Goal: Task Accomplishment & Management: Use online tool/utility

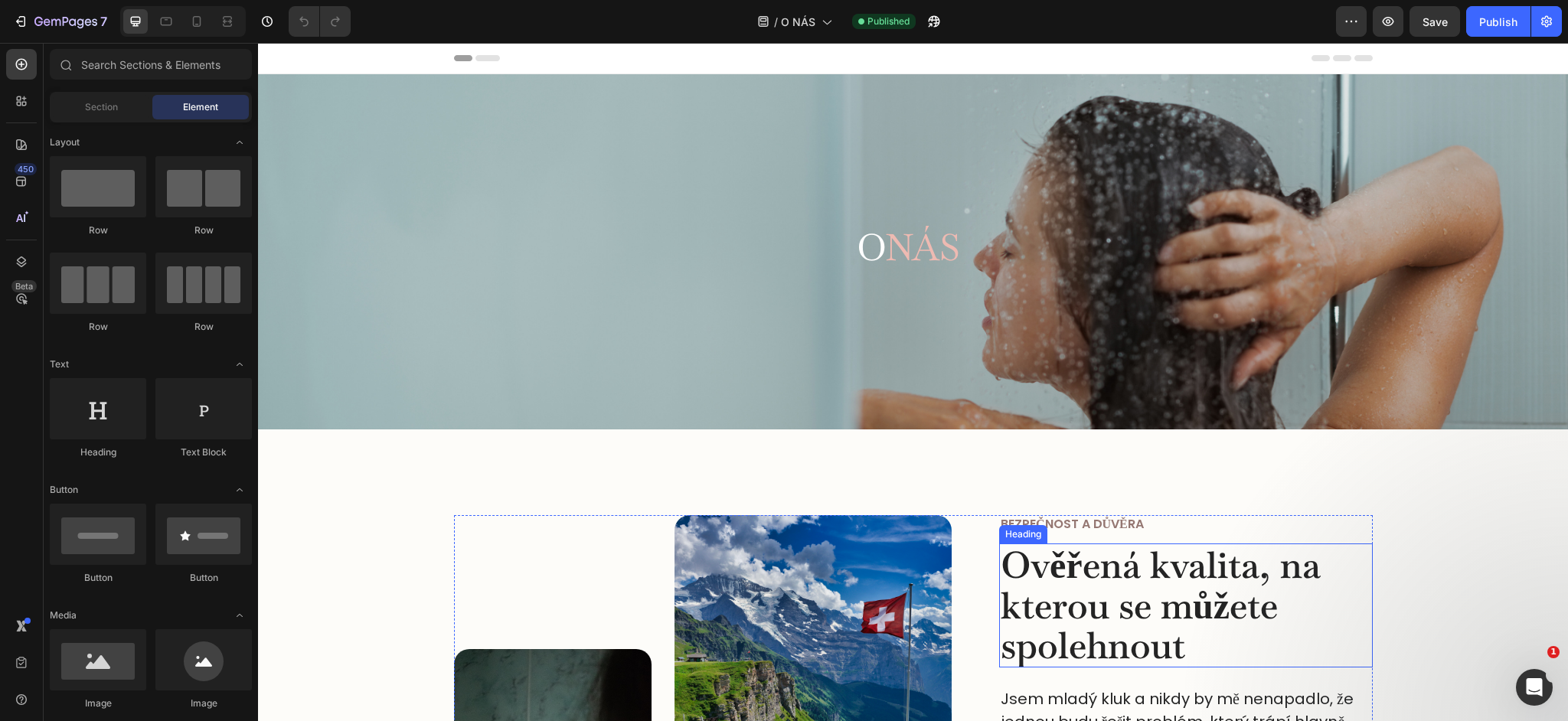
click at [1098, 625] on h2 "Ověřená kvalita, na kterou se můžete spolehnout" at bounding box center [1185, 605] width 373 height 124
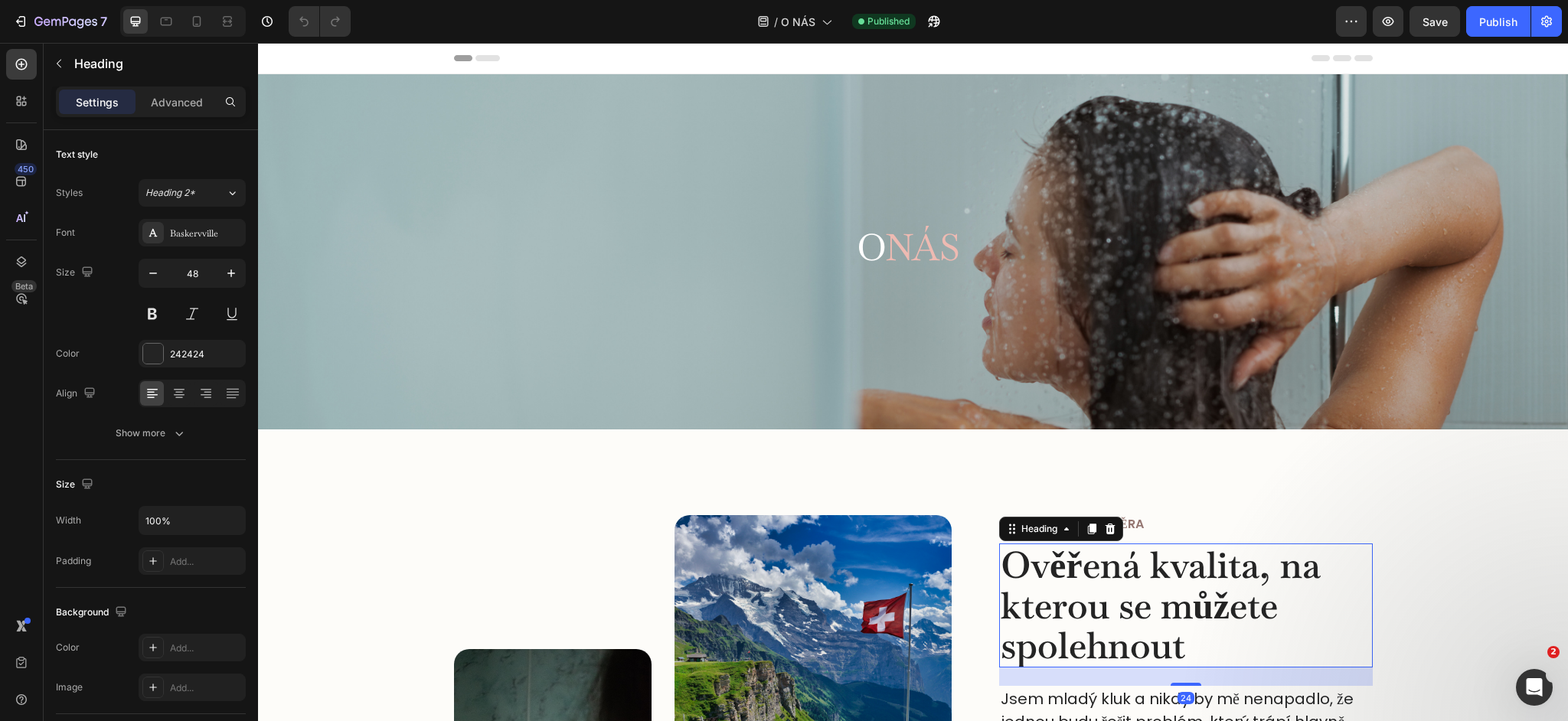
click at [1098, 626] on h2 "Ověřená kvalita, na kterou se můžete spolehnout" at bounding box center [1185, 605] width 373 height 124
click at [1098, 626] on p "Ověřená kvalita, na kterou se můžete spolehnout" at bounding box center [1186, 605] width 370 height 121
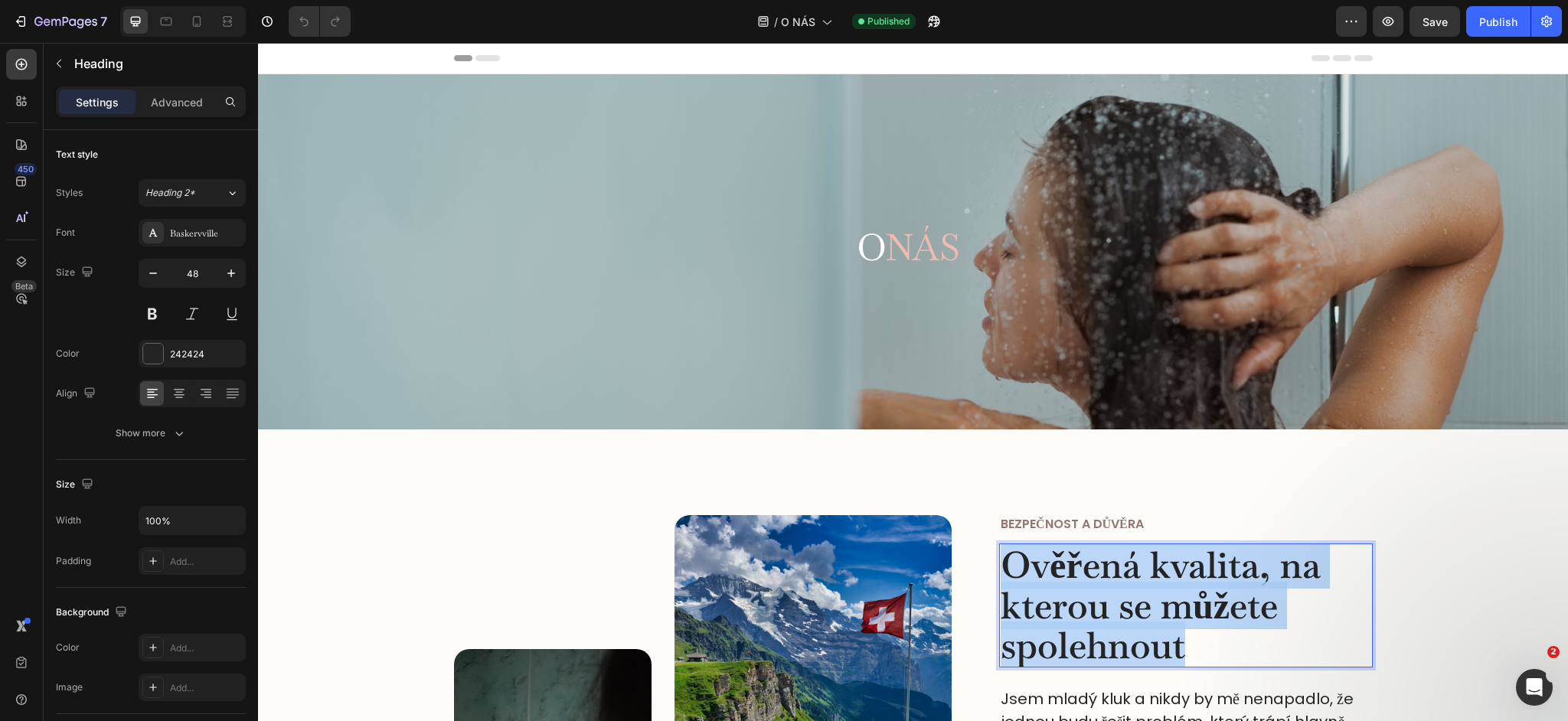
click at [1098, 626] on p "Ověřená kvalita, na kterou se můžete spolehnout" at bounding box center [1186, 605] width 370 height 121
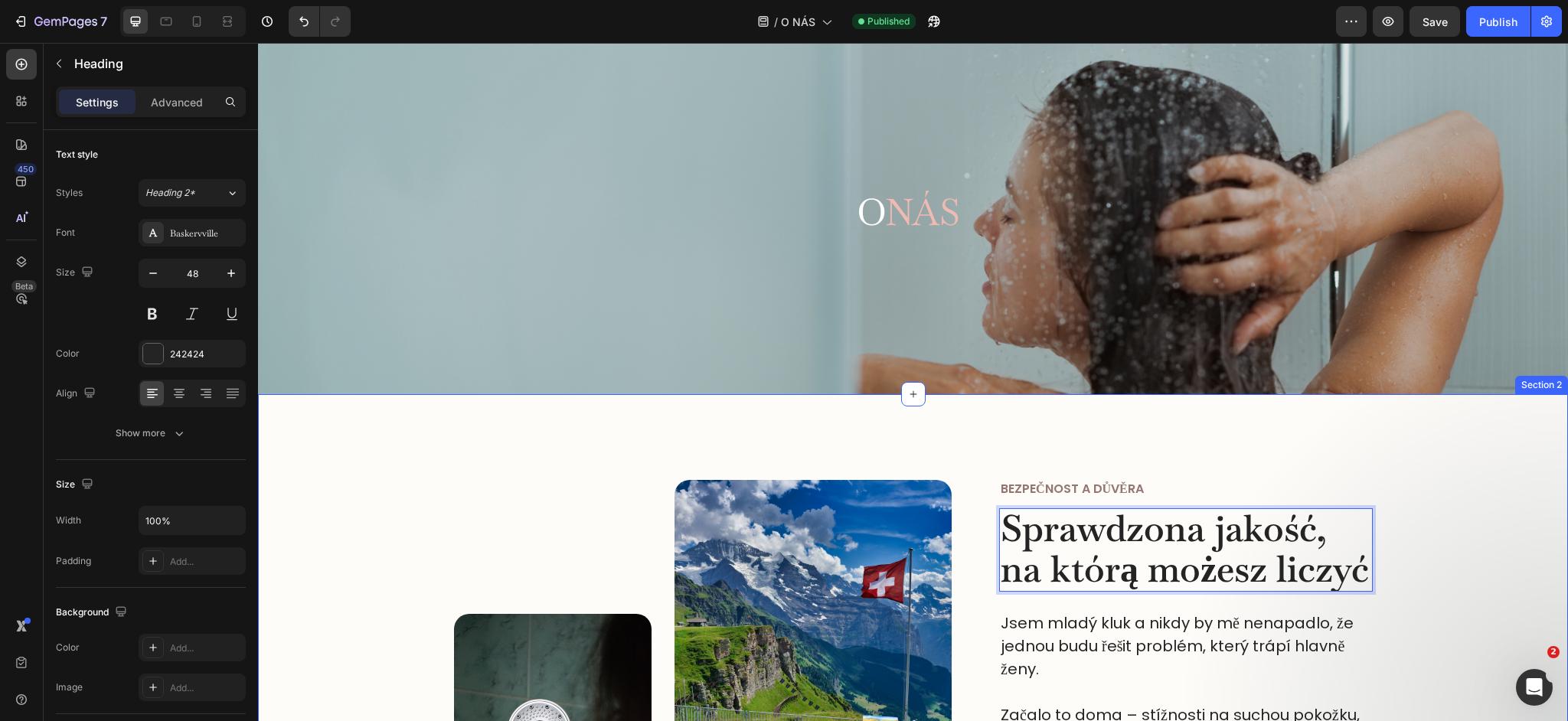
scroll to position [29, 0]
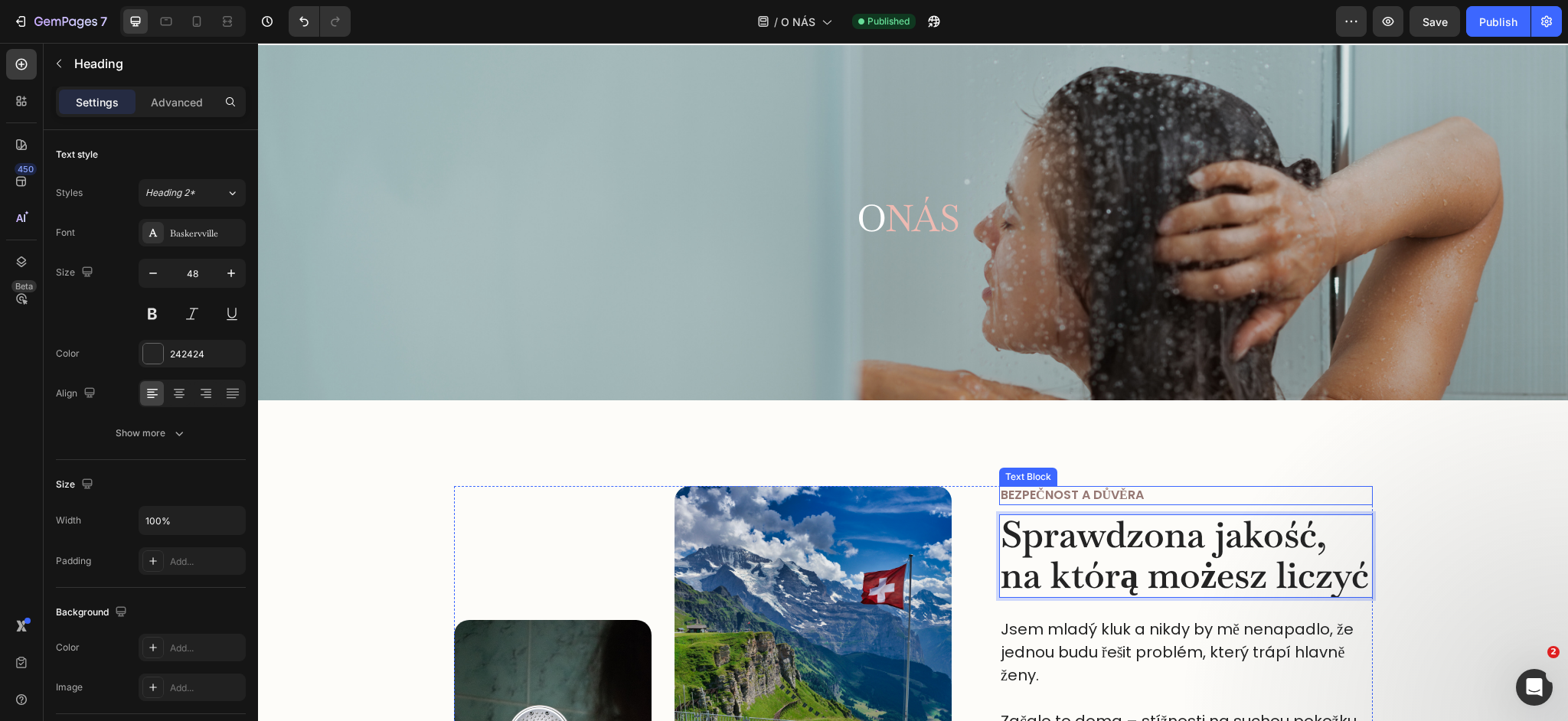
click at [1101, 493] on p "Bezpečnost a důvěra" at bounding box center [1186, 495] width 370 height 16
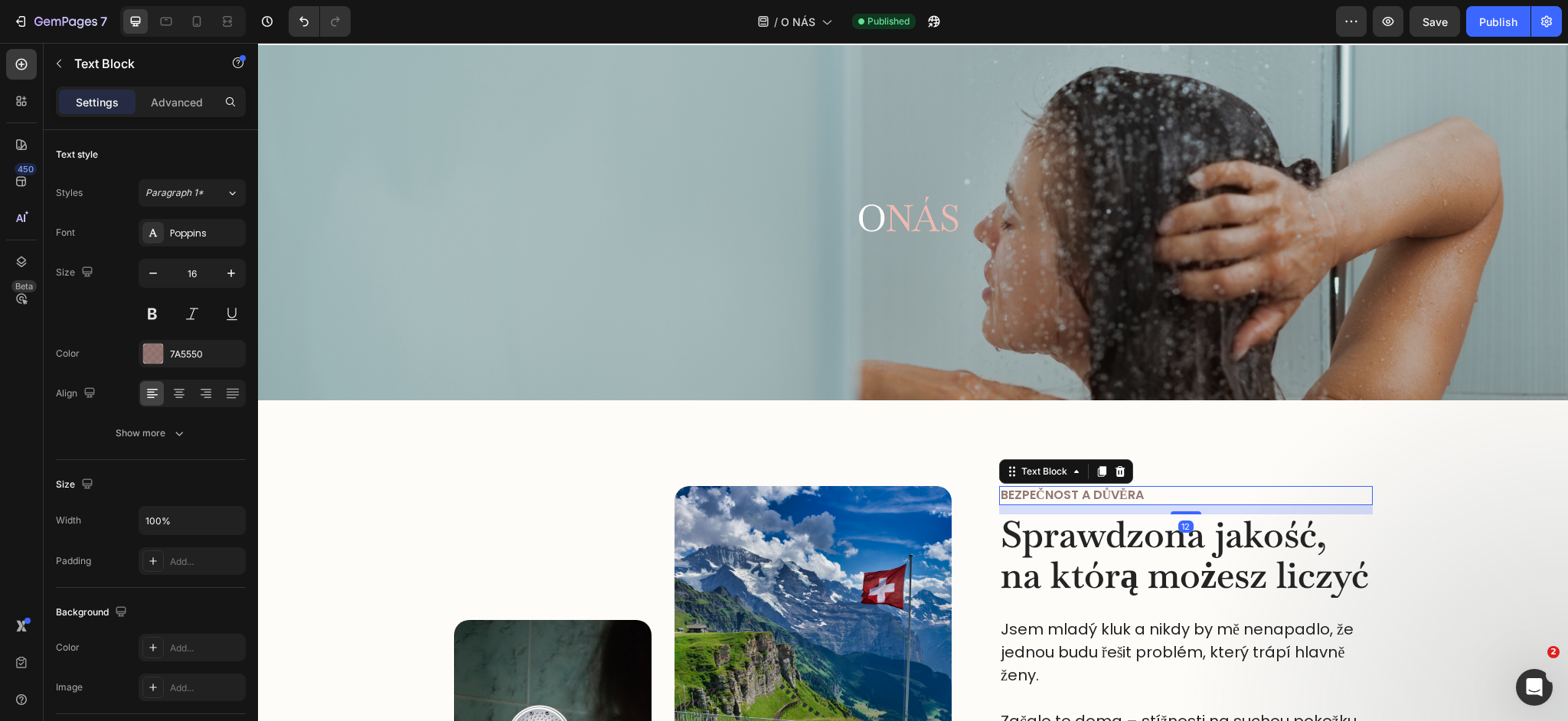
click at [1101, 493] on p "Bezpečnost a důvěra" at bounding box center [1186, 495] width 370 height 16
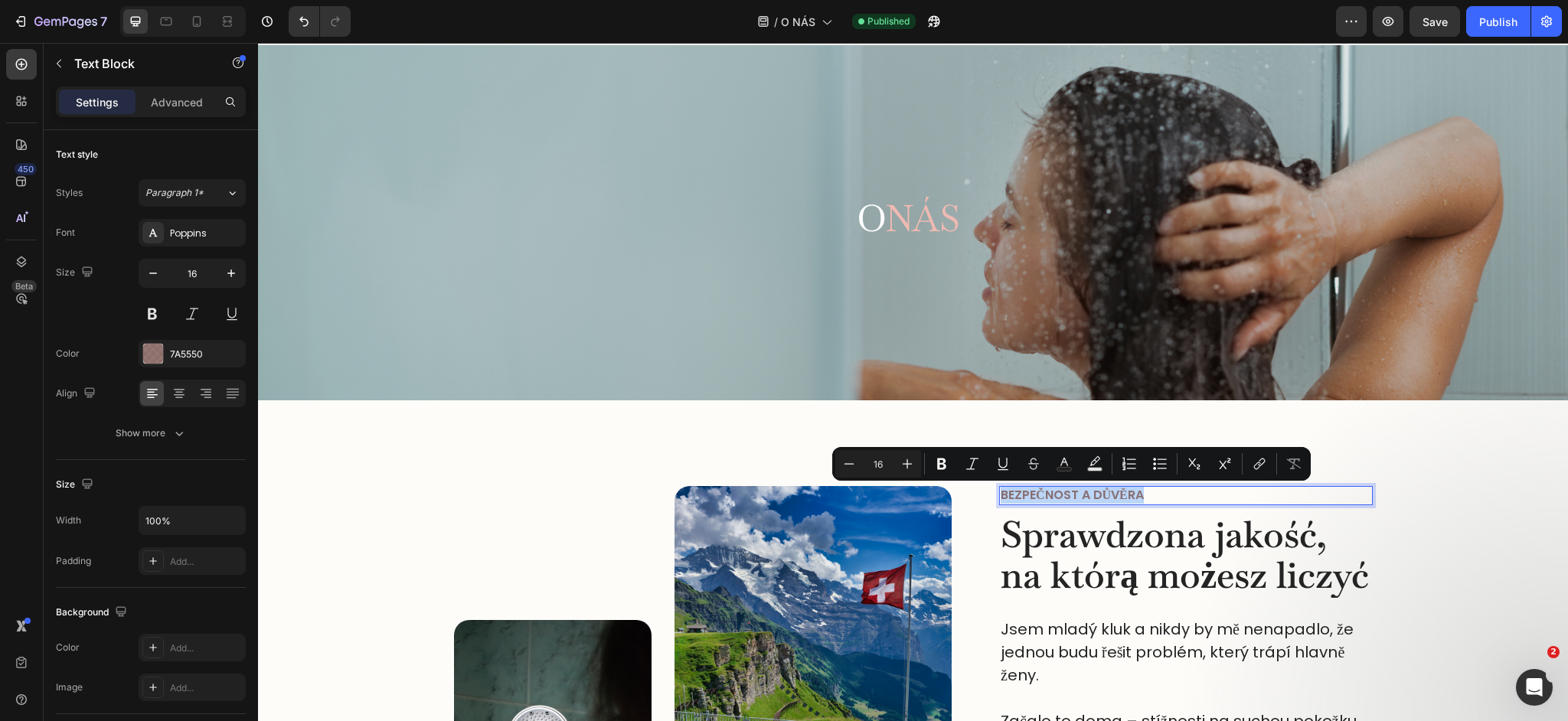
copy p "Bezpečnost a důvěra"
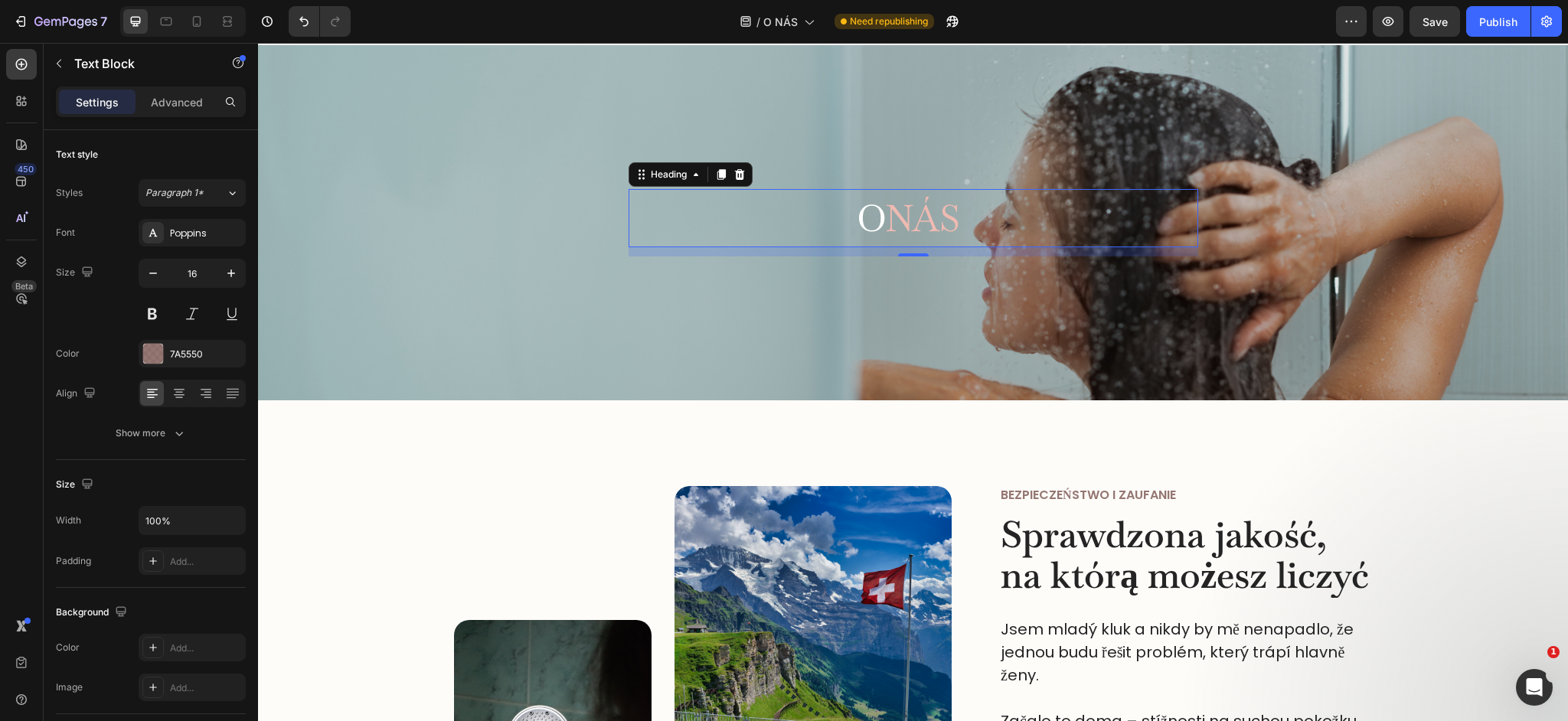
click at [955, 210] on span "nás" at bounding box center [922, 218] width 75 height 48
click at [939, 219] on span "nás" at bounding box center [922, 218] width 75 height 48
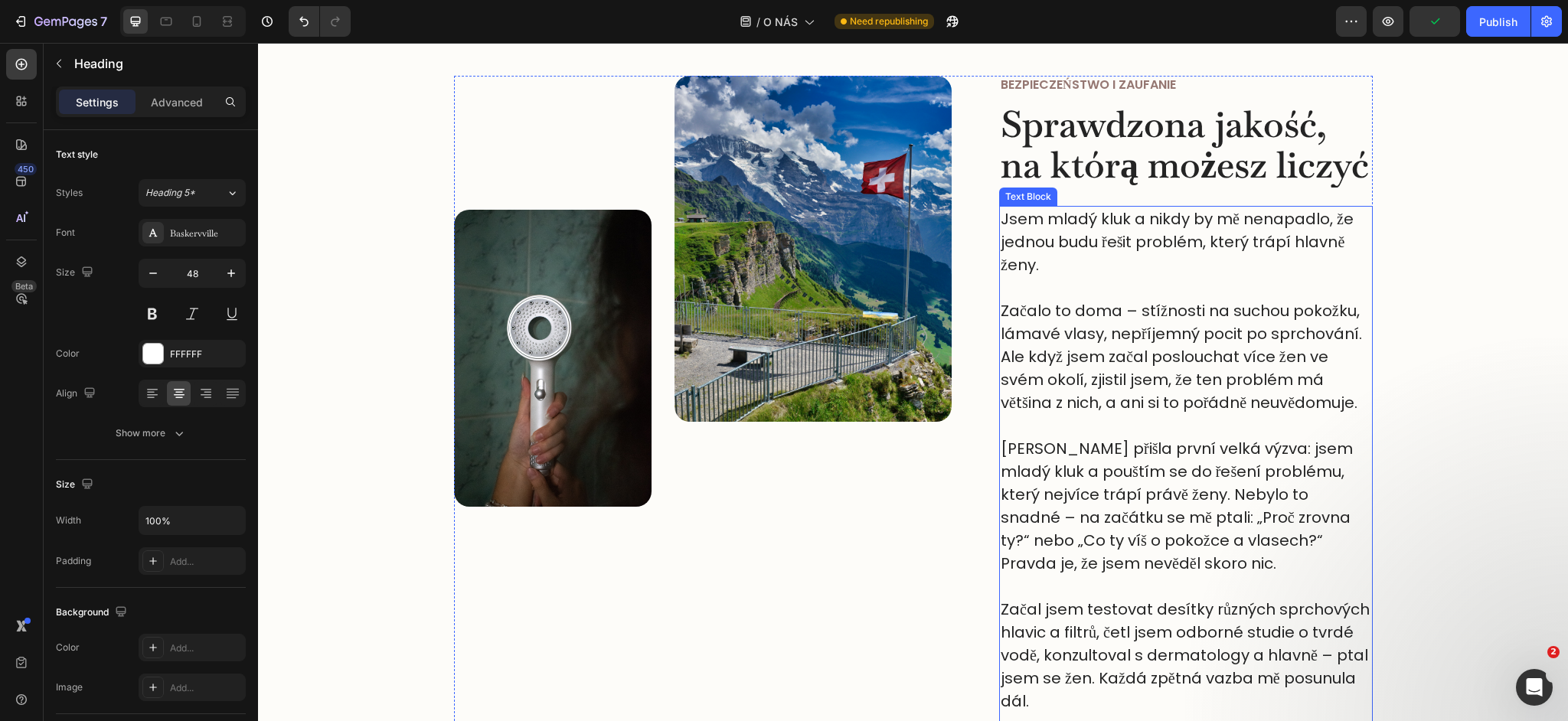
scroll to position [441, 0]
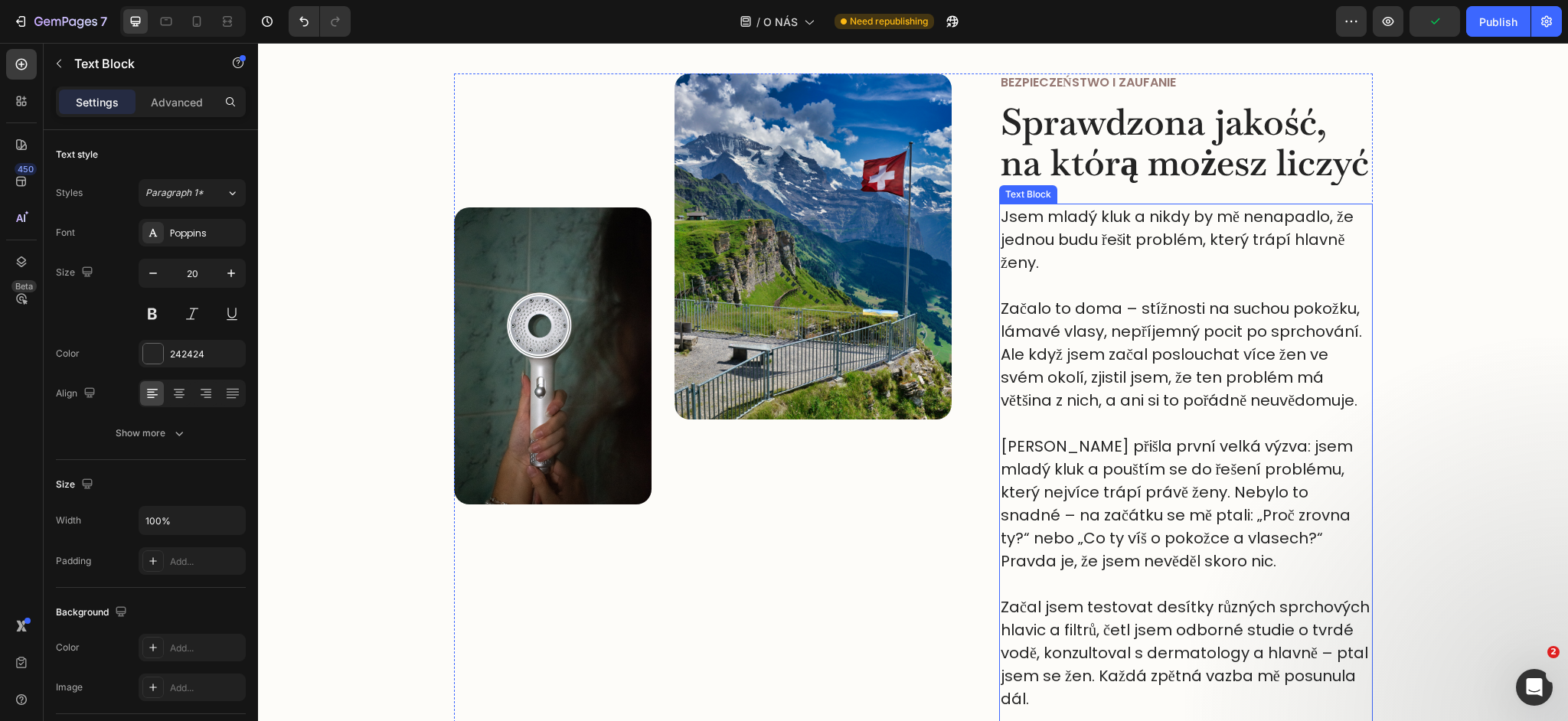
click at [1069, 316] on p "Začalo to doma – stížnosti na suchou pokožku, lámavé vlasy, nepříjemný pocit po…" at bounding box center [1186, 308] width 370 height 69
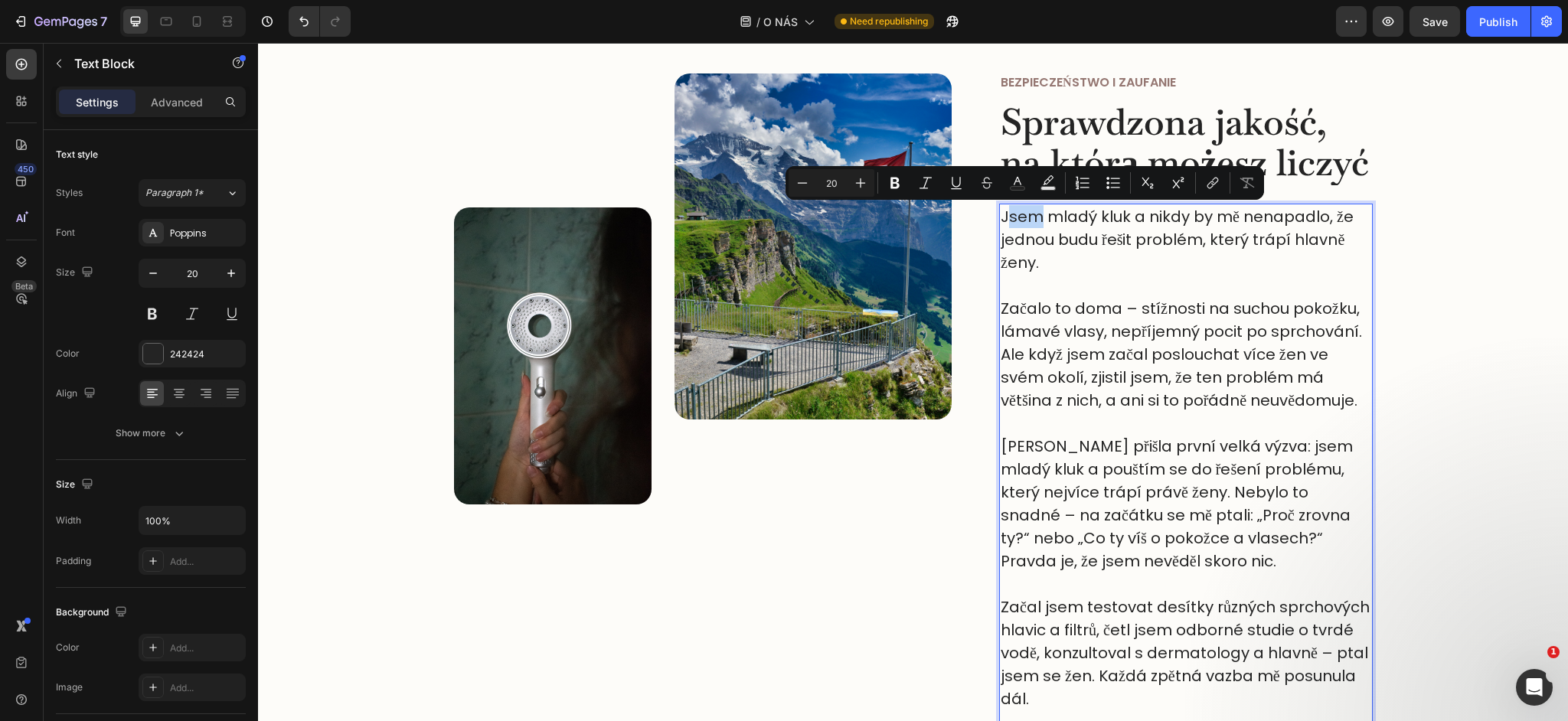
drag, startPoint x: 1006, startPoint y: 216, endPoint x: 1040, endPoint y: 227, distance: 35.7
click at [1040, 227] on p "Jsem mladý kluk a nikdy by mě nenapadlo, že jednou budu řešit problém, který tr…" at bounding box center [1186, 240] width 370 height 69
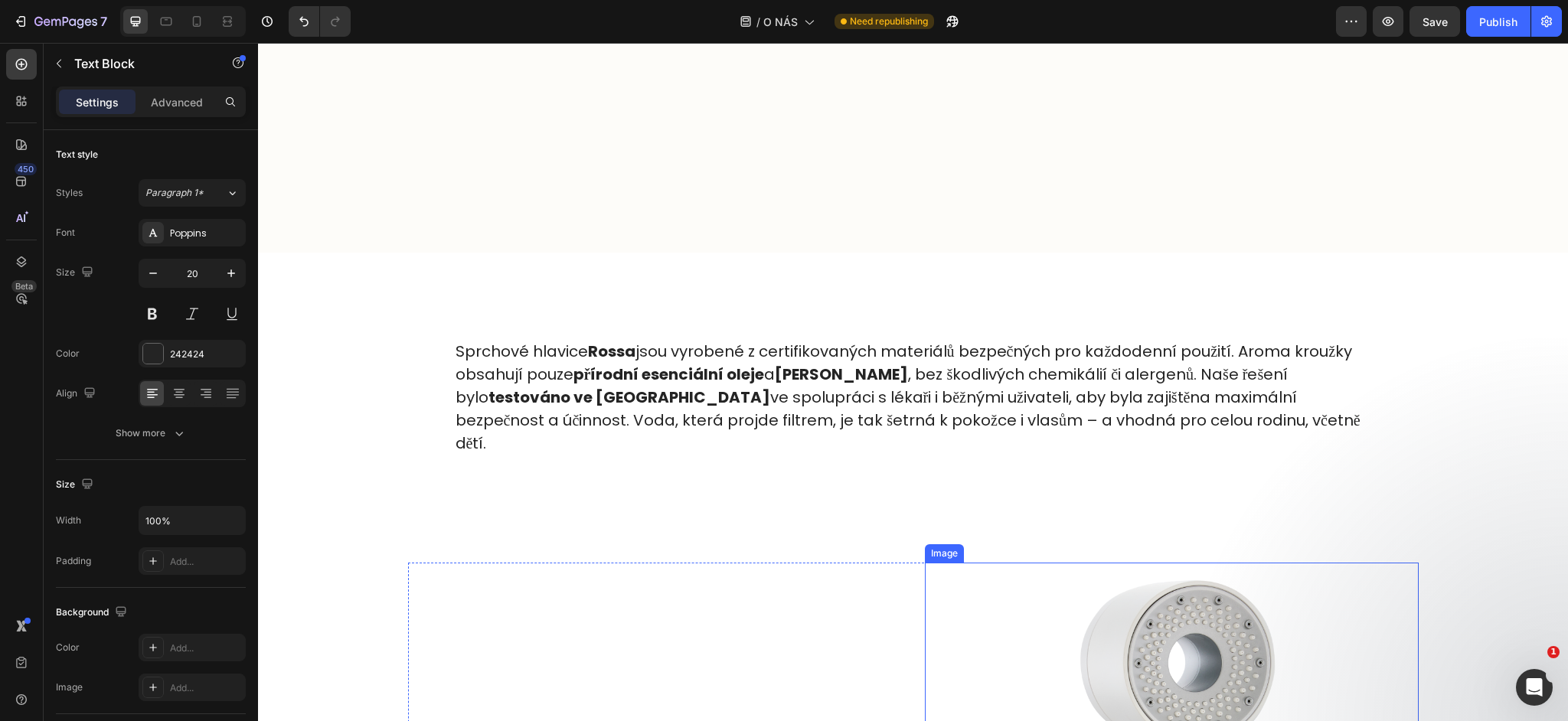
type input "16"
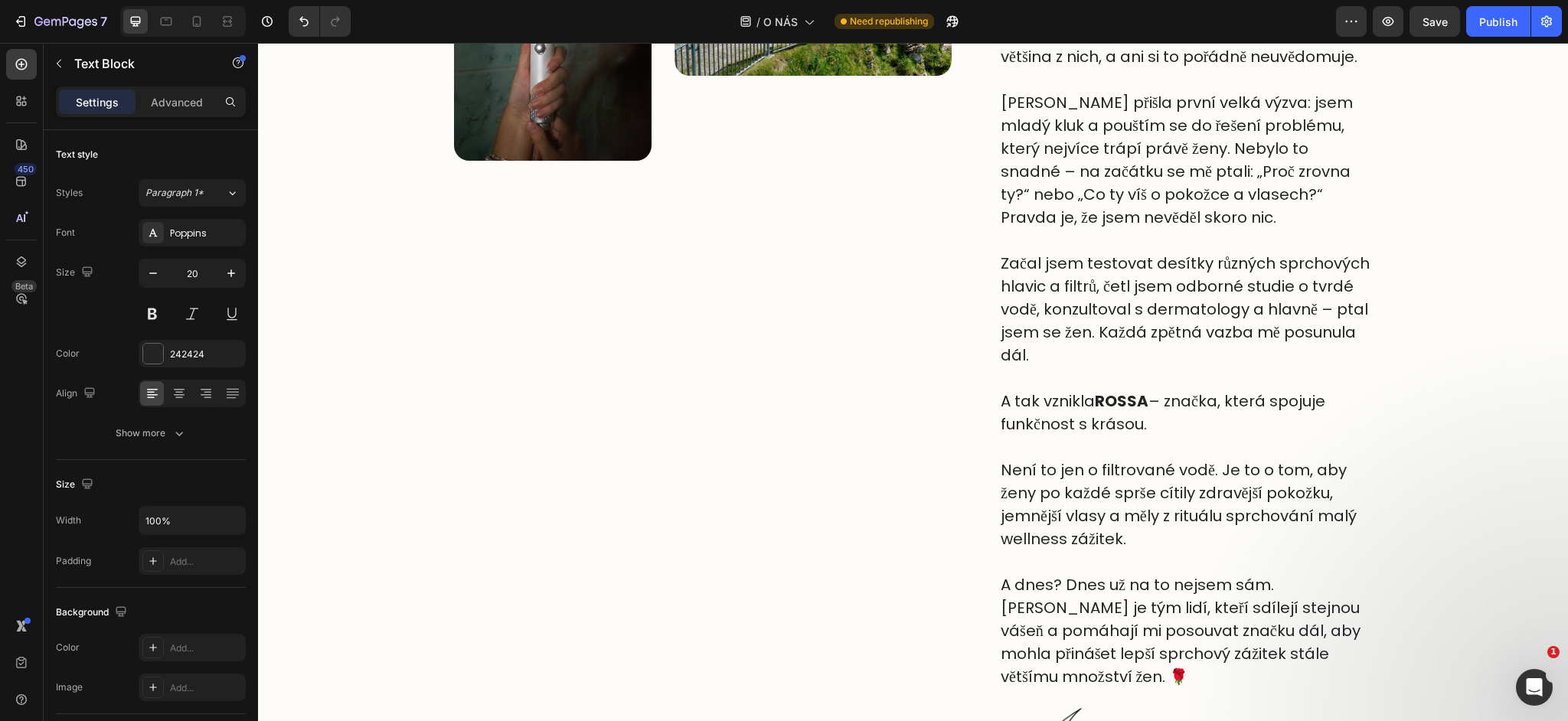
scroll to position [671, 0]
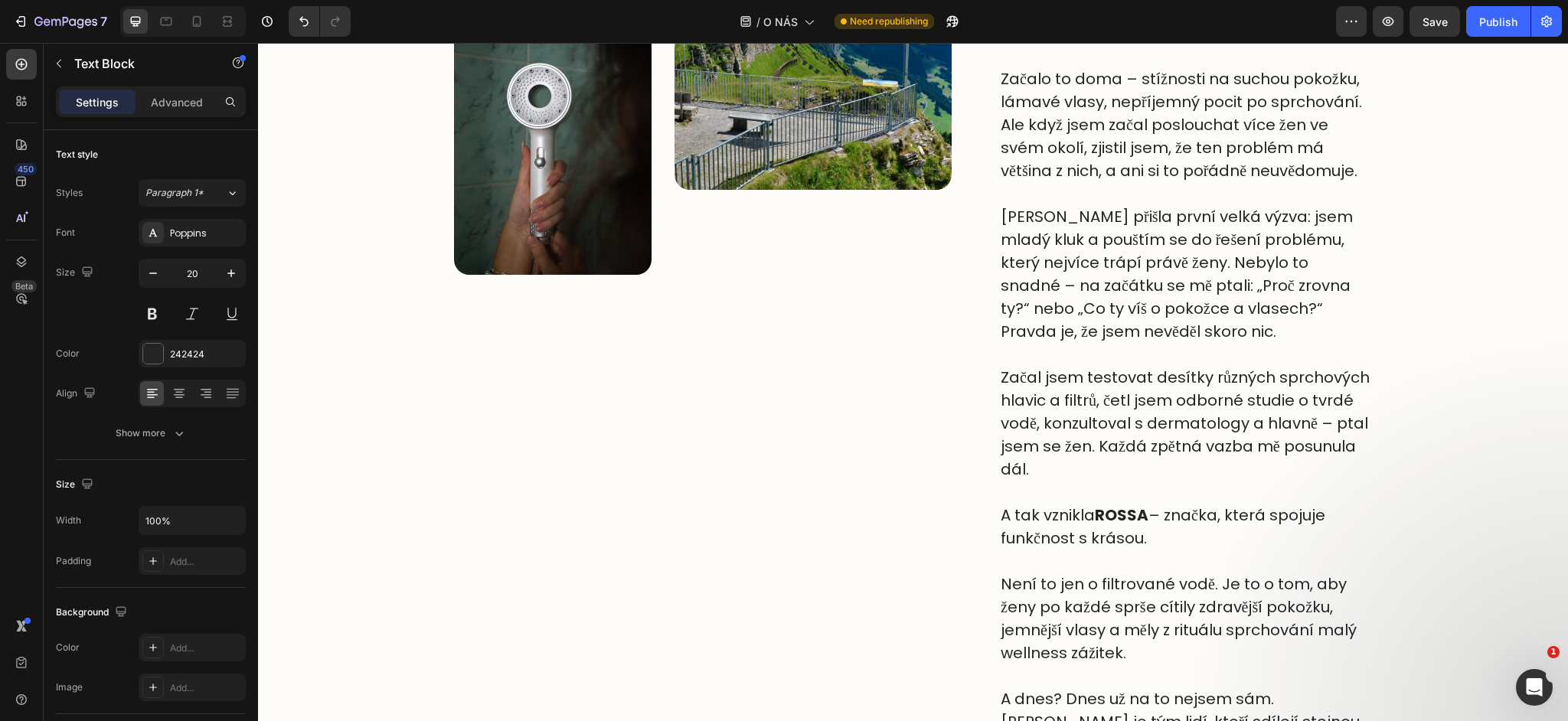
drag, startPoint x: 1001, startPoint y: 216, endPoint x: 1209, endPoint y: 265, distance: 213.7
click at [1058, 96] on p "Začalo to doma – stížnosti na suchou pokožku, lámavé vlasy, nepříjemný pocit po…" at bounding box center [1186, 79] width 370 height 69
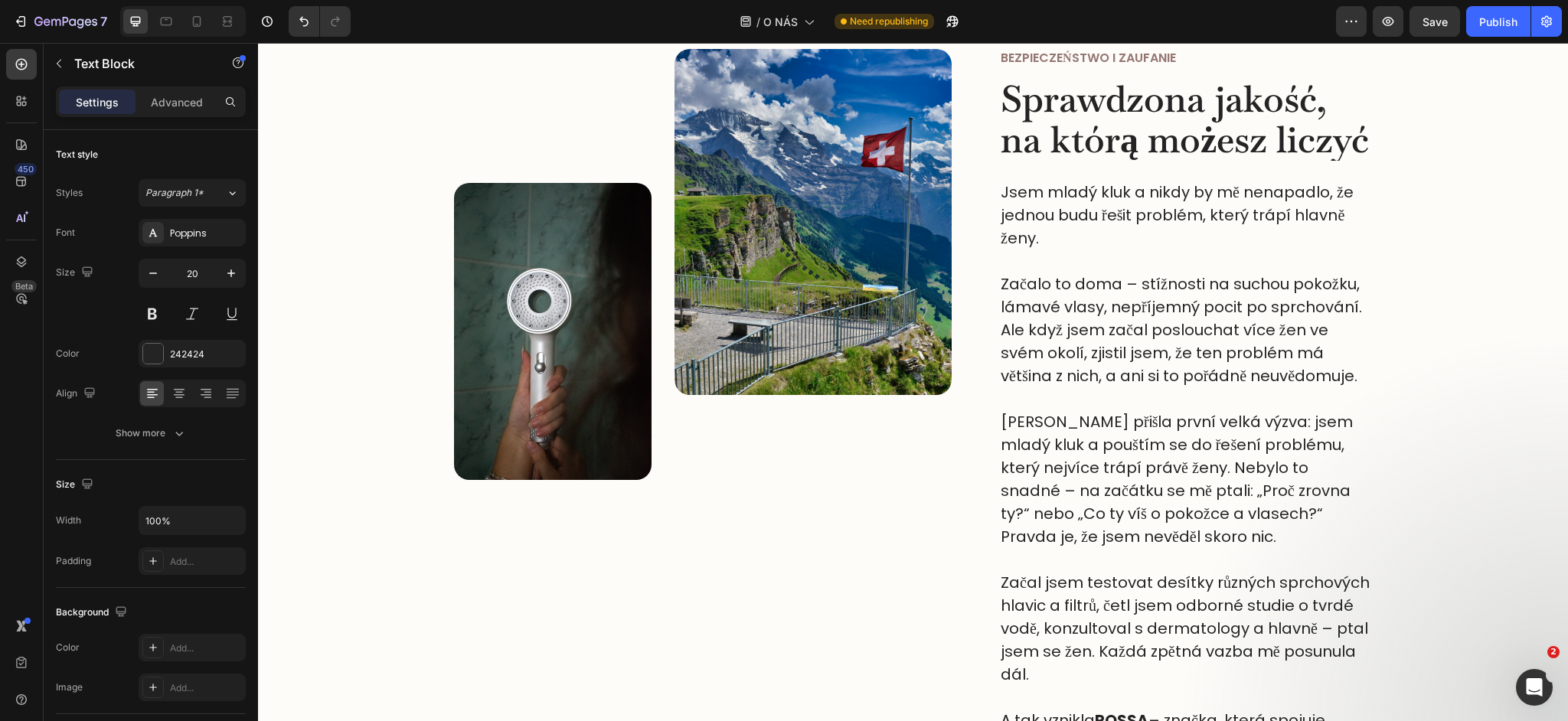
scroll to position [438, 0]
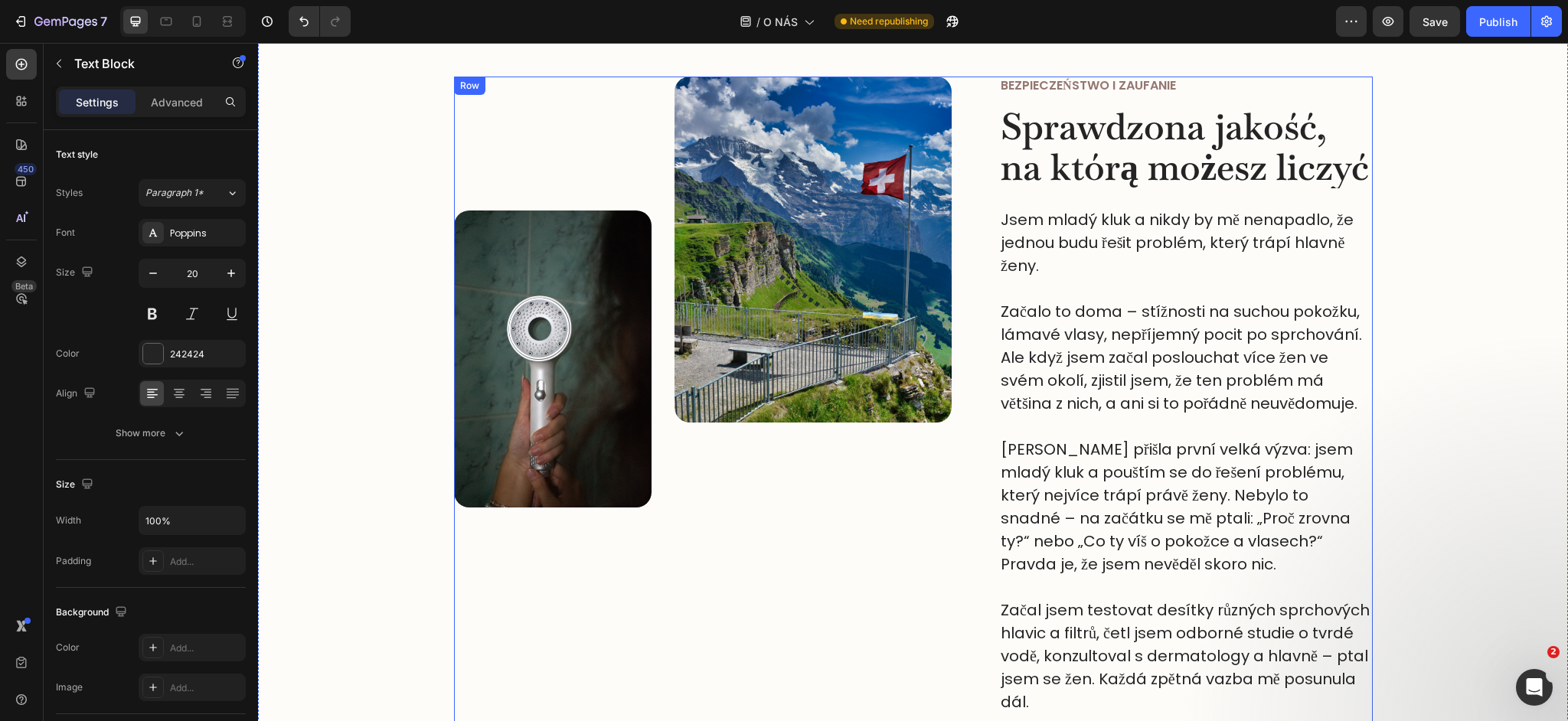
click at [1050, 202] on div "Bezpieczeństwo i zaufanie Text Block Sprawdzona jakość, na którą możesz liczyć …" at bounding box center [1185, 643] width 373 height 1132
click at [1051, 220] on p "Jsem mladý kluk a nikdy by mě nenapadlo, že jednou budu řešit problém, který tr…" at bounding box center [1186, 243] width 370 height 69
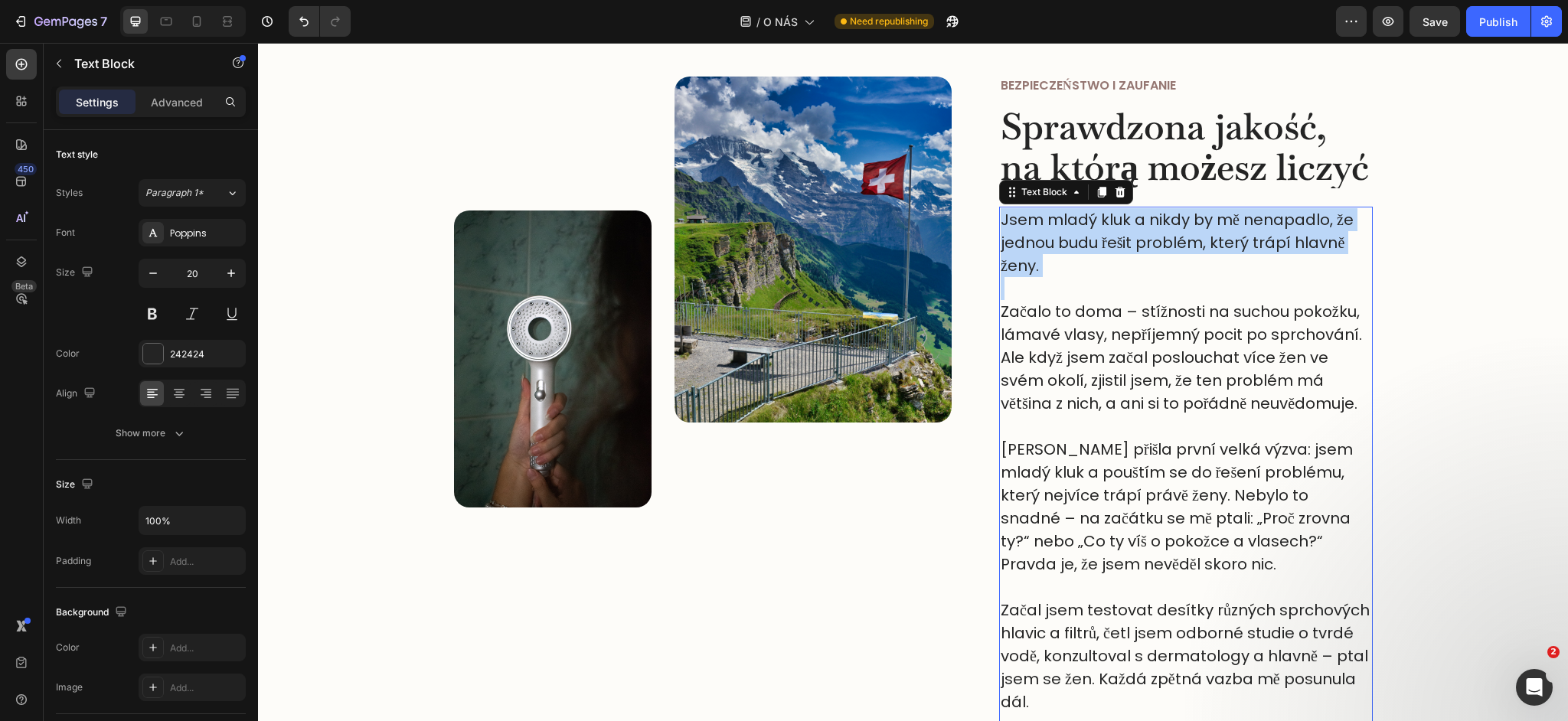
click at [1051, 220] on p "Jsem mladý kluk a nikdy by mě nenapadlo, že jednou budu řešit problém, který tr…" at bounding box center [1186, 243] width 370 height 69
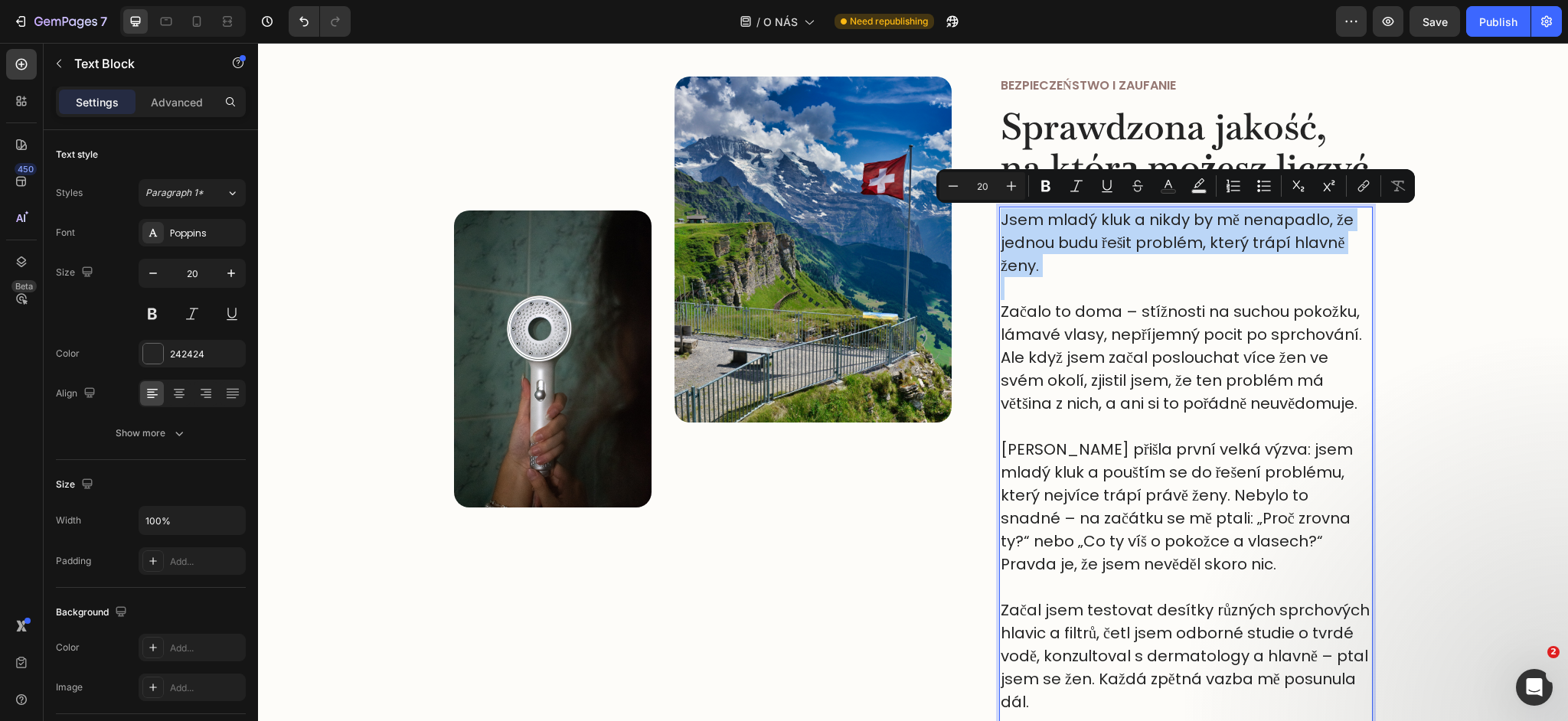
click at [1051, 220] on p "Jsem mladý kluk a nikdy by mě nenapadlo, že jednou budu řešit problém, který tr…" at bounding box center [1186, 243] width 370 height 69
click at [1019, 219] on p "Jsem mladý kluk a nikdy by mě nenapadlo, že jednou budu řešit problém, který tr…" at bounding box center [1186, 243] width 370 height 69
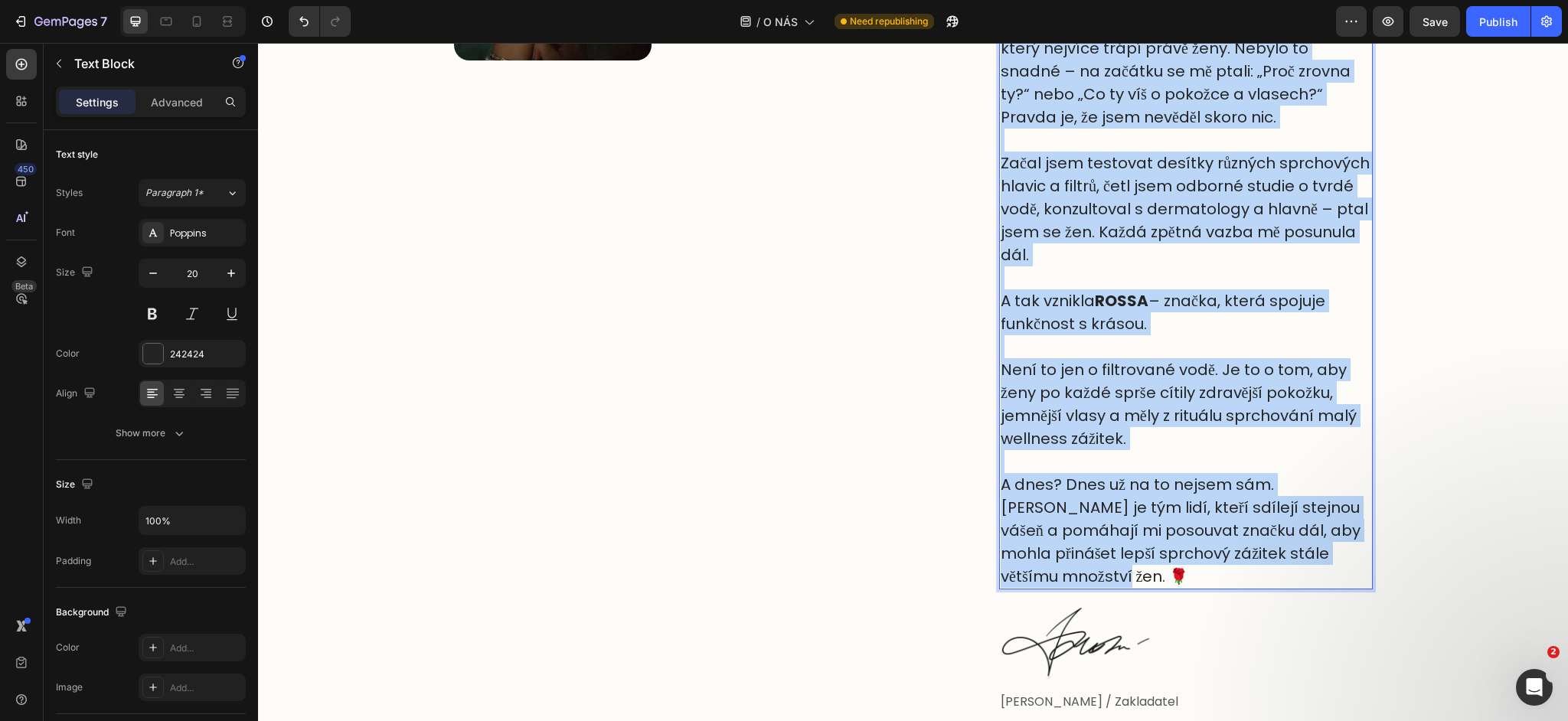
scroll to position [932, 0]
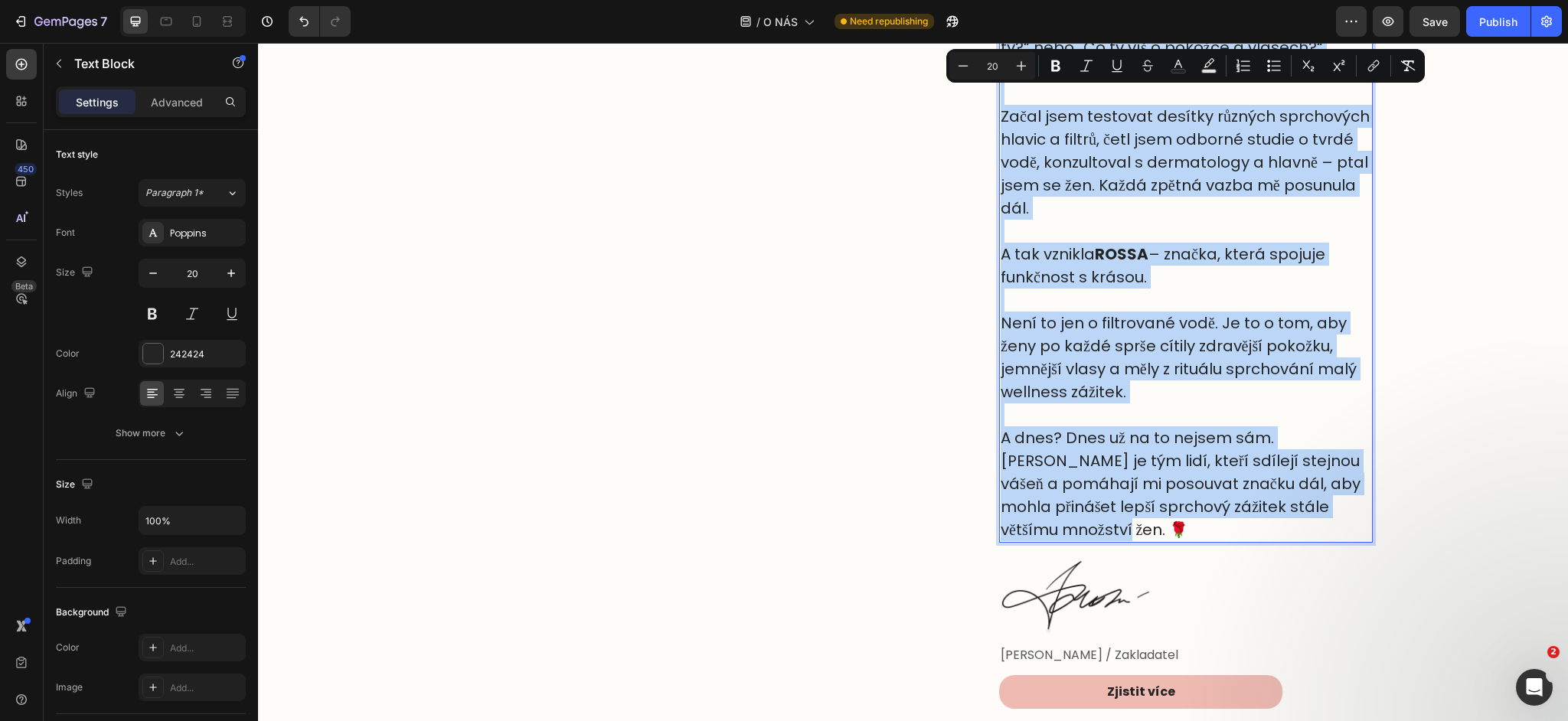
drag, startPoint x: 1003, startPoint y: 219, endPoint x: 1366, endPoint y: 507, distance: 463.4
click at [1366, 507] on div "Jsem mladý kluk a nikdy by mě nenapadlo, že jednou budu řešit problém, který tr…" at bounding box center [1185, 128] width 373 height 830
copy div "Jsem mladý kluk a nikdy by mě nenapadlo, že jednou budu řešit problém, který tr…"
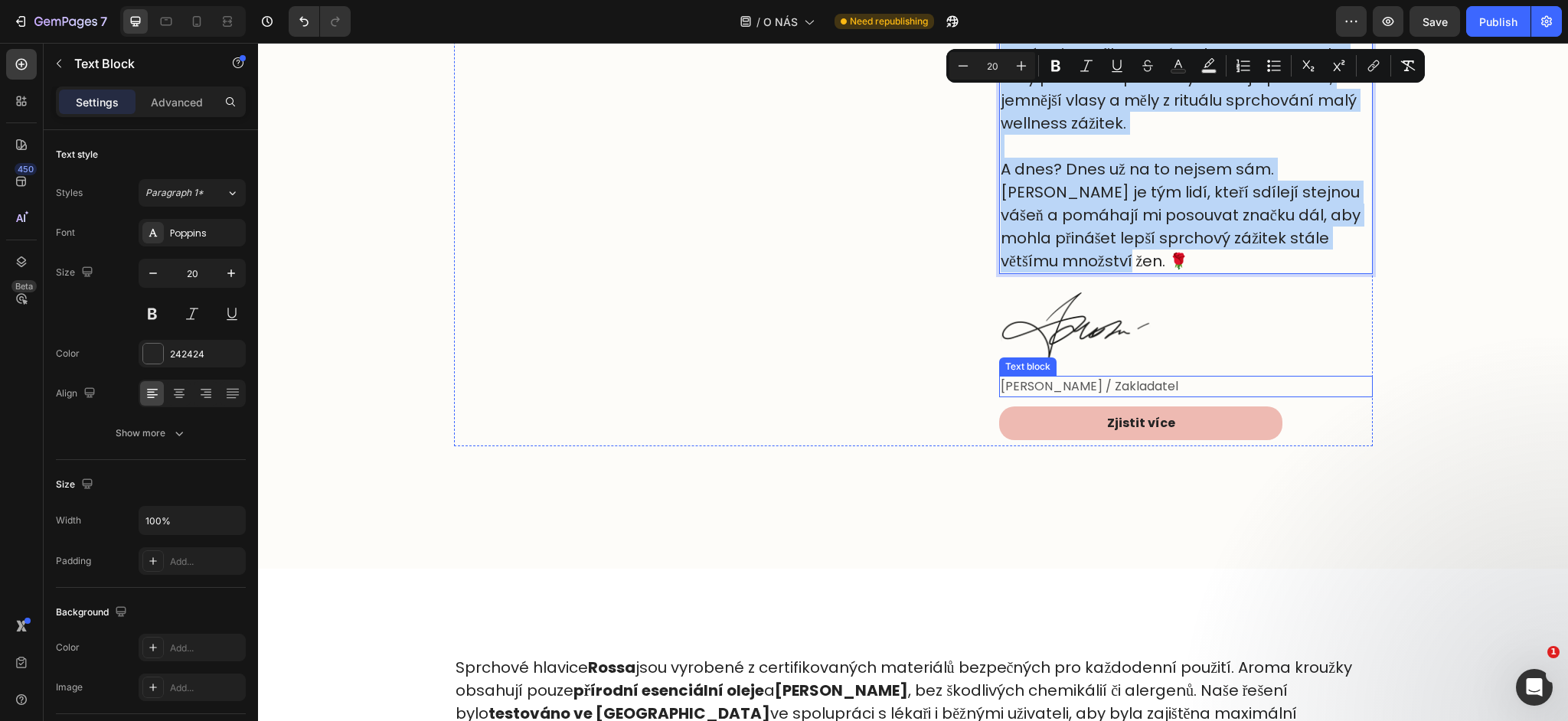
click at [1060, 377] on p "Tomáš K. / Zakladatel" at bounding box center [1186, 386] width 370 height 19
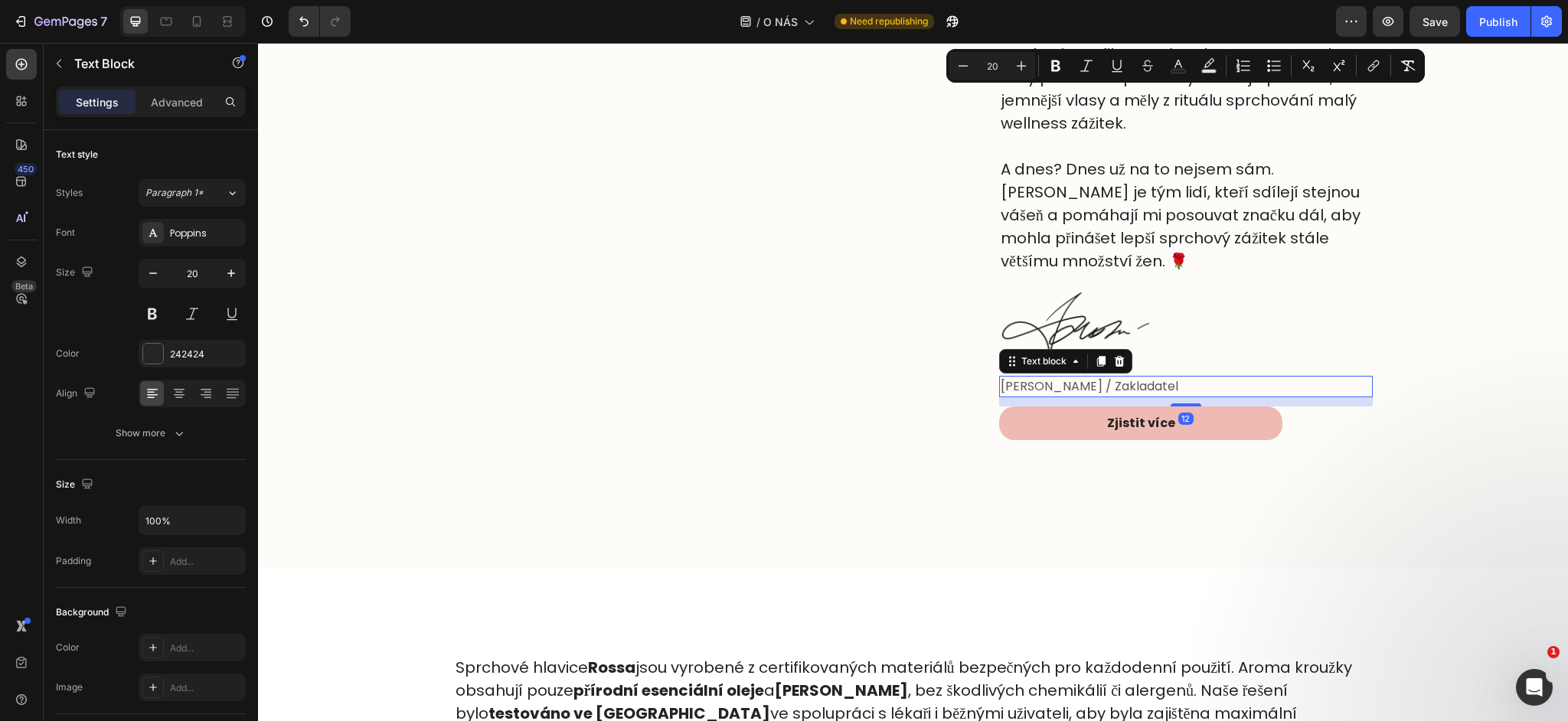
scroll to position [1202, 0]
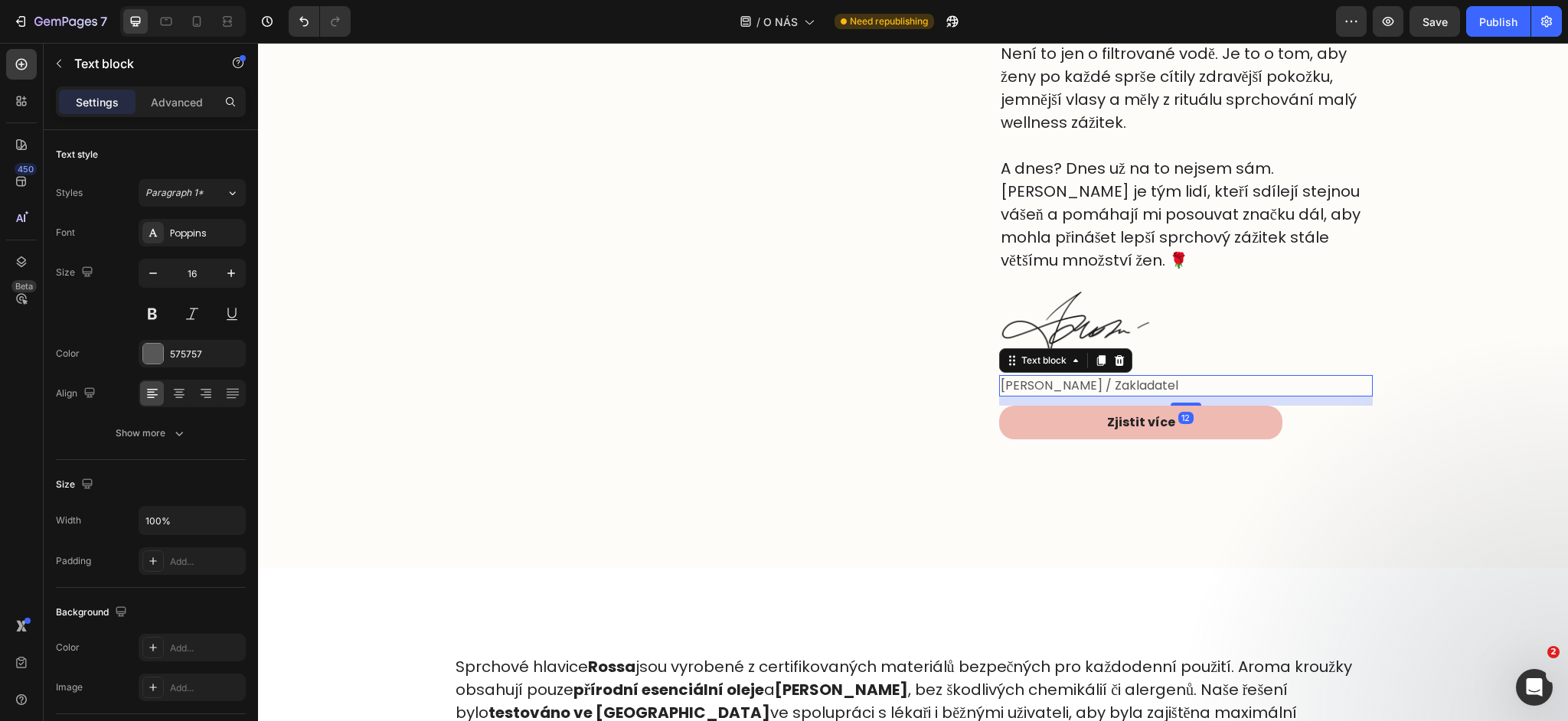
click at [1048, 377] on p "Tomáš K. / Zakladatel" at bounding box center [1186, 386] width 370 height 19
click at [1054, 377] on p "Tomáš K. / Zakladatel" at bounding box center [1186, 386] width 370 height 19
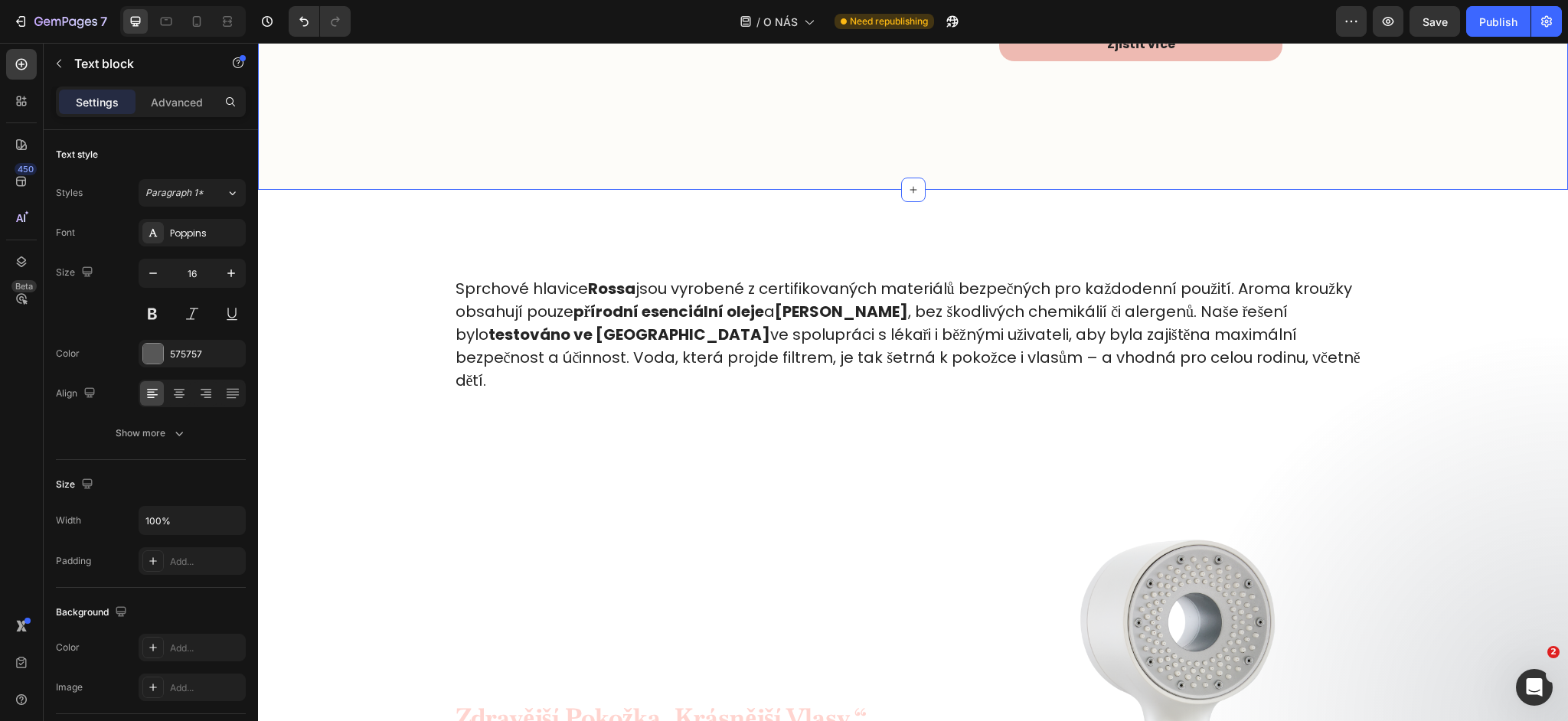
scroll to position [1585, 0]
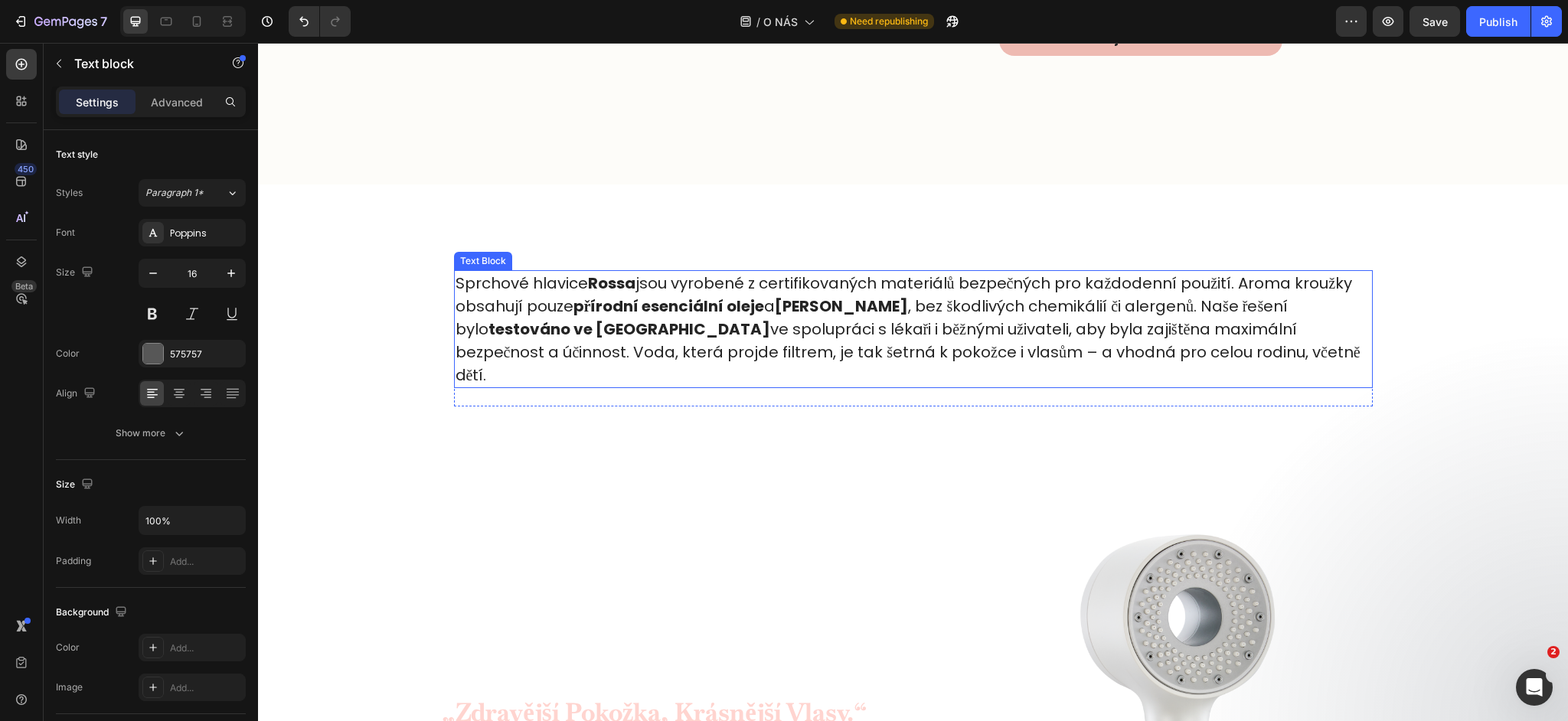
click at [1182, 337] on p "Sprchové hlavice Rossa jsou vyrobené z certifikovaných materiálů bezpečných pro…" at bounding box center [913, 329] width 916 height 115
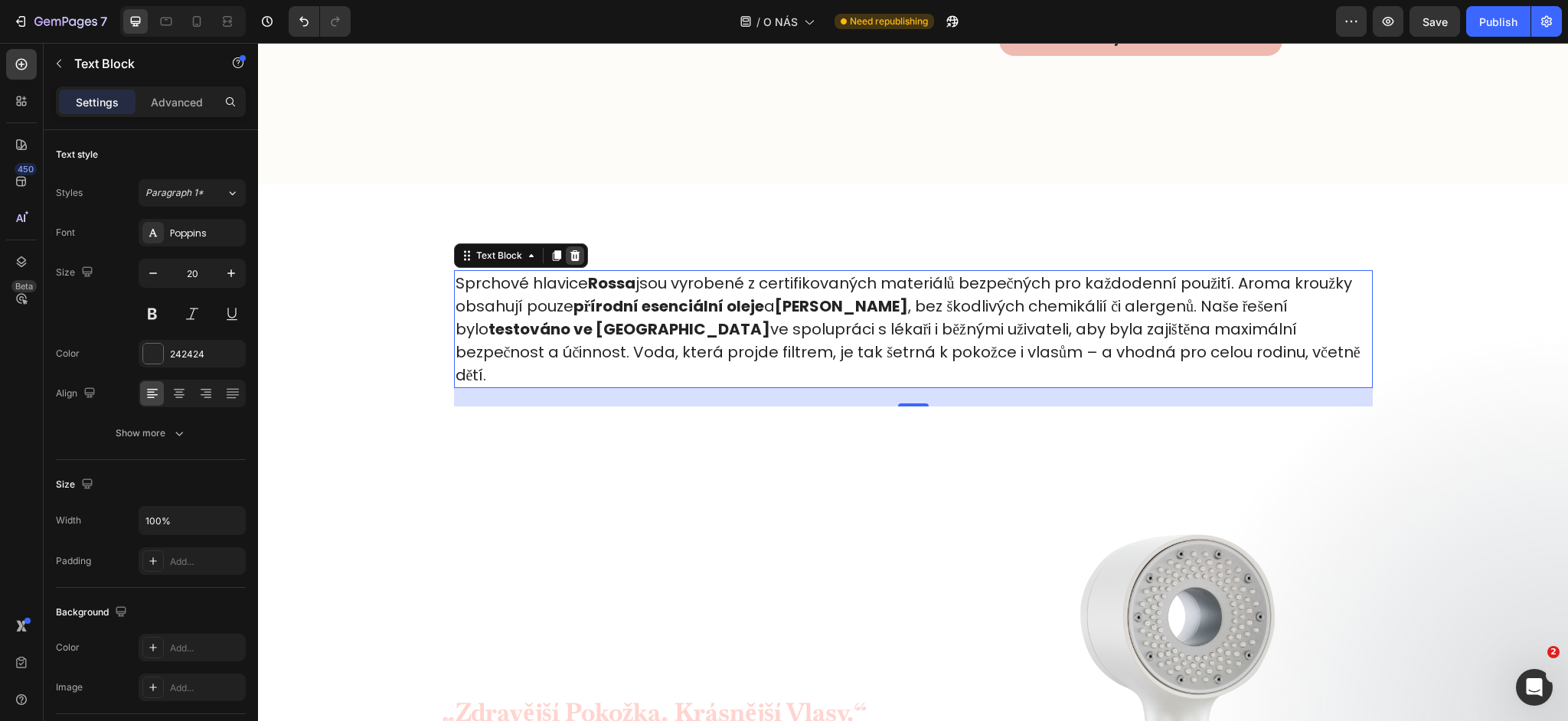
click at [570, 249] on icon at bounding box center [575, 255] width 13 height 13
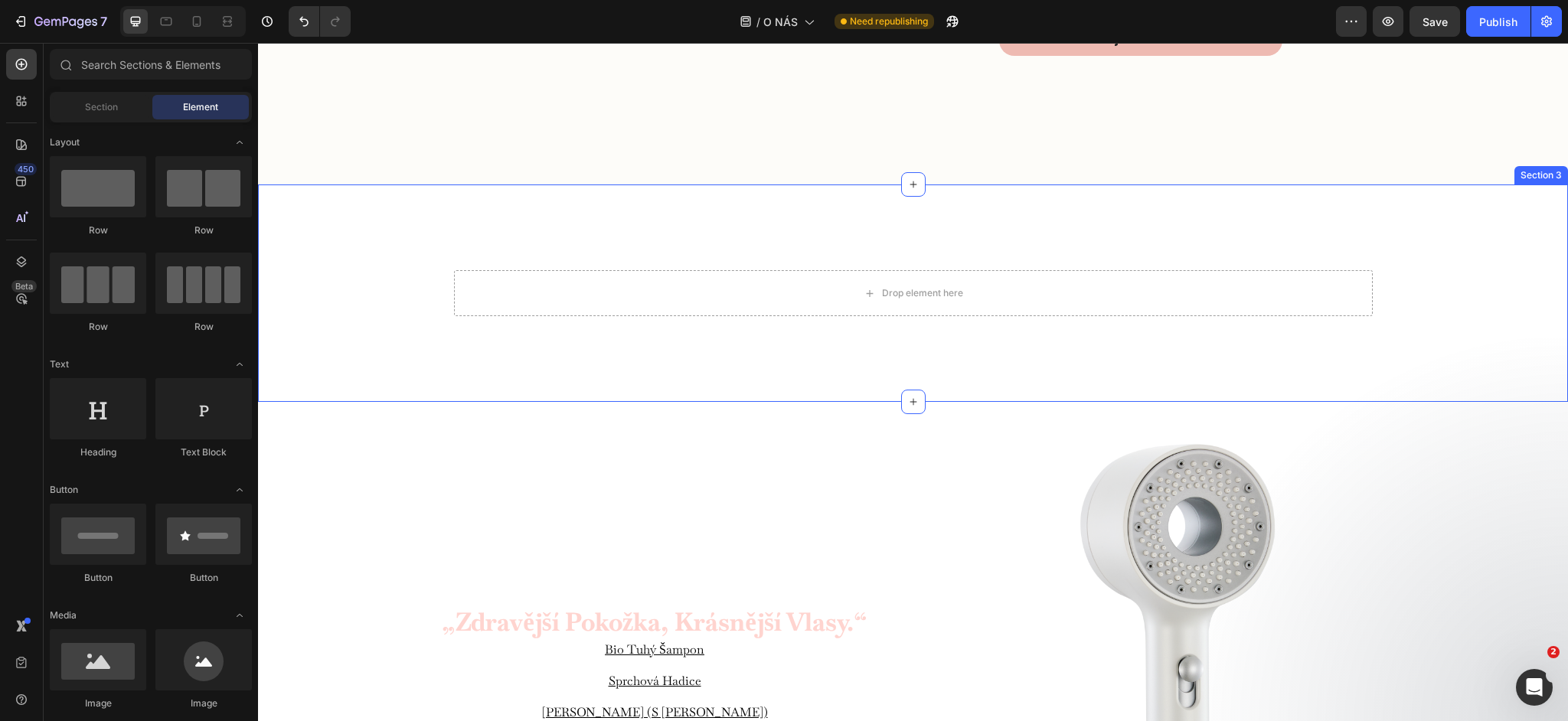
click at [405, 237] on div "Drop element here Row Section 3" at bounding box center [913, 292] width 1310 height 217
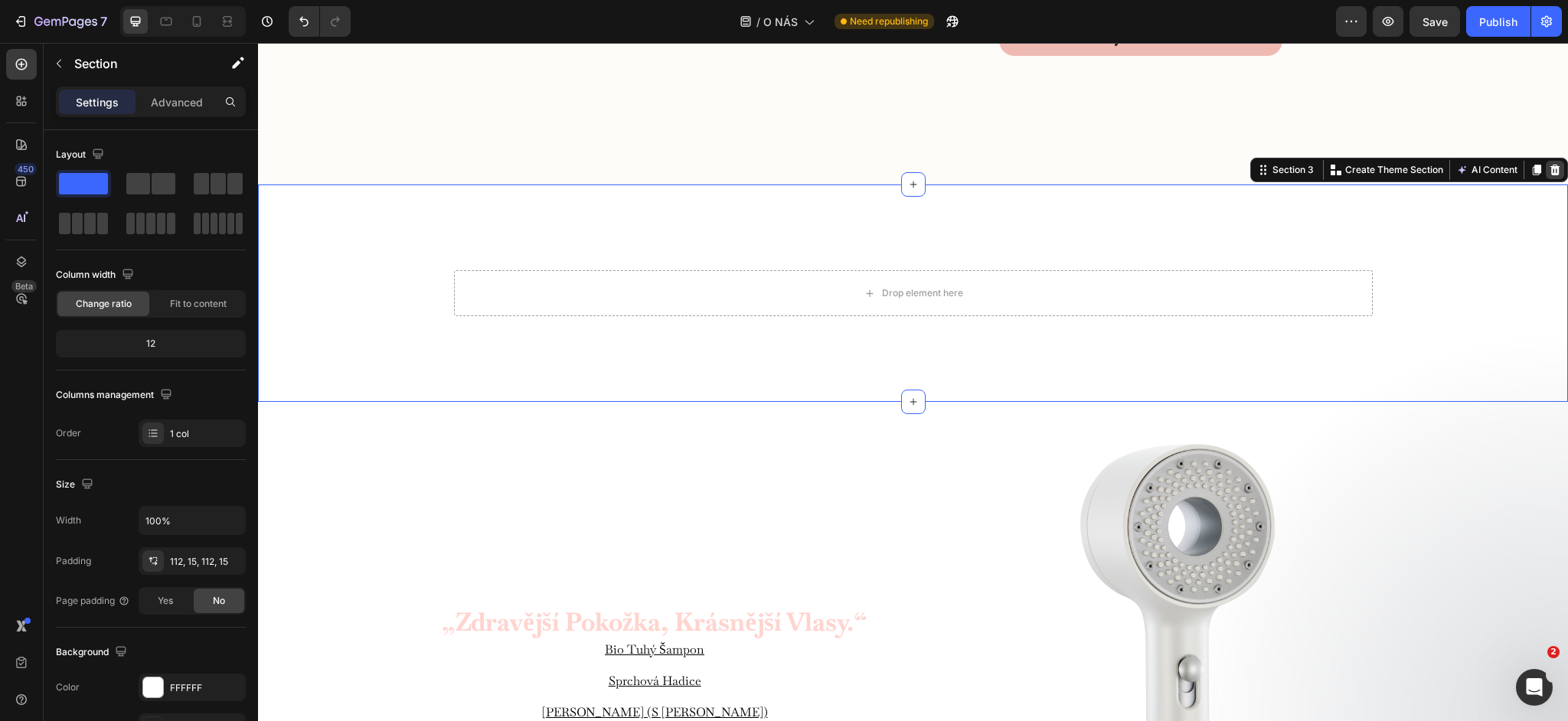
click at [1552, 165] on icon at bounding box center [1555, 170] width 10 height 11
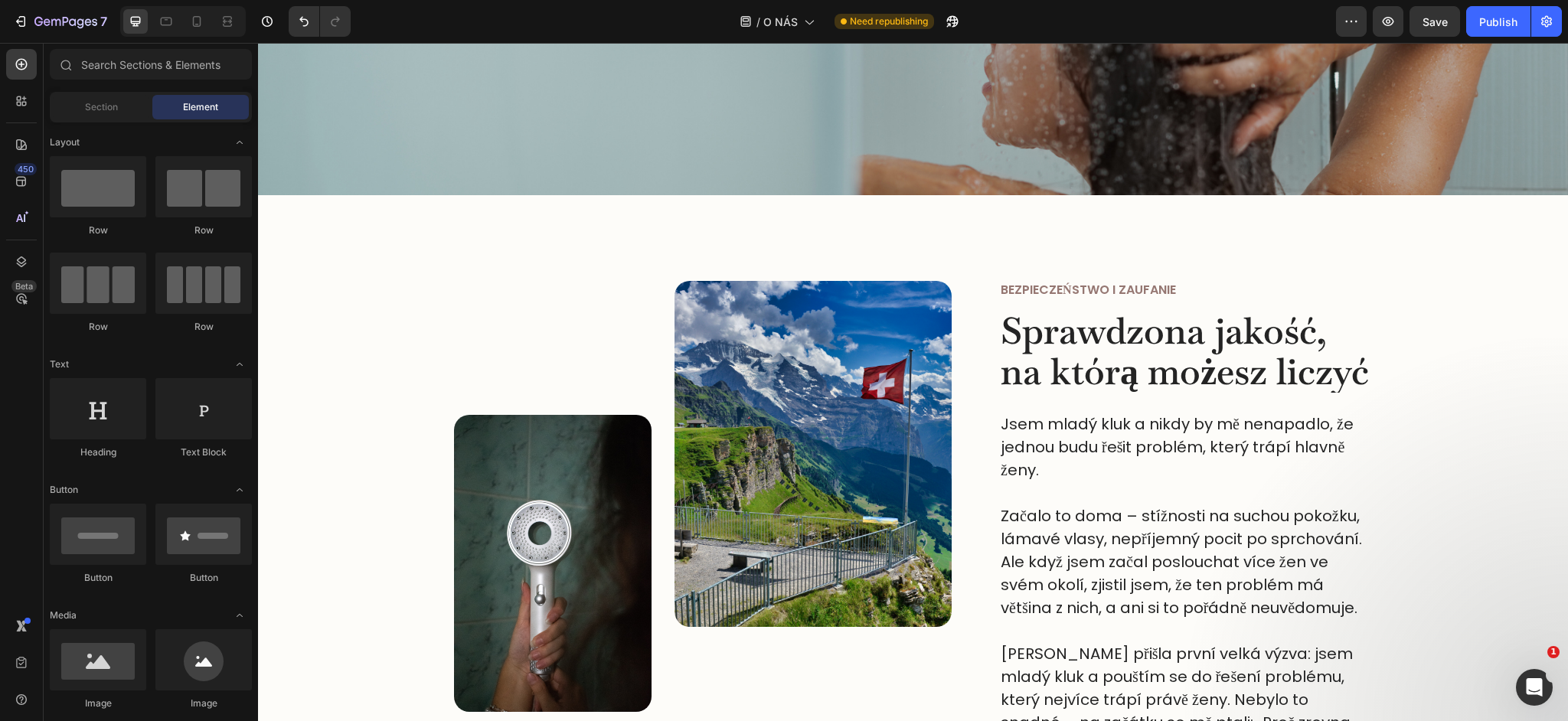
scroll to position [230, 0]
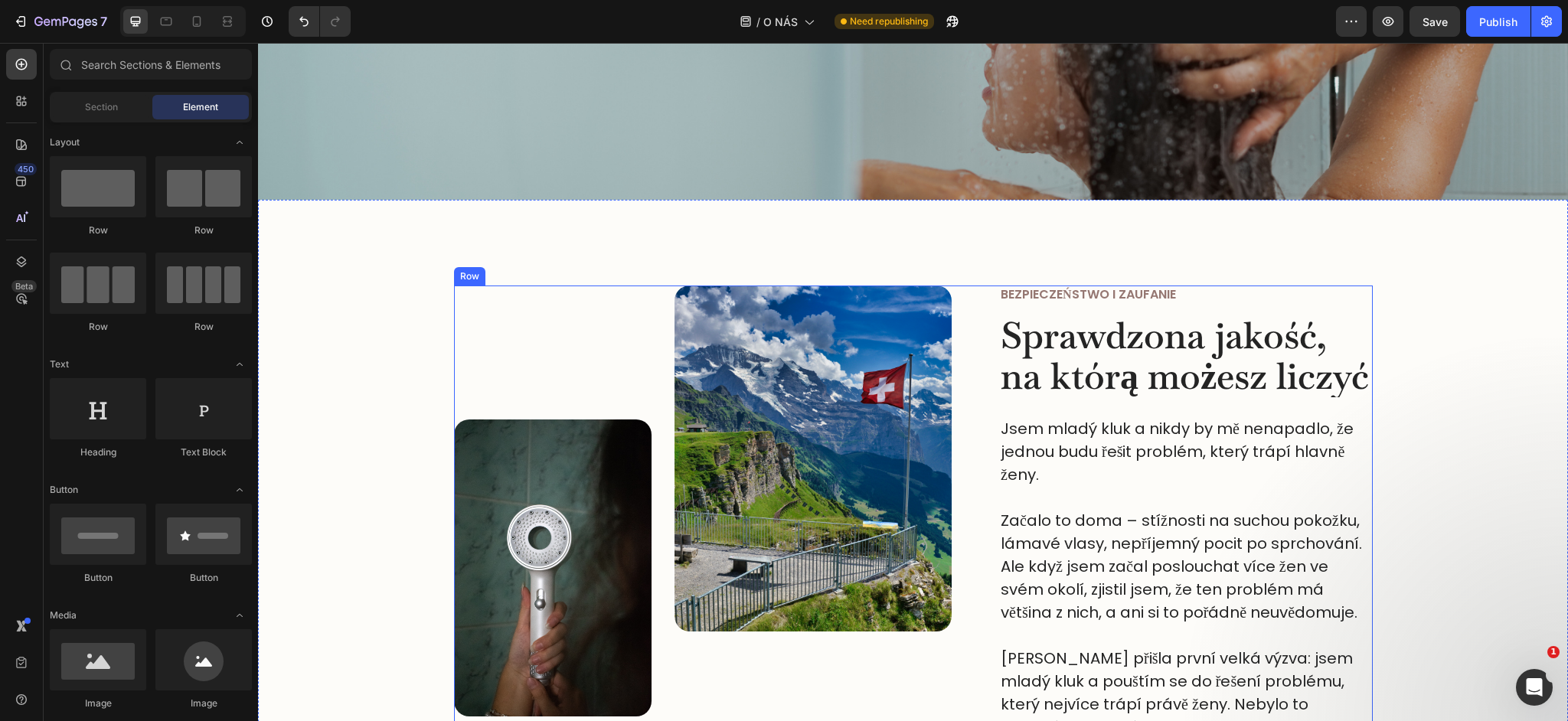
click at [1084, 449] on p "Jsem mladý kluk a nikdy by mě nenapadlo, že jednou budu řešit problém, který tr…" at bounding box center [1186, 451] width 370 height 69
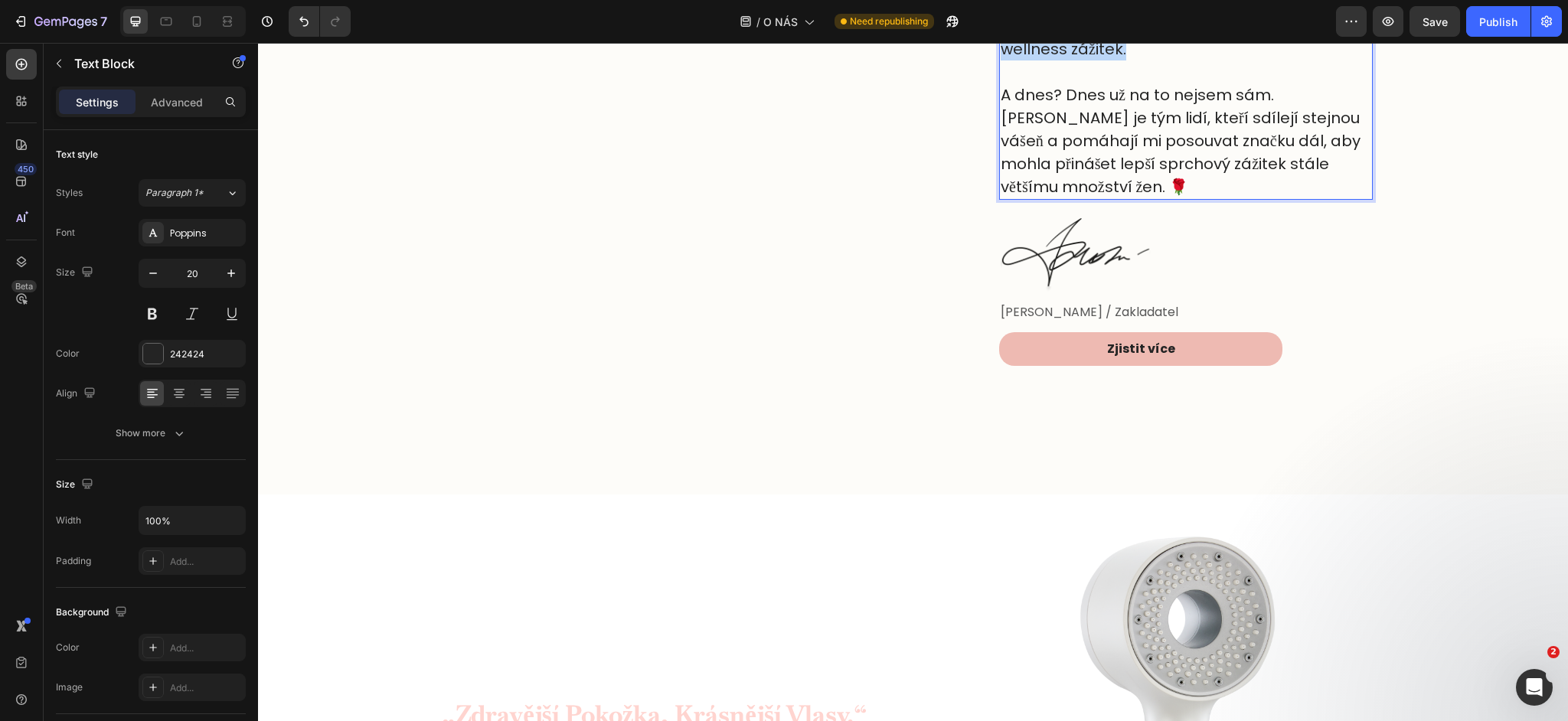
scroll to position [1270, 0]
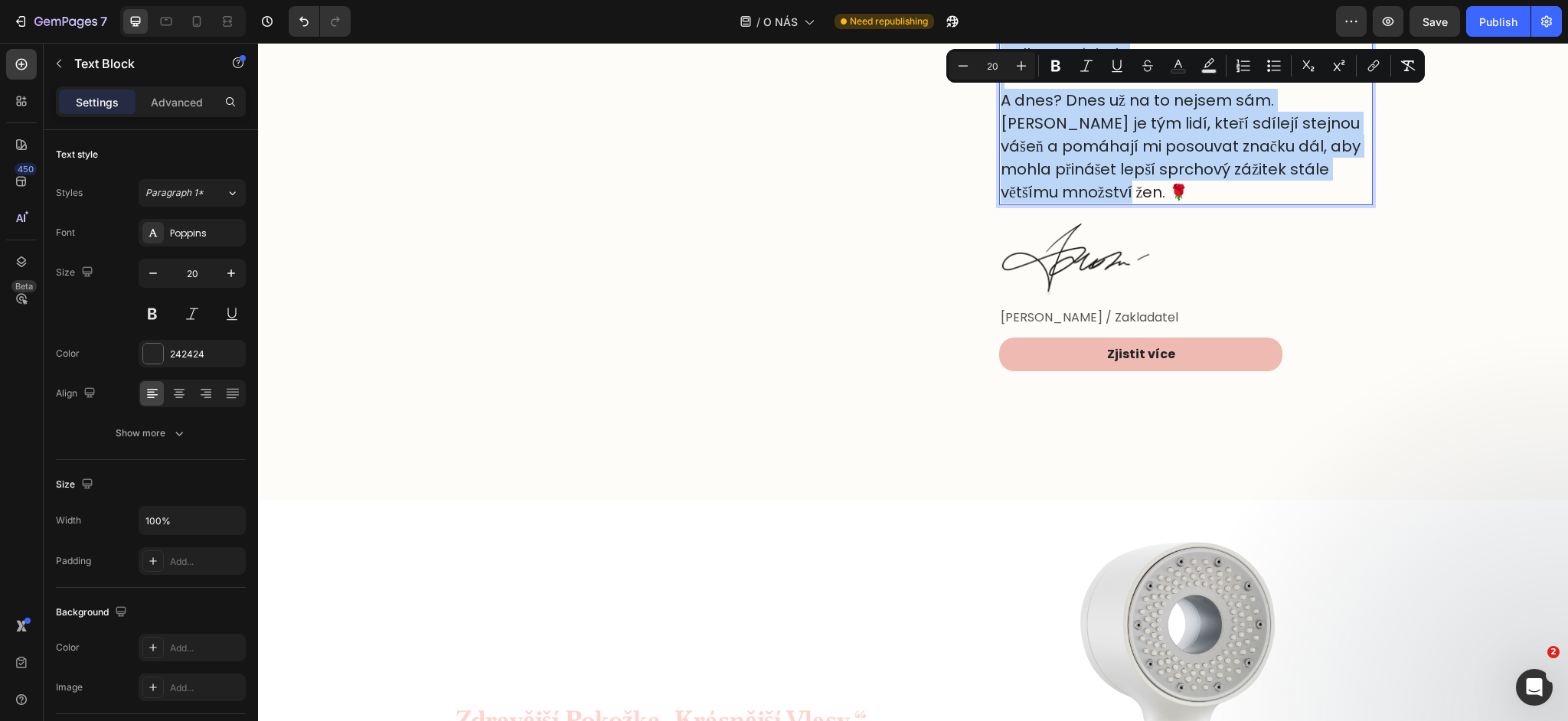
drag, startPoint x: 1002, startPoint y: 427, endPoint x: 1358, endPoint y: 166, distance: 441.4
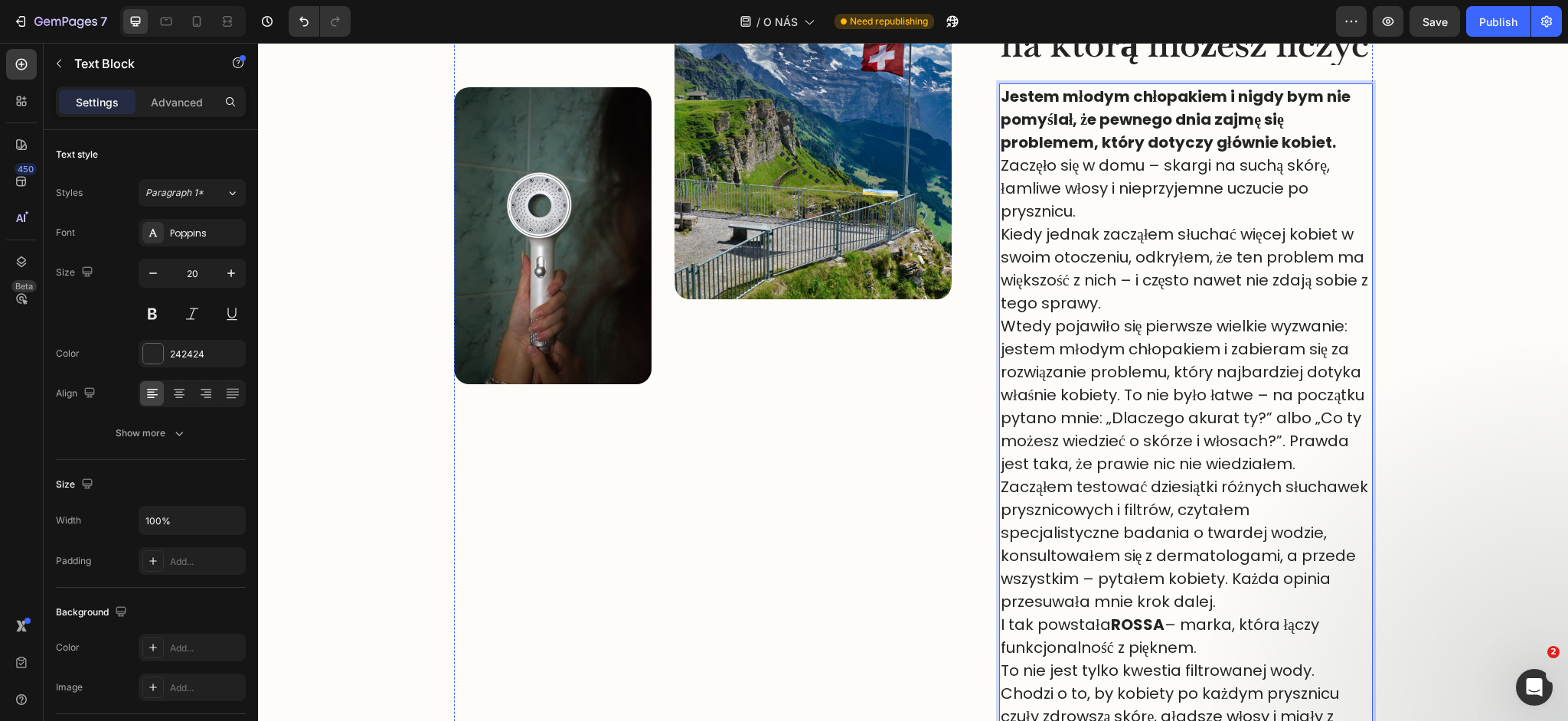
scroll to position [550, 0]
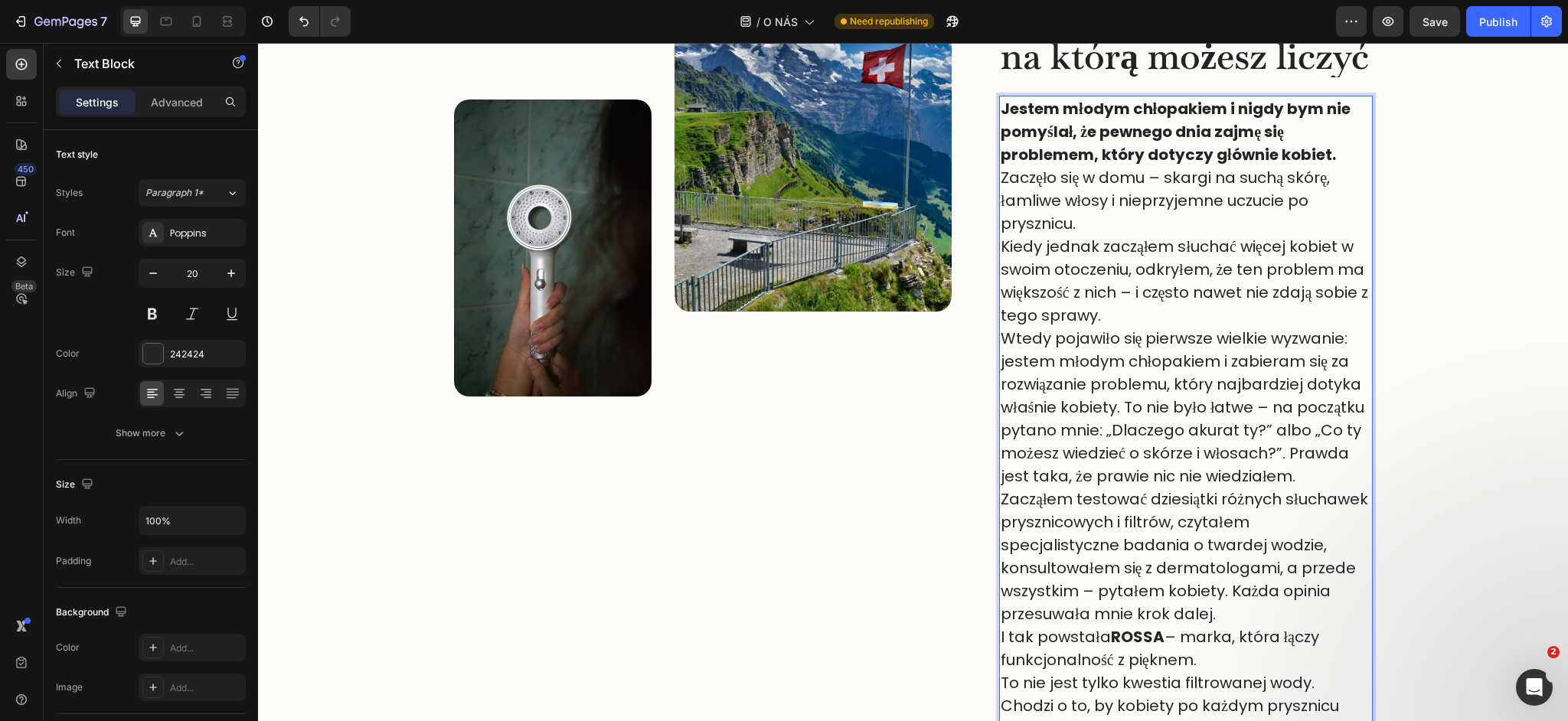
click at [1331, 158] on strong "Jestem młodym chłopakiem i nigdy bym nie pomyślał, że pewnego dnia zajmę się pr…" at bounding box center [1175, 132] width 350 height 67
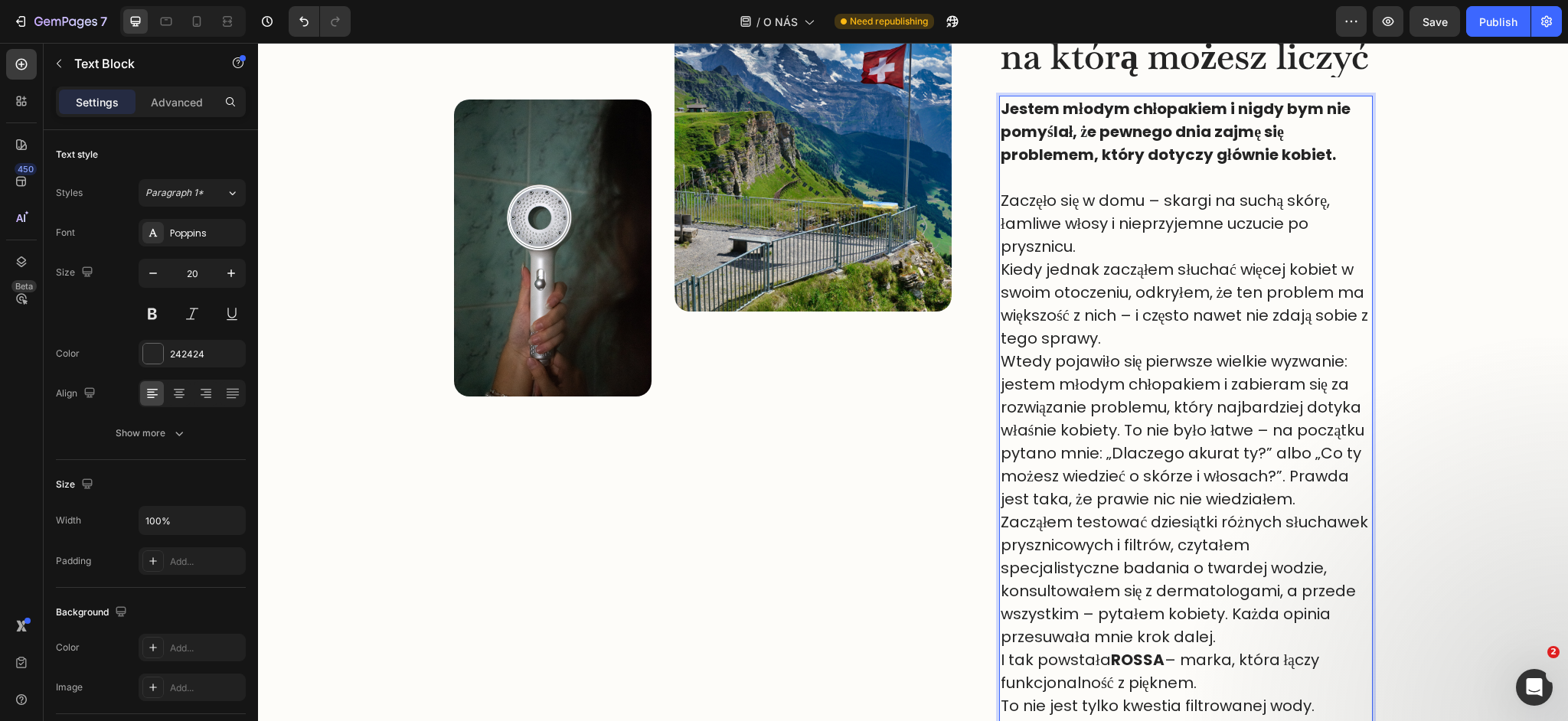
click at [1163, 343] on p "Kiedy jednak zacząłem słuchać więcej kobiet w swoim otoczeniu, odkryłem, że ten…" at bounding box center [1186, 304] width 370 height 92
click at [1288, 480] on p "Wtedy pojawiło się pierwsze wielkie wyzwanie: jestem młodym chłopakiem i zabier…" at bounding box center [1186, 430] width 370 height 161
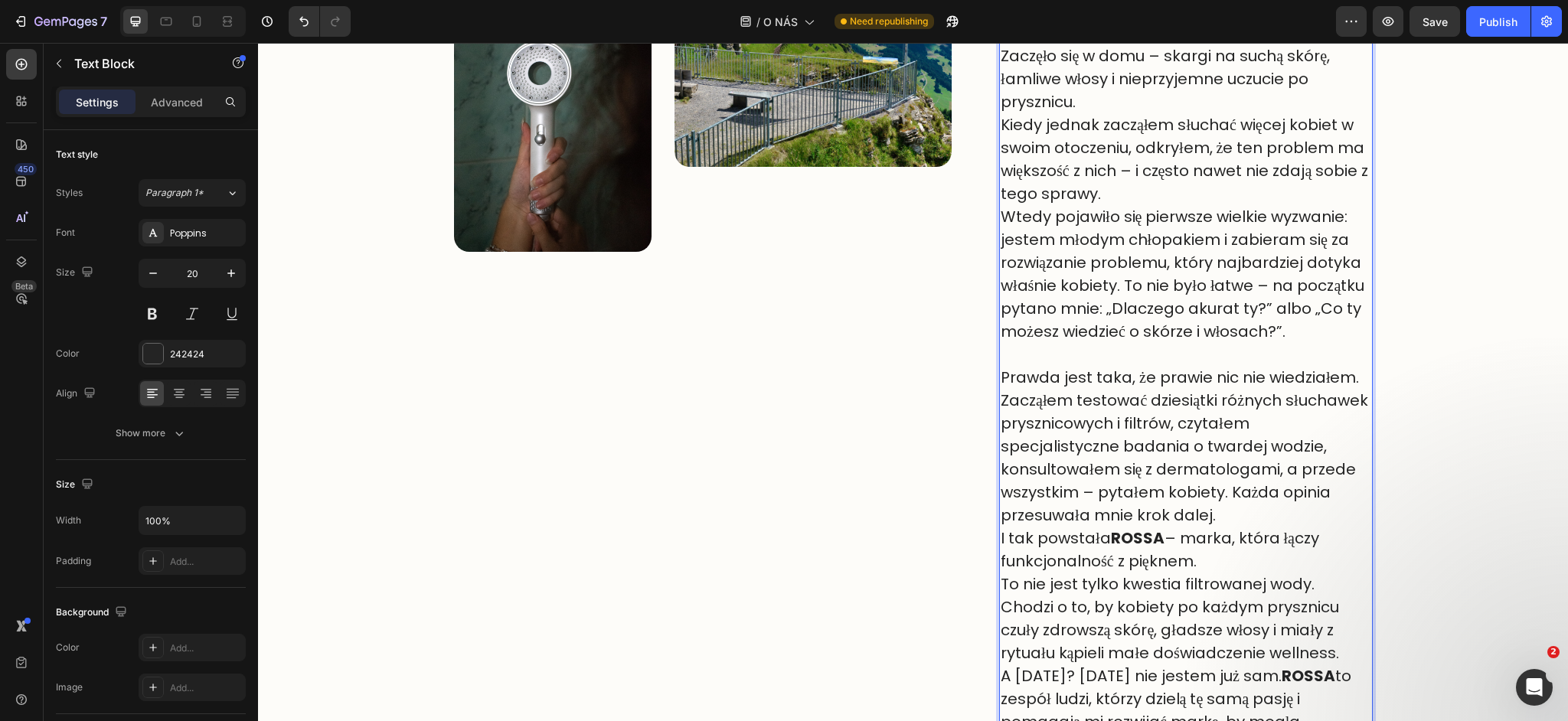
scroll to position [697, 0]
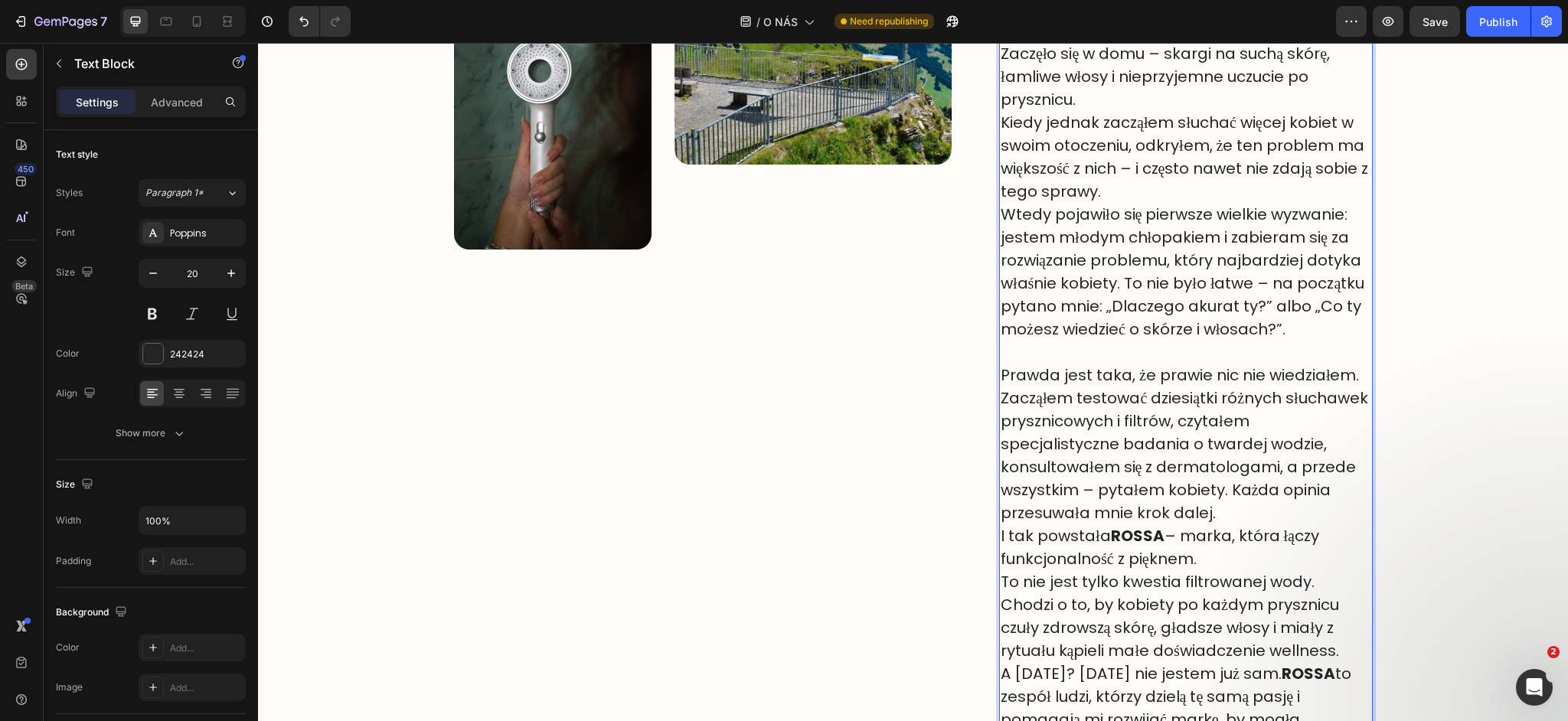
click at [1245, 516] on p "Zacząłem testować dziesiątki różnych słuchawek prysznicowych i filtrów, czytałe…" at bounding box center [1186, 455] width 370 height 137
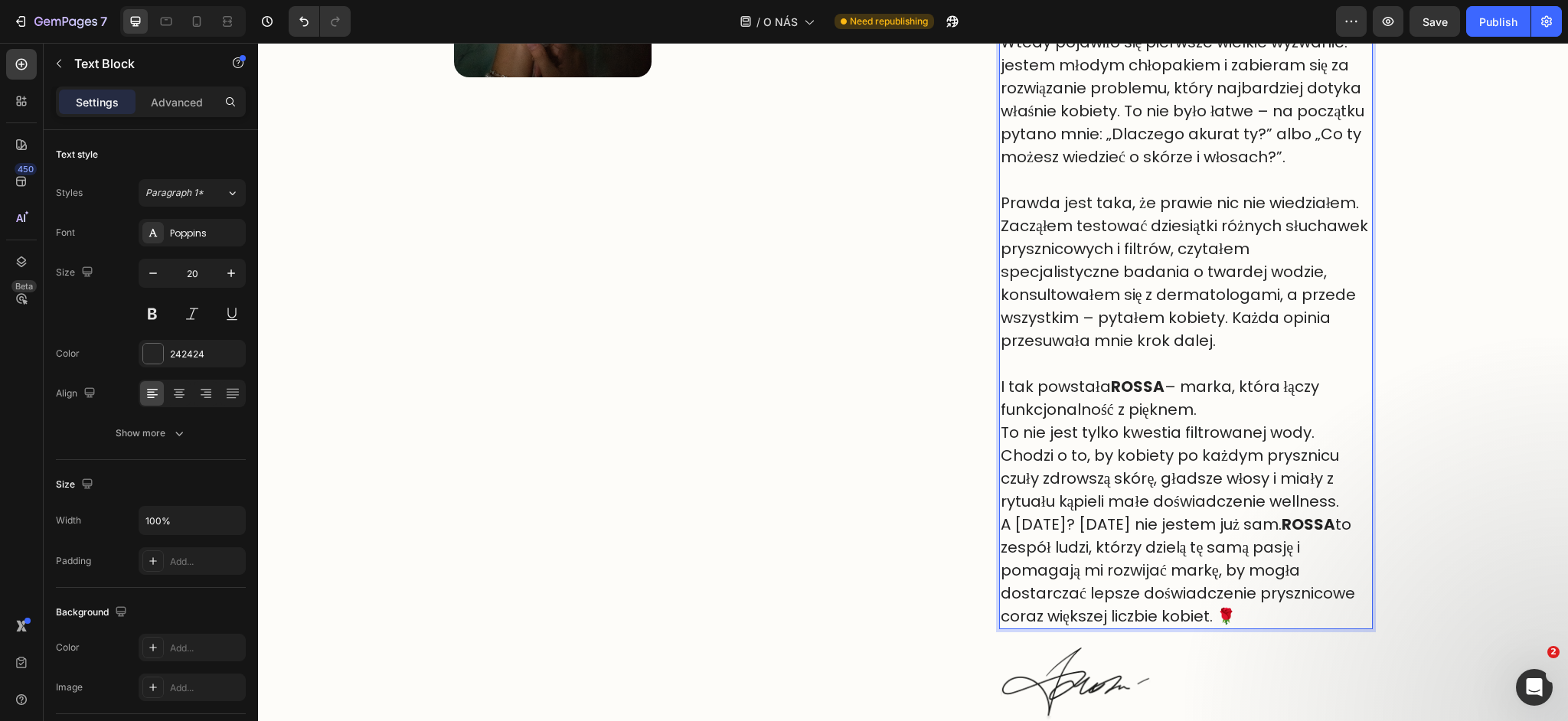
scroll to position [932, 0]
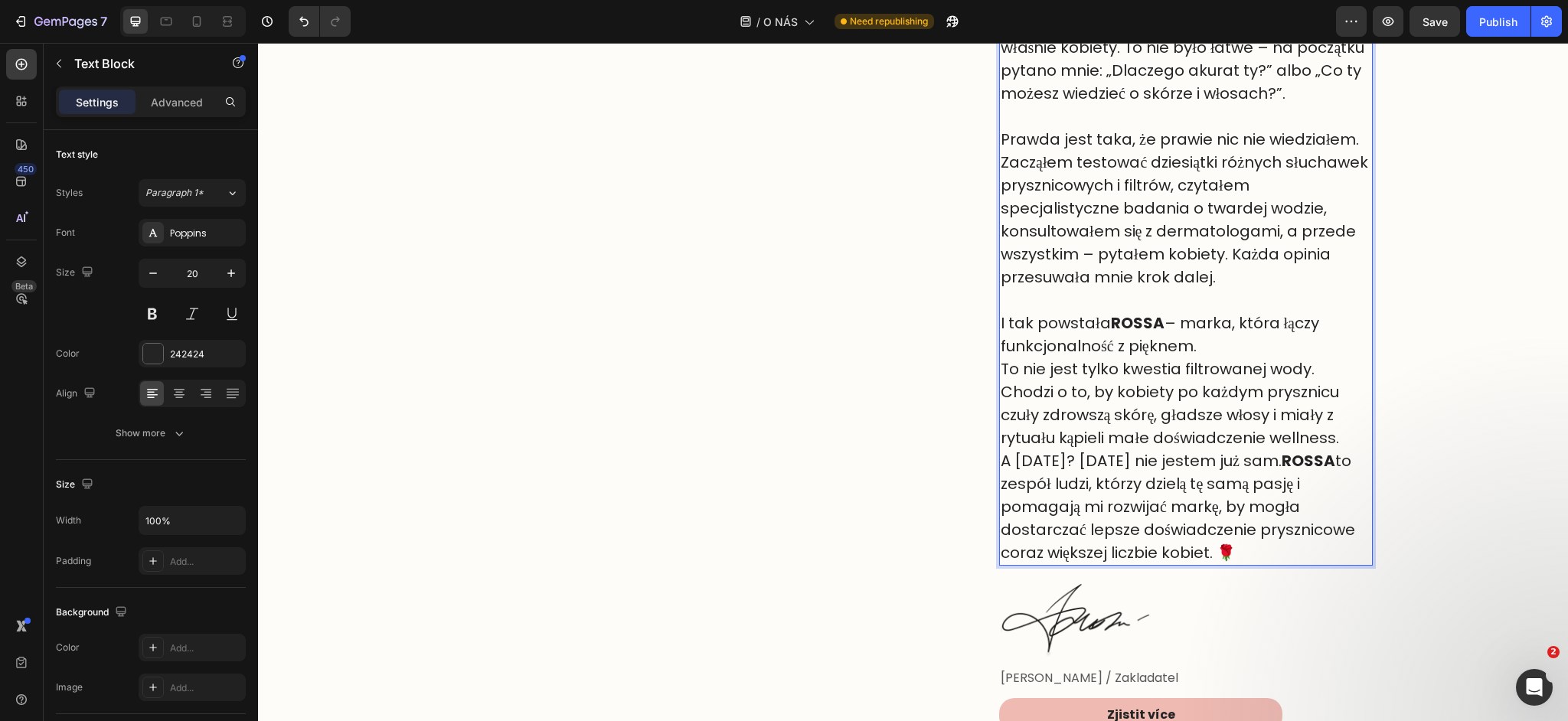
click at [1294, 439] on p "To nie jest tylko kwestia filtrowanej wody. Chodzi o to, by kobiety po każdym p…" at bounding box center [1186, 403] width 370 height 92
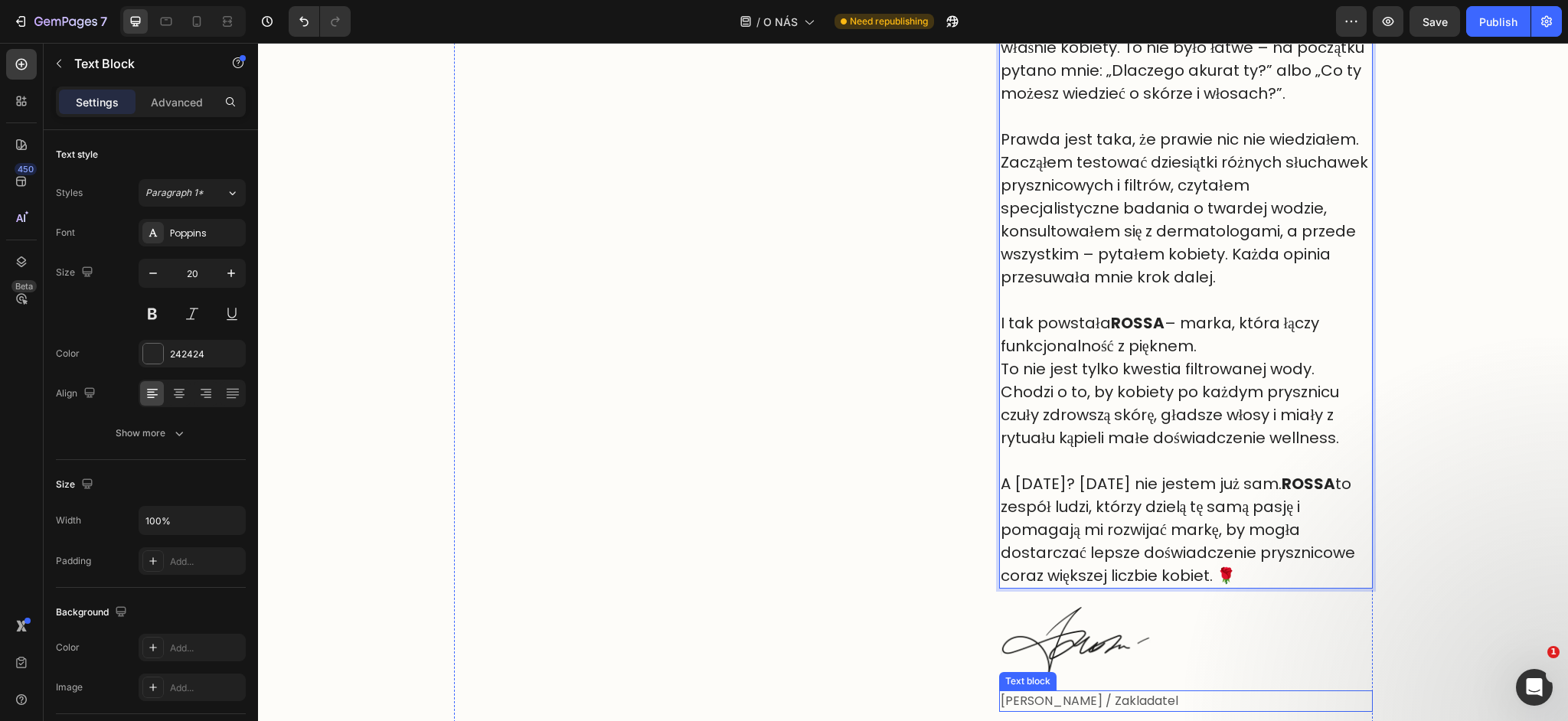
click at [1134, 702] on p "Tomáš Kucharcik / Zakladatel" at bounding box center [1186, 701] width 370 height 19
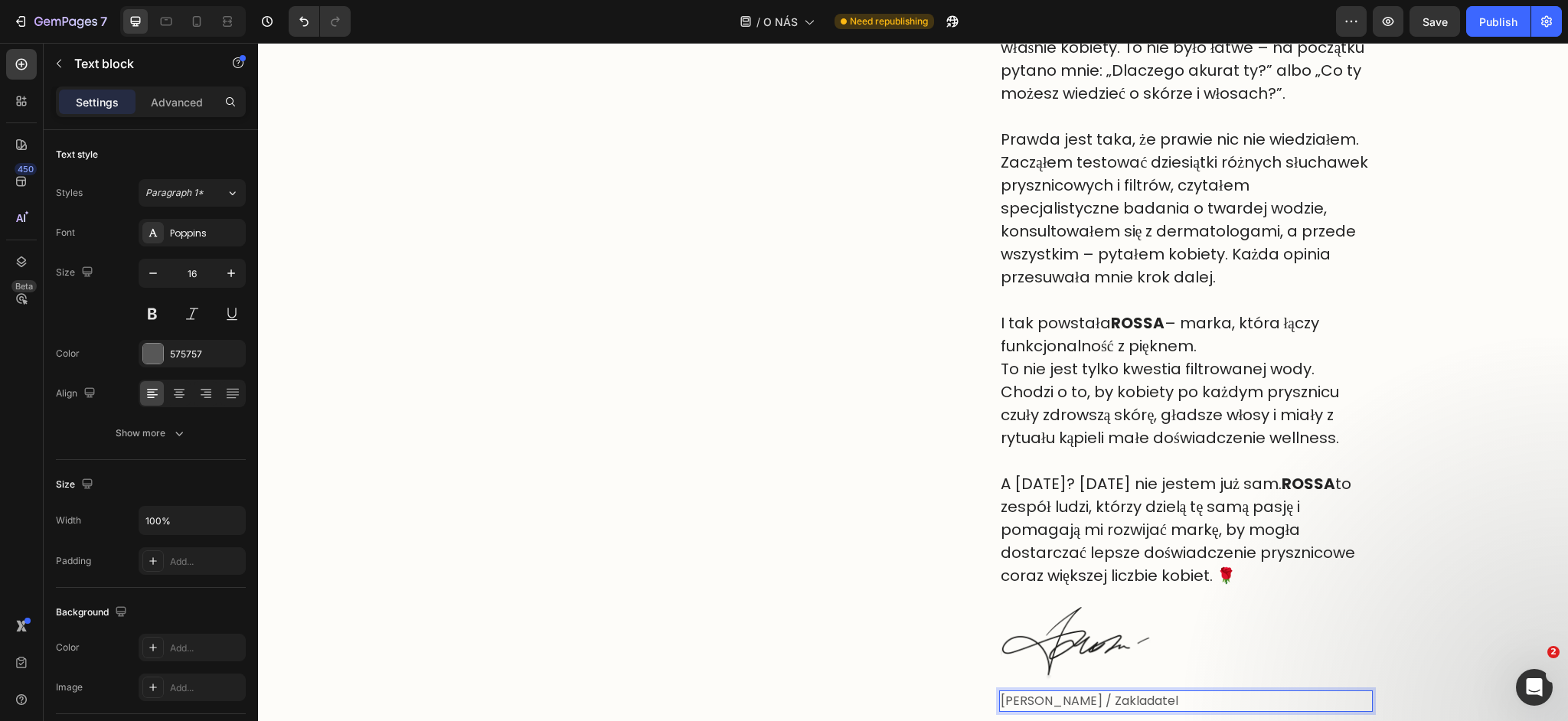
click at [1147, 702] on p "Tomáš Kucharcik / Zakladatel" at bounding box center [1186, 701] width 370 height 19
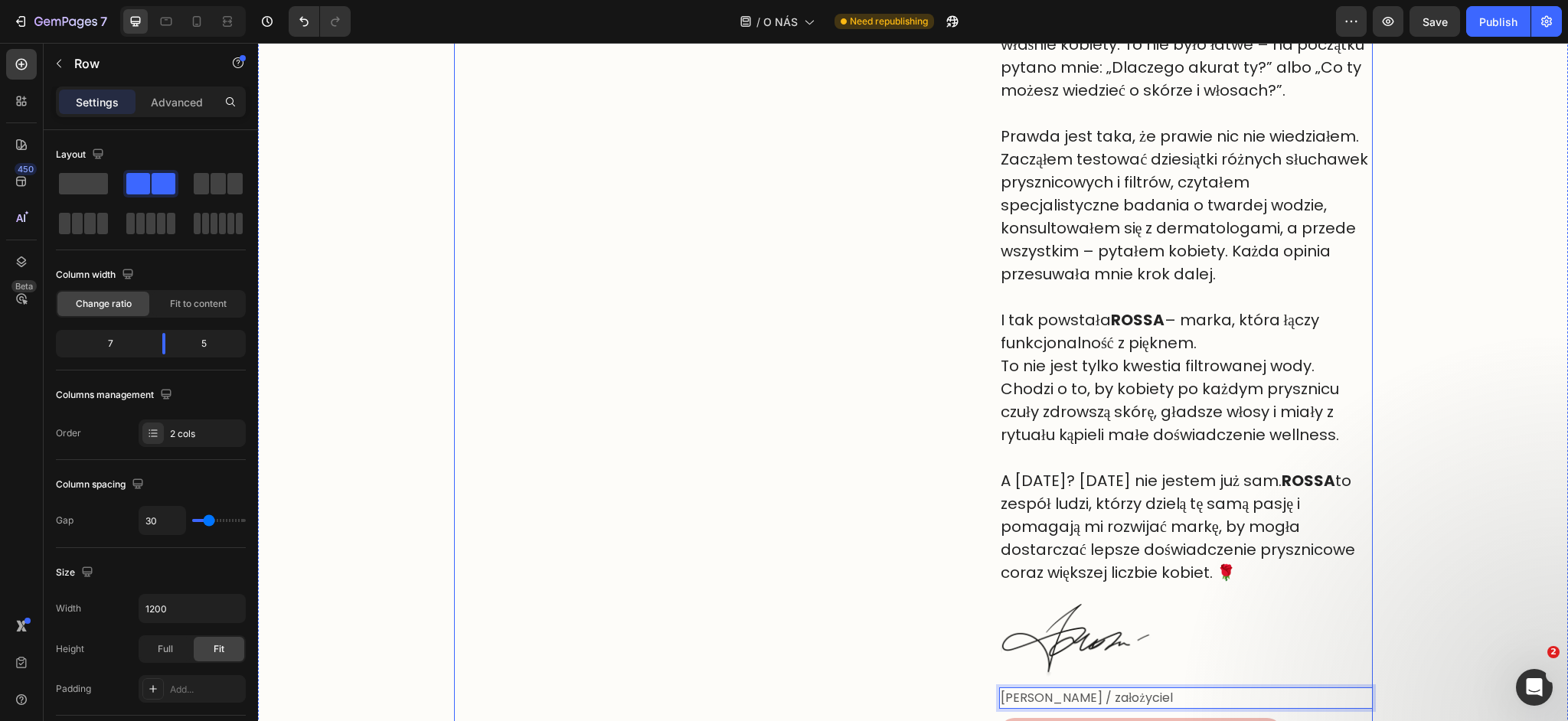
click at [839, 577] on div "Image Image Row" at bounding box center [715, 169] width 523 height 1178
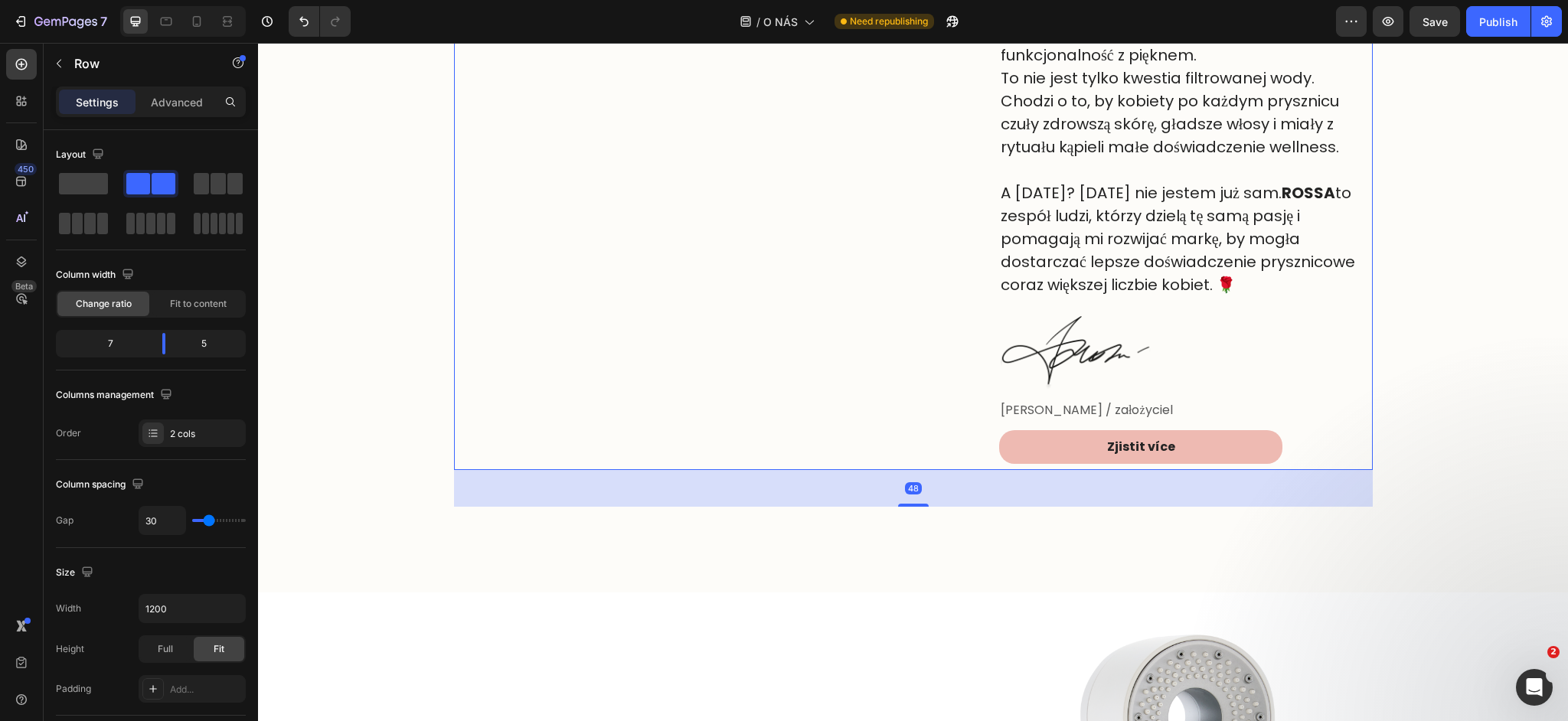
scroll to position [1293, 0]
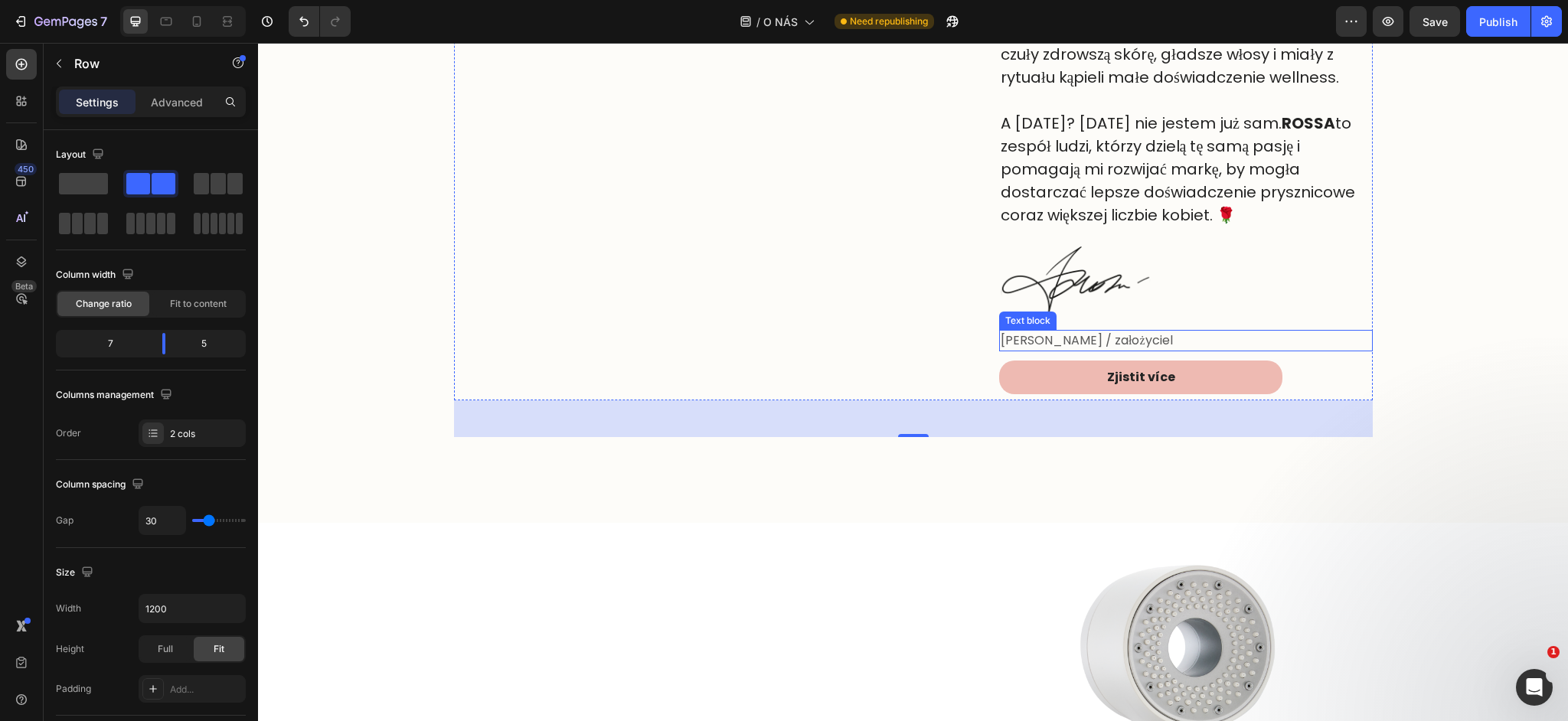
click at [1064, 342] on p "Tomáš Kucharcik / założyciel" at bounding box center [1186, 340] width 370 height 19
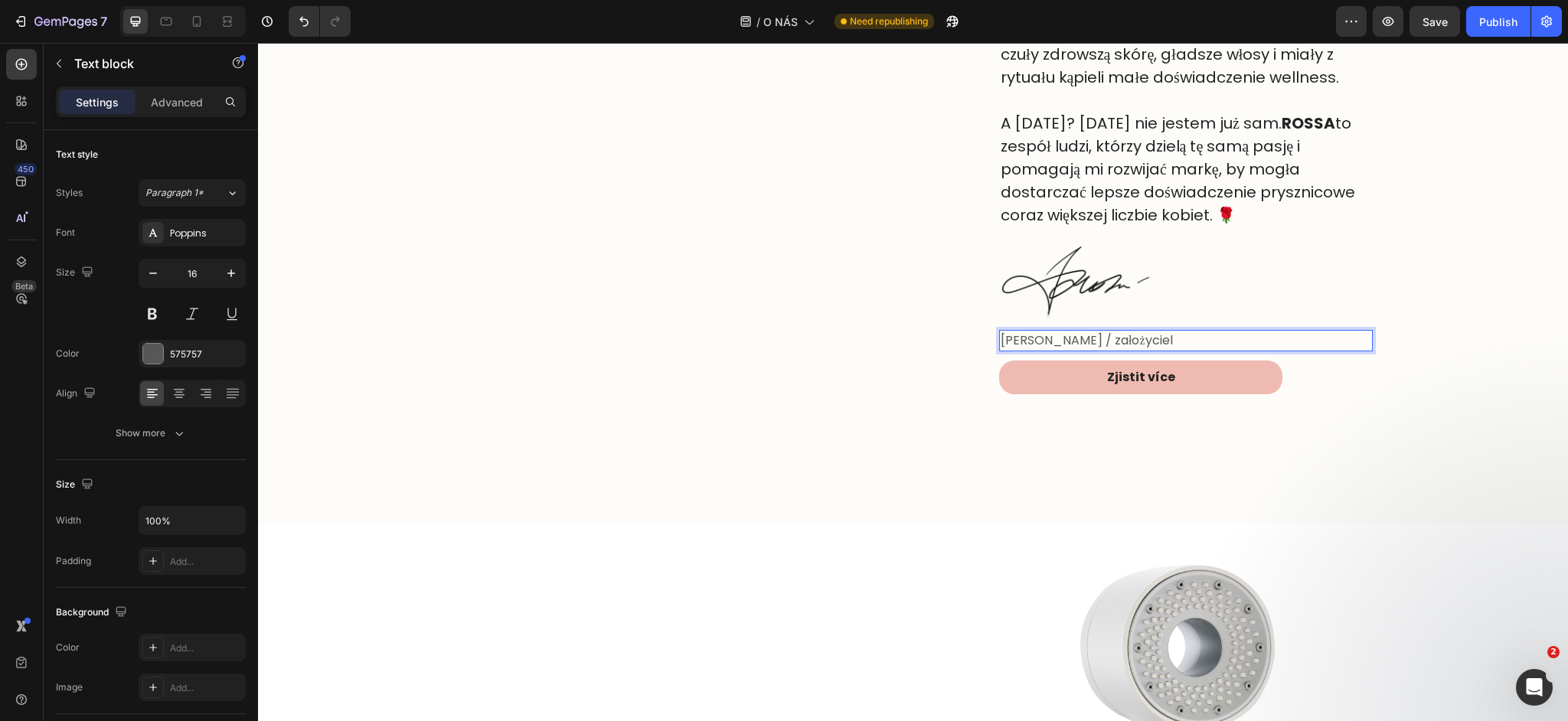
click at [1096, 343] on p "Tomáš Kucharcik / założyciel" at bounding box center [1186, 340] width 370 height 19
click at [1102, 343] on p "Tomáš Kucharcik / założyciel" at bounding box center [1186, 340] width 370 height 19
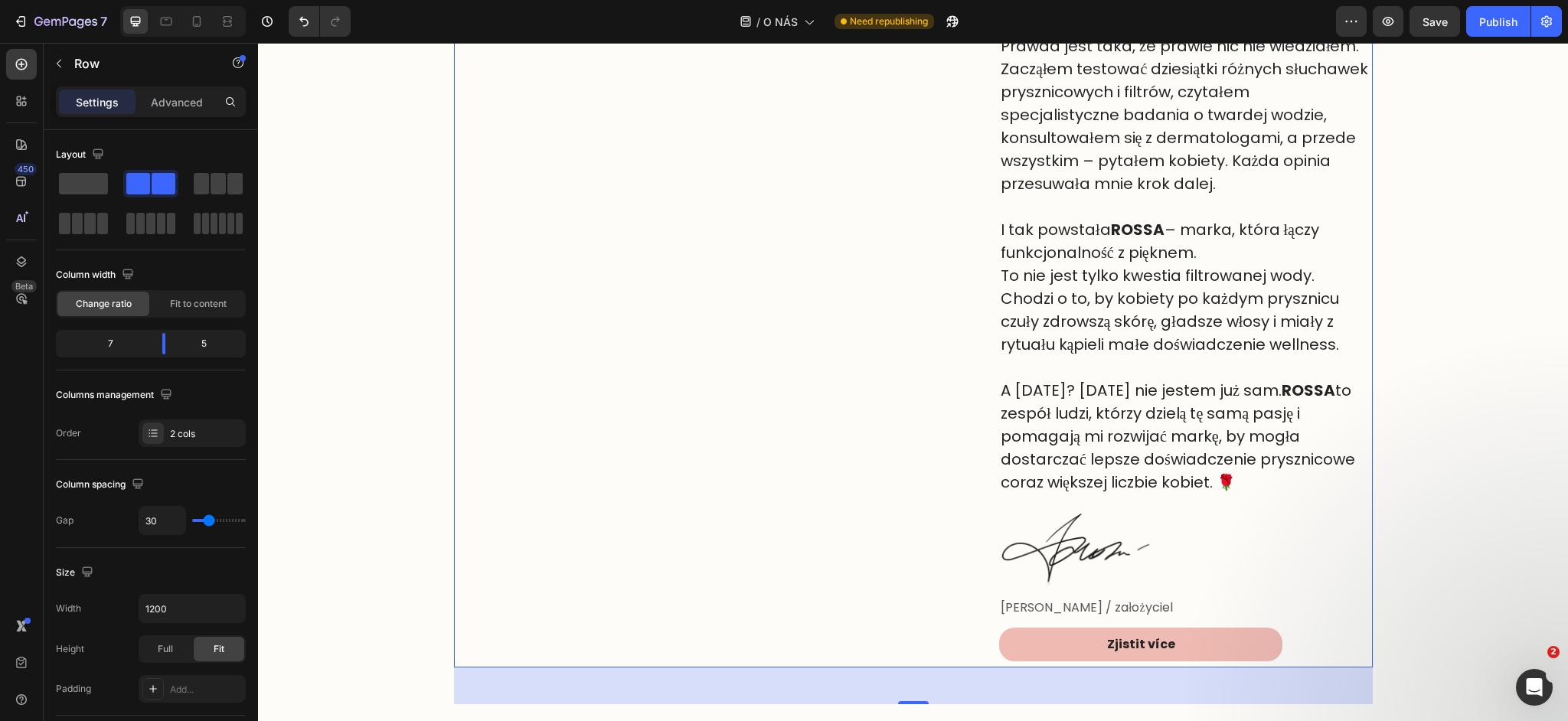
scroll to position [1048, 0]
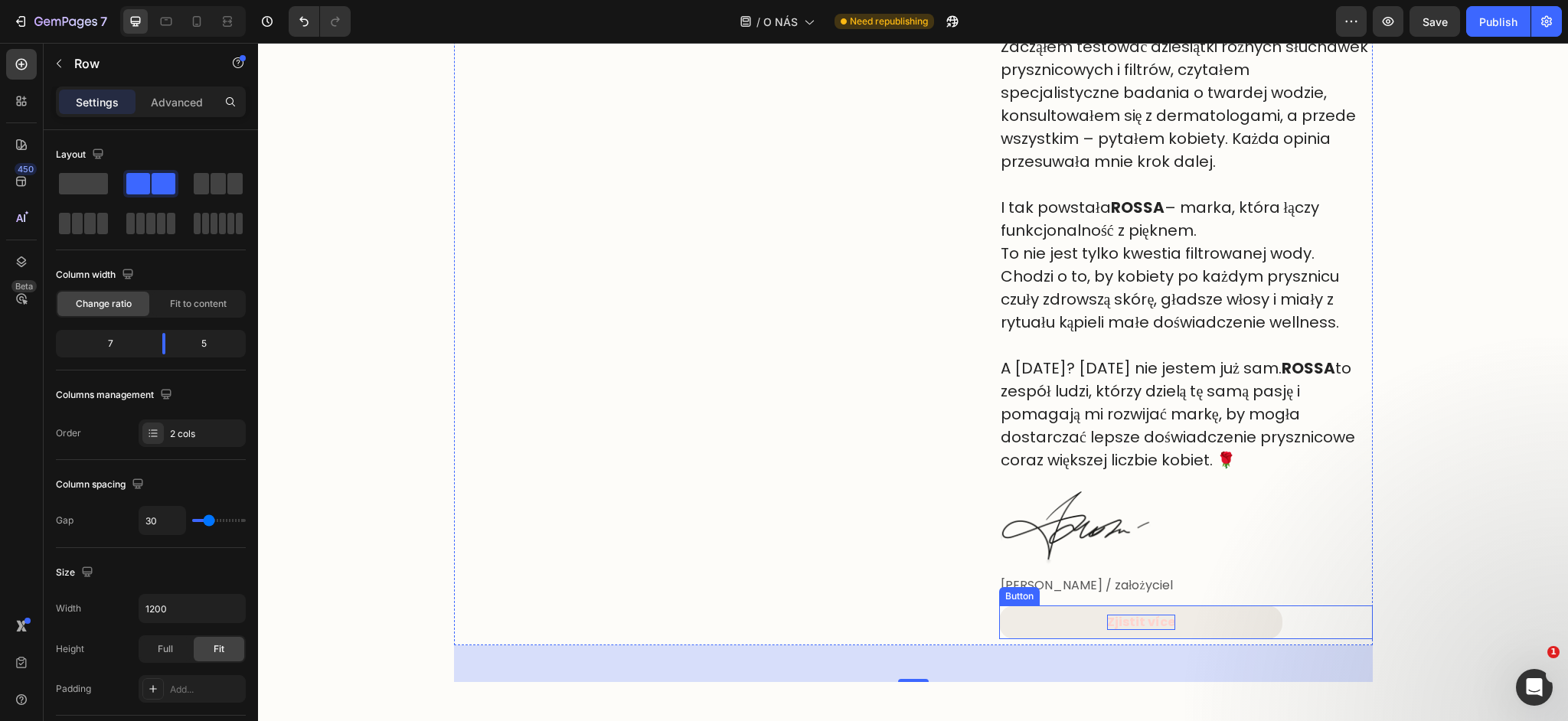
click at [1158, 616] on p "Zjistit více" at bounding box center [1141, 623] width 68 height 16
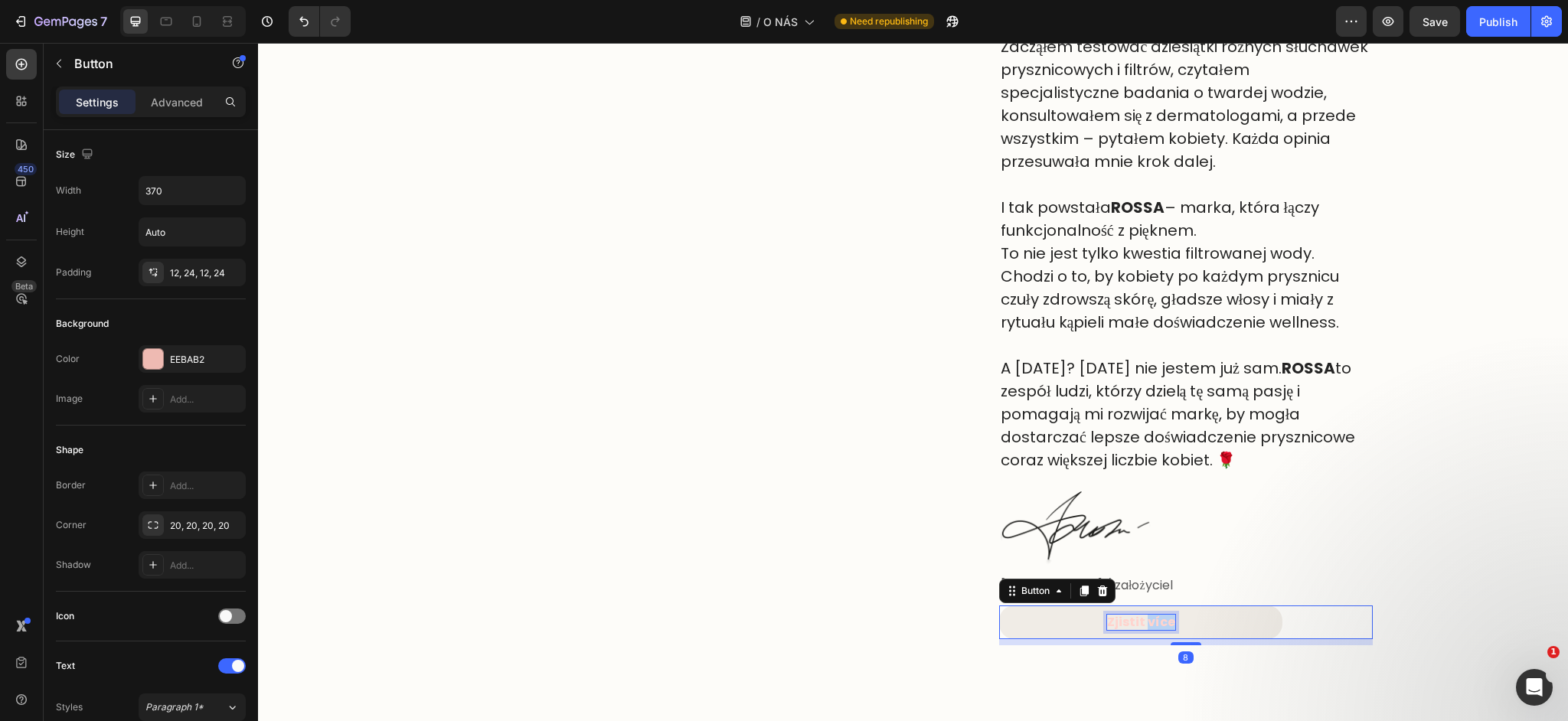
click at [1158, 616] on p "Zjistit více" at bounding box center [1141, 623] width 68 height 16
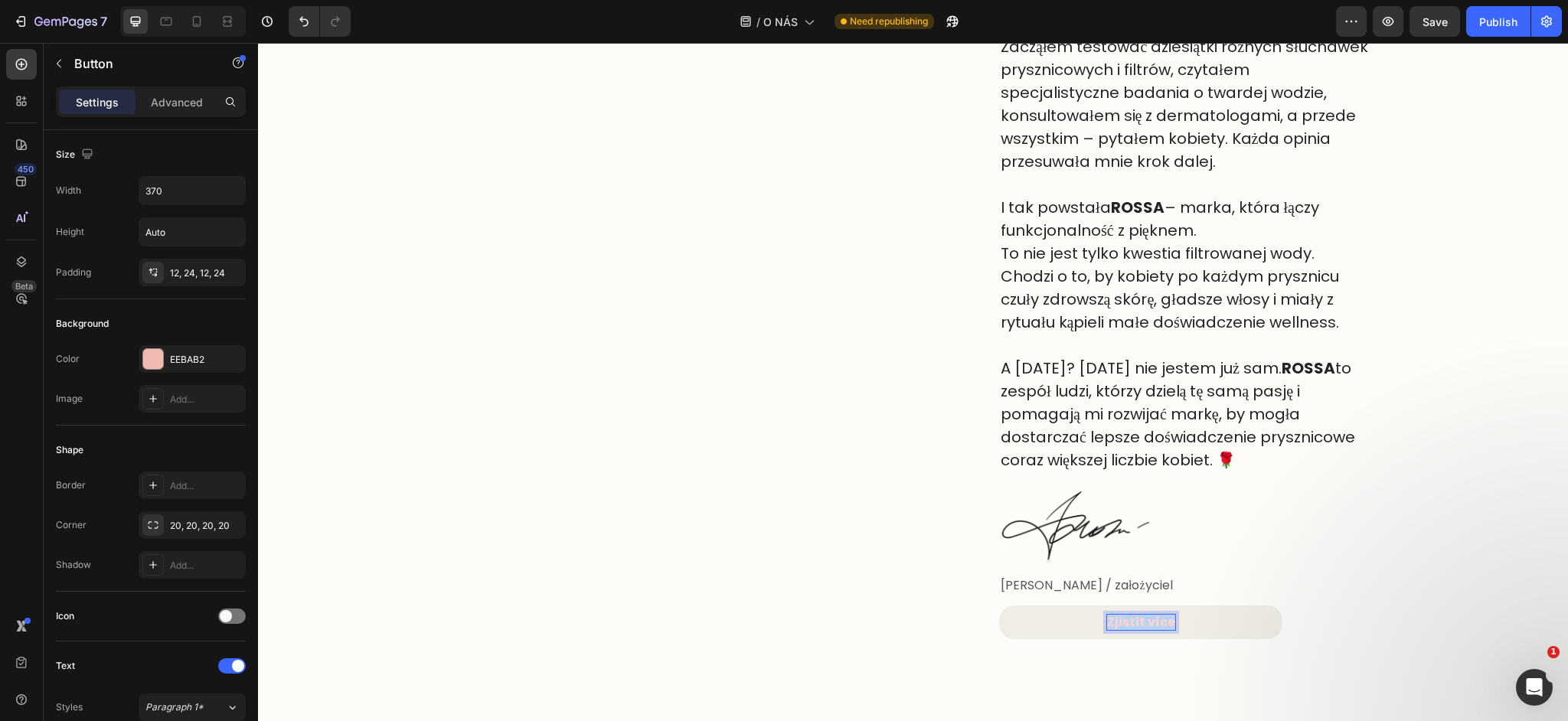
click at [1158, 616] on p "Zjistit více" at bounding box center [1141, 623] width 68 height 16
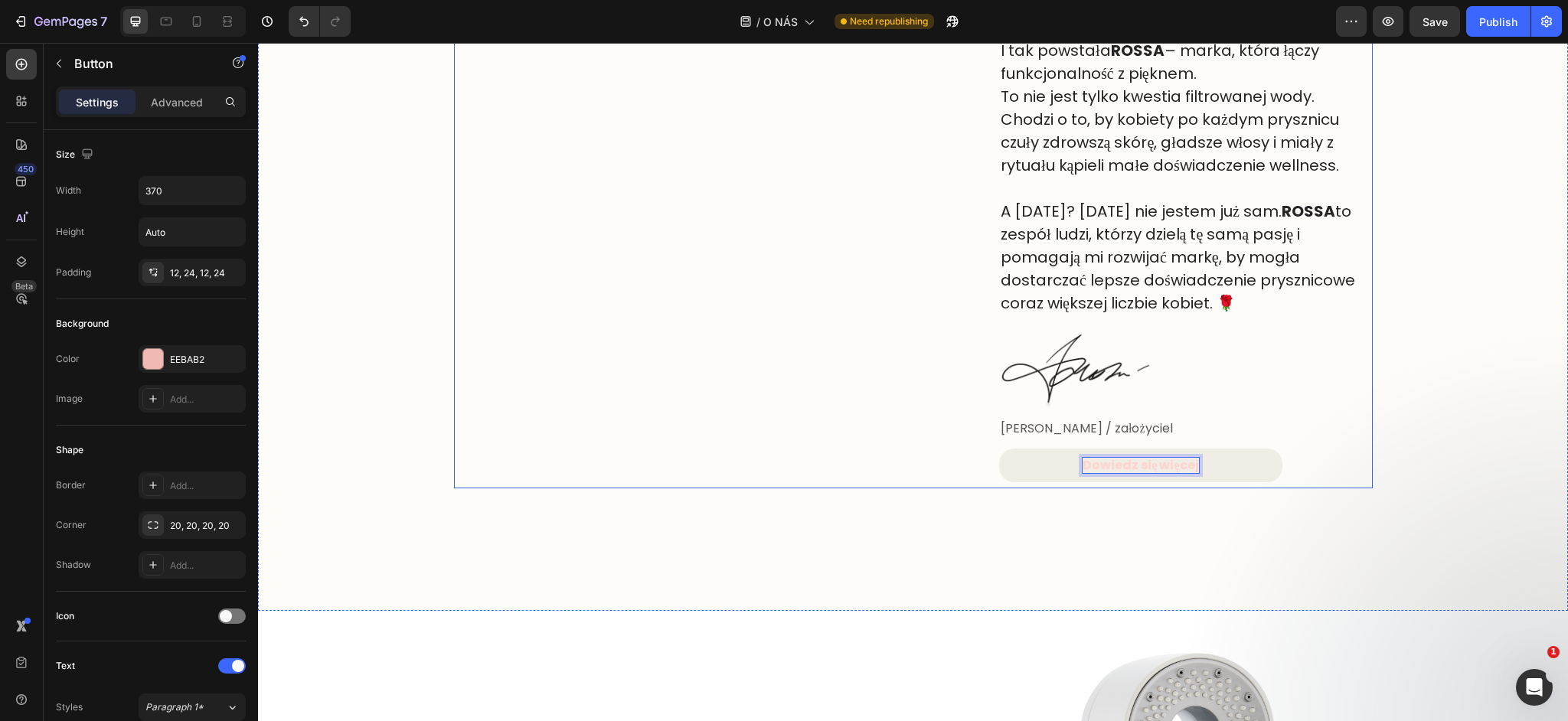
scroll to position [1578, 0]
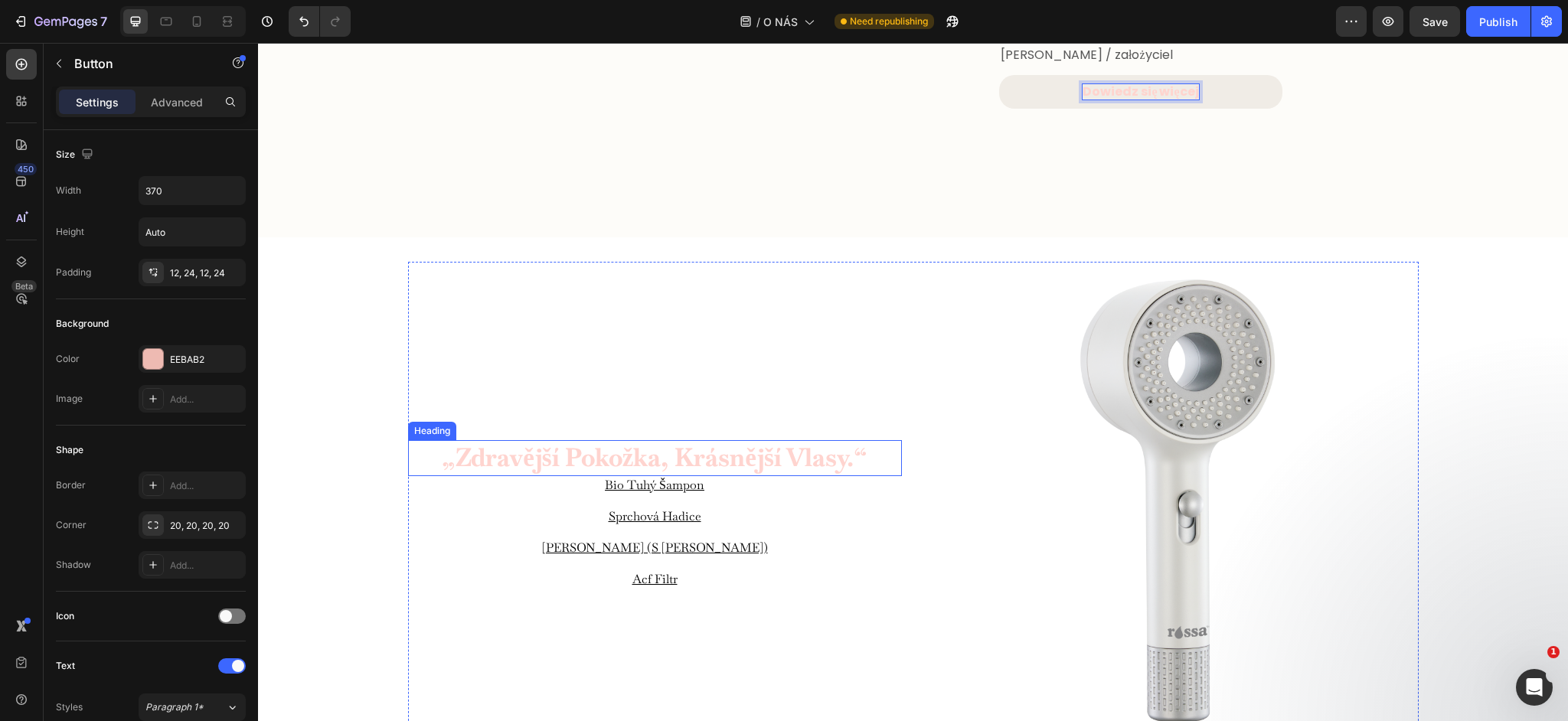
click at [782, 466] on h2 "„zdravější pokožka, krásnější vlasy.“" at bounding box center [655, 458] width 494 height 36
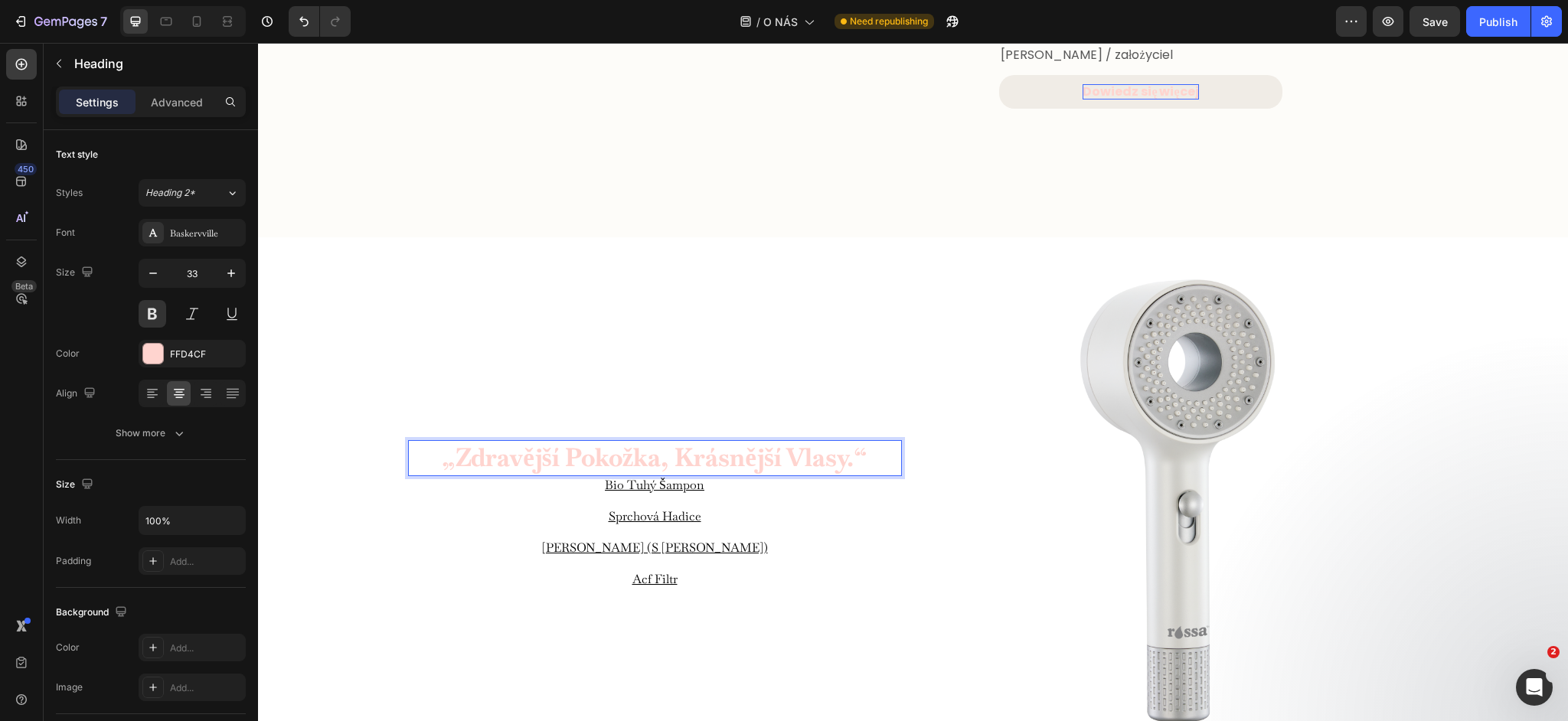
scroll to position [1555, 0]
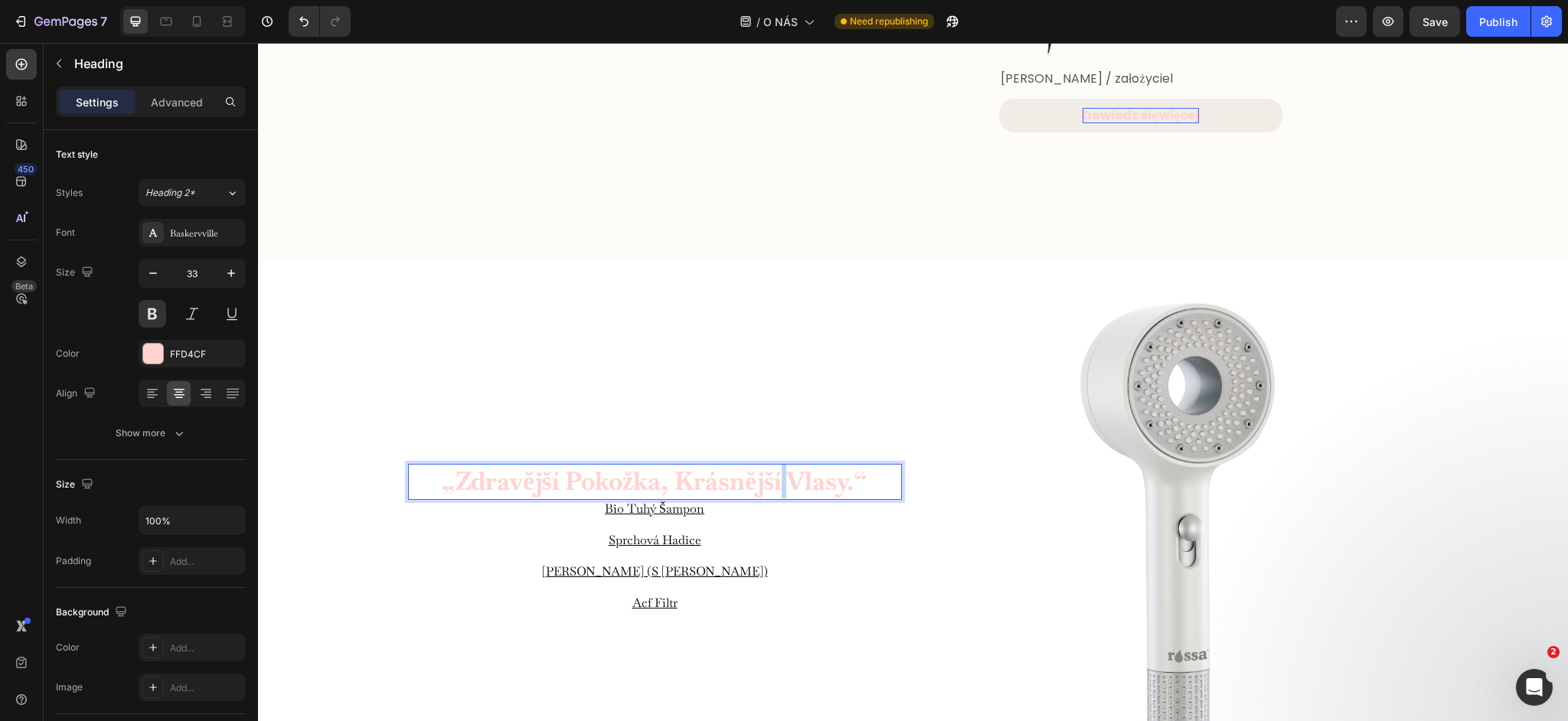
click at [782, 466] on p "„zdravější pokožka, krásnější vlasy.“" at bounding box center [655, 482] width 491 height 33
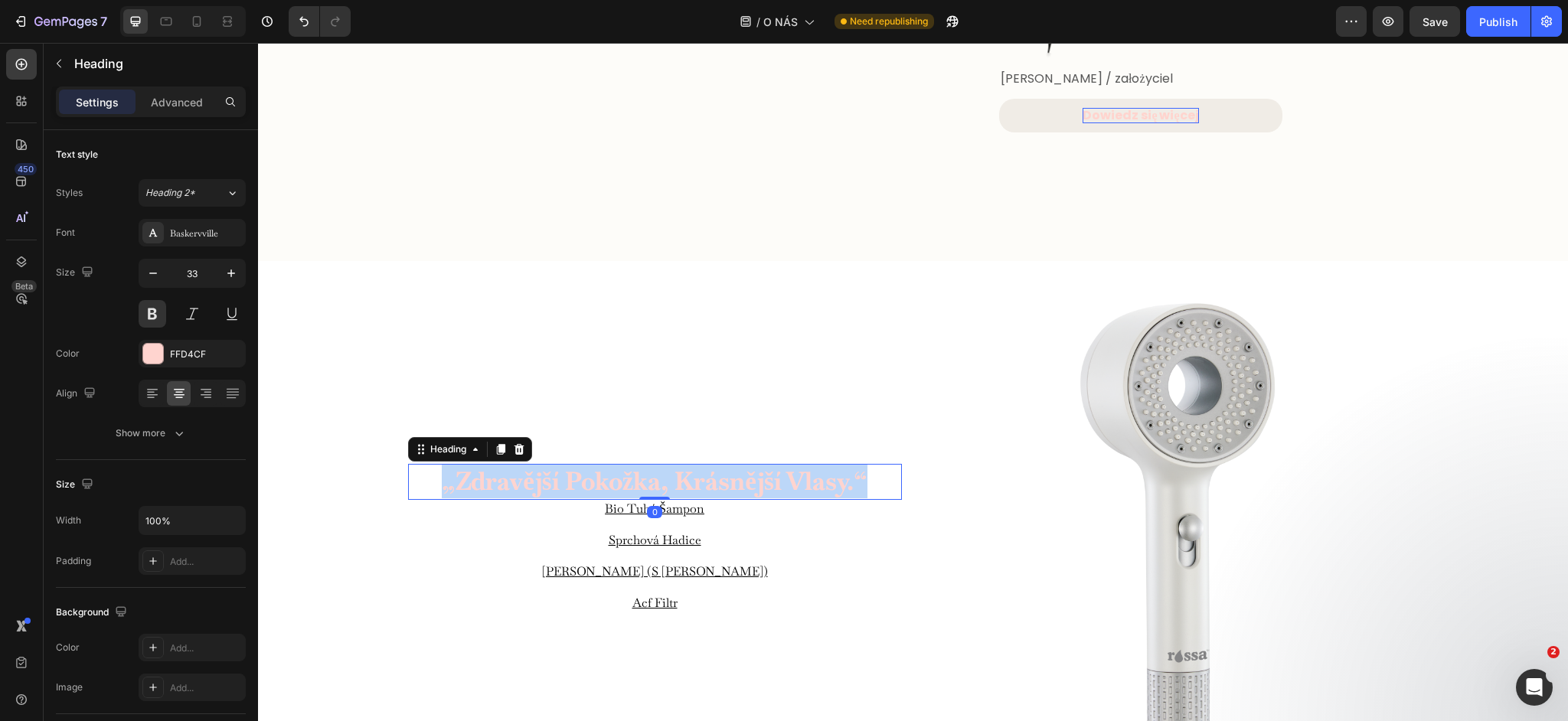
click at [782, 466] on p "„zdravější pokožka, krásnější vlasy.“" at bounding box center [655, 482] width 491 height 33
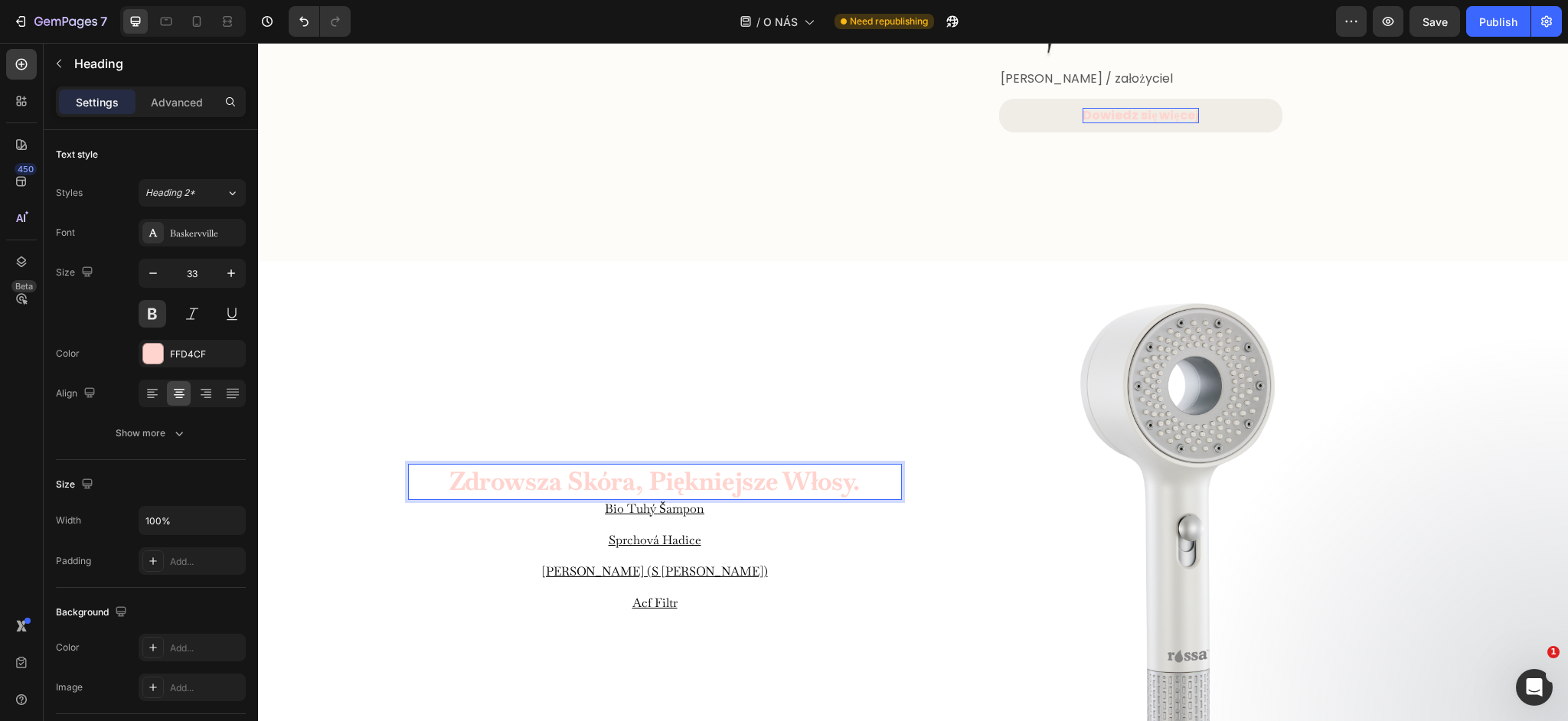
click at [666, 488] on p "Zdrowsza skóra, piękniejsze włosy." at bounding box center [655, 482] width 491 height 33
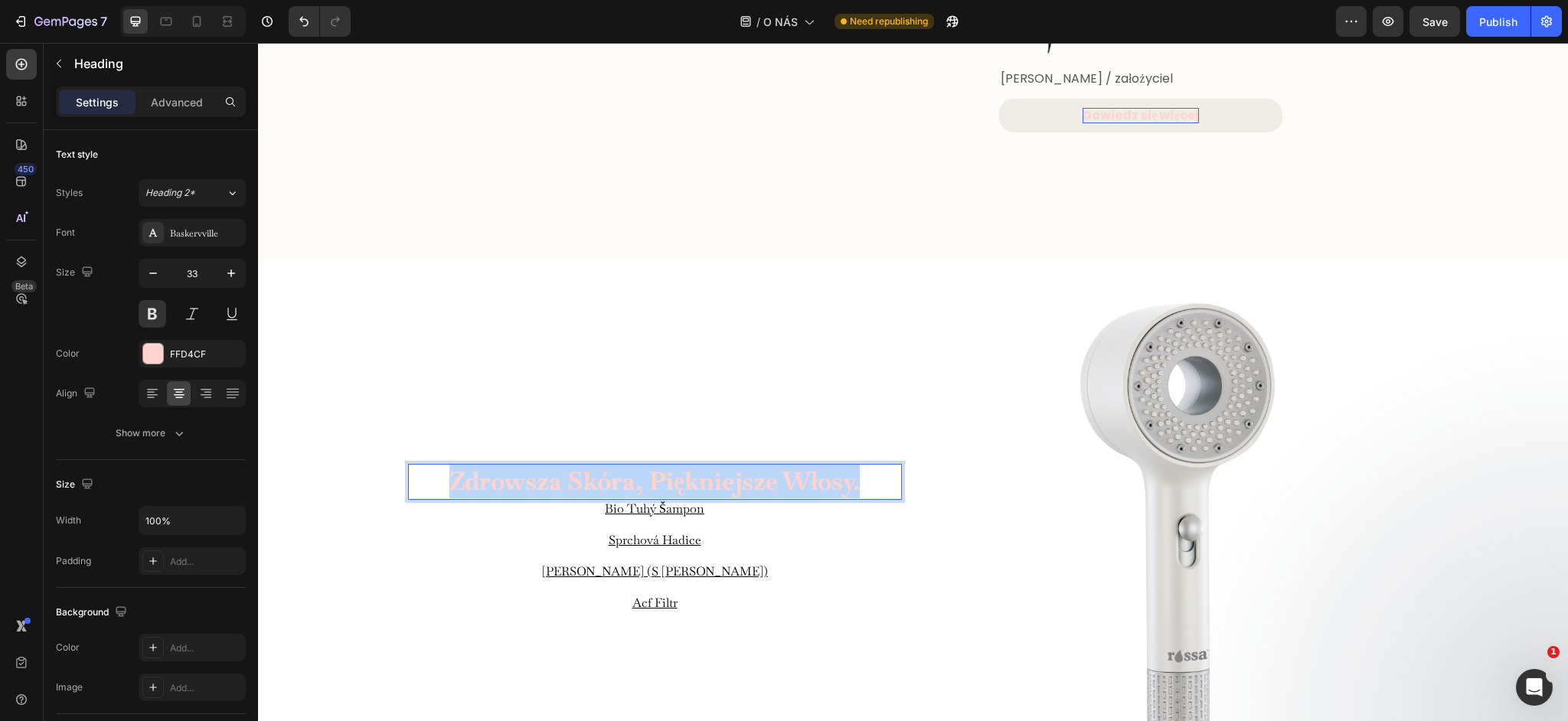
click at [666, 488] on p "Zdrowsza skóra, piękniejsze włosy." at bounding box center [655, 482] width 491 height 33
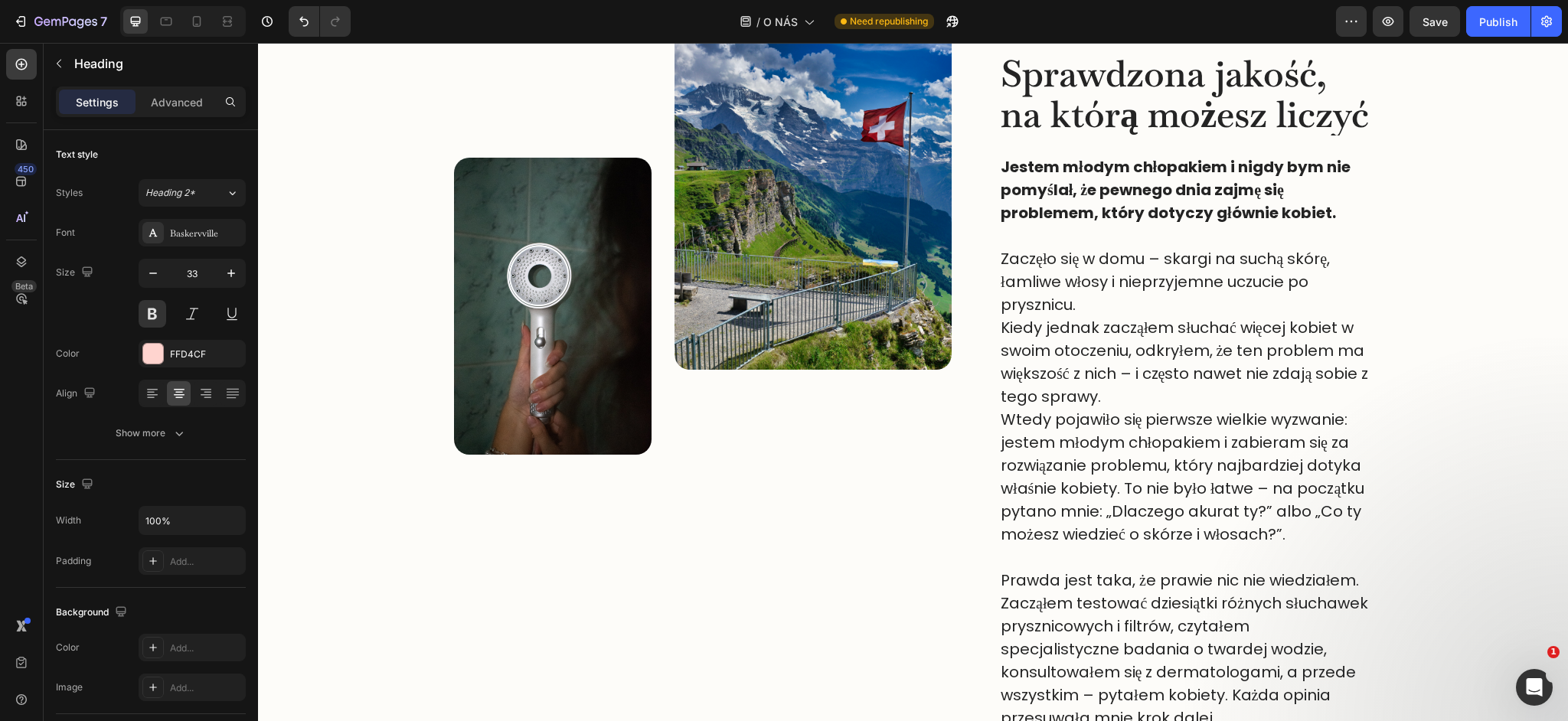
scroll to position [0, 0]
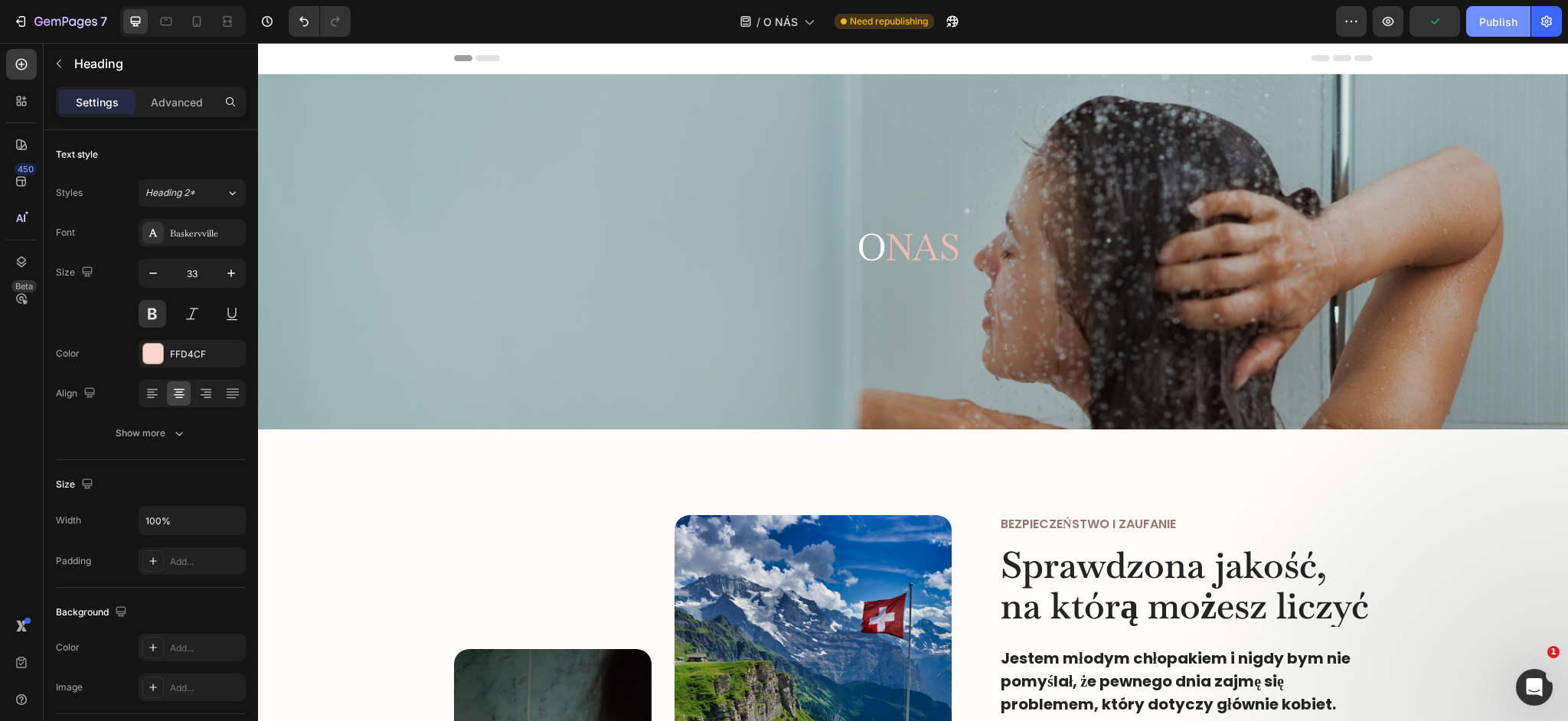
click at [1493, 21] on div "Publish" at bounding box center [1498, 21] width 38 height 16
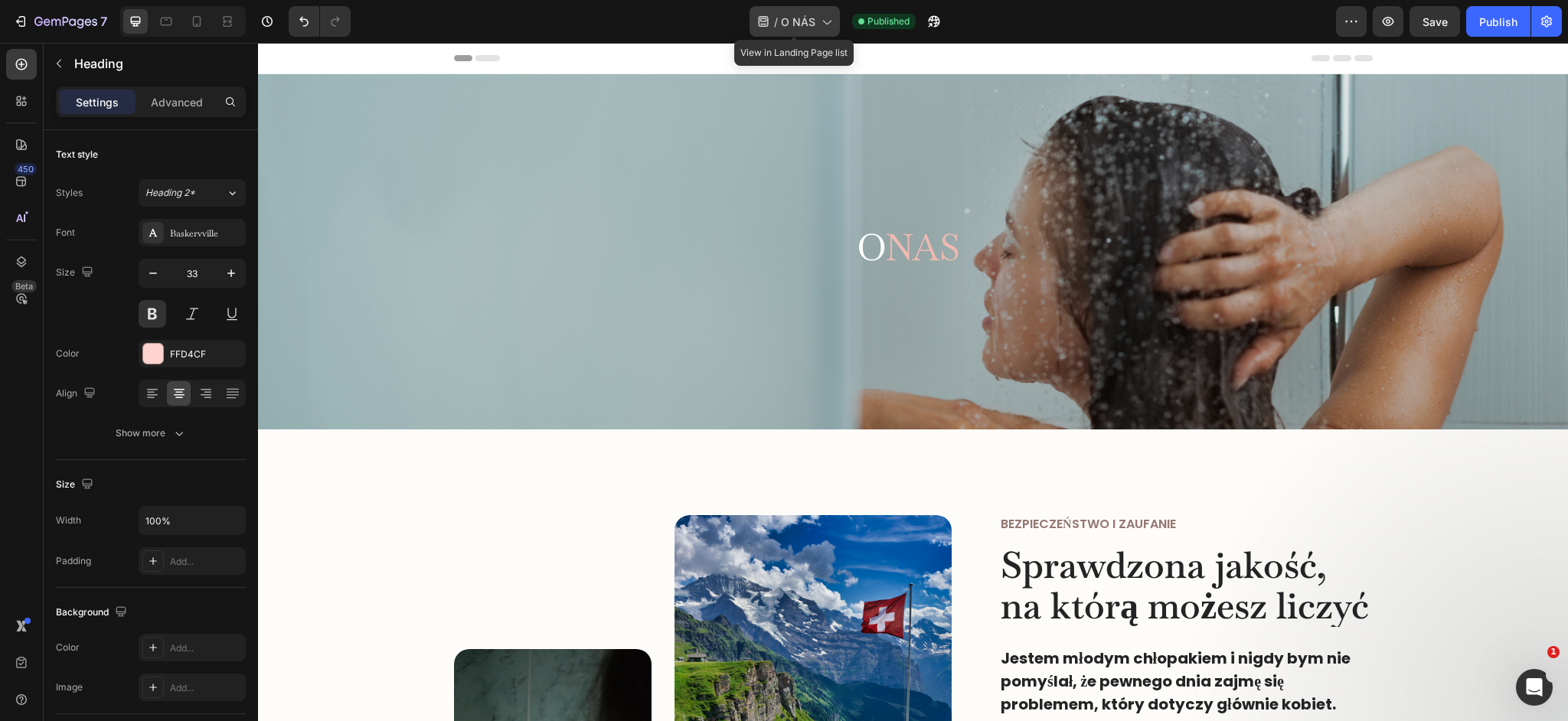
click at [816, 29] on div "/ O NÁS" at bounding box center [794, 20] width 91 height 30
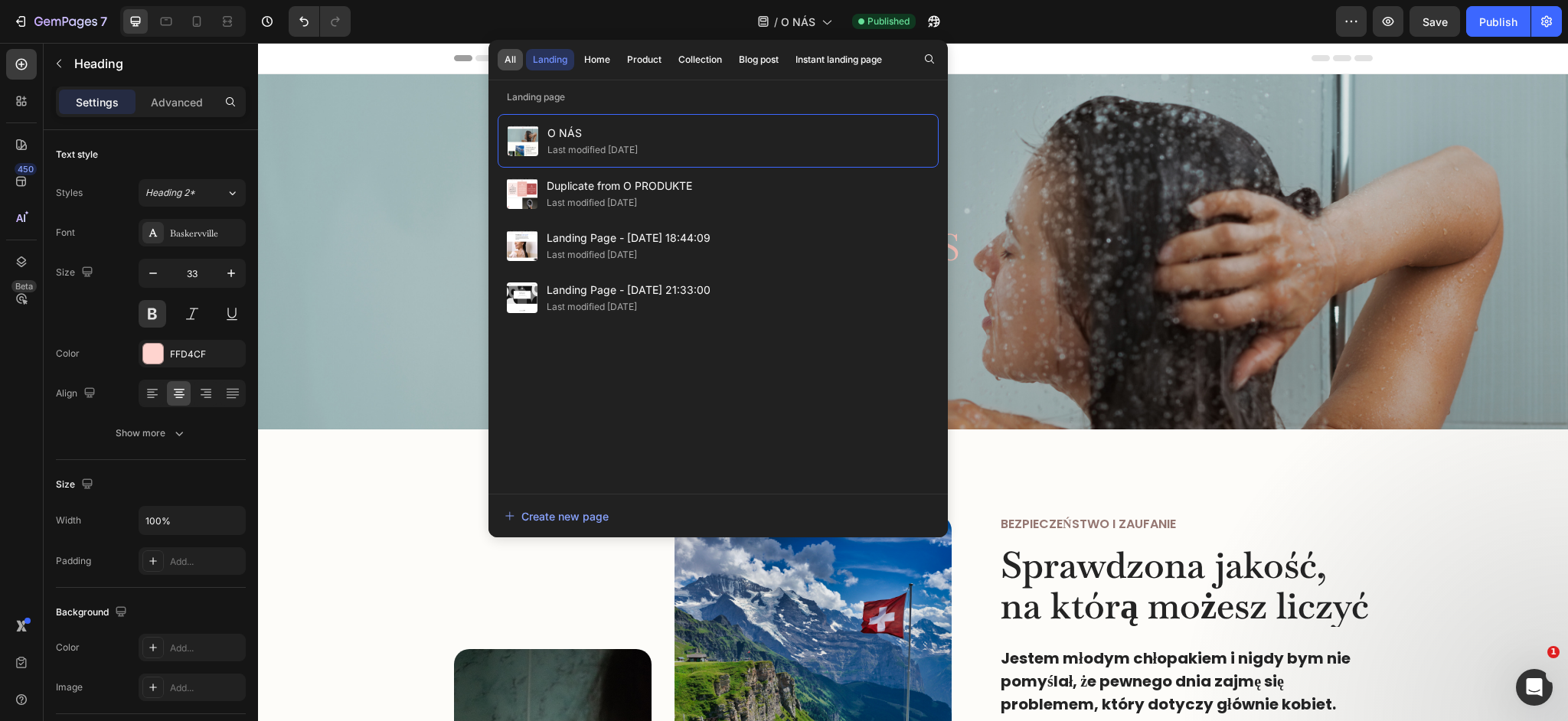
click at [515, 61] on div "All" at bounding box center [511, 59] width 12 height 14
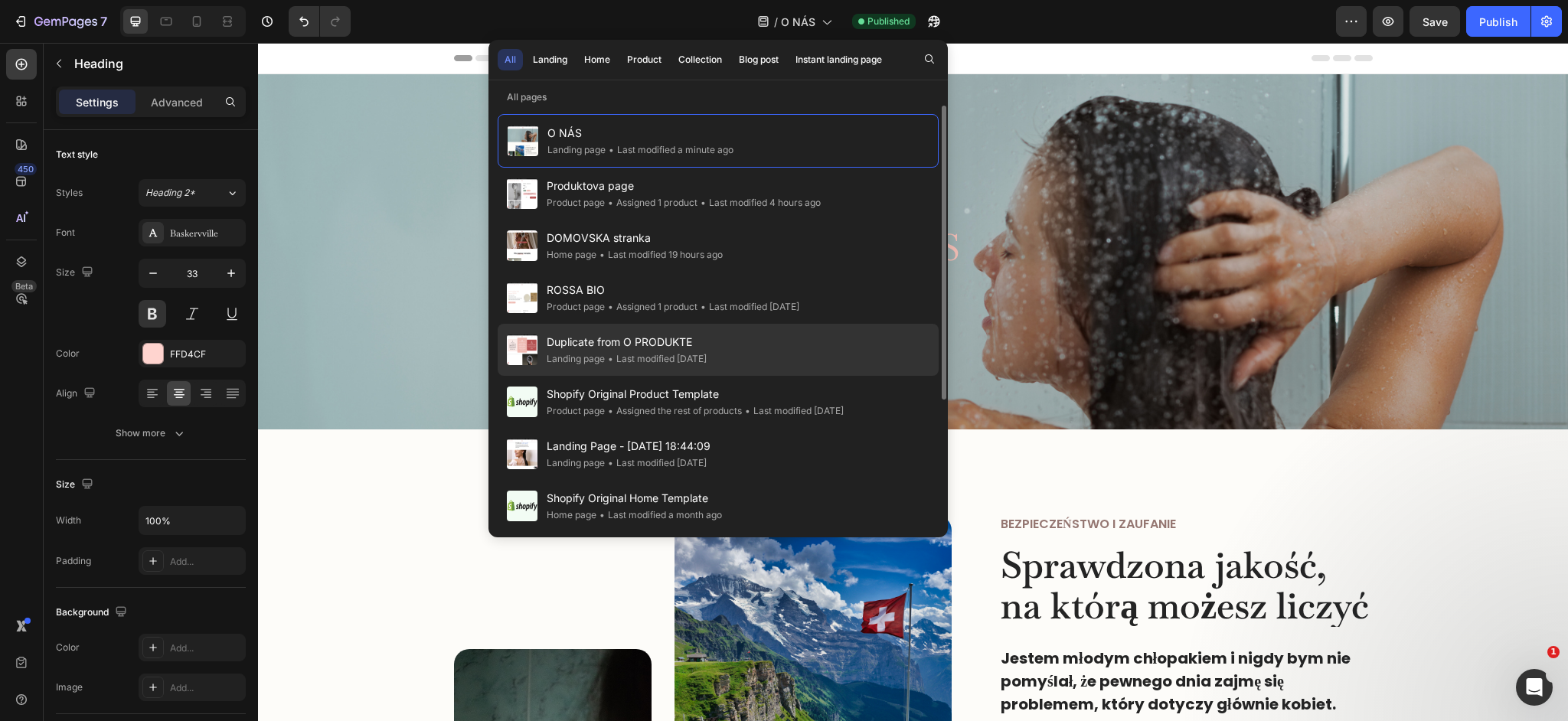
click at [653, 331] on div "Duplicate from O PRODUKTE Landing page • Last modified 10 days ago" at bounding box center [718, 349] width 441 height 52
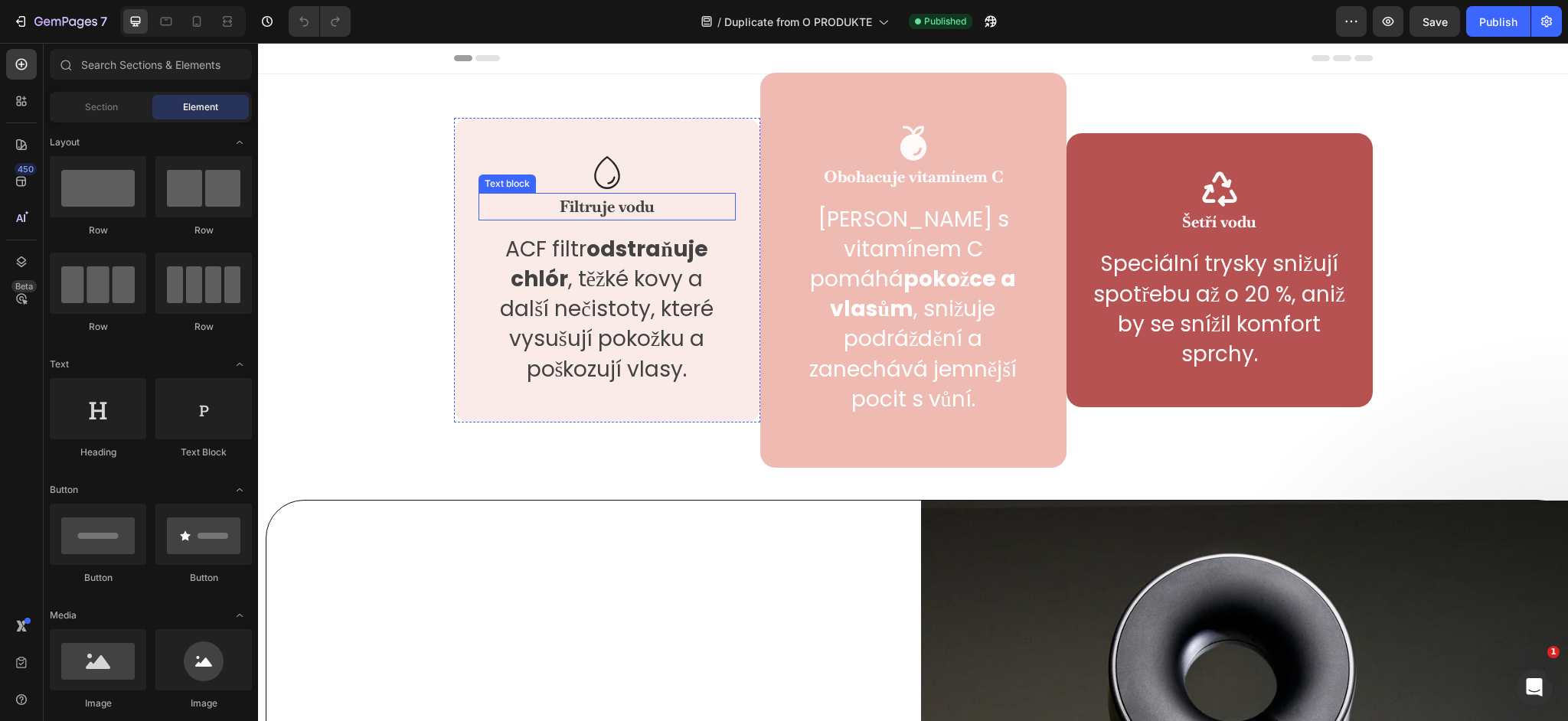
click at [592, 195] on p "Filtruje vodu" at bounding box center [607, 207] width 254 height 24
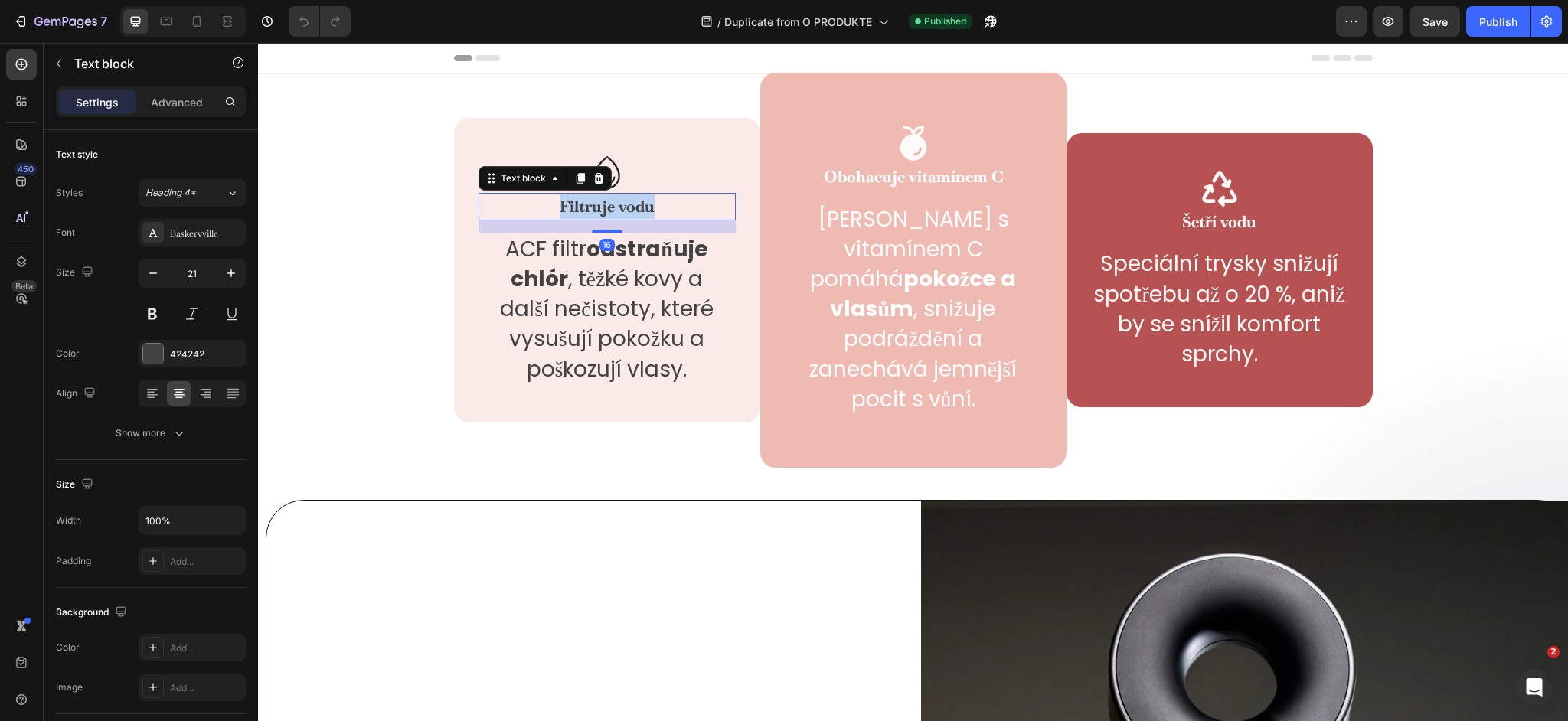
scroll to position [1, 0]
click at [592, 194] on p "Filtruje vodu" at bounding box center [607, 206] width 254 height 24
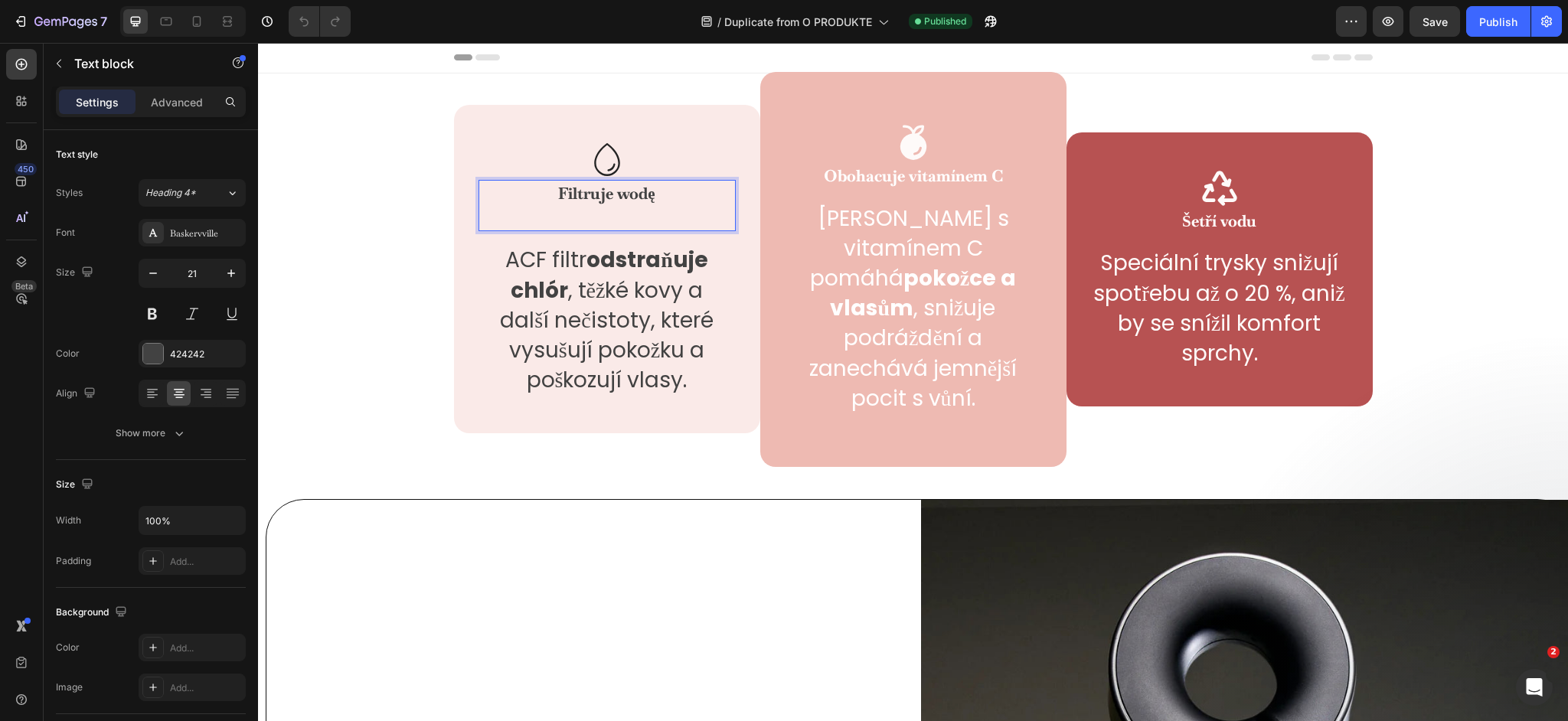
scroll to position [0, 0]
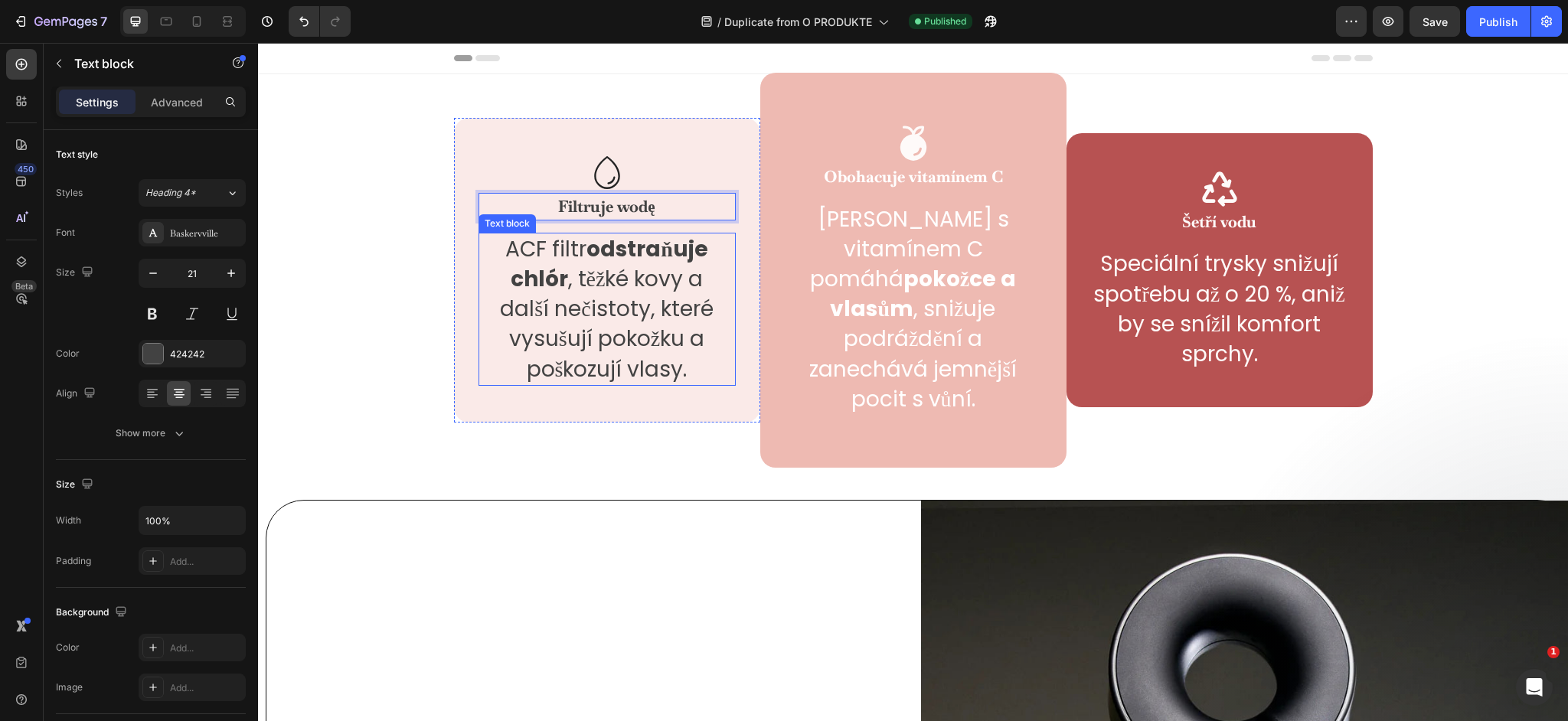
click at [535, 292] on p "ACF filtr odstraňuje chlór , těžké kovy a další nečistoty, které vysušují pokož…" at bounding box center [607, 309] width 236 height 150
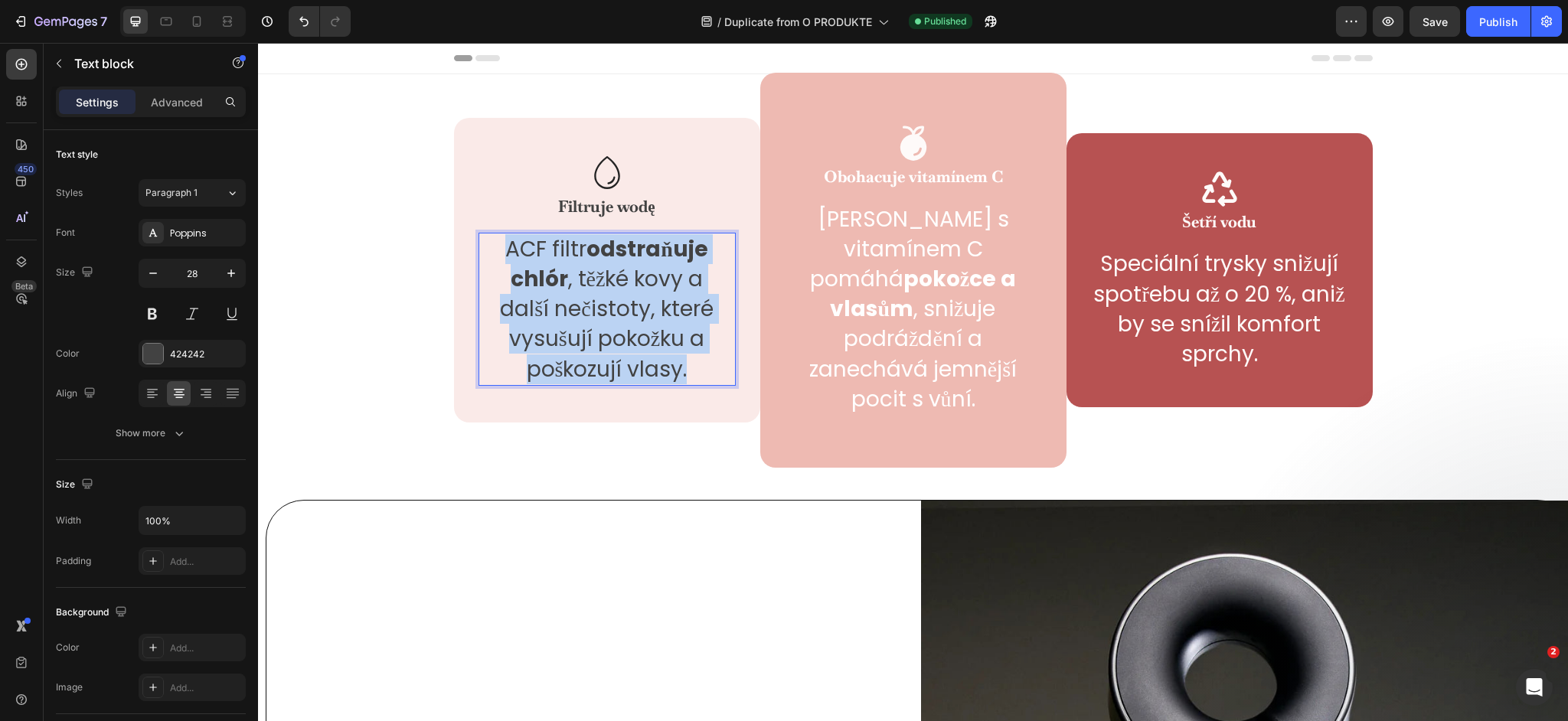
click at [535, 292] on p "ACF filtr odstraňuje chlór , těžké kovy a další nečistoty, které vysušují pokož…" at bounding box center [607, 309] width 236 height 150
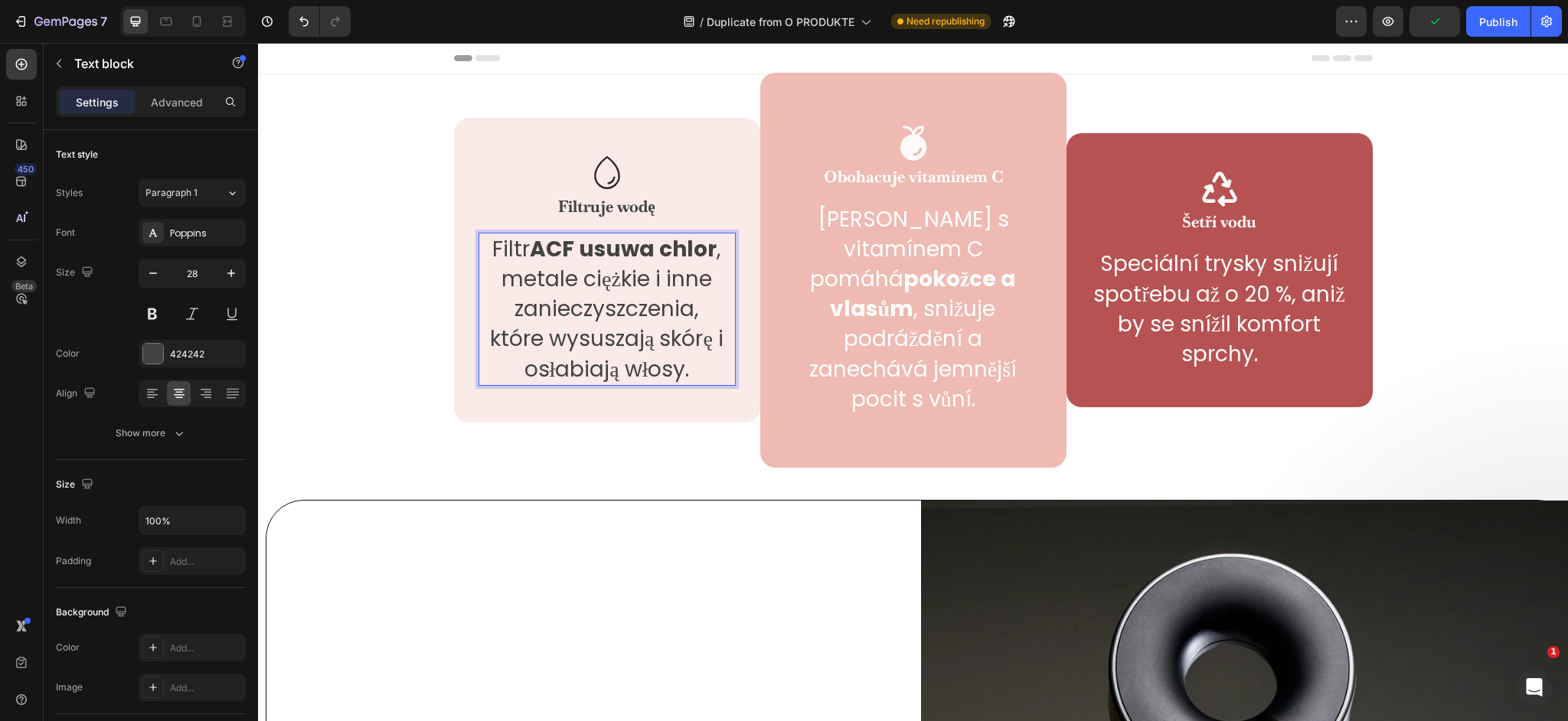
click at [552, 237] on strong "ACF usuwa chlor" at bounding box center [624, 248] width 187 height 30
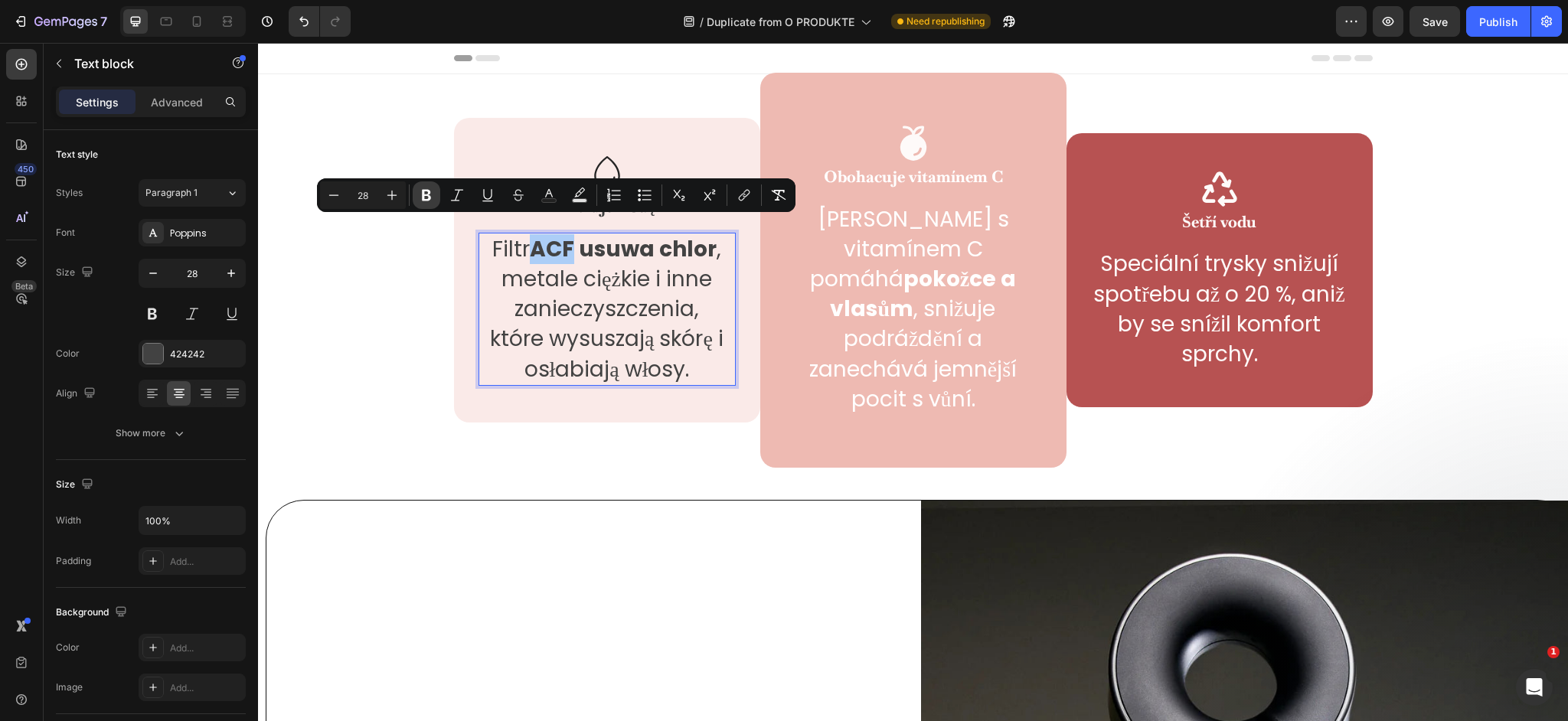
click at [430, 201] on icon "Editor contextual toolbar" at bounding box center [427, 195] width 16 height 16
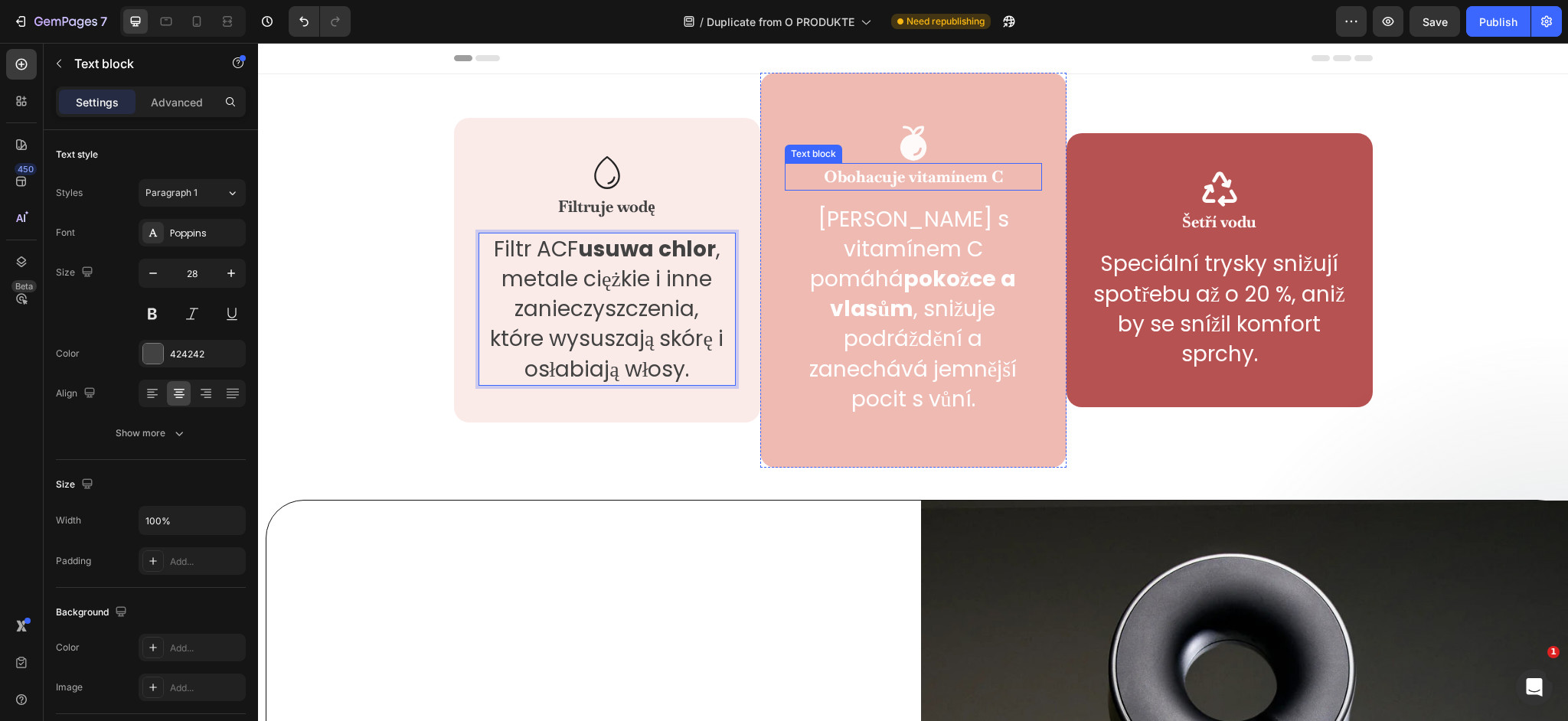
click at [877, 177] on p "Obohacuje vitamínem C" at bounding box center [913, 176] width 254 height 24
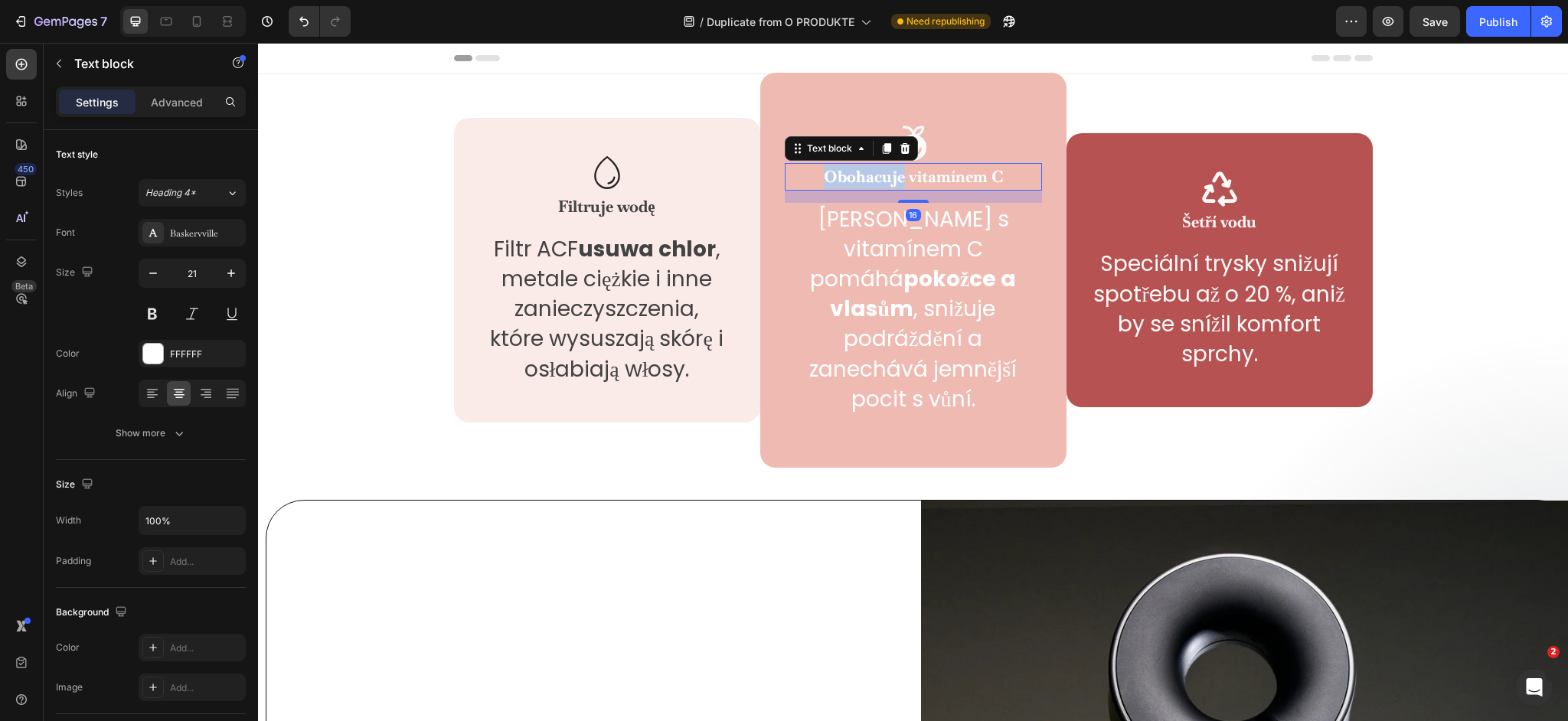
click at [877, 177] on p "Obohacuje vitamínem C" at bounding box center [913, 176] width 254 height 24
click at [909, 294] on p "Aroma kroužek s vitamínem C pomáhá pokožce a vlasům , snižuje podráždění a zane…" at bounding box center [913, 309] width 254 height 209
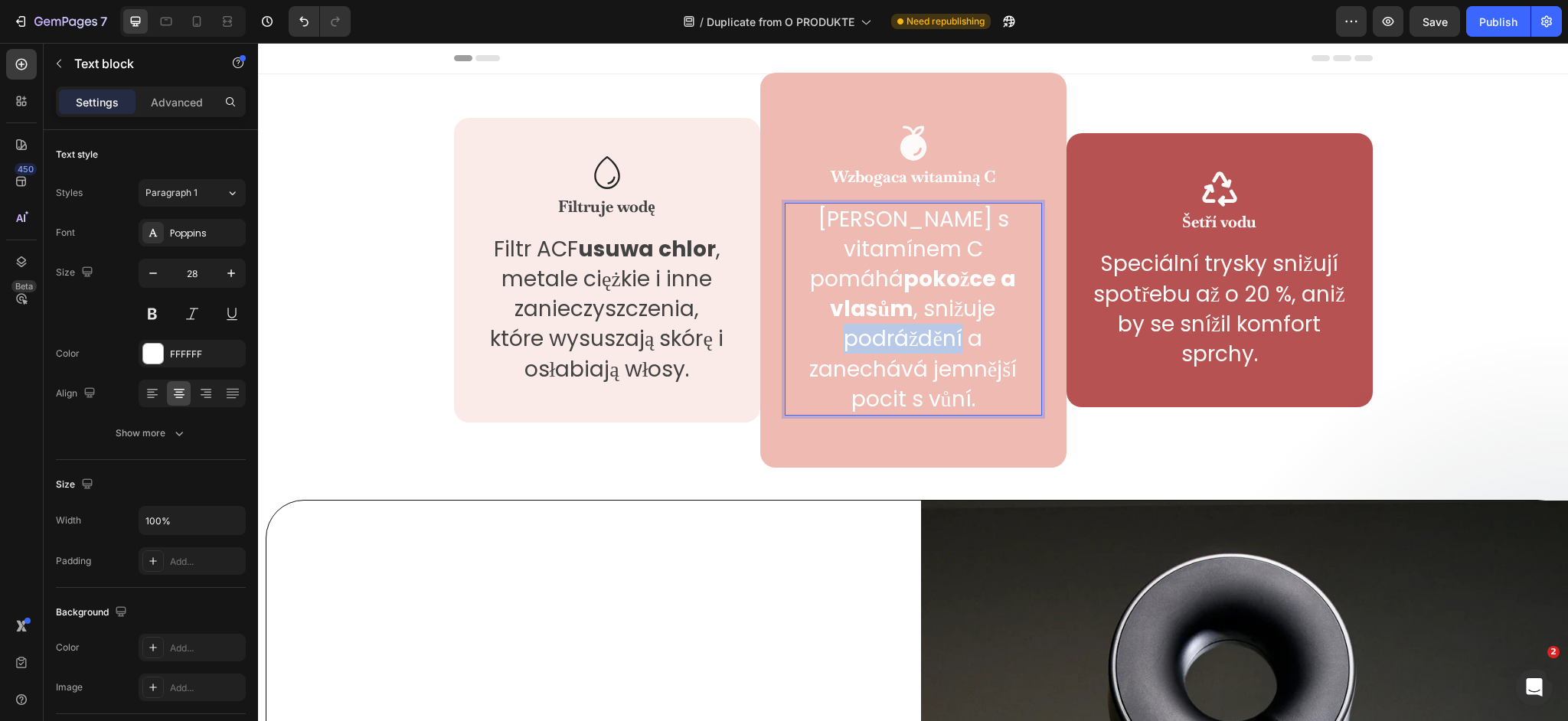
click at [909, 294] on p "Aroma kroužek s vitamínem C pomáhá pokožce a vlasům , snižuje podráždění a zane…" at bounding box center [913, 309] width 254 height 209
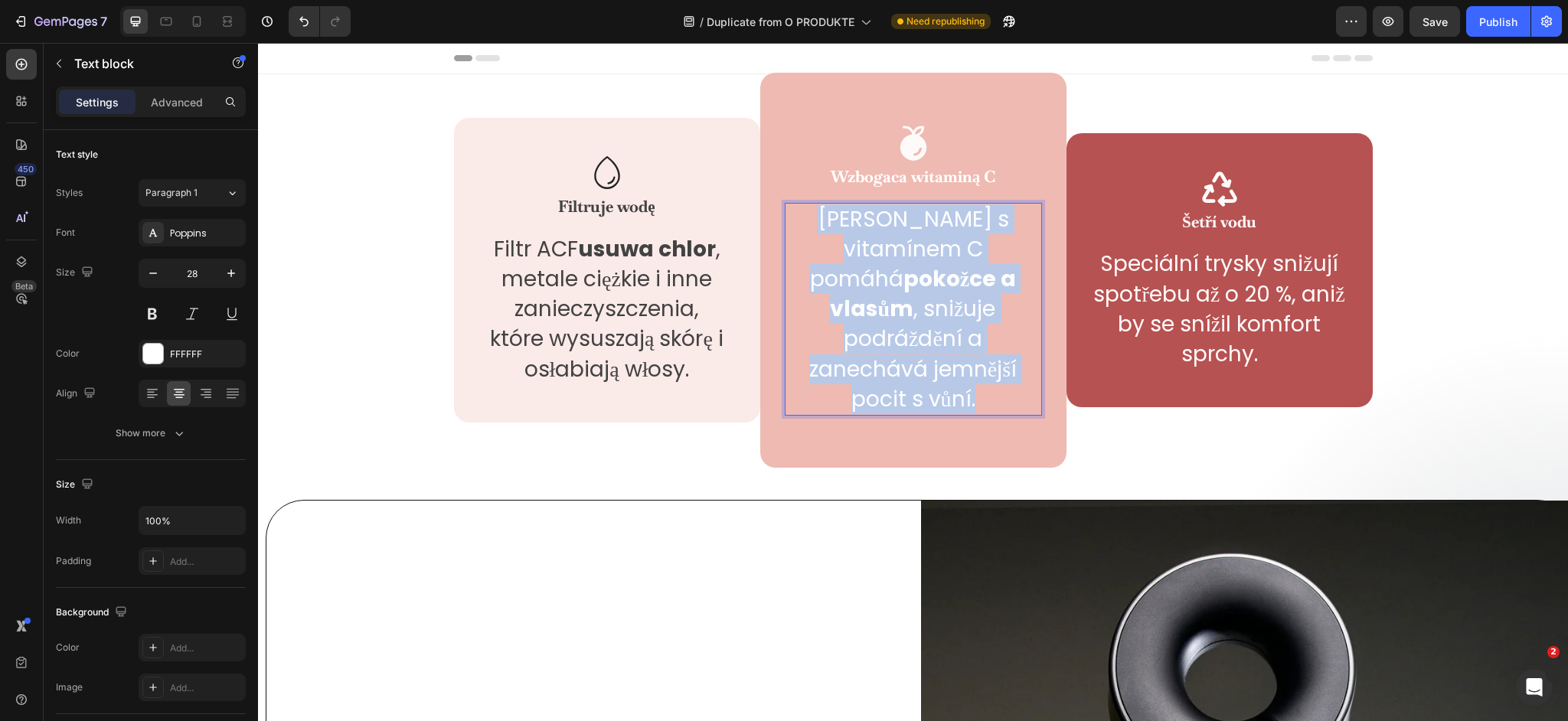
click at [909, 294] on p "Aroma kroužek s vitamínem C pomáhá pokožce a vlasům , snižuje podráždění a zane…" at bounding box center [913, 309] width 254 height 209
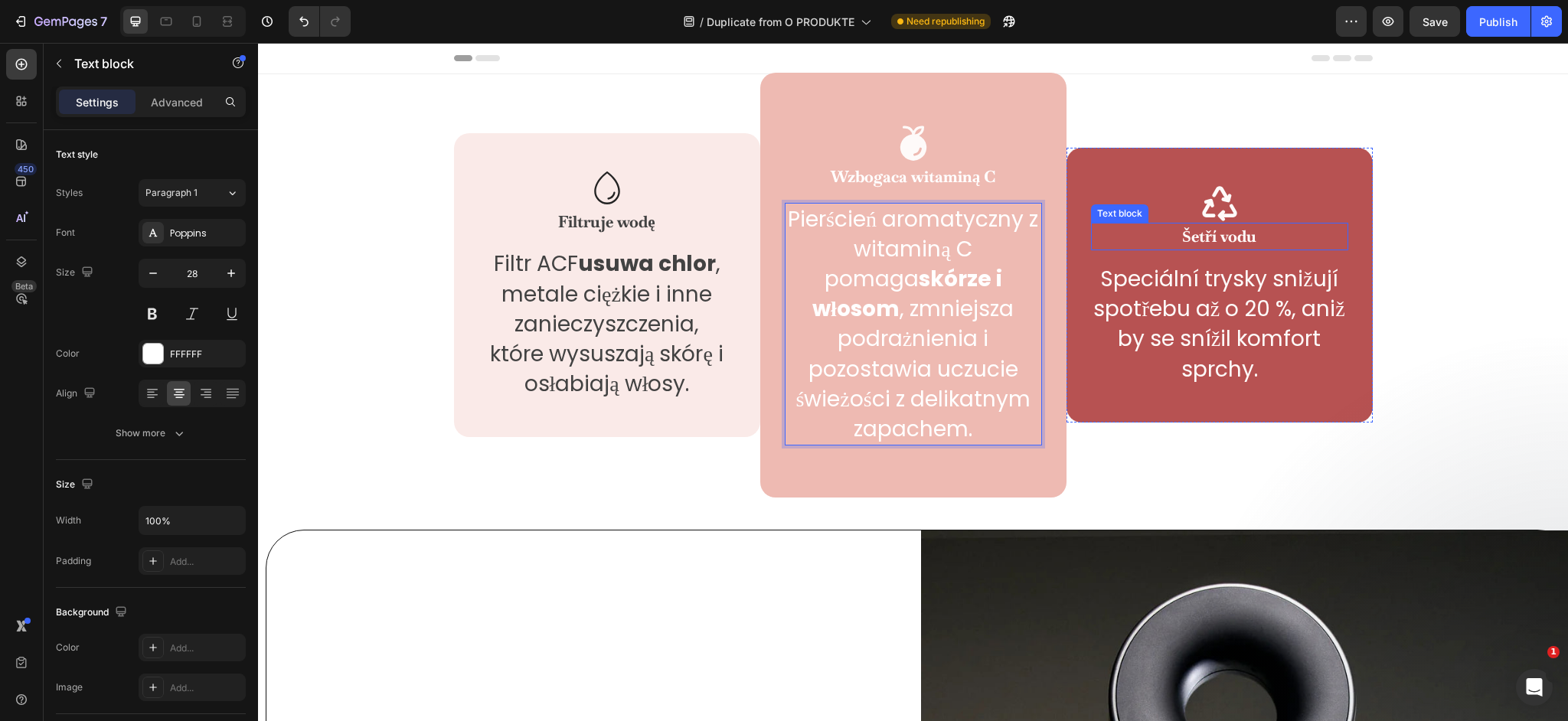
click at [1195, 224] on p "Šetří vodu" at bounding box center [1219, 236] width 254 height 24
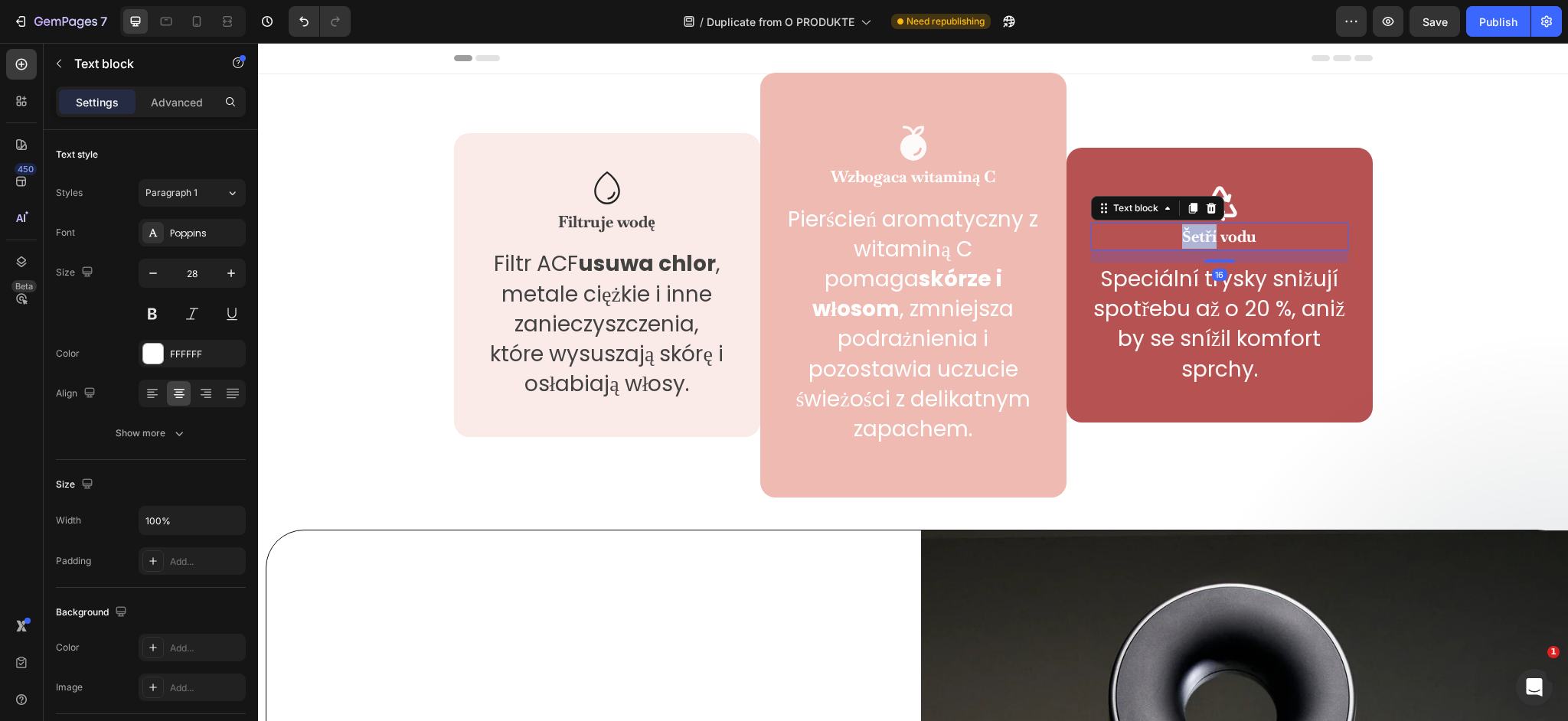
click at [1195, 224] on p "Šetří vodu" at bounding box center [1219, 236] width 254 height 24
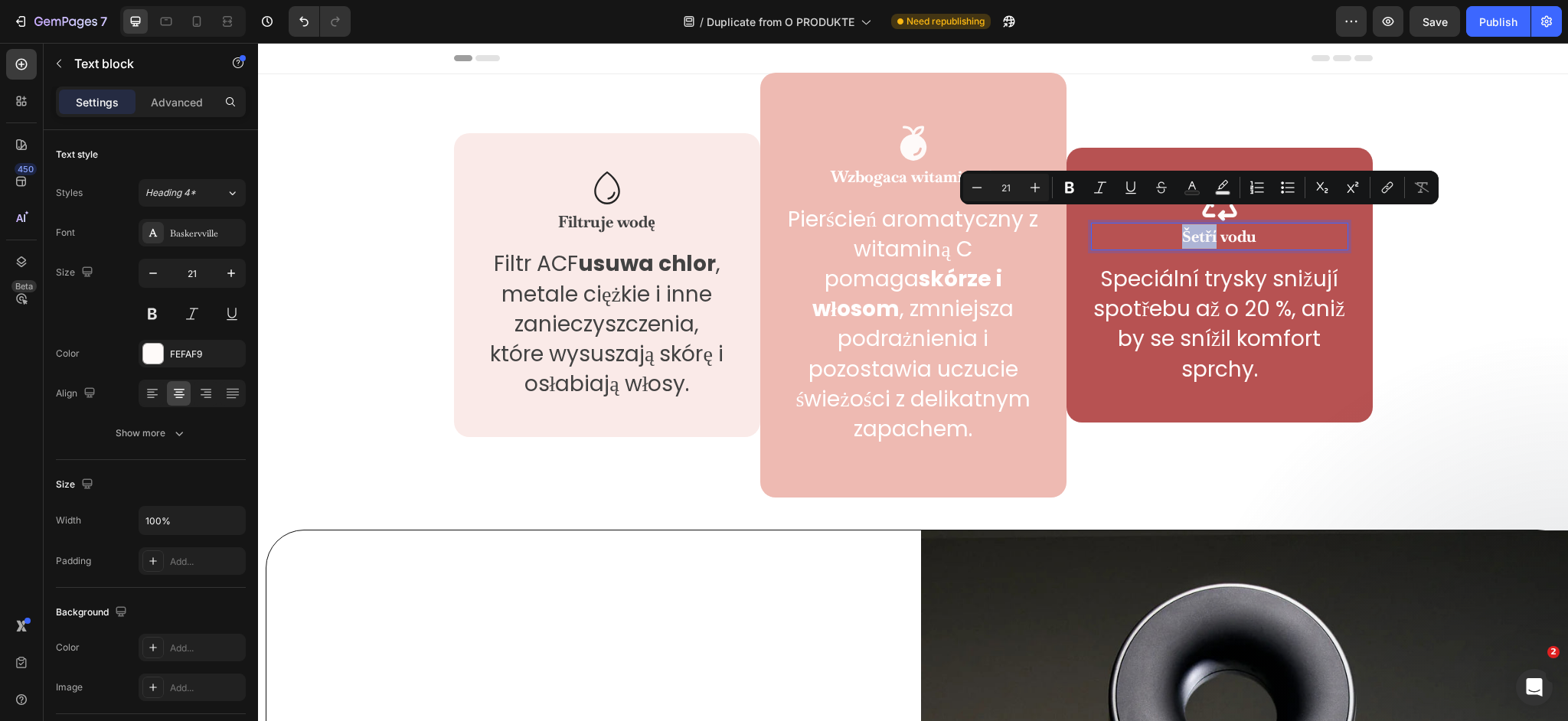
click at [1195, 224] on p "Šetří vodu" at bounding box center [1219, 236] width 254 height 24
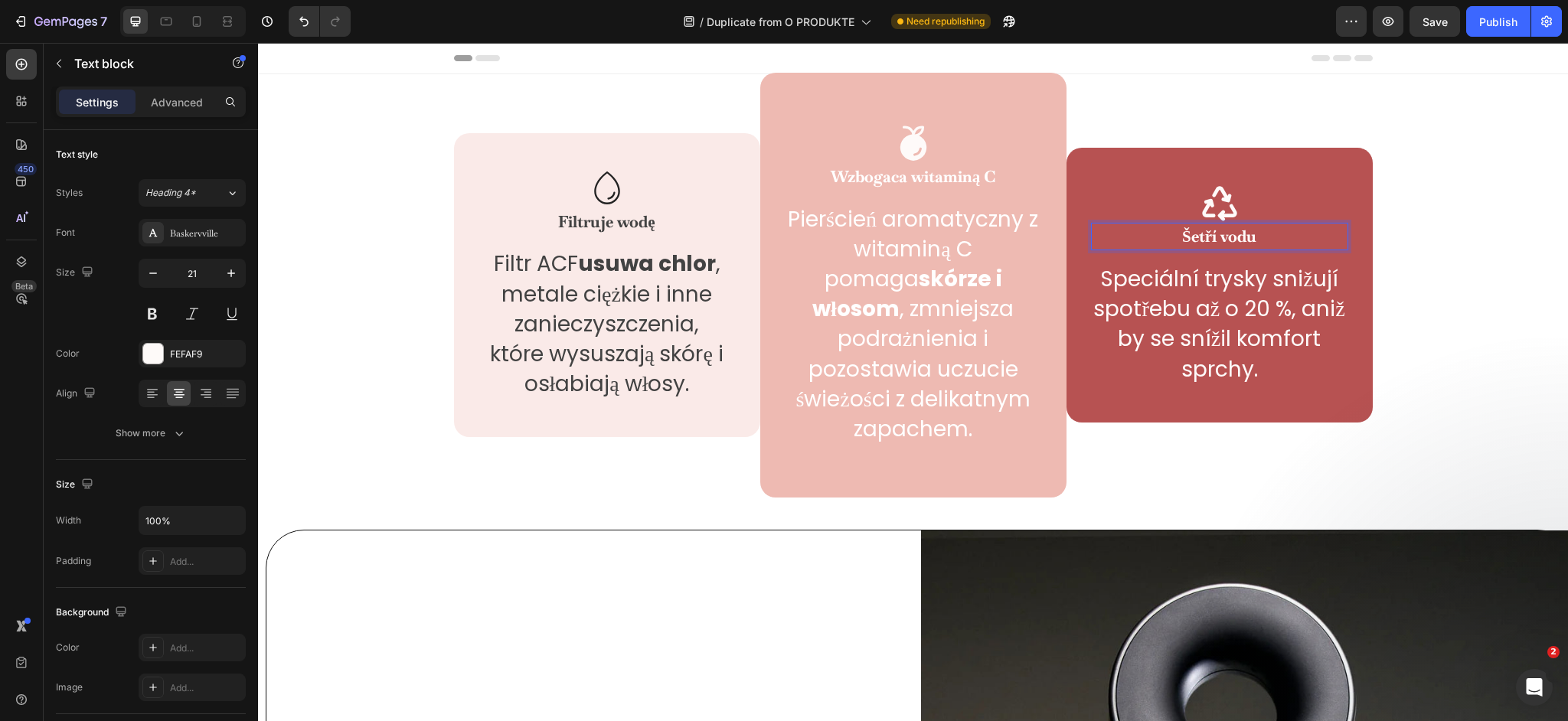
click at [1195, 224] on p "Šetří vodu" at bounding box center [1219, 236] width 254 height 24
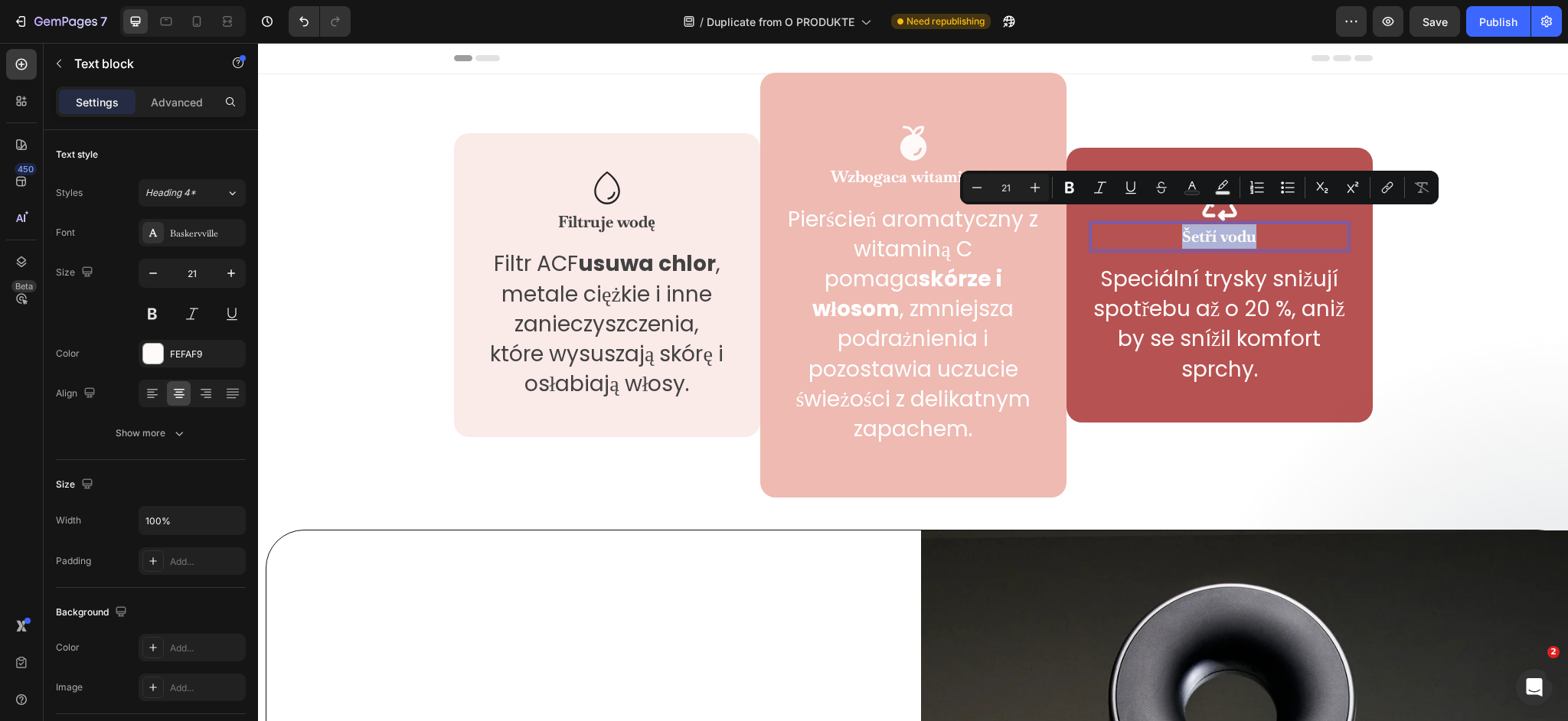
click at [1195, 224] on p "Šetří vodu" at bounding box center [1219, 236] width 254 height 24
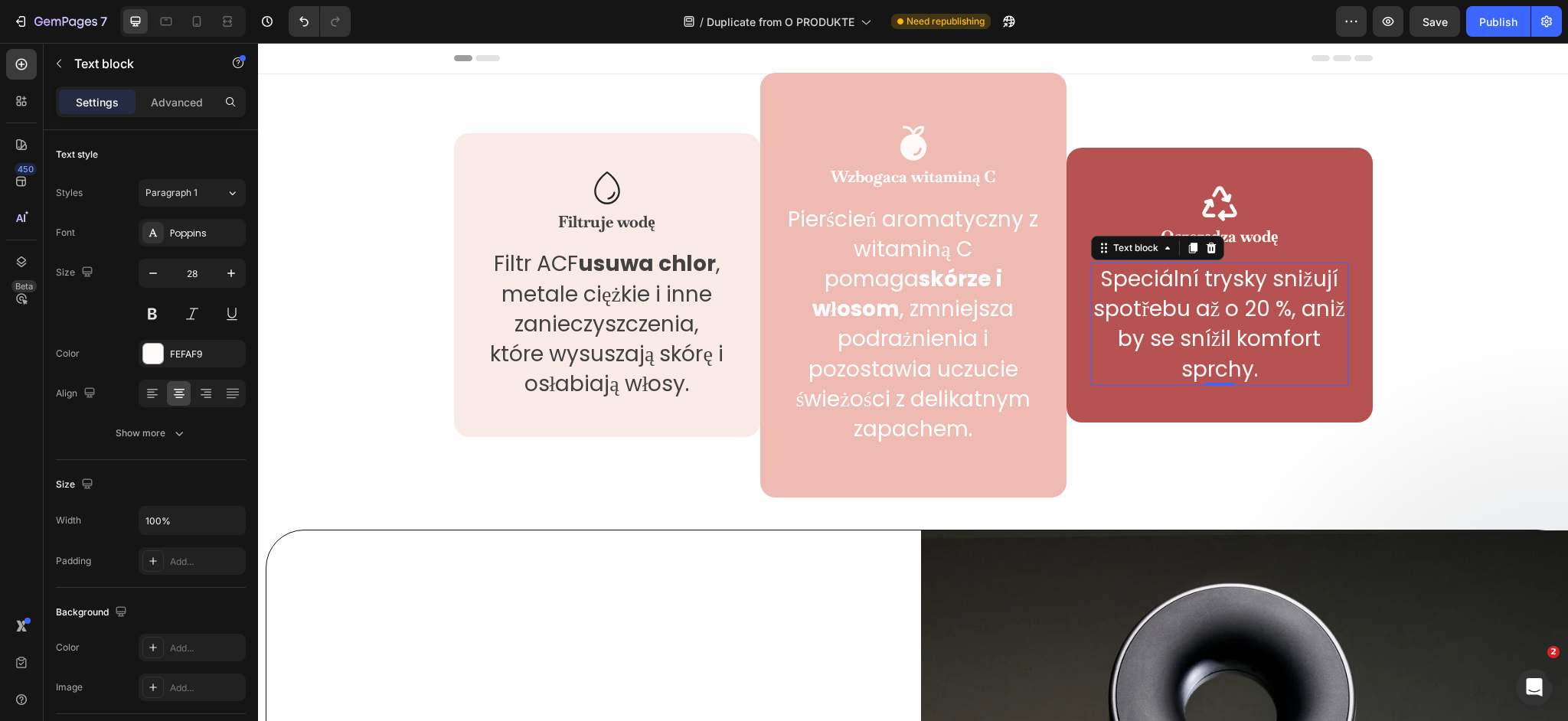
click at [1250, 328] on p "Speciální trysky snižují spotřebu až o 20 %, aniž by se snížil komfort sprchy." at bounding box center [1219, 323] width 254 height 120
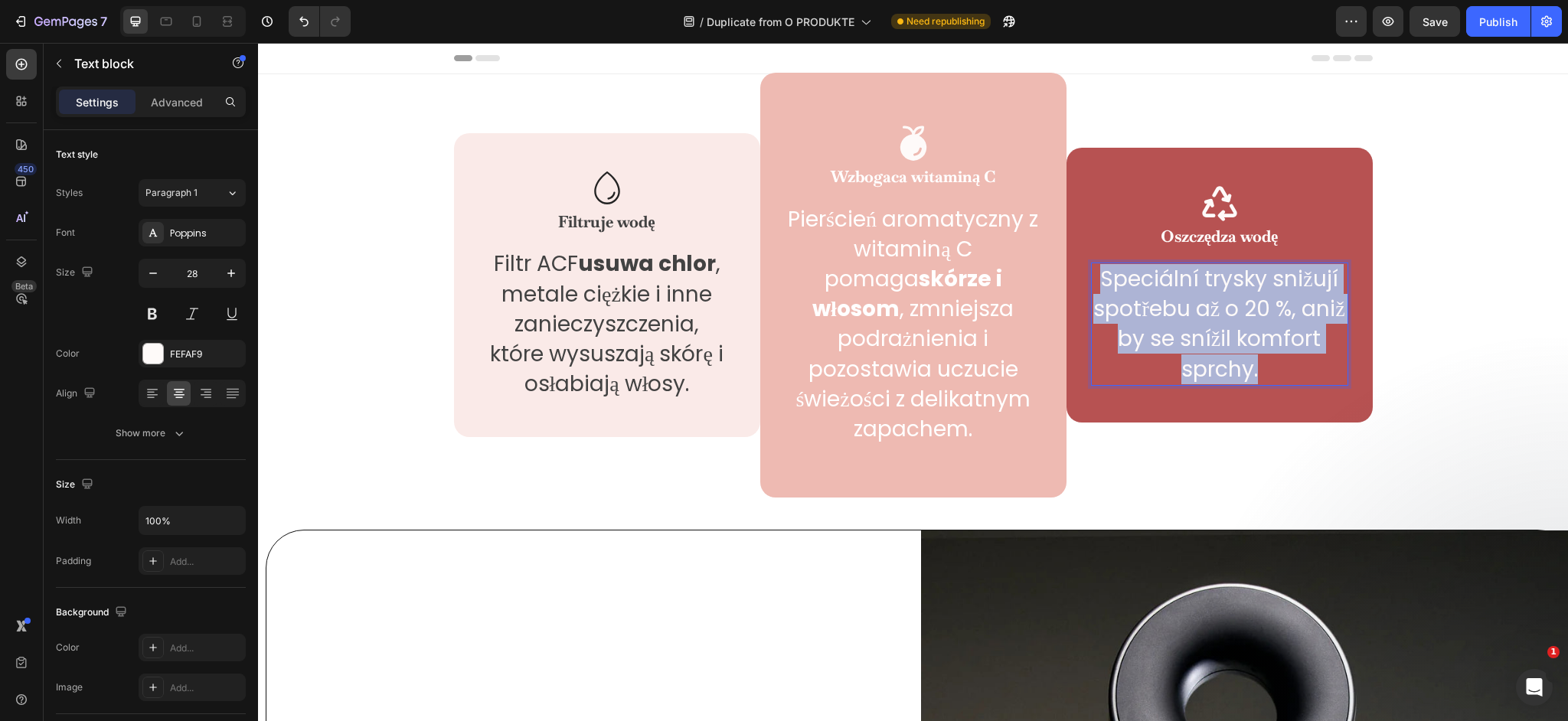
click at [1250, 328] on p "Speciální trysky snižují spotřebu až o 20 %, aniž by se snížil komfort sprchy." at bounding box center [1219, 323] width 254 height 120
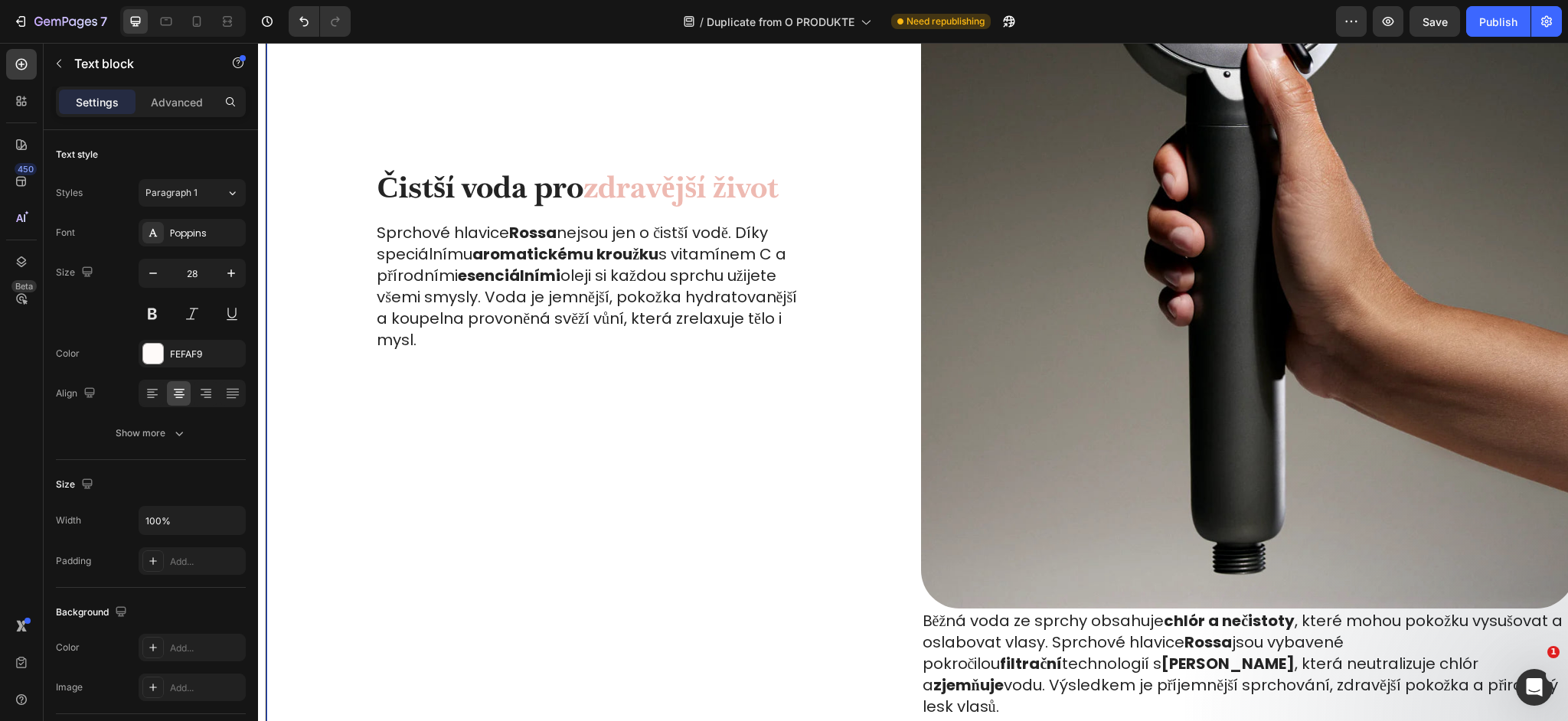
scroll to position [712, 0]
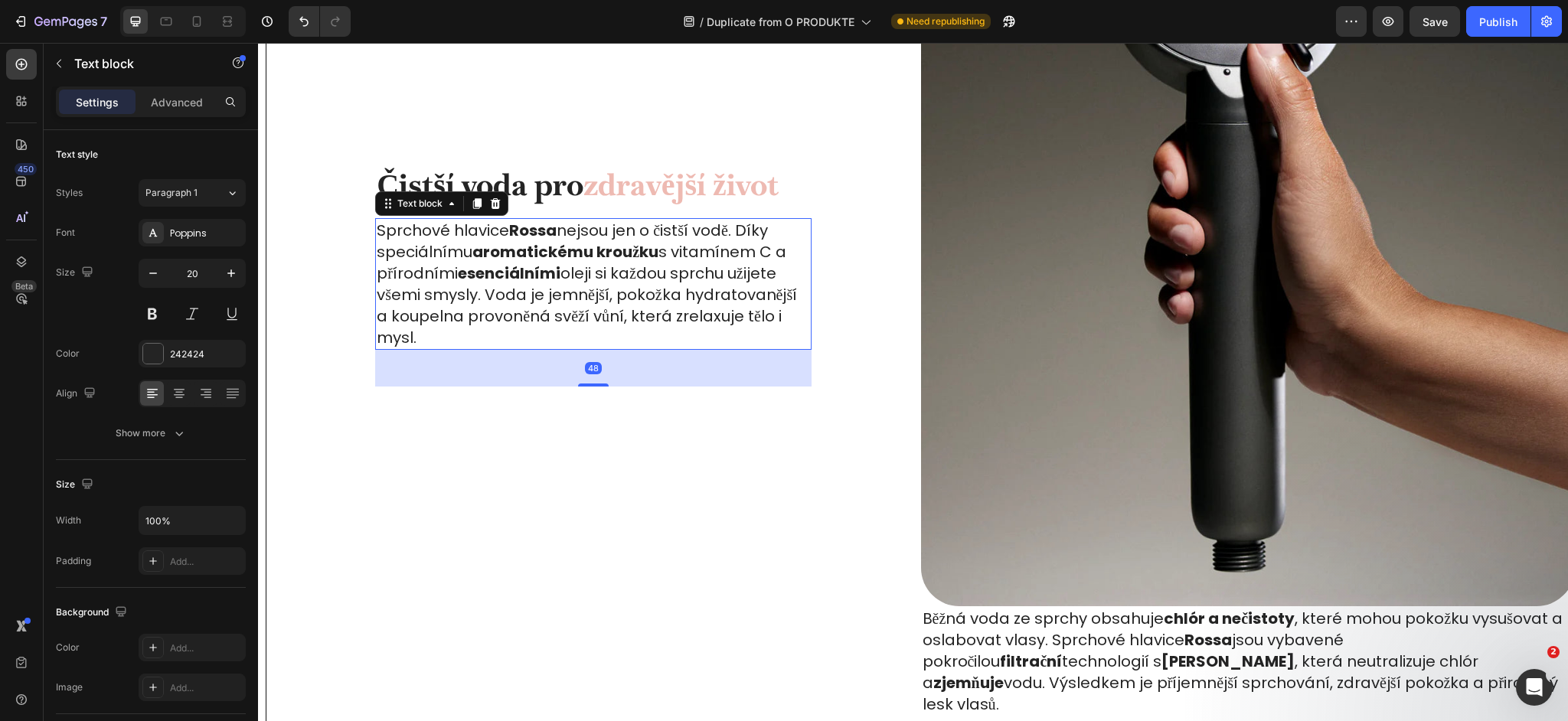
click at [458, 248] on p "Sprchové hlavice Rossa nejsou jen o čistší vodě. Díky speciálnímu aromatickému …" at bounding box center [593, 284] width 434 height 129
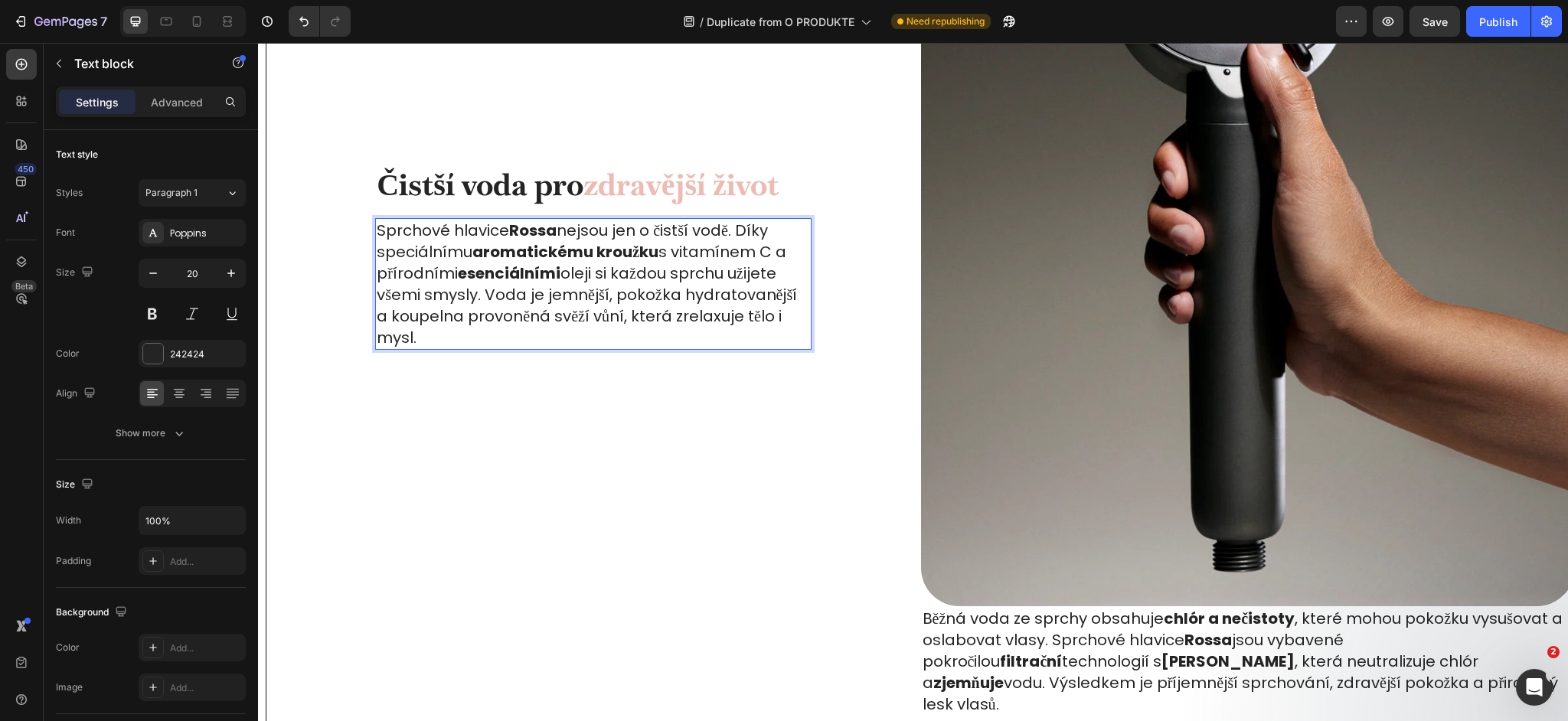
click at [458, 248] on p "Sprchové hlavice Rossa nejsou jen o čistší vodě. Díky speciálnímu aromatickému …" at bounding box center [593, 284] width 434 height 129
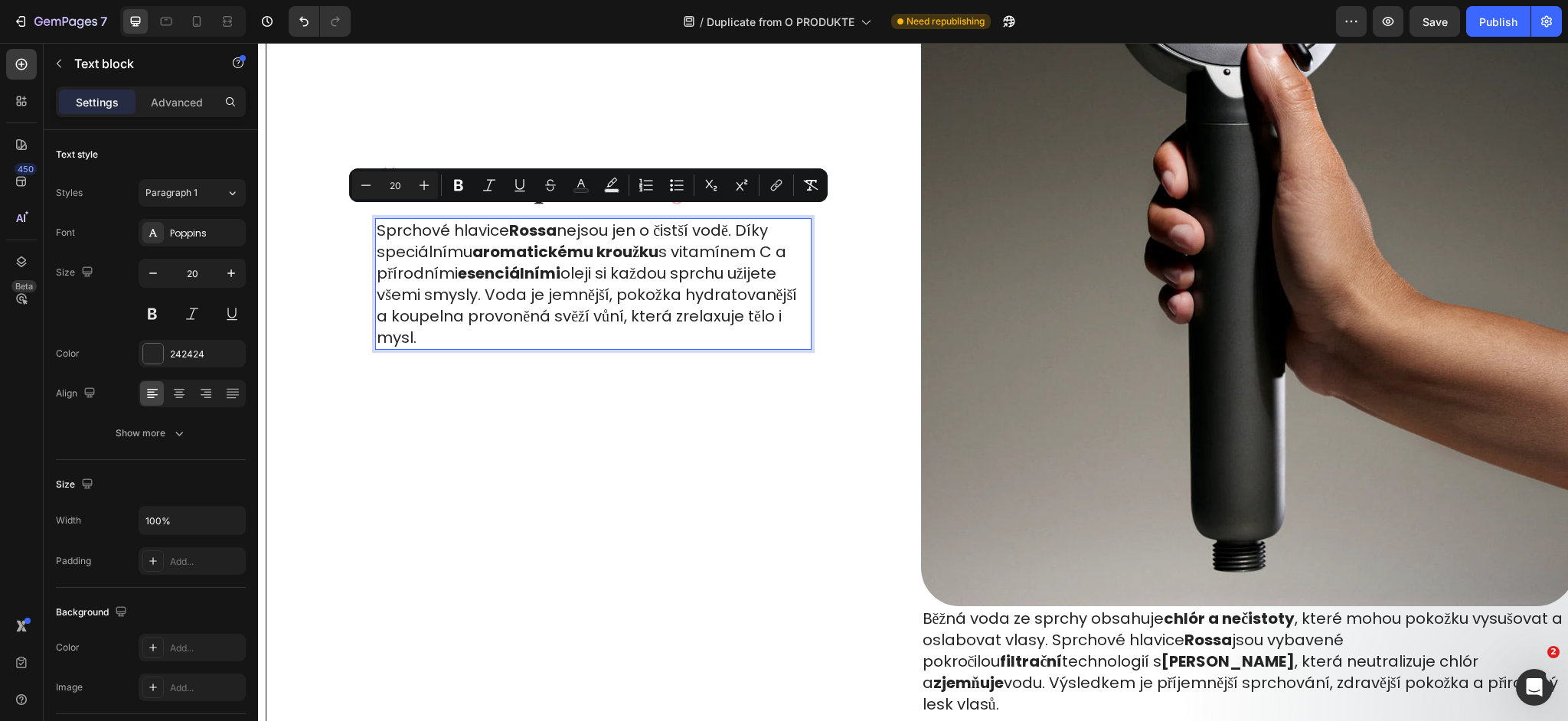
scroll to position [702, 0]
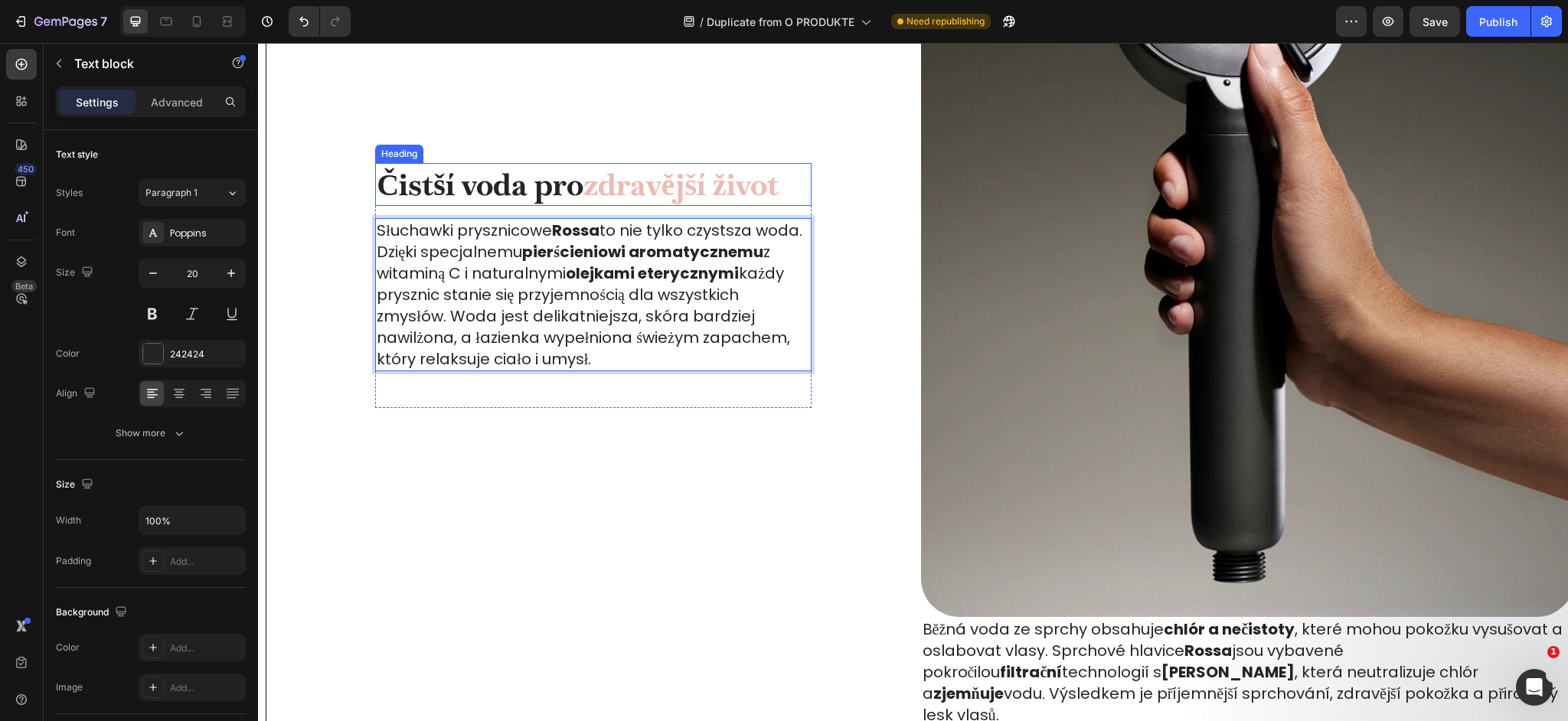
click at [540, 167] on strong "Čistší voda pro" at bounding box center [479, 184] width 206 height 40
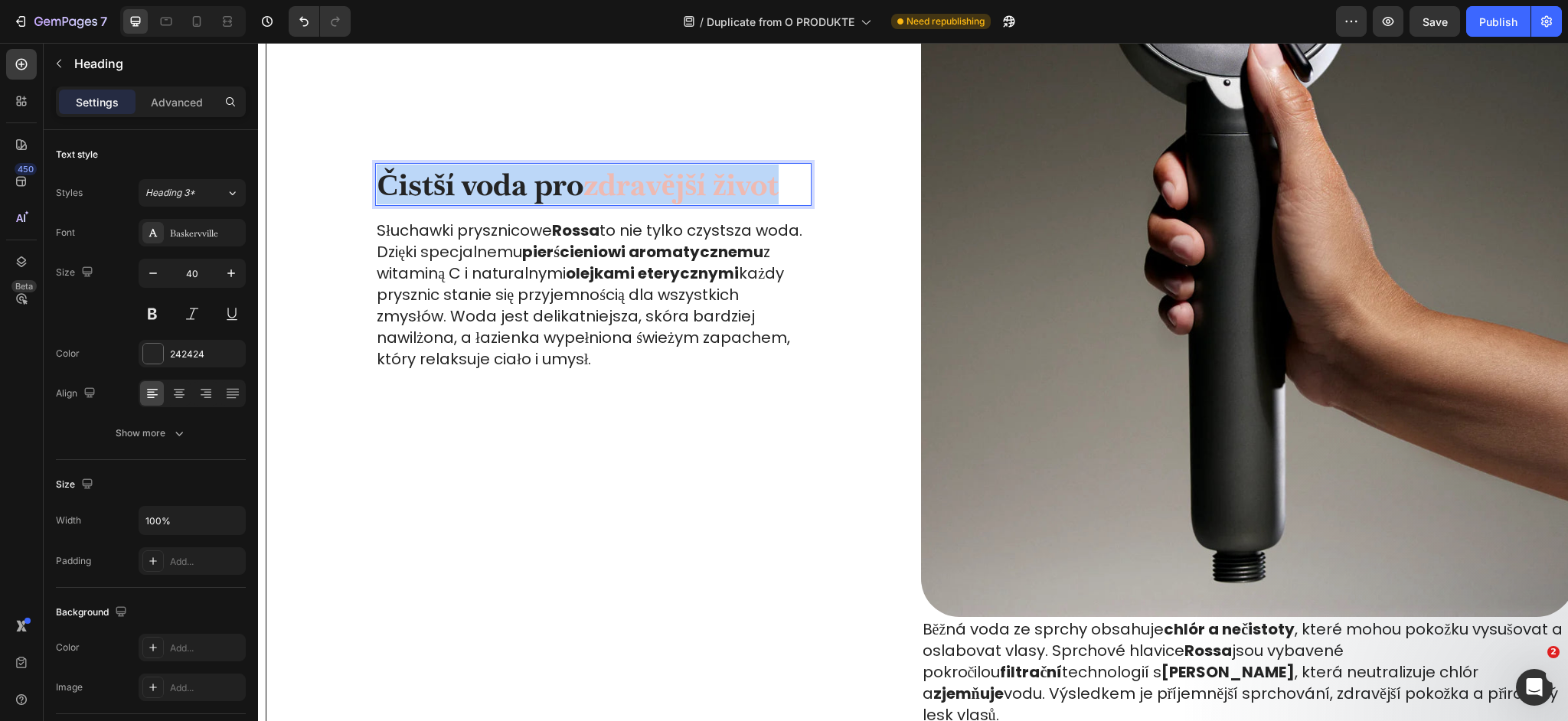
click at [540, 167] on strong "Čistší voda pro" at bounding box center [479, 184] width 206 height 40
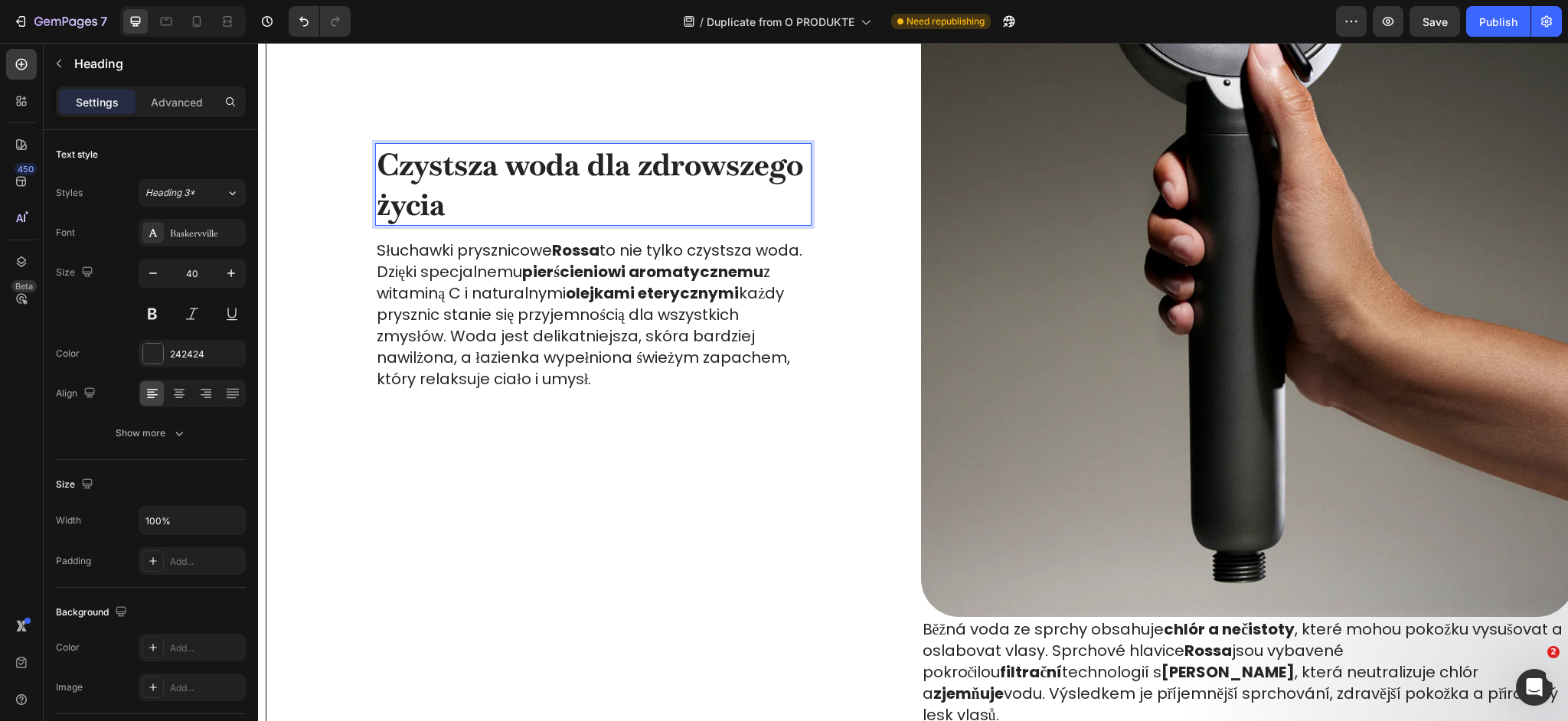
scroll to position [681, 0]
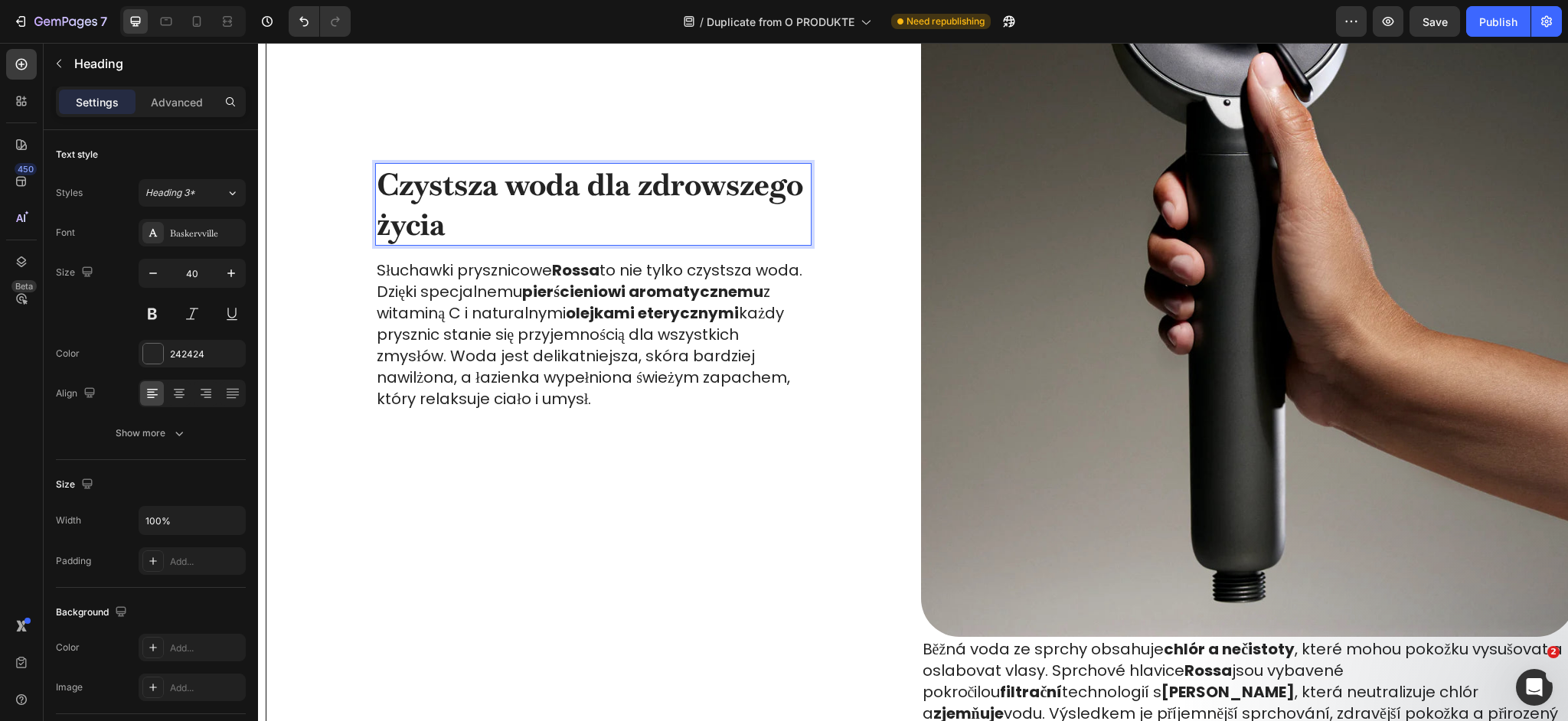
click at [645, 171] on strong "Czystsza woda dla zdrowszego życia" at bounding box center [591, 205] width 427 height 80
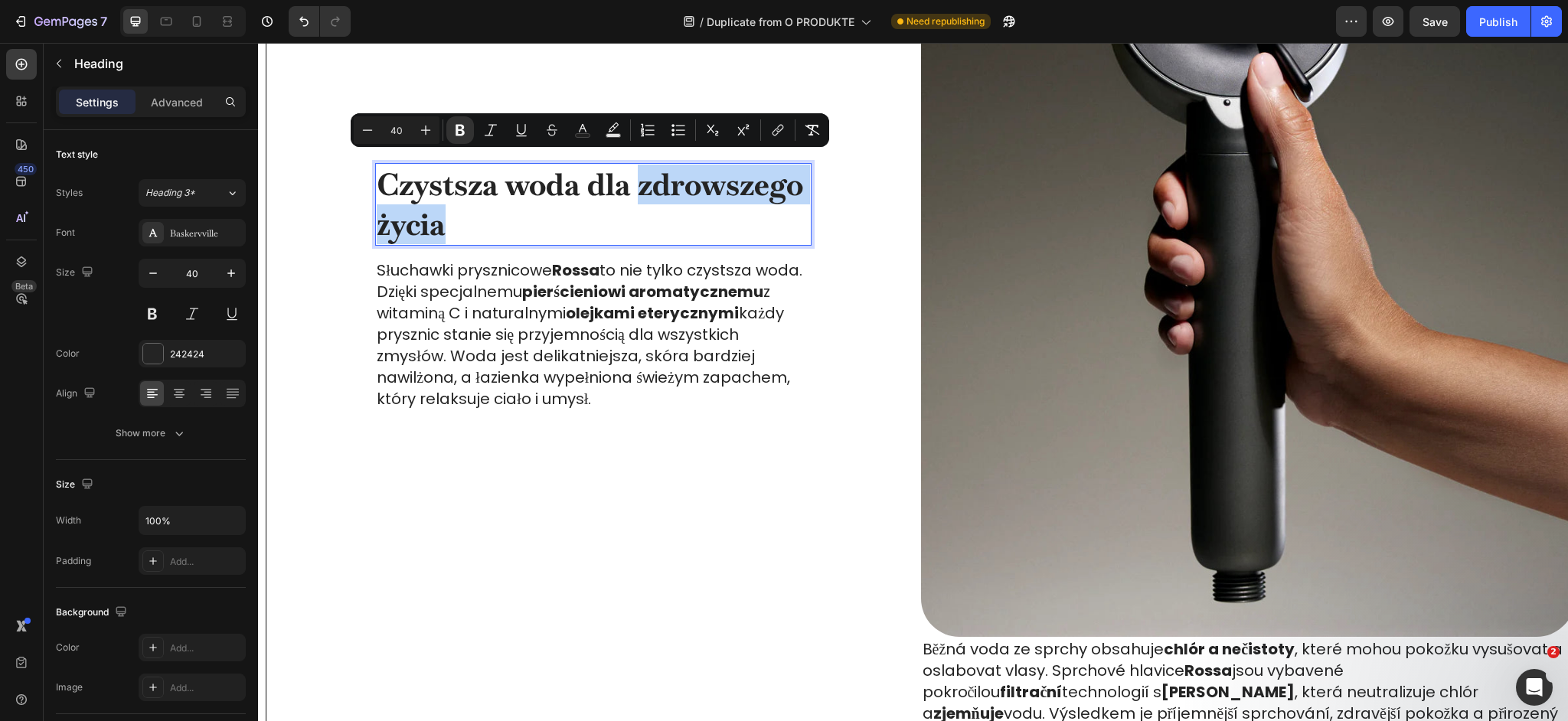
drag, startPoint x: 636, startPoint y: 173, endPoint x: 653, endPoint y: 204, distance: 35.4
click at [653, 204] on p "Czystsza woda dla zdrowszego życia" at bounding box center [593, 205] width 434 height 80
click at [579, 128] on icon "Editor contextual toolbar" at bounding box center [583, 131] width 16 height 16
type input "242424"
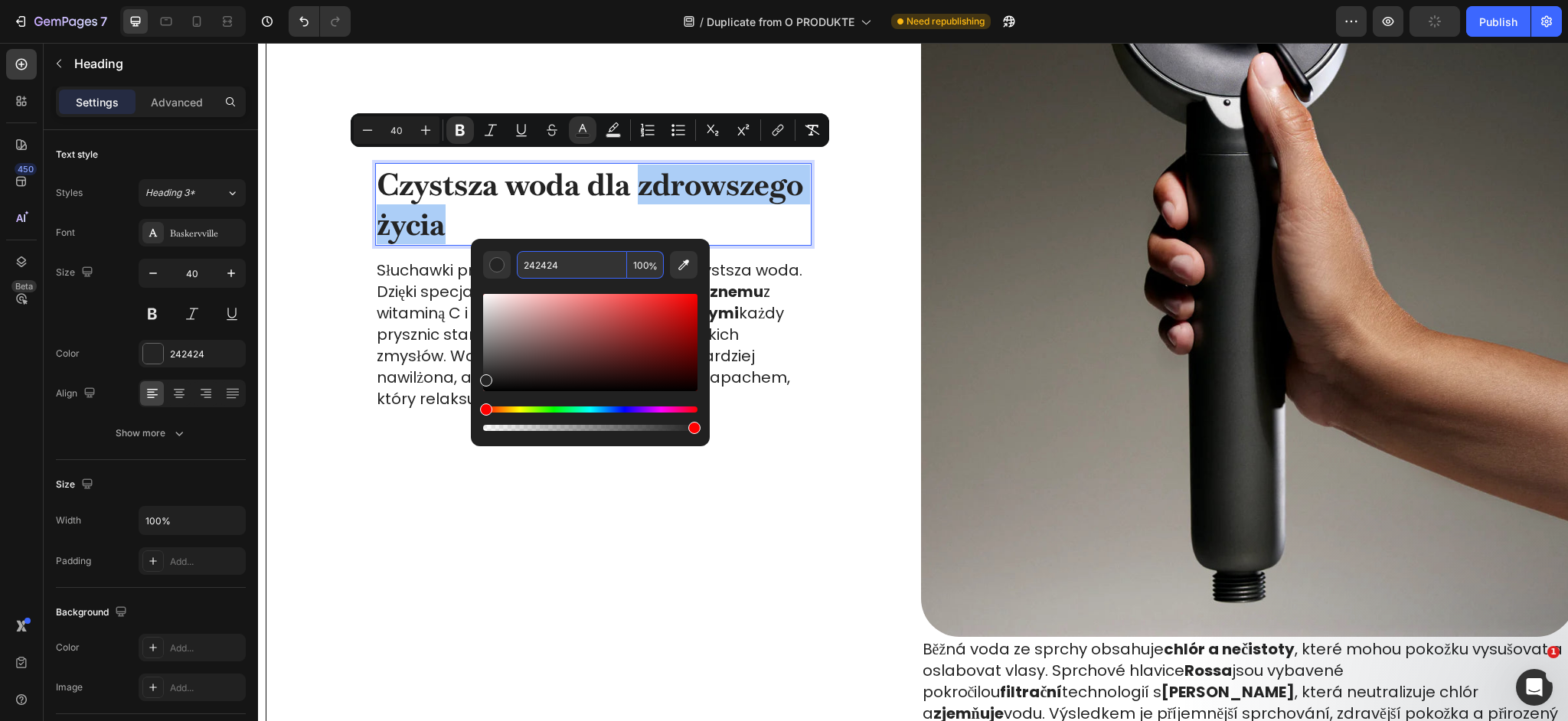
click at [571, 261] on input "242424" at bounding box center [571, 265] width 110 height 27
type input "EEBAB2"
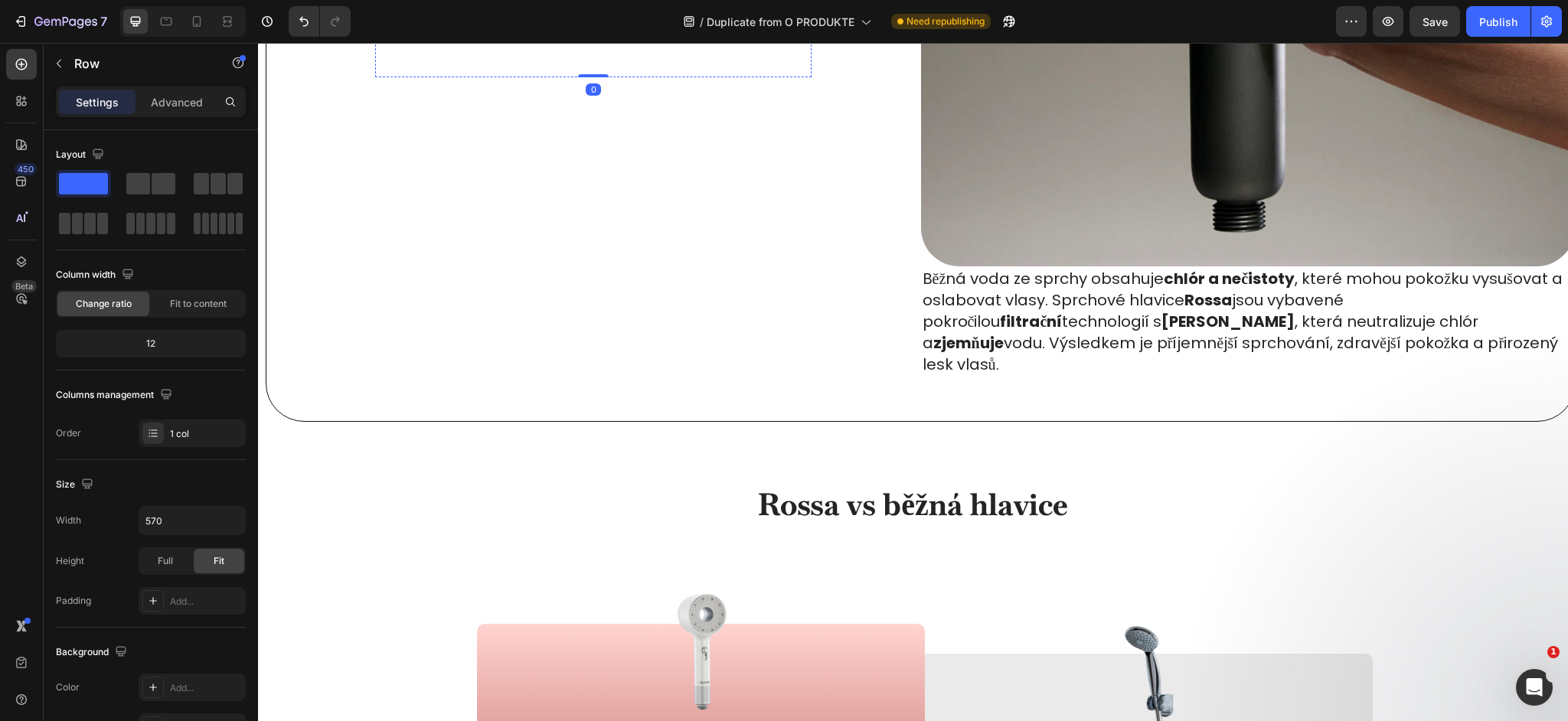
scroll to position [1046, 0]
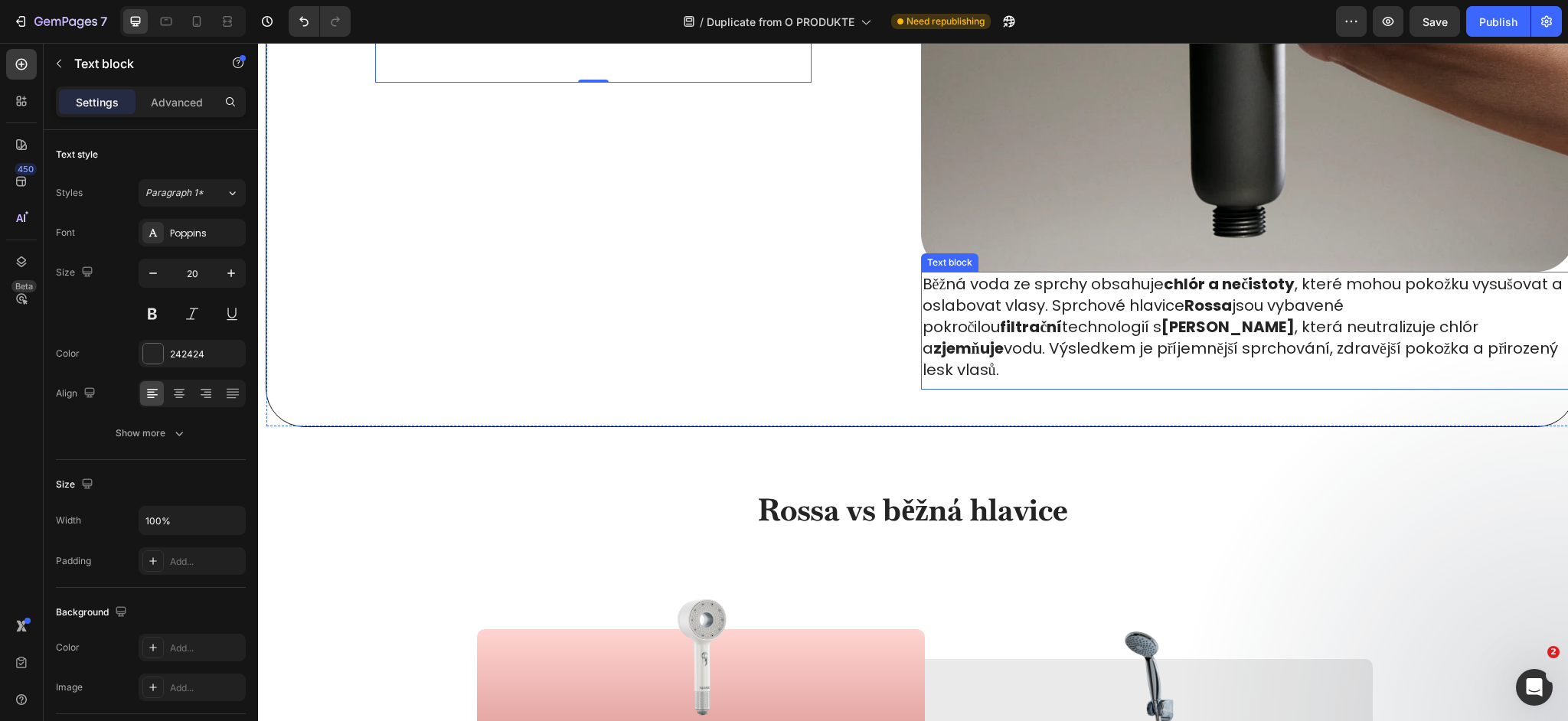
click at [980, 310] on p "Běžná voda ze sprchy obsahuje chlór a nečistoty , které mohou pokožku vysušovat…" at bounding box center [1248, 326] width 652 height 107
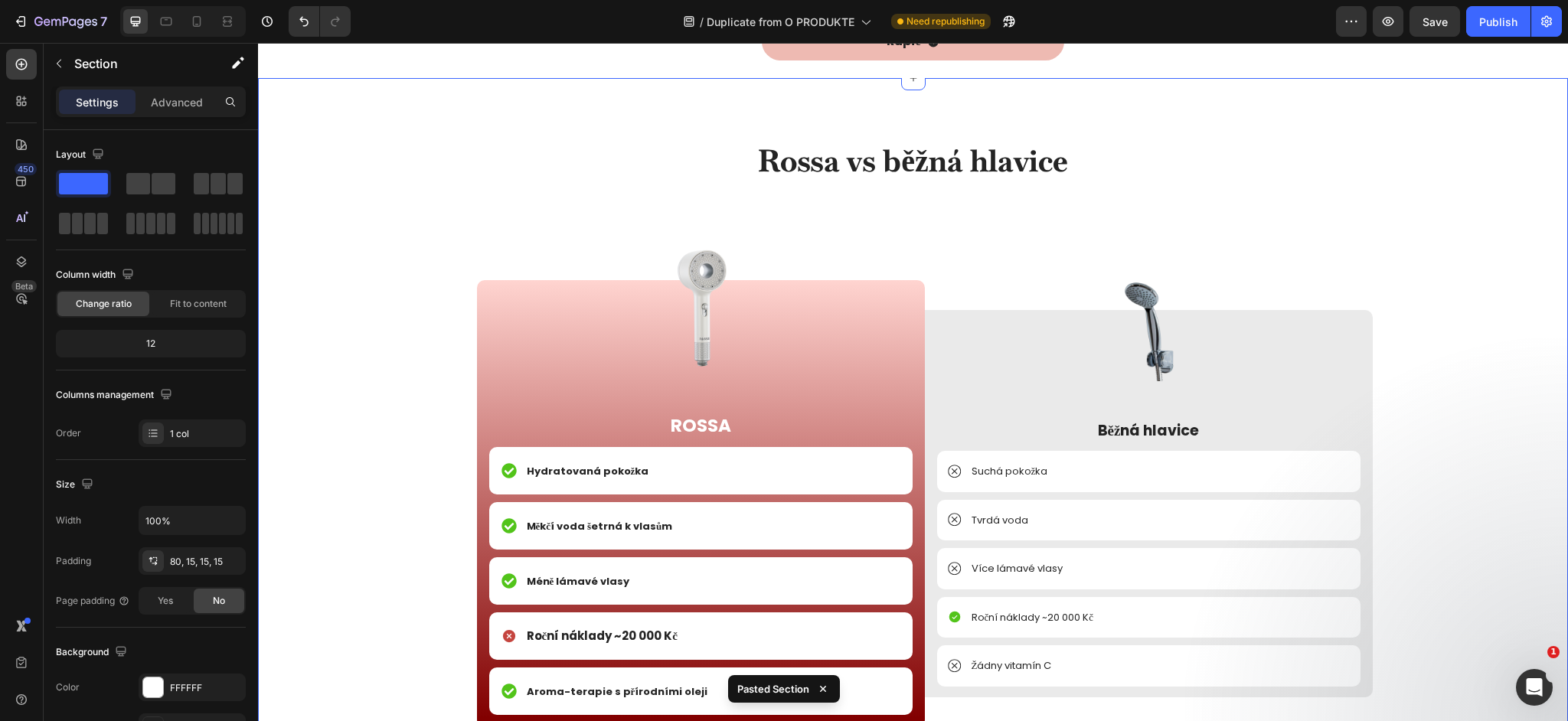
scroll to position [2015, 0]
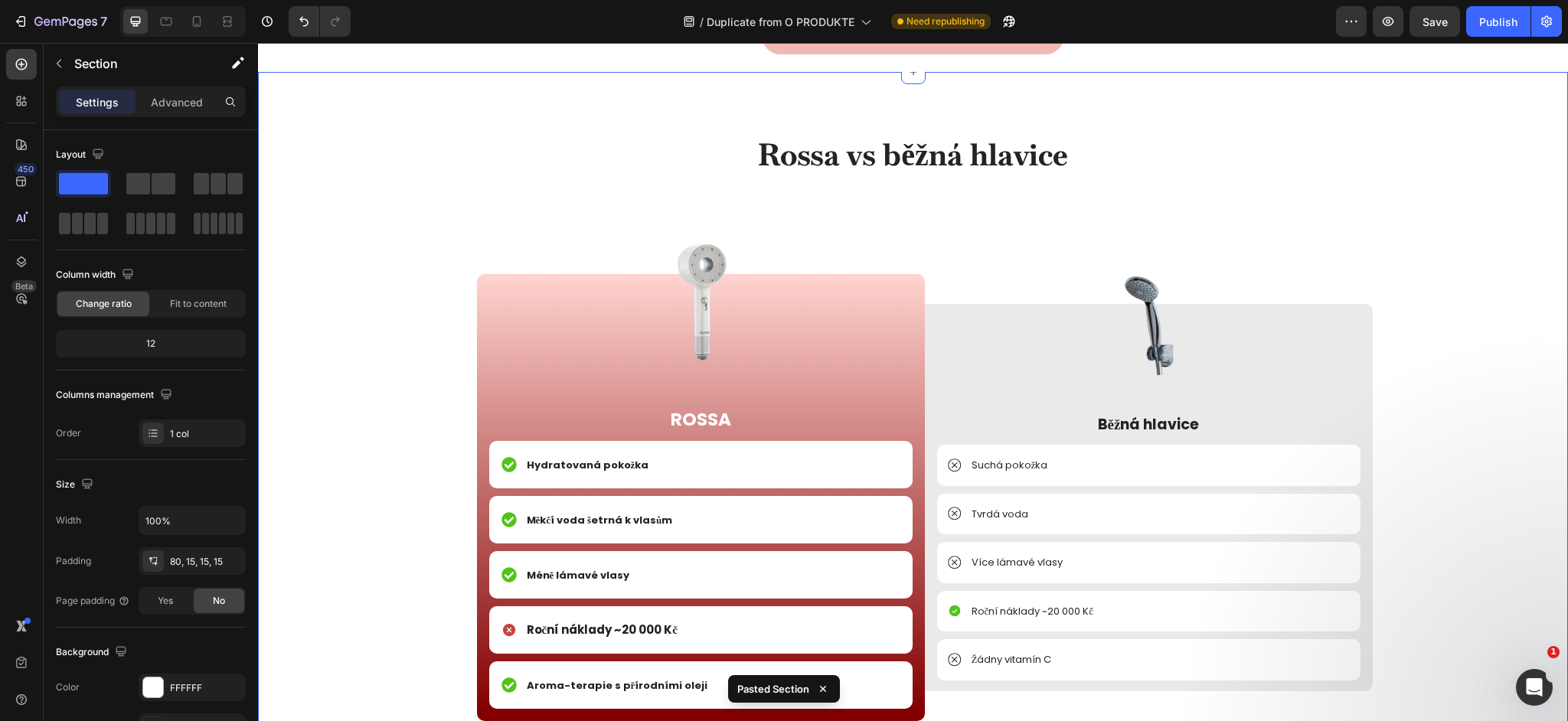
click at [368, 301] on div "Rossa vs běžná hlavice Heading Image ROSSA Text Block Hydratovaná pokožka Item …" at bounding box center [913, 468] width 1287 height 668
click at [1553, 63] on icon at bounding box center [1554, 57] width 13 height 13
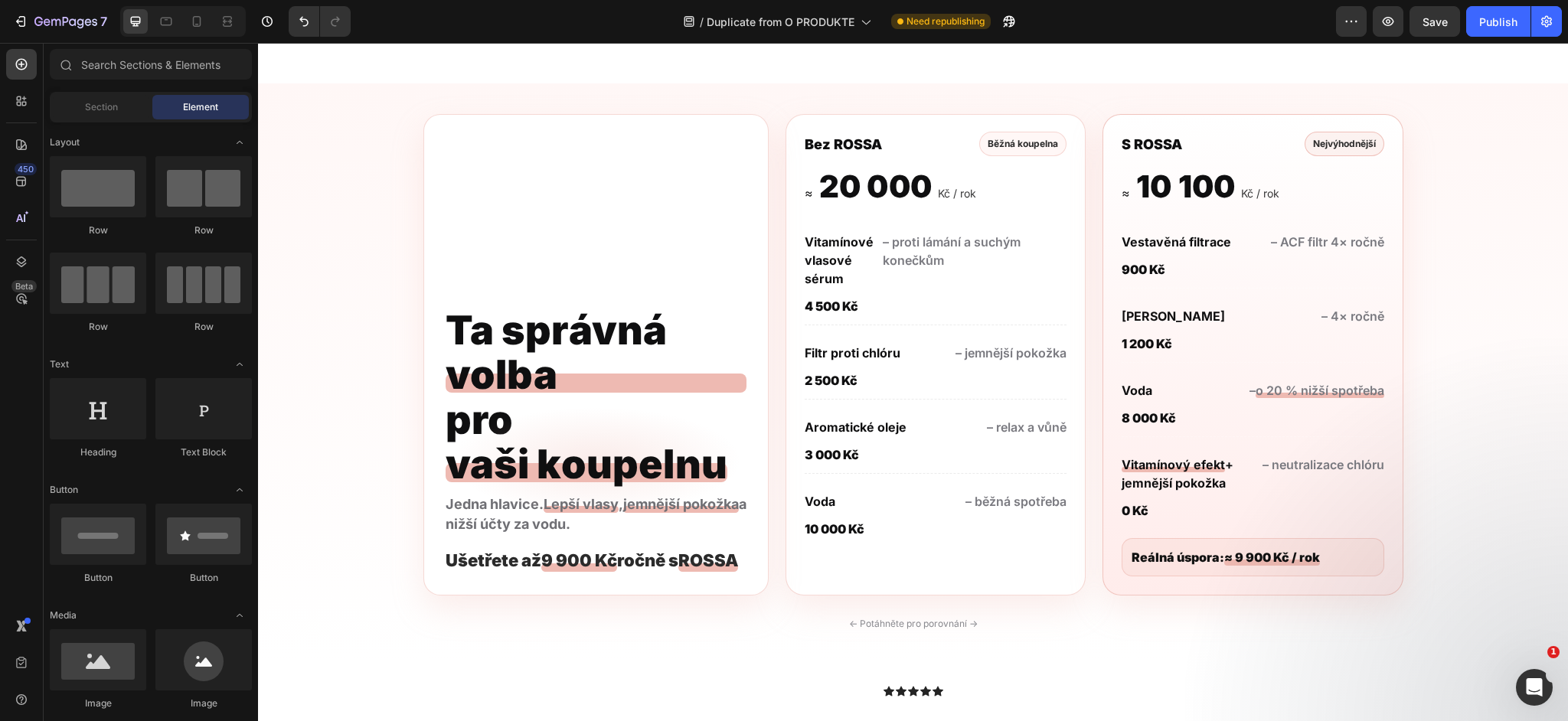
scroll to position [2113, 0]
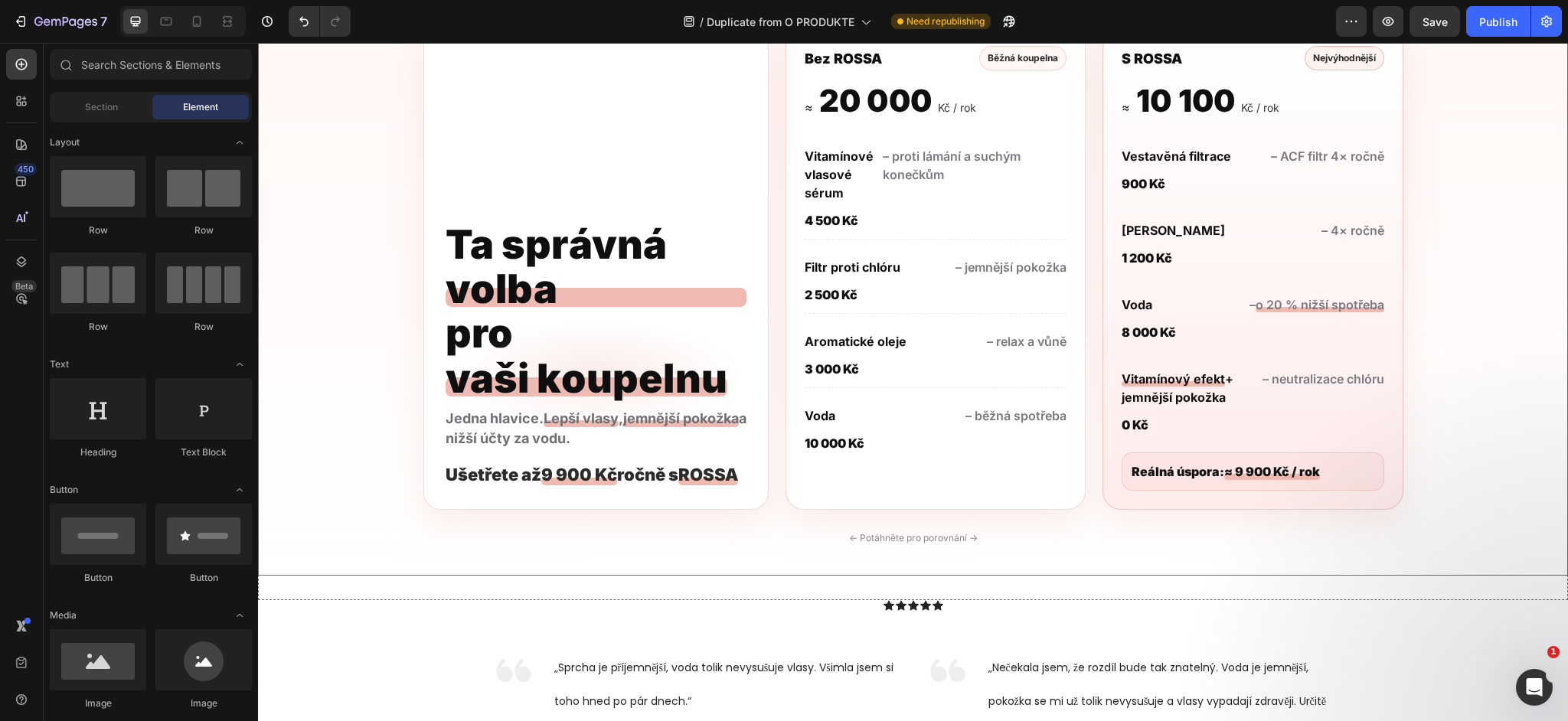
click at [365, 274] on section "Ta správná volba pro vaši koupelnu Jedna hlavice. Lepší vlasy , jemnější pokožk…" at bounding box center [913, 286] width 1310 height 578
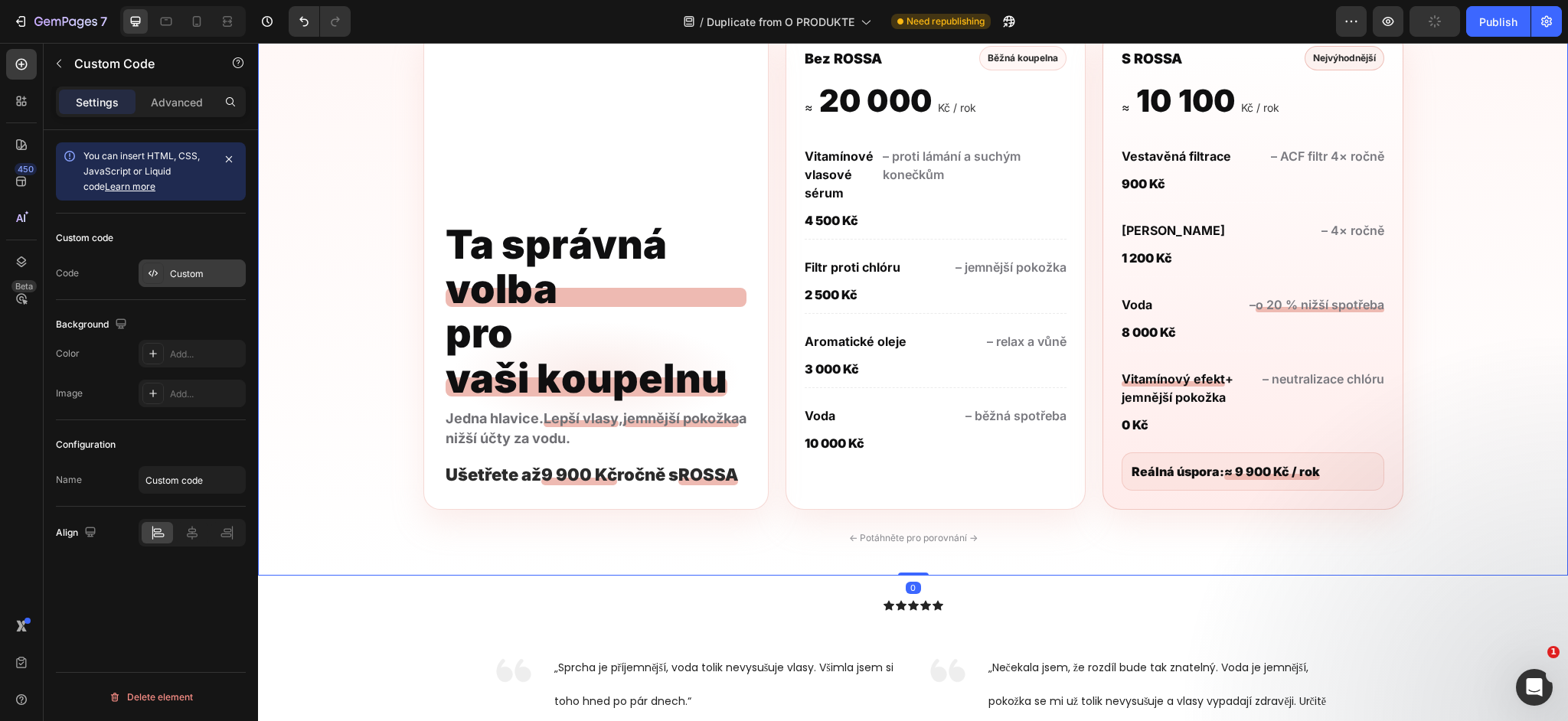
click at [184, 272] on div "Custom" at bounding box center [206, 274] width 72 height 14
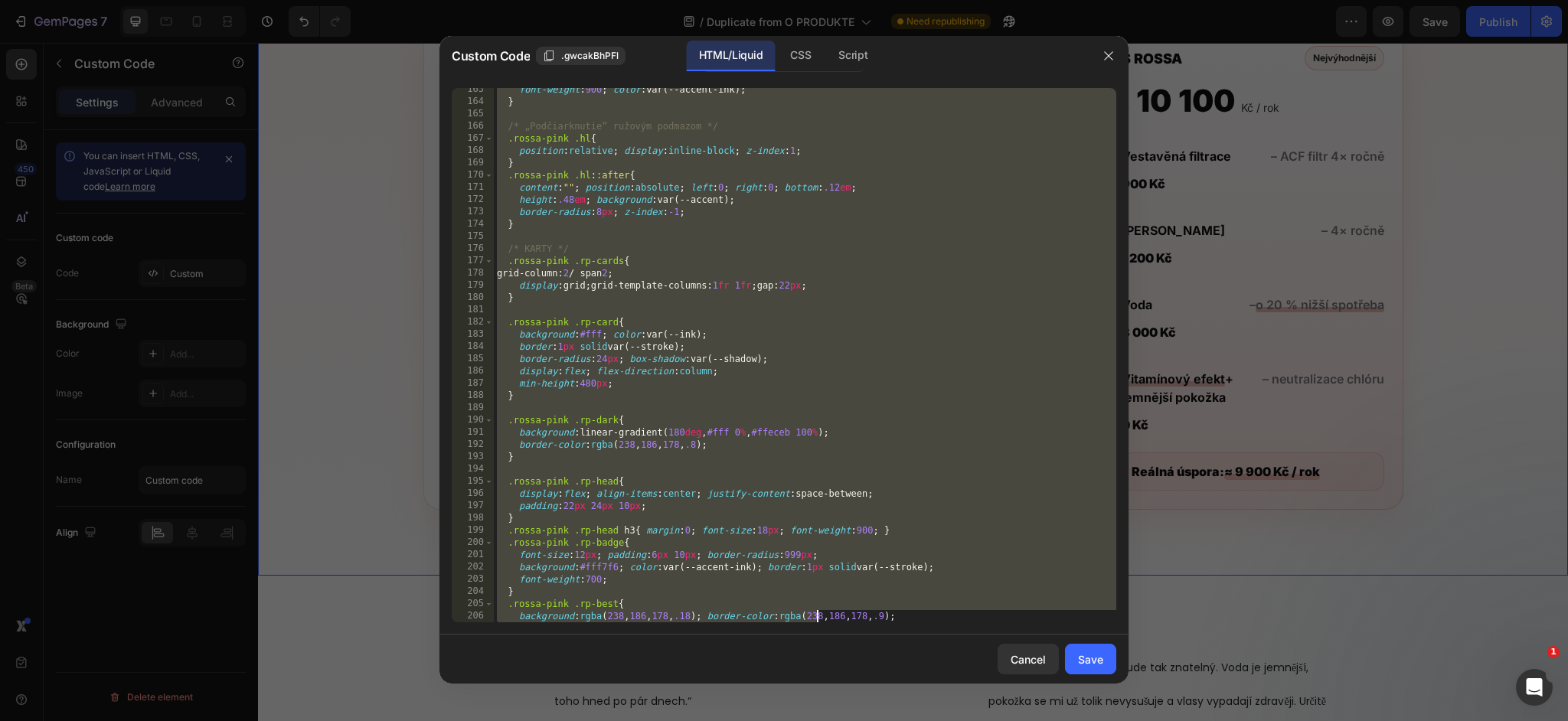
scroll to position [2601, 0]
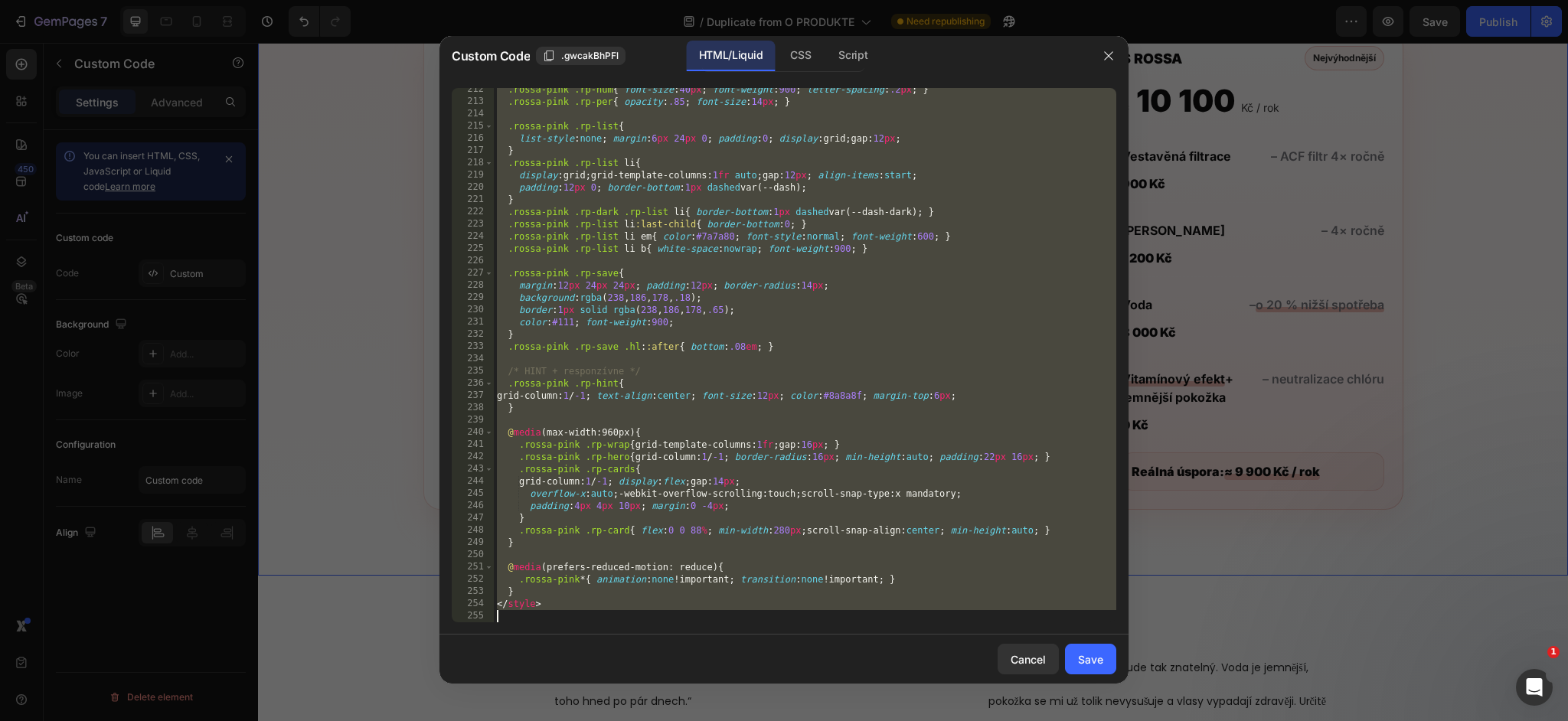
drag, startPoint x: 498, startPoint y: 95, endPoint x: 818, endPoint y: 734, distance: 714.6
click at [818, 0] on html "7 Version history / Duplicate from O PRODUKTE Need republishing Preview Save Pu…" at bounding box center [784, 0] width 1568 height 0
type textarea "</style>"
paste textarea
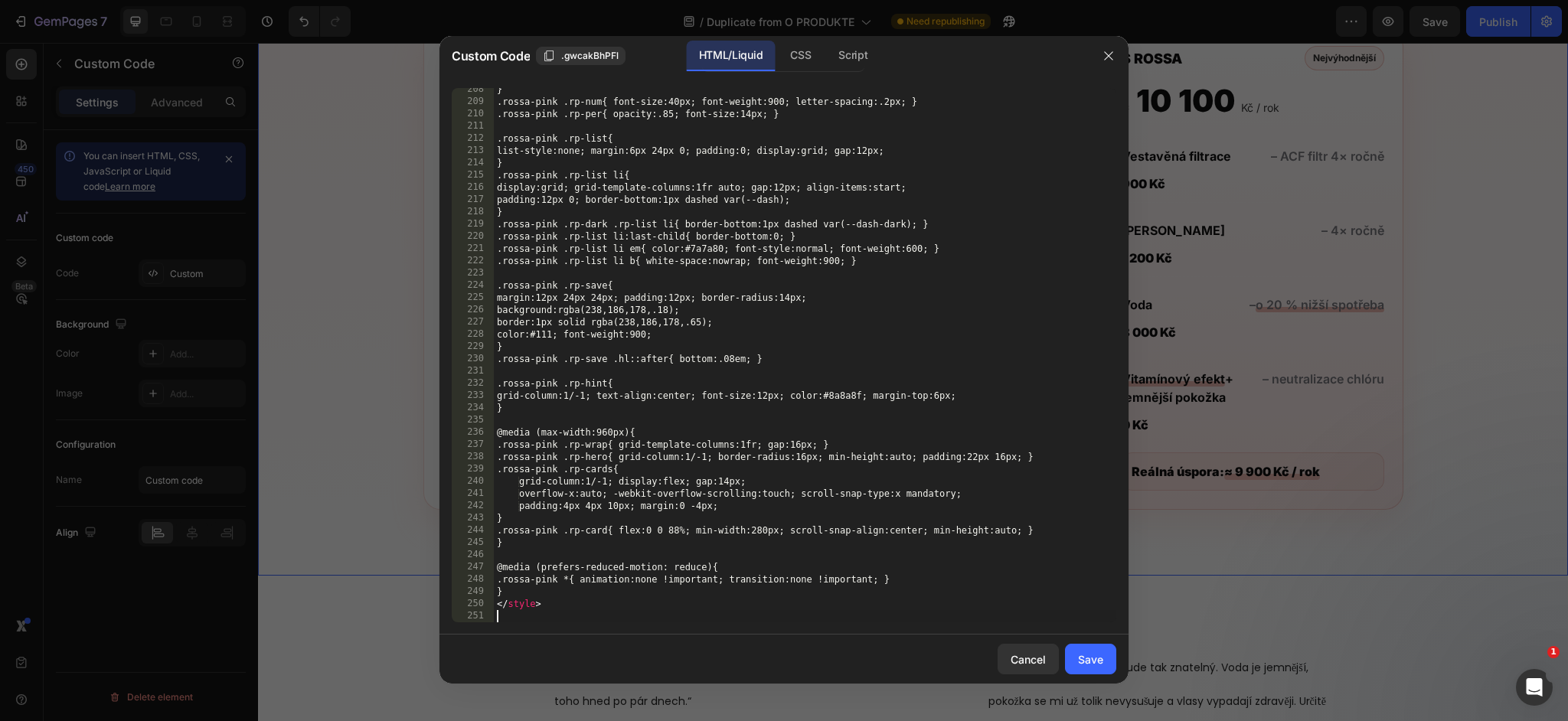
scroll to position [2553, 0]
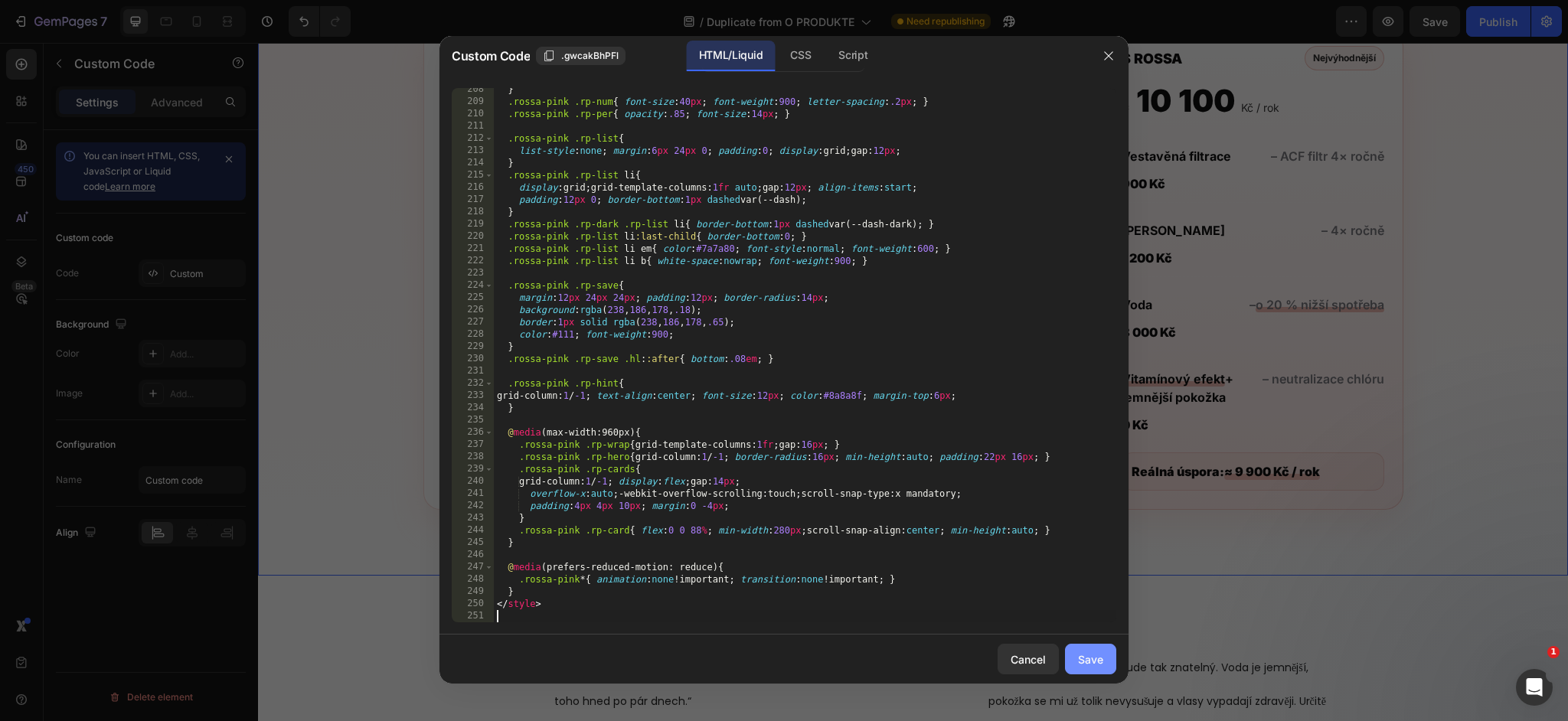
click at [1096, 648] on button "Save" at bounding box center [1090, 659] width 52 height 30
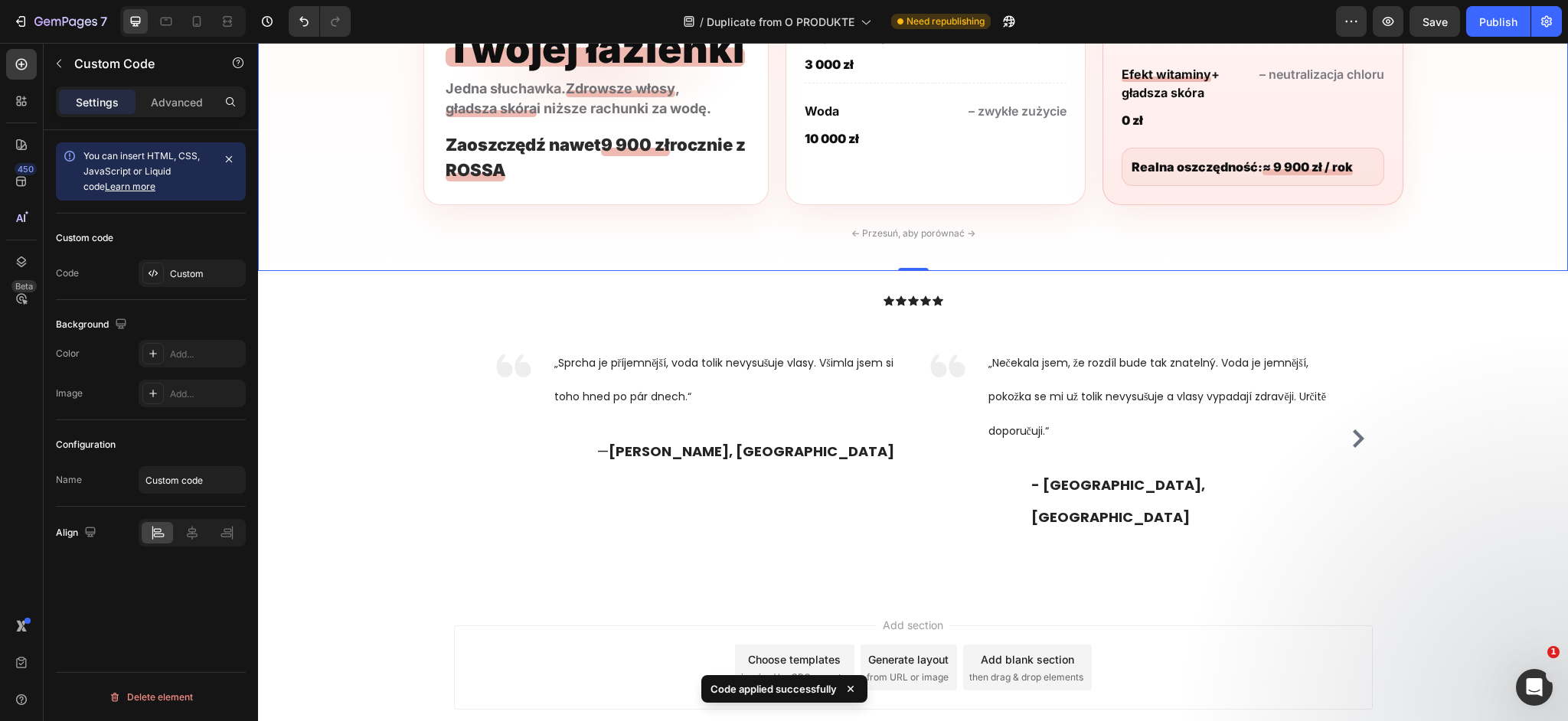
scroll to position [2509, 0]
click at [1483, 26] on div "Publish" at bounding box center [1498, 21] width 38 height 16
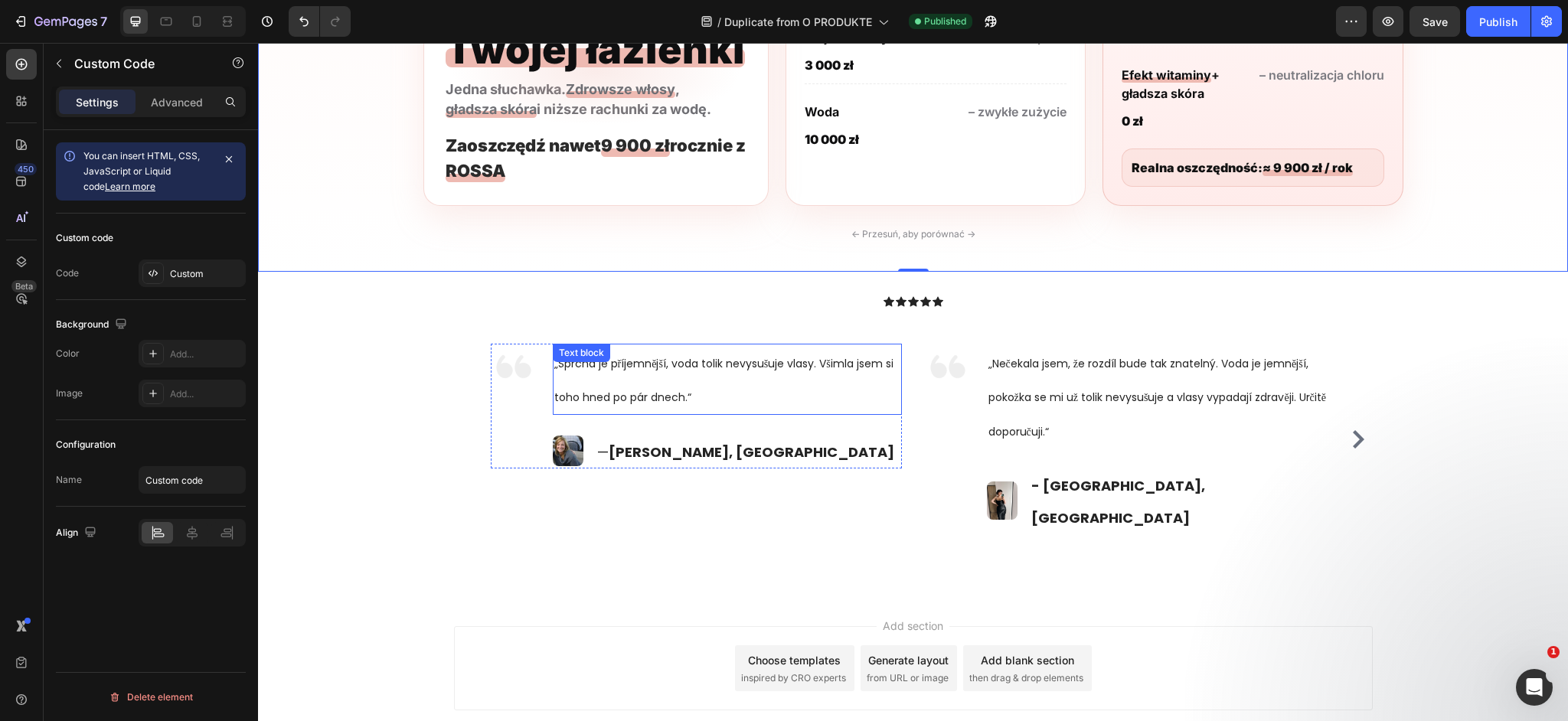
click at [638, 388] on p "„Sprcha je příjemnější, voda tolik nevysušuje vlasy. Všimla jsem si toho hned p…" at bounding box center [727, 378] width 346 height 67
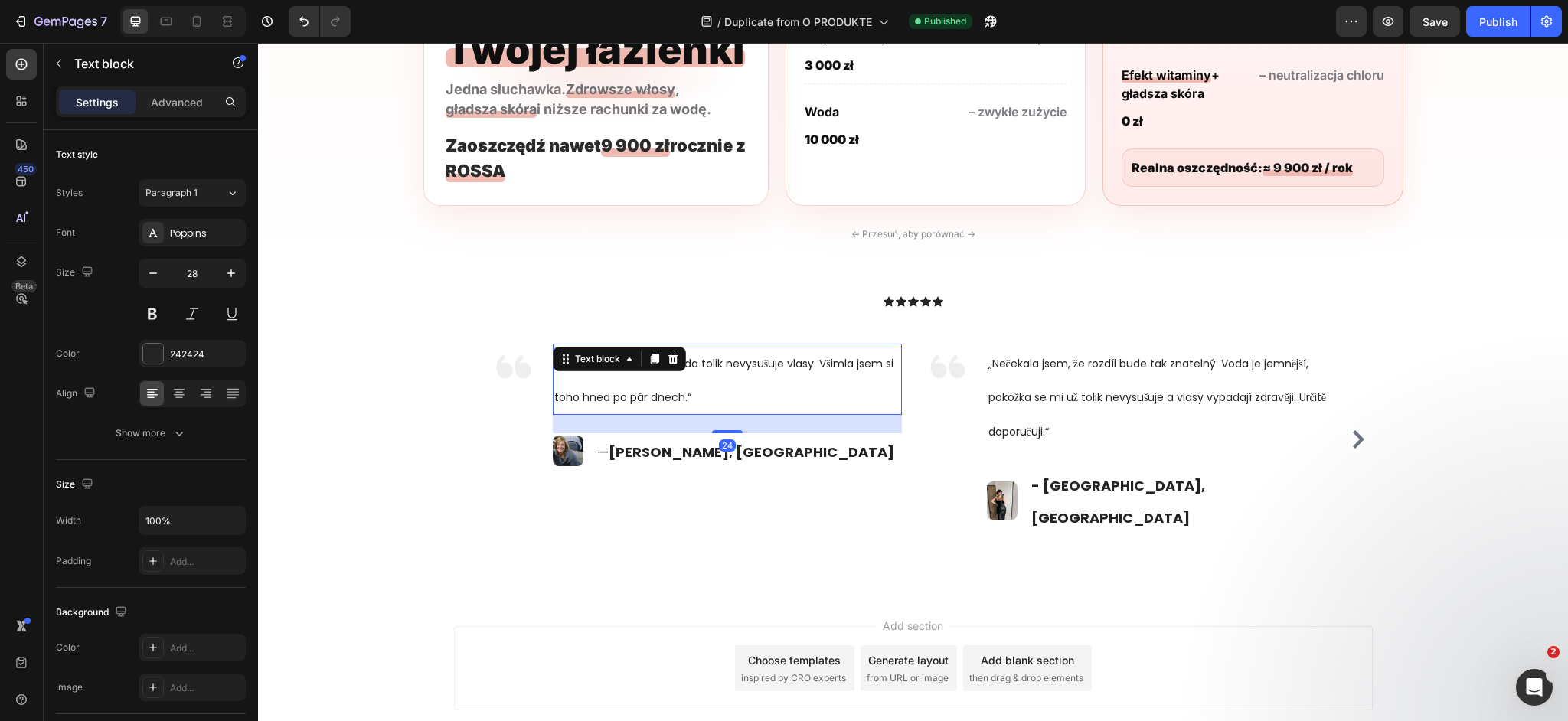
click at [638, 388] on p "„Sprcha je příjemnější, voda tolik nevysušuje vlasy. Všimla jsem si toho hned p…" at bounding box center [727, 378] width 346 height 67
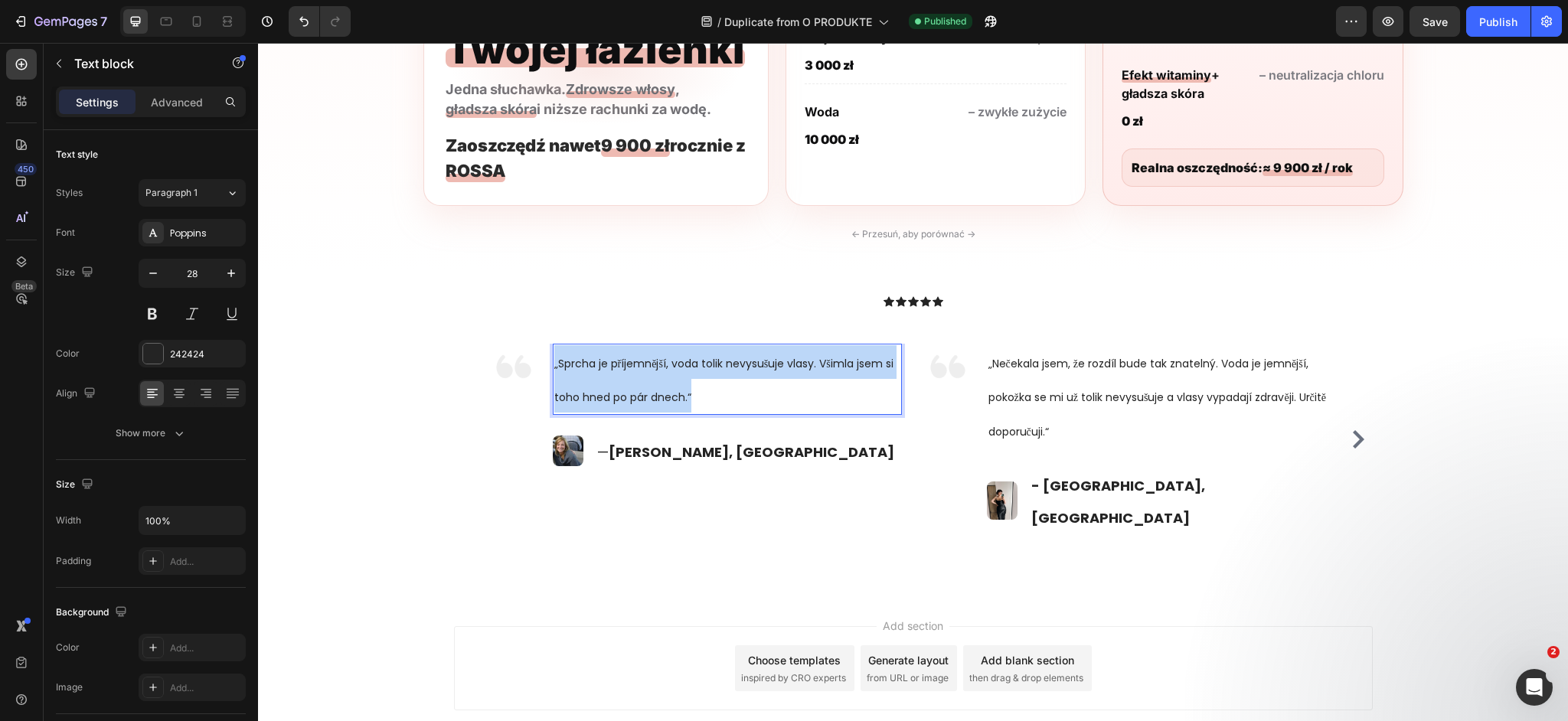
click at [638, 388] on p "„Sprcha je příjemnější, voda tolik nevysušuje vlasy. Všimla jsem si toho hned p…" at bounding box center [727, 378] width 346 height 67
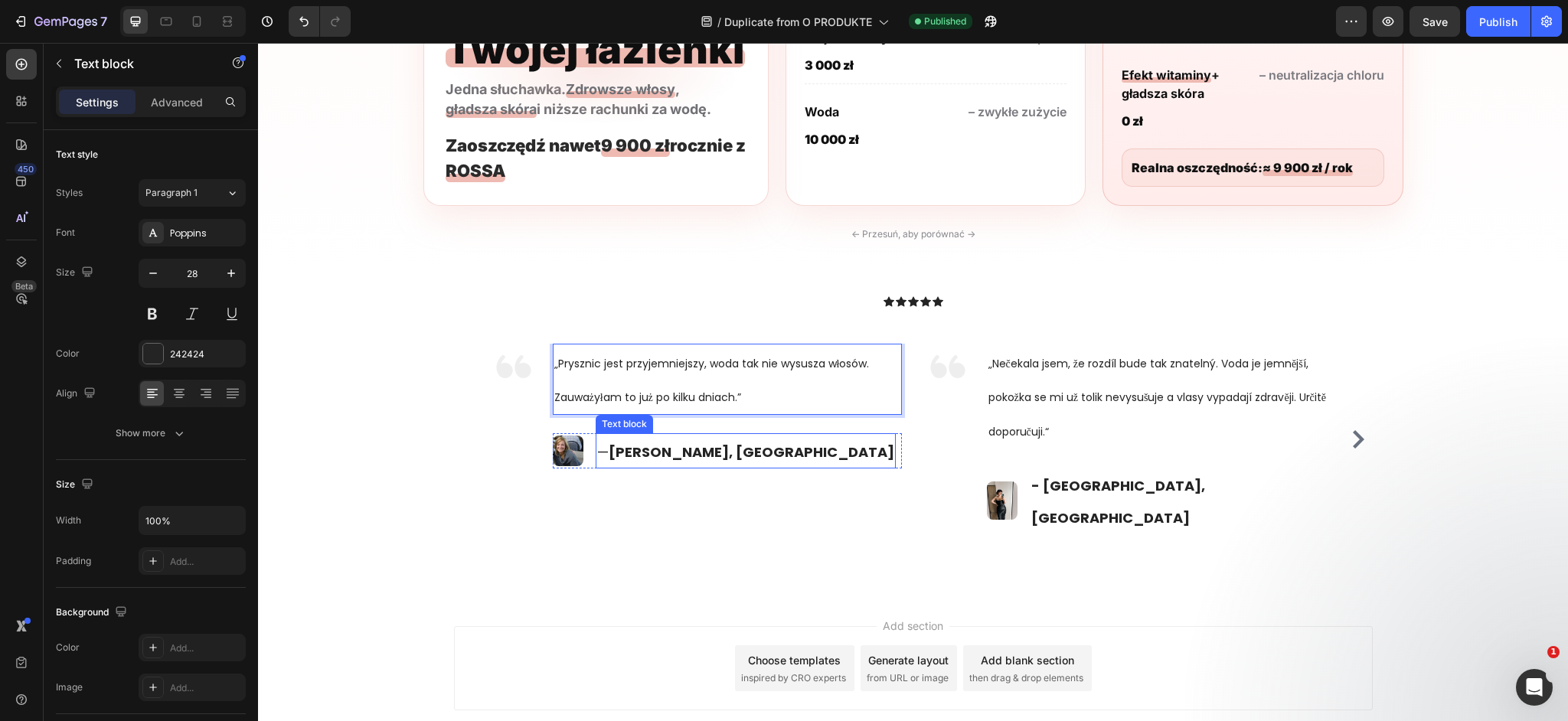
click at [659, 450] on strong "Monika, Liberec" at bounding box center [751, 452] width 286 height 19
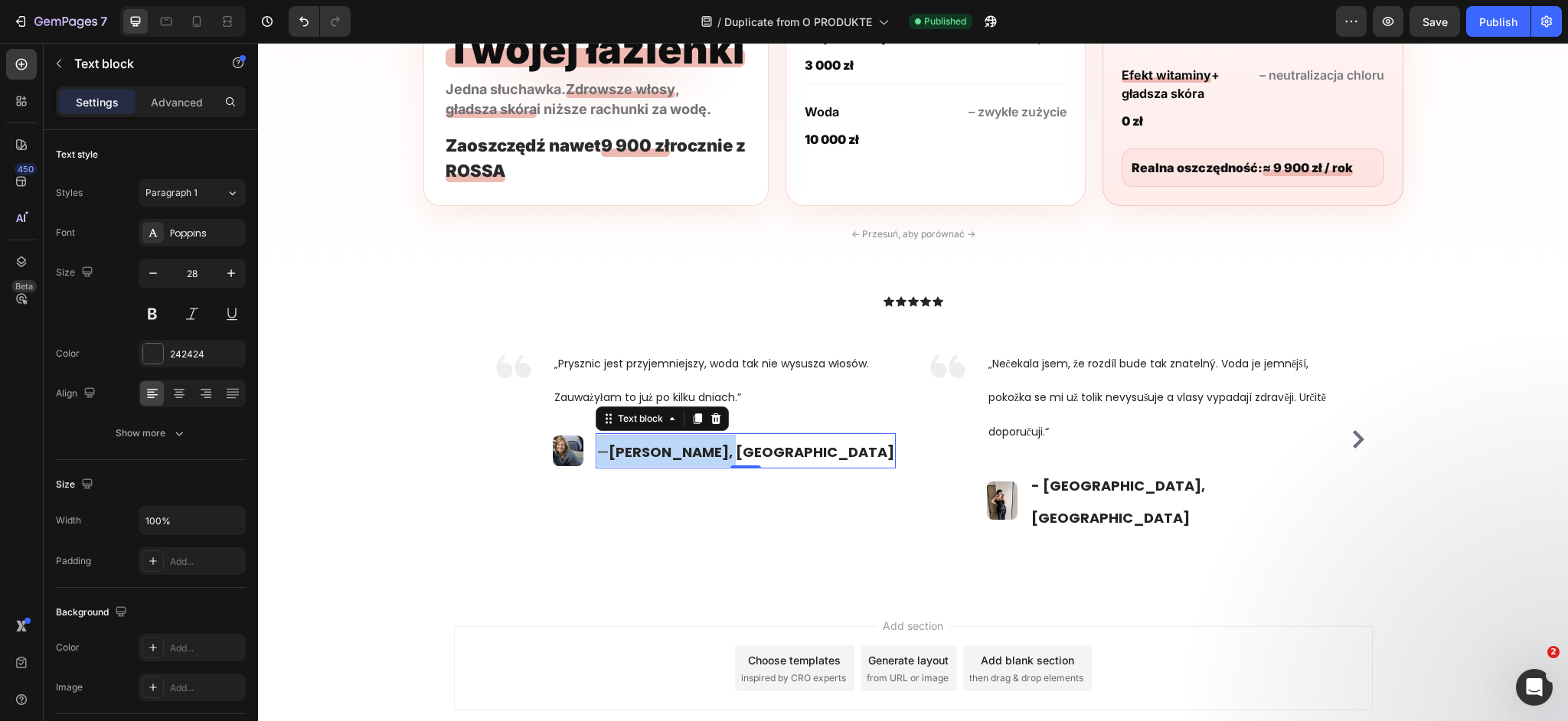
click at [659, 450] on strong "Monika, Liberec" at bounding box center [751, 452] width 286 height 19
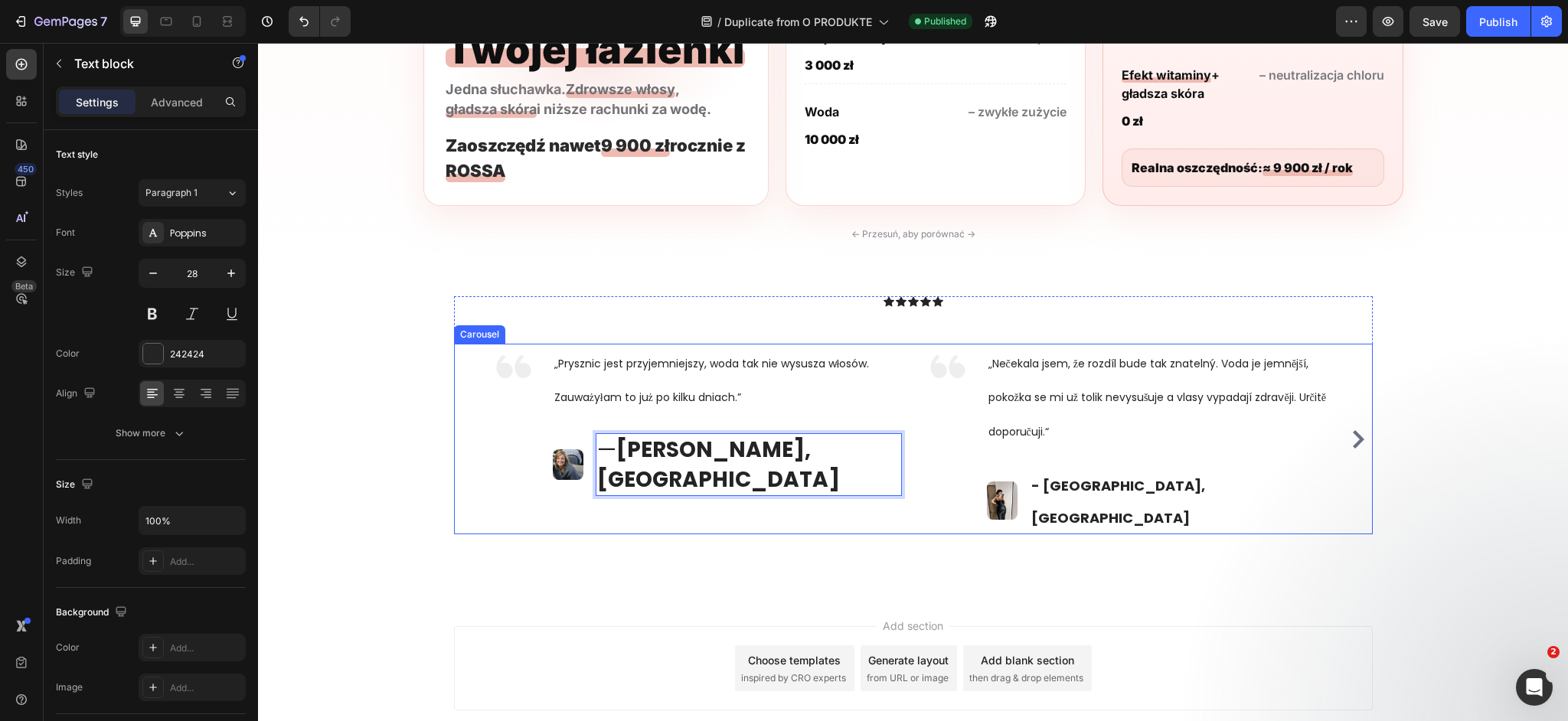
click at [463, 380] on div "Image „Prysznic jest przyjemniejszy, woda tak nie wysusza włosów. Zauważyłam to…" at bounding box center [913, 439] width 919 height 191
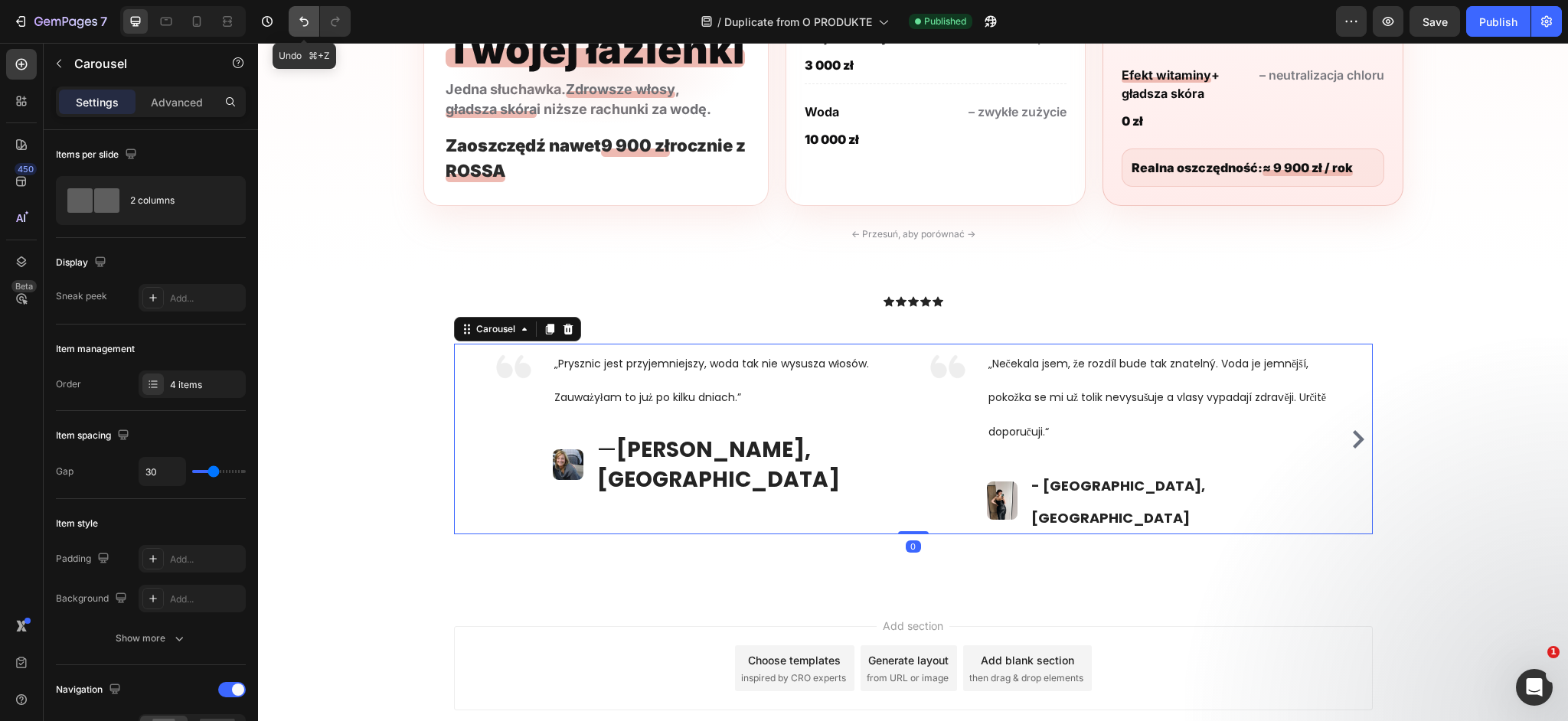
click at [296, 18] on icon "Undo/Redo" at bounding box center [304, 21] width 16 height 16
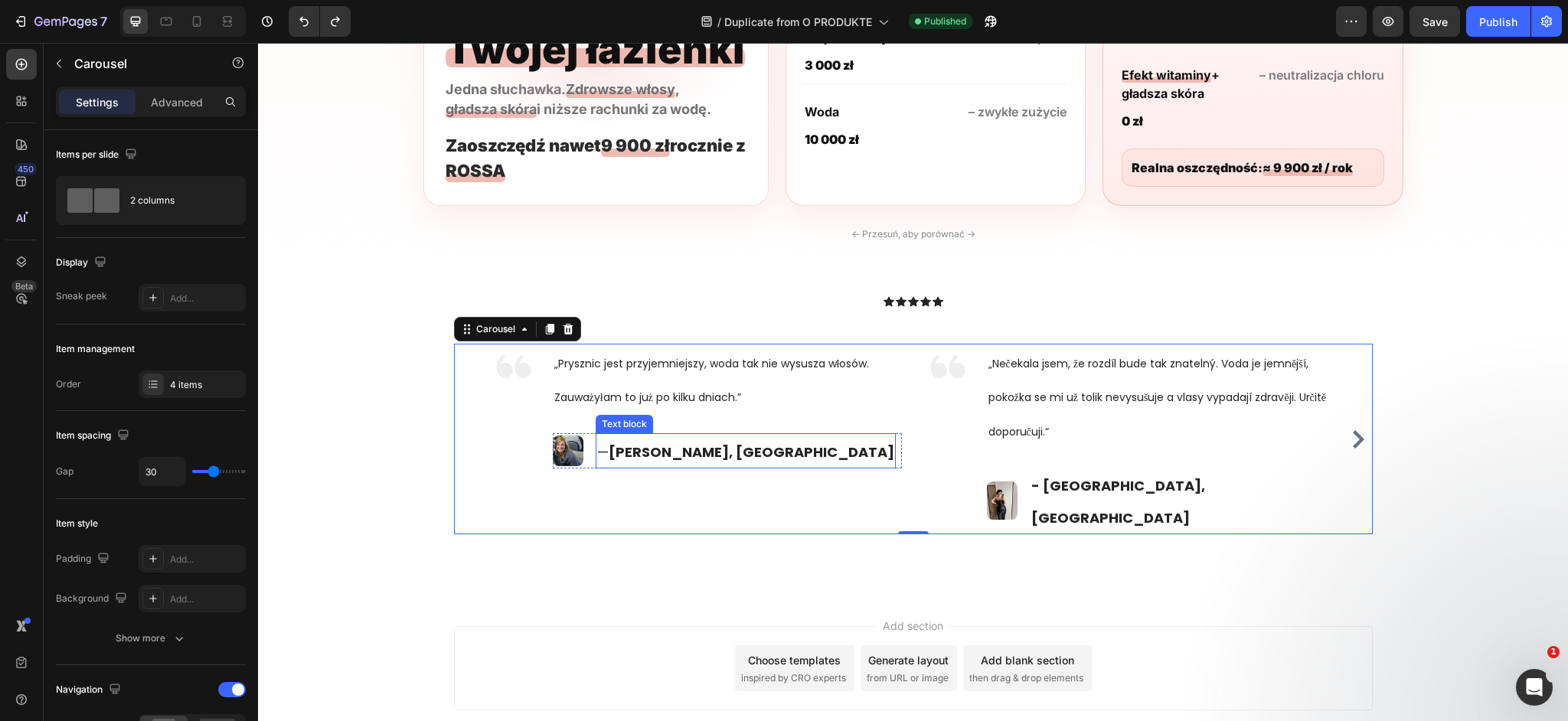
click at [637, 454] on strong "Monika, Liberec" at bounding box center [751, 452] width 286 height 19
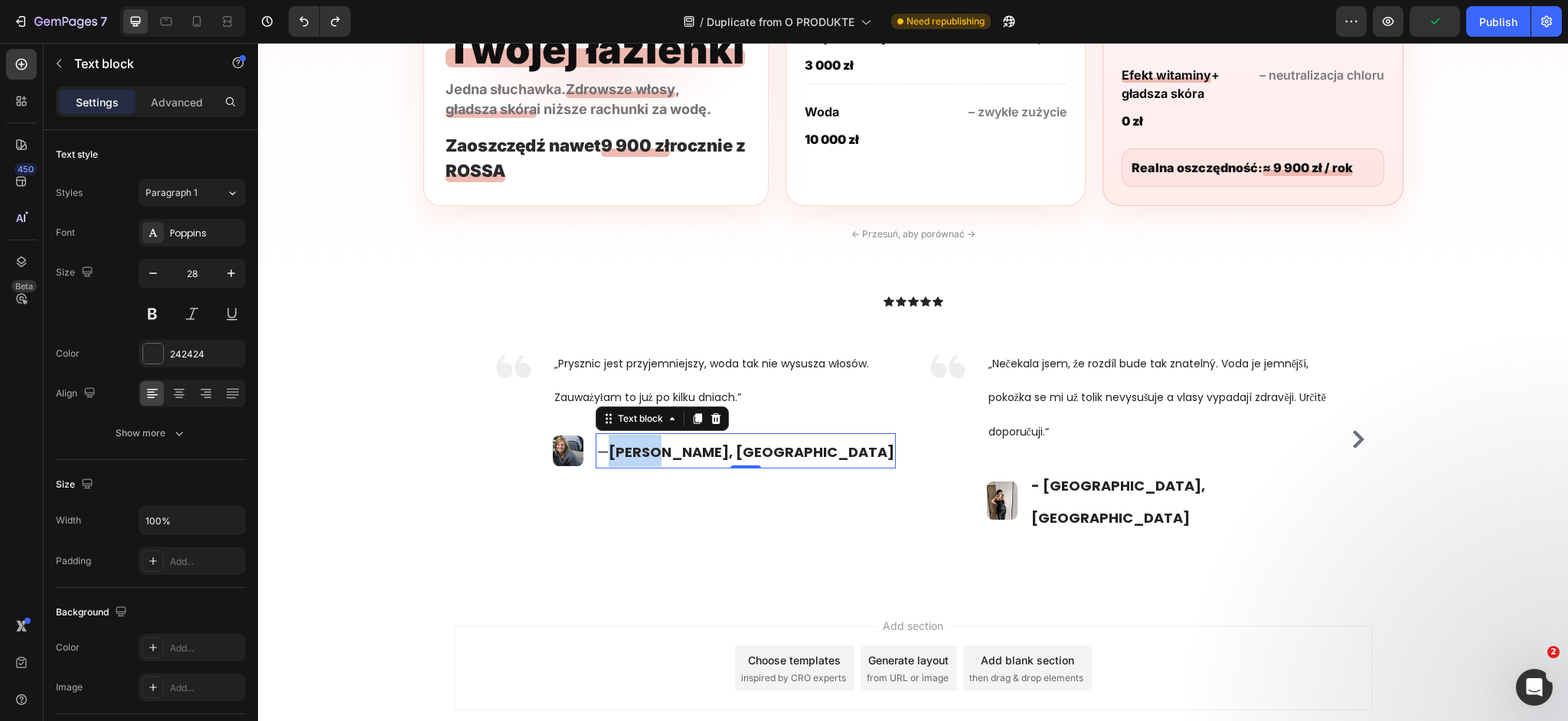
click at [637, 454] on strong "Monika, Liberec" at bounding box center [751, 452] width 286 height 19
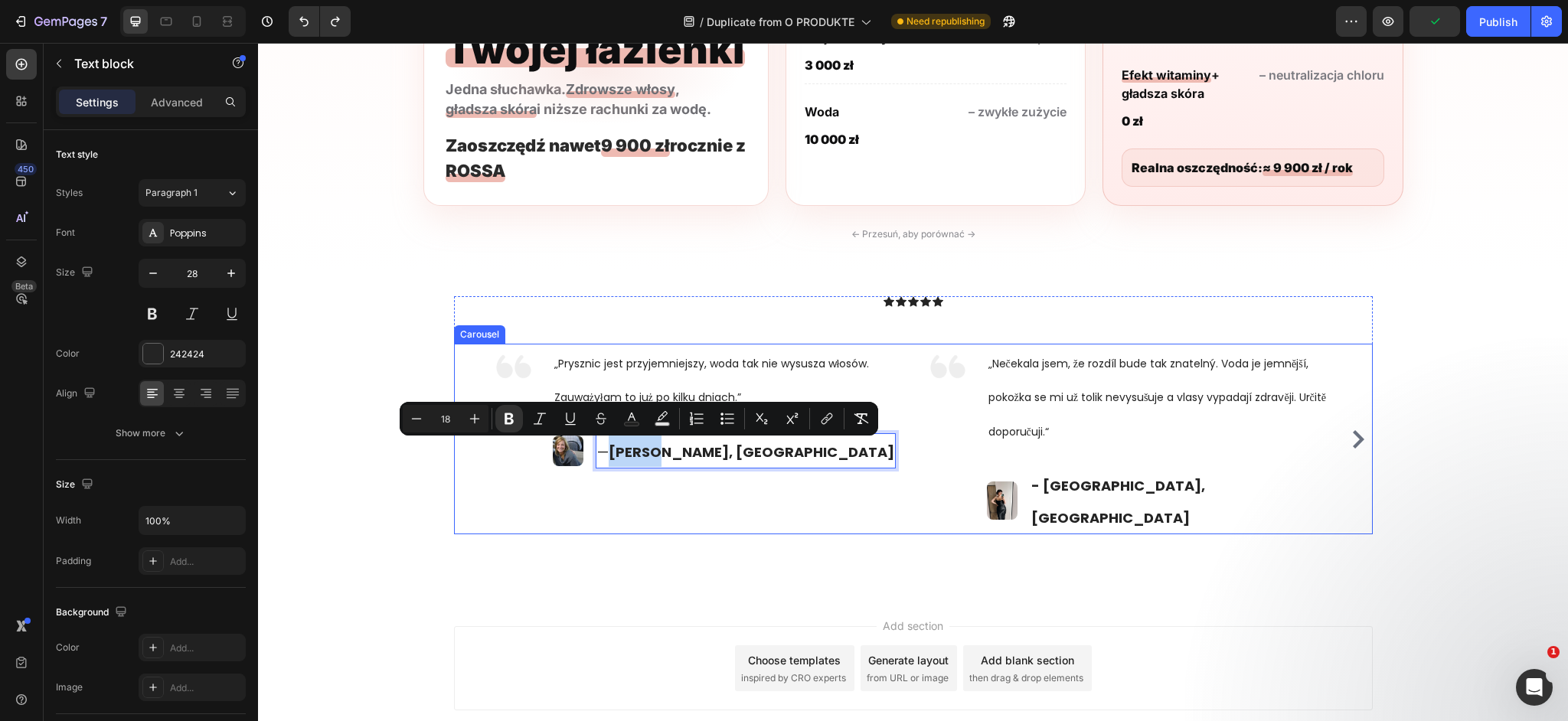
click at [460, 333] on div "Carousel" at bounding box center [479, 334] width 45 height 14
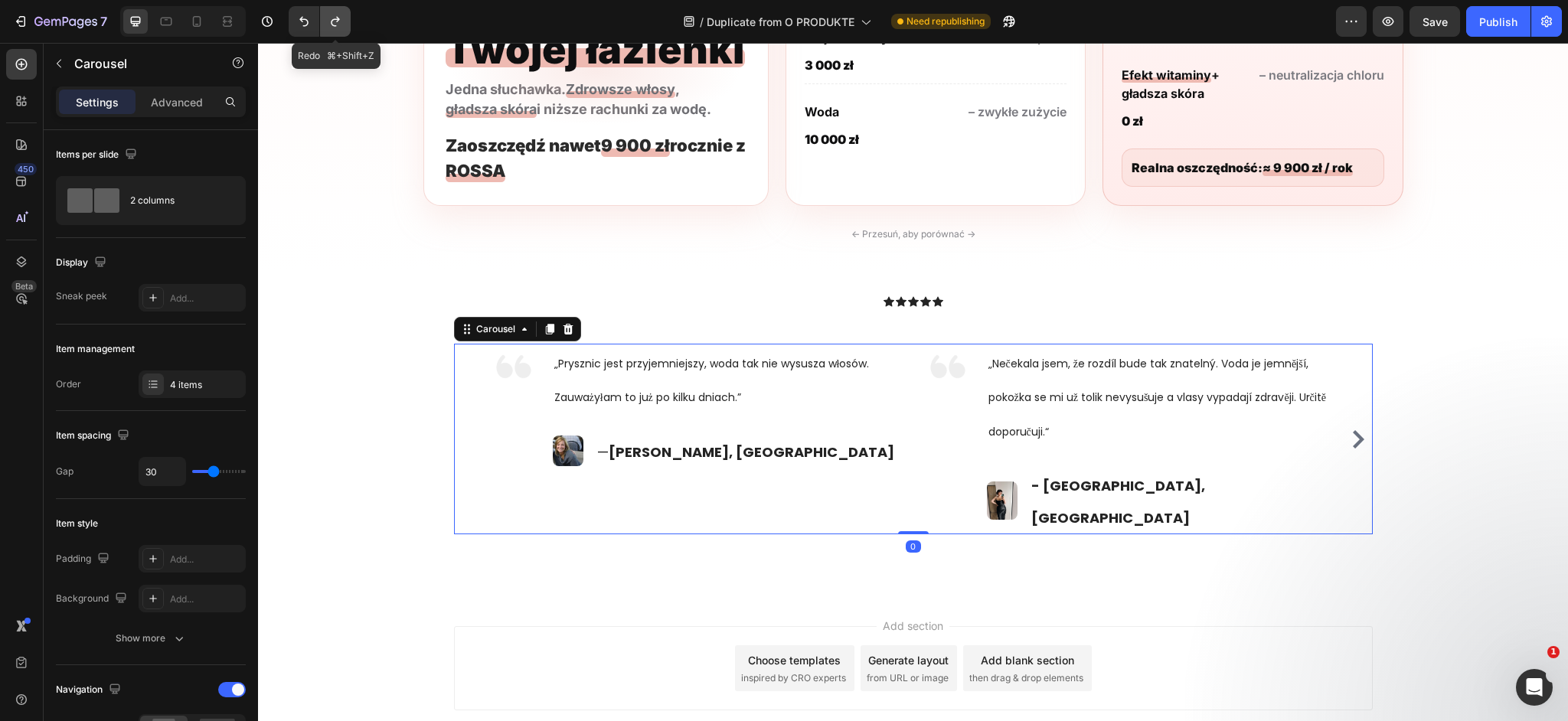
click at [341, 21] on icon "Undo/Redo" at bounding box center [335, 21] width 16 height 16
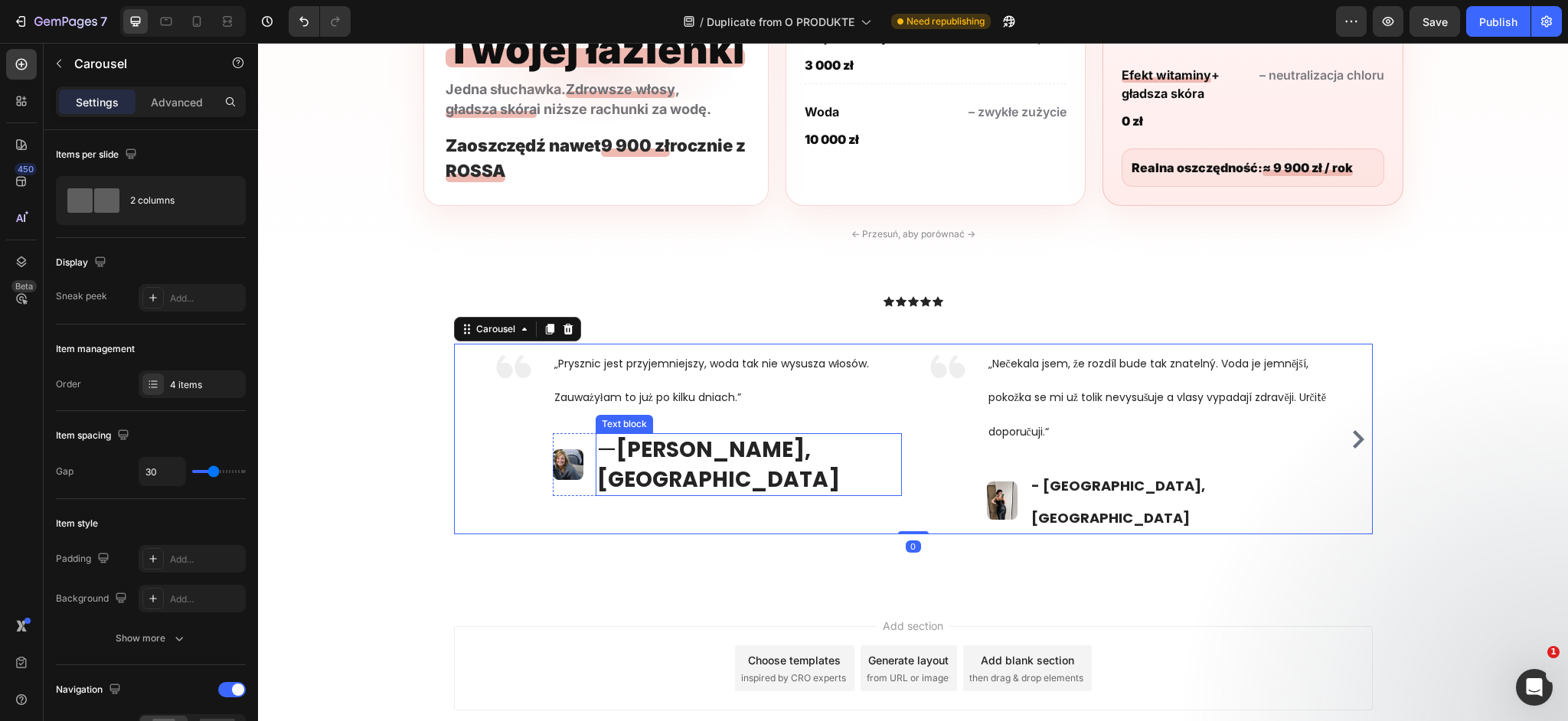
click at [712, 444] on strong "Katarzyna, Warszawa" at bounding box center [718, 464] width 243 height 59
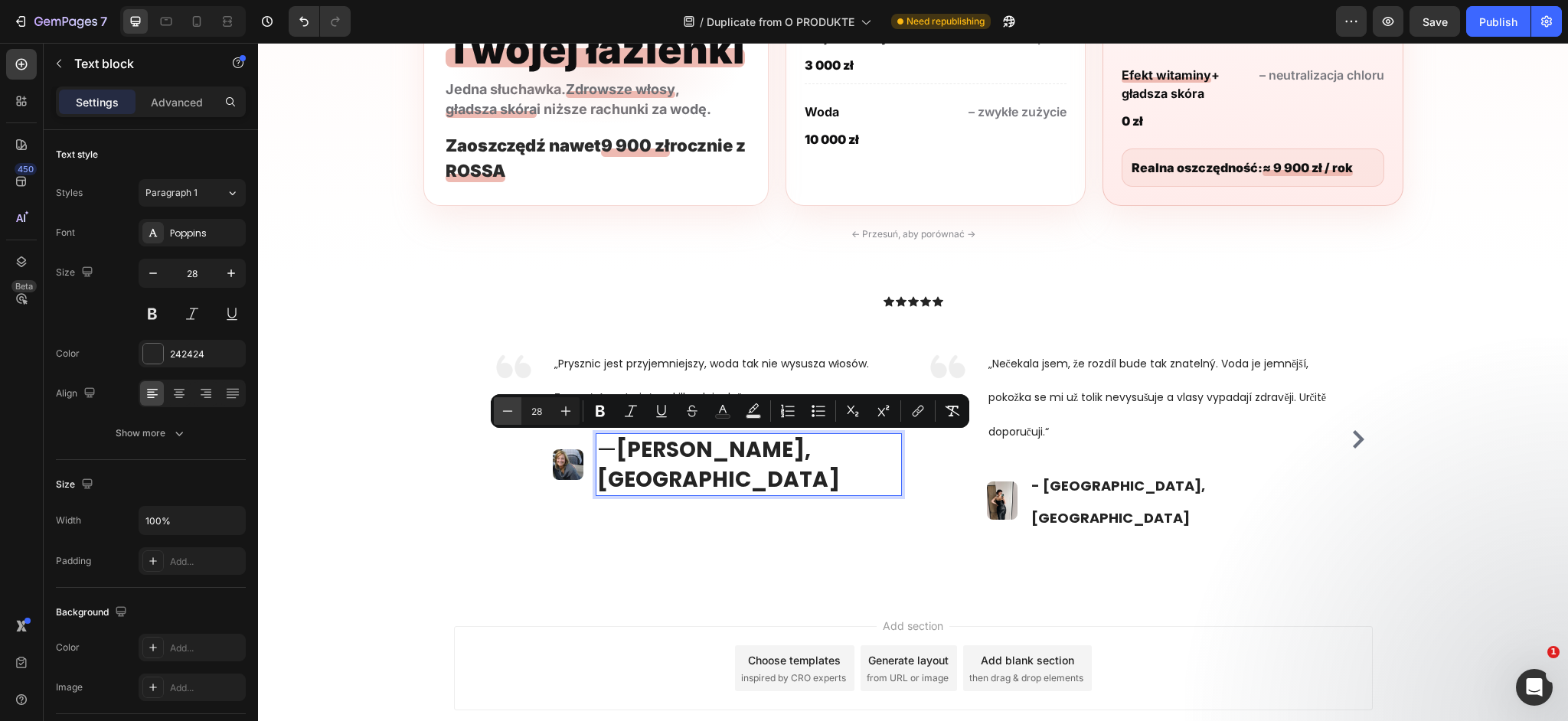
drag, startPoint x: 547, startPoint y: 412, endPoint x: 518, endPoint y: 411, distance: 29.0
click at [518, 411] on div "Minus 28 Plus" at bounding box center [537, 411] width 86 height 27
type input "18"
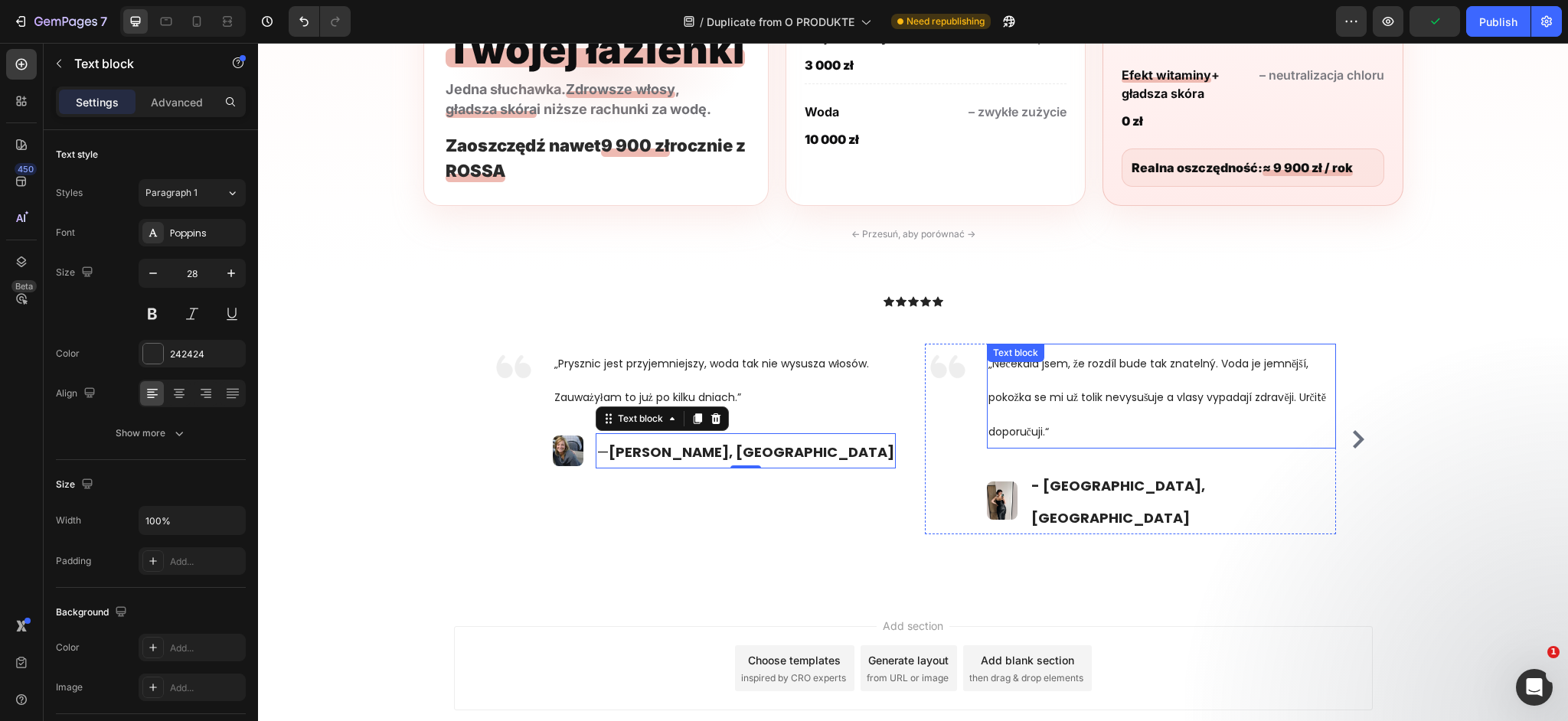
click at [1070, 383] on p "„Nečekala jsem, že rozdíl bude tak znatelný. Voda je jemnější, pokožka se mi už…" at bounding box center [1161, 396] width 346 height 101
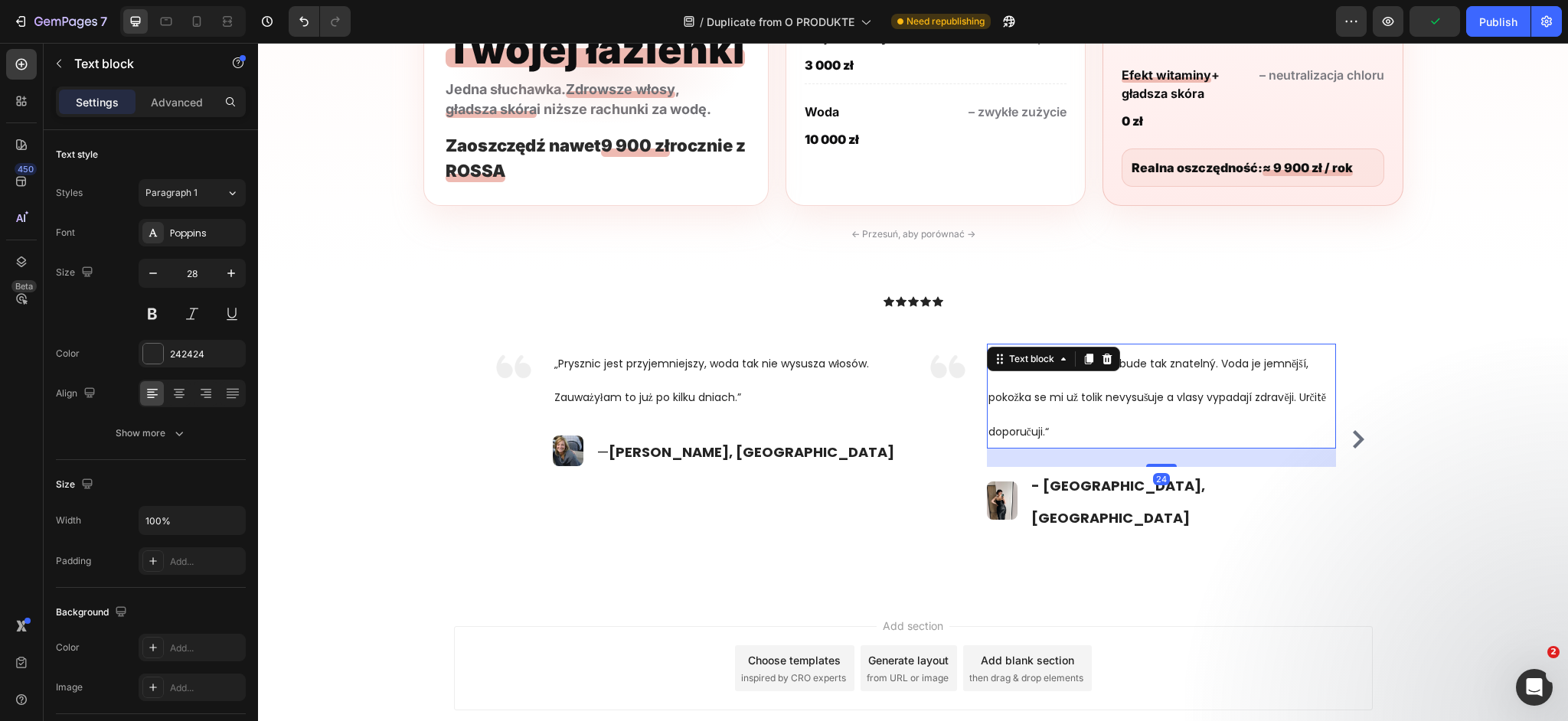
click at [1070, 383] on p "„Nečekala jsem, že rozdíl bude tak znatelný. Voda je jemnější, pokožka se mi už…" at bounding box center [1161, 396] width 346 height 101
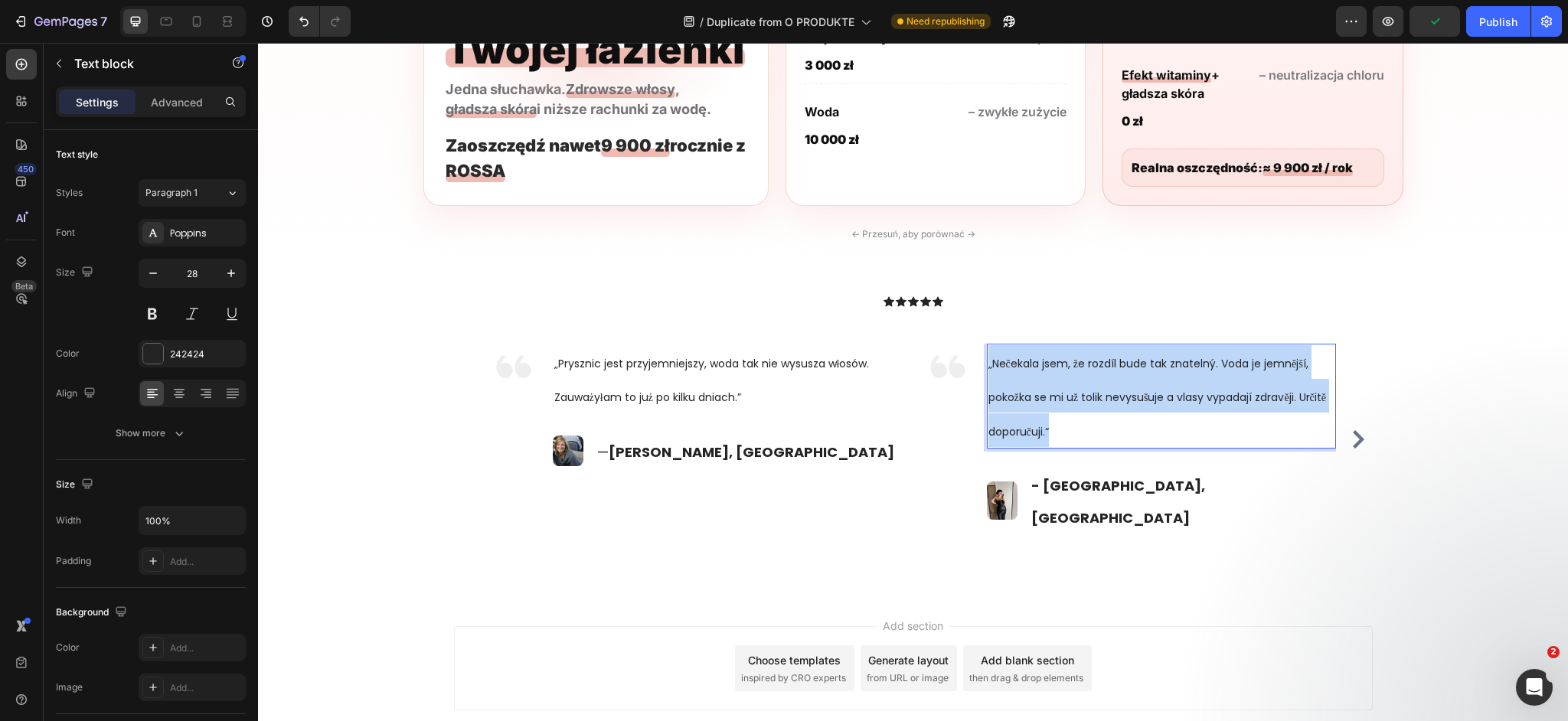
click at [1070, 383] on p "„Nečekala jsem, že rozdíl bude tak znatelný. Voda je jemnější, pokožka se mi už…" at bounding box center [1161, 396] width 346 height 101
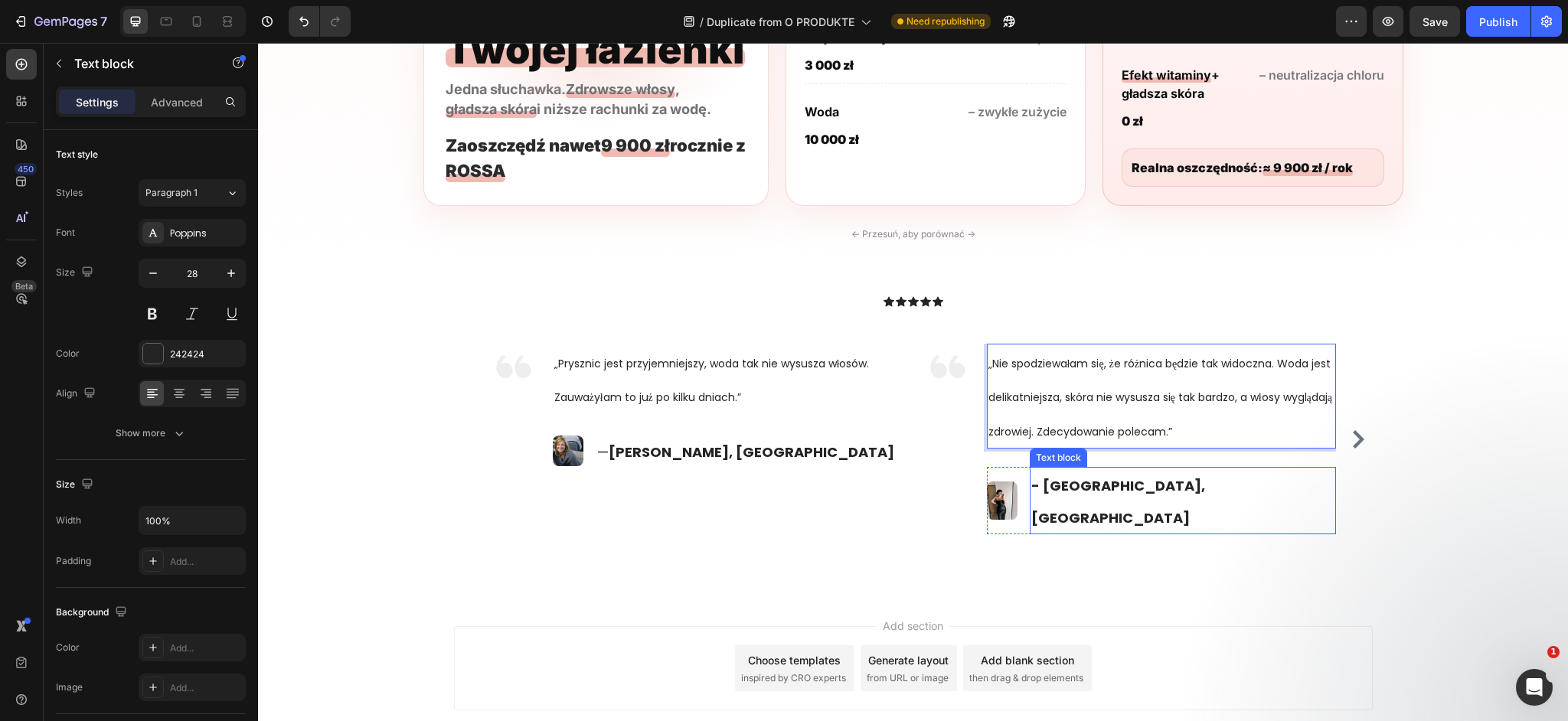
click at [1094, 483] on strong "- Petra, Brno" at bounding box center [1118, 502] width 173 height 52
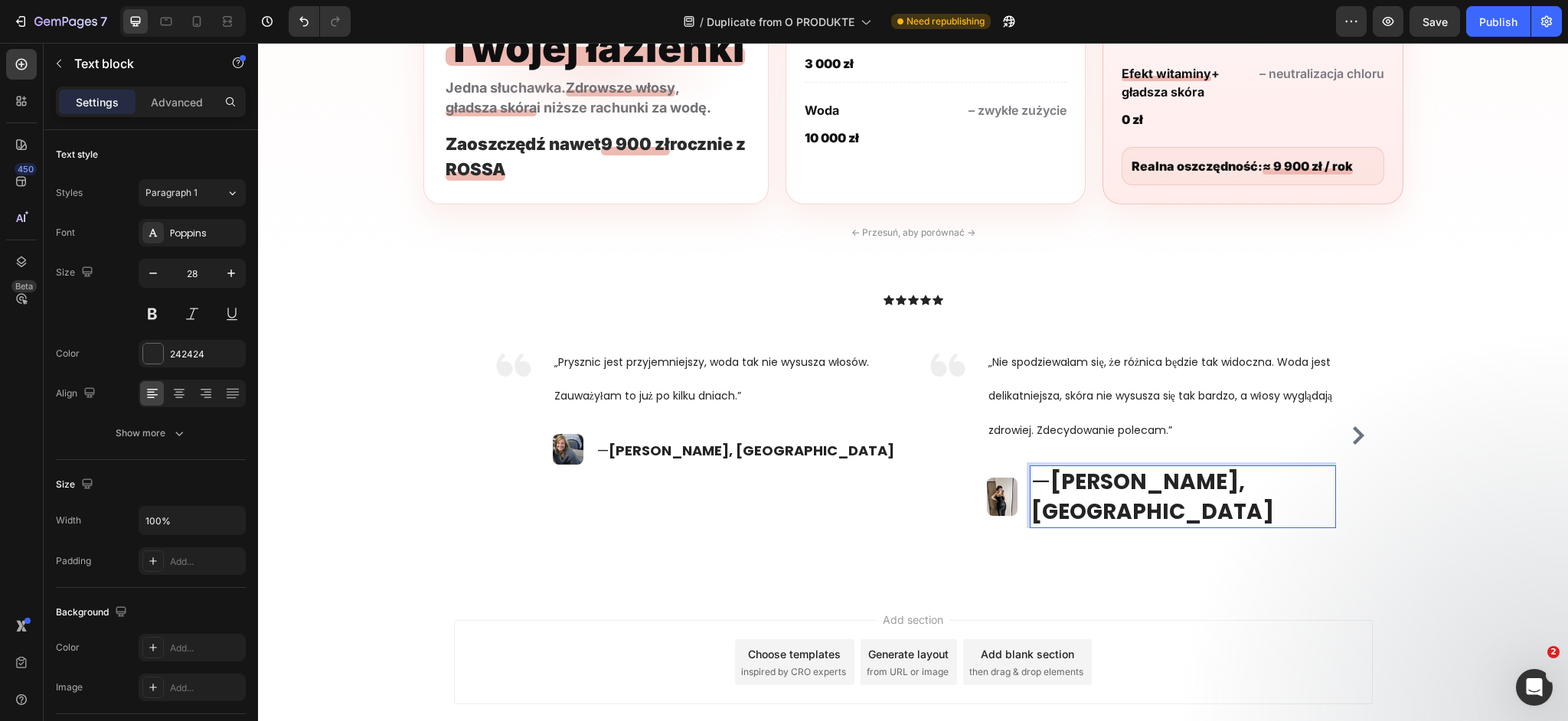
click at [1082, 485] on strong "Magda, Kraków" at bounding box center [1152, 496] width 243 height 59
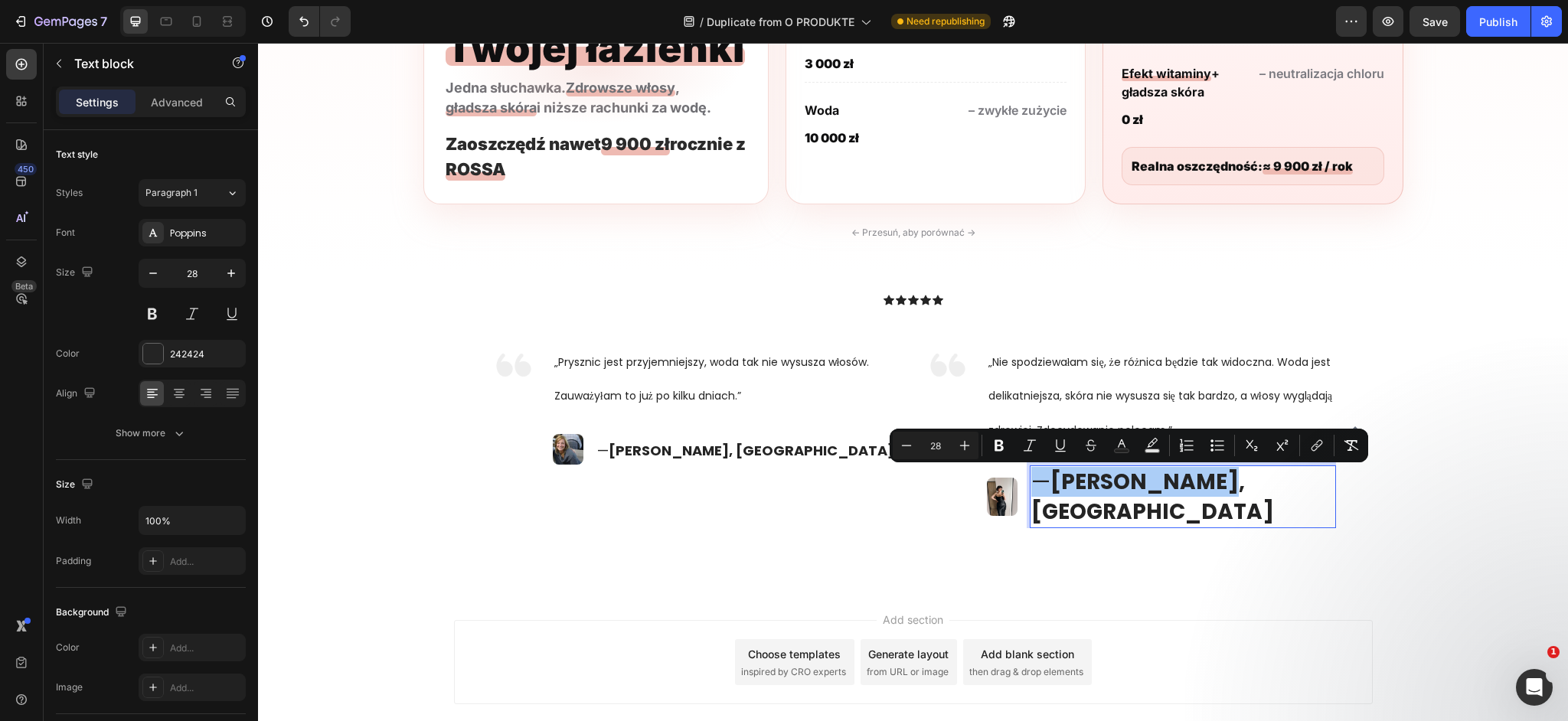
click at [941, 448] on input "28" at bounding box center [935, 445] width 30 height 19
type input "18"
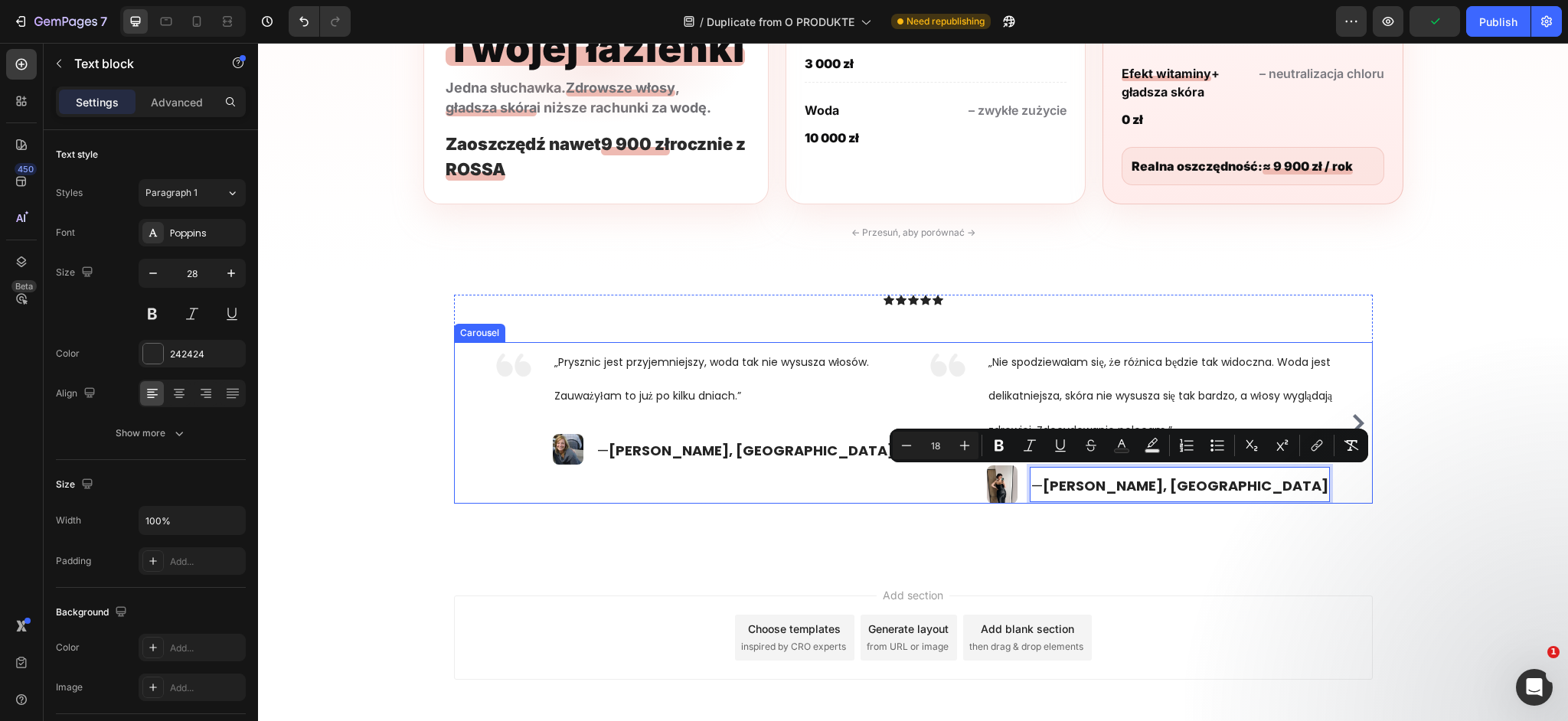
click at [1359, 420] on icon "Carousel Next Arrow" at bounding box center [1358, 423] width 12 height 19
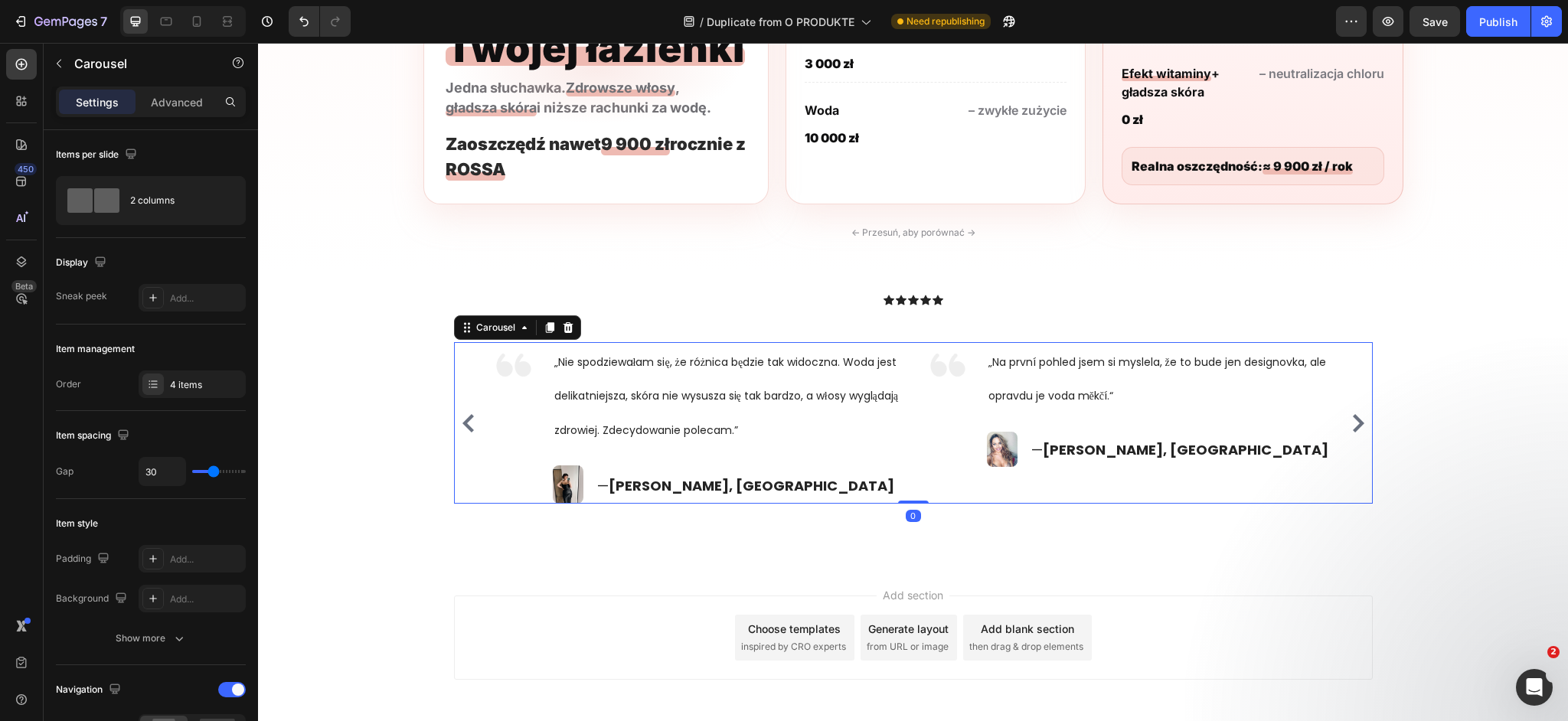
click at [1359, 420] on icon "Carousel Next Arrow" at bounding box center [1358, 423] width 12 height 19
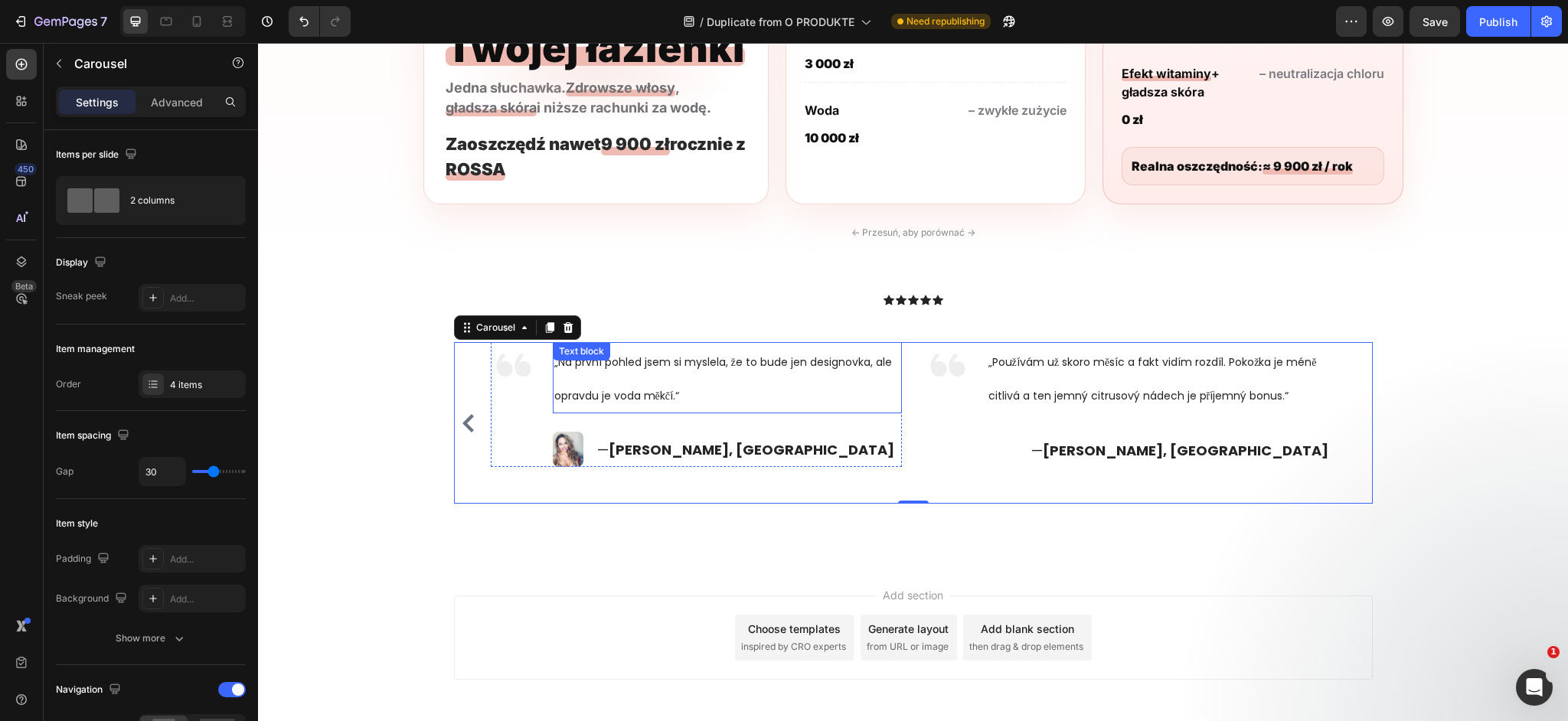
click at [680, 380] on p "„Na první pohled jsem si myslela, že to bude jen designovka, ale opravdu je vod…" at bounding box center [727, 377] width 346 height 67
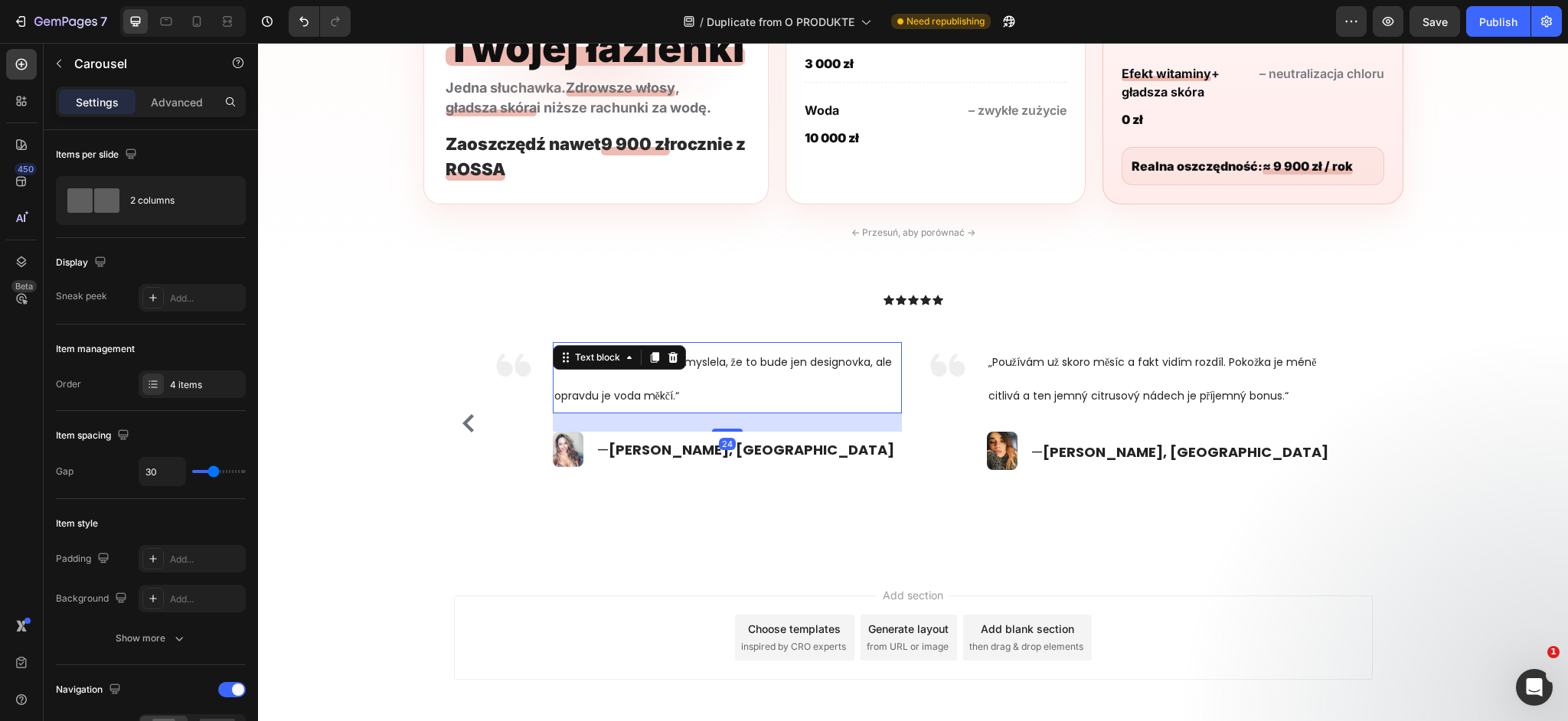
click at [680, 380] on p "„Na první pohled jsem si myslela, že to bude jen designovka, ale opravdu je vod…" at bounding box center [727, 377] width 346 height 67
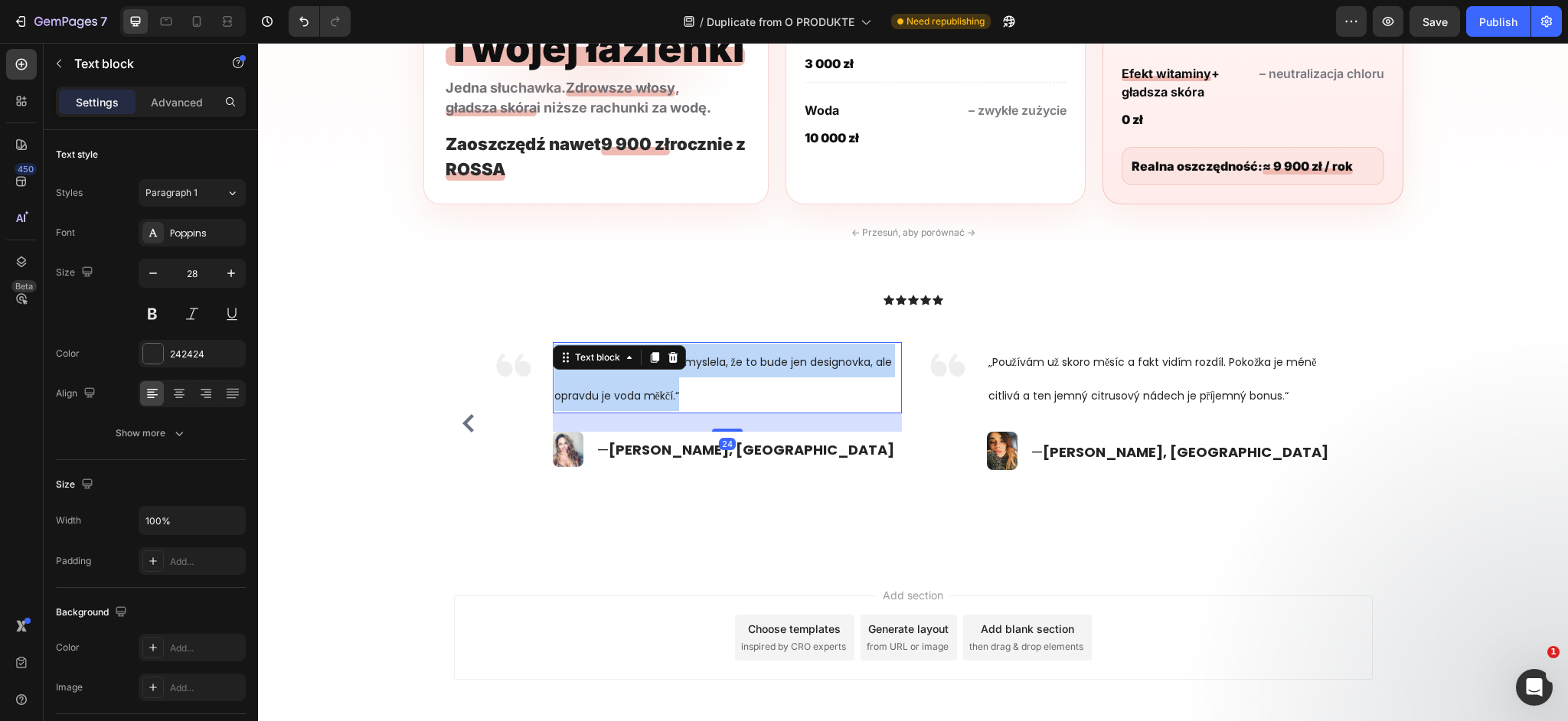
click at [680, 380] on p "„Na první pohled jsem si myslela, že to bude jen designovka, ale opravdu je vod…" at bounding box center [727, 377] width 346 height 67
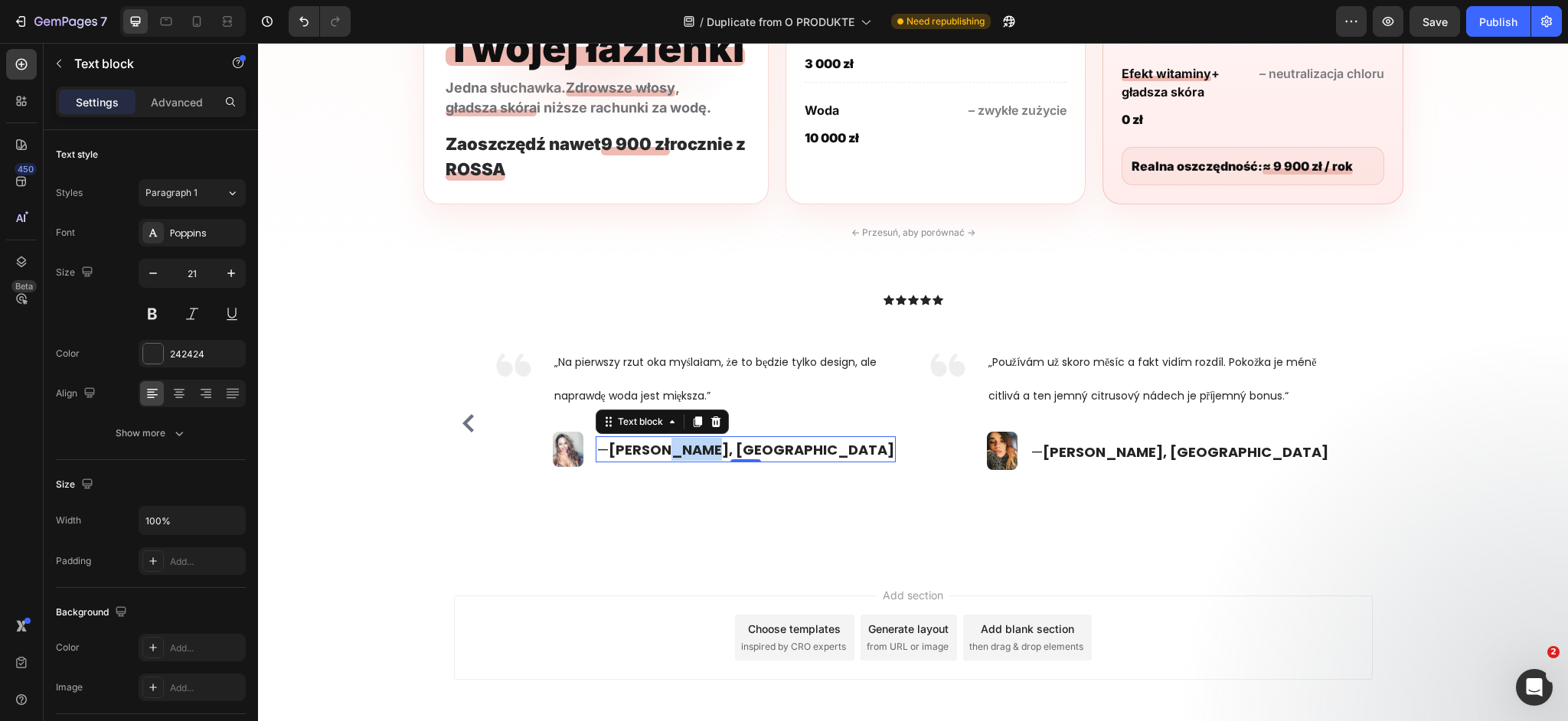
click at [682, 445] on strong "Petra, České Budějovice" at bounding box center [751, 450] width 286 height 19
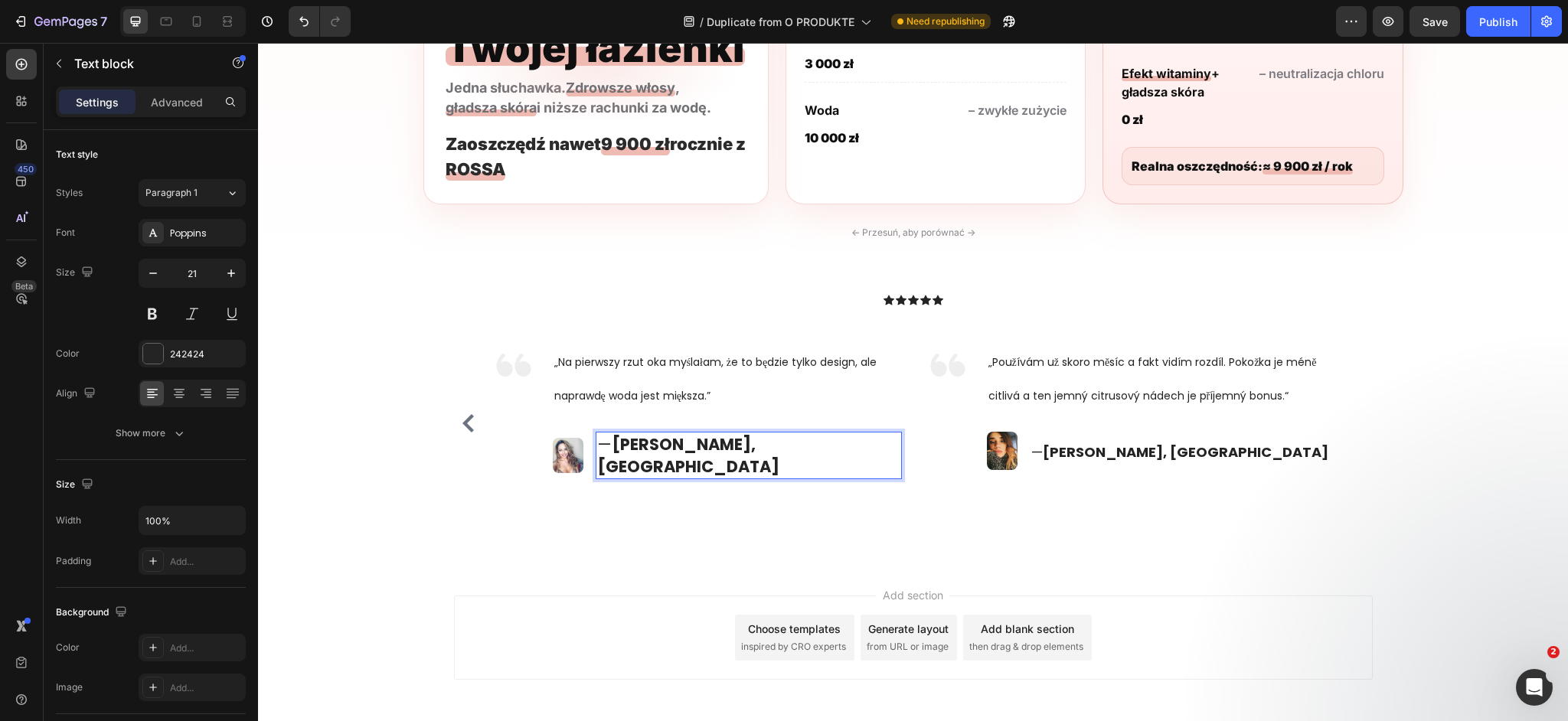
click at [682, 445] on strong "[PERSON_NAME], [GEOGRAPHIC_DATA]" at bounding box center [688, 456] width 182 height 45
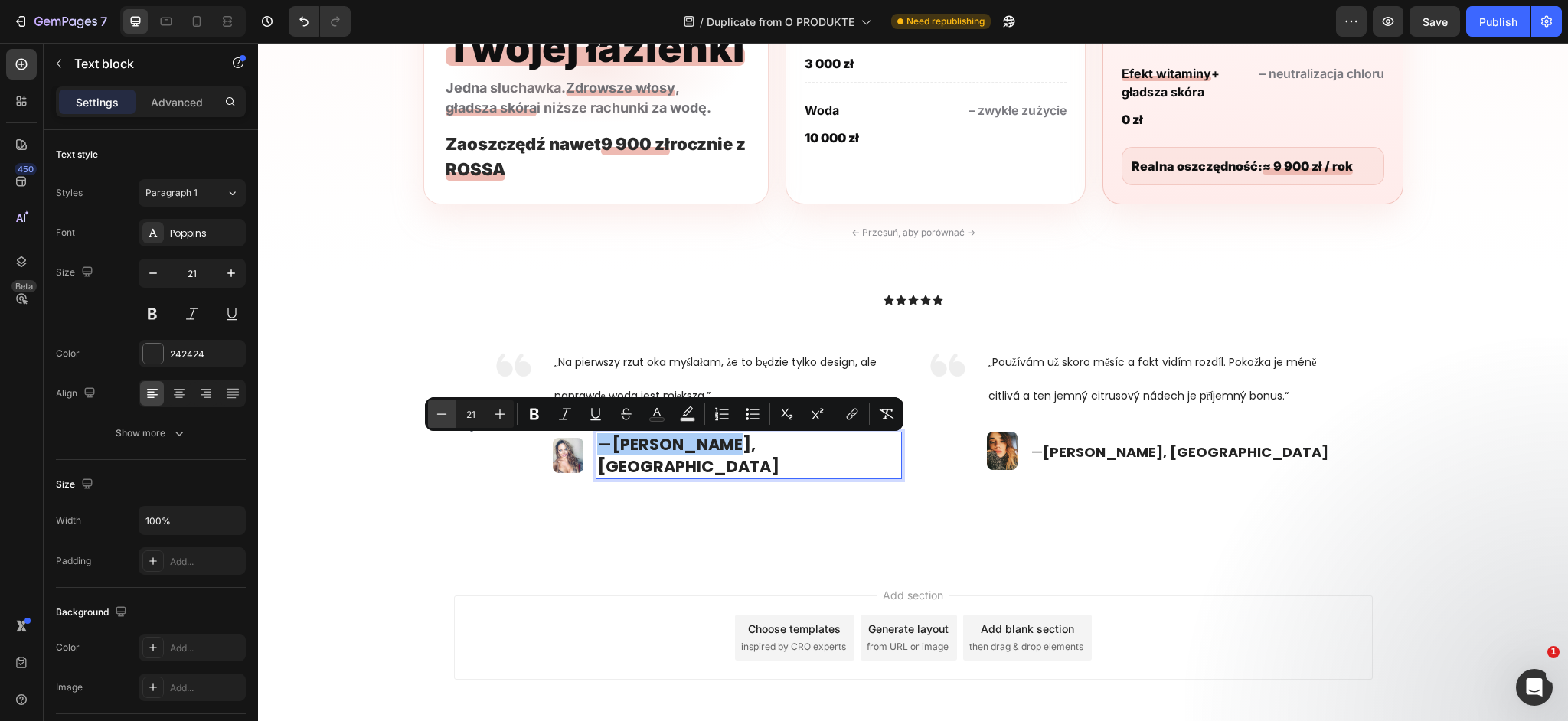
click at [448, 416] on icon "Editor contextual toolbar" at bounding box center [441, 414] width 16 height 16
type input "18"
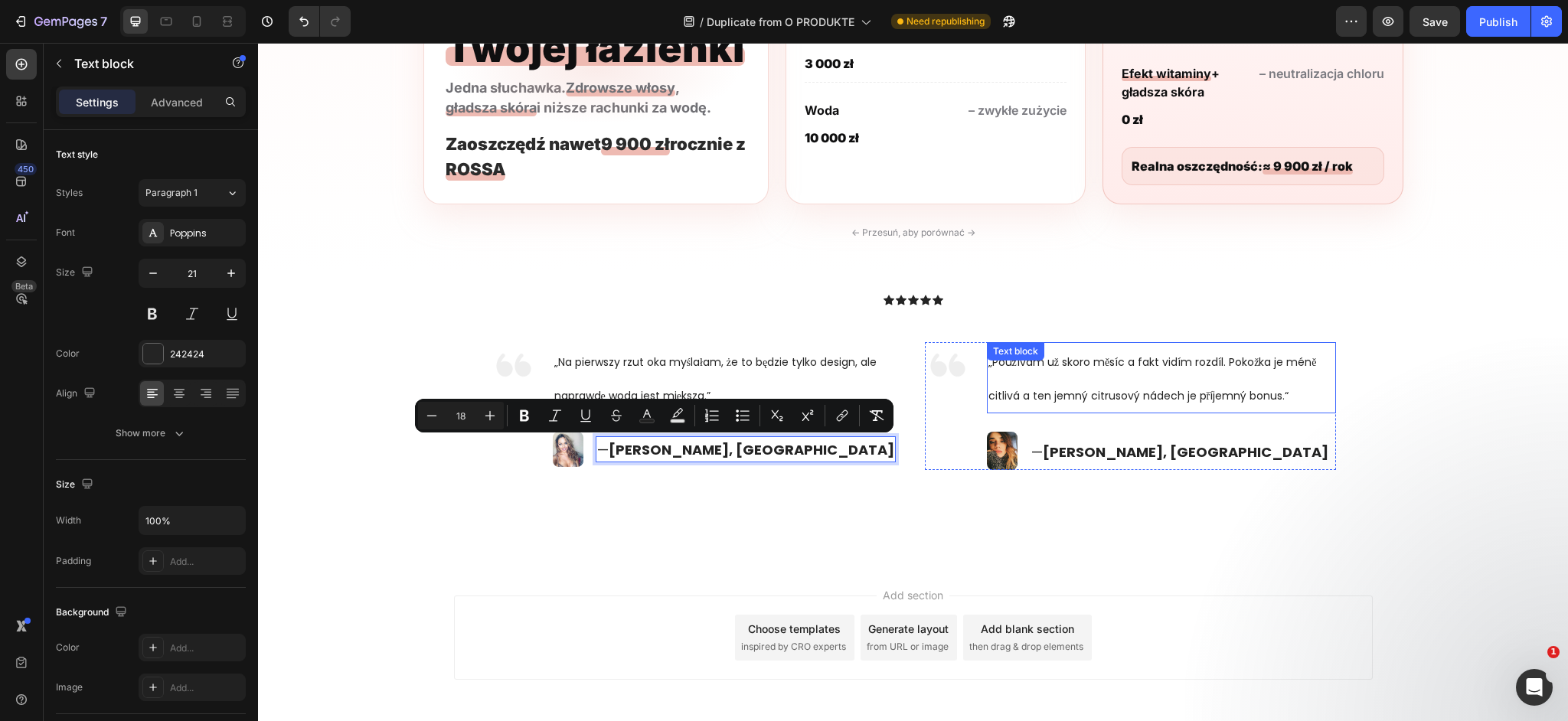
click at [1039, 398] on span "„Používám už skoro měsíc a fakt vidím rozdíl. Pokožka je méně citlivá a ten jem…" at bounding box center [1152, 379] width 328 height 49
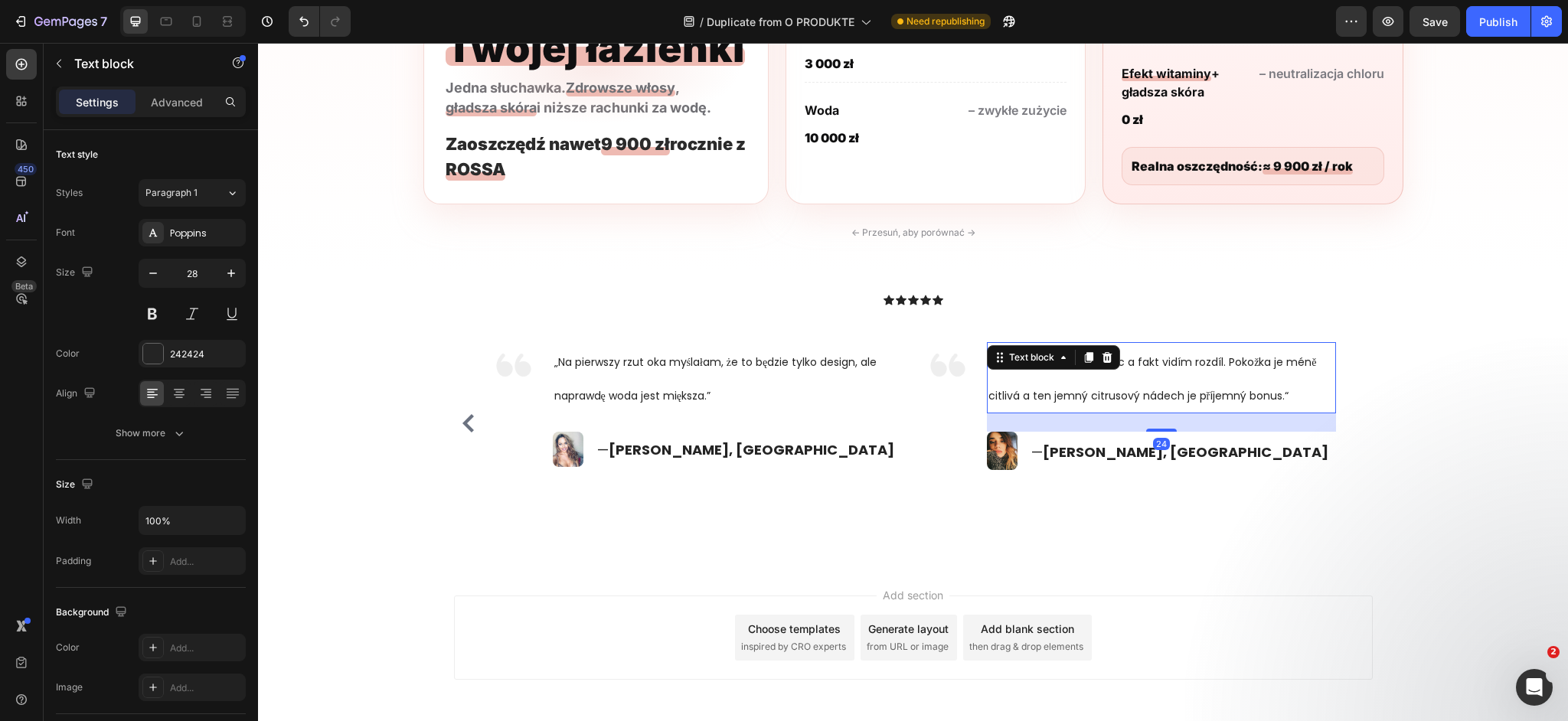
click at [1039, 398] on span "„Používám už skoro měsíc a fakt vidím rozdíl. Pokožka je méně citlivá a ten jem…" at bounding box center [1152, 379] width 328 height 49
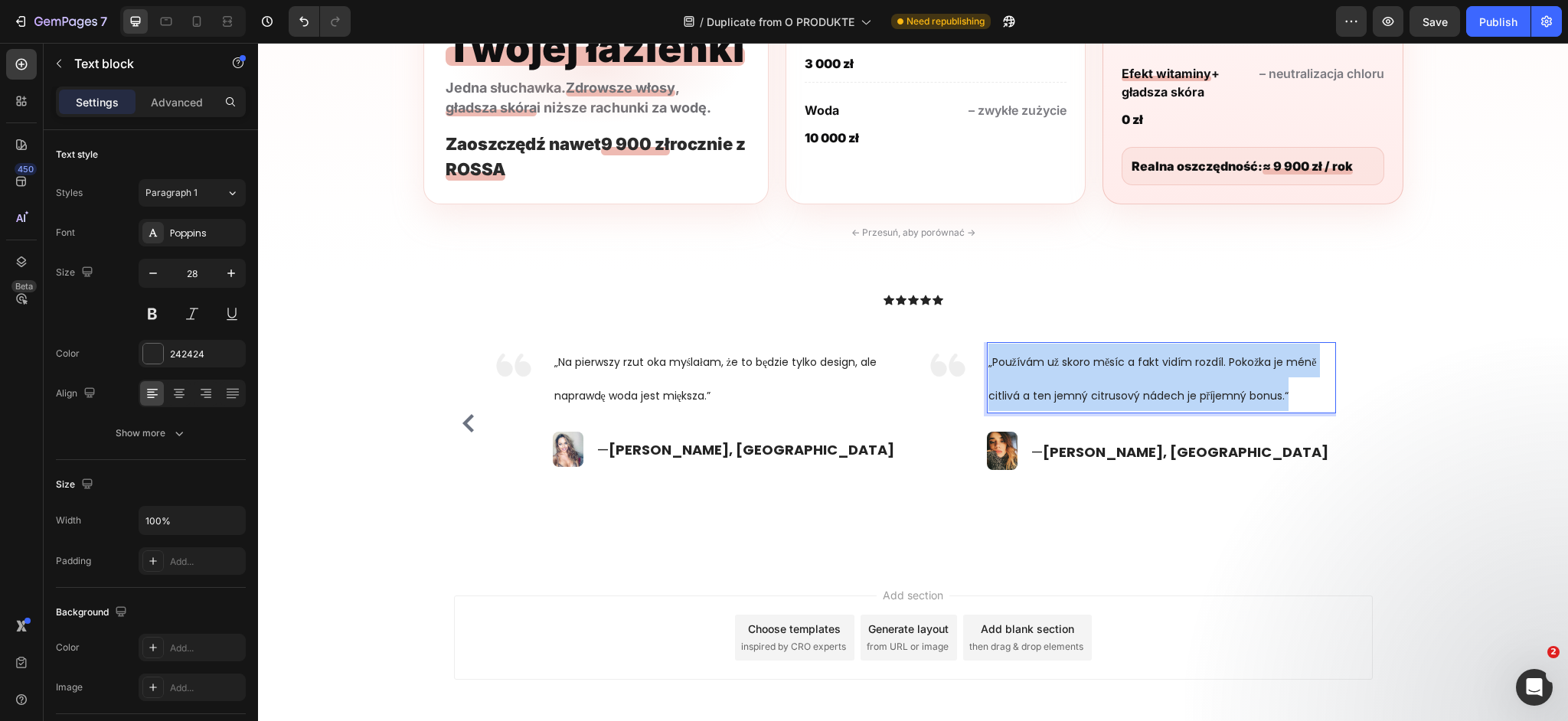
click at [1039, 398] on span "„Používám už skoro měsíc a fakt vidím rozdíl. Pokožka je méně citlivá a ten jem…" at bounding box center [1152, 379] width 328 height 49
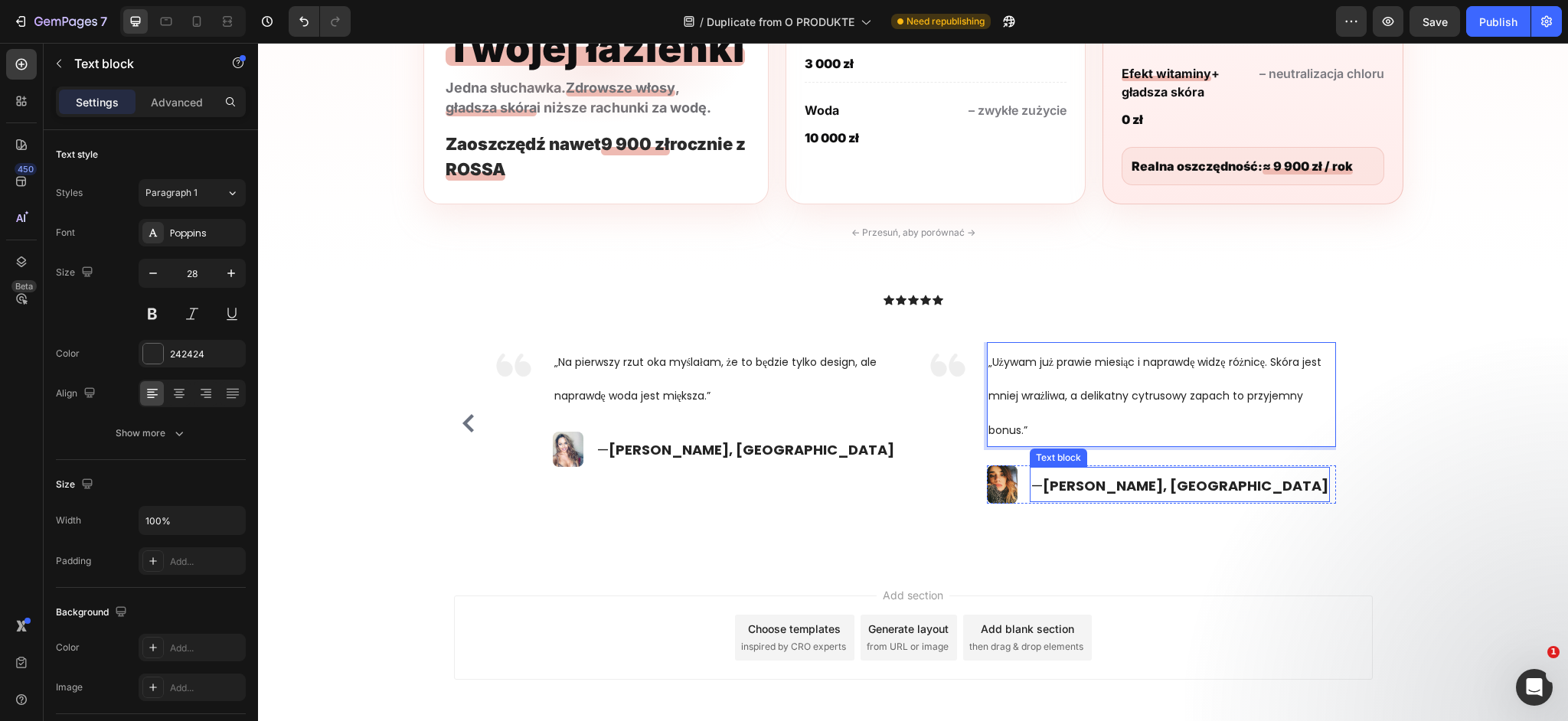
click at [1091, 486] on strong "Lucie, Ostrava" at bounding box center [1185, 486] width 286 height 19
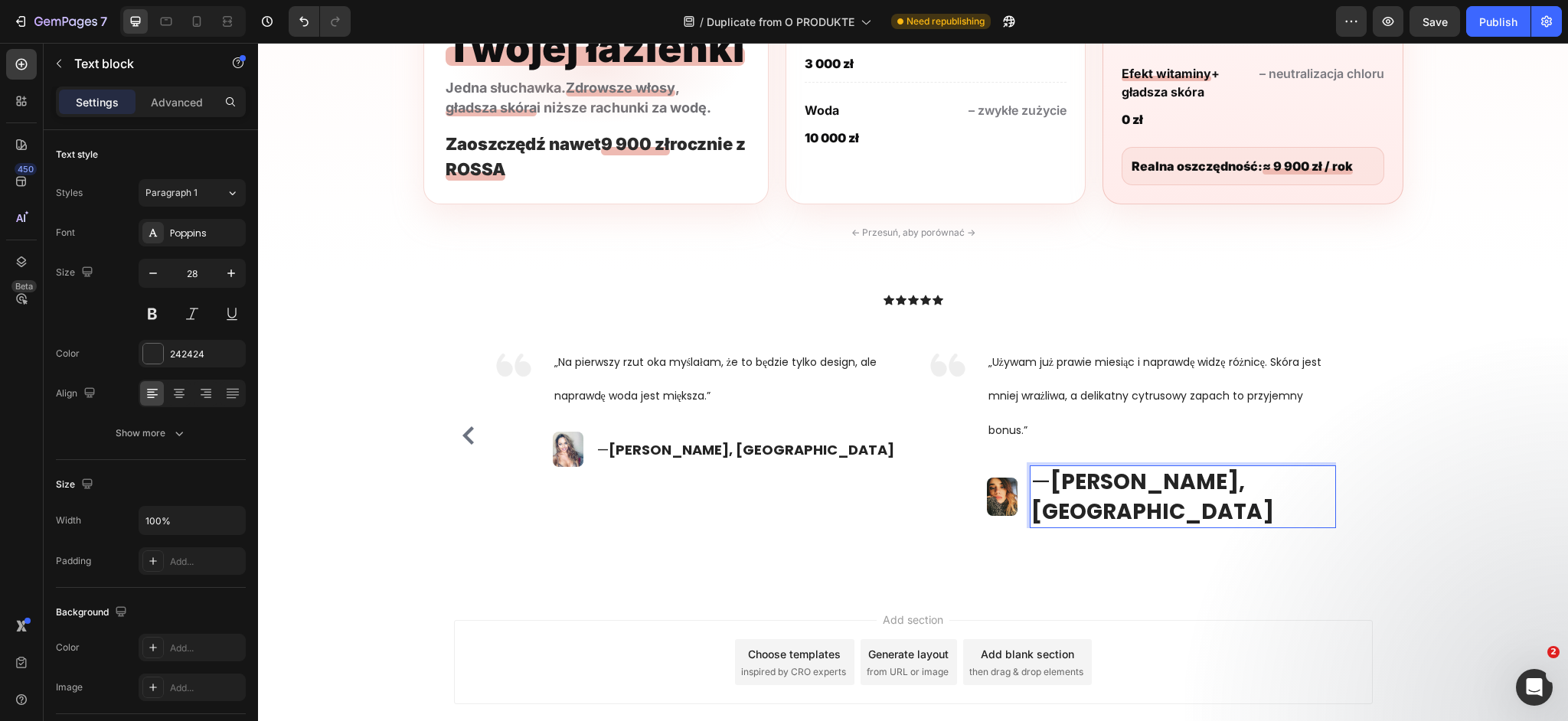
scroll to position [2512, 0]
click at [1090, 486] on strong "Agnieszka, [GEOGRAPHIC_DATA]" at bounding box center [1152, 495] width 243 height 59
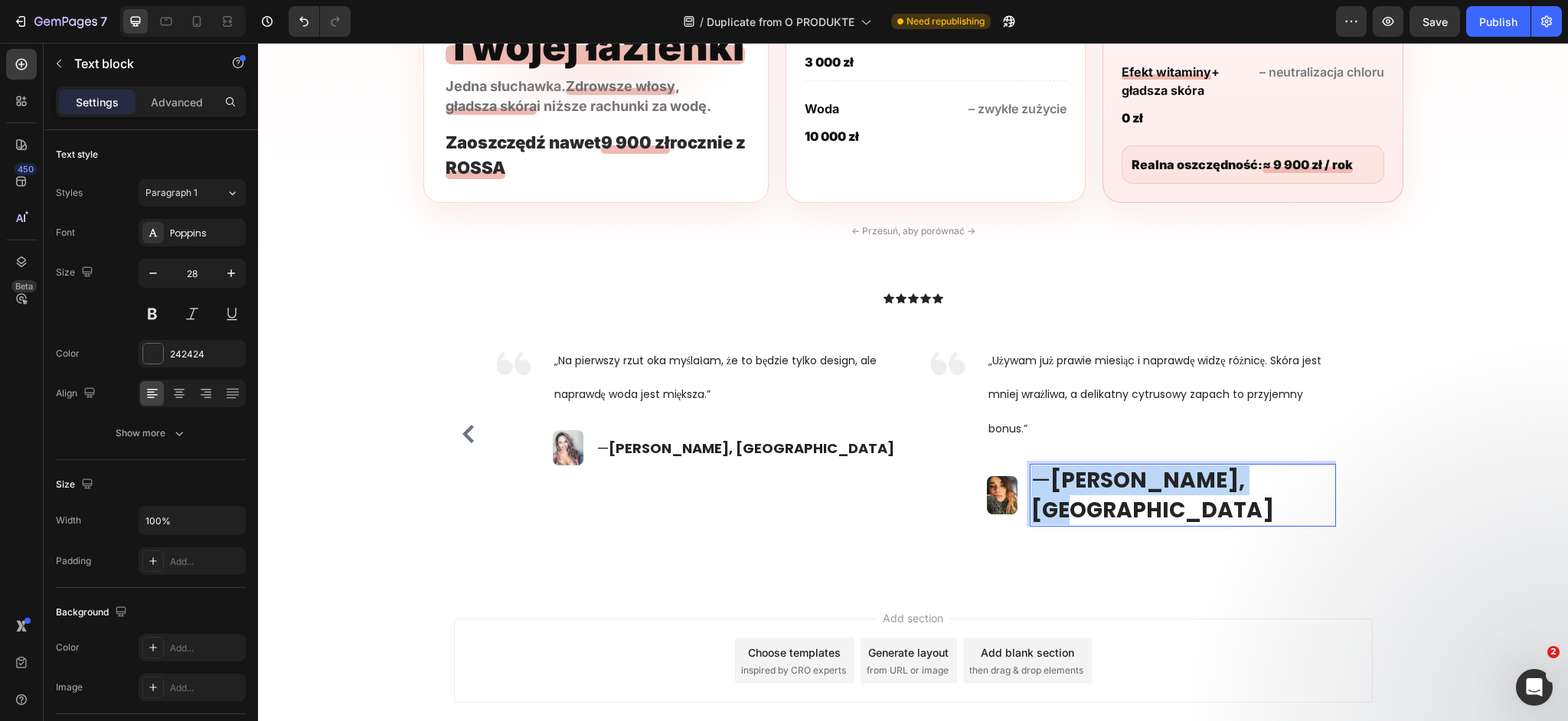
click at [1090, 486] on strong "Agnieszka, [GEOGRAPHIC_DATA]" at bounding box center [1152, 495] width 243 height 59
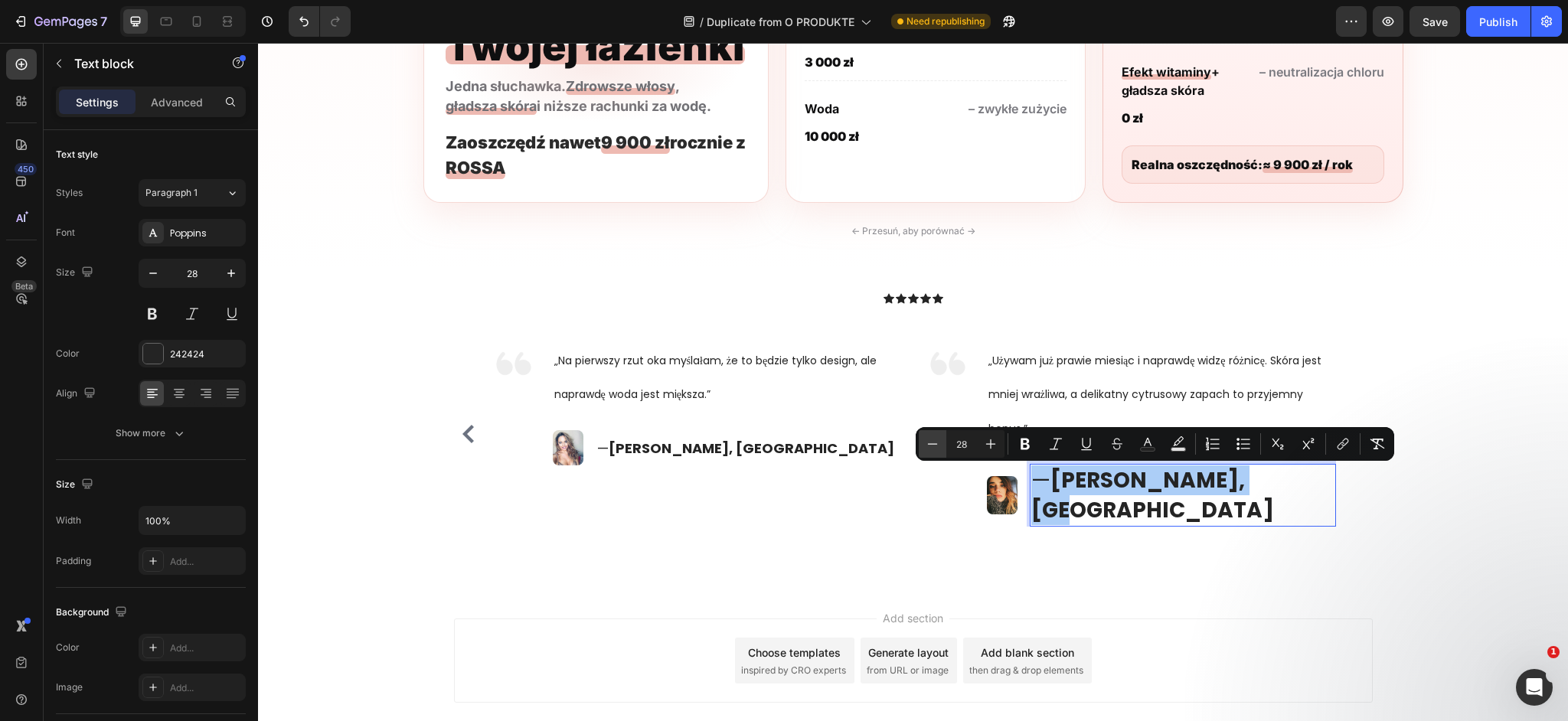
drag, startPoint x: 963, startPoint y: 446, endPoint x: 932, endPoint y: 446, distance: 31.0
click at [932, 446] on div "Minus 28 Plus" at bounding box center [962, 444] width 86 height 27
type input "18"
click at [1020, 524] on div "Icon Icon Icon Icon Icon Icon List Row Image „Prysznic jest przyjemniejszy, wod…" at bounding box center [913, 440] width 1310 height 294
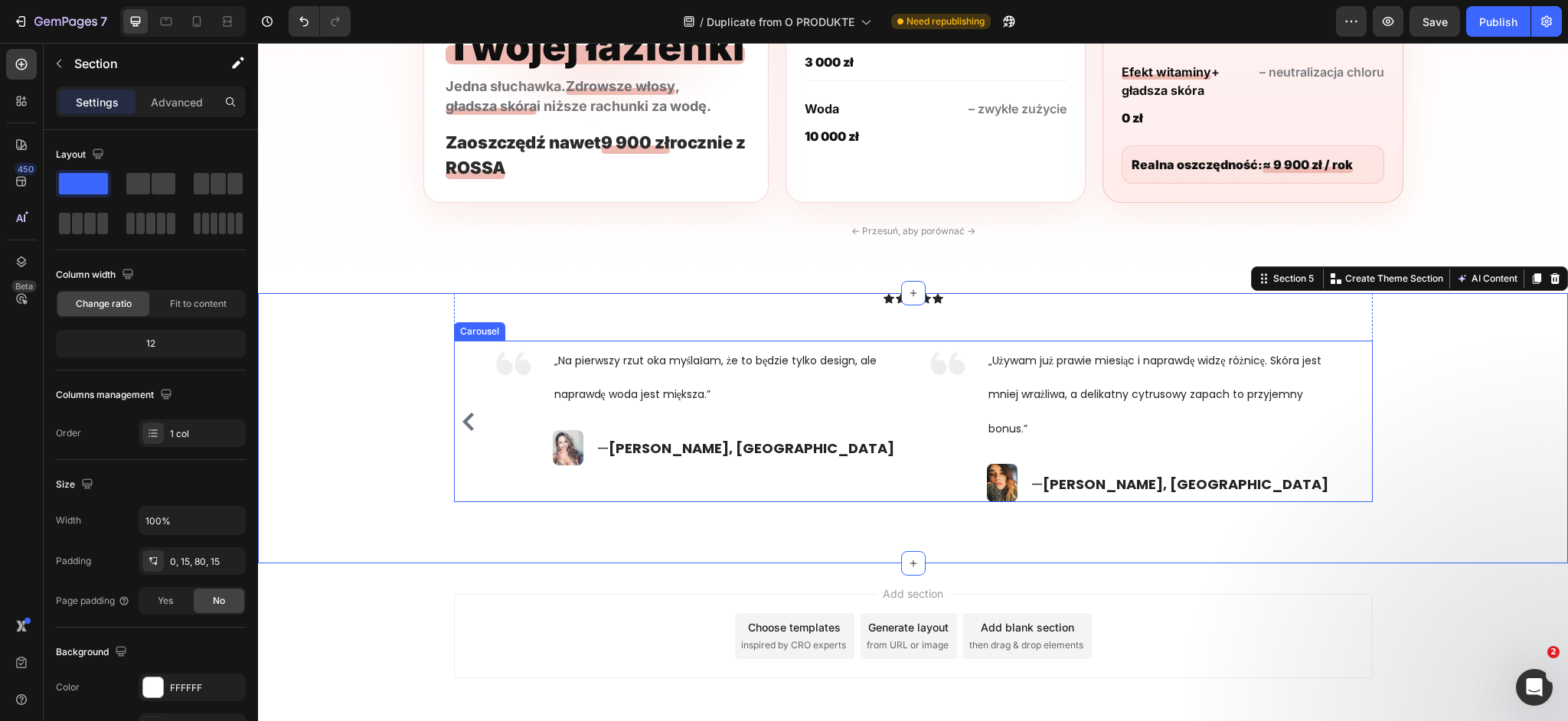
click at [459, 423] on icon "Carousel Back Arrow" at bounding box center [468, 421] width 19 height 19
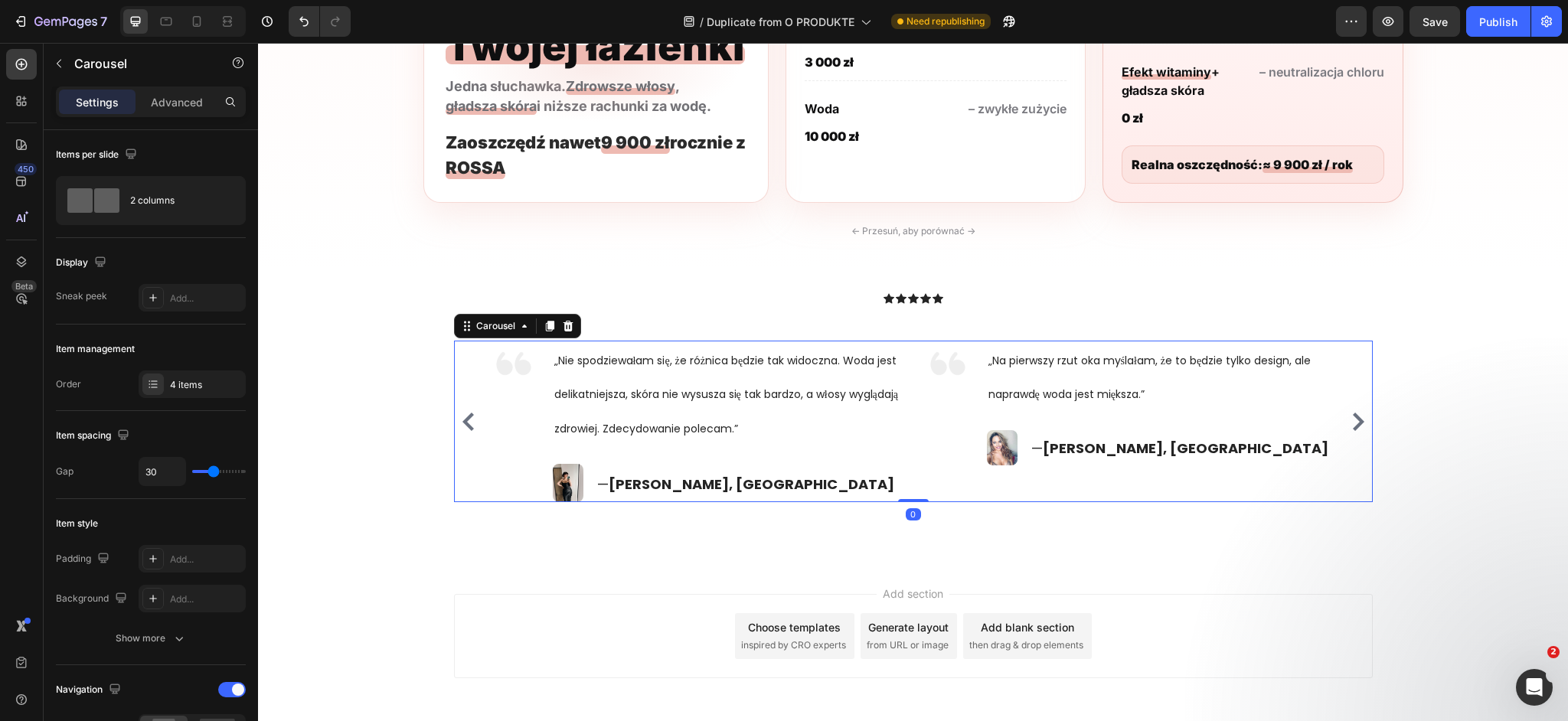
click at [459, 423] on icon "Carousel Back Arrow" at bounding box center [468, 421] width 19 height 19
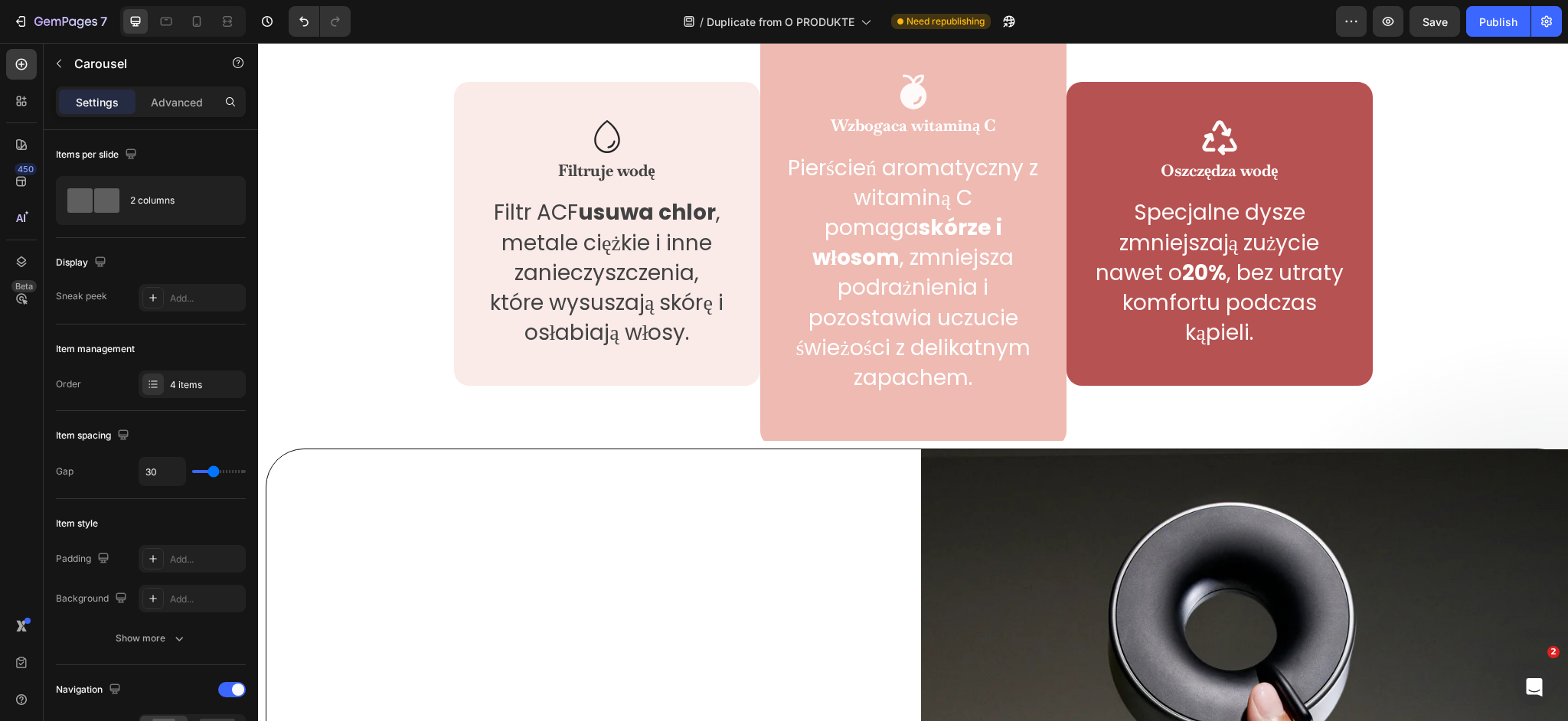
scroll to position [0, 0]
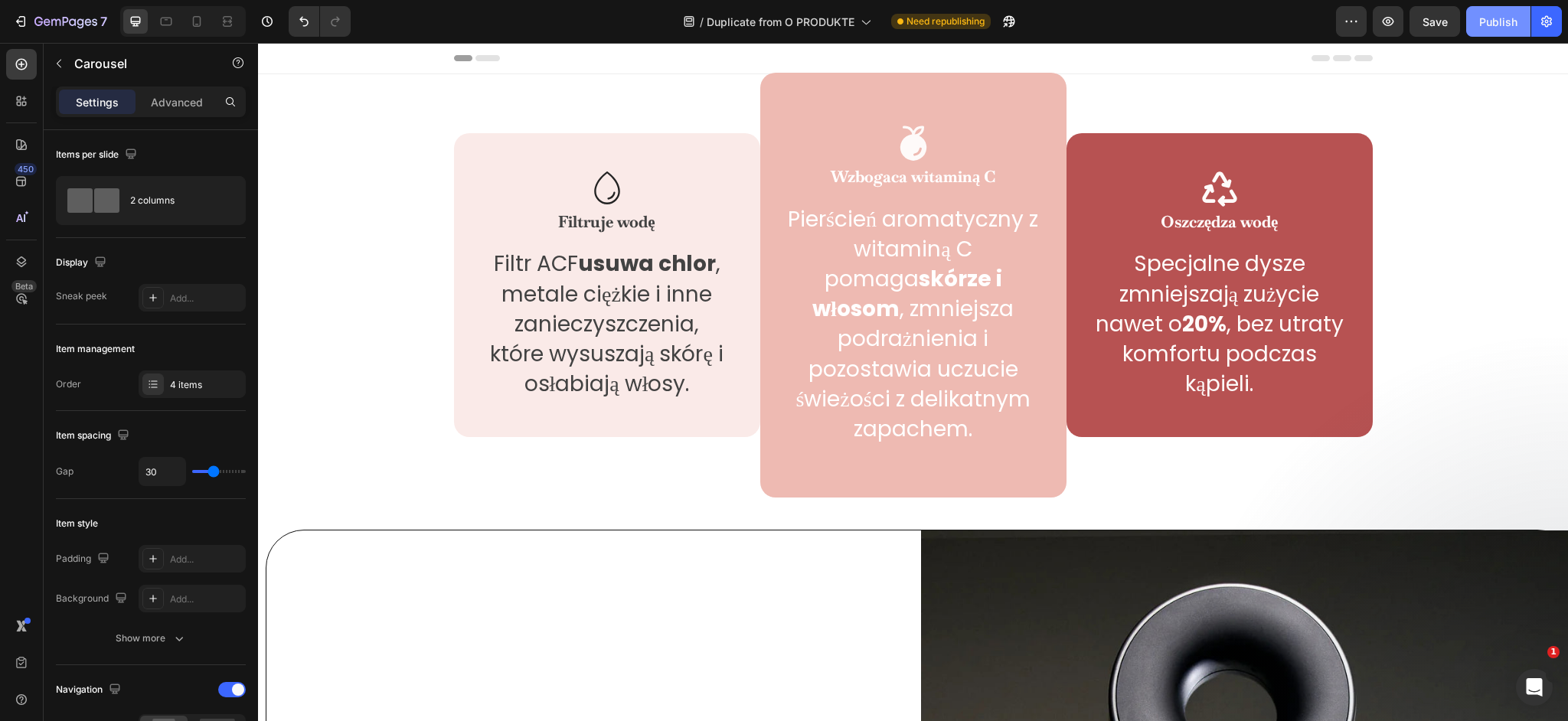
click at [1481, 20] on div "Publish" at bounding box center [1498, 21] width 38 height 16
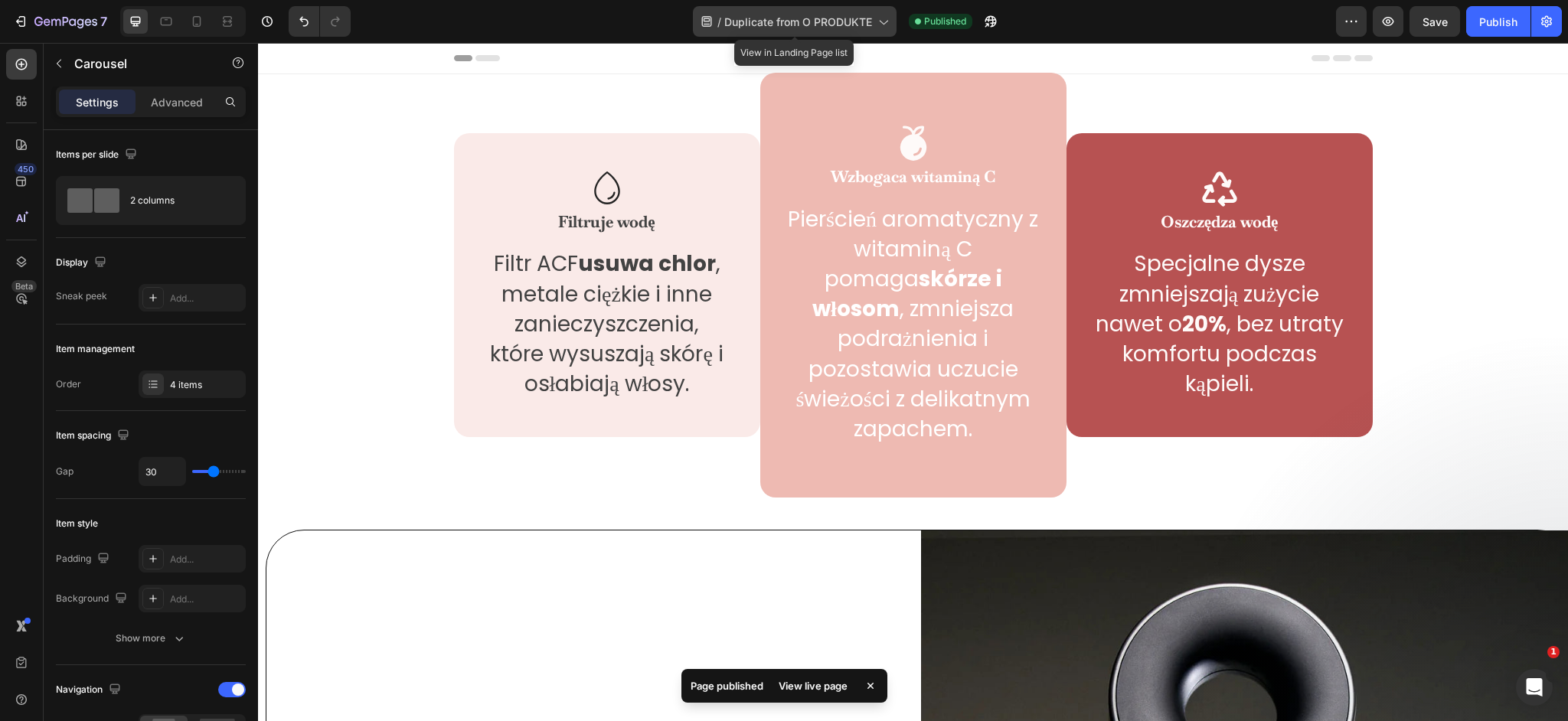
click at [798, 30] on div "/ Duplicate from O PRODUKTE" at bounding box center [794, 20] width 204 height 30
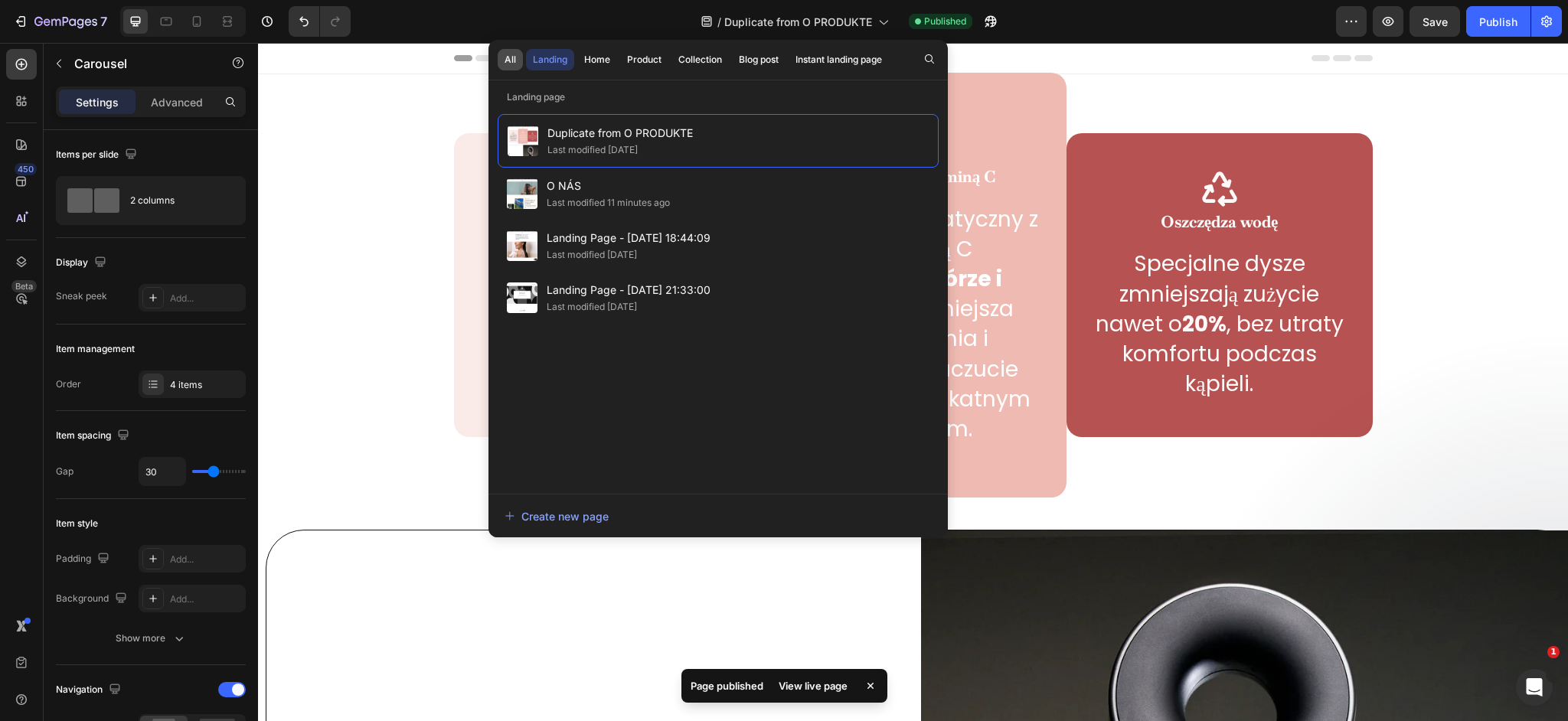
click at [509, 57] on div "All" at bounding box center [511, 59] width 12 height 14
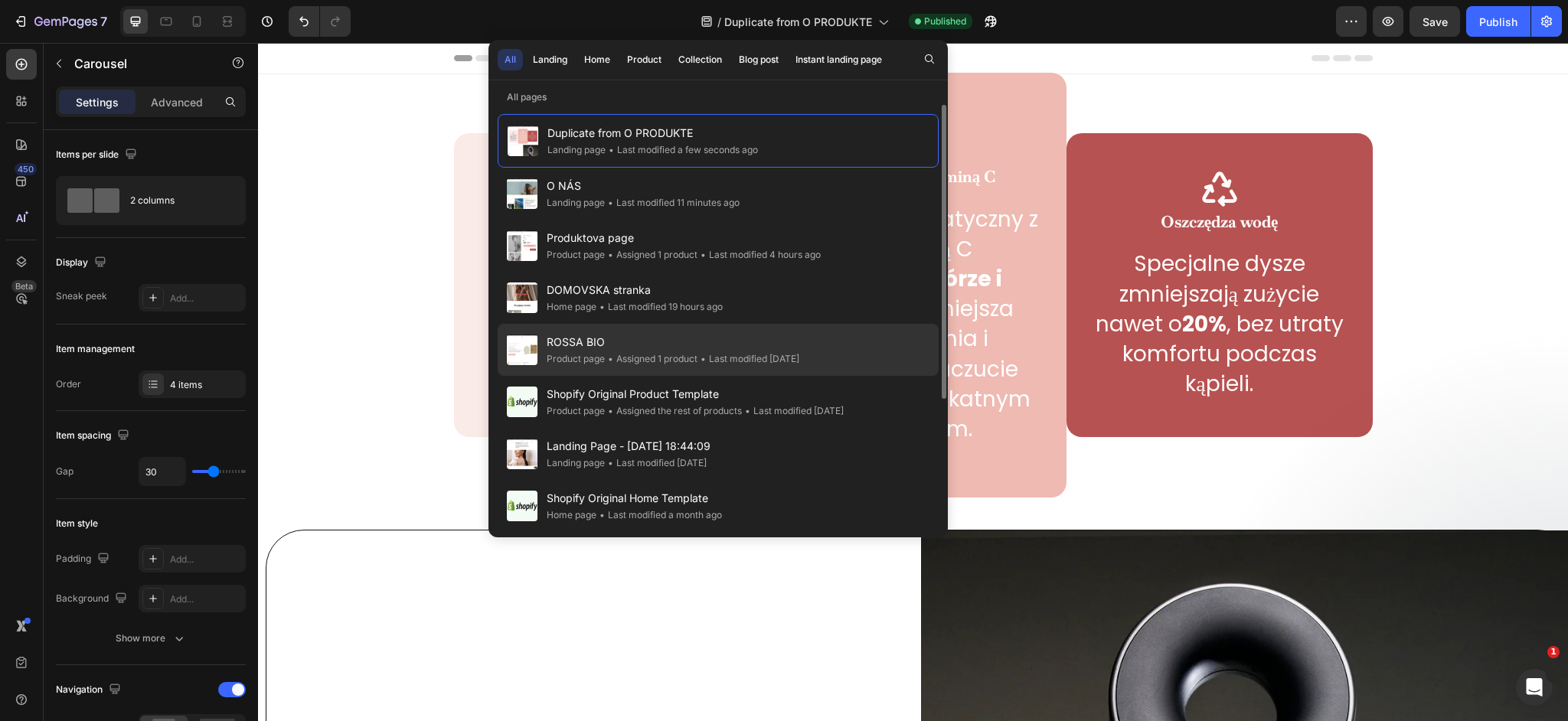
click at [620, 349] on span "ROSSA BIO" at bounding box center [672, 342] width 252 height 19
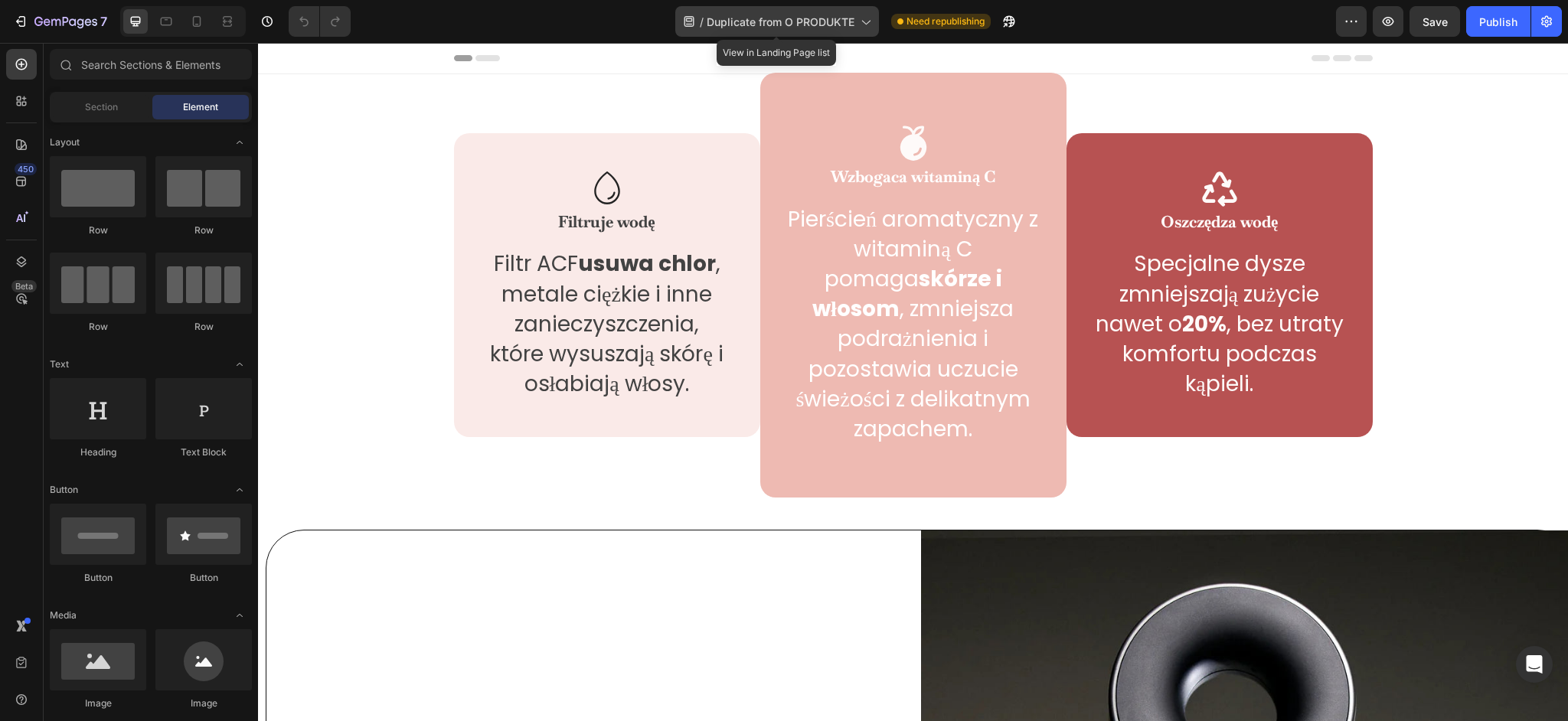
click at [728, 19] on span "Duplicate from O PRODUKTE" at bounding box center [781, 21] width 148 height 16
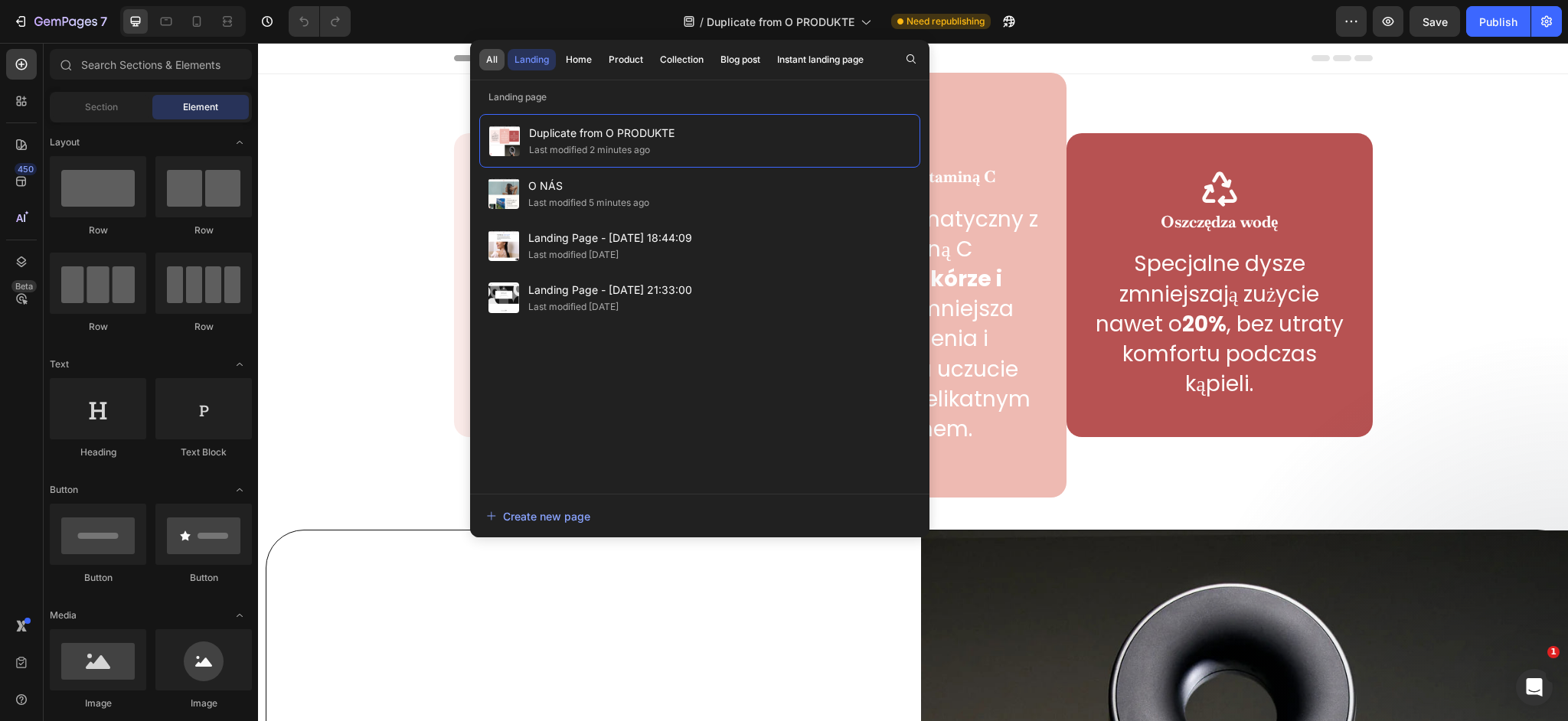
click at [496, 59] on div "All" at bounding box center [492, 59] width 12 height 14
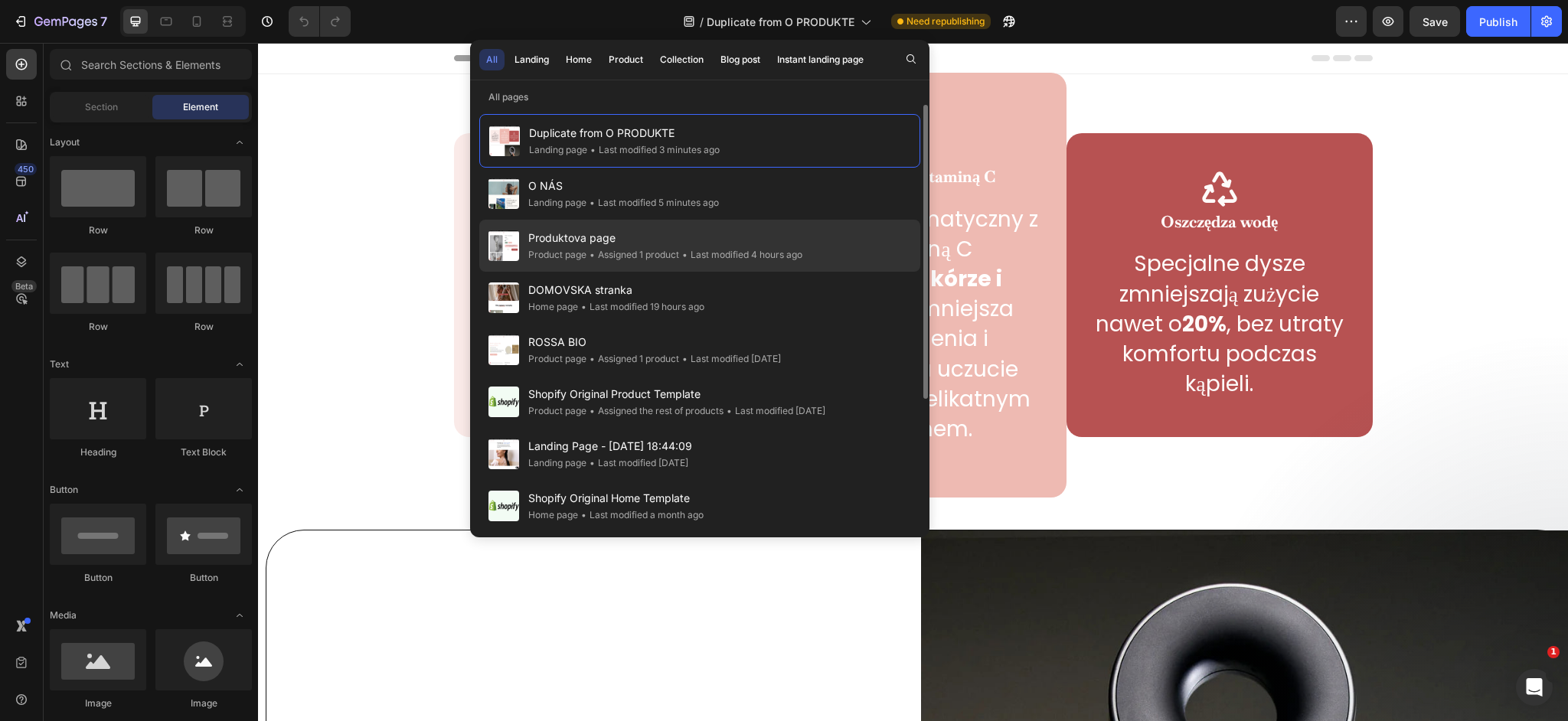
click at [616, 241] on span "Produktova page" at bounding box center [665, 238] width 274 height 19
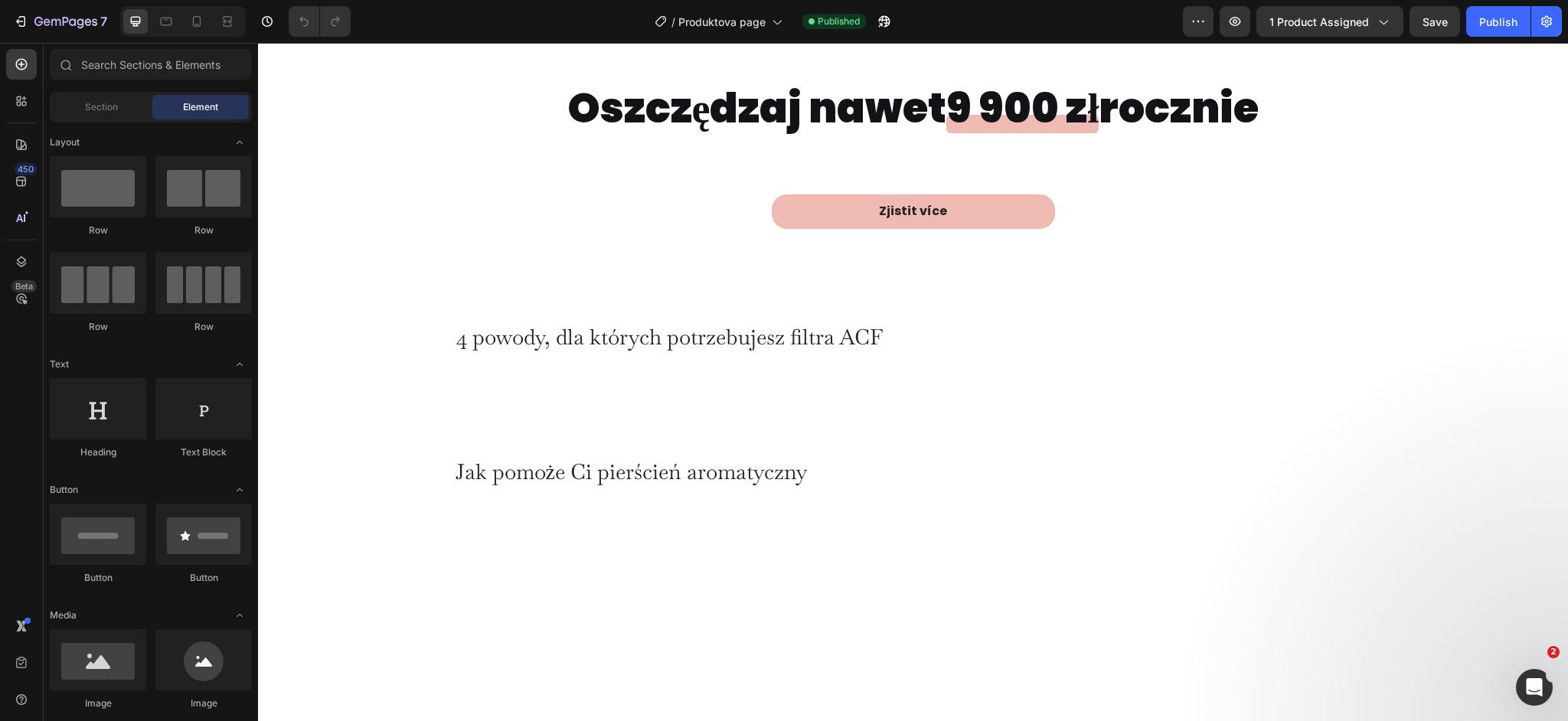
scroll to position [2247, 0]
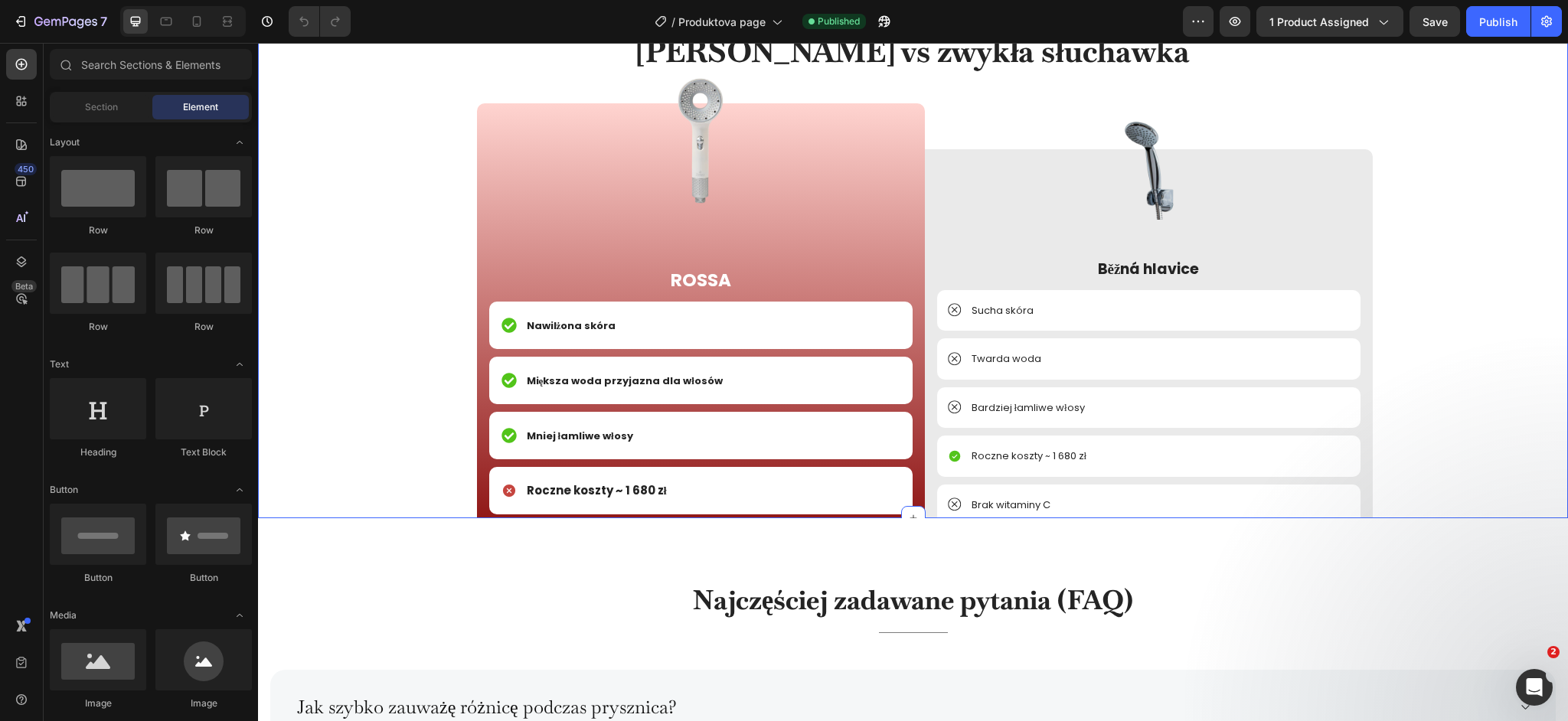
click at [325, 230] on div "Rossa vs zwykła słuchawka Heading Image ROSSA Text Block Nawilżona skóra Item L…" at bounding box center [913, 346] width 1287 height 631
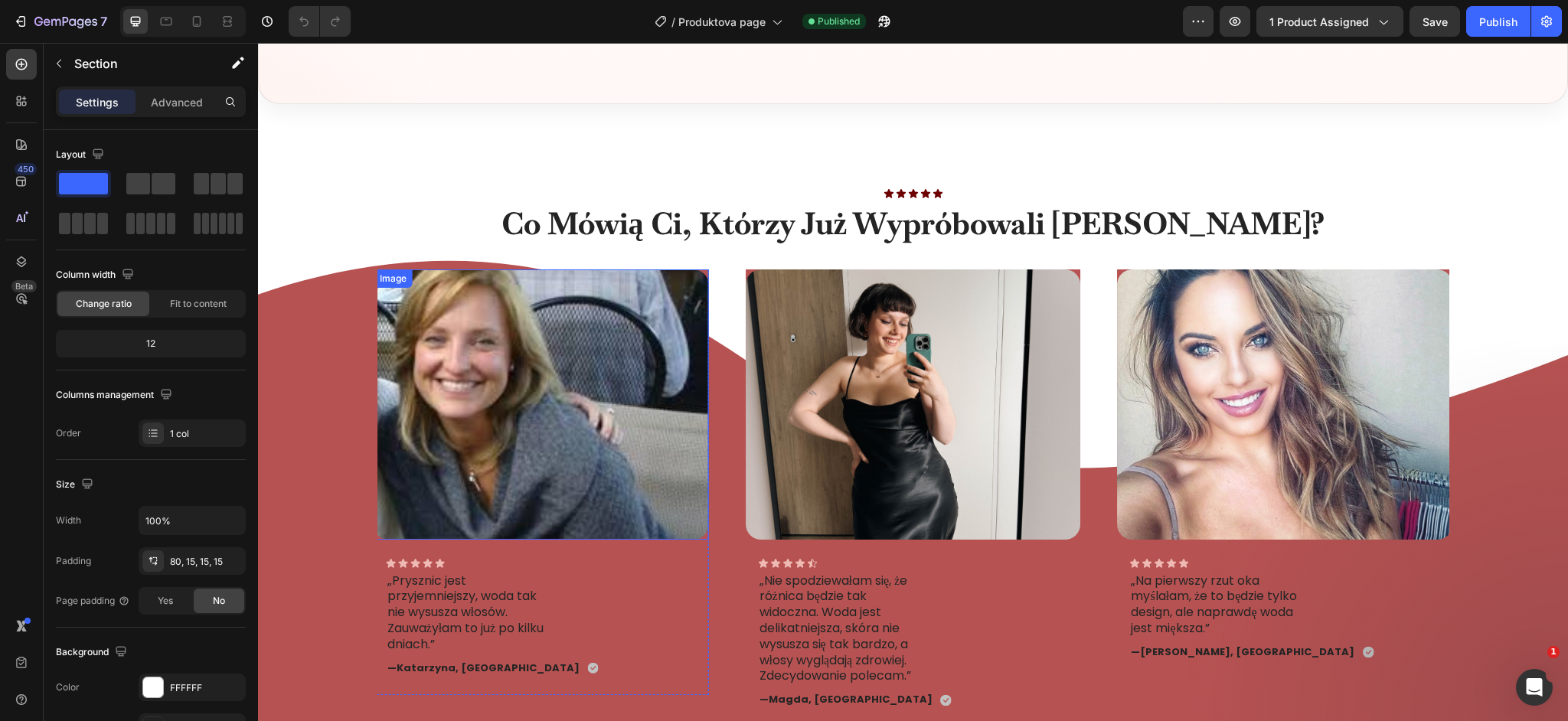
scroll to position [5563, 0]
click at [460, 600] on p "„Prysznic jest przyjemniejszy, woda tak nie wysusza włosów. Zauważyłam to już p…" at bounding box center [472, 613] width 169 height 80
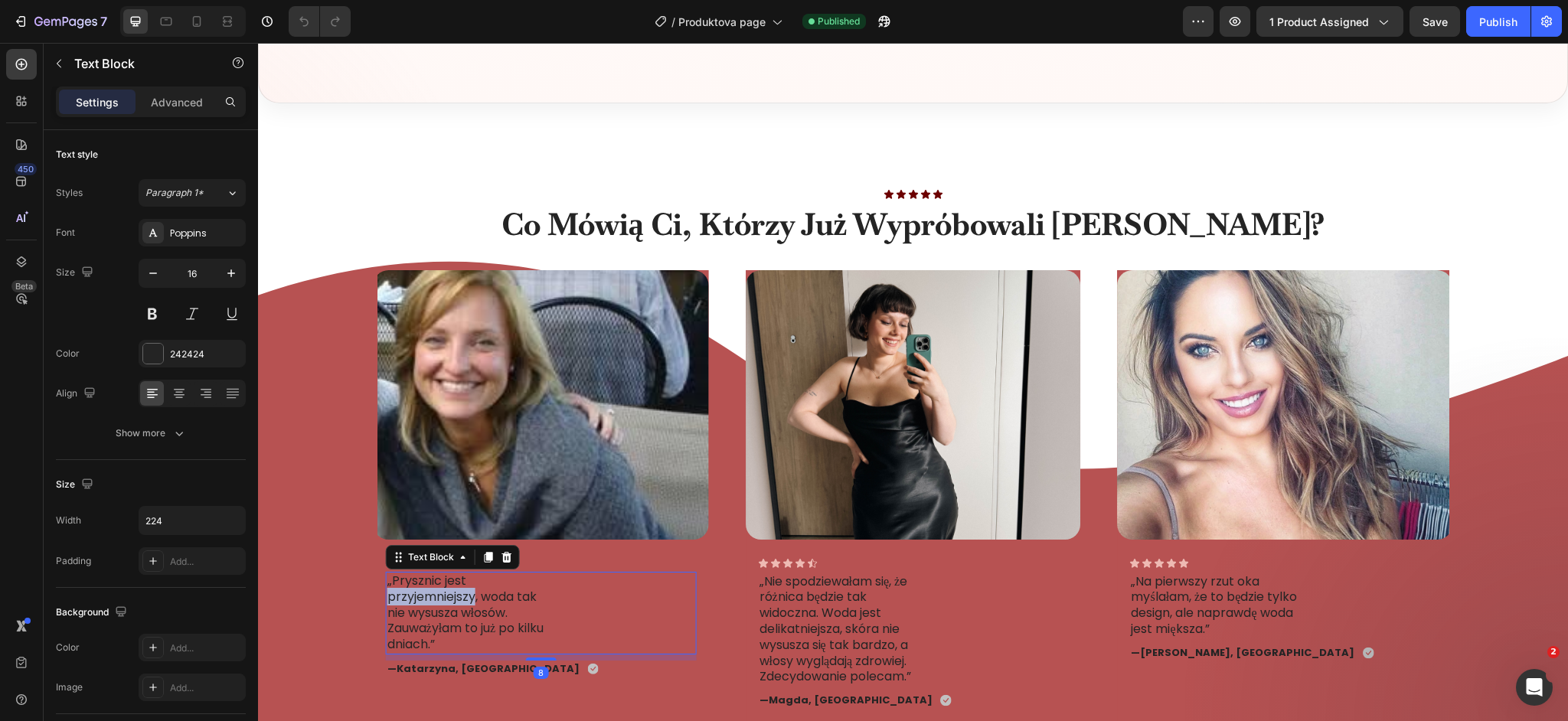
click at [460, 600] on p "„Prysznic jest przyjemniejszy, woda tak nie wysusza włosów. Zauważyłam to już p…" at bounding box center [472, 613] width 169 height 80
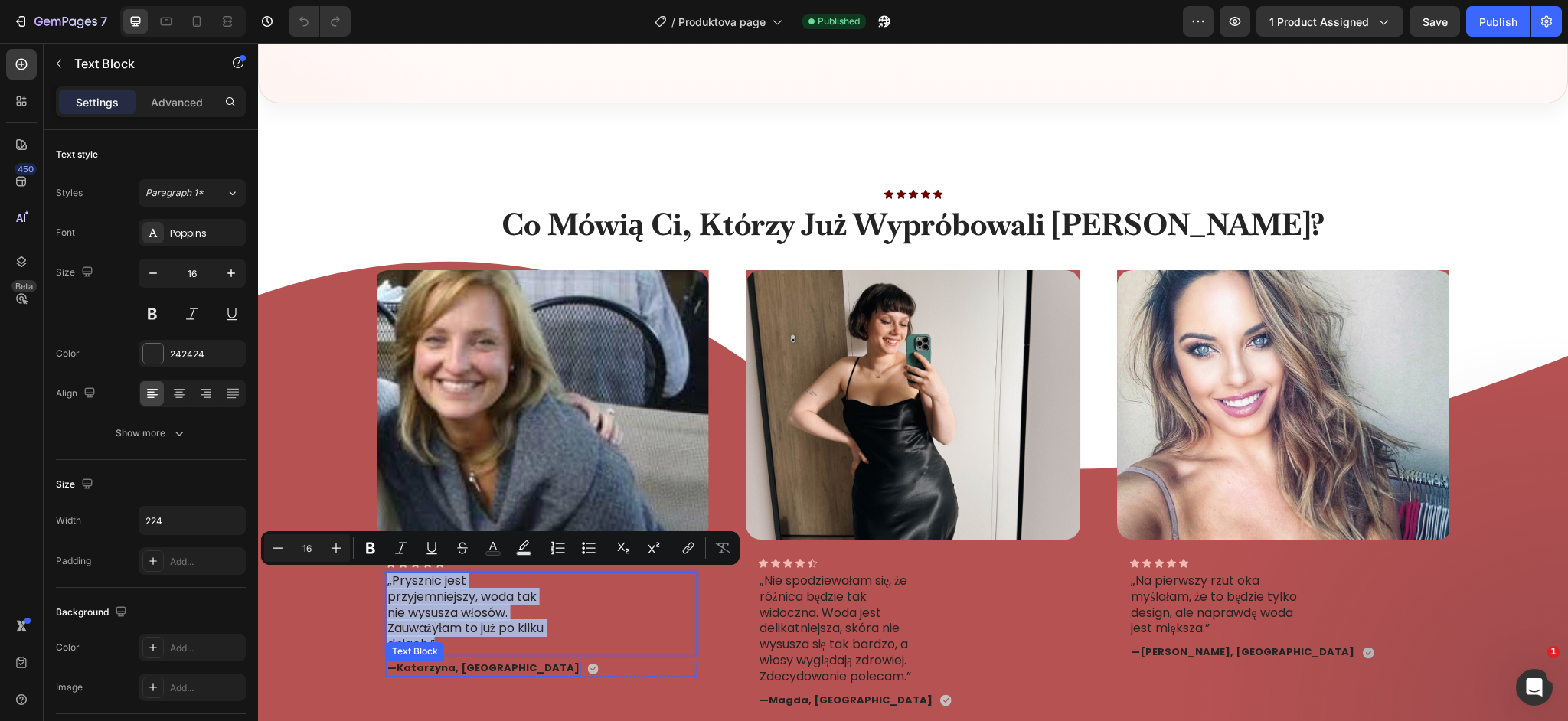
click at [478, 673] on strong "Katarzyna, Warszawa" at bounding box center [488, 667] width 183 height 15
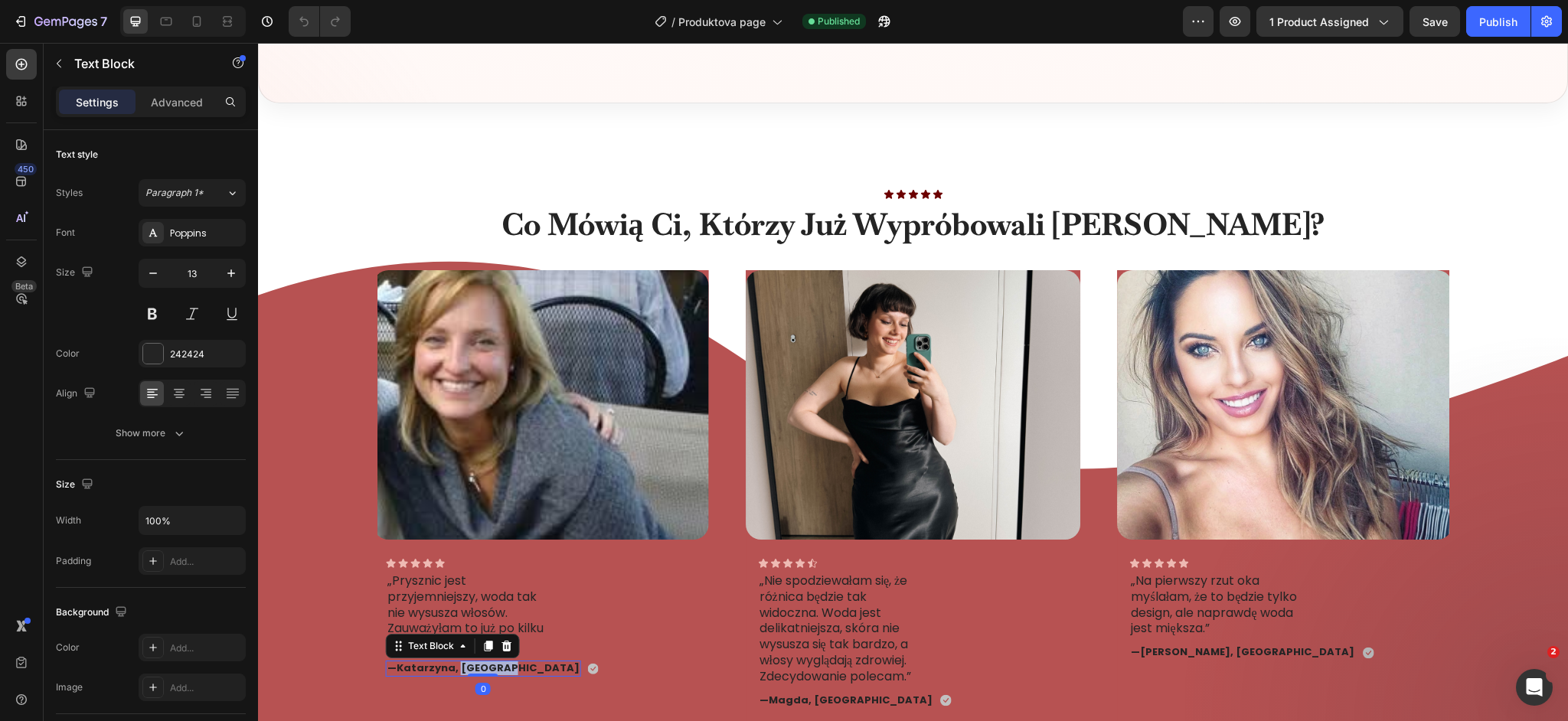
click at [478, 673] on strong "Katarzyna, Warszawa" at bounding box center [488, 667] width 183 height 15
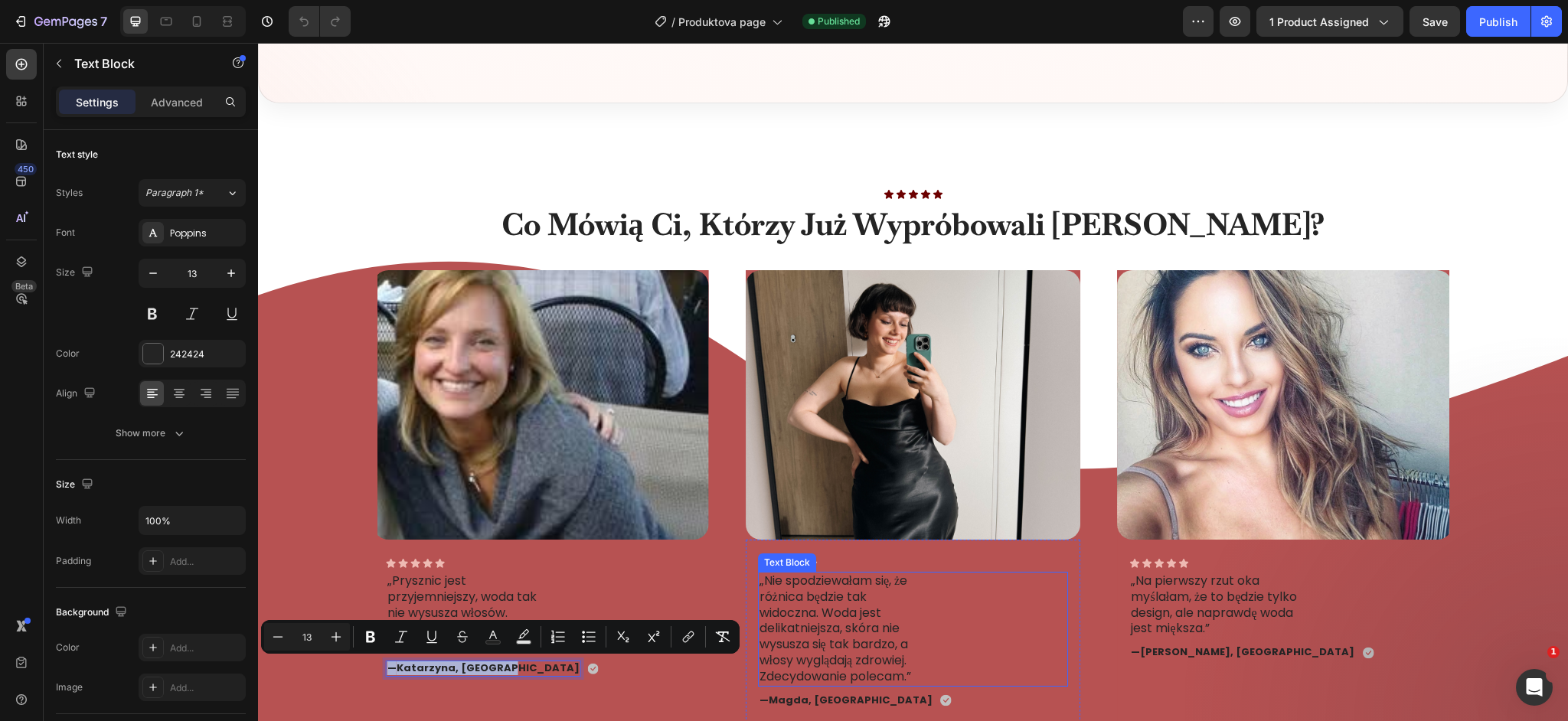
click at [835, 626] on p "„Nie spodziewałam się, że różnica będzie tak widoczna. Woda jest delikatniejsza…" at bounding box center [843, 628] width 169 height 112
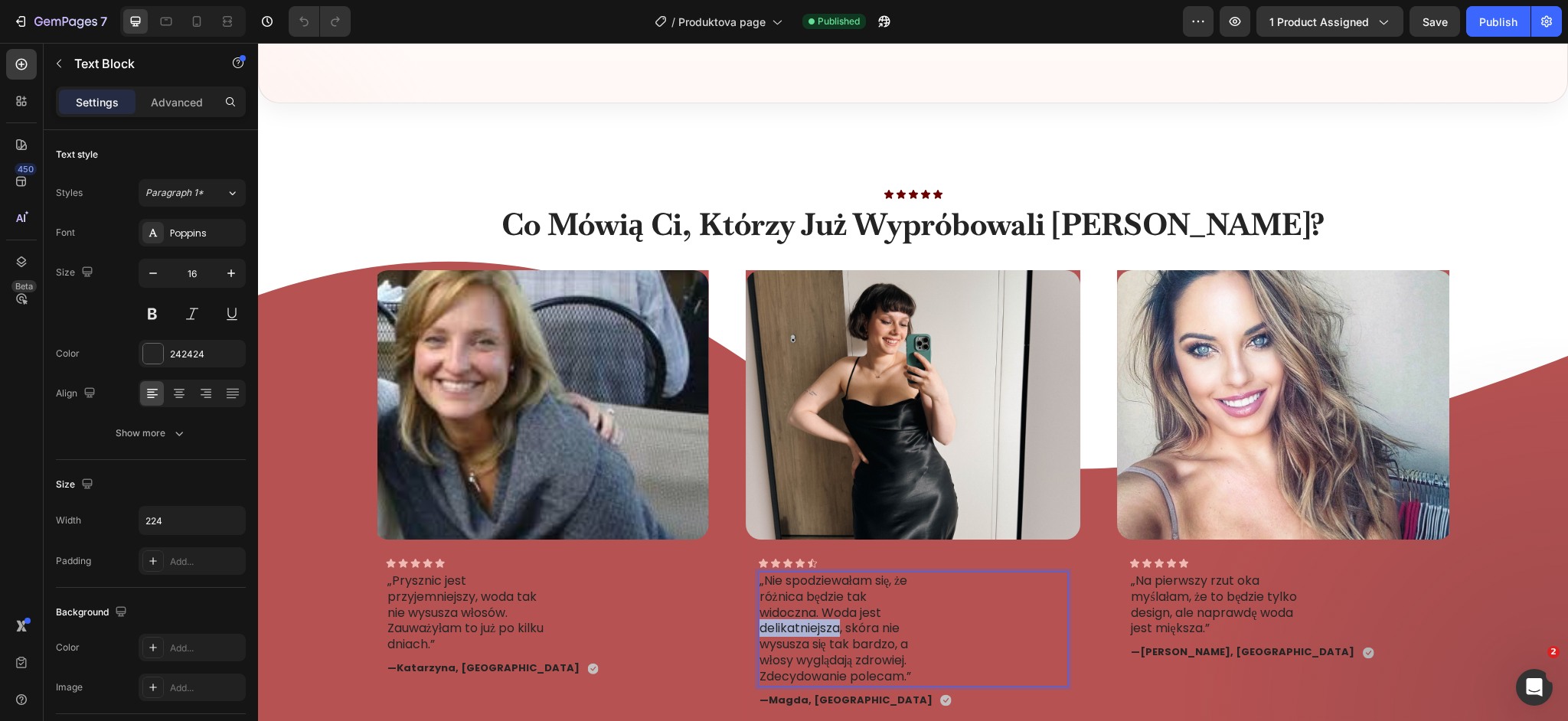
click at [835, 626] on p "„Nie spodziewałam się, że różnica będzie tak widoczna. Woda jest delikatniejsza…" at bounding box center [843, 628] width 169 height 112
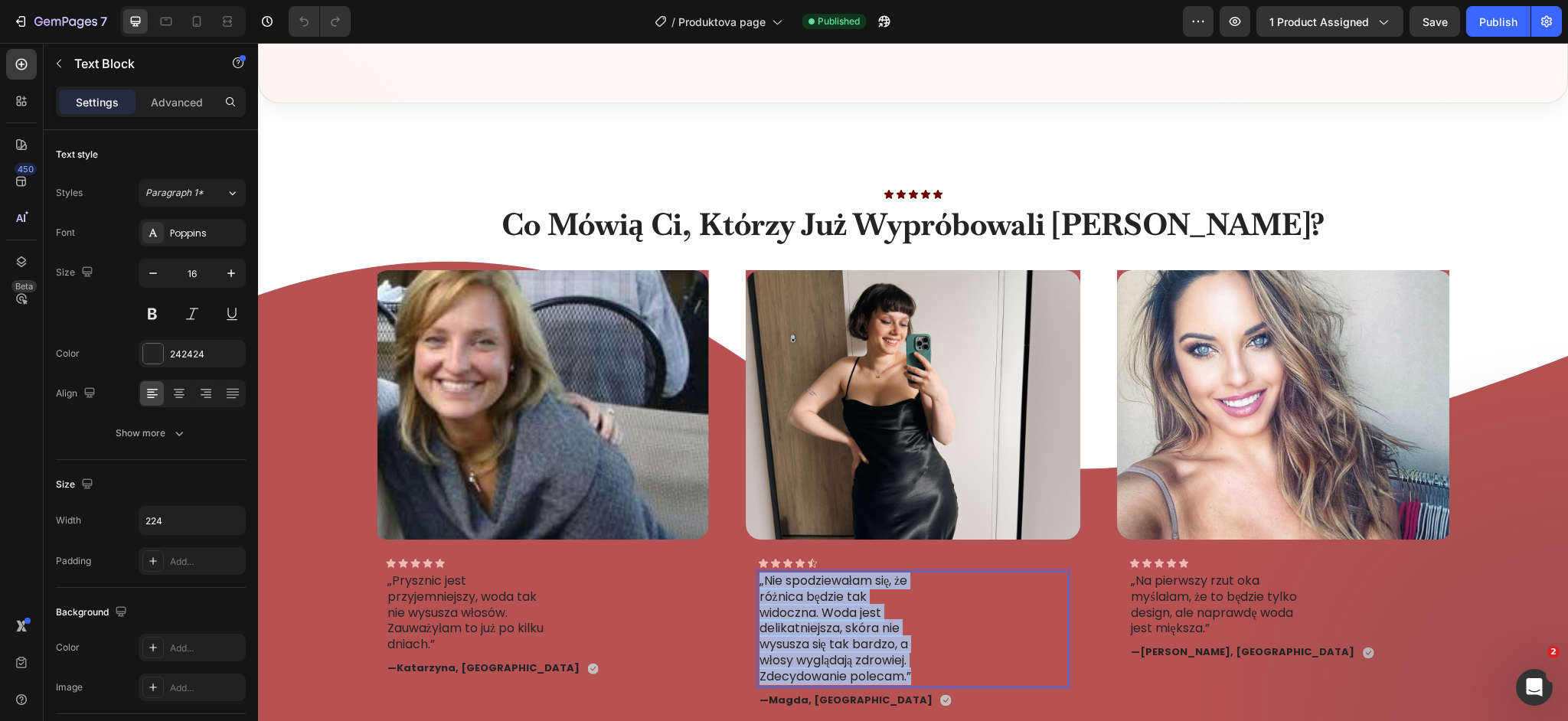
click at [835, 626] on p "„Nie spodziewałam się, że różnica będzie tak widoczna. Woda jest delikatniejsza…" at bounding box center [843, 628] width 169 height 112
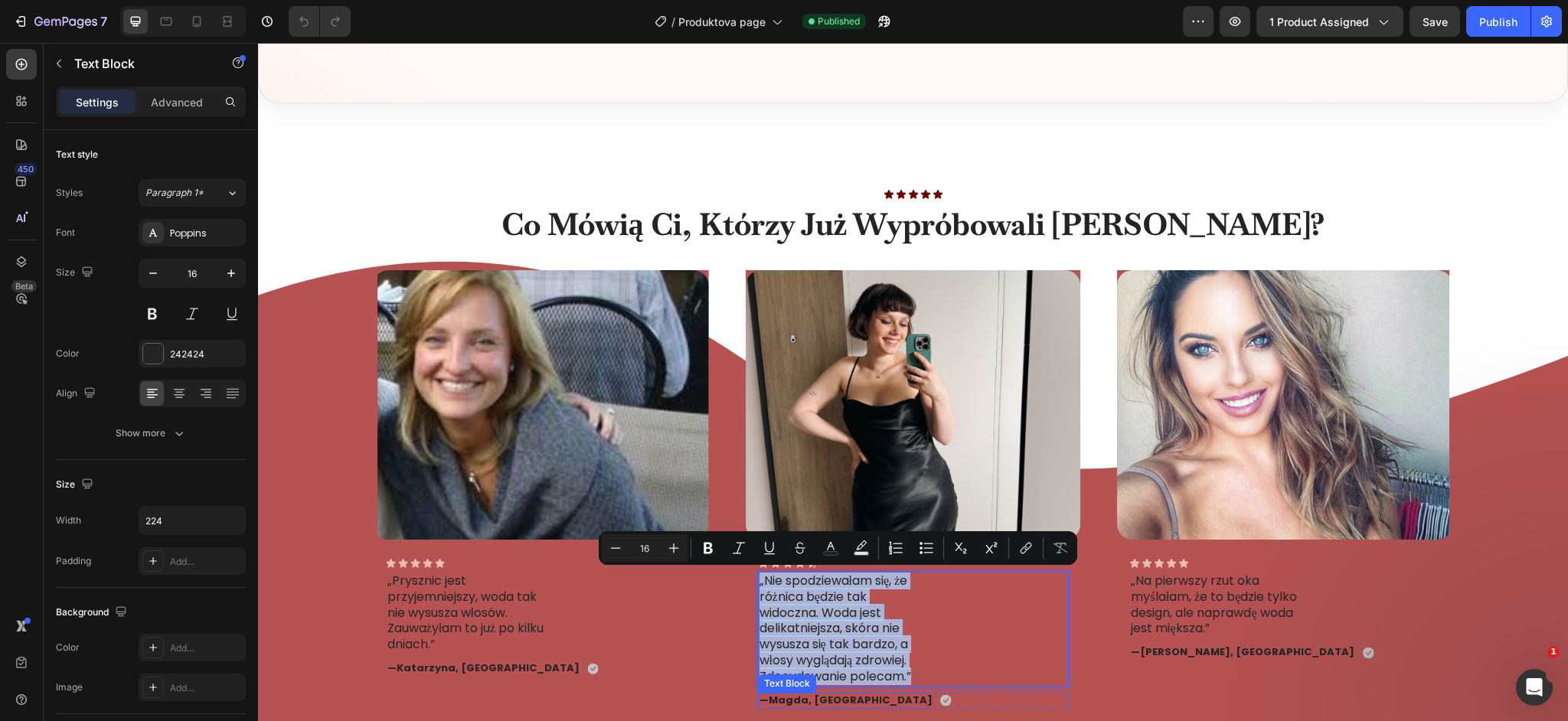
click at [822, 702] on strong "Magda, Kraków" at bounding box center [851, 700] width 164 height 15
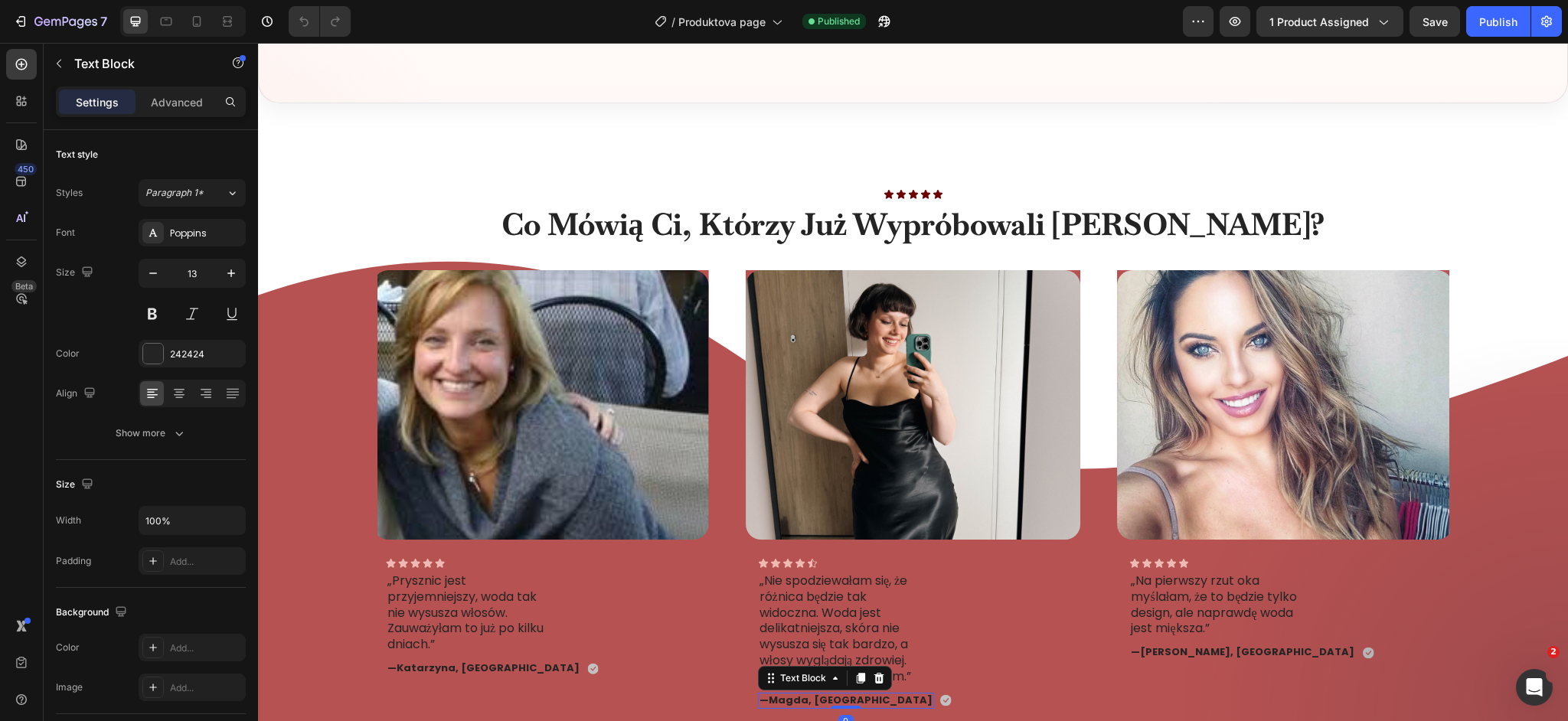
click at [822, 702] on strong "Magda, Kraków" at bounding box center [851, 700] width 164 height 15
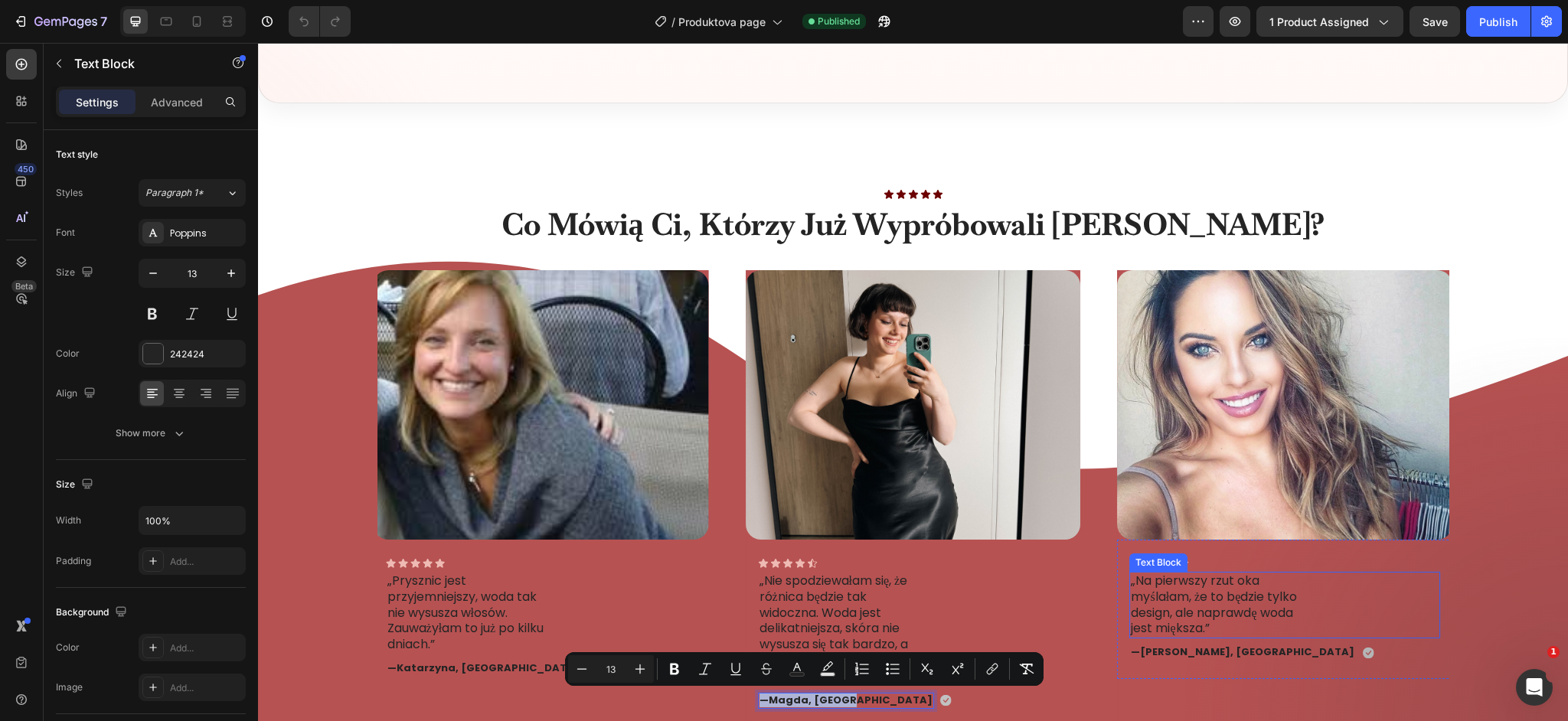
click at [1221, 620] on p "„Na pierwszy rzut oka myślałam, że to będzie tylko design, ale naprawdę woda je…" at bounding box center [1214, 604] width 169 height 63
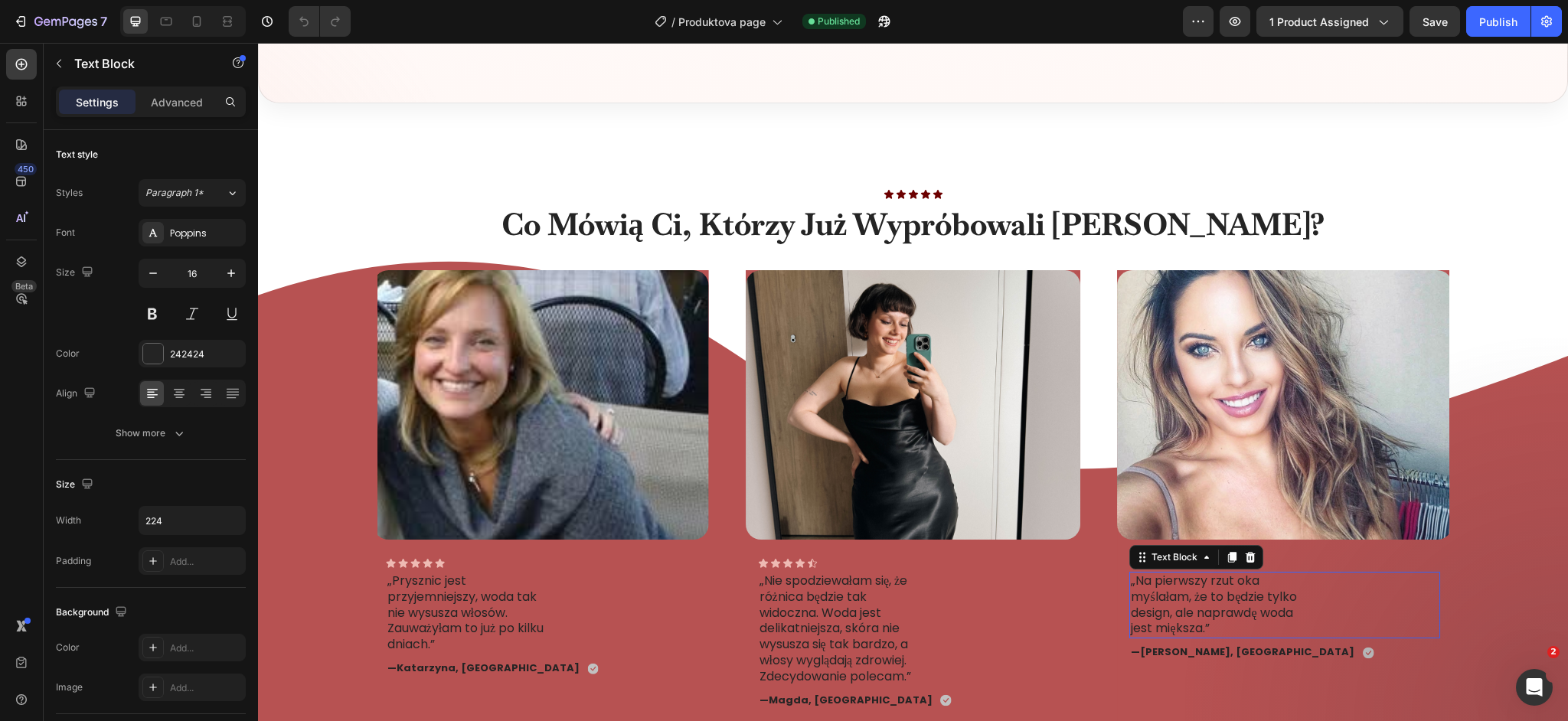
click at [1221, 620] on p "„Na pierwszy rzut oka myślałam, że to będzie tylko design, ale naprawdę woda je…" at bounding box center [1214, 604] width 169 height 63
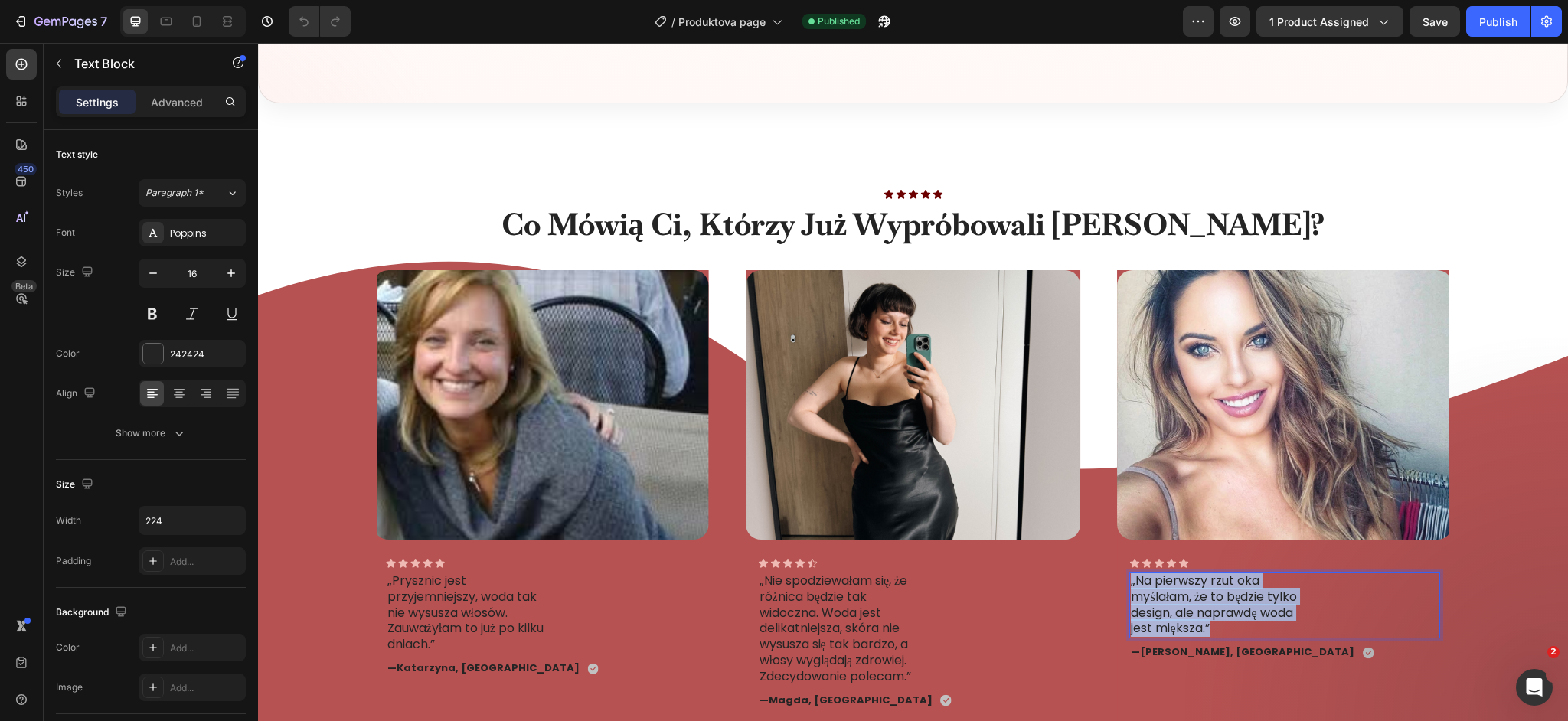
click at [1221, 620] on p "„Na pierwszy rzut oka myślałam, że to będzie tylko design, ale naprawdę woda je…" at bounding box center [1214, 604] width 169 height 63
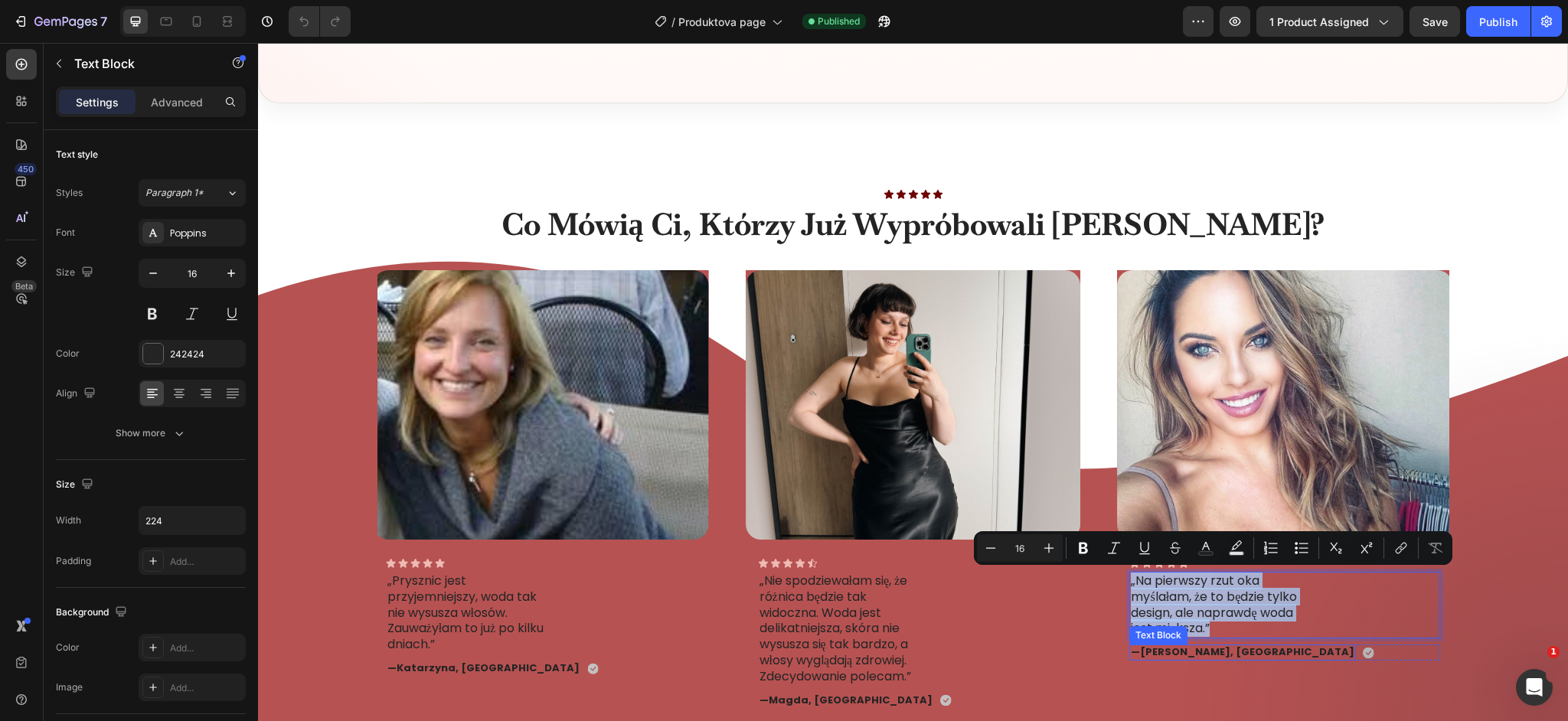
click at [1197, 652] on strong "Anna, Gdańsk" at bounding box center [1247, 652] width 214 height 15
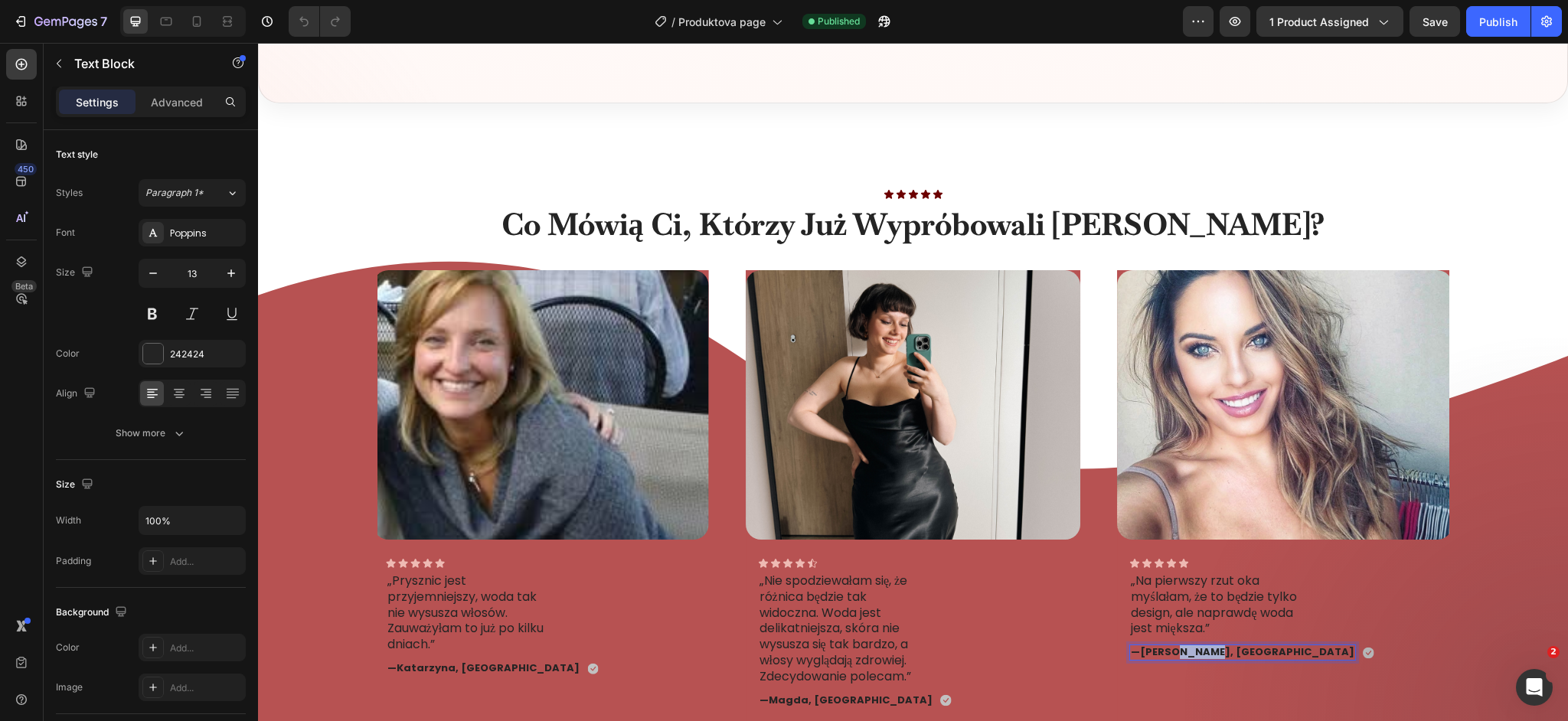
click at [1197, 652] on strong "Anna, Gdańsk" at bounding box center [1247, 652] width 214 height 15
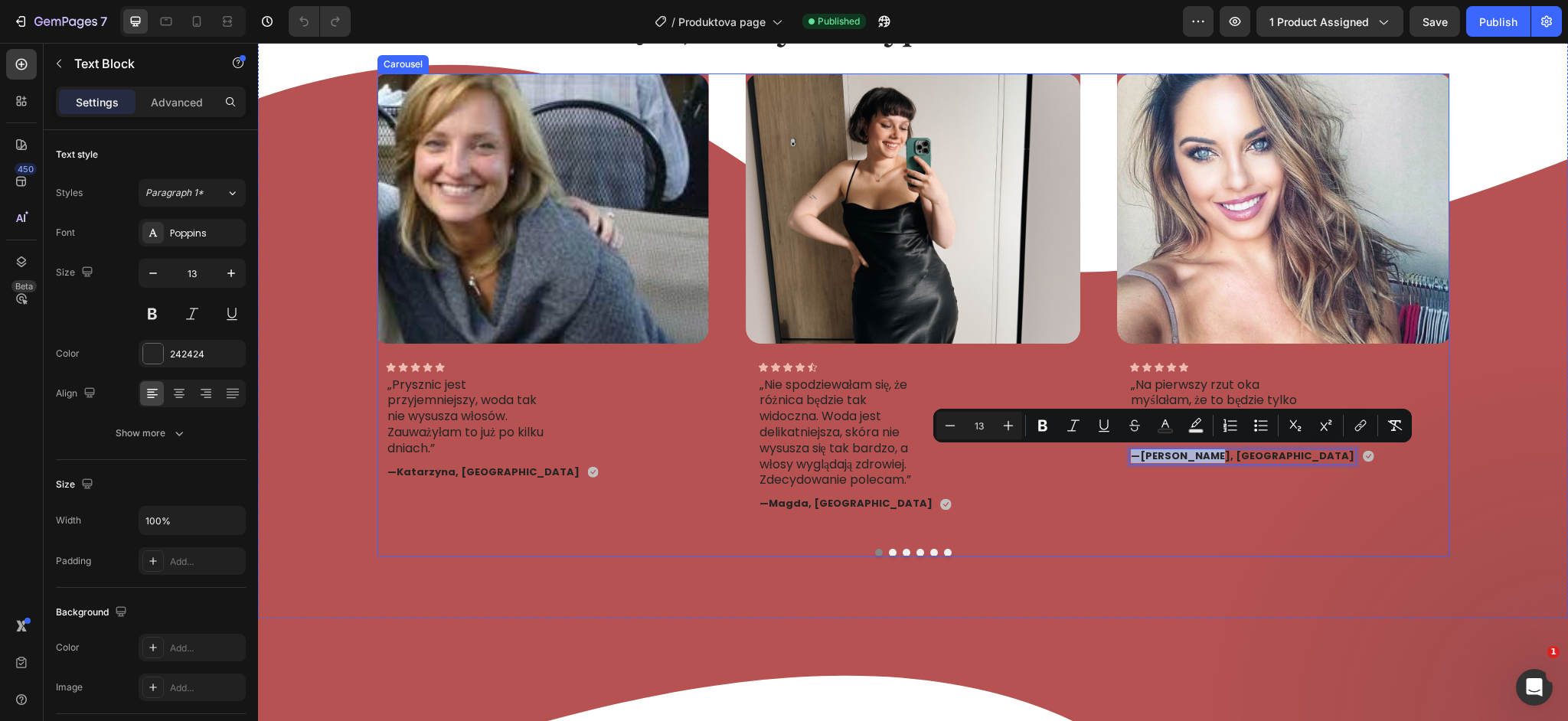
click at [907, 551] on button "Dot" at bounding box center [906, 552] width 8 height 8
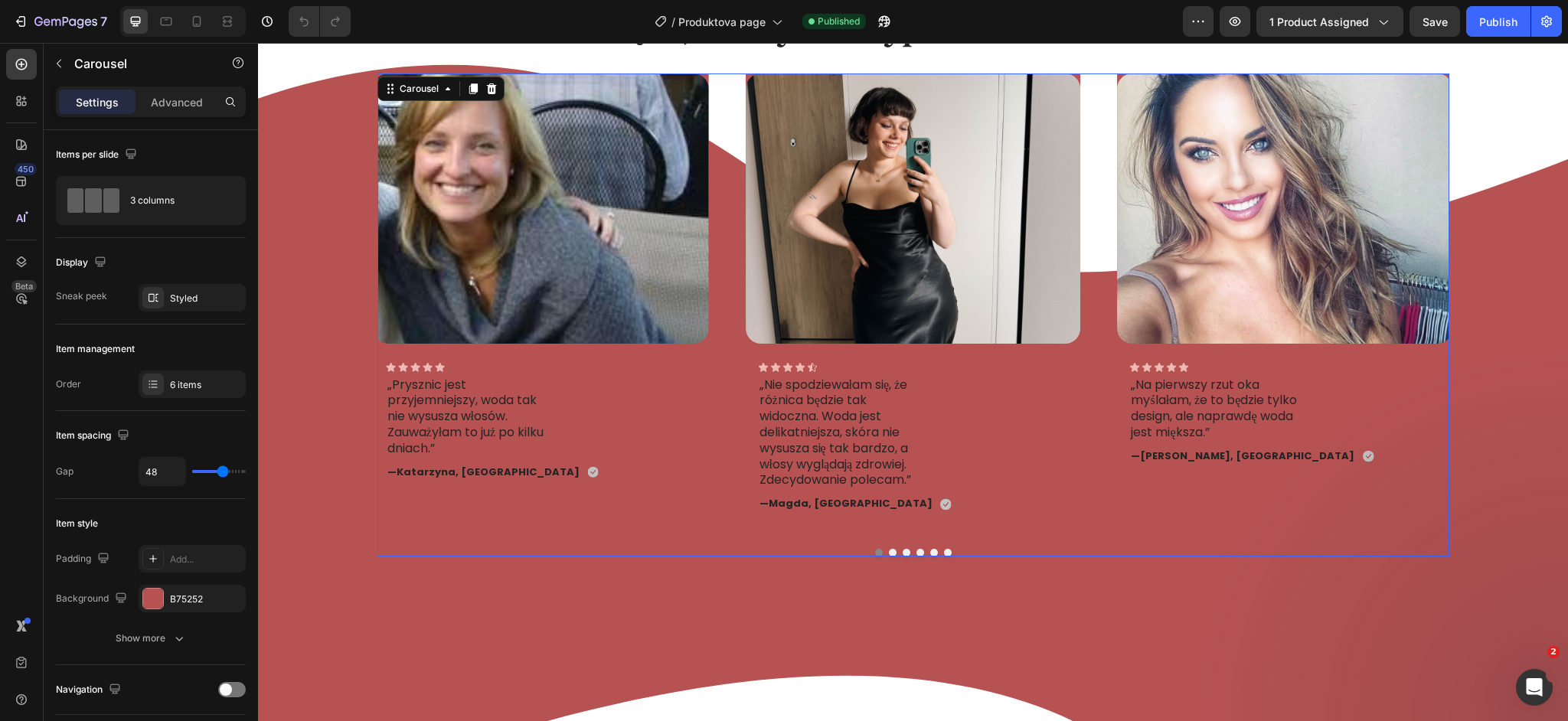
scroll to position [5755, 0]
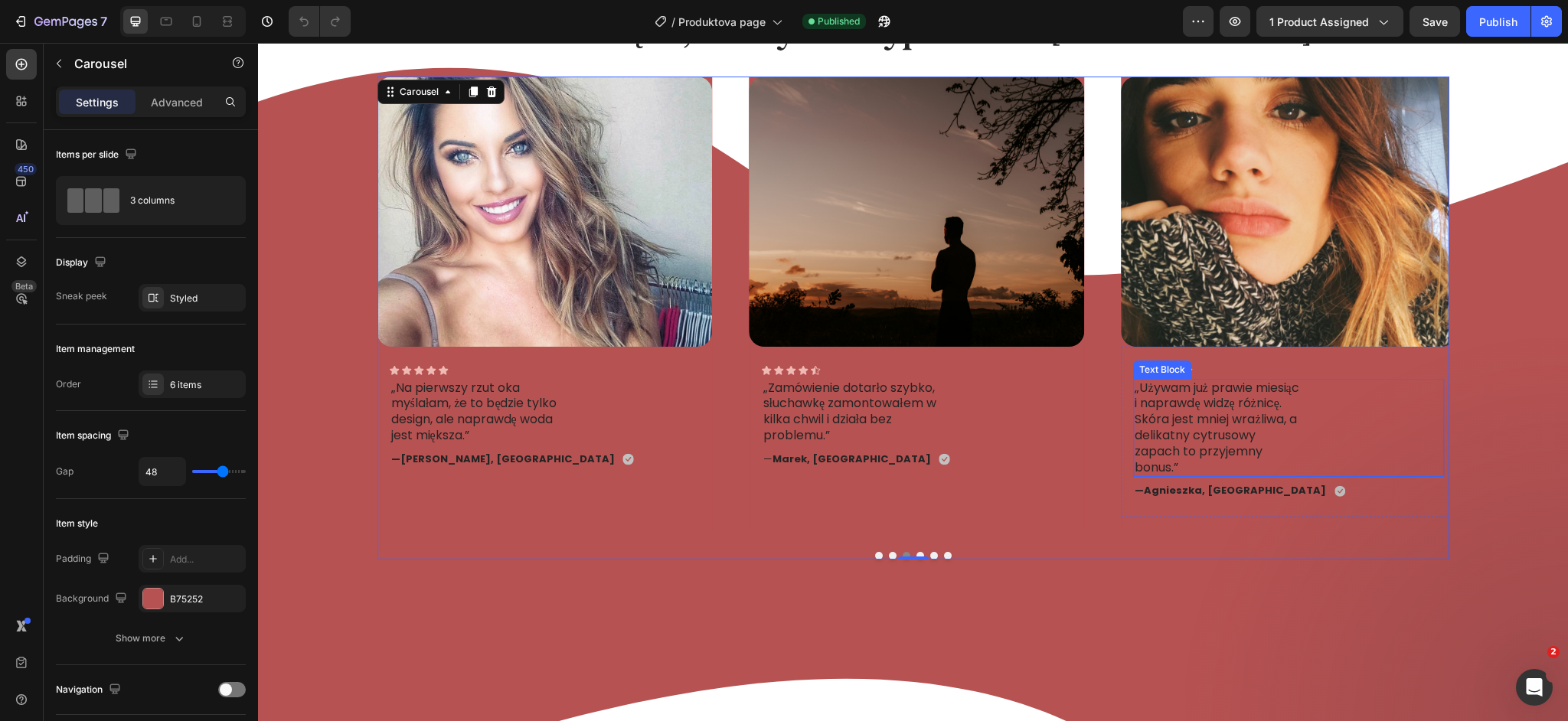
click at [1259, 434] on p "„Używam już prawie miesiąc i naprawdę widzę różnicę. Skóra jest mniej wrażliwa,…" at bounding box center [1218, 428] width 169 height 95
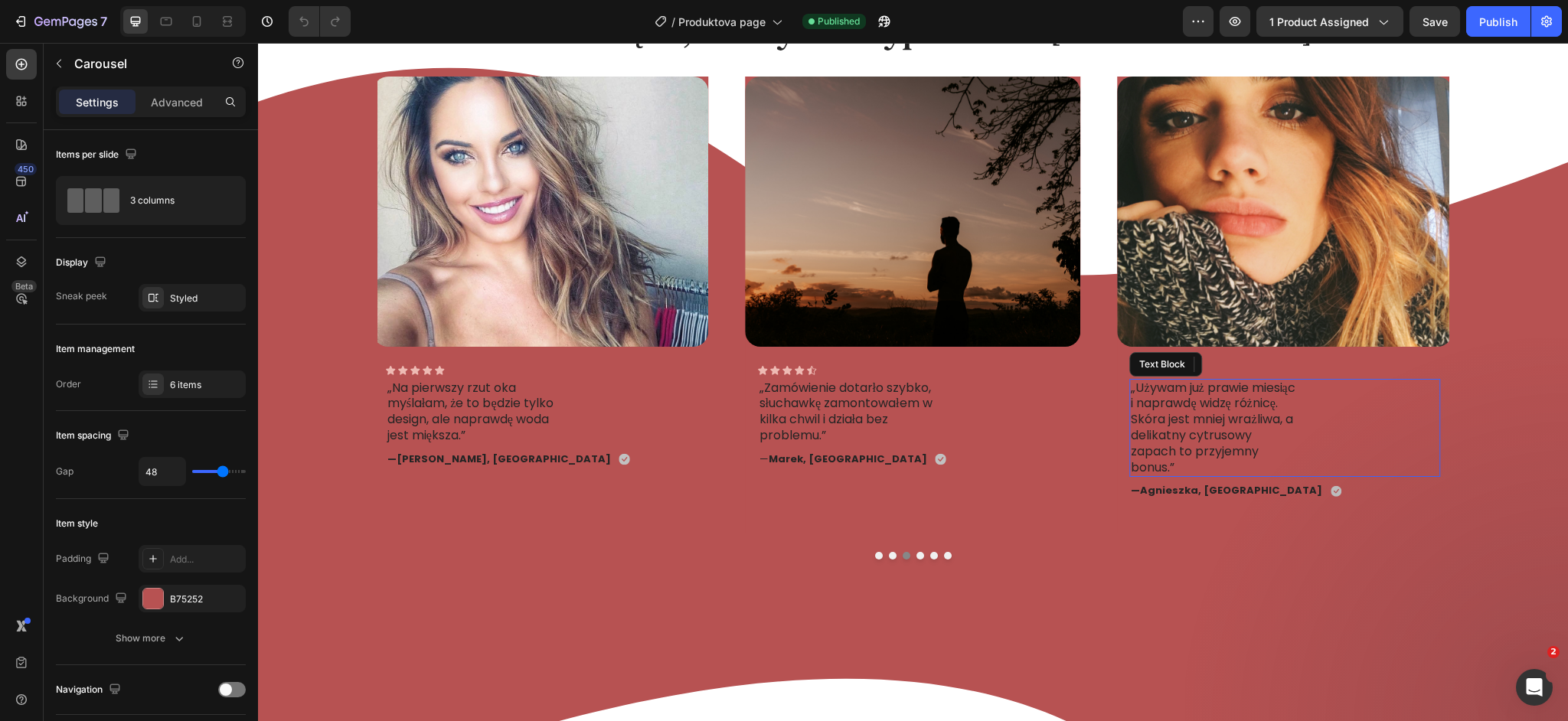
click at [1259, 434] on p "„Używam już prawie miesiąc i naprawdę widzę różnicę. Skóra jest mniej wrażliwa,…" at bounding box center [1214, 428] width 169 height 95
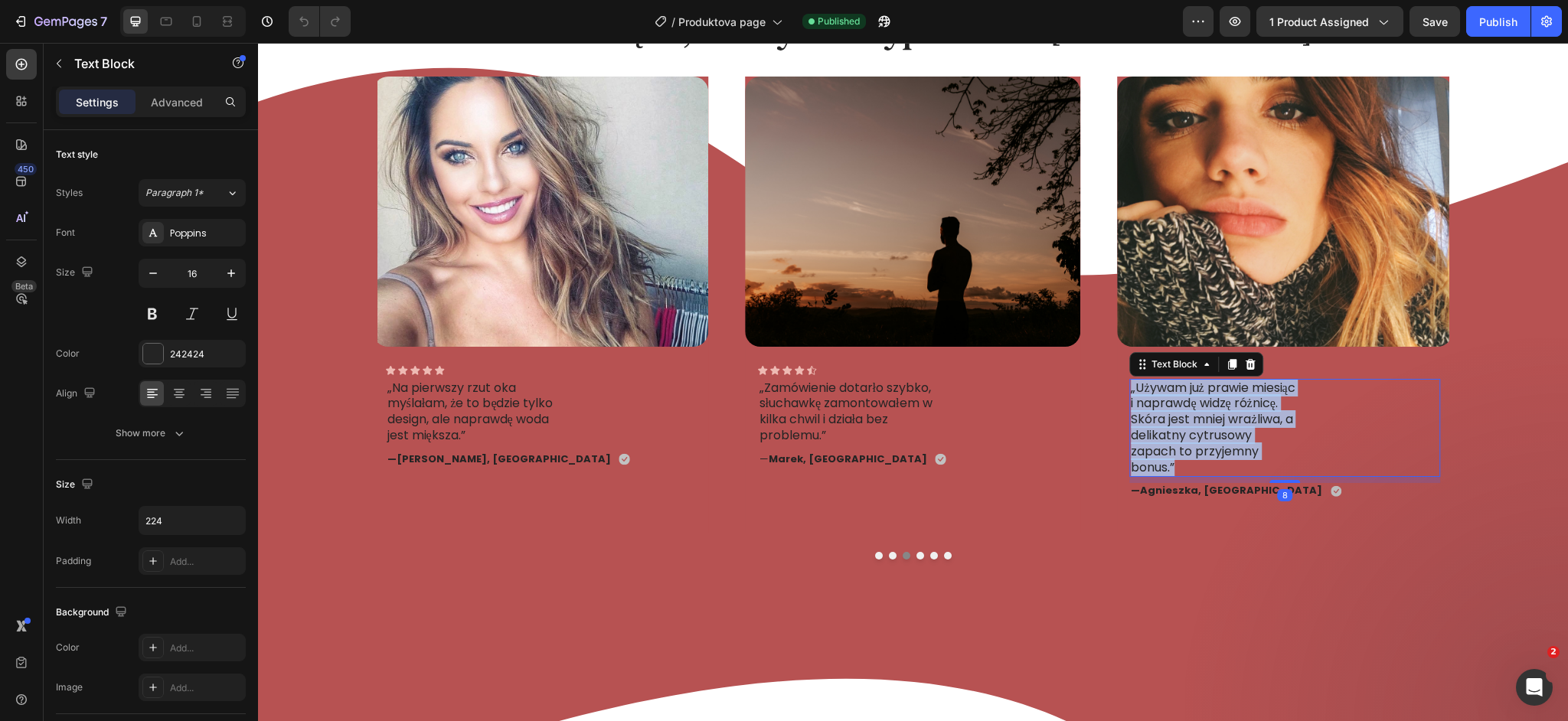
click at [1259, 434] on p "„Używam już prawie miesiąc i naprawdę widzę różnicę. Skóra jest mniej wrażliwa,…" at bounding box center [1214, 428] width 169 height 95
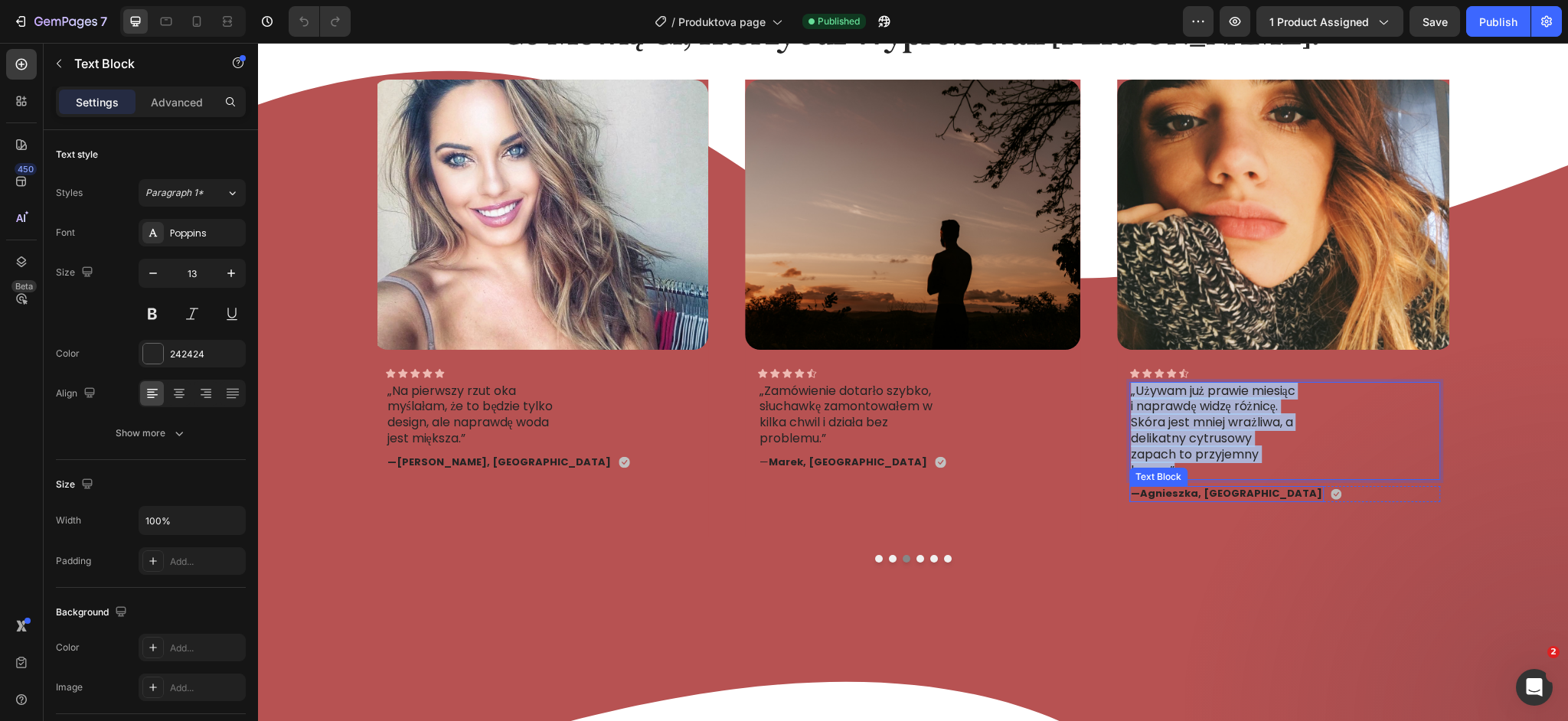
click at [1203, 491] on strong "Agnieszka, Wrocław" at bounding box center [1231, 493] width 182 height 15
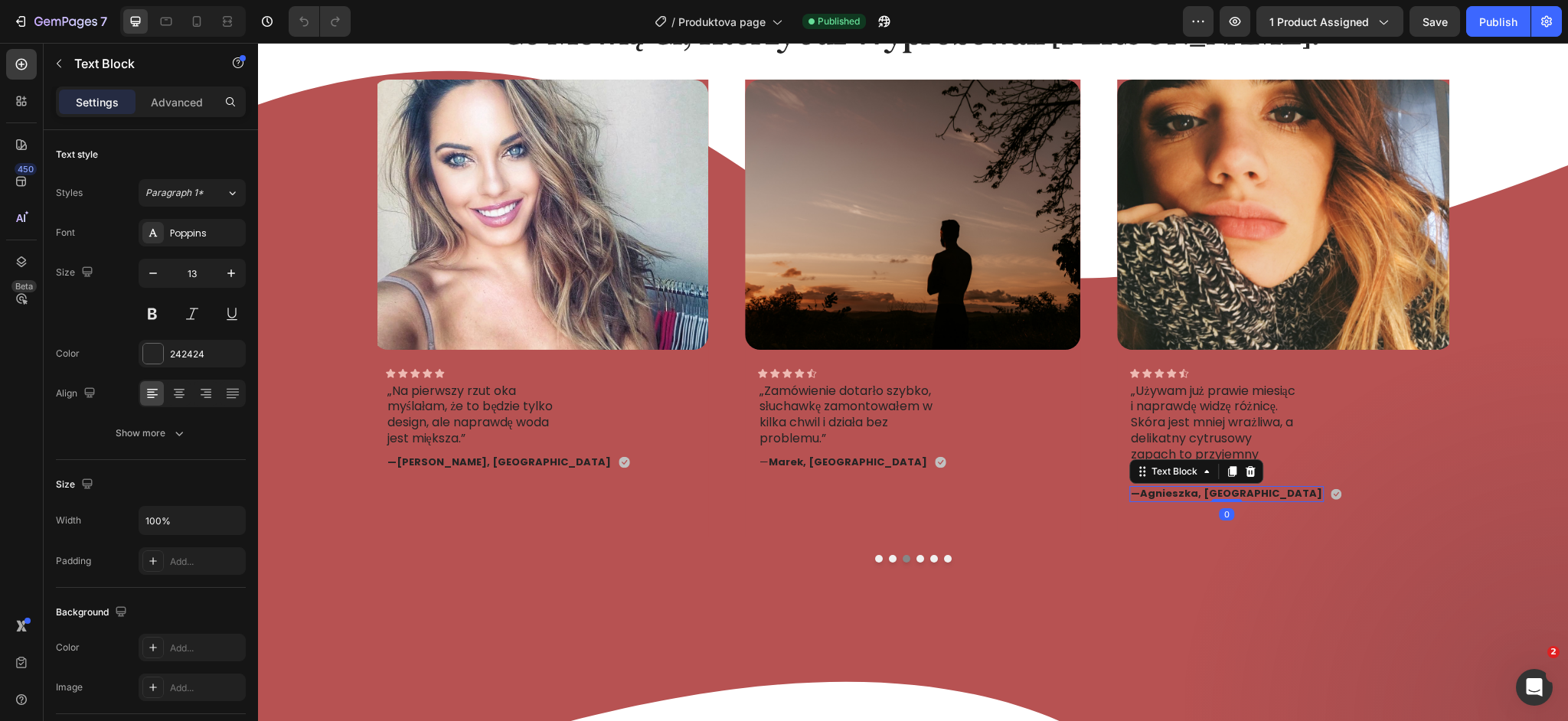
click at [1203, 491] on strong "Agnieszka, Wrocław" at bounding box center [1231, 493] width 182 height 15
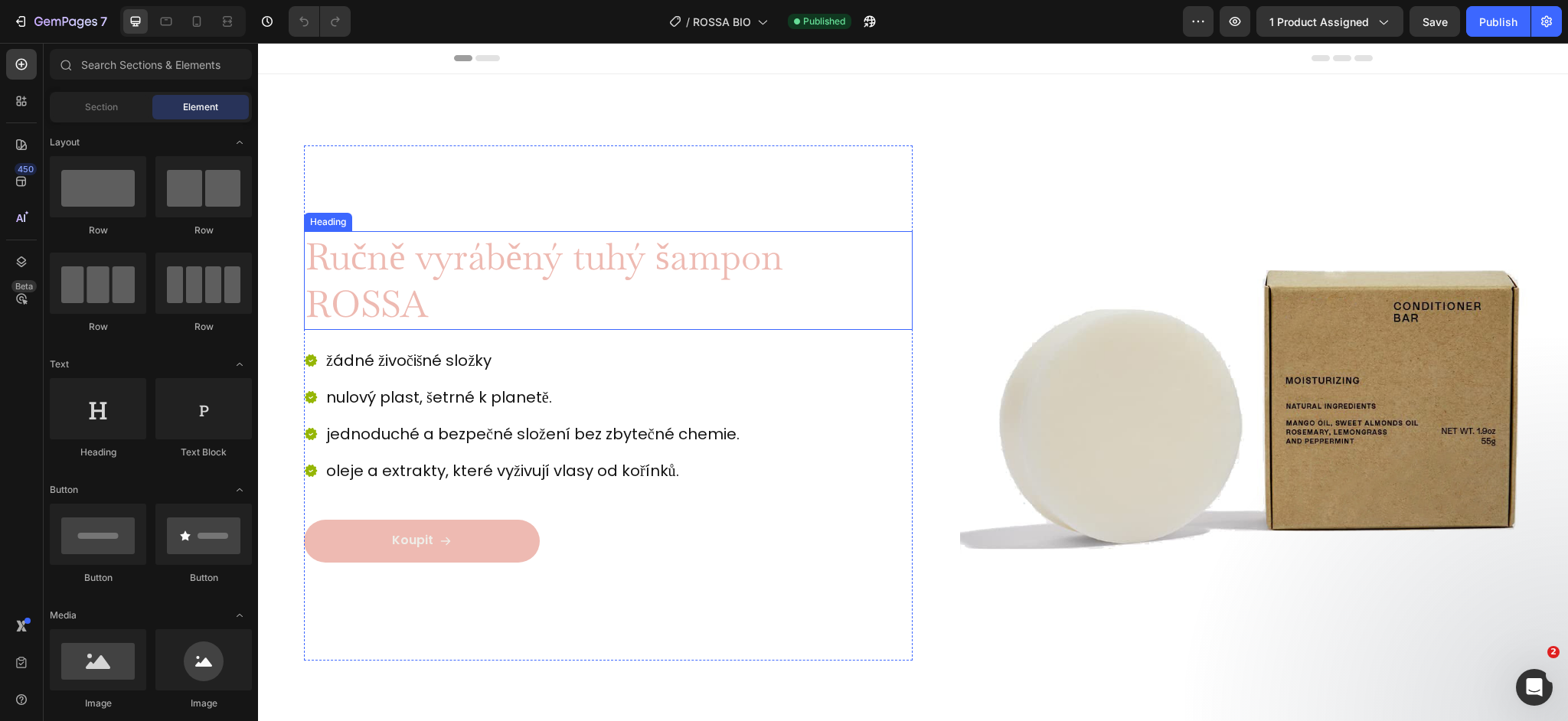
click at [563, 273] on h2 "Ručně vyráběný tuhý šampon ROSSA" at bounding box center [608, 280] width 609 height 98
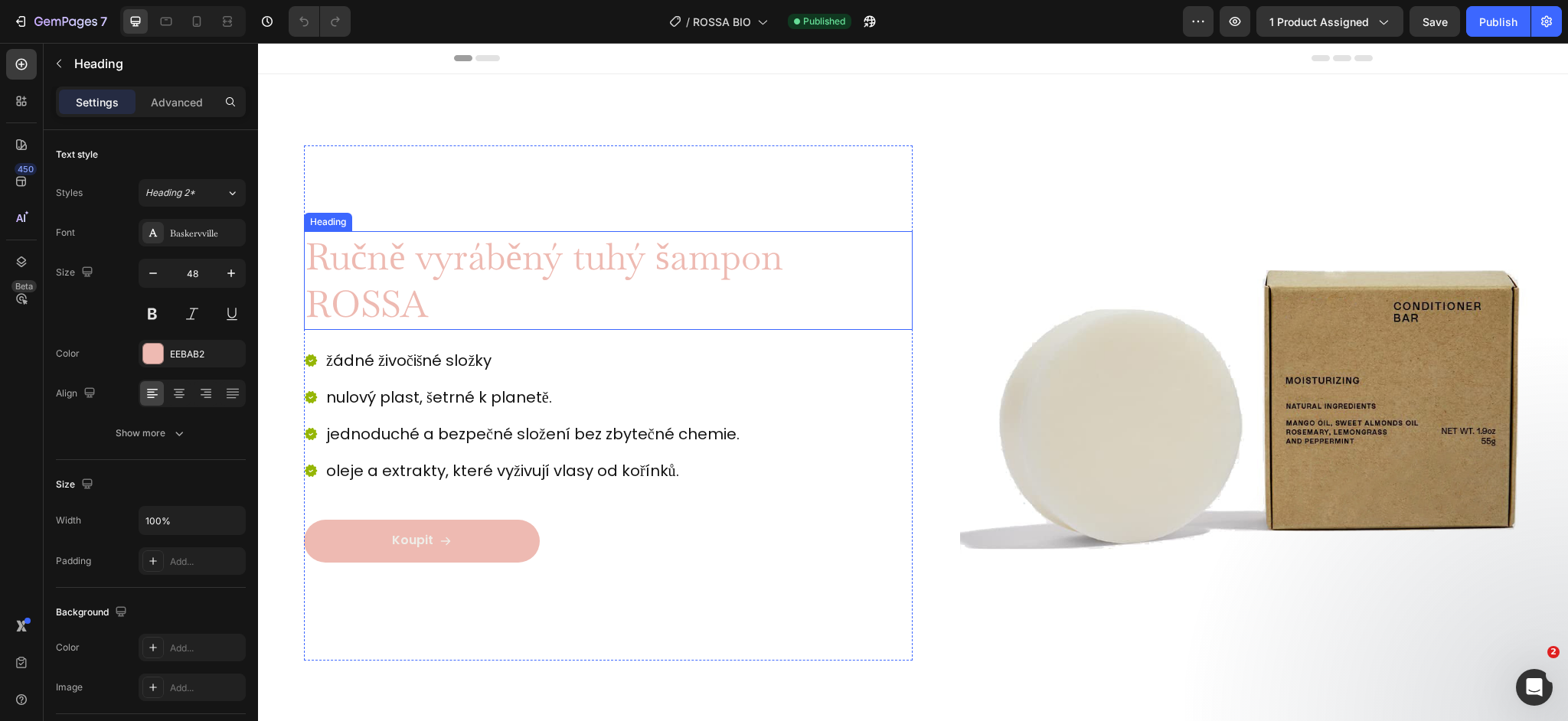
click at [563, 273] on h2 "Ručně vyráběný tuhý šampon ROSSA" at bounding box center [608, 280] width 609 height 98
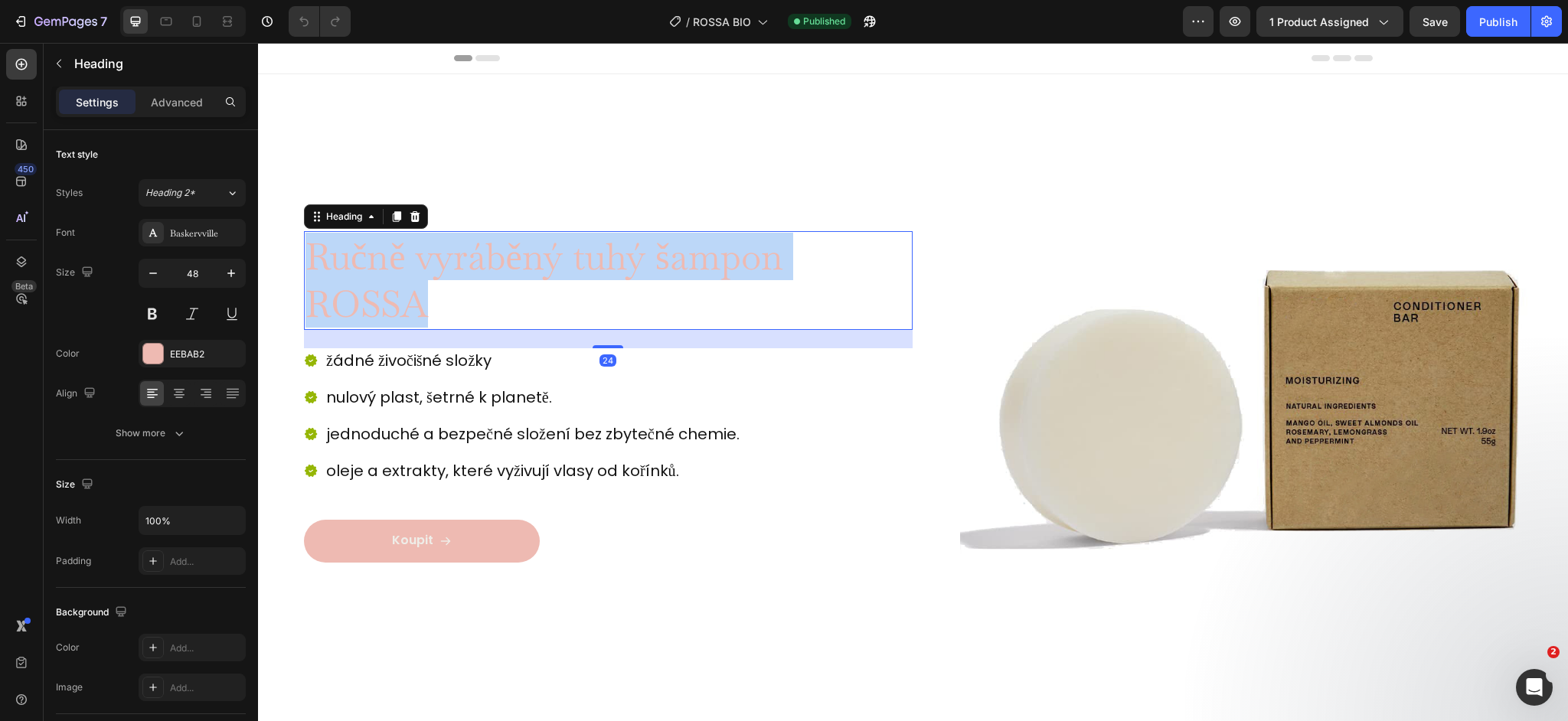
click at [563, 273] on p "Ručně vyráběný tuhý šampon ROSSA" at bounding box center [607, 281] width 605 height 95
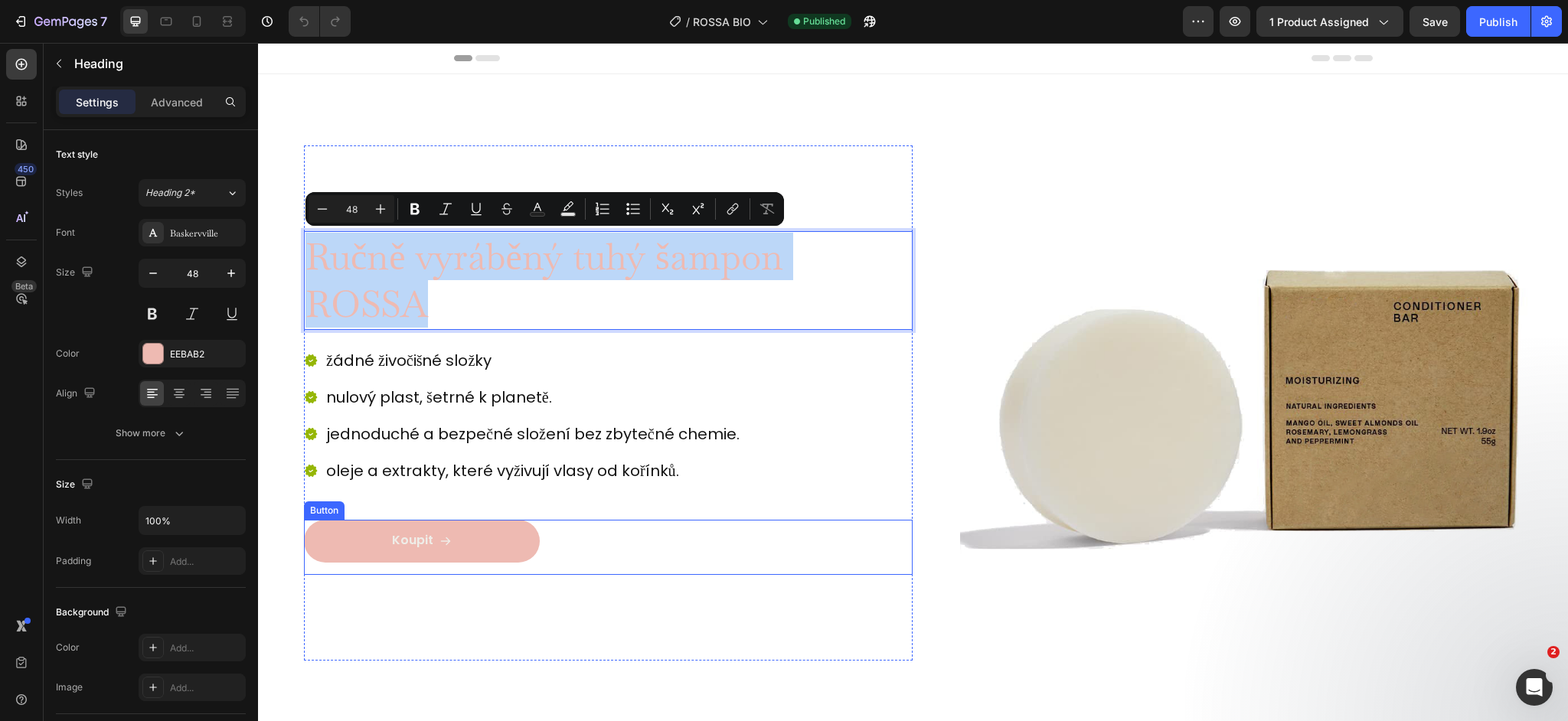
click at [667, 544] on div "Koupit Button" at bounding box center [608, 547] width 609 height 56
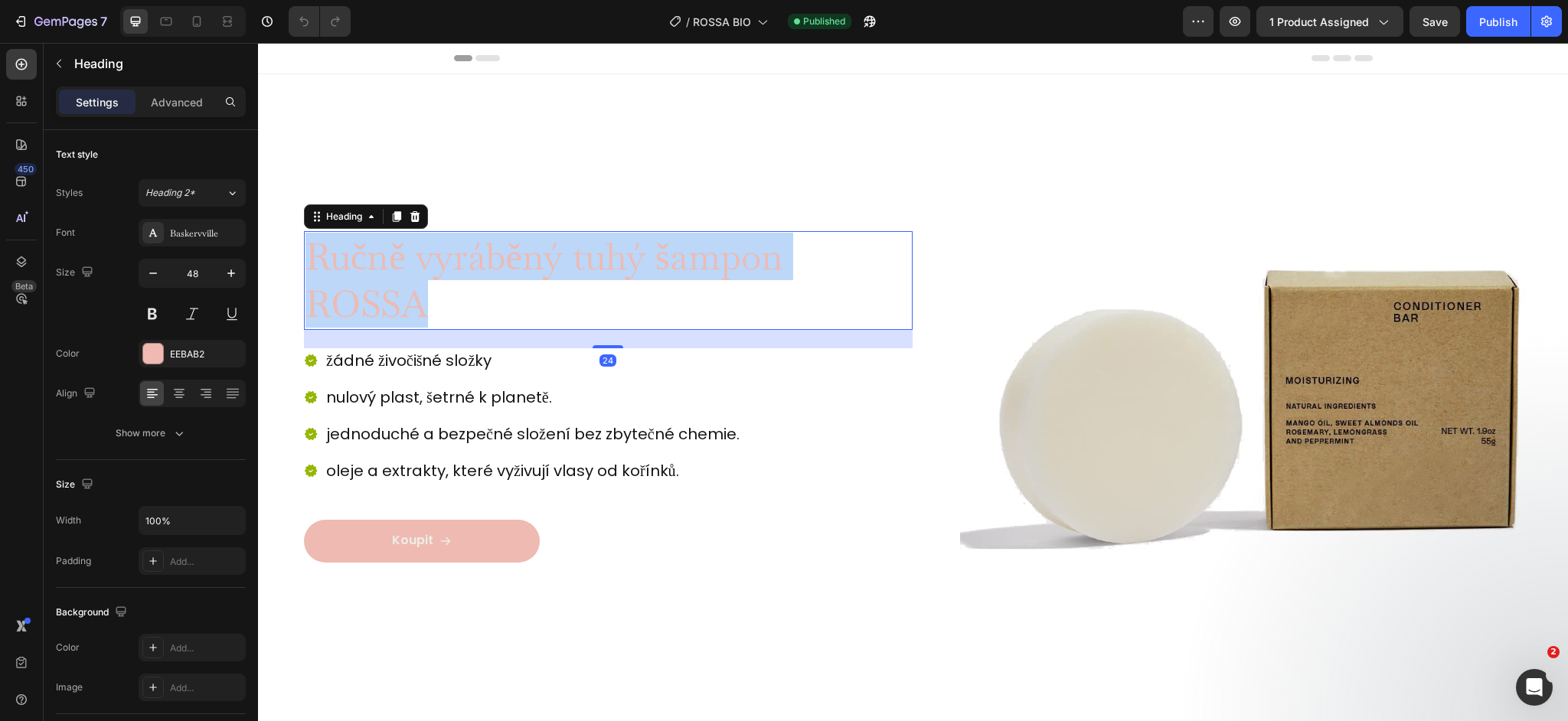
click at [559, 241] on p "Ručně vyráběný tuhý šampon ROSSA" at bounding box center [607, 281] width 605 height 95
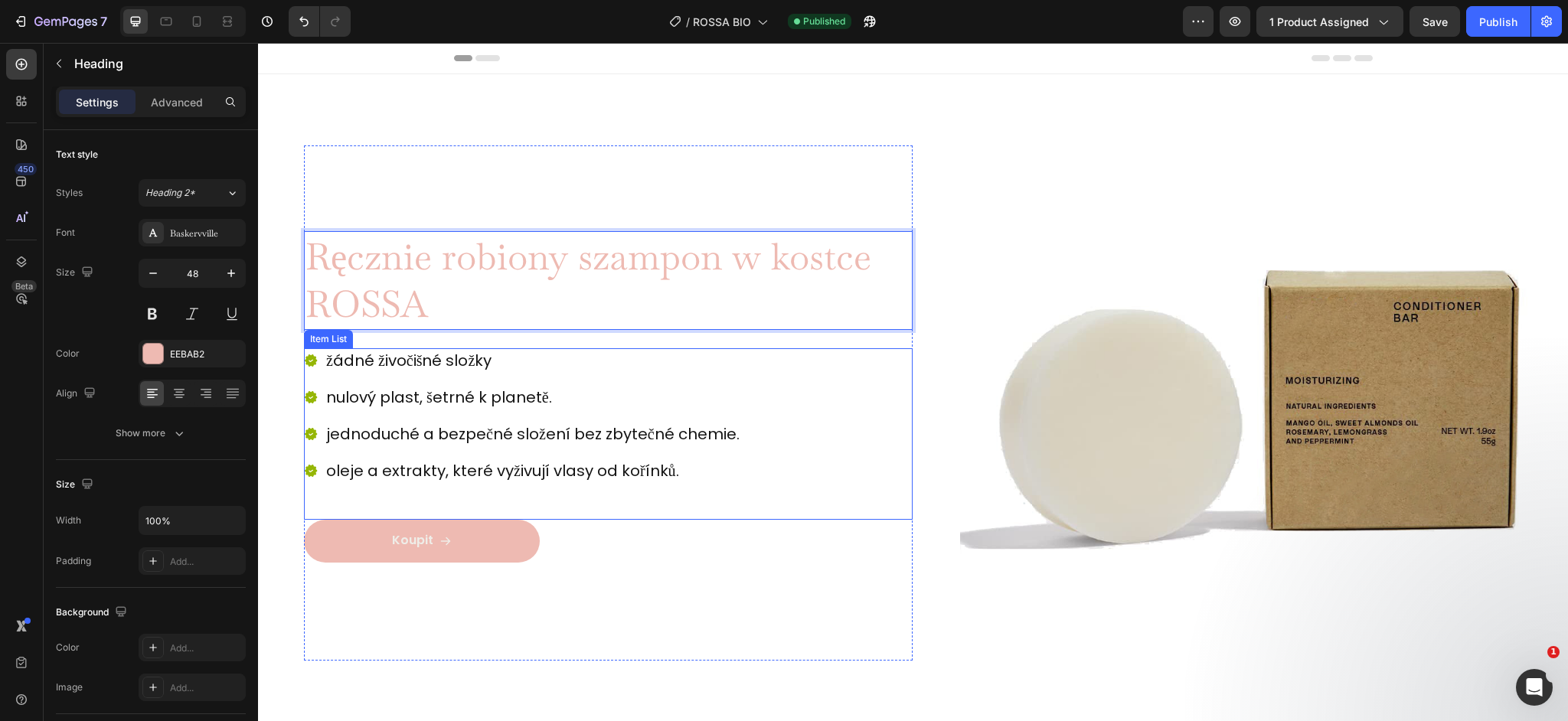
click at [484, 406] on p "nulový plast, šetrné k planetě." at bounding box center [533, 398] width 413 height 19
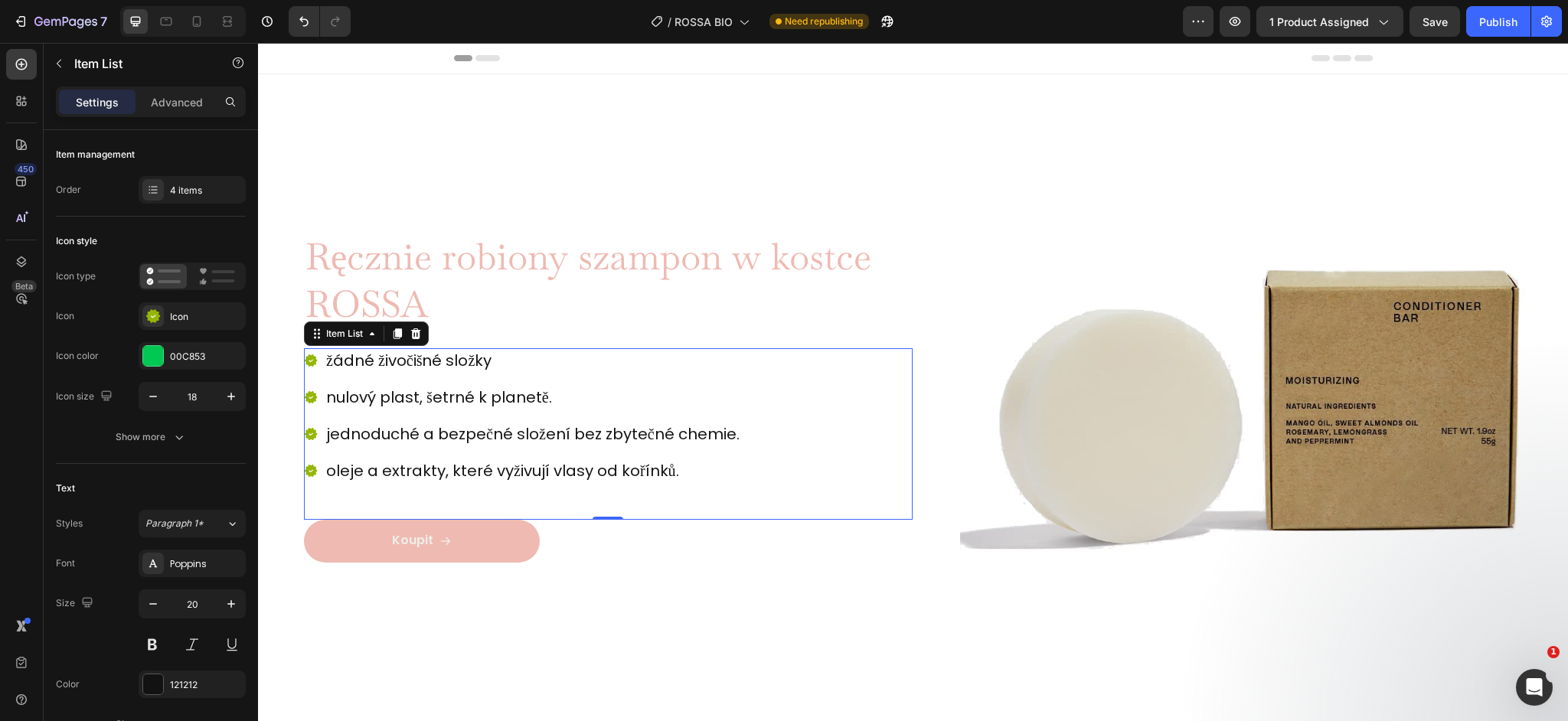
click at [442, 353] on p "žádné živočišné složky" at bounding box center [533, 360] width 413 height 19
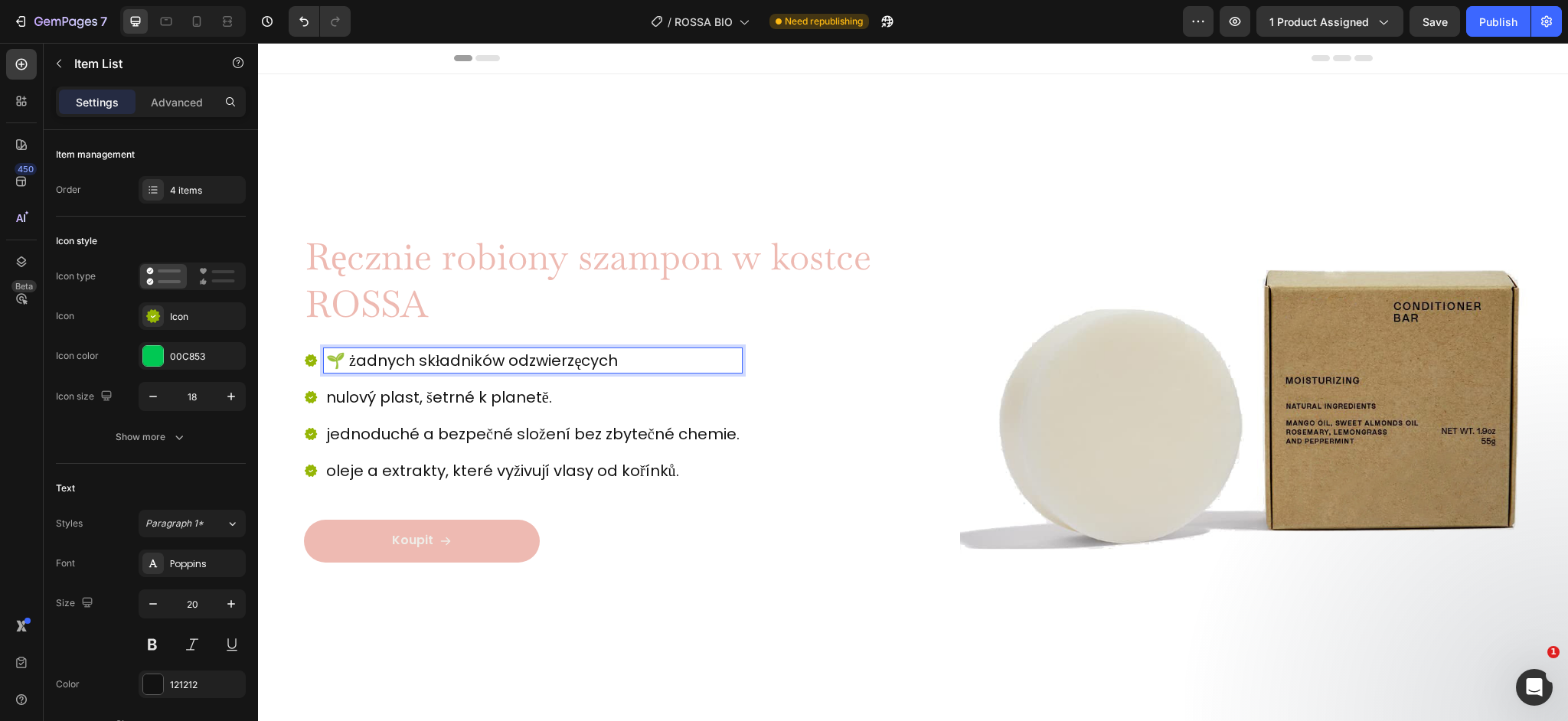
click at [346, 360] on p "🌱 żadnych składników odzwierzęcych" at bounding box center [533, 360] width 413 height 19
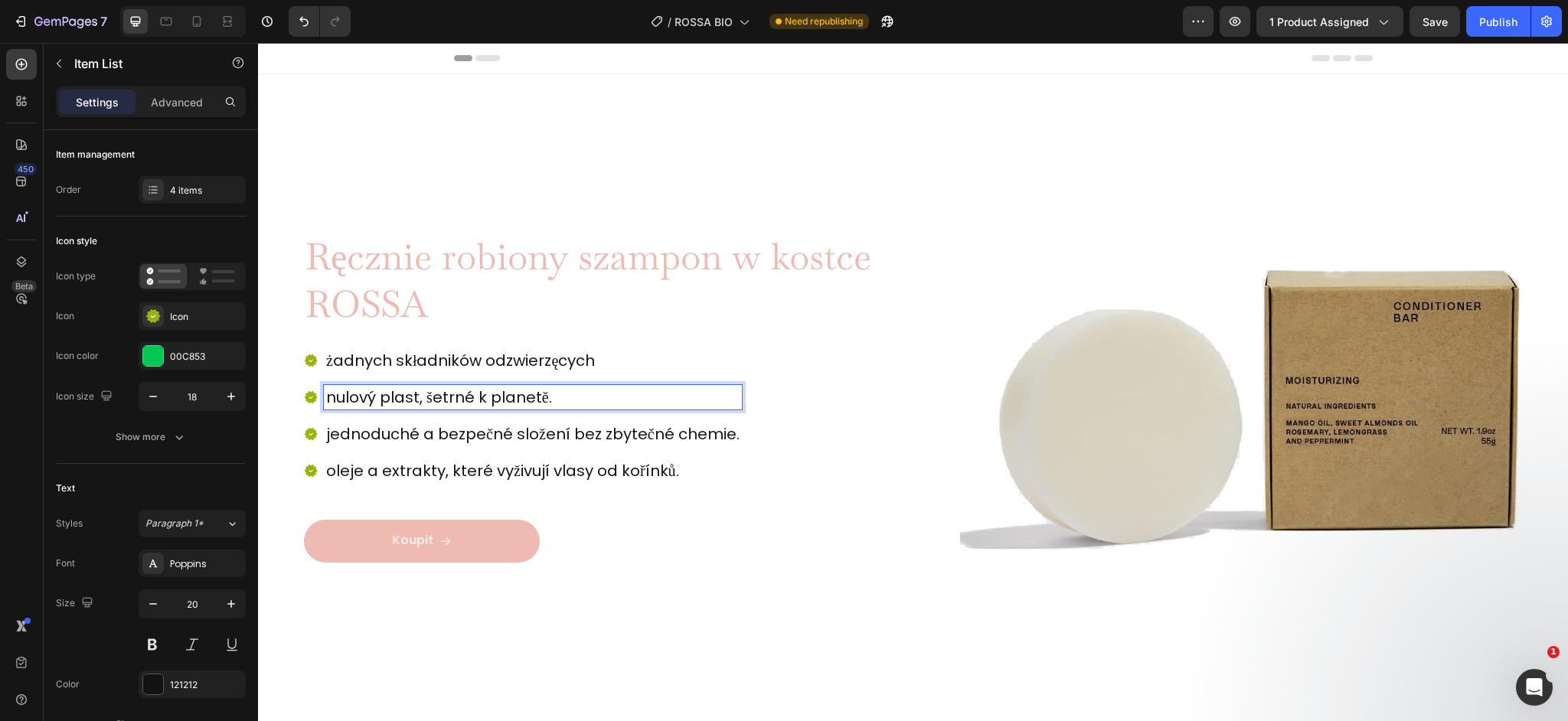
click at [438, 401] on p "nulový plast, šetrné k planetě." at bounding box center [533, 398] width 413 height 19
click at [682, 443] on p "jednoduché a bezpečné složení bez zbytečné chemie." at bounding box center [533, 434] width 413 height 19
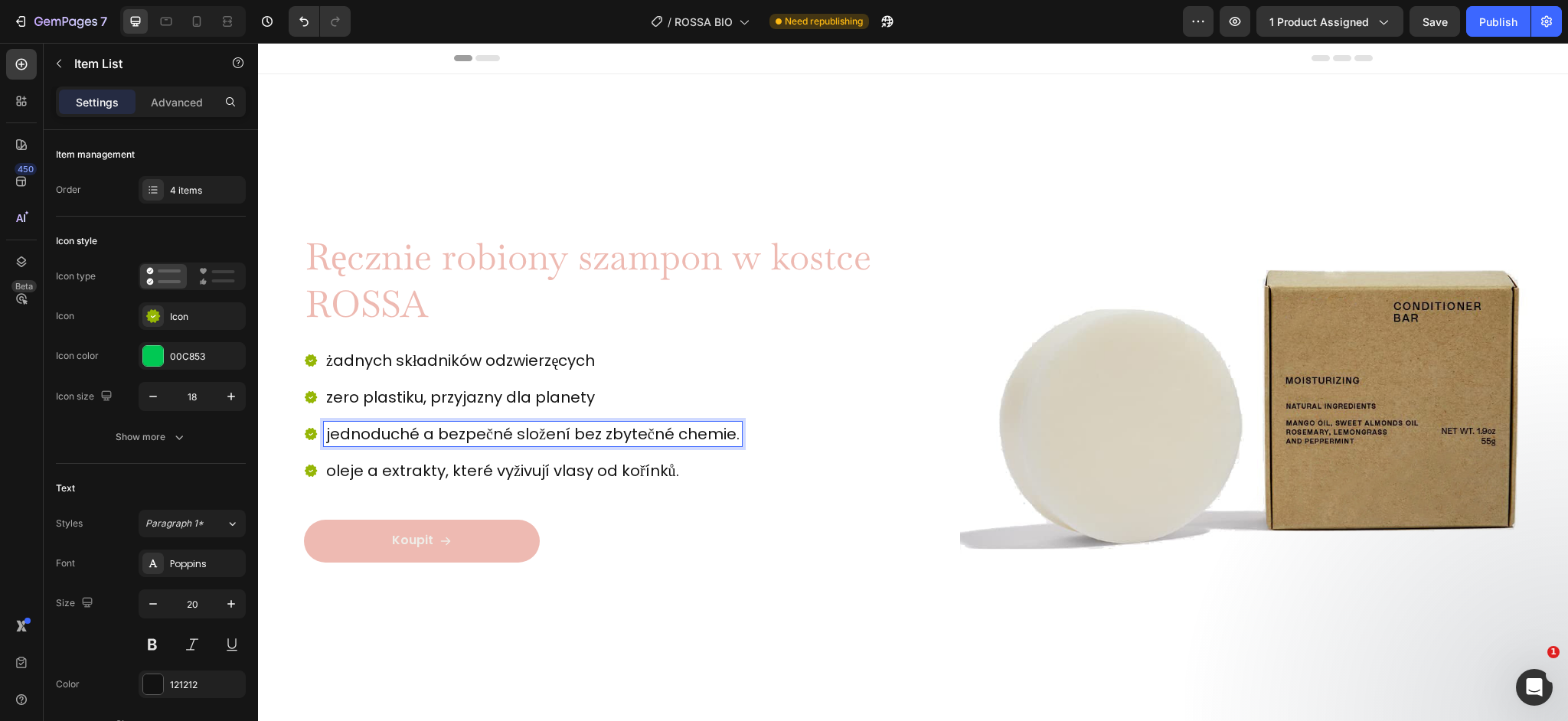
click at [712, 437] on p "jednoduché a bezpečné složení bez zbytečné chemie." at bounding box center [533, 434] width 413 height 19
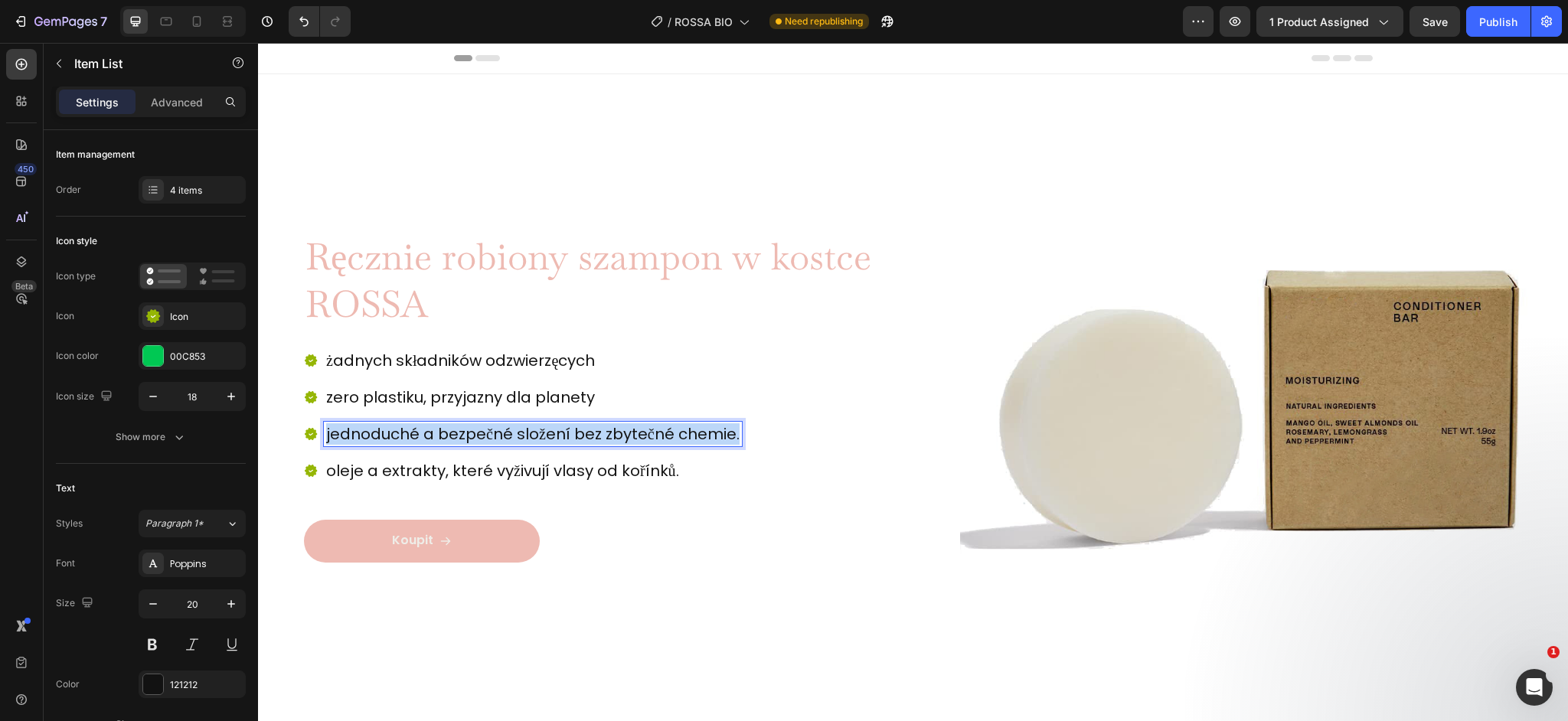
click at [712, 437] on p "jednoduché a bezpečné složení bez zbytečné chemie." at bounding box center [533, 434] width 413 height 19
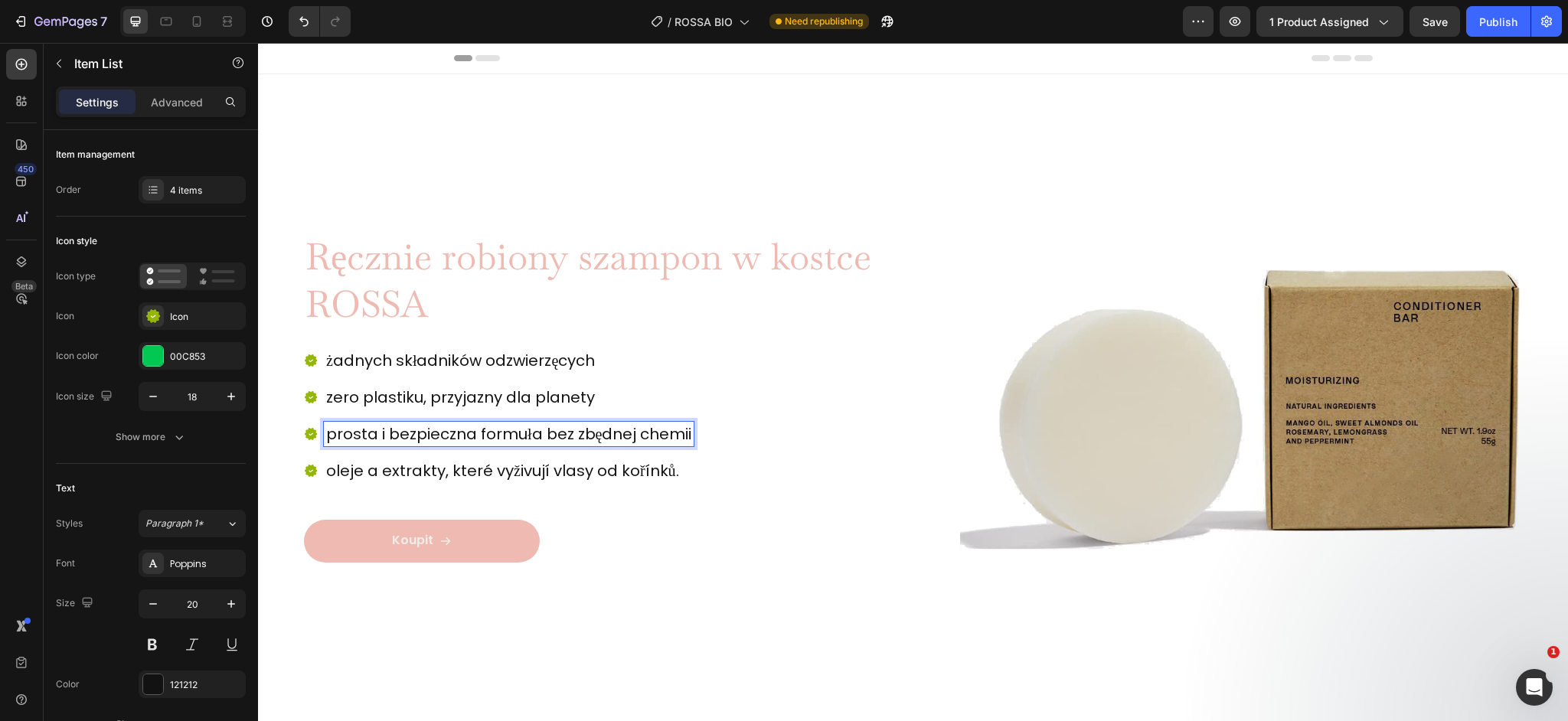
click at [605, 476] on p "oleje a extrakty, které vyživují vlasy od kořínků." at bounding box center [509, 471] width 365 height 19
click at [605, 475] on p "oleje a extrakty, které vyživují vlasy od kořínků." at bounding box center [509, 471] width 365 height 19
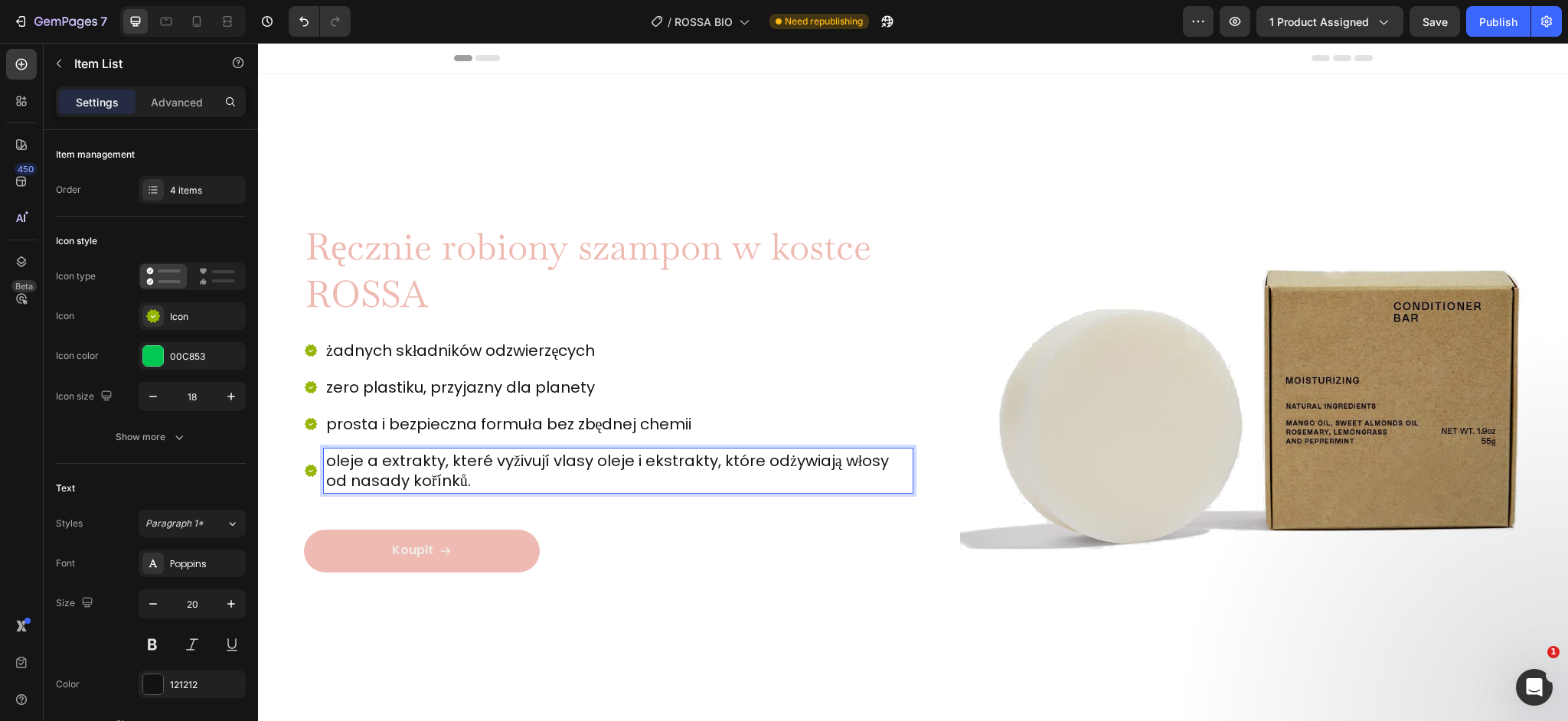
click at [605, 475] on p "oleje a extrakty, které vyživují vlasy oleje i ekstrakty, które odżywiają włosy…" at bounding box center [618, 471] width 584 height 40
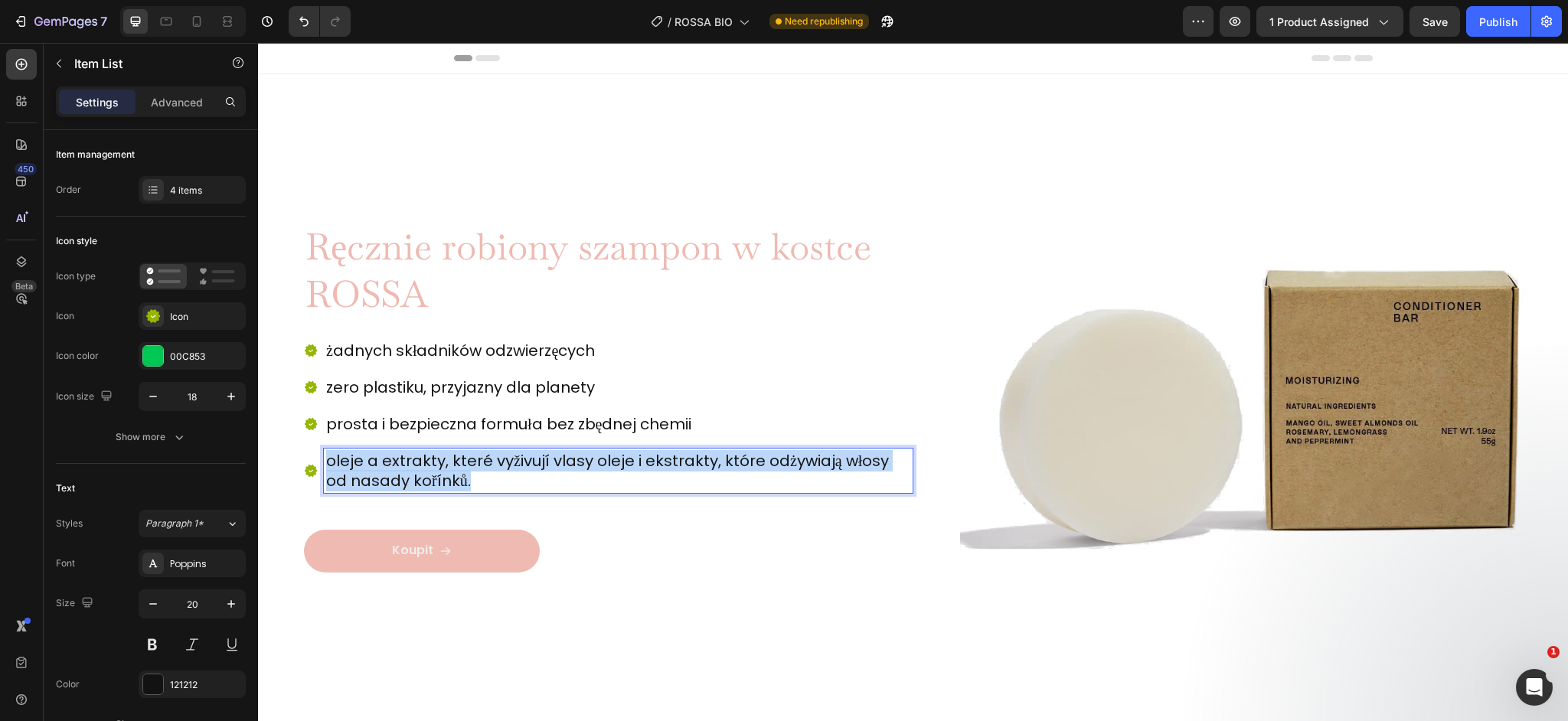
click at [605, 475] on p "oleje a extrakty, které vyživují vlasy oleje i ekstrakty, które odżywiają włosy…" at bounding box center [618, 471] width 584 height 40
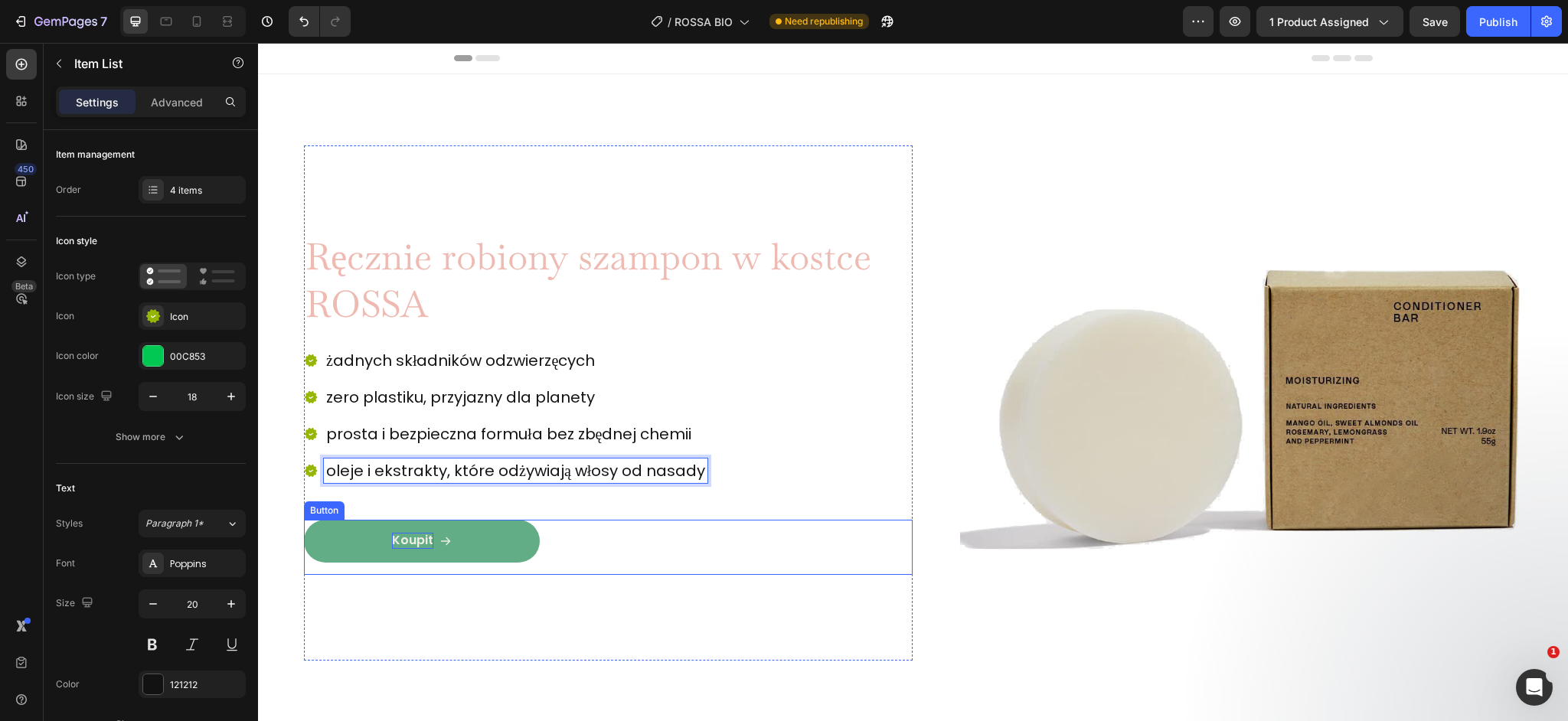
click at [414, 541] on p "Koupit" at bounding box center [412, 541] width 41 height 16
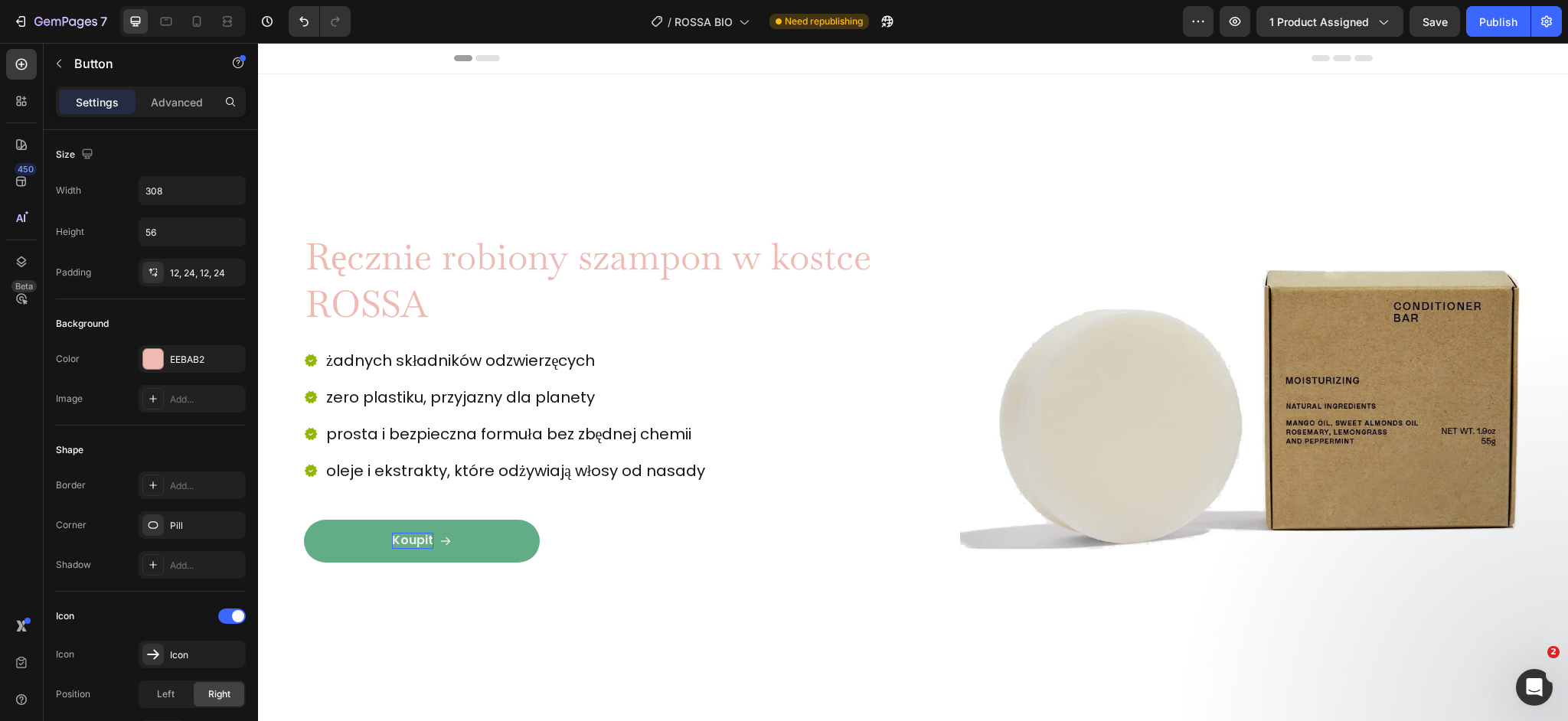
click at [422, 540] on p "Koupit" at bounding box center [412, 541] width 41 height 16
click at [608, 534] on div "Kup teraz Button" at bounding box center [608, 547] width 609 height 56
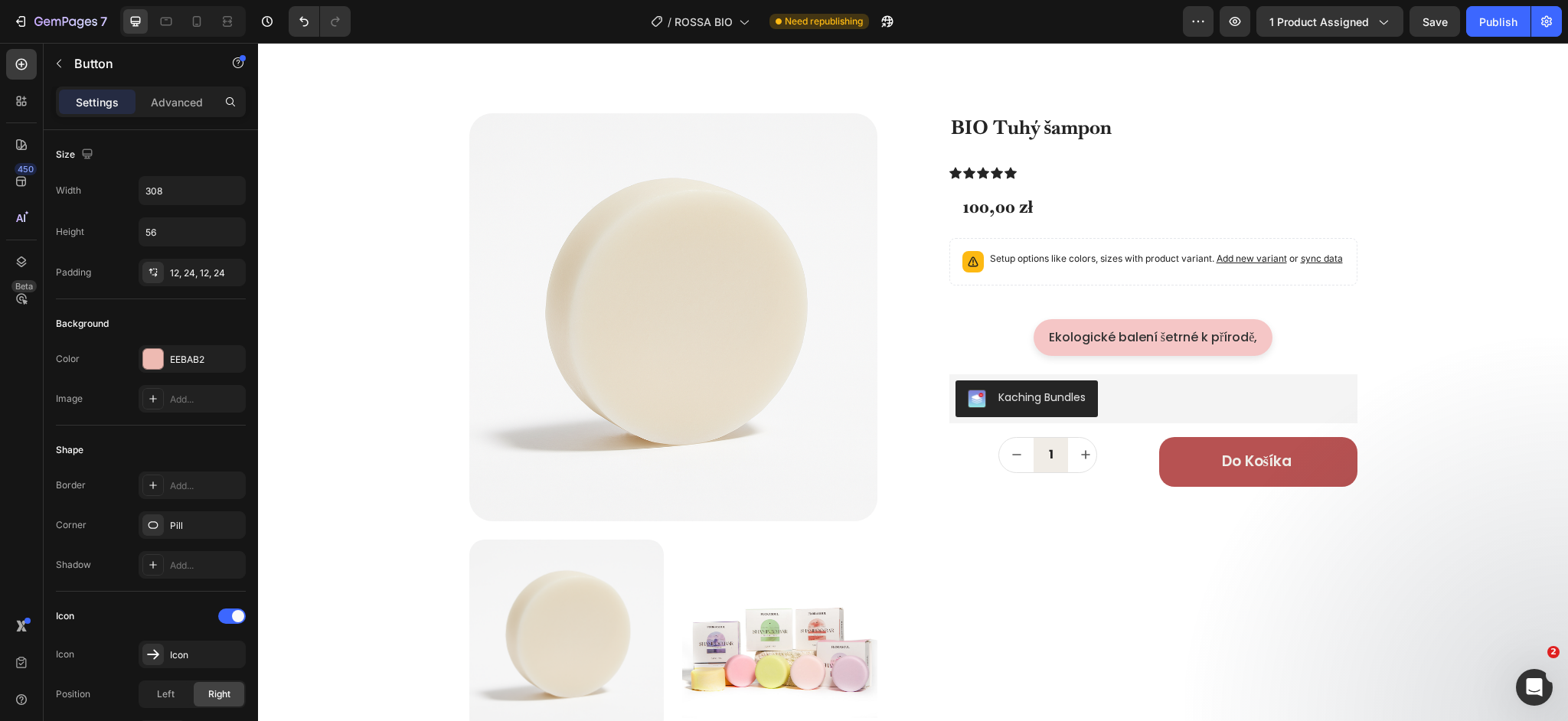
scroll to position [621, 0]
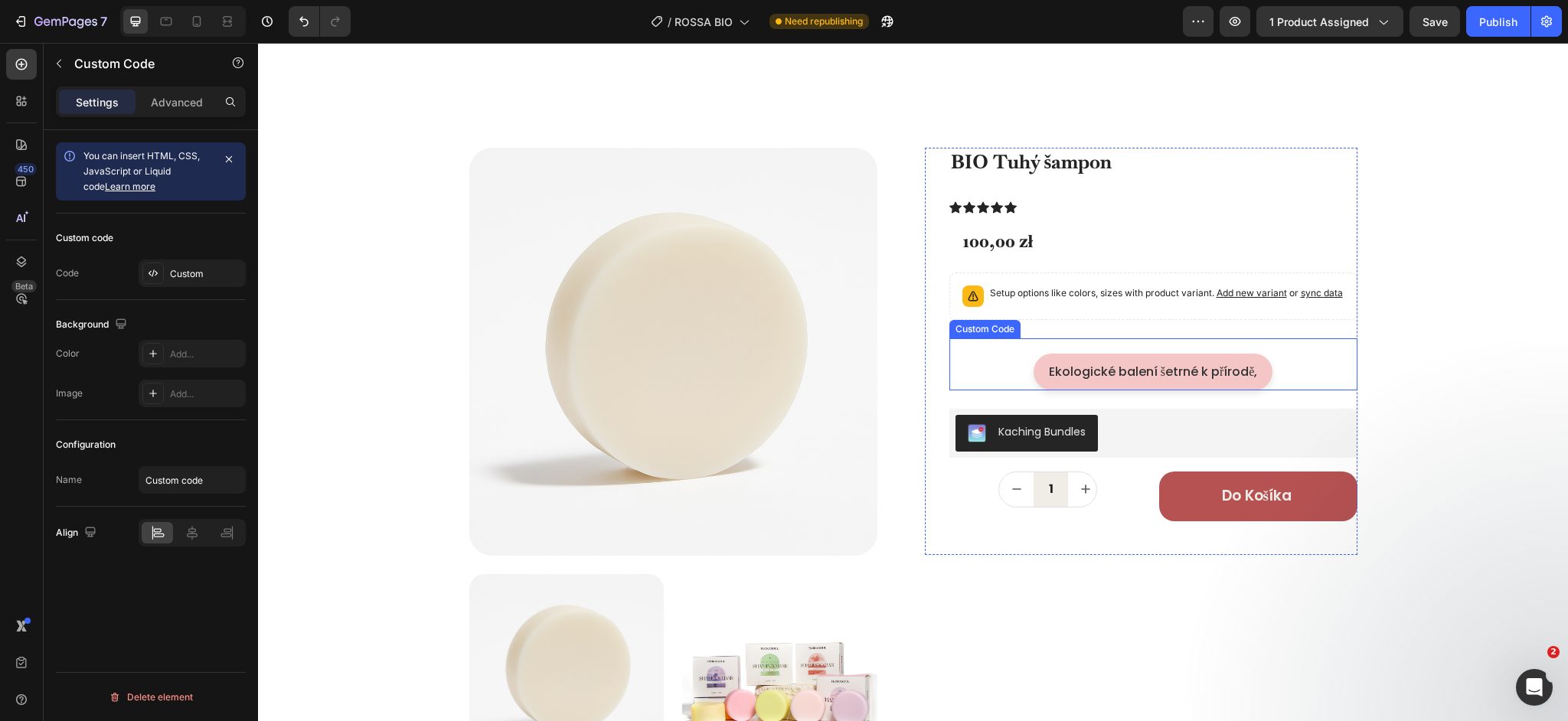
click at [1142, 371] on div "Ekologické balení šetrné k přírodě ," at bounding box center [1154, 372] width 240 height 37
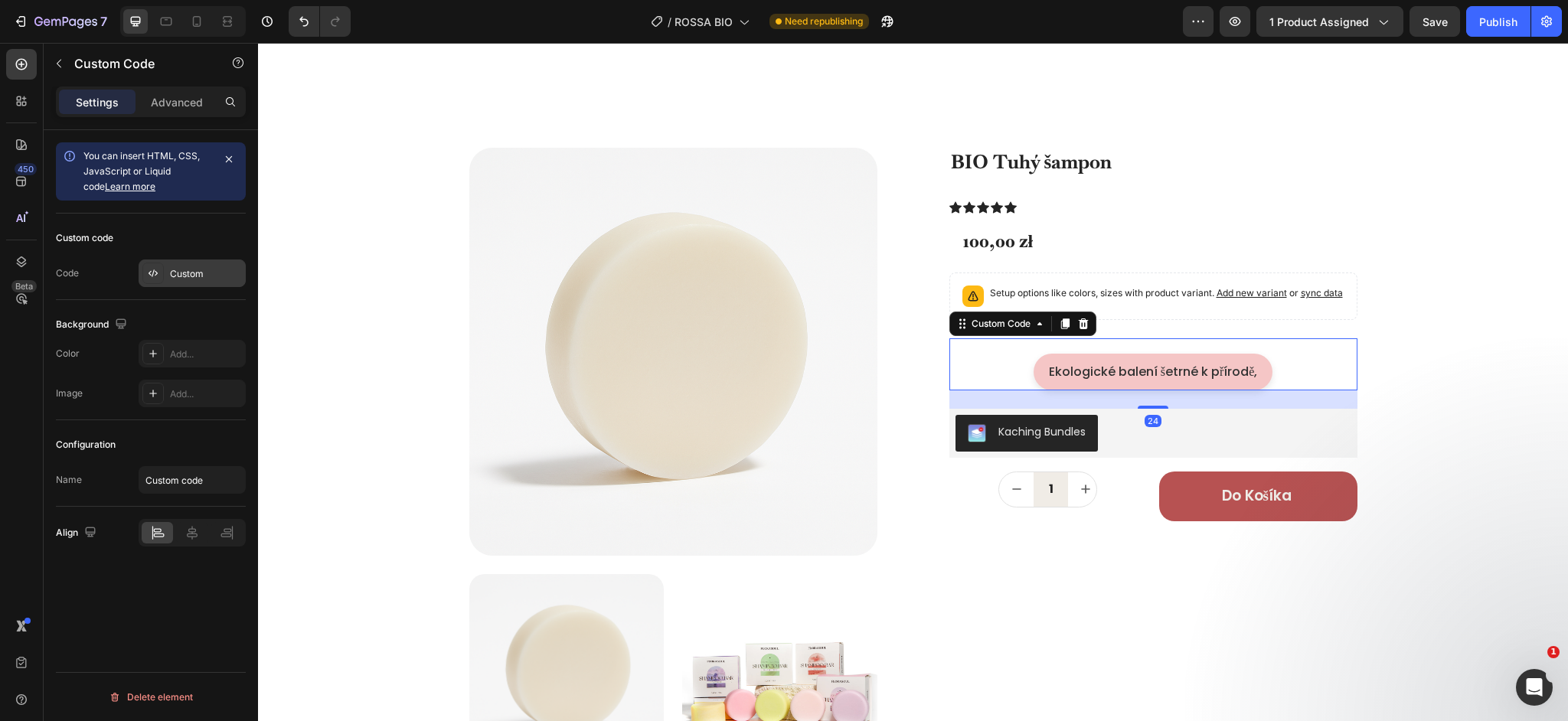
click at [155, 286] on div "Custom" at bounding box center [192, 273] width 107 height 27
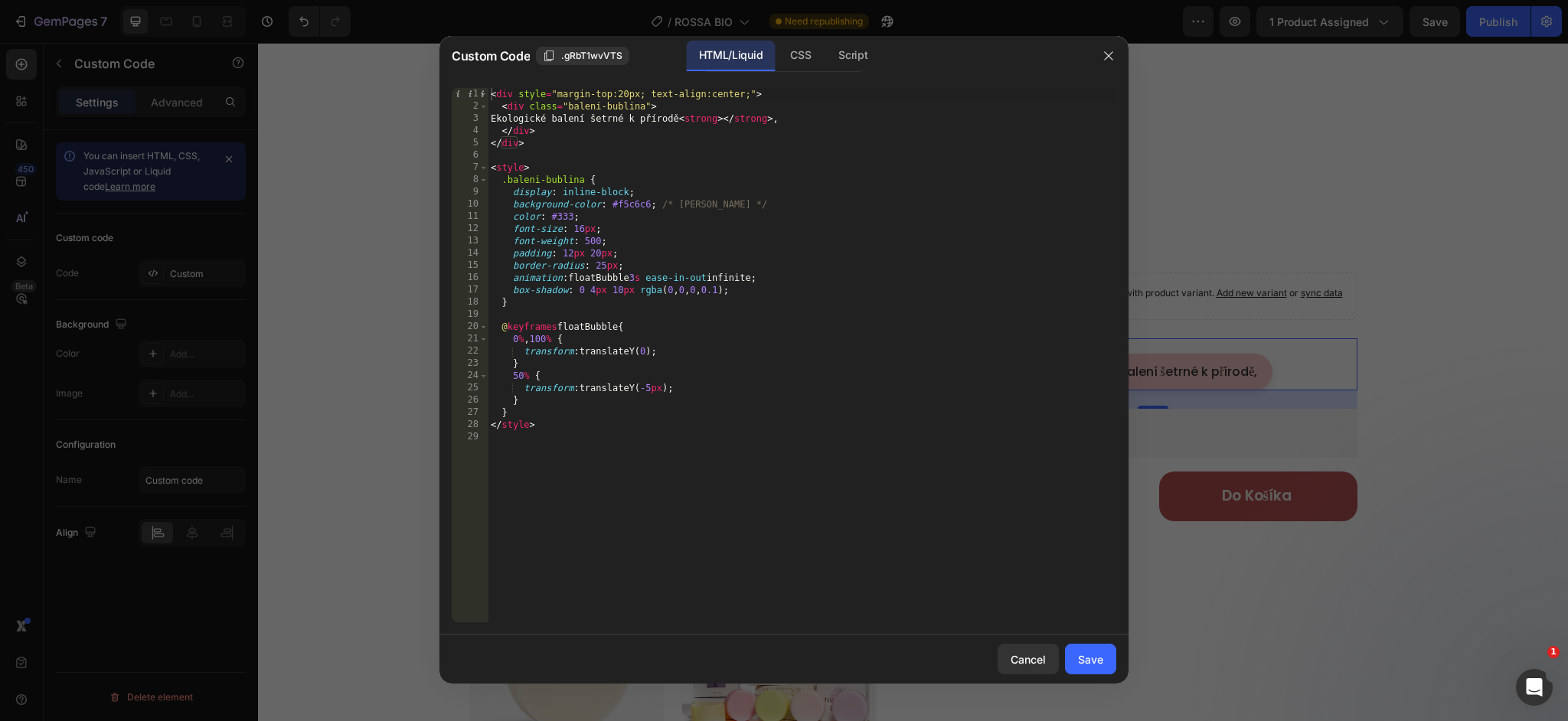
click at [801, 122] on div "< div style = "margin-top:20px; text-align:center;" > < div class = "baleni-bub…" at bounding box center [801, 367] width 629 height 559
drag, startPoint x: 515, startPoint y: 122, endPoint x: 706, endPoint y: 124, distance: 191.0
click at [706, 124] on div "< div style = "margin-top:20px; text-align:center;" > < div class = "baleni-bub…" at bounding box center [801, 367] width 629 height 559
paste textarea "zne opakowanie przyjazne dla środowiska"
type textarea "Ekologiczne opakowanie przyjazne dla środowiska<strong></strong>"
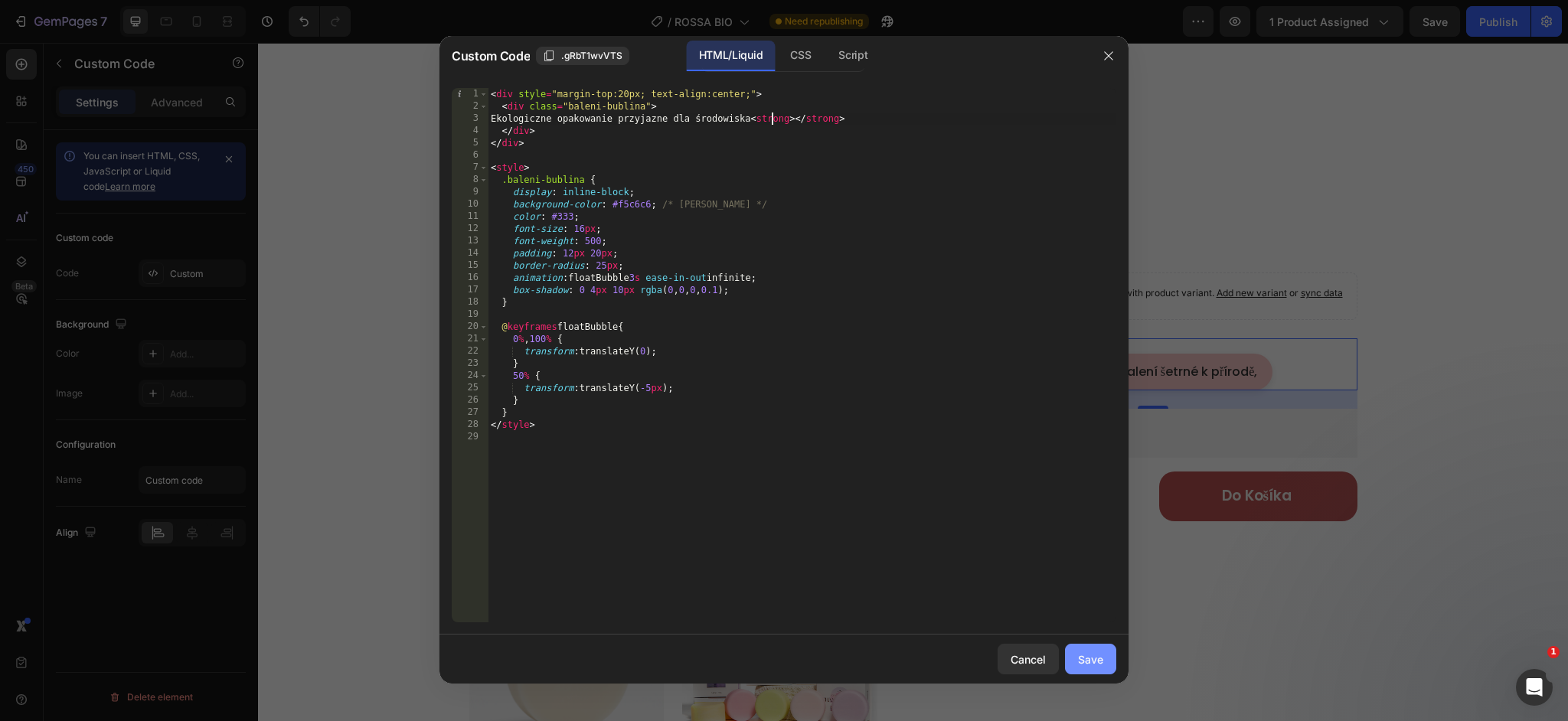
click at [1099, 662] on div "Save" at bounding box center [1090, 660] width 25 height 16
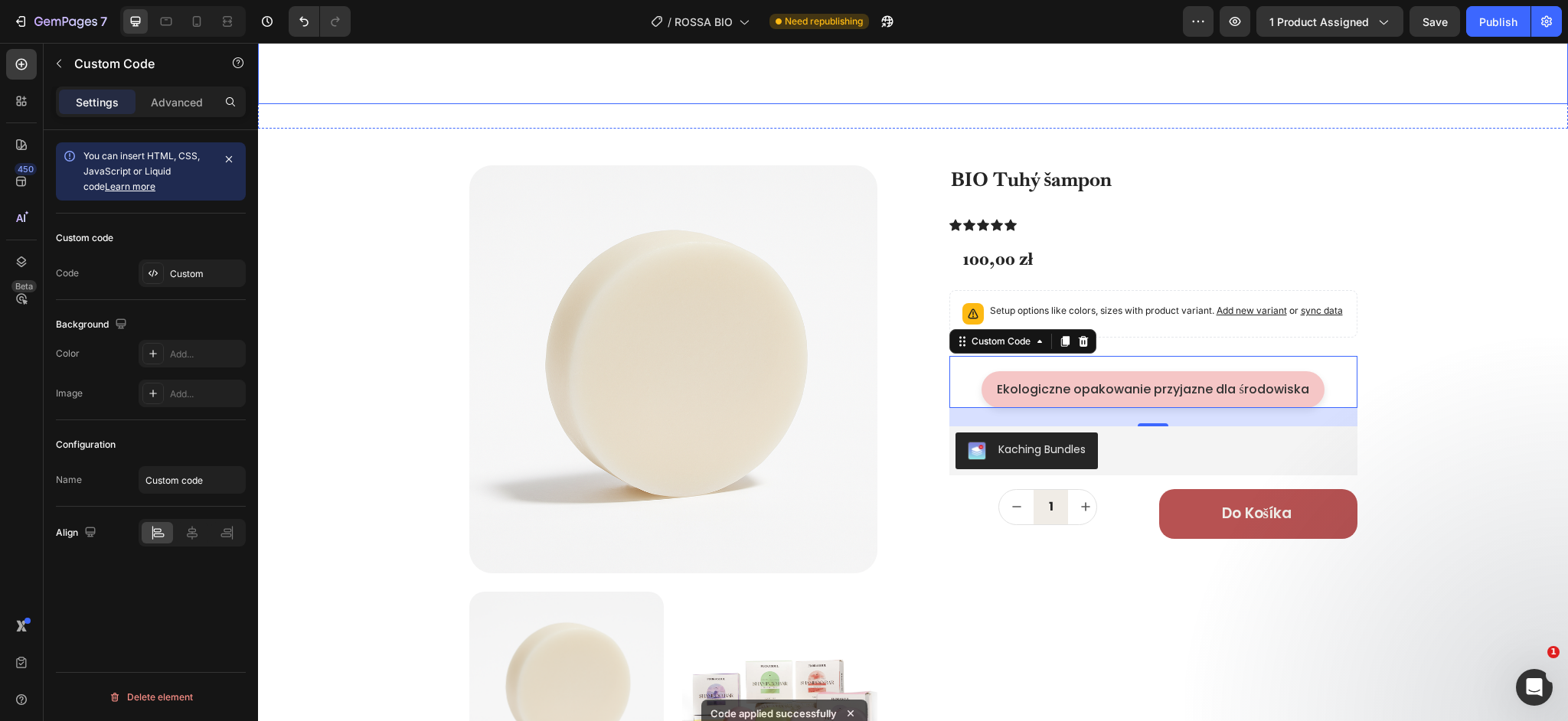
scroll to position [602, 0]
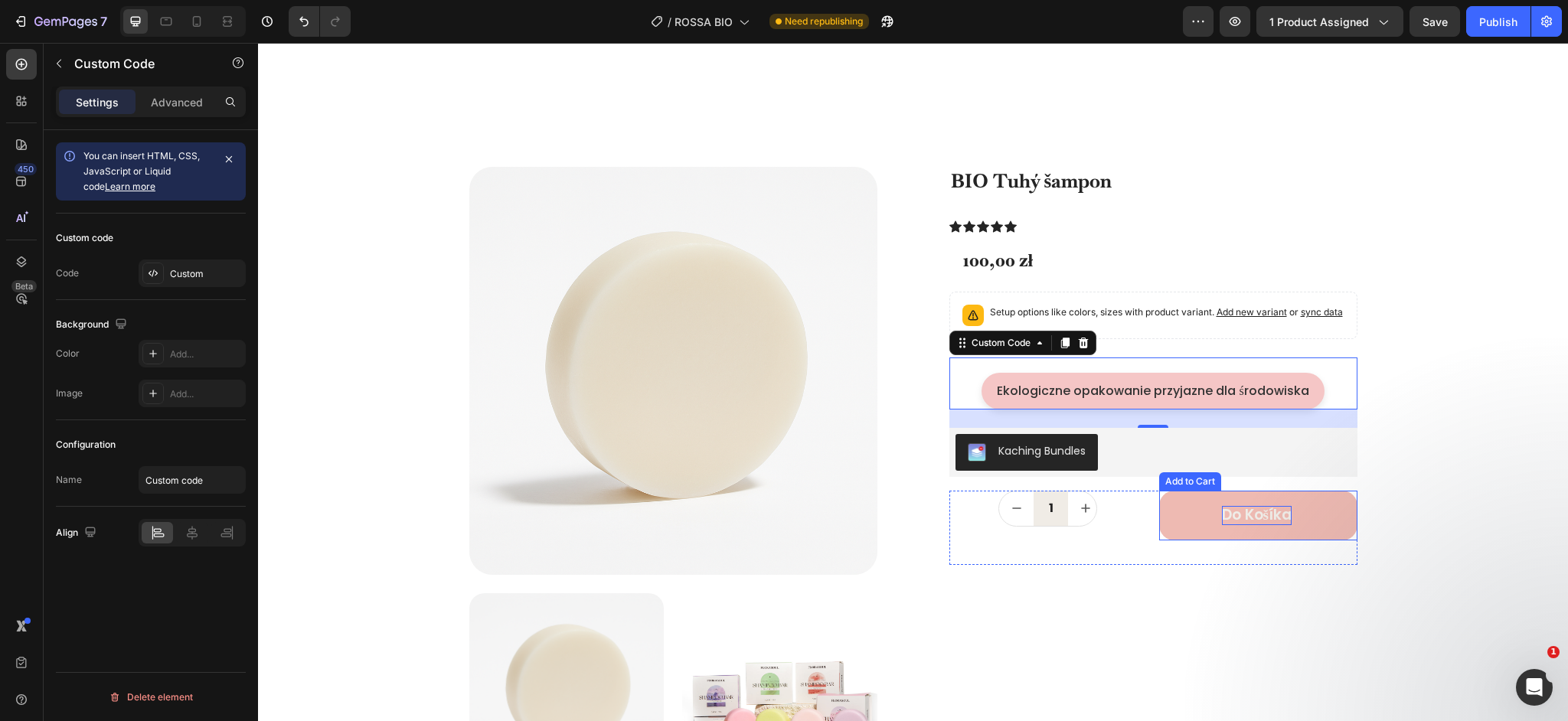
click at [1271, 525] on div "Do košíka" at bounding box center [1256, 515] width 69 height 19
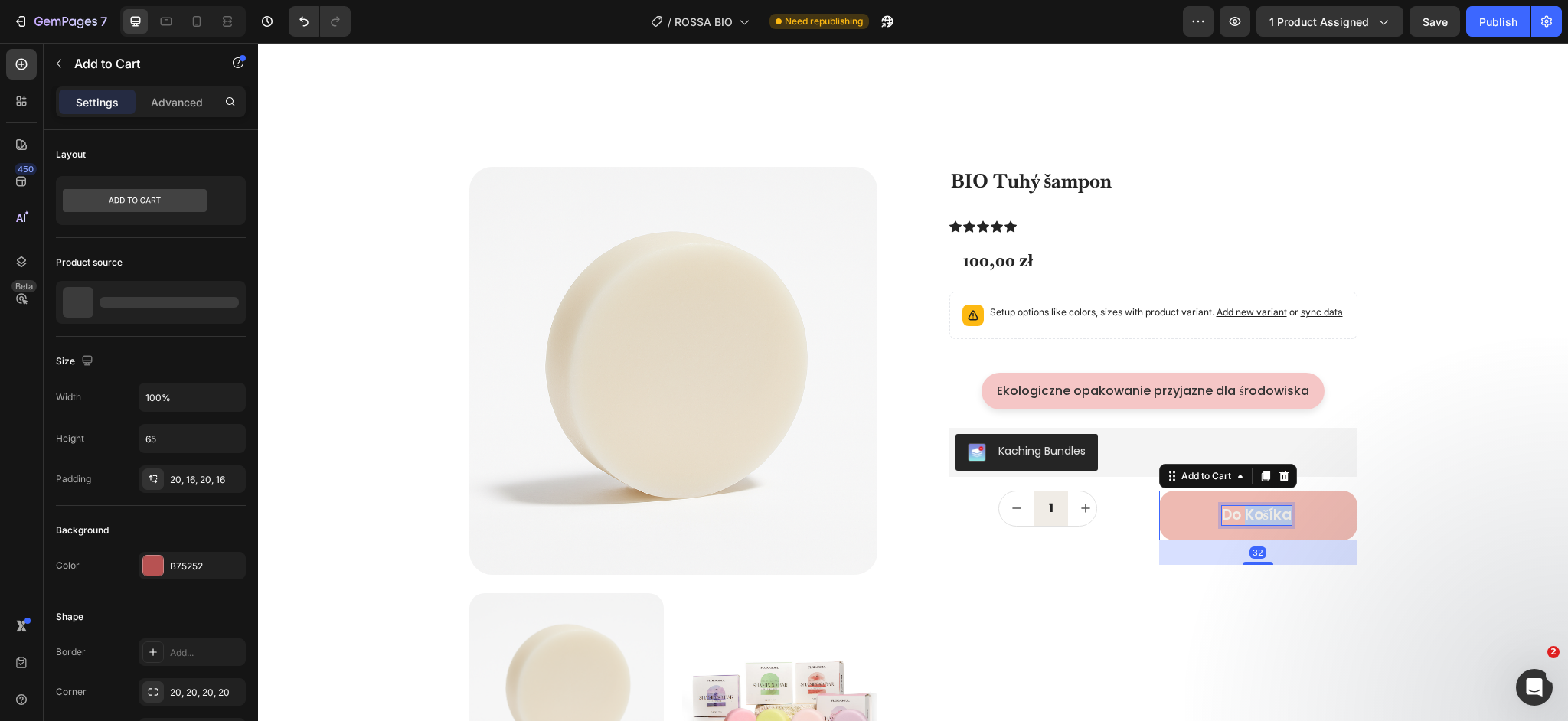
click at [1271, 525] on div "Do košíka" at bounding box center [1256, 515] width 69 height 19
click at [1271, 525] on p "Do košíka" at bounding box center [1256, 515] width 69 height 19
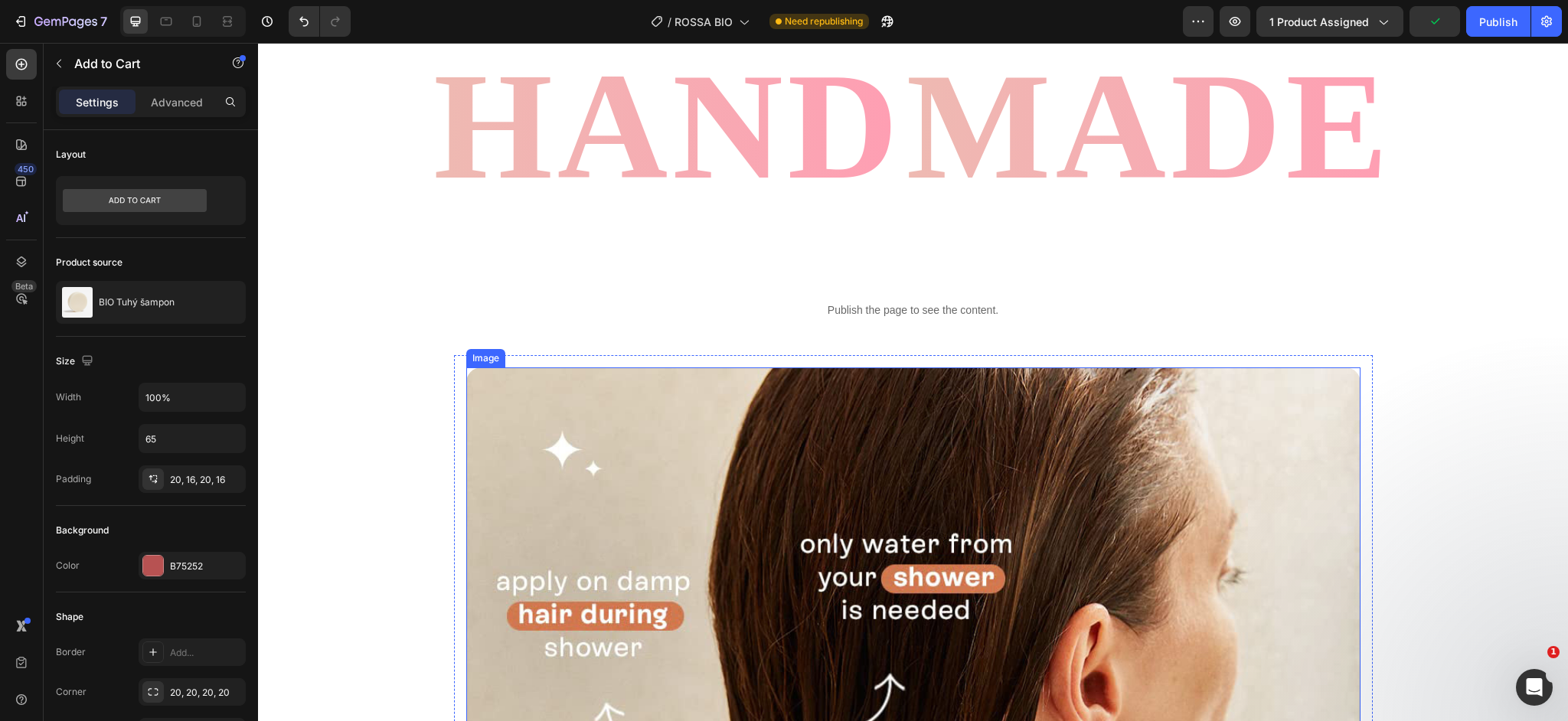
scroll to position [1477, 0]
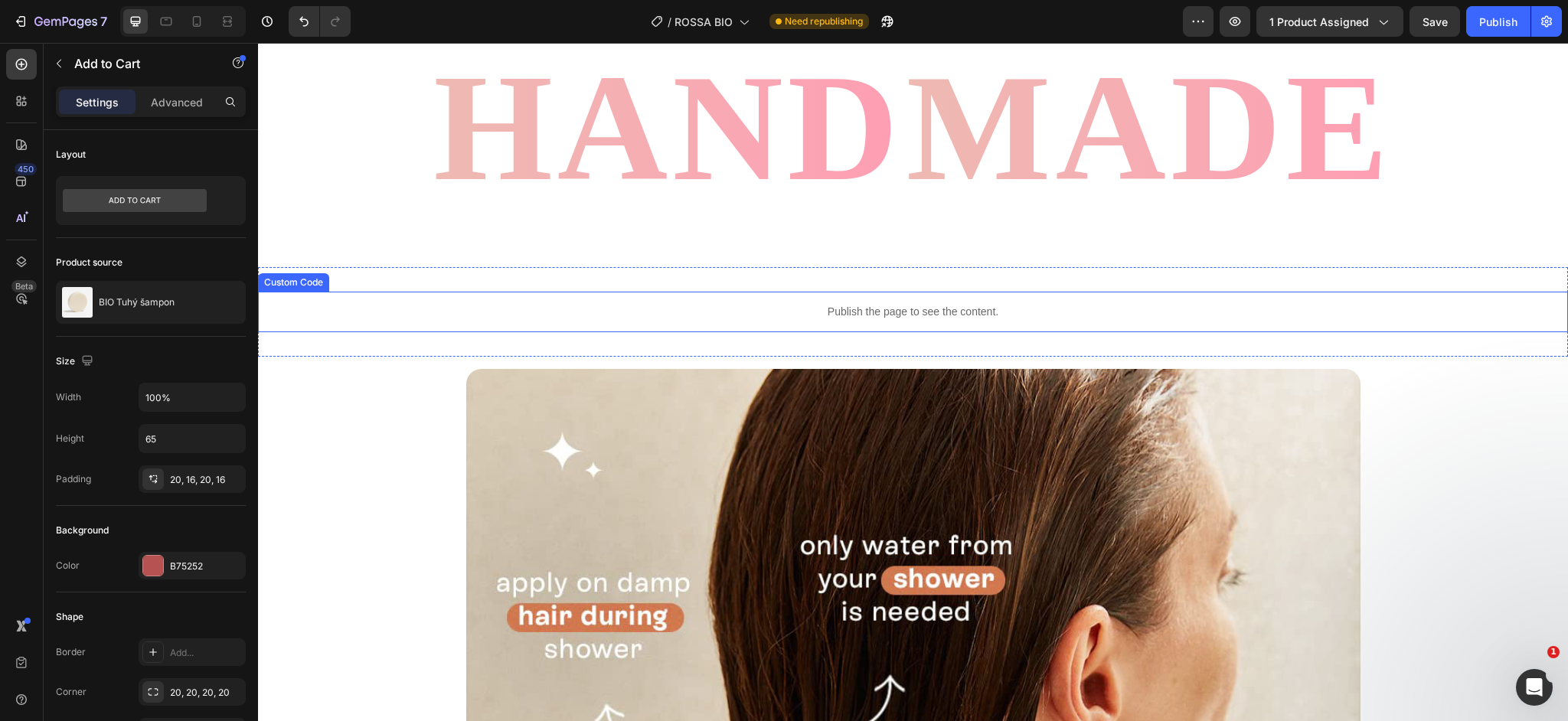
click at [807, 324] on div "Publish the page to see the content." at bounding box center [913, 312] width 1310 height 41
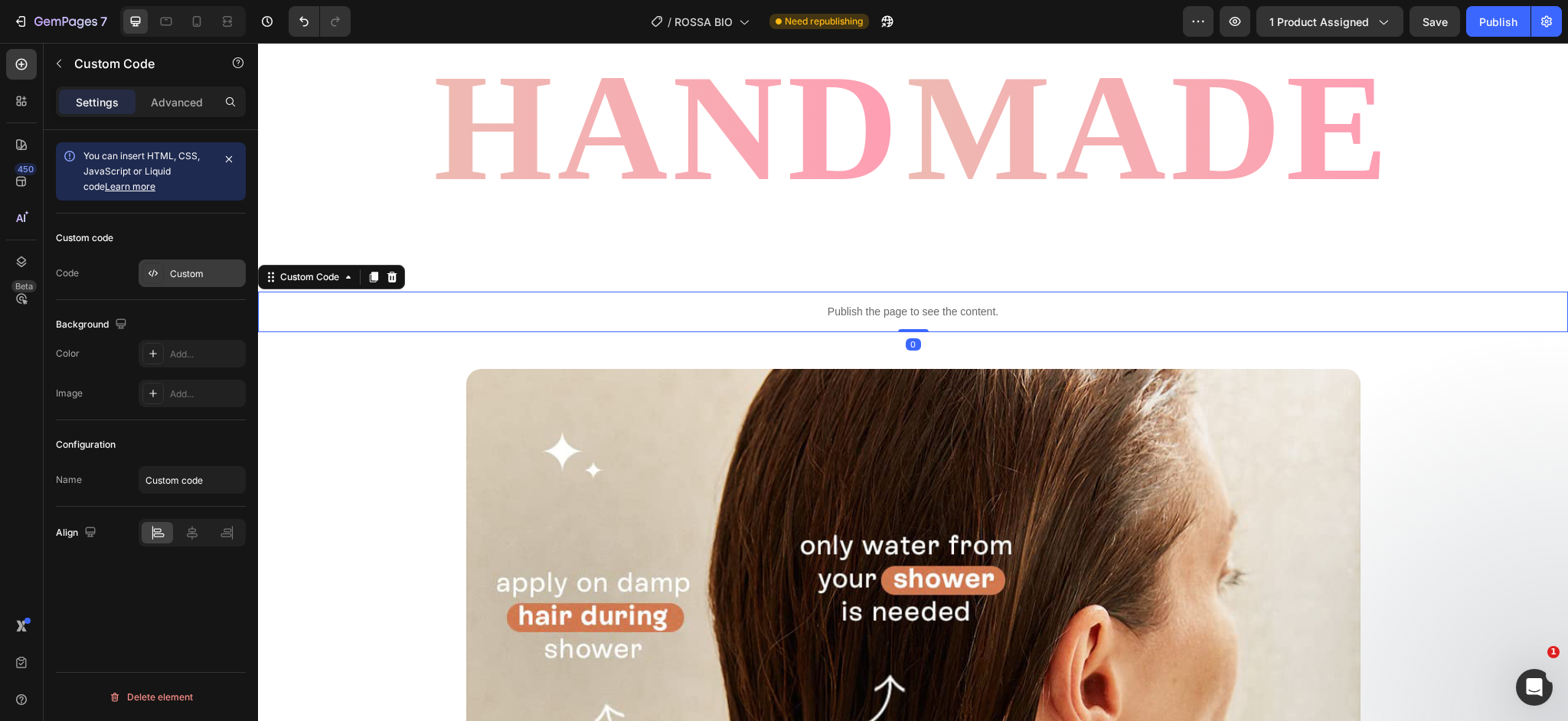
click at [220, 276] on div "Custom" at bounding box center [206, 274] width 72 height 14
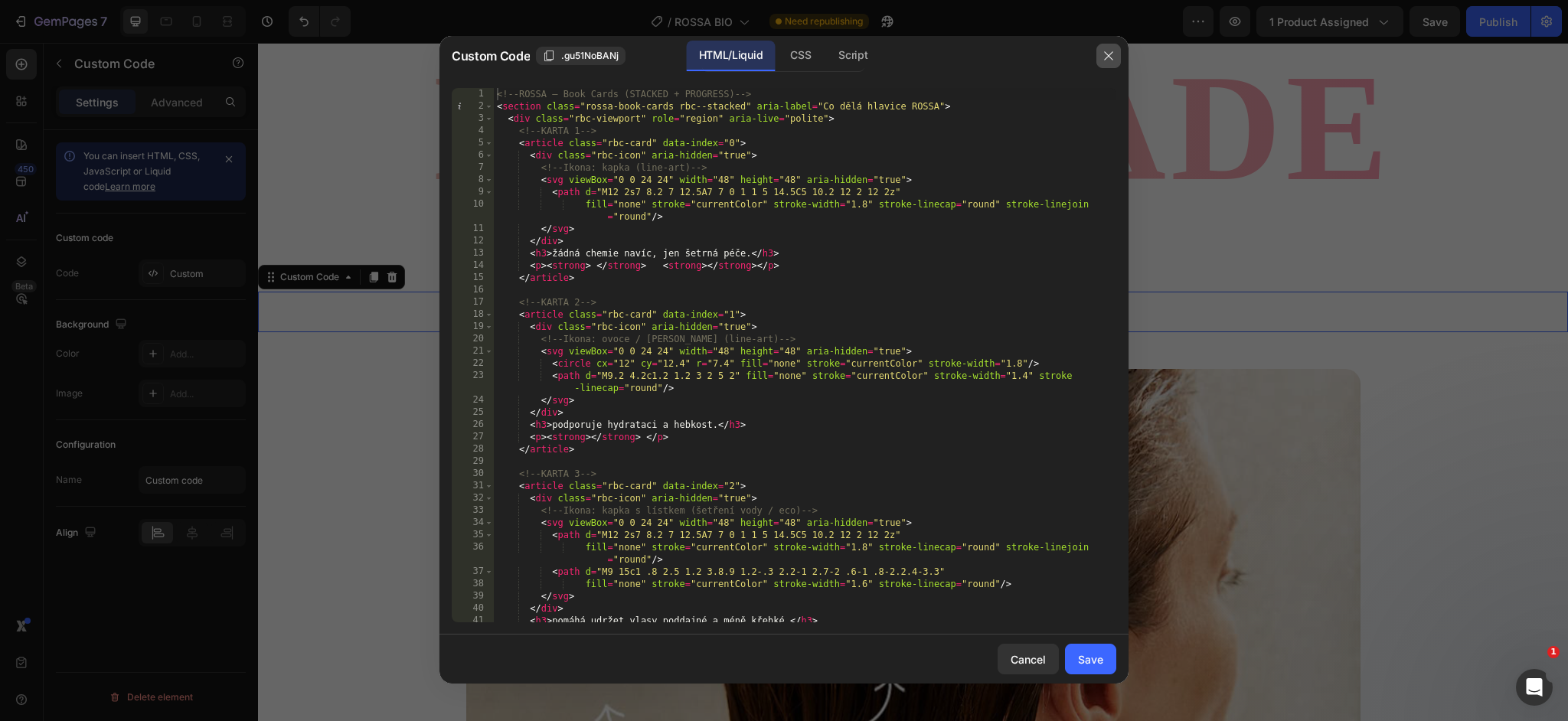
click at [1104, 56] on icon "button" at bounding box center [1108, 56] width 13 height 13
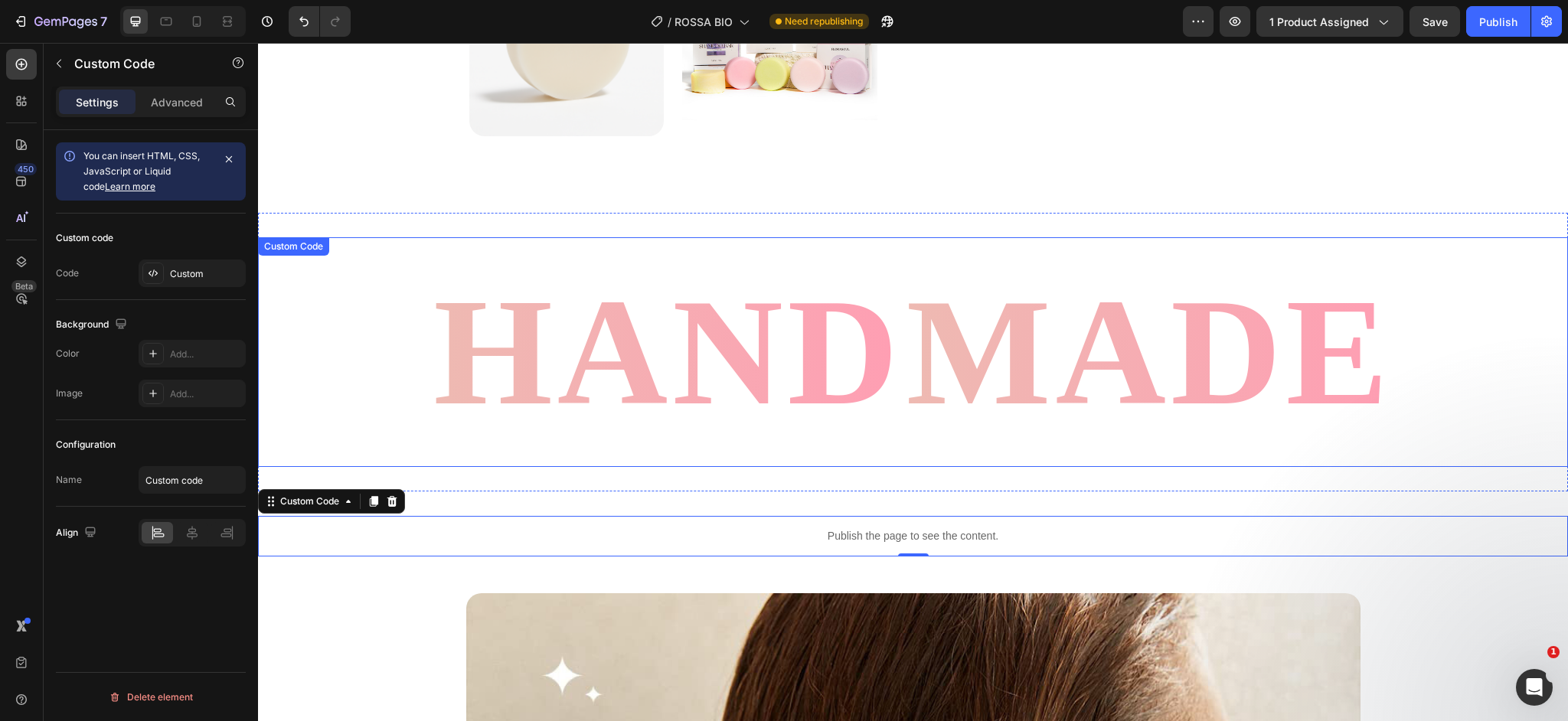
scroll to position [1252, 0]
click at [195, 267] on div "Custom" at bounding box center [206, 274] width 72 height 14
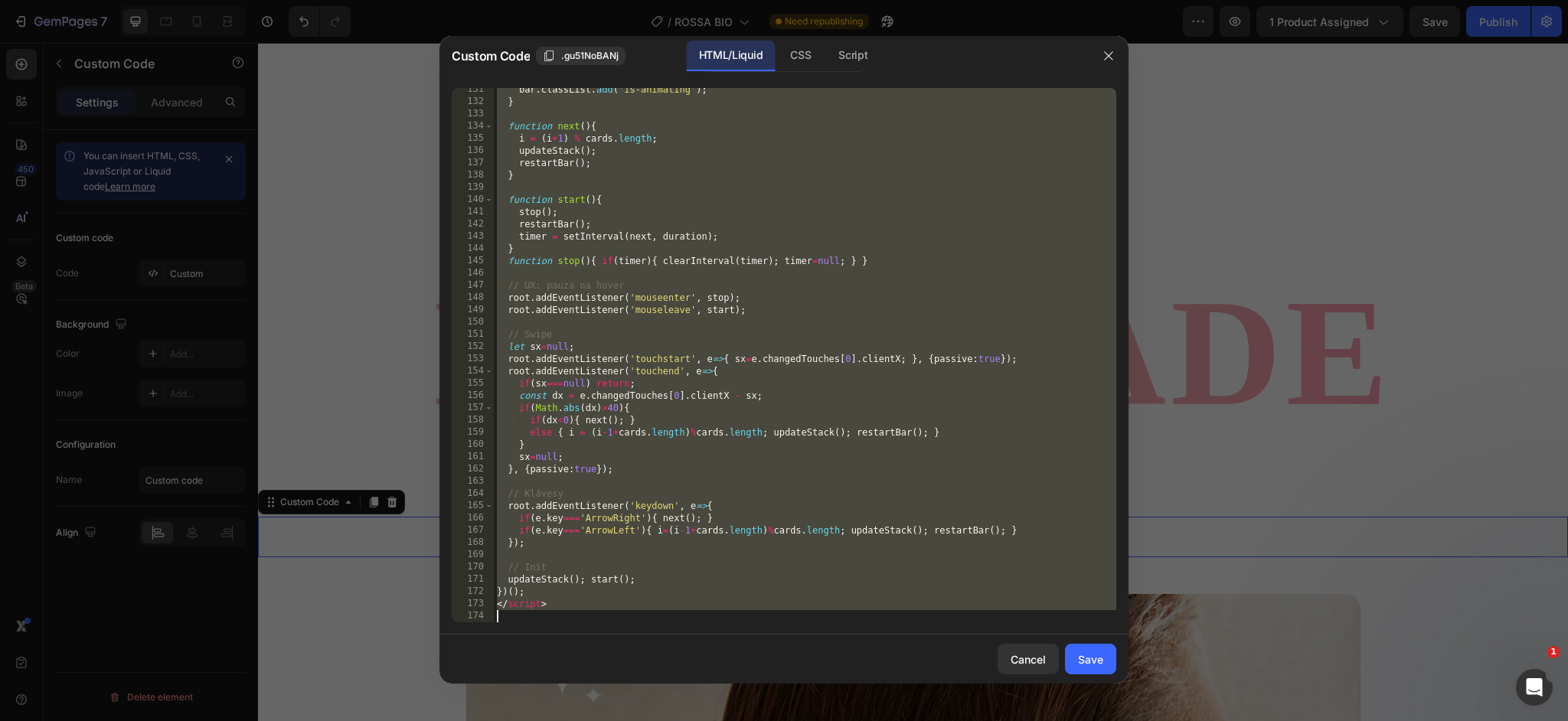
scroll to position [1646, 0]
drag, startPoint x: 495, startPoint y: 94, endPoint x: 753, endPoint y: 770, distance: 723.6
click at [753, 0] on html "7 Version history / ROSSA BIO Need republishing Preview 1 product assigned Save…" at bounding box center [784, 0] width 1568 height 0
type textarea "</script>"
paste textarea
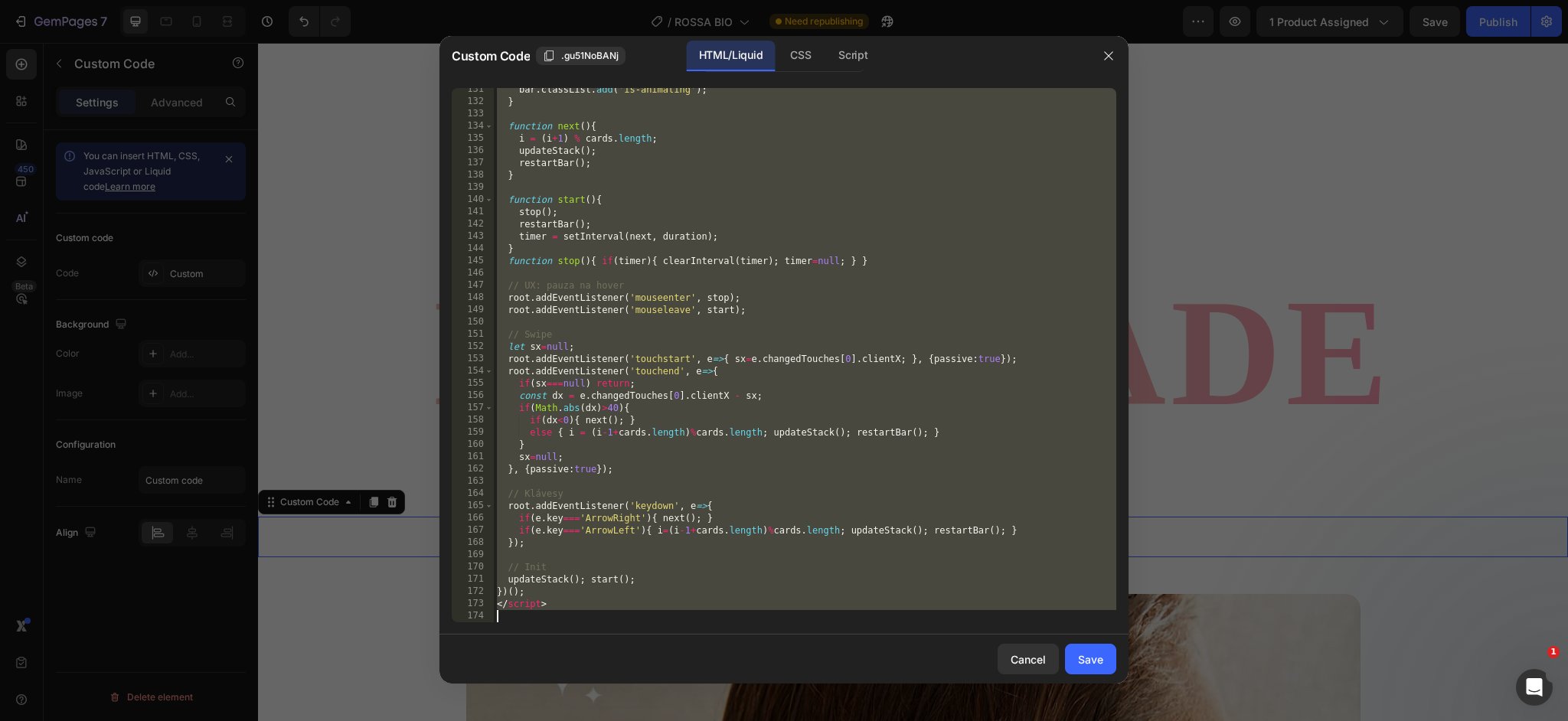
scroll to position [1670, 0]
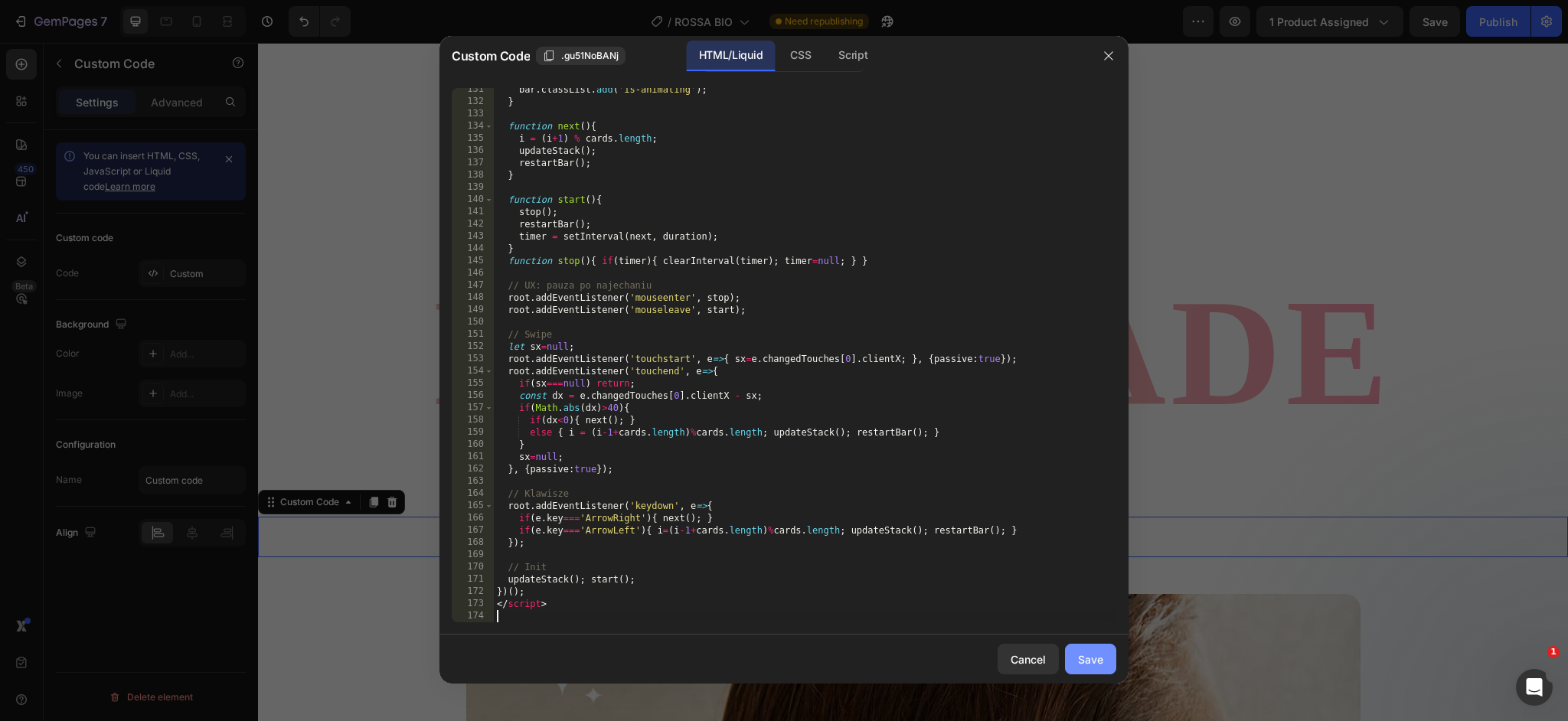
drag, startPoint x: 1100, startPoint y: 659, endPoint x: 1242, endPoint y: 285, distance: 400.0
click at [1100, 659] on div "Save" at bounding box center [1090, 660] width 25 height 16
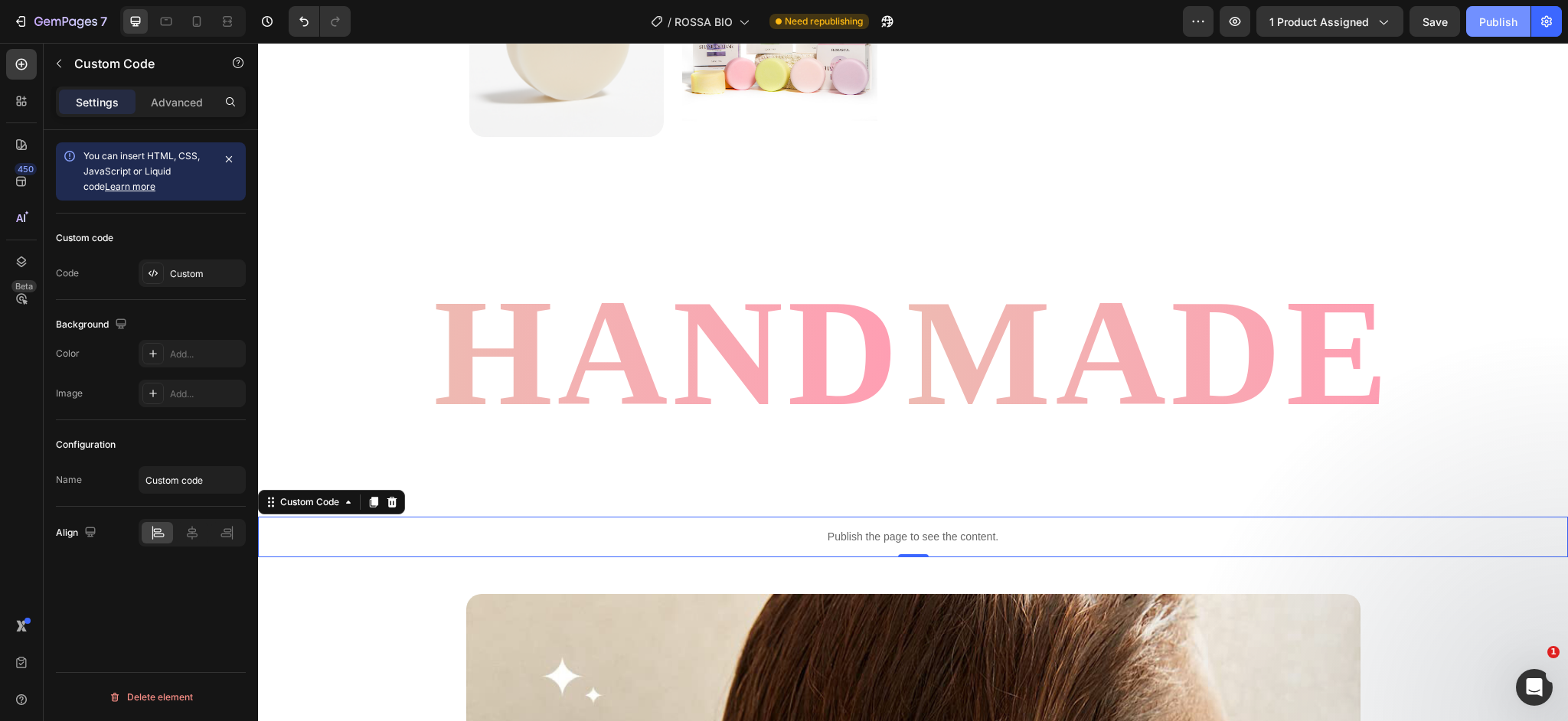
click at [1494, 21] on div "Publish" at bounding box center [1498, 21] width 38 height 16
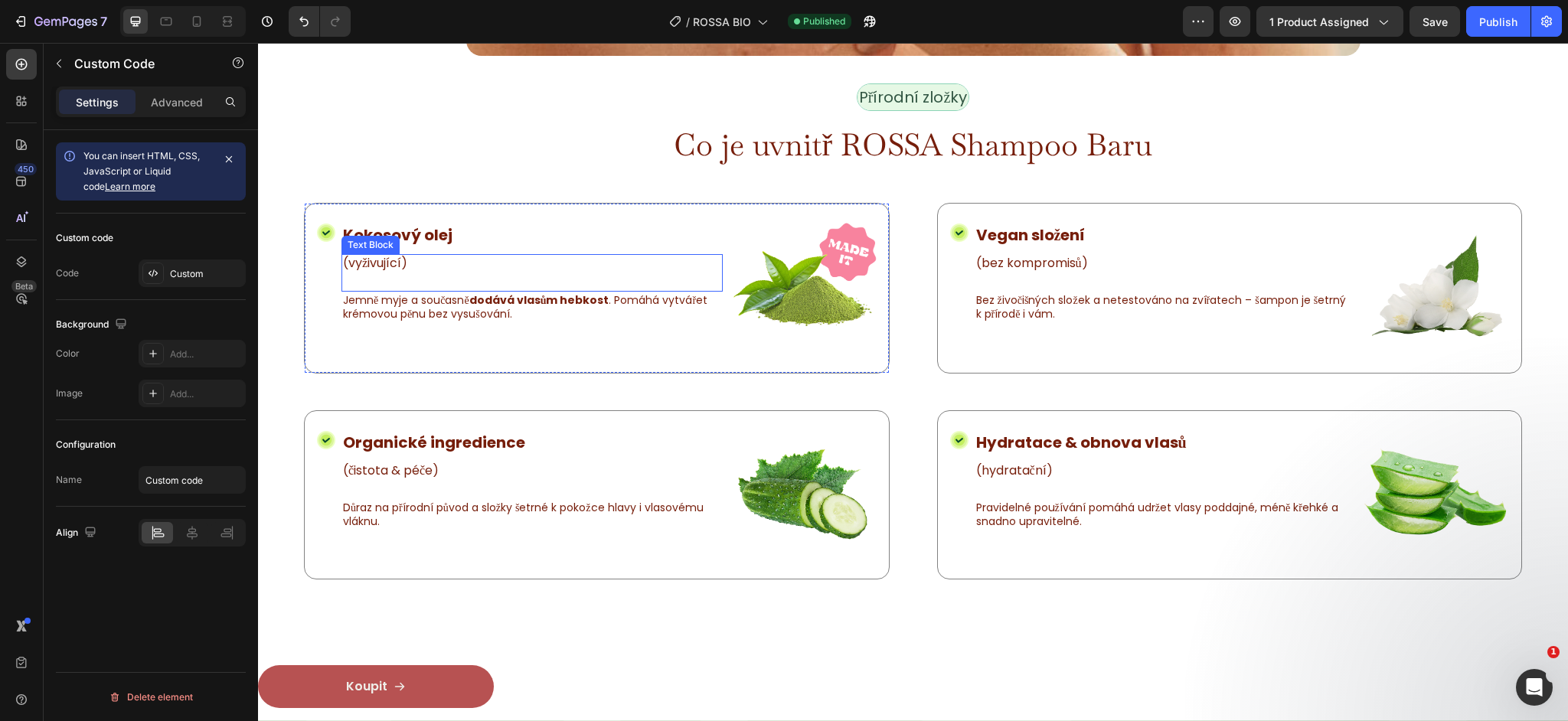
scroll to position [2687, 0]
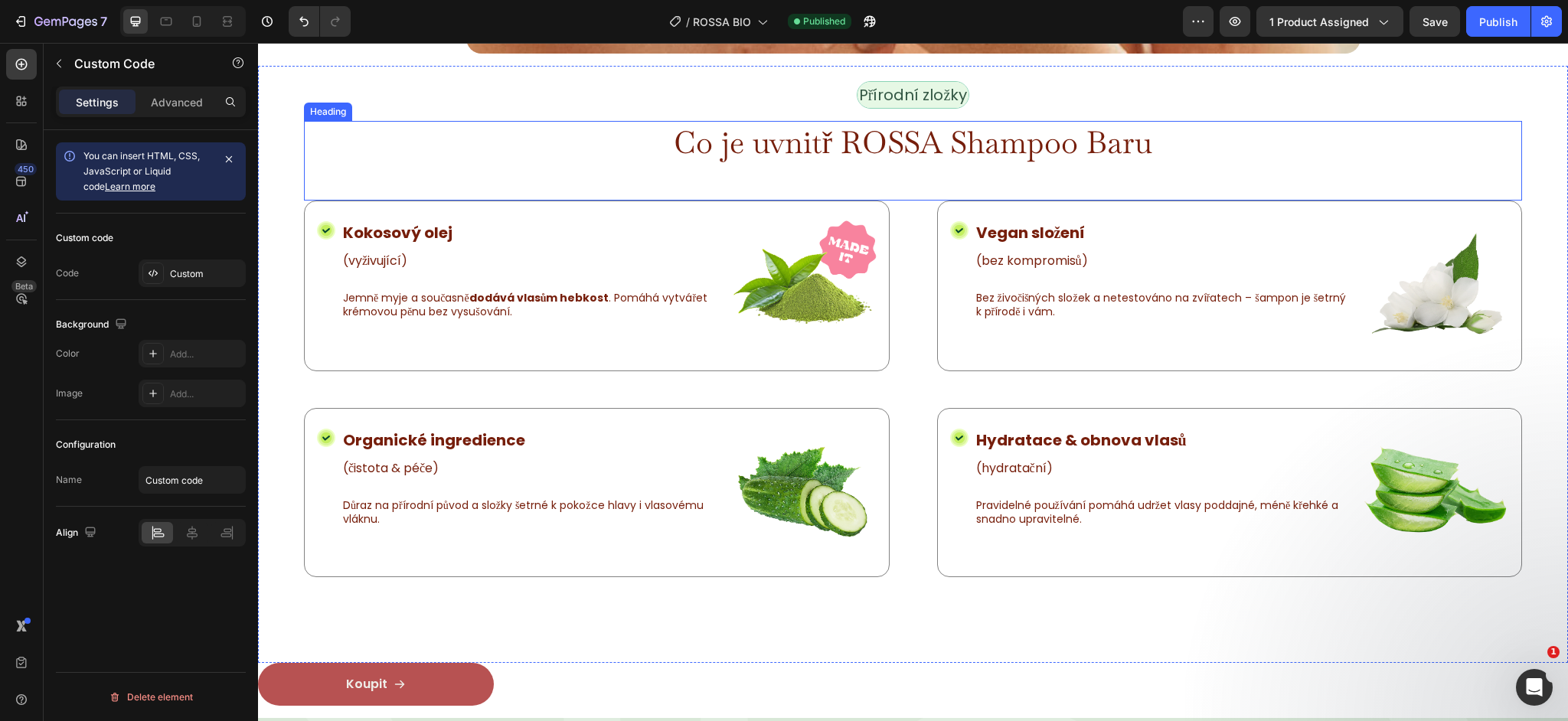
click at [768, 140] on h2 "Co je uvnitř ROSSA Shampoo Baru" at bounding box center [913, 142] width 1218 height 43
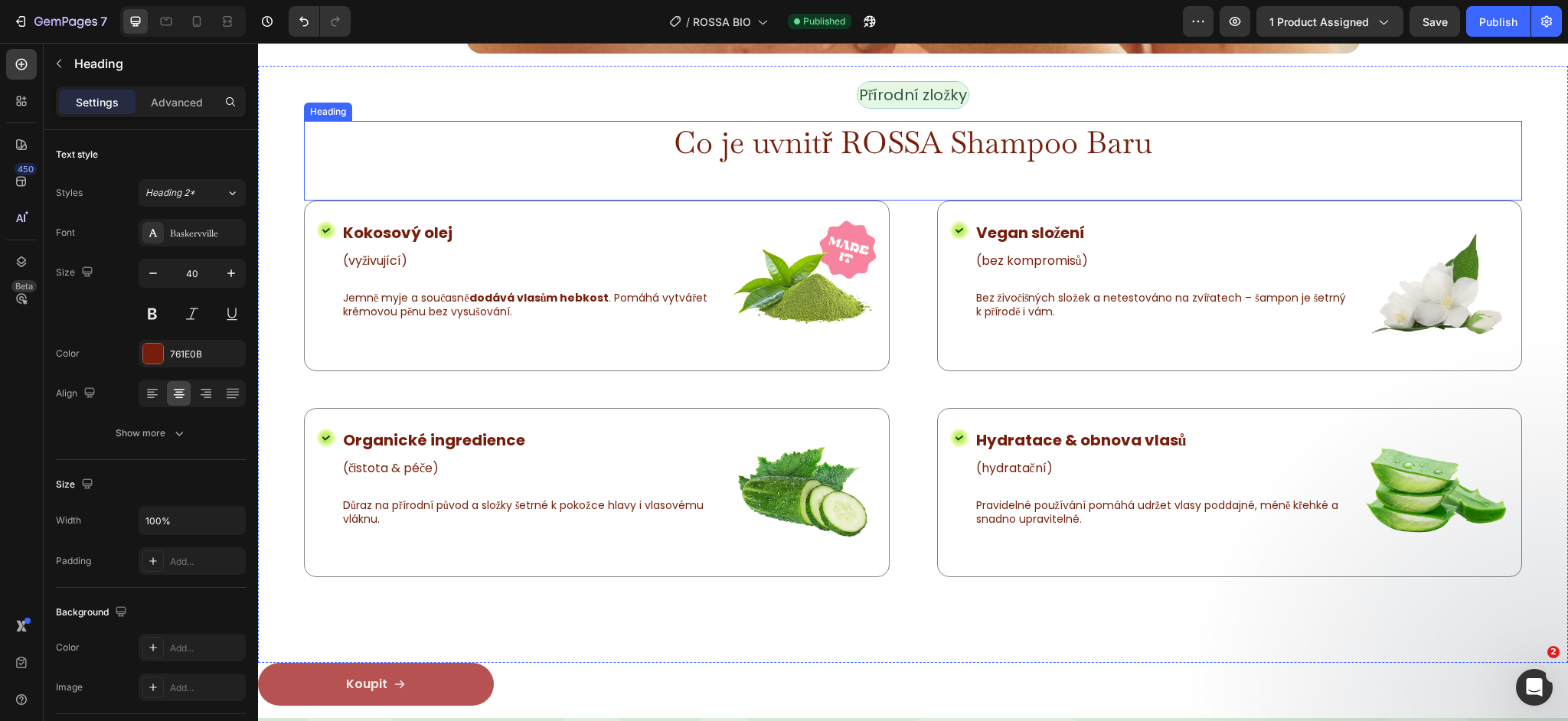
click at [768, 140] on h2 "Co je uvnitř ROSSA Shampoo Baru" at bounding box center [913, 142] width 1218 height 43
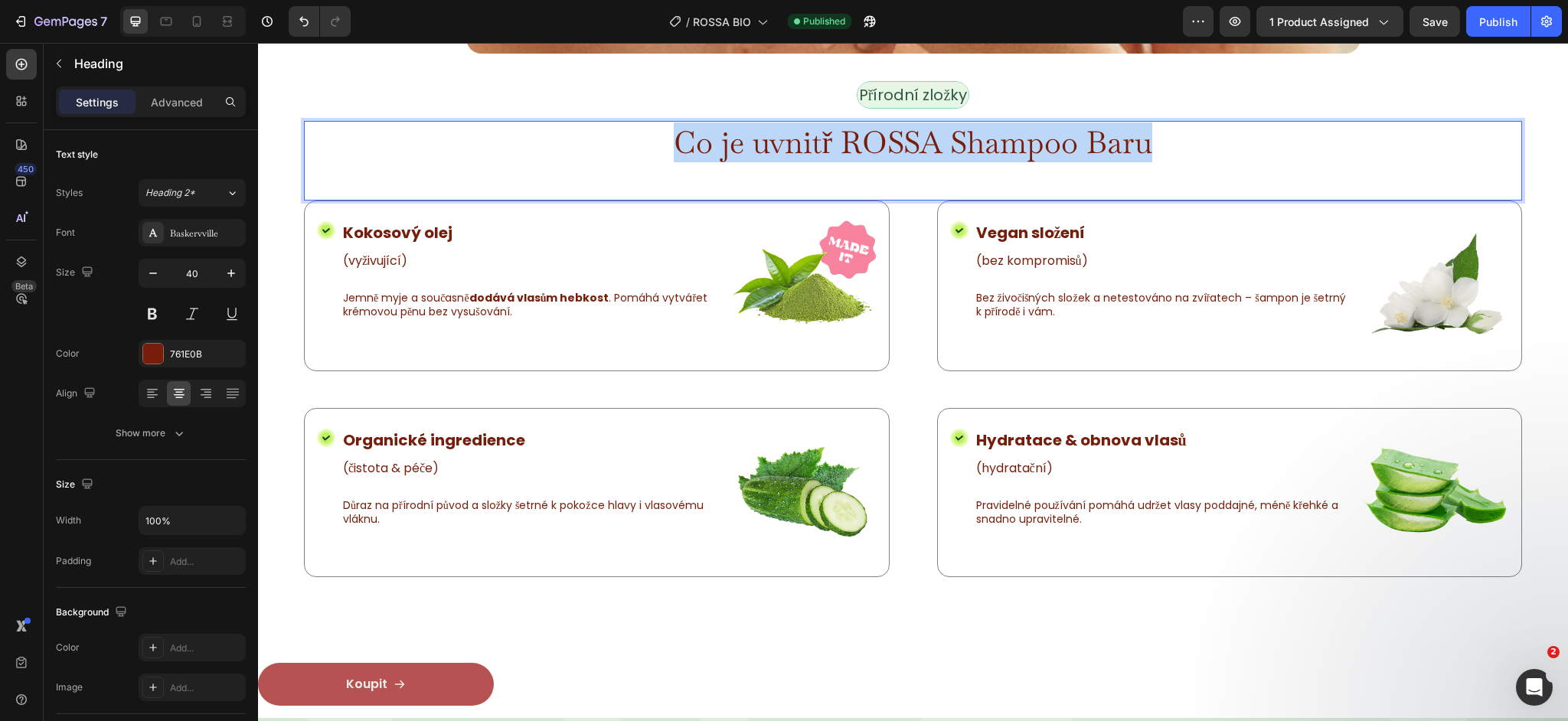
click at [768, 140] on p "Co je uvnitř ROSSA Shampoo Baru" at bounding box center [912, 142] width 1215 height 40
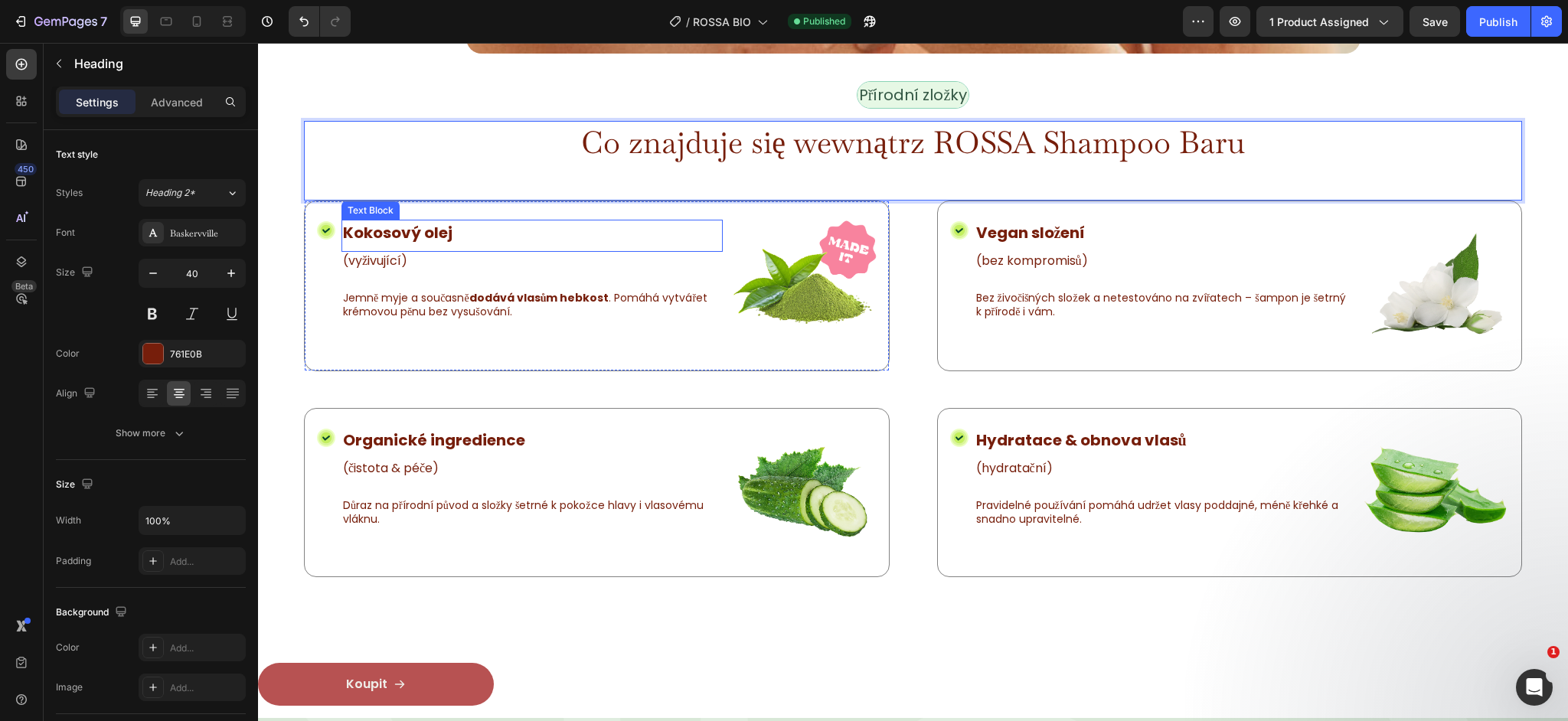
click at [386, 227] on p "Kokosový olej" at bounding box center [532, 233] width 378 height 23
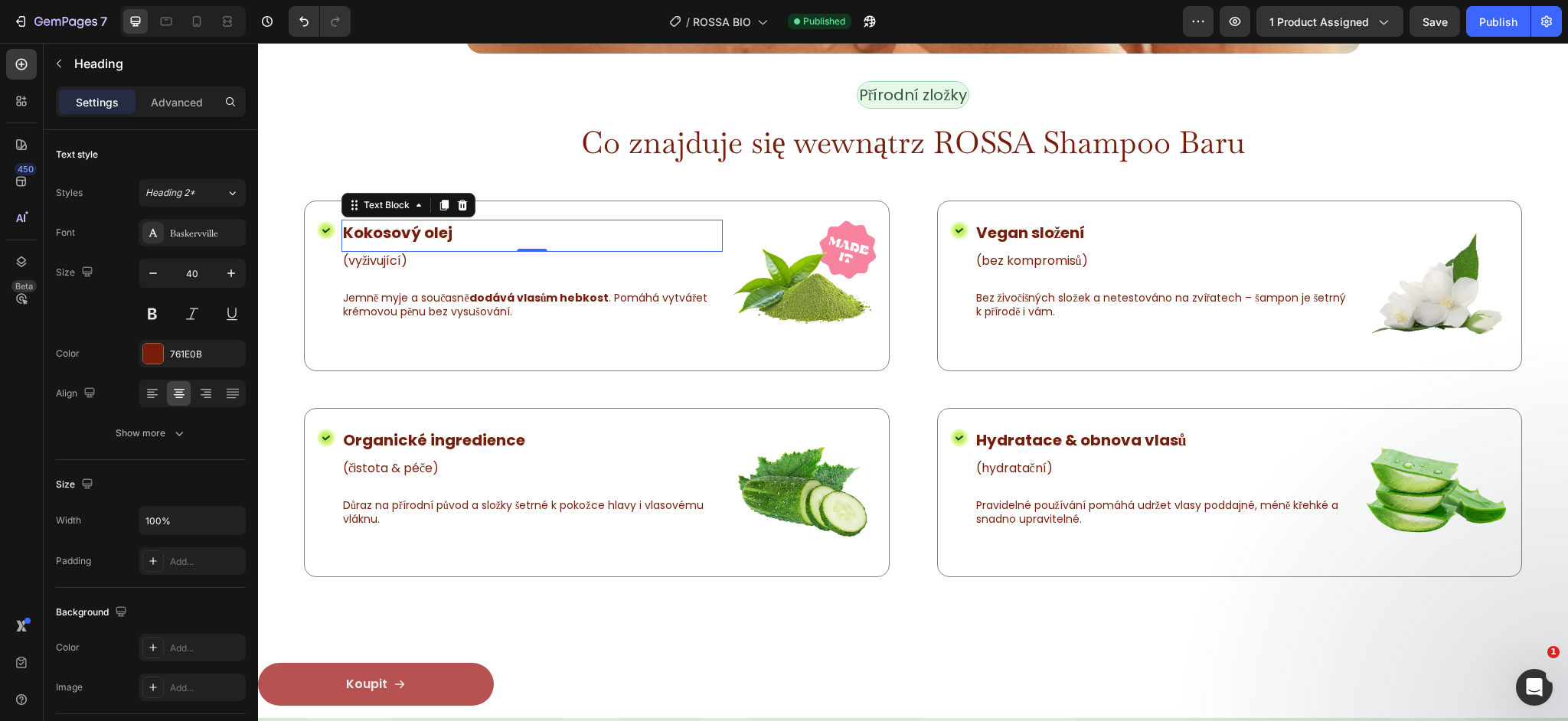
click at [386, 227] on p "Kokosový olej" at bounding box center [532, 233] width 378 height 23
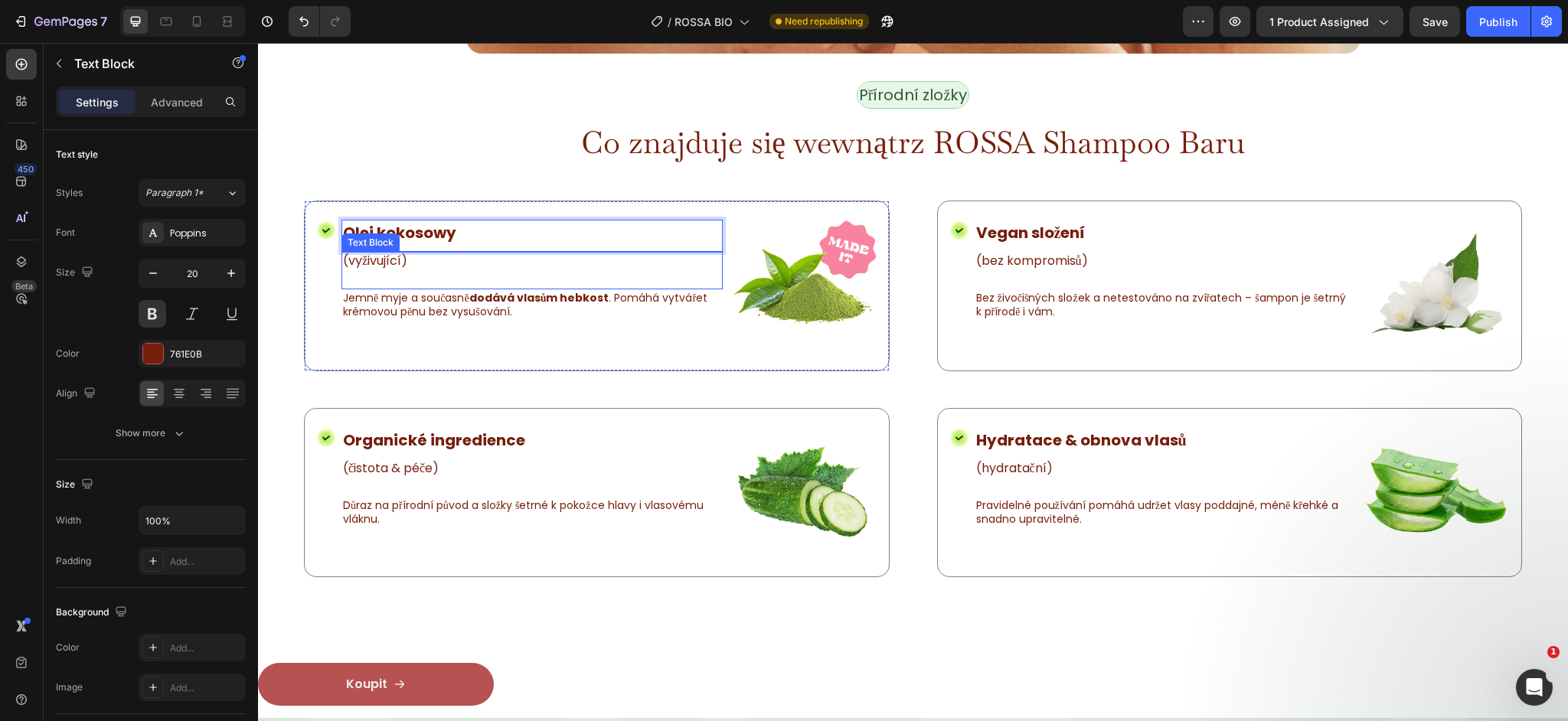
click at [369, 260] on p "(vyživující)" at bounding box center [532, 261] width 378 height 16
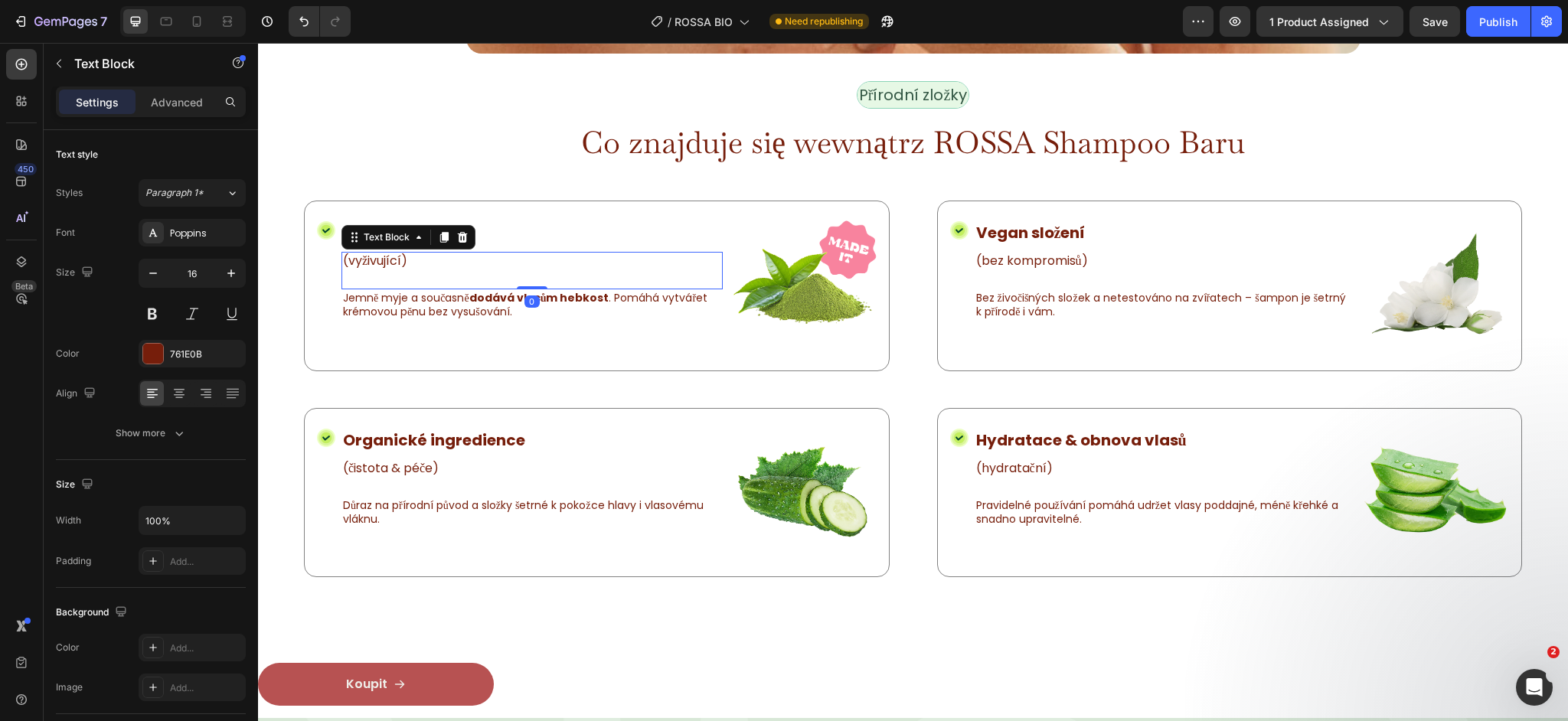
click at [369, 260] on p "(vyživující)" at bounding box center [532, 261] width 378 height 16
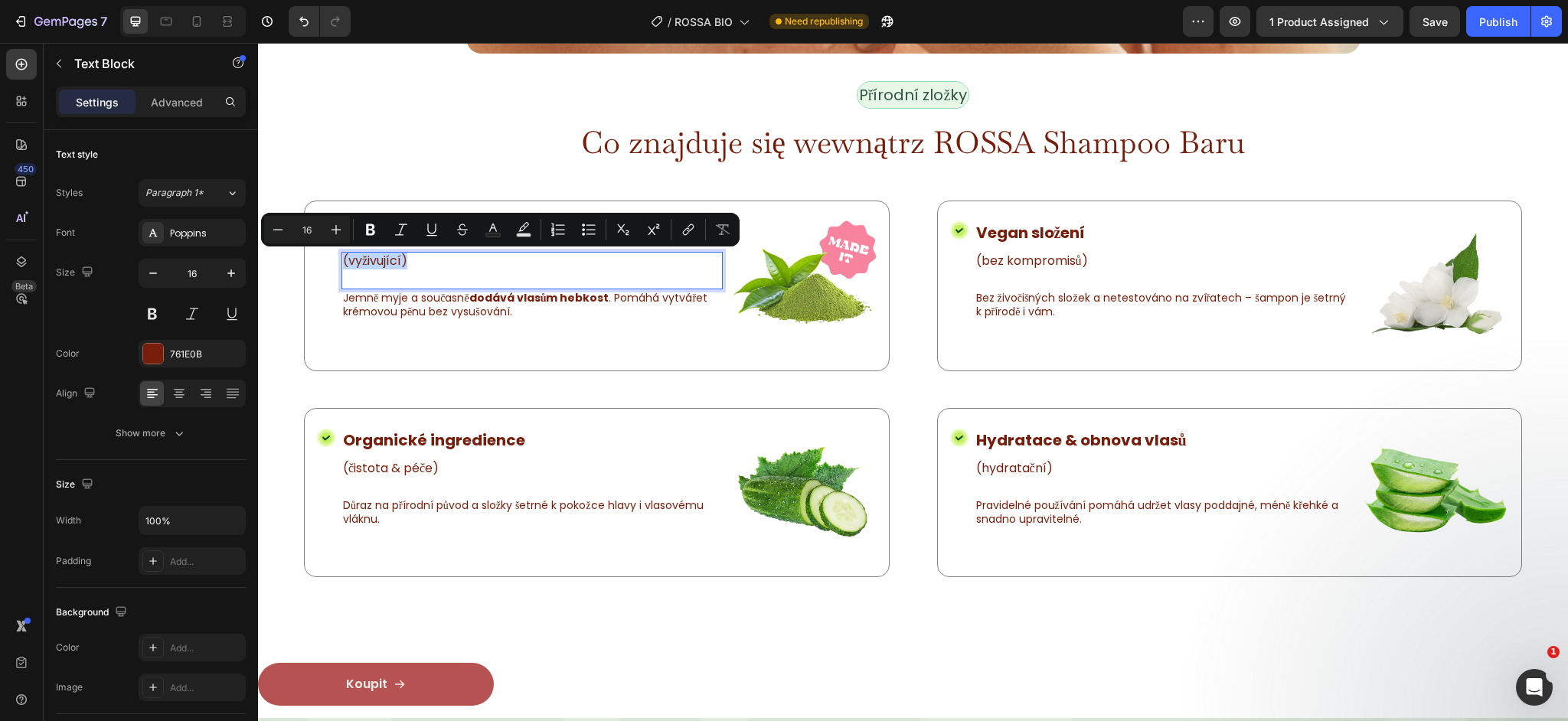
click at [369, 260] on p "(vyživující)" at bounding box center [532, 261] width 378 height 16
click at [377, 262] on p "(vyživující)" at bounding box center [532, 261] width 378 height 16
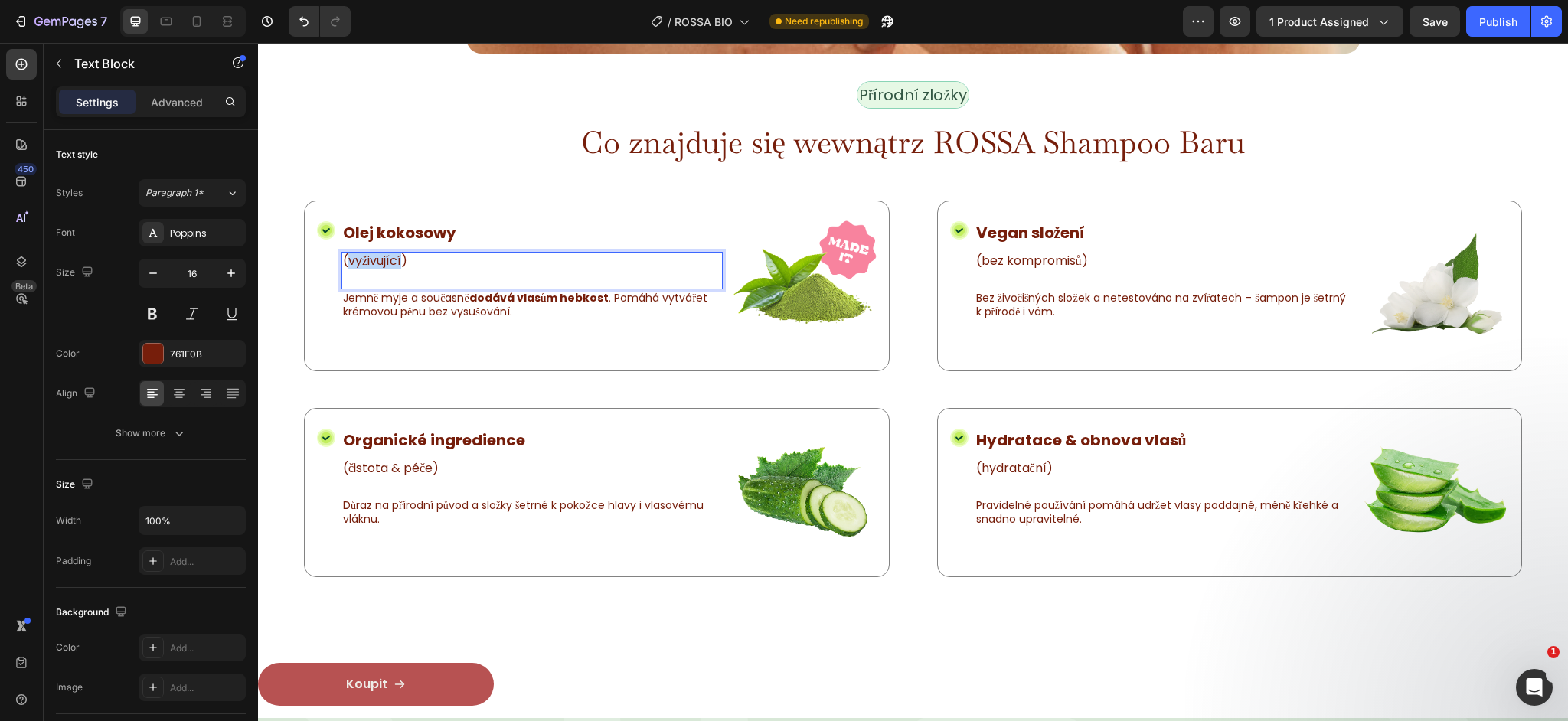
click at [377, 262] on p "(vyživující)" at bounding box center [532, 261] width 378 height 16
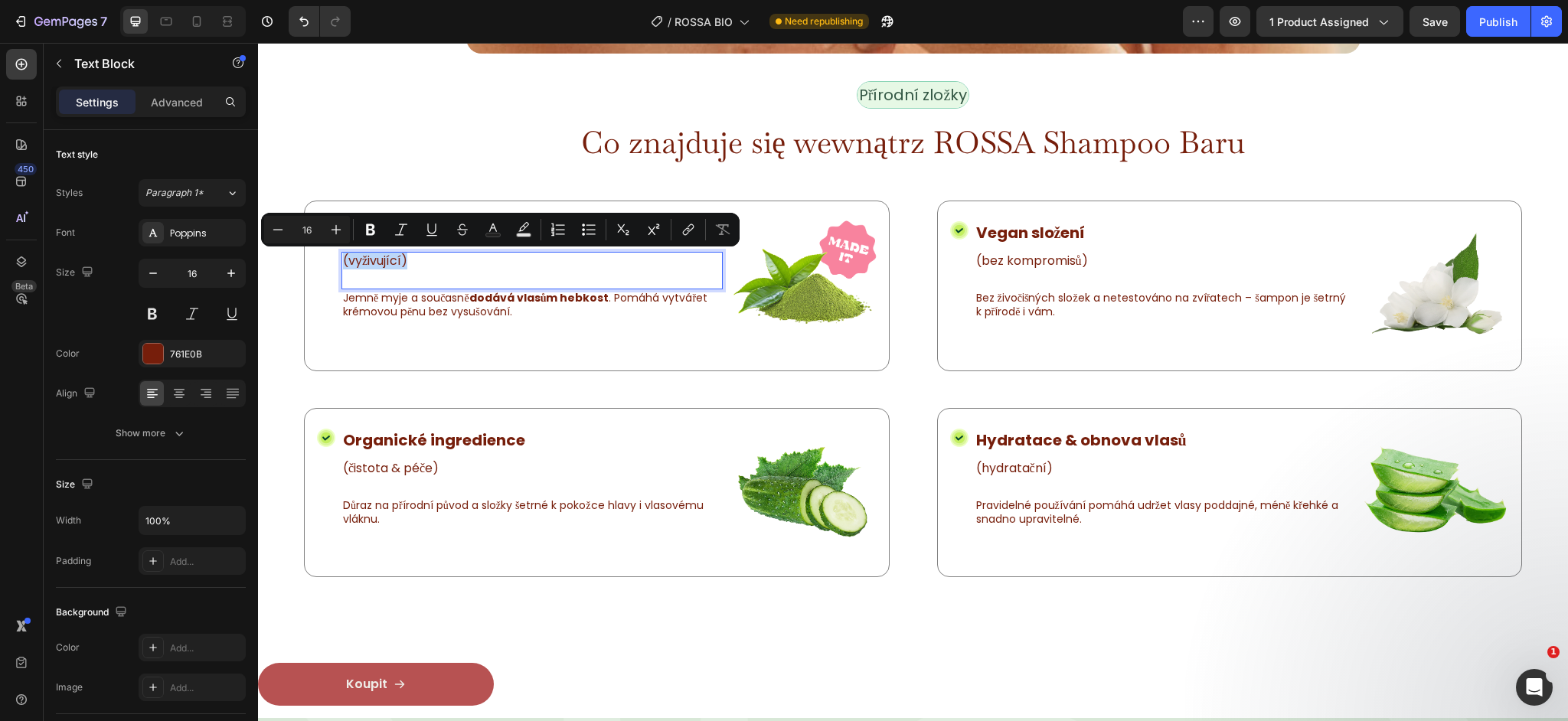
click at [377, 262] on p "(vyživující)" at bounding box center [532, 261] width 378 height 16
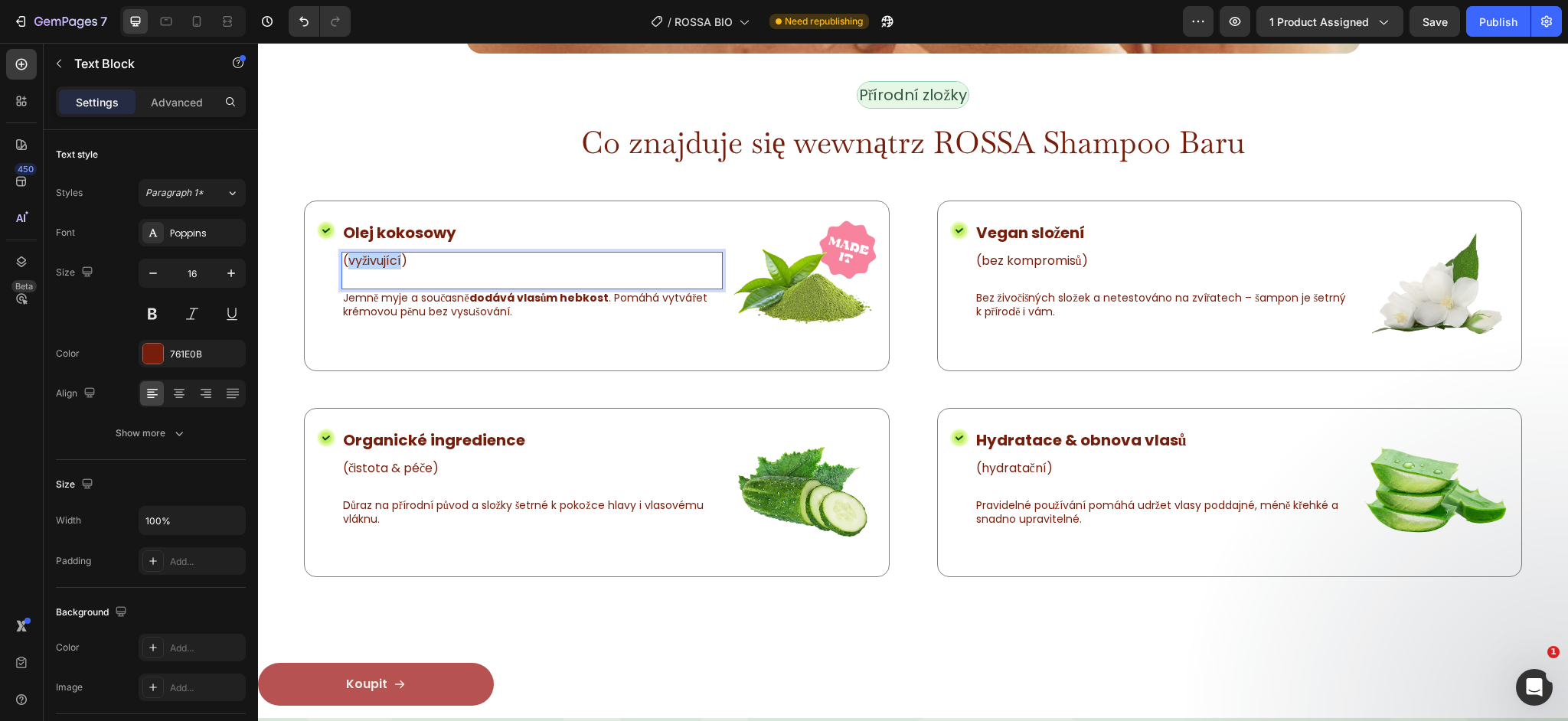
click at [377, 262] on p "(vyživující)" at bounding box center [532, 261] width 378 height 16
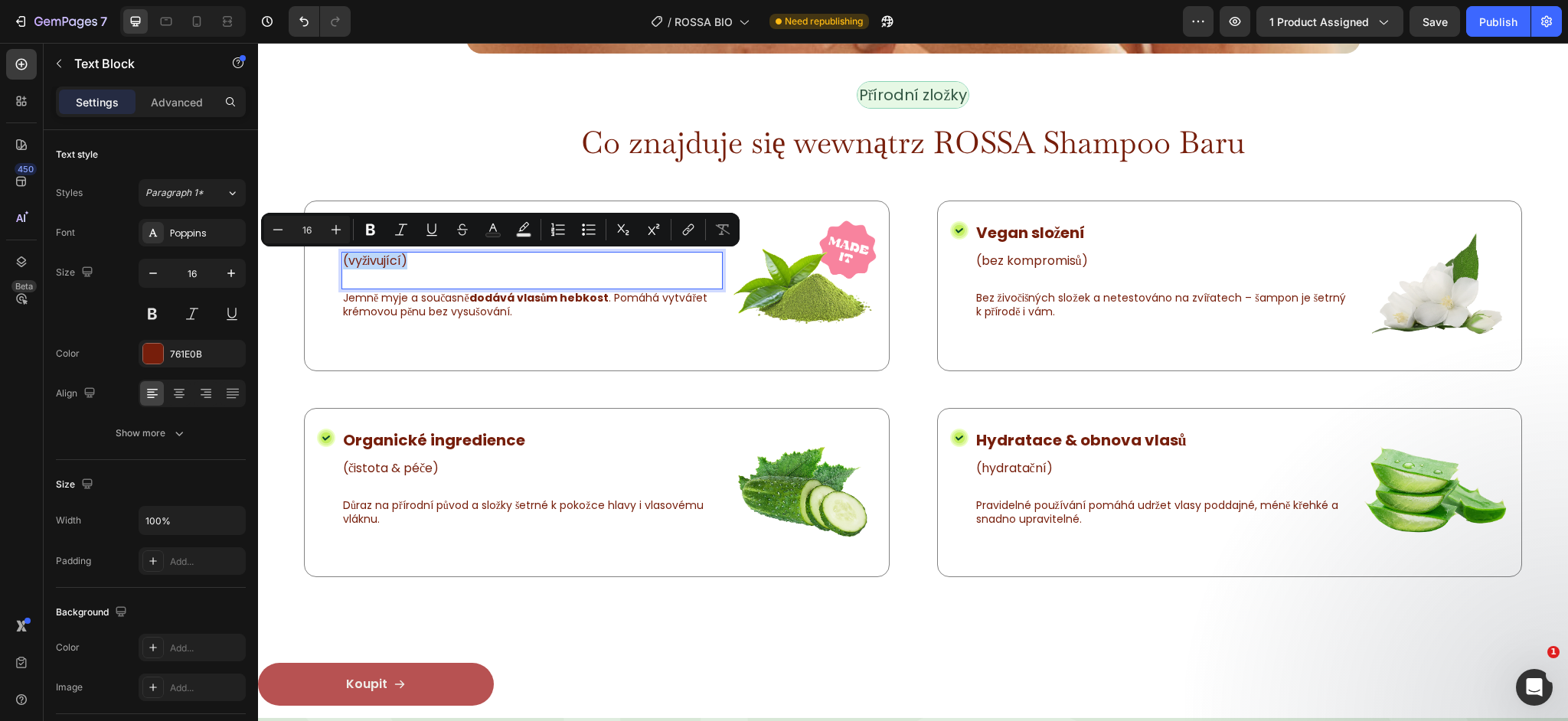
click at [377, 262] on p "(vyživující)" at bounding box center [532, 261] width 378 height 16
click at [373, 262] on p "(vyživující)" at bounding box center [532, 261] width 378 height 16
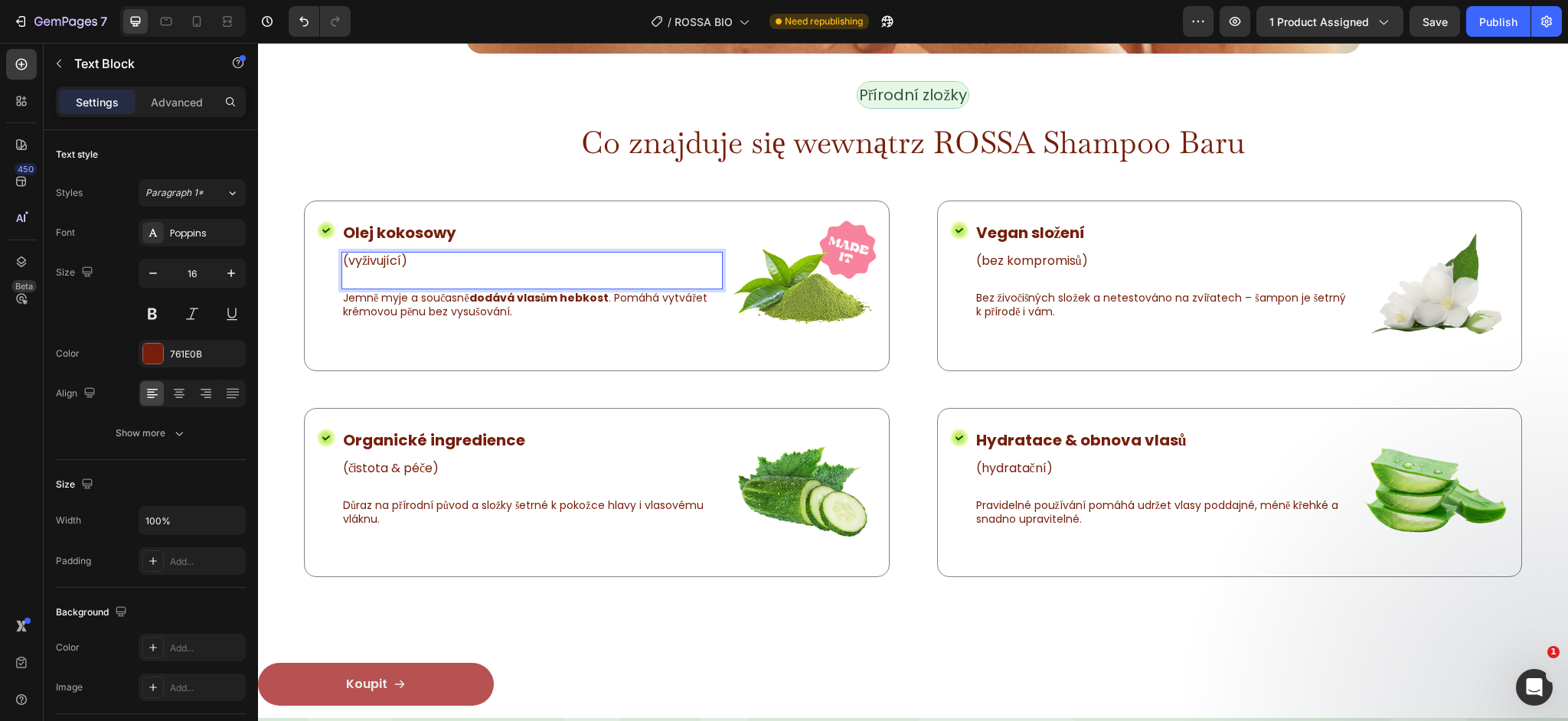
click at [373, 262] on p "(vyživující)" at bounding box center [532, 261] width 378 height 16
click at [396, 304] on p "Jemně myje a současně dodává vlasům hebkost . Pomáhá vytvářet krémovou pěnu bez…" at bounding box center [532, 305] width 378 height 27
click at [398, 304] on p "Jemně myje a současně dodává vlasům hebkost . Pomáhá vytvářet krémovou pěnu bez…" at bounding box center [532, 305] width 378 height 27
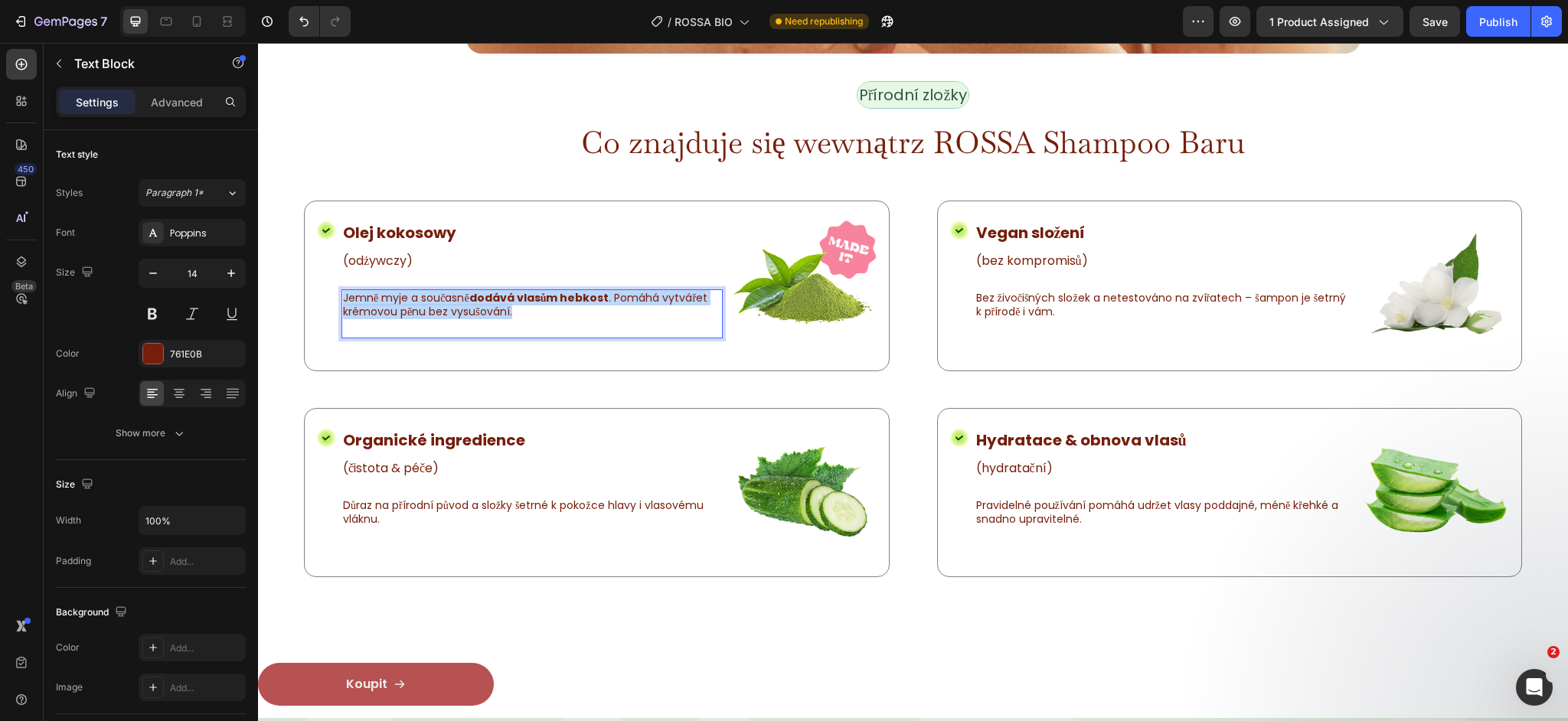
click at [398, 304] on p "Jemně myje a současně dodává vlasům hebkost . Pomáhá vytvářet krémovou pěnu bez…" at bounding box center [532, 305] width 378 height 27
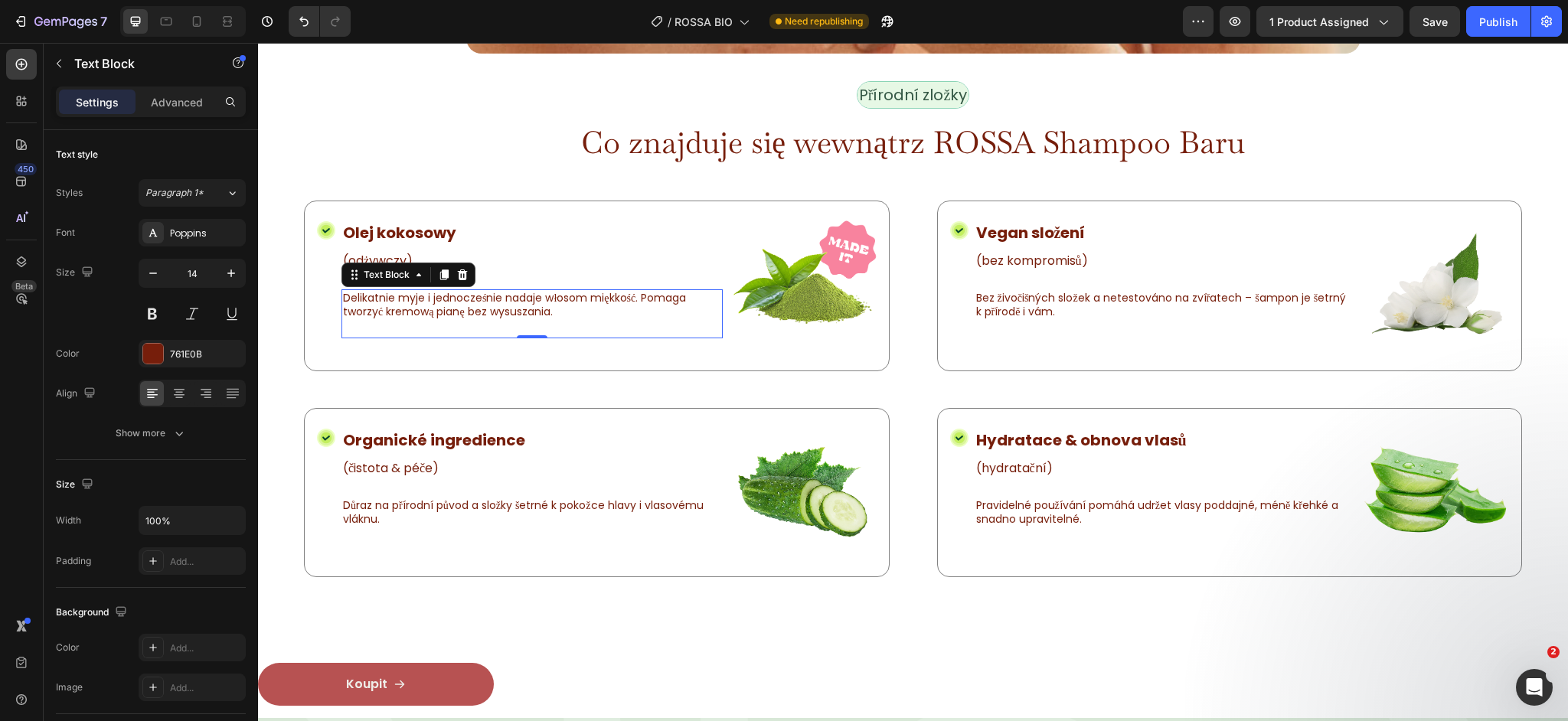
click at [400, 324] on div "Delikatnie myje i jednocześnie nadaje włosom miękkość. Pomaga tworzyć kremową p…" at bounding box center [531, 314] width 381 height 49
click at [391, 330] on div "Delikatnie myje i jednocześnie nadaje włosom miękkość. Pomaga tworzyć kremową p…" at bounding box center [531, 314] width 381 height 49
click at [383, 326] on div "Delikatnie myje i jednocześnie nadaje włosom miękkość. Pomaga tworzyć kremową p…" at bounding box center [531, 314] width 381 height 49
click at [364, 329] on div "Delikatnie myje i jednocześnie nadaje włosom miękkość. Pomaga tworzyć kremową p…" at bounding box center [531, 314] width 381 height 49
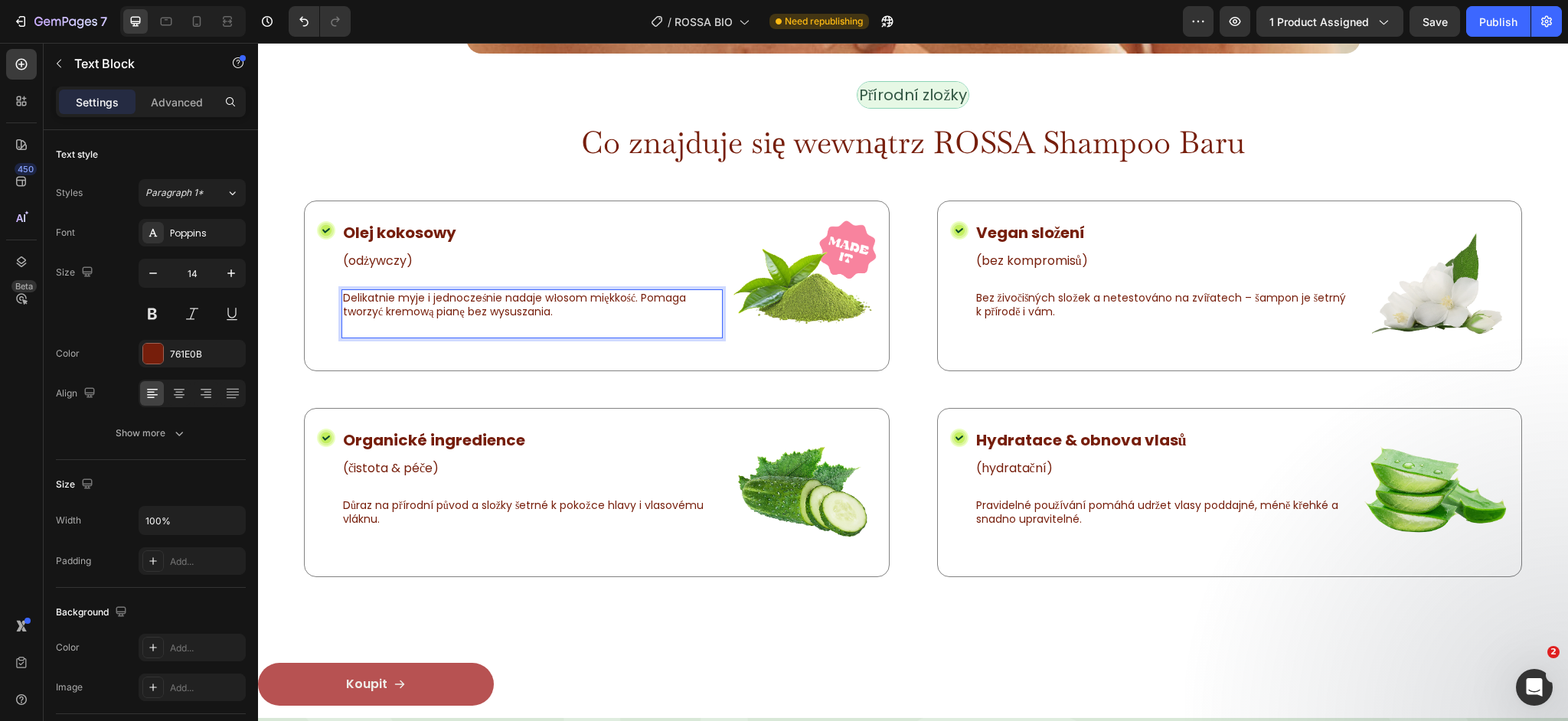
click at [547, 314] on p "Delikatnie myje i jednocześnie nadaje włosom miękkość. Pomaga tworzyć kremową p…" at bounding box center [532, 305] width 378 height 27
click at [570, 312] on p "Delikatnie myje i jednocześnie nadaje włosom miękkość. Pomaga tworzyć kremową p…" at bounding box center [532, 305] width 378 height 27
click at [515, 336] on div "Delikatnie myje i jednocześnie nadaje włosom miękkość. Pomaga tworzyć kremową p…" at bounding box center [531, 314] width 381 height 49
click at [506, 328] on div "Delikatnie myje i jednocześnie nadaje włosom miękkość. Pomaga tworzyć kremową p…" at bounding box center [531, 314] width 381 height 49
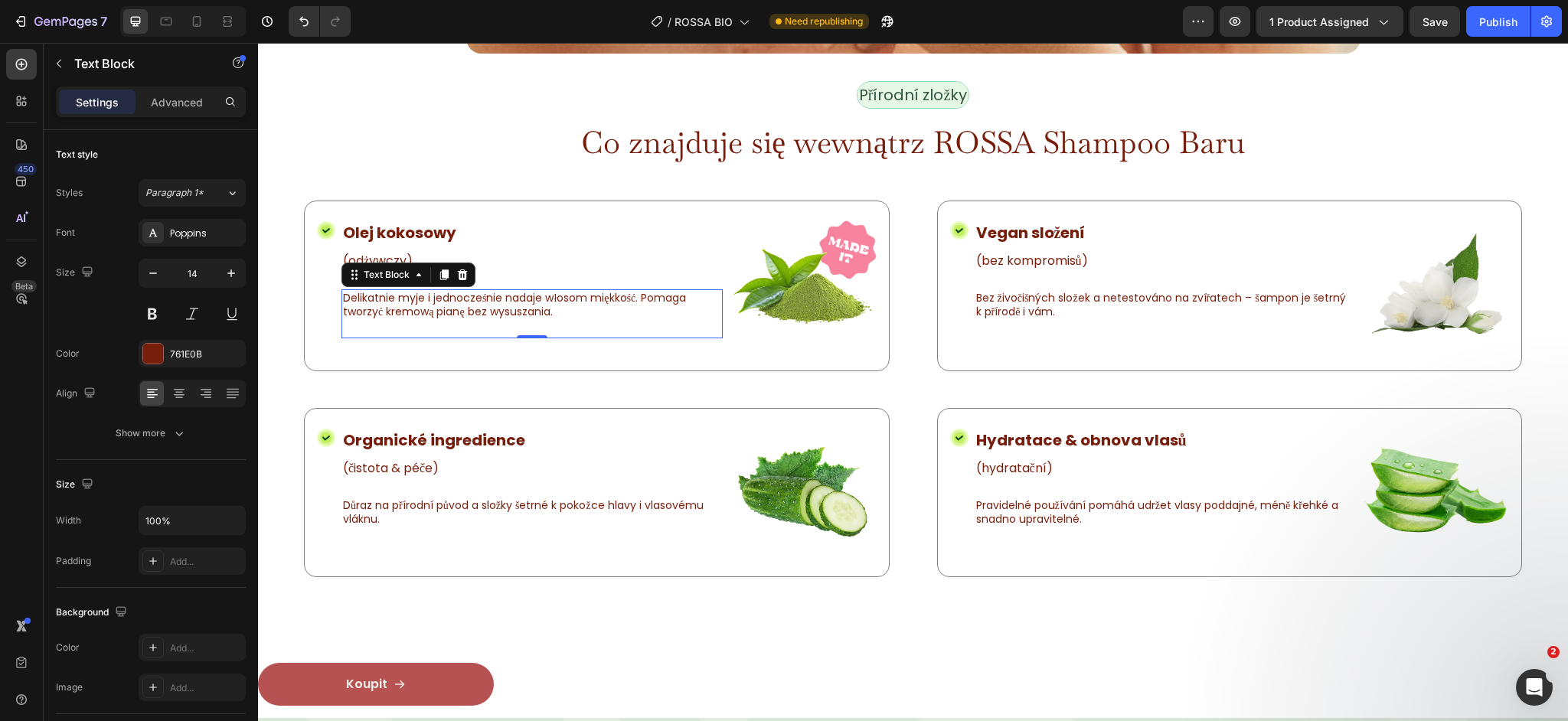
click at [506, 328] on div "Delikatnie myje i jednocześnie nadaje włosom miękkość. Pomaga tworzyć kremową p…" at bounding box center [531, 314] width 381 height 49
click at [1052, 227] on strong "Vegan složení" at bounding box center [1031, 233] width 109 height 21
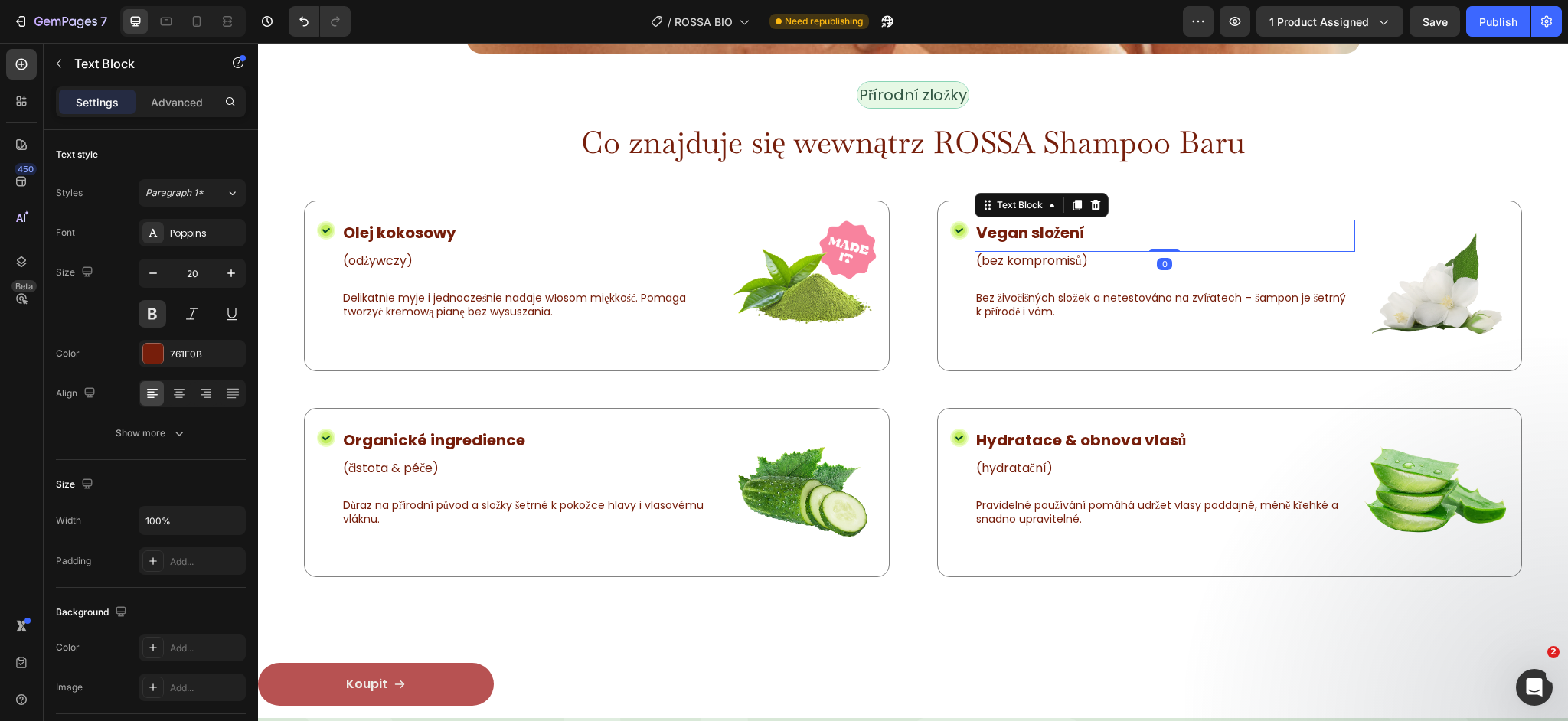
click at [1052, 227] on strong "Vegan složení" at bounding box center [1031, 233] width 109 height 21
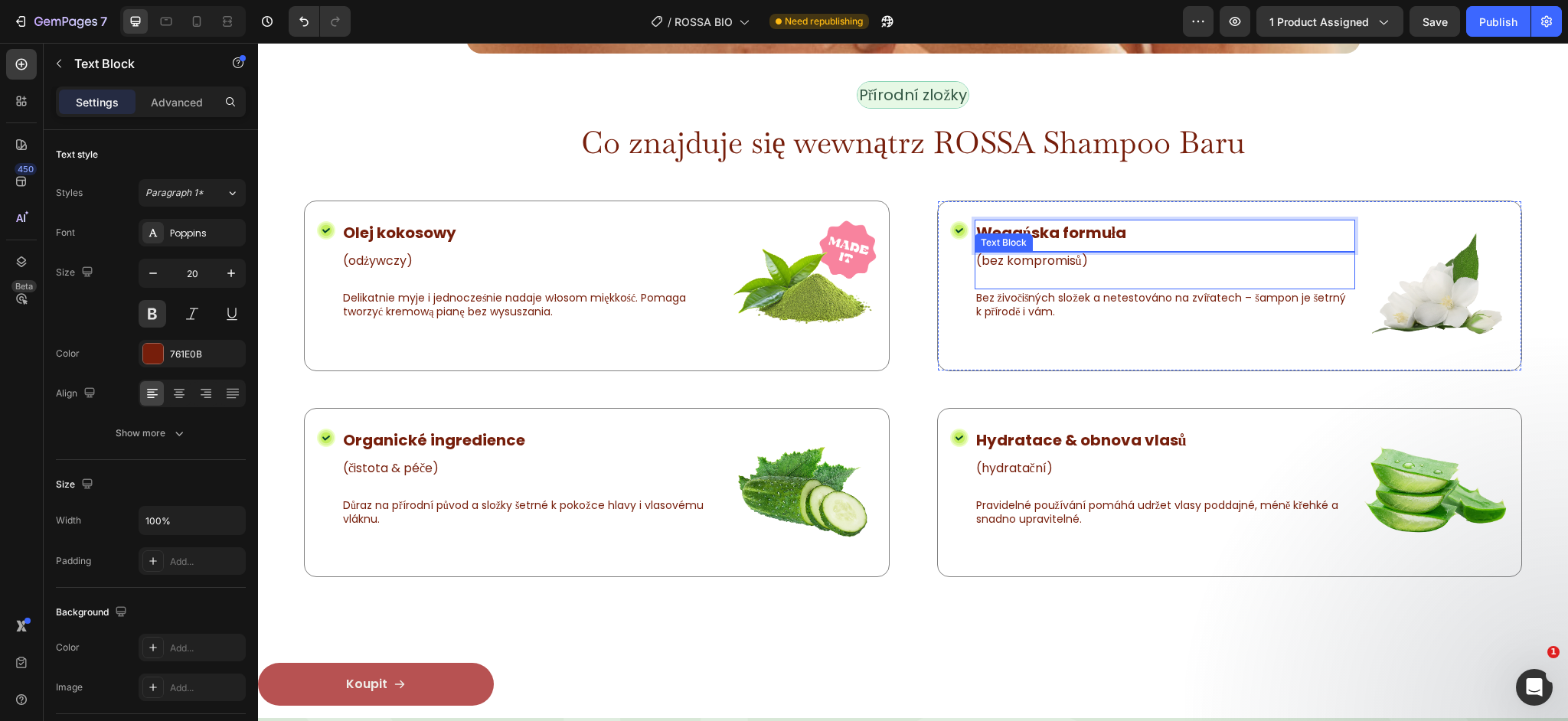
click at [1074, 260] on p "(bez kompromisů)" at bounding box center [1166, 261] width 378 height 16
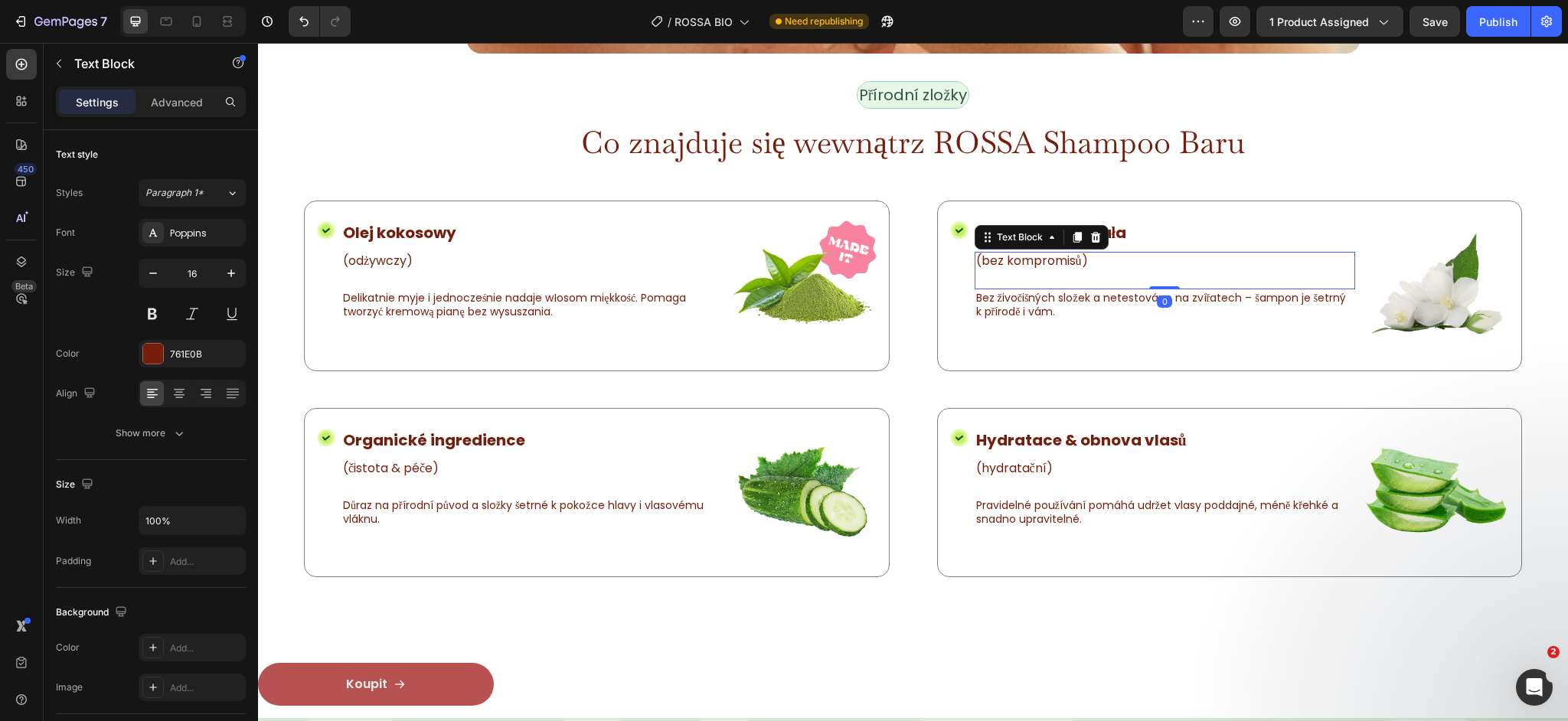
click at [1048, 260] on p "(bez kompromisů)" at bounding box center [1166, 261] width 378 height 16
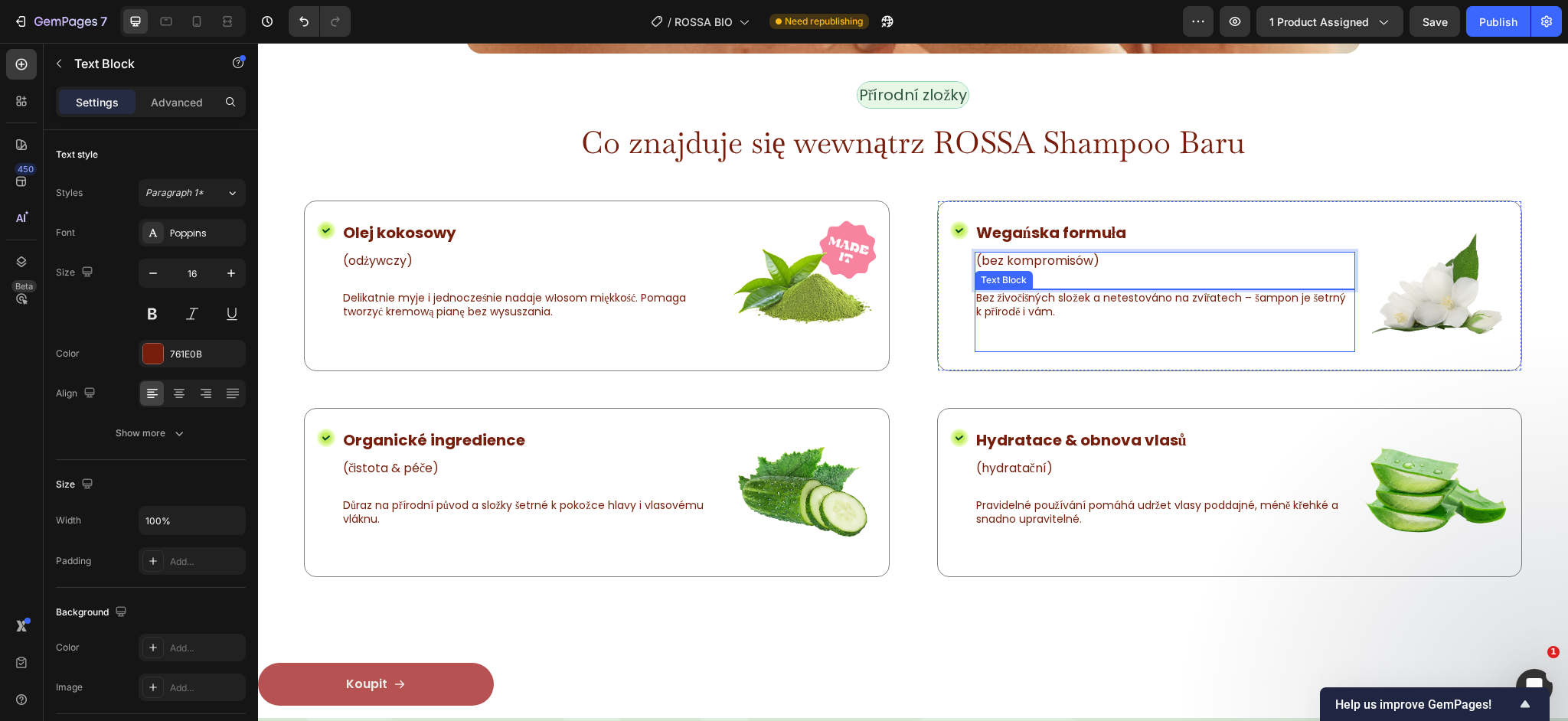
click at [1059, 302] on p "Bez živočišných složek a netestováno na zvířatech – šampon je šetrný k přírodě …" at bounding box center [1166, 305] width 378 height 27
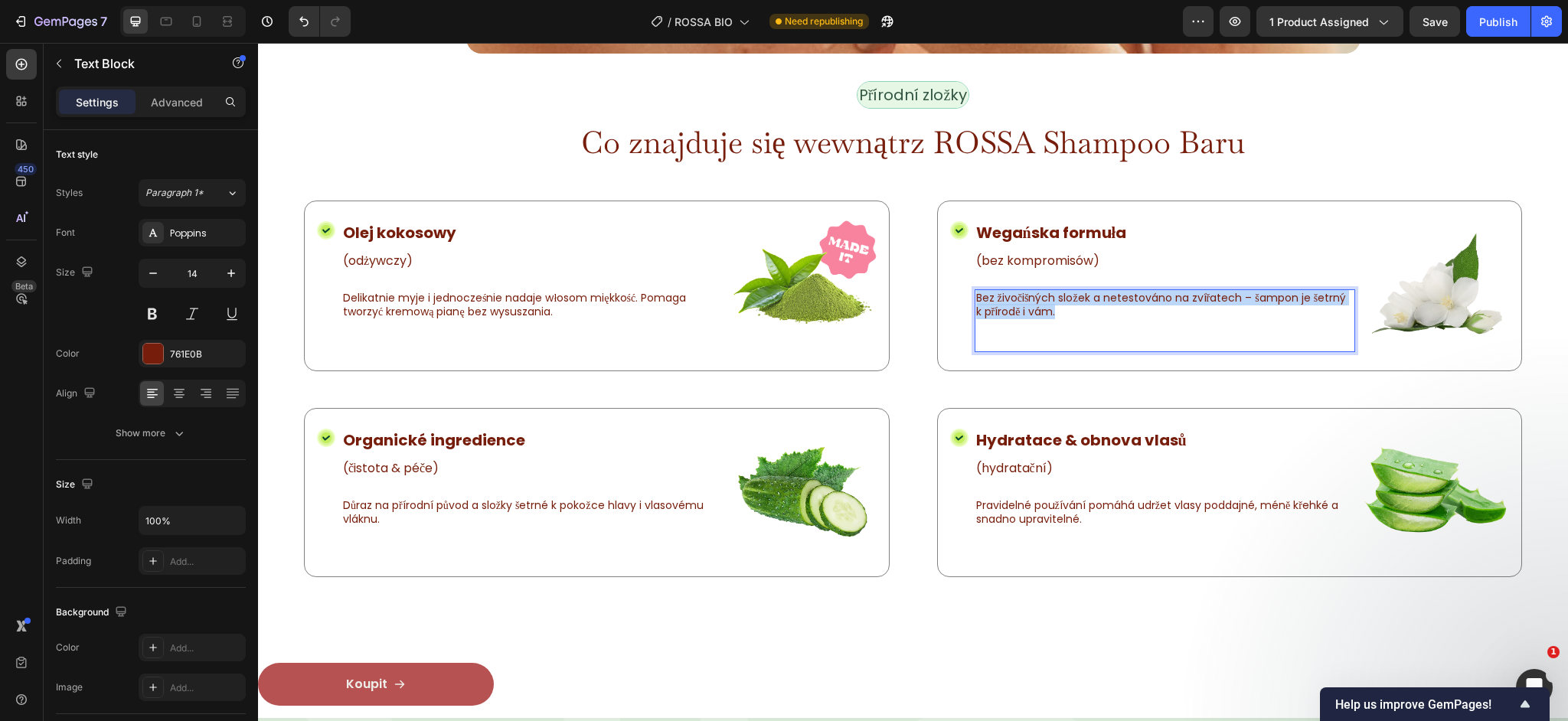
click at [1059, 302] on p "Bez živočišných složek a netestováno na zvířatech – šampon je šetrný k přírodě …" at bounding box center [1166, 305] width 378 height 27
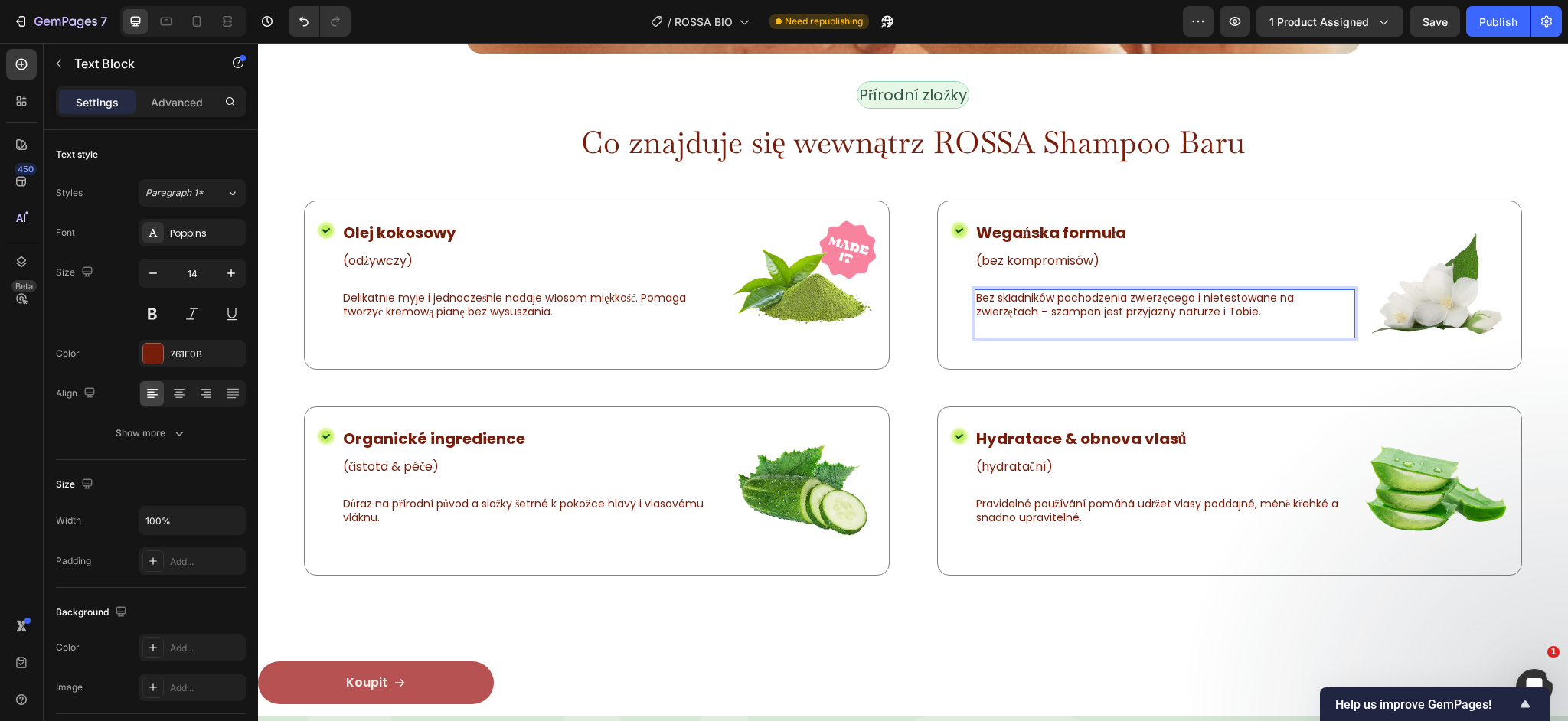
click at [1056, 332] on div "Bez składników pochodzenia zwierzęcego i nietestowane na zwierzętach – szampon …" at bounding box center [1165, 314] width 381 height 49
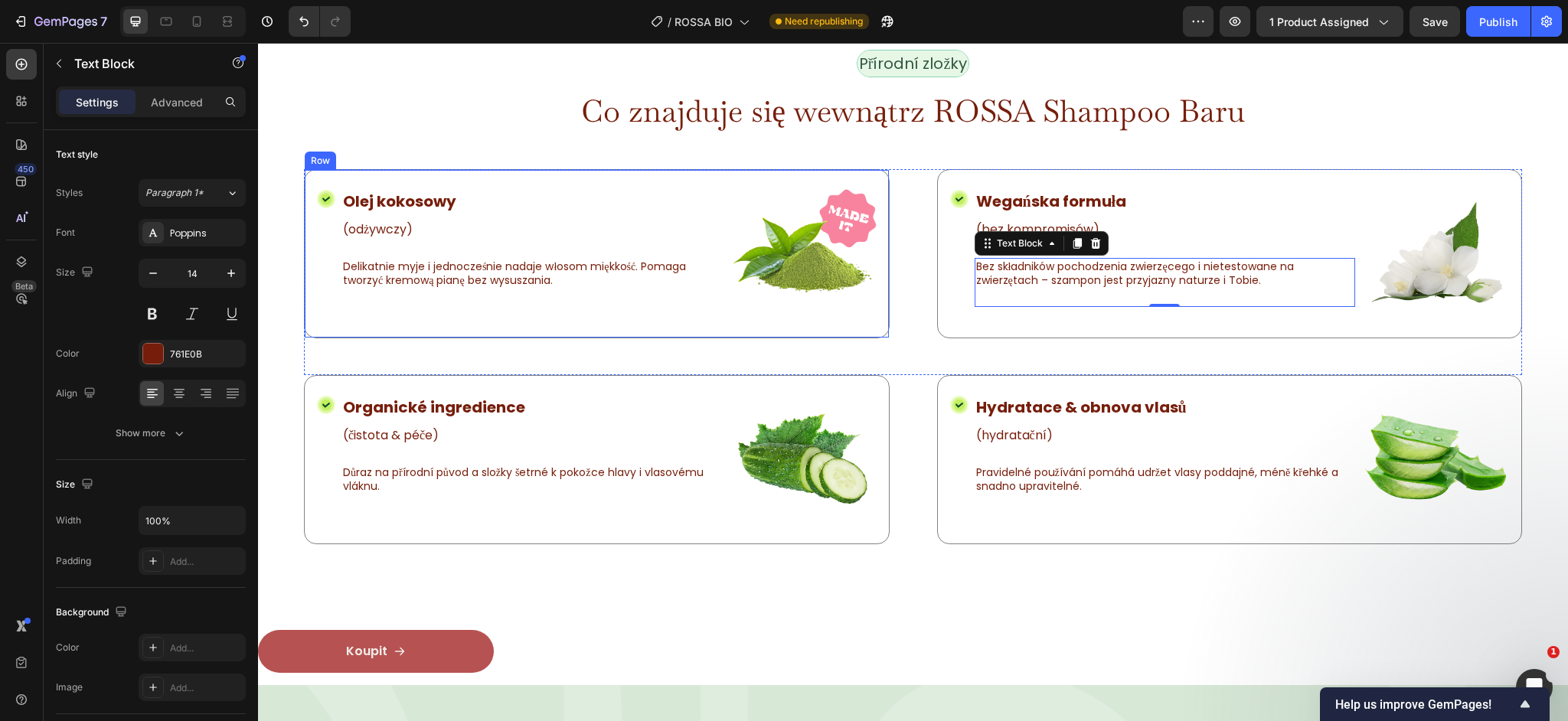
scroll to position [2719, 0]
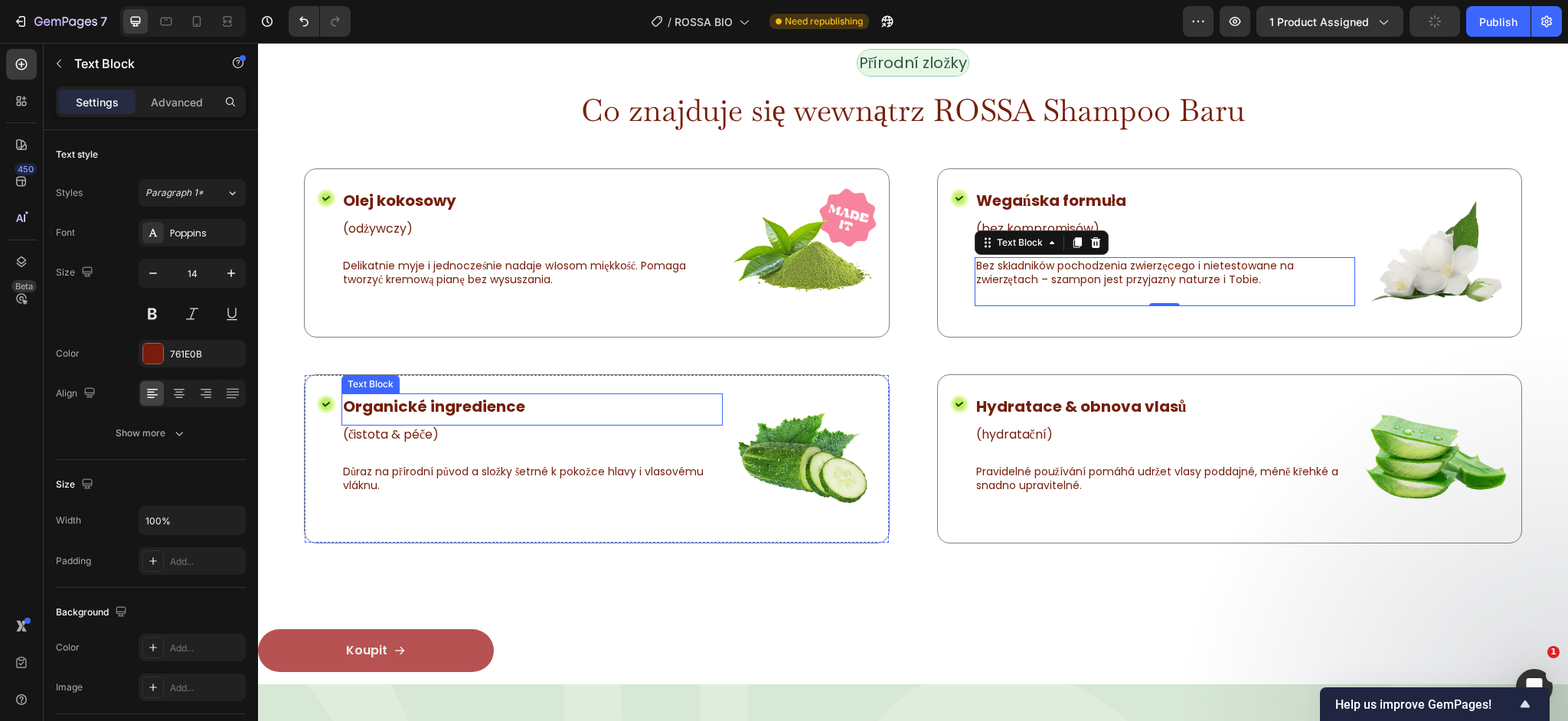
click at [395, 401] on strong "Organické ingredience" at bounding box center [434, 406] width 182 height 21
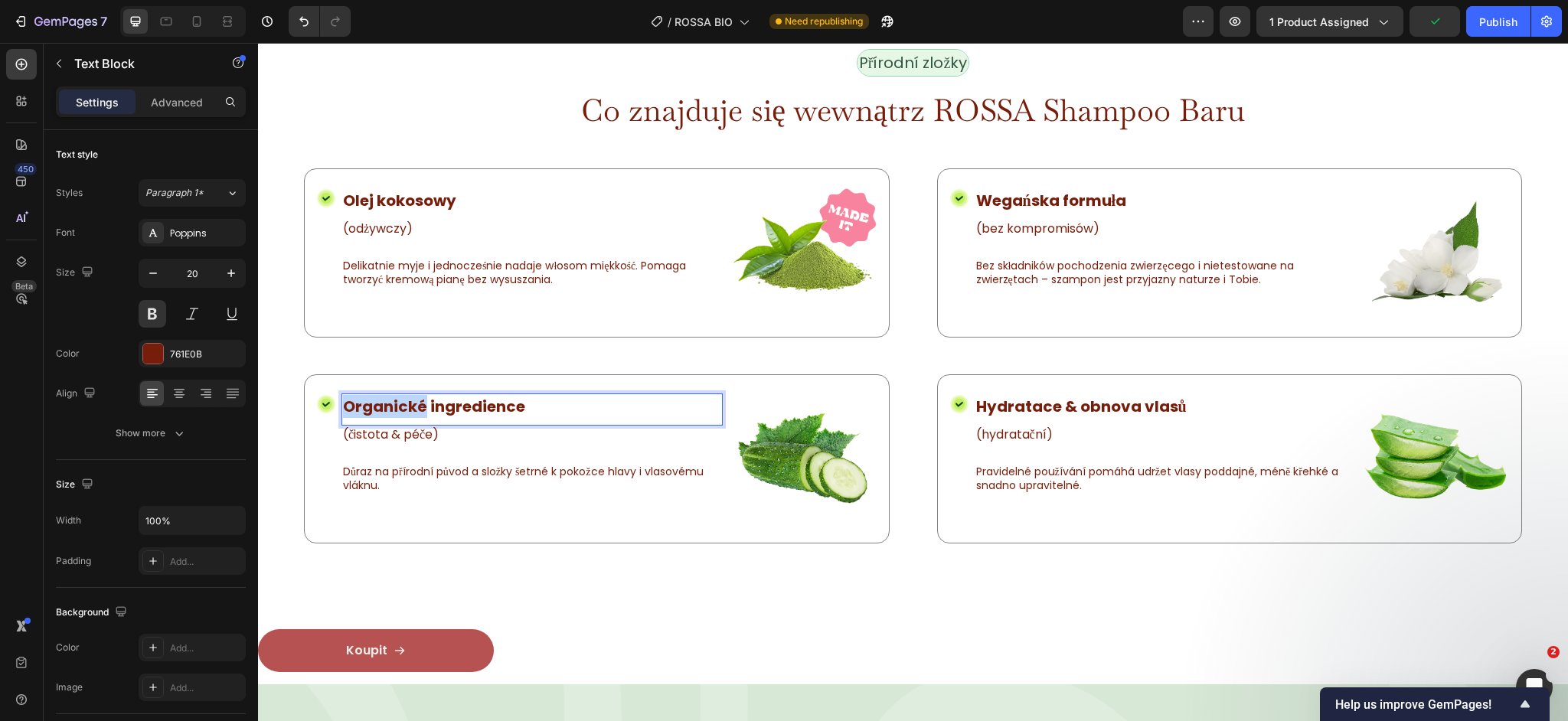
click at [395, 401] on strong "Organické ingredience" at bounding box center [434, 406] width 182 height 21
click at [409, 474] on p "Důraz na přírodní původ a složky šetrné k pokožce hlavy i vlasovému vláknu." at bounding box center [532, 478] width 378 height 27
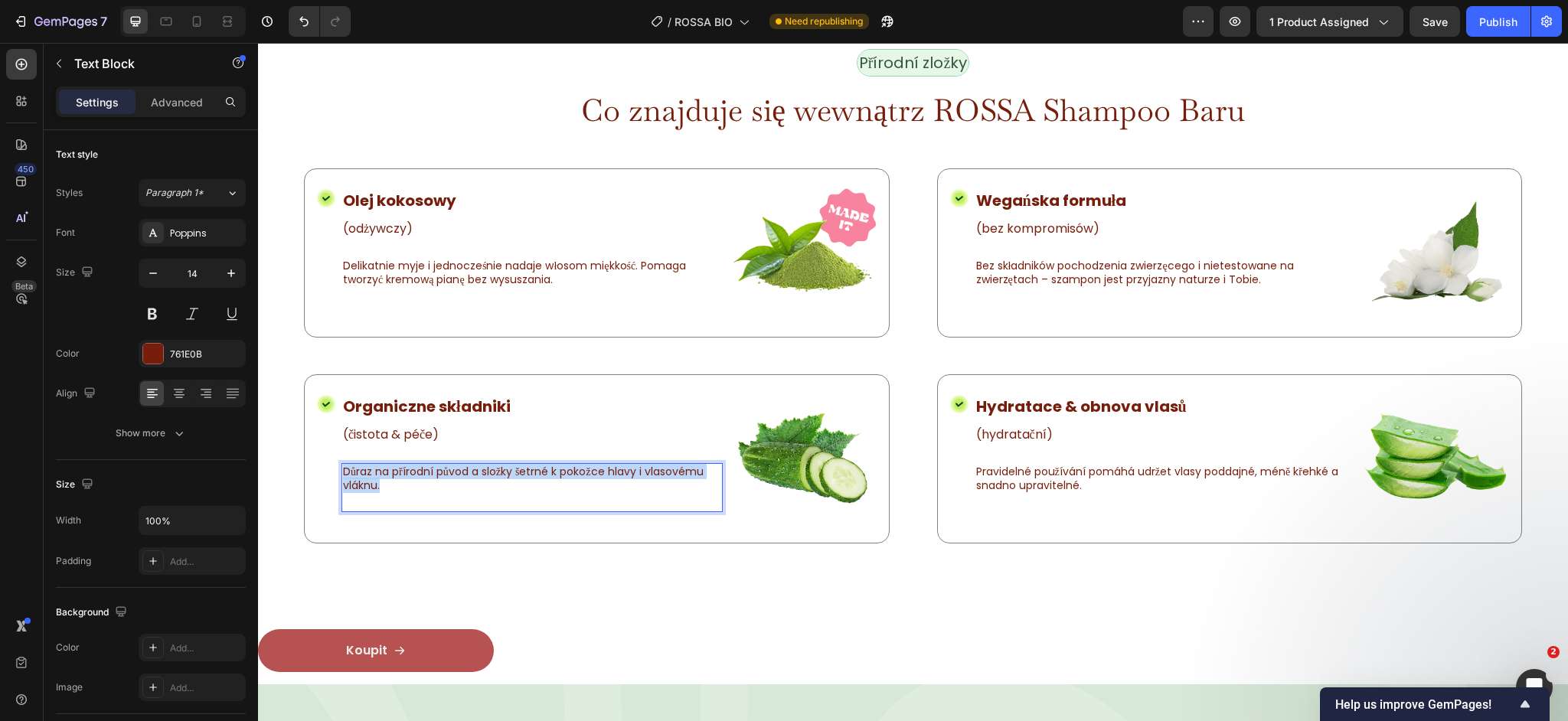
click at [409, 474] on p "Důraz na přírodní původ a složky šetrné k pokožce hlavy i vlasovému vláknu." at bounding box center [532, 478] width 378 height 27
click at [412, 434] on p "(čistota & péče)" at bounding box center [532, 435] width 378 height 16
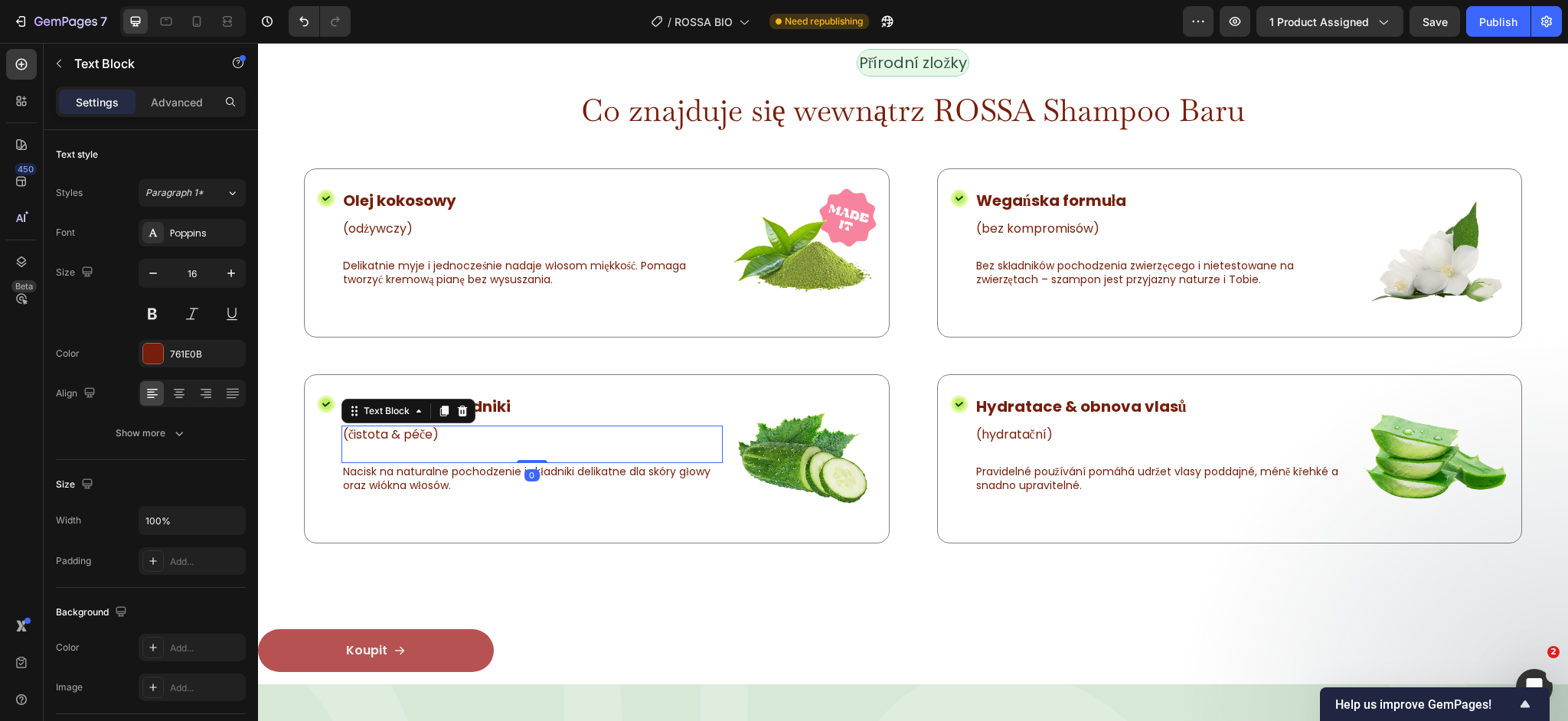
click at [412, 434] on p "(čistota & péče)" at bounding box center [532, 435] width 378 height 16
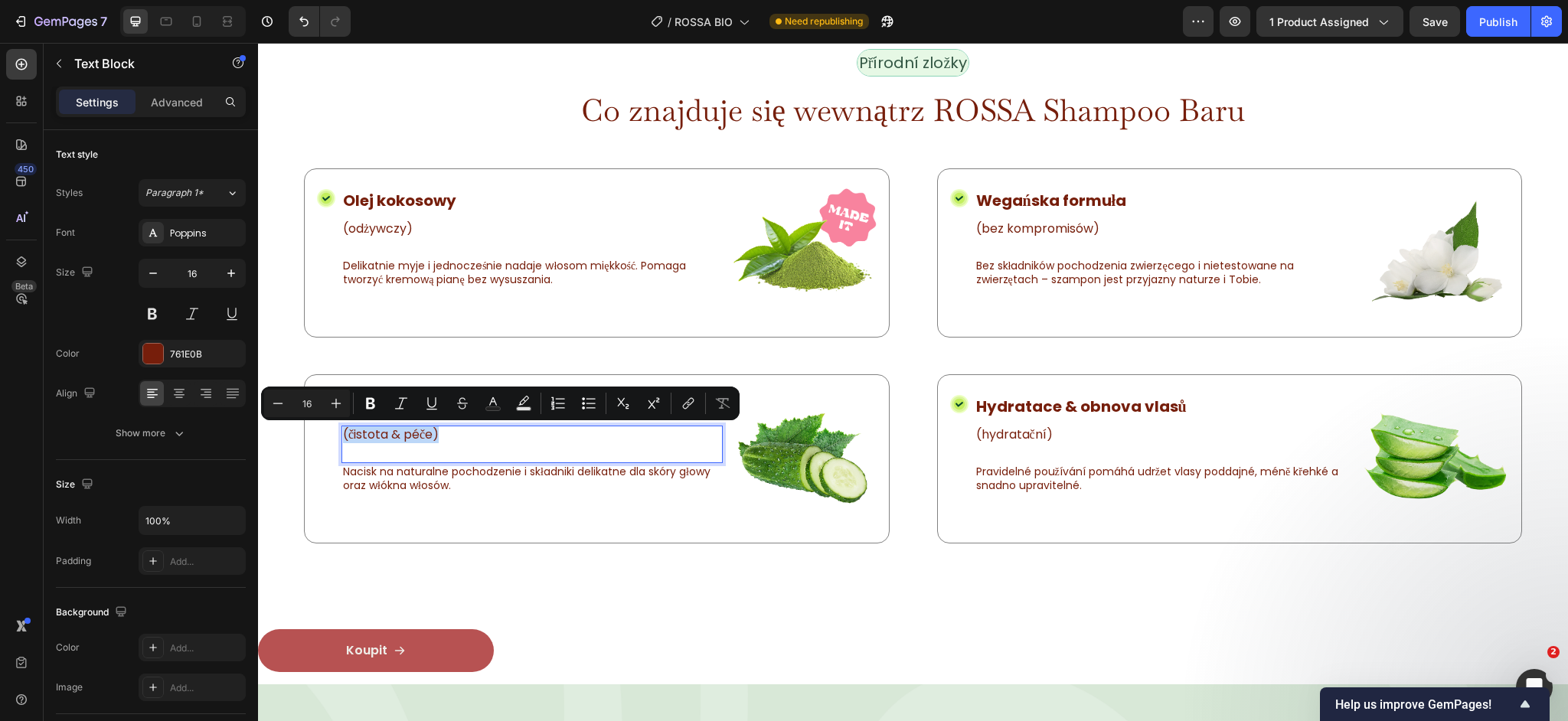
click at [405, 436] on p "(čistota & péče)" at bounding box center [532, 435] width 378 height 16
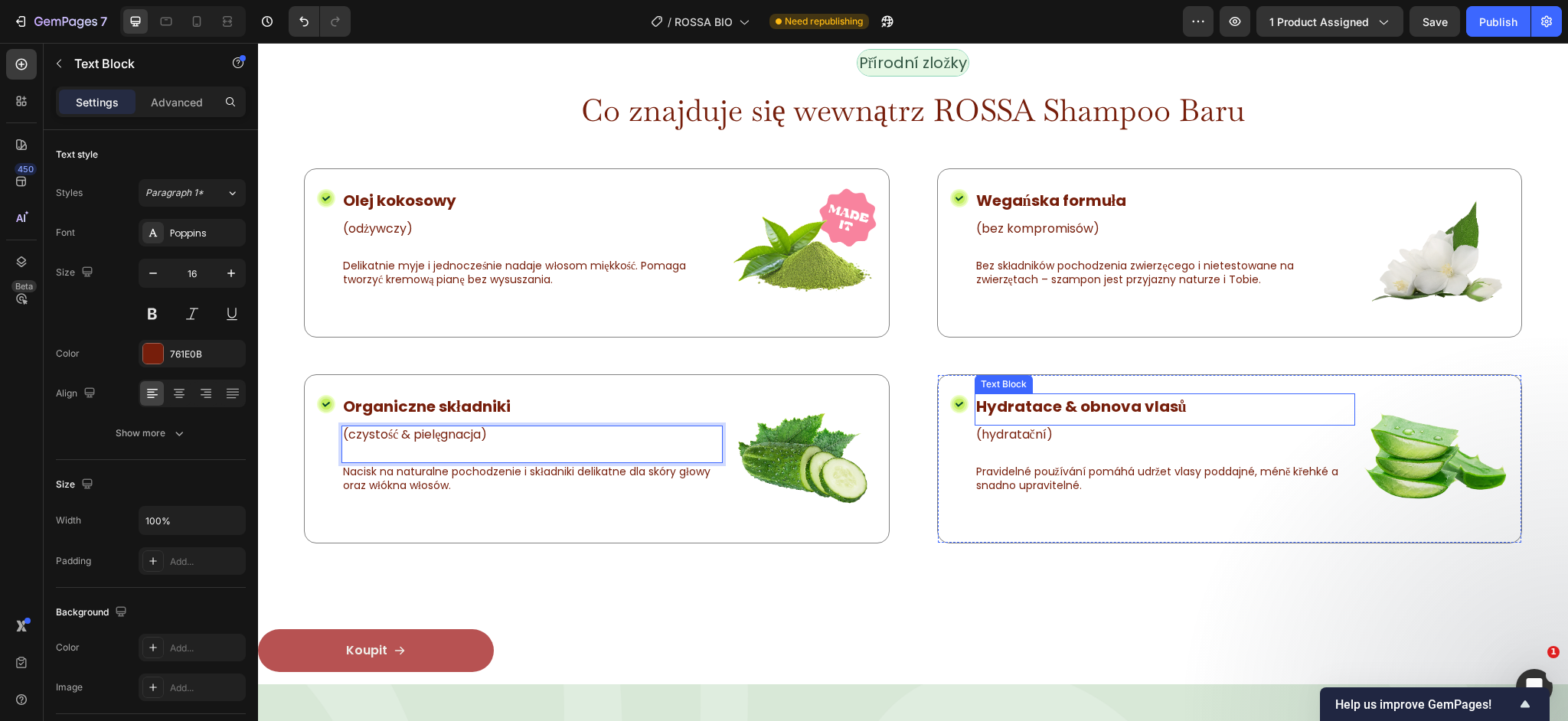
click at [1060, 407] on strong "Hydratace & obnova vlasů" at bounding box center [1082, 406] width 210 height 21
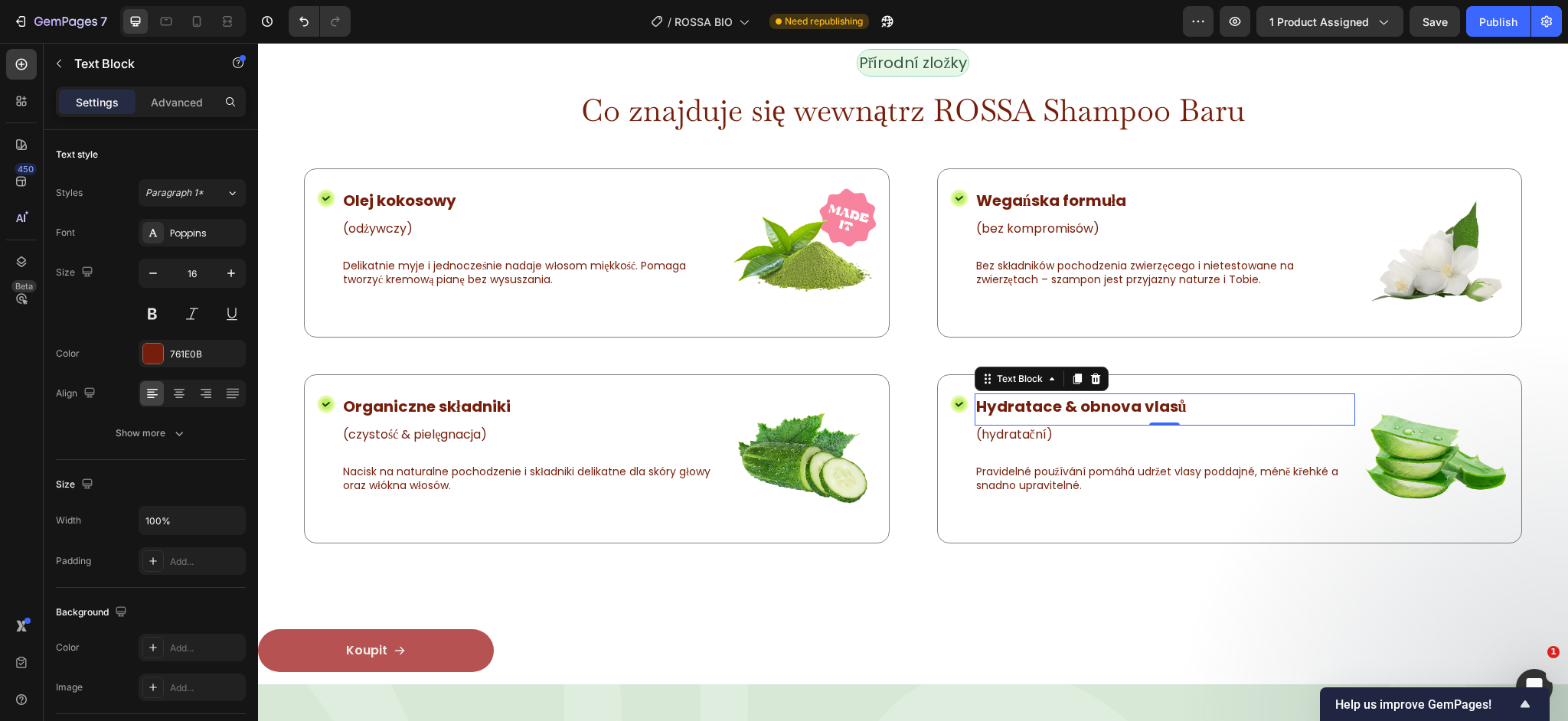
click at [1060, 407] on strong "Hydratace & obnova vlasů" at bounding box center [1082, 406] width 210 height 21
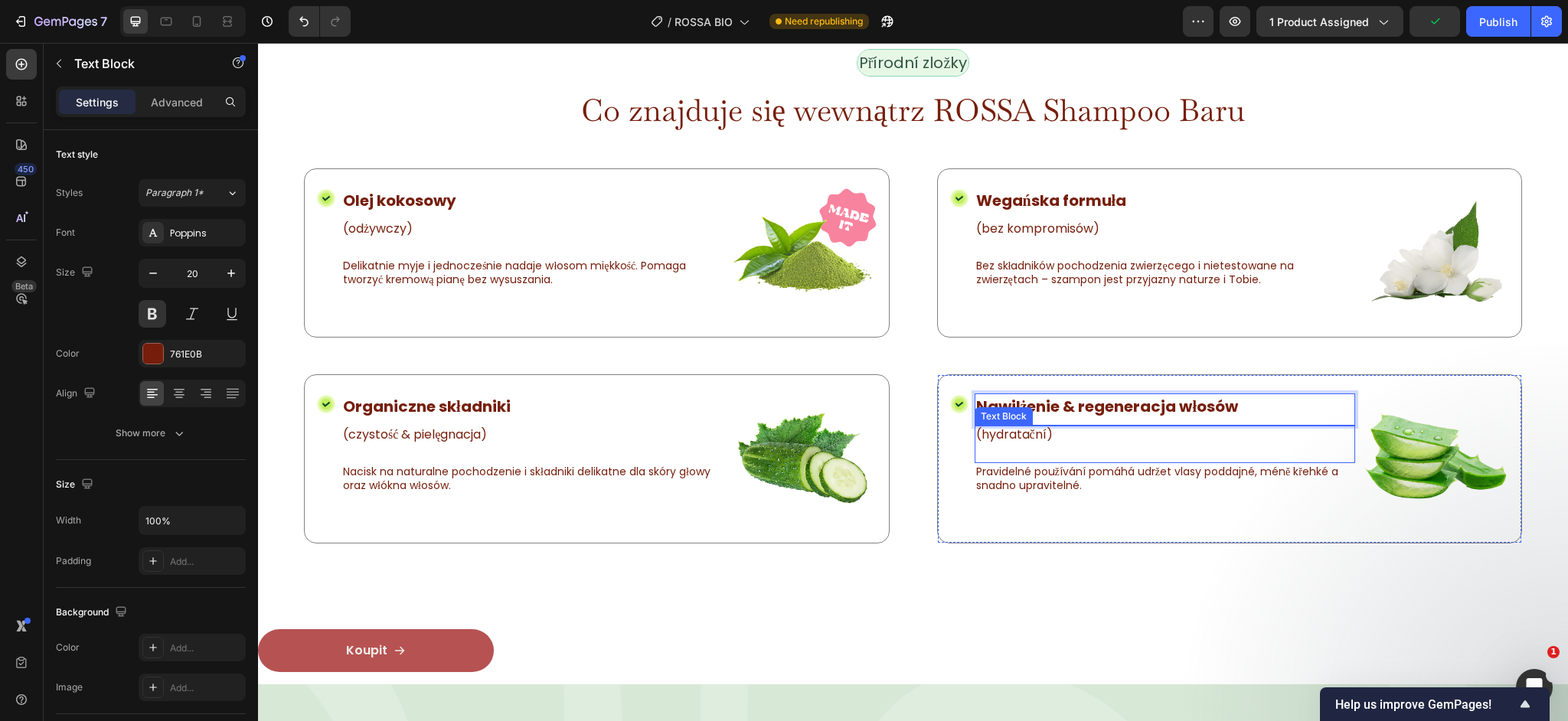
click at [1032, 434] on p "(hydratační)" at bounding box center [1166, 435] width 378 height 16
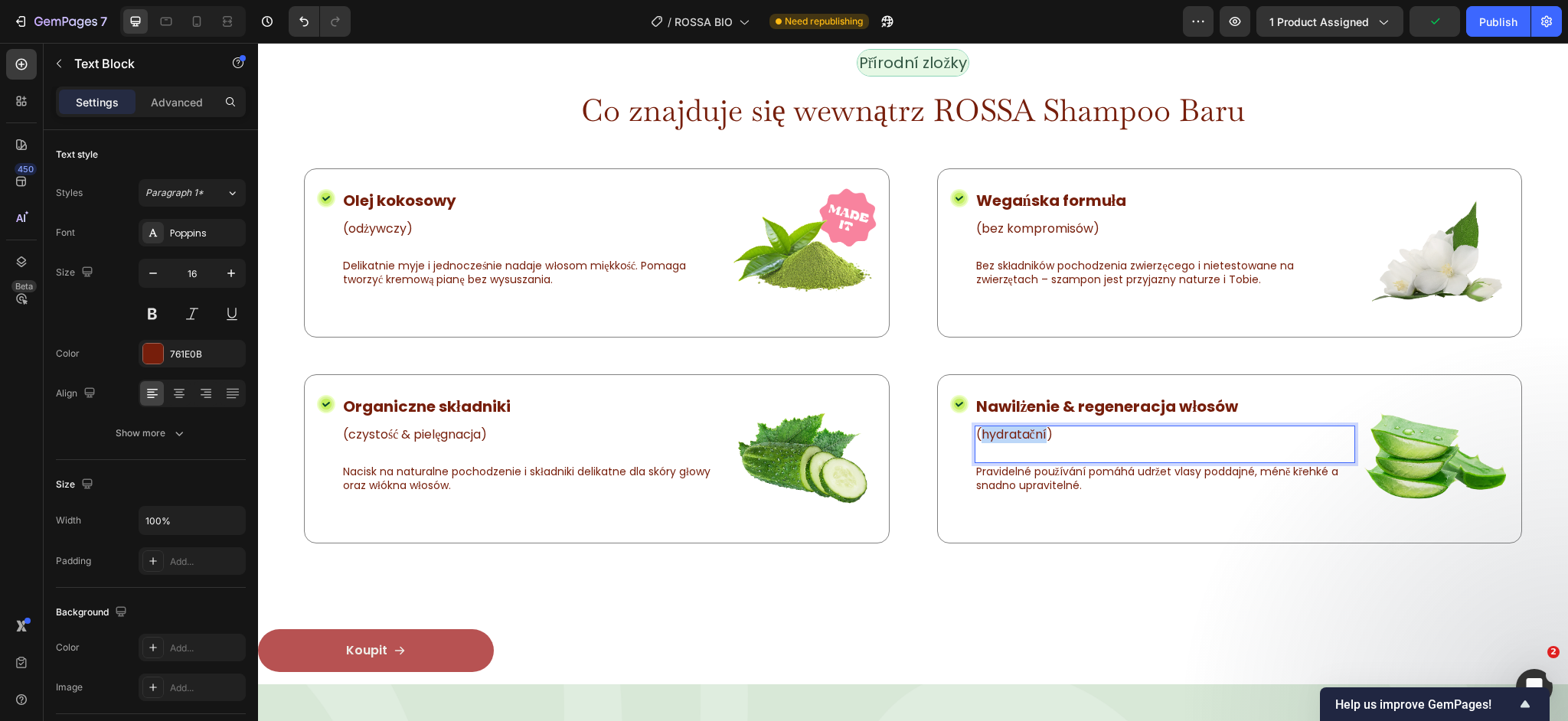
click at [1032, 434] on p "(hydratační)" at bounding box center [1166, 435] width 378 height 16
click at [1105, 480] on p "Pravidelné používání pomáhá udržet vlasy poddajné, méně křehké a snadno upravit…" at bounding box center [1166, 478] width 378 height 27
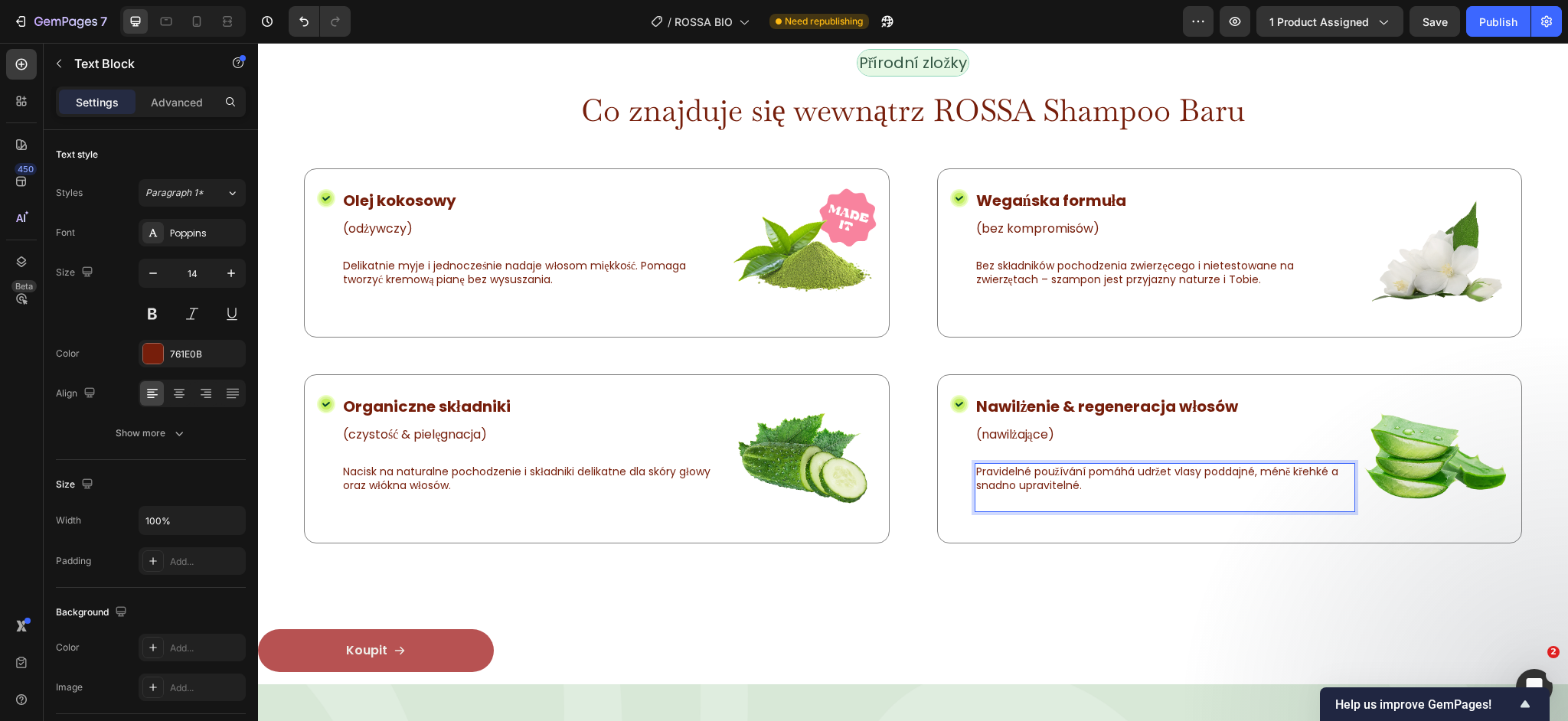
click at [1105, 480] on p "Pravidelné používání pomáhá udržet vlasy poddajné, méně křehké a snadno upravit…" at bounding box center [1166, 478] width 378 height 27
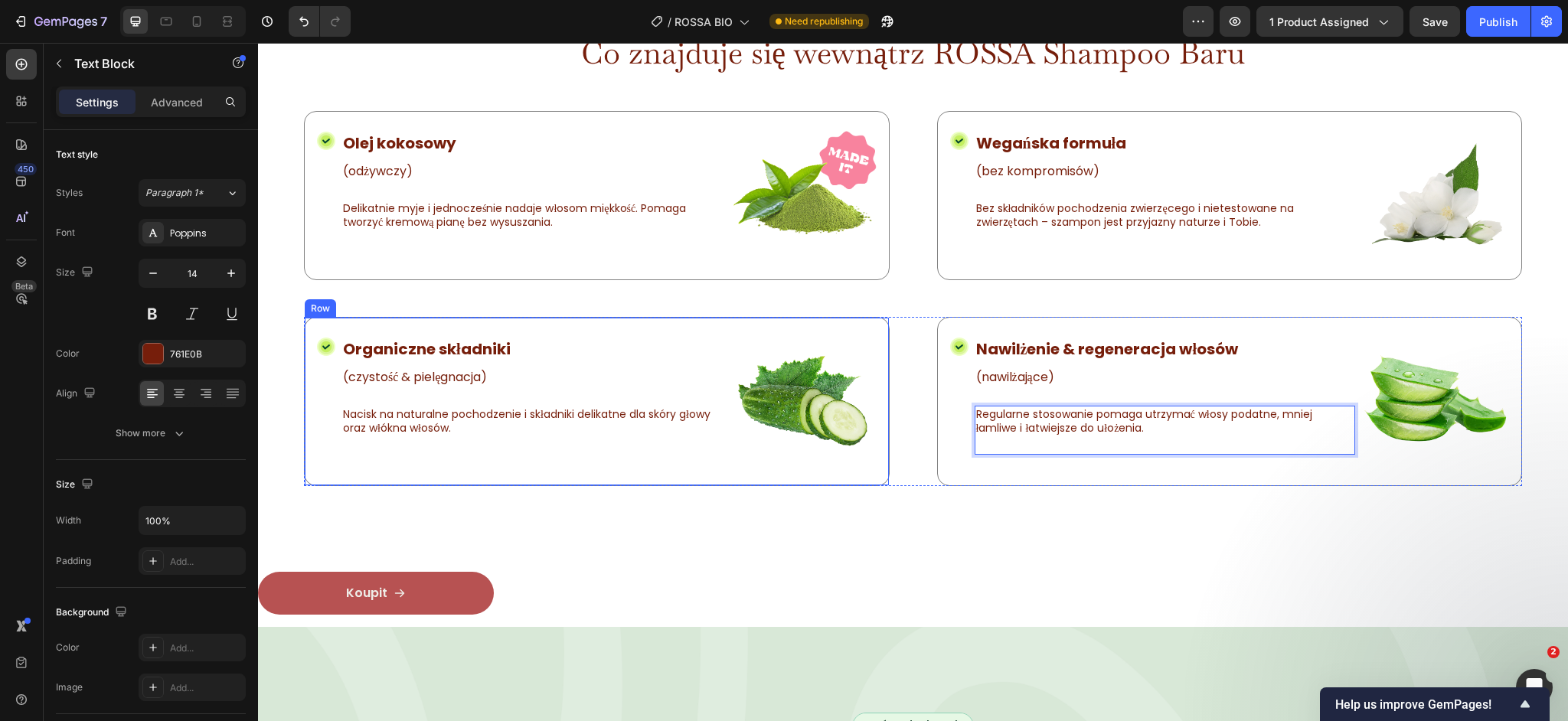
scroll to position [2802, 0]
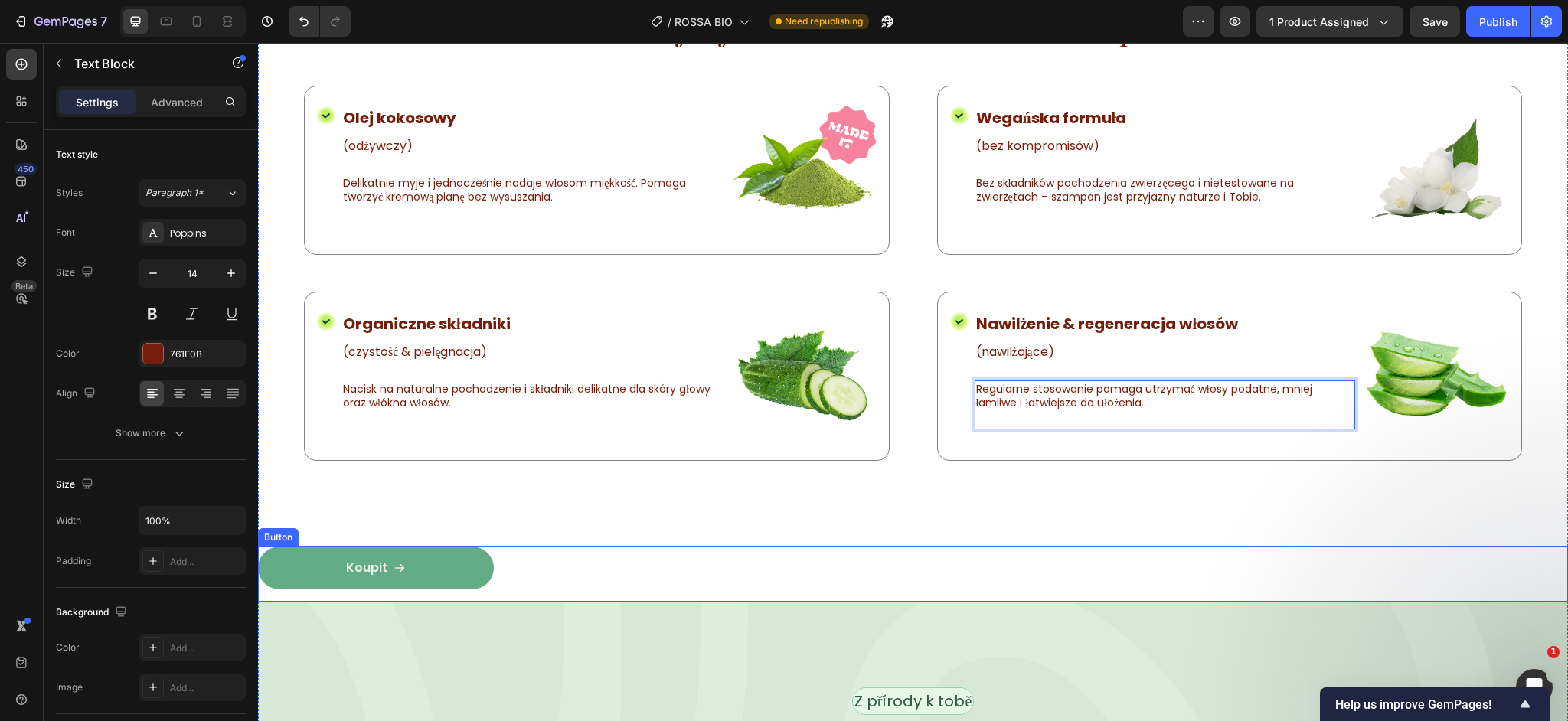
click at [389, 568] on div "Koupit" at bounding box center [375, 568] width 59 height 16
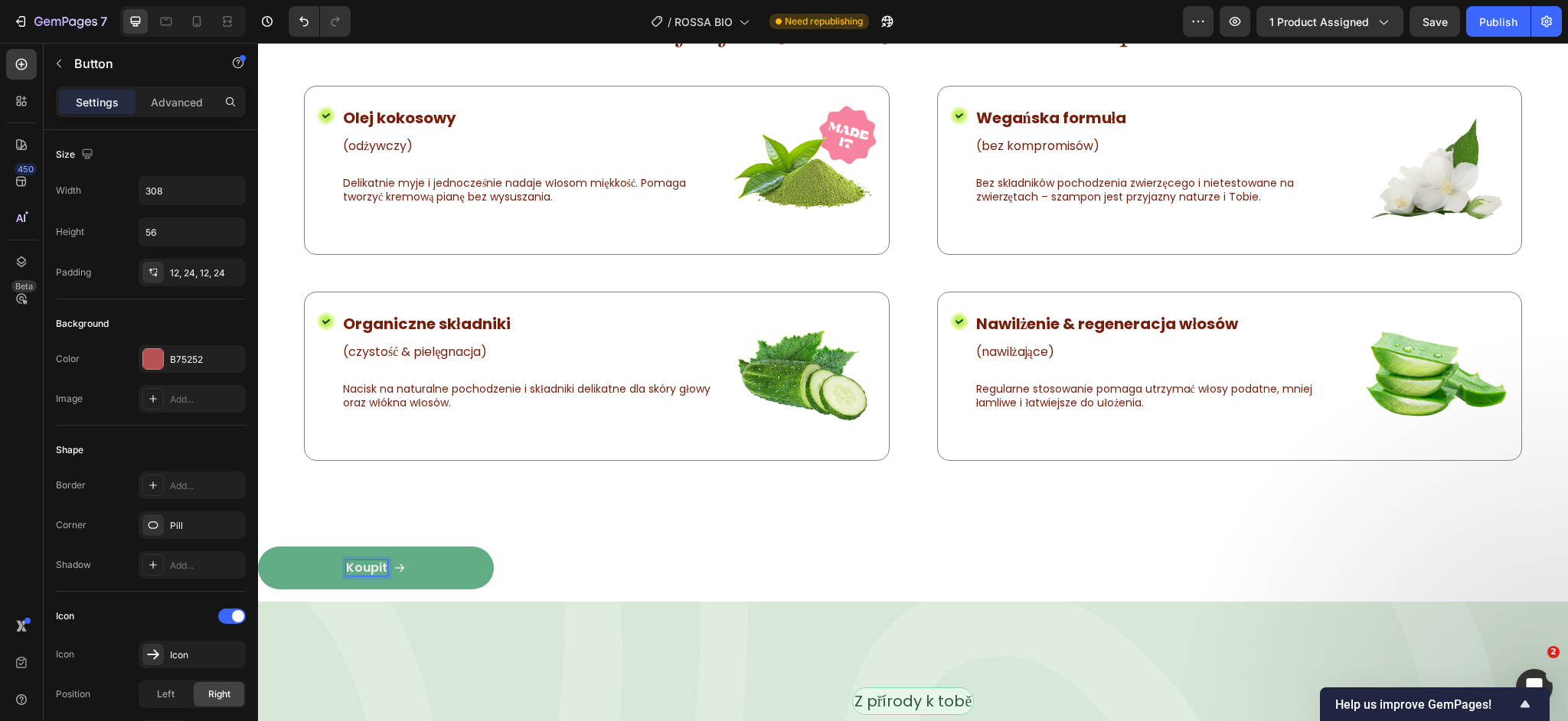
click at [377, 569] on p "Koupit" at bounding box center [366, 568] width 41 height 16
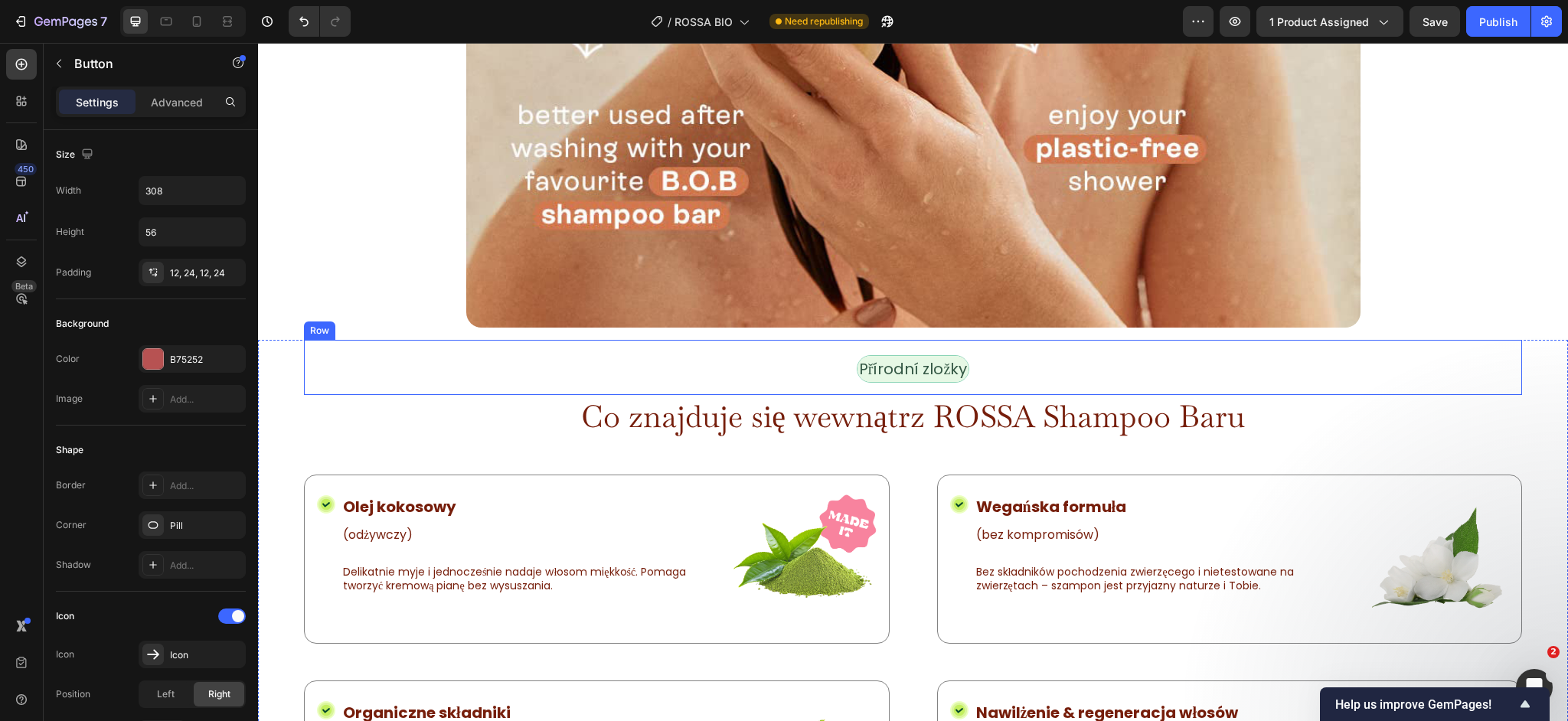
scroll to position [2334, 0]
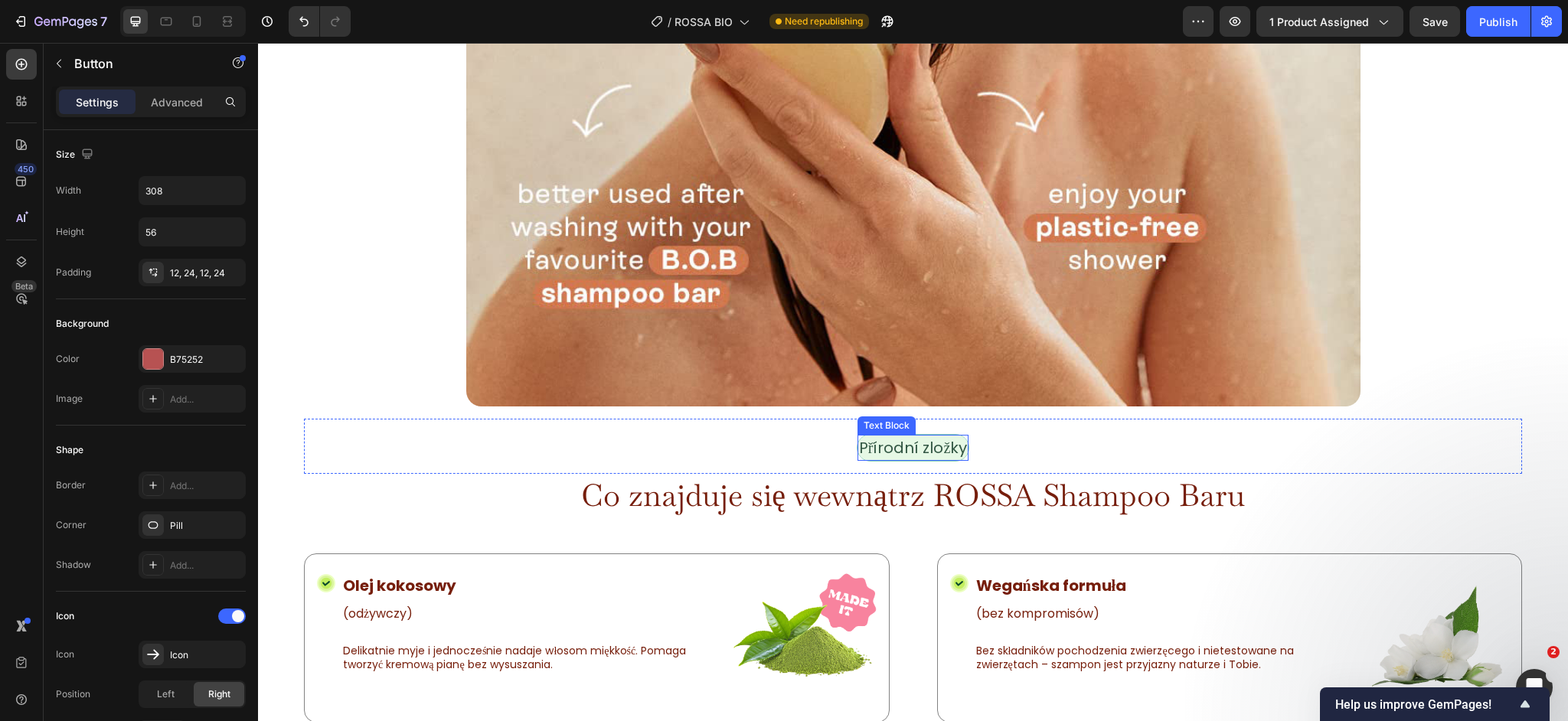
click at [904, 451] on p "Přírodní zložky" at bounding box center [914, 448] width 109 height 23
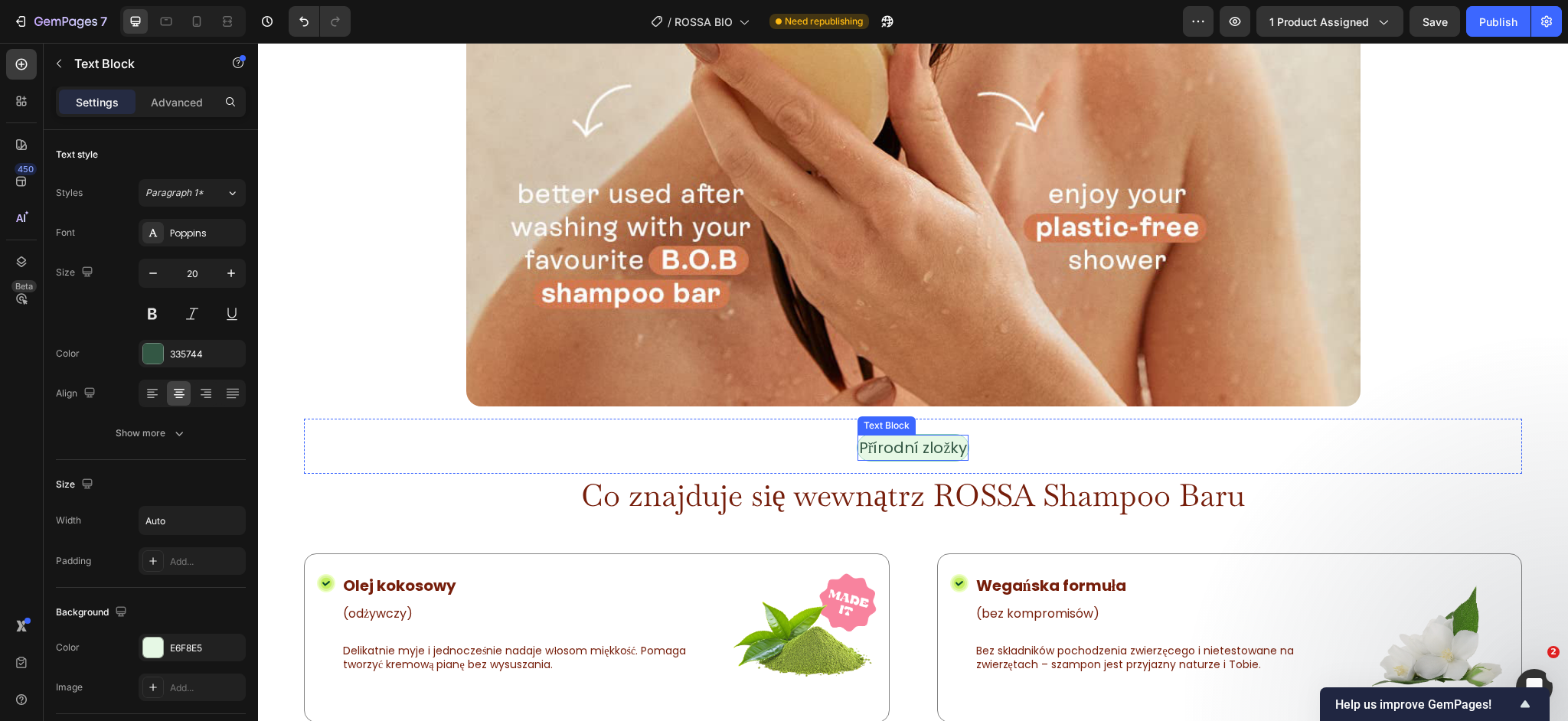
click at [904, 451] on p "Přírodní zložky" at bounding box center [914, 448] width 109 height 23
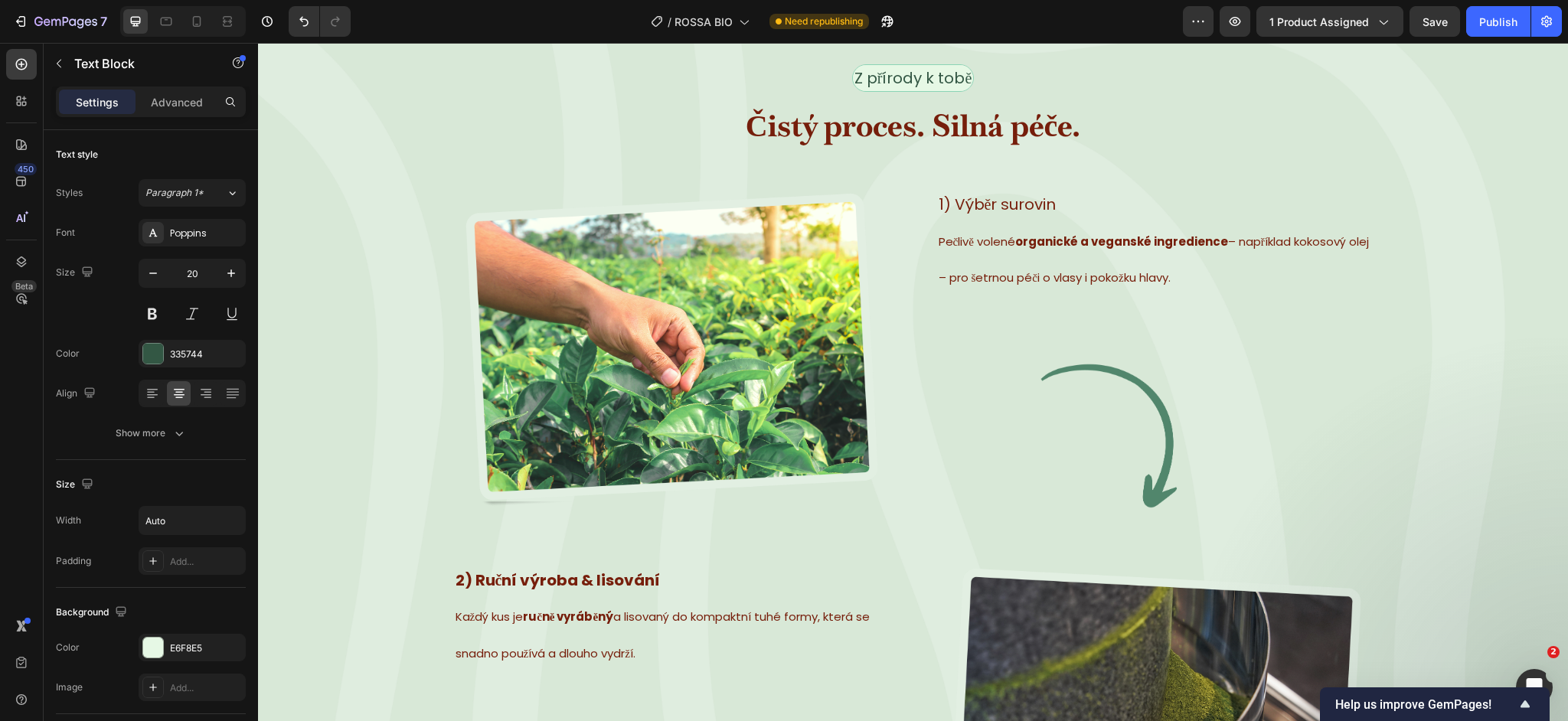
scroll to position [3431, 0]
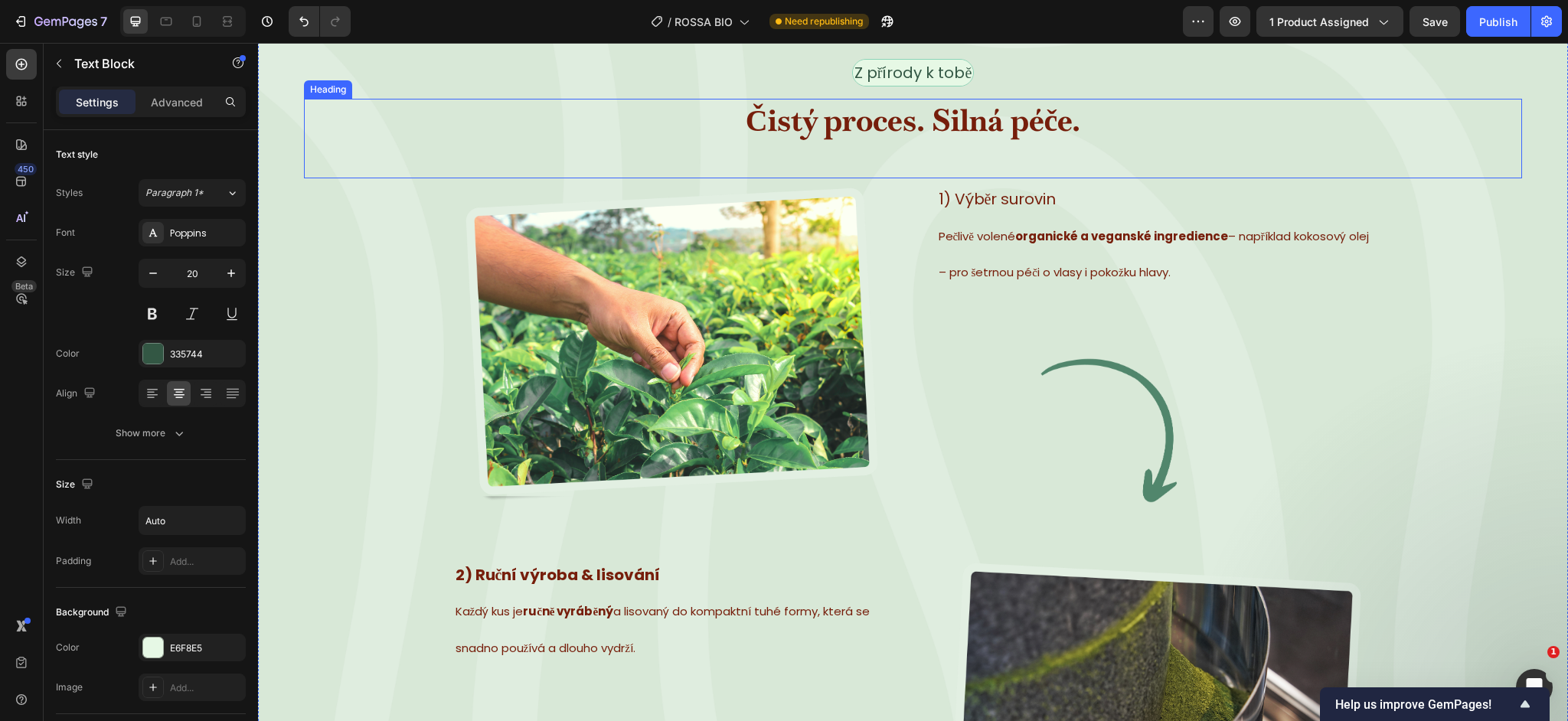
click at [793, 120] on strong "Čistý proces. Silná péče." at bounding box center [913, 120] width 335 height 40
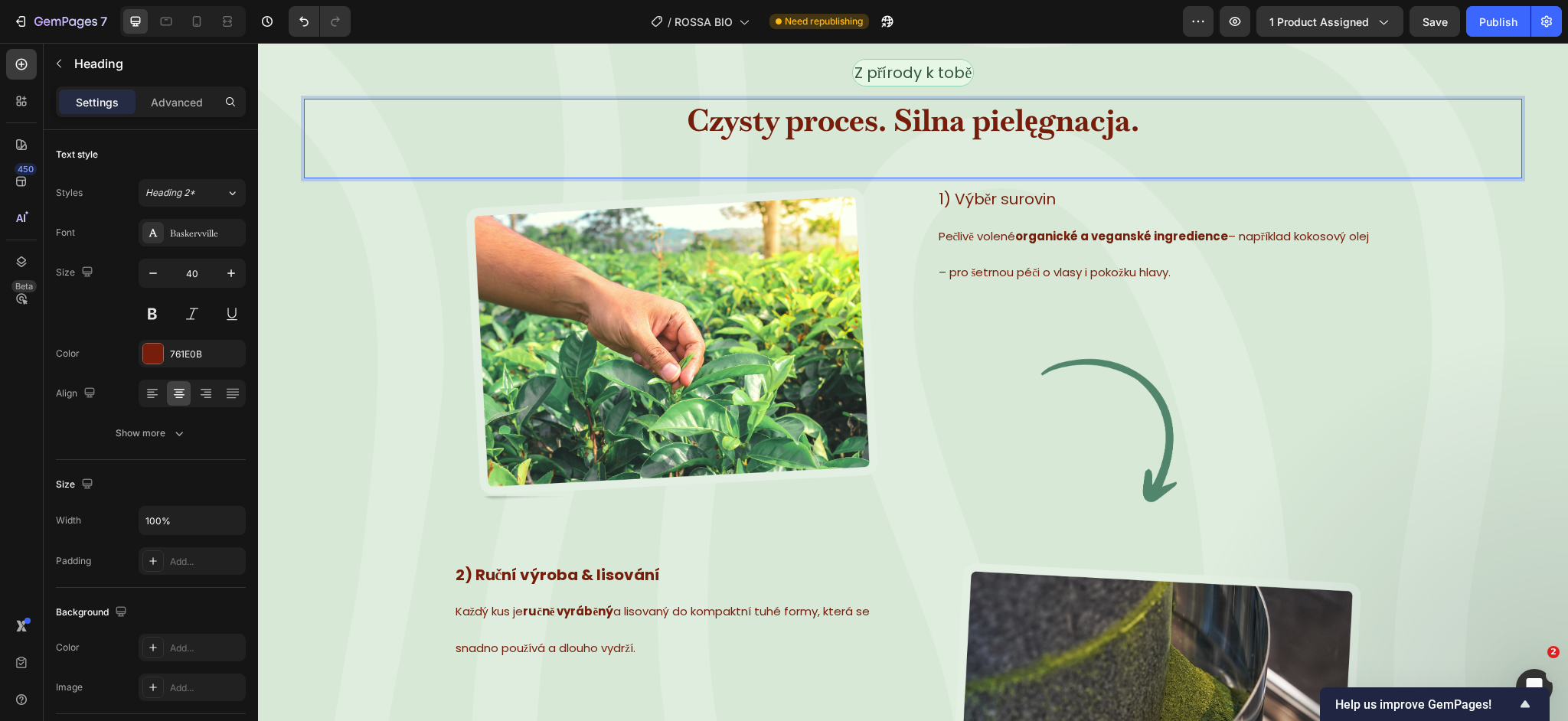
click at [809, 152] on div "Czysty proces. Silna pielęgnacja. Heading 0" at bounding box center [913, 138] width 1218 height 80
click at [899, 77] on p "Z přírody k tobě" at bounding box center [913, 73] width 118 height 23
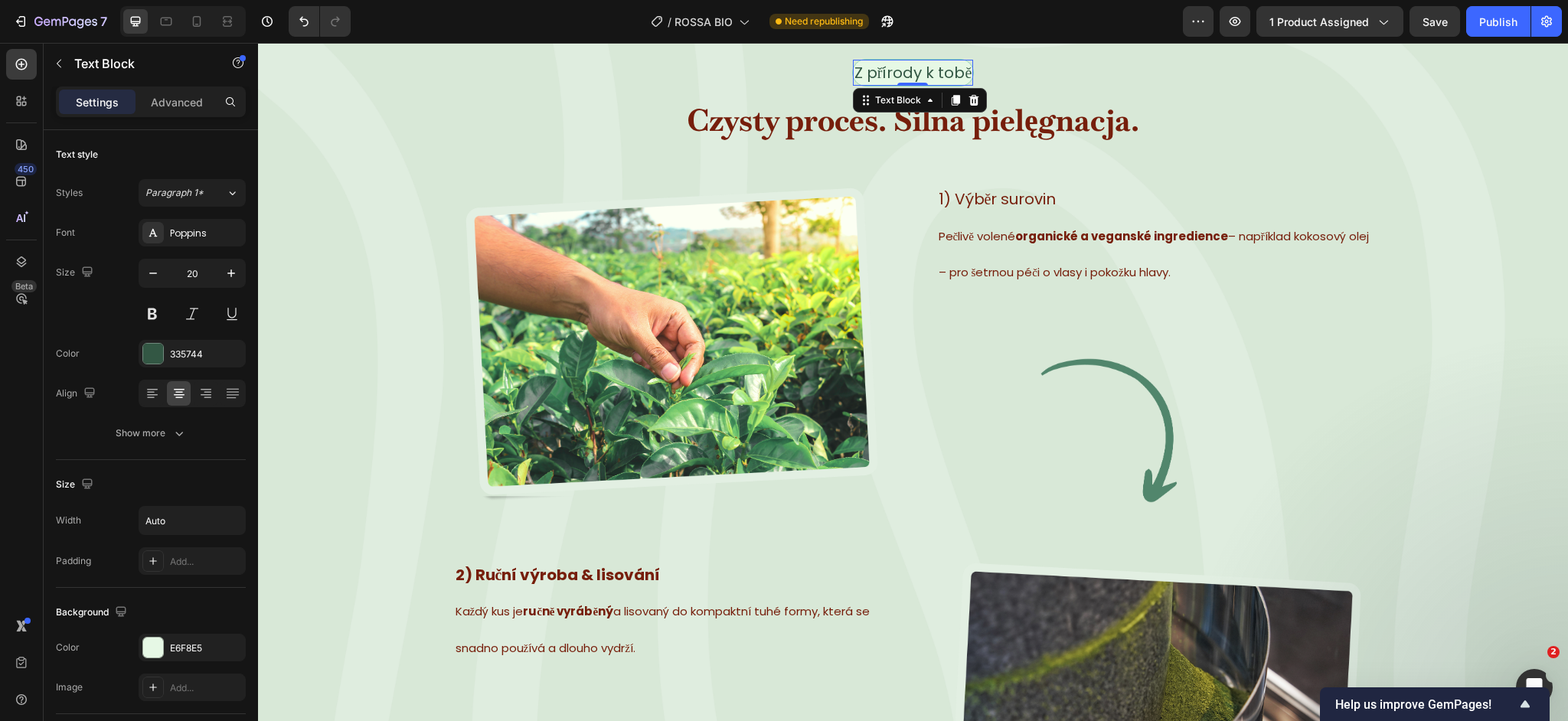
click at [899, 77] on p "Z přírody k tobě" at bounding box center [913, 73] width 118 height 23
click at [972, 192] on span "1) Výběr surovin" at bounding box center [997, 199] width 118 height 21
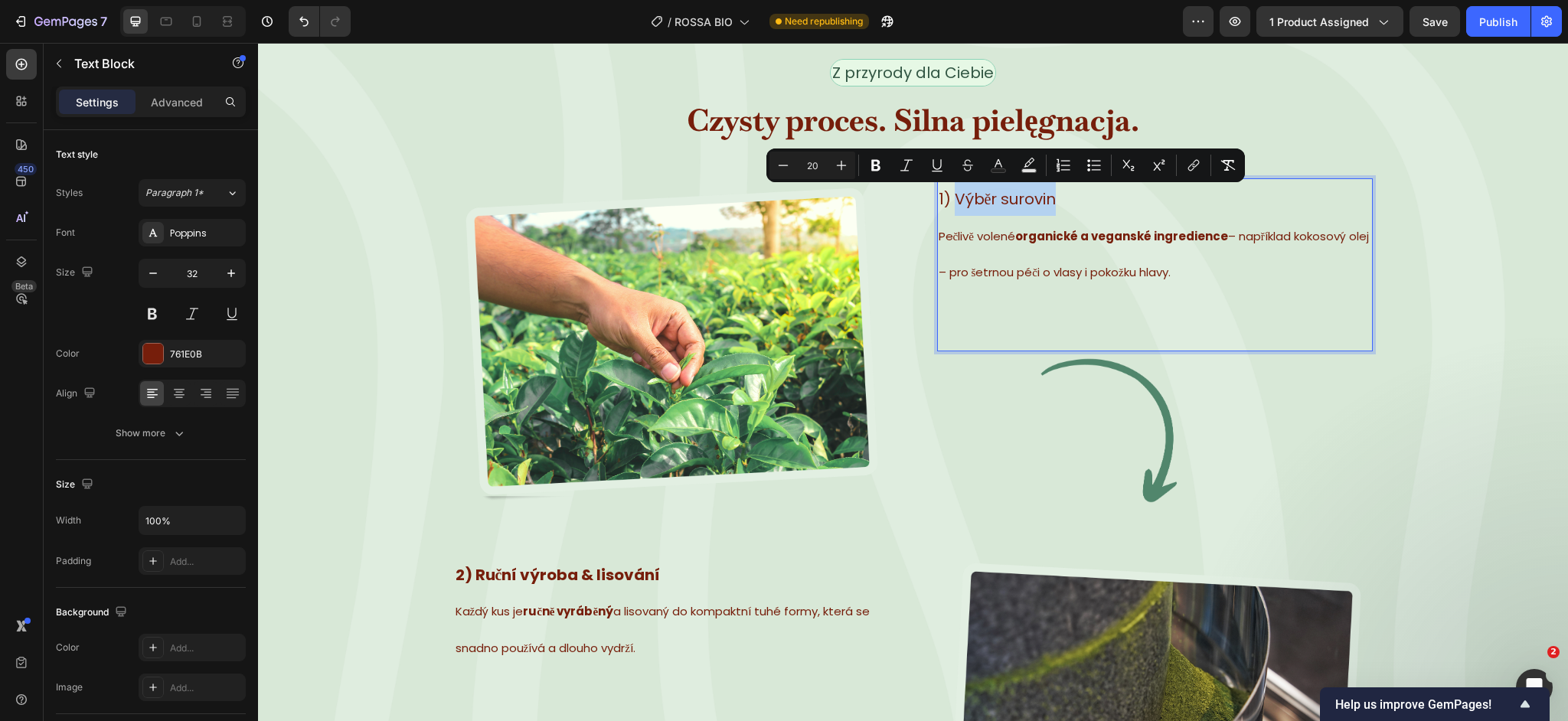
drag, startPoint x: 1070, startPoint y: 197, endPoint x: 956, endPoint y: 199, distance: 114.0
click at [956, 199] on p "1) Výběr surovin" at bounding box center [1155, 198] width 433 height 36
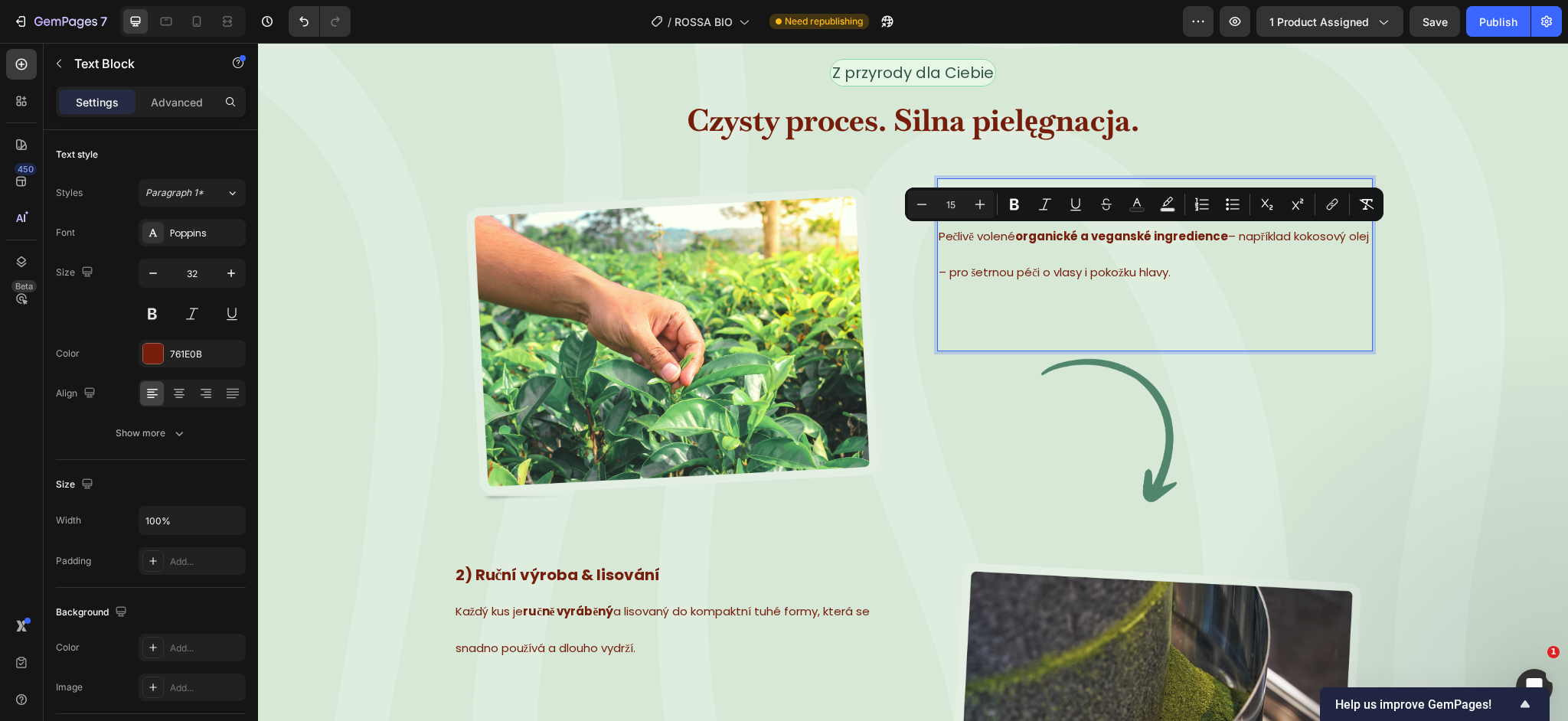
drag, startPoint x: 1220, startPoint y: 270, endPoint x: 937, endPoint y: 233, distance: 285.4
click at [938, 233] on p "Pečlivě volené organické a veganské ingredience – například kokosový olej – pro…" at bounding box center [1155, 252] width 433 height 73
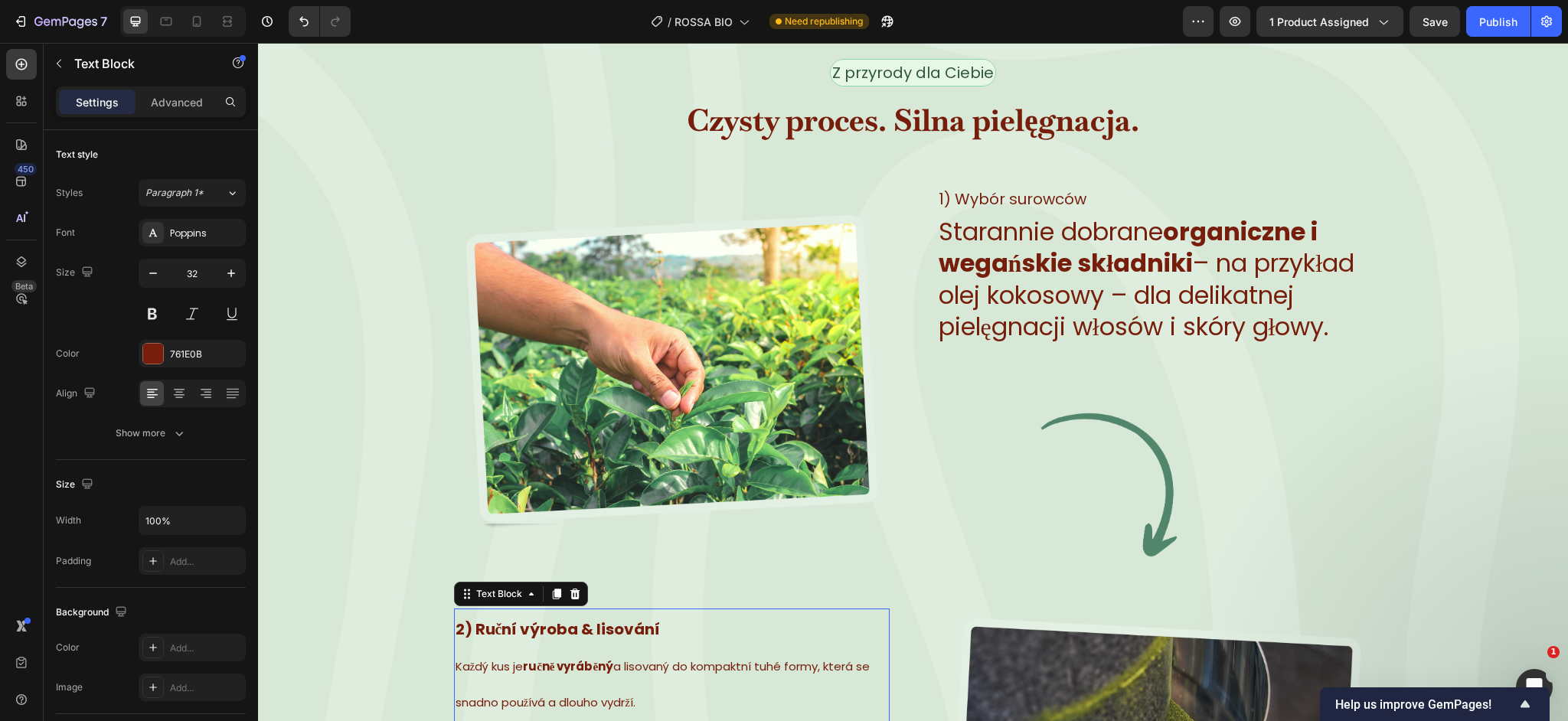
click at [684, 673] on p "Každý kus je ručně vyráběný a lisovaný do kompaktní tuhé formy, která se snadno…" at bounding box center [671, 682] width 433 height 73
click at [678, 669] on span "Každý kus je ručně vyráběný a lisovaný do kompaktní tuhé formy, která se snadno…" at bounding box center [663, 685] width 415 height 53
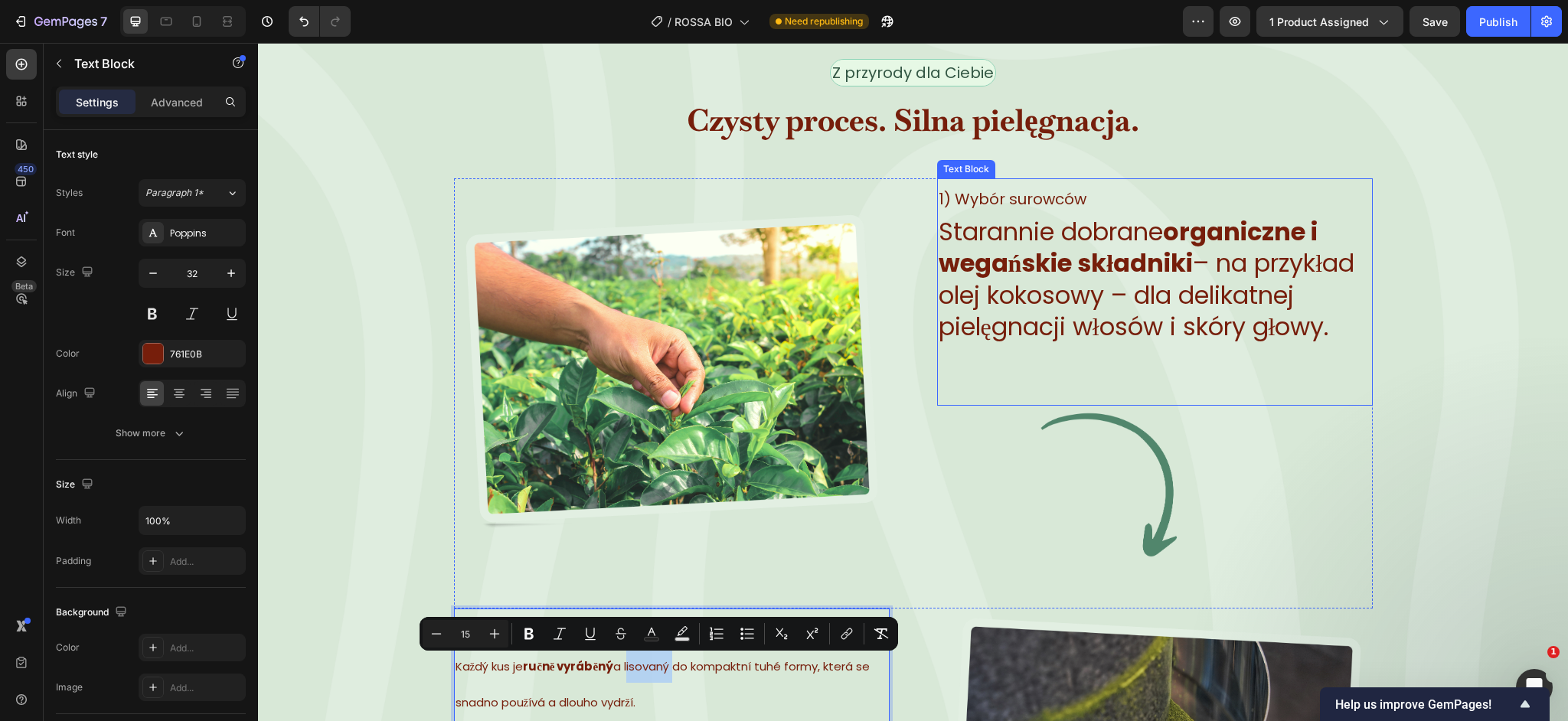
click at [1134, 344] on div "1) Wybór surowców Starannie dobrane organiczne i wegańskie składniki – na przyk…" at bounding box center [1155, 291] width 436 height 227
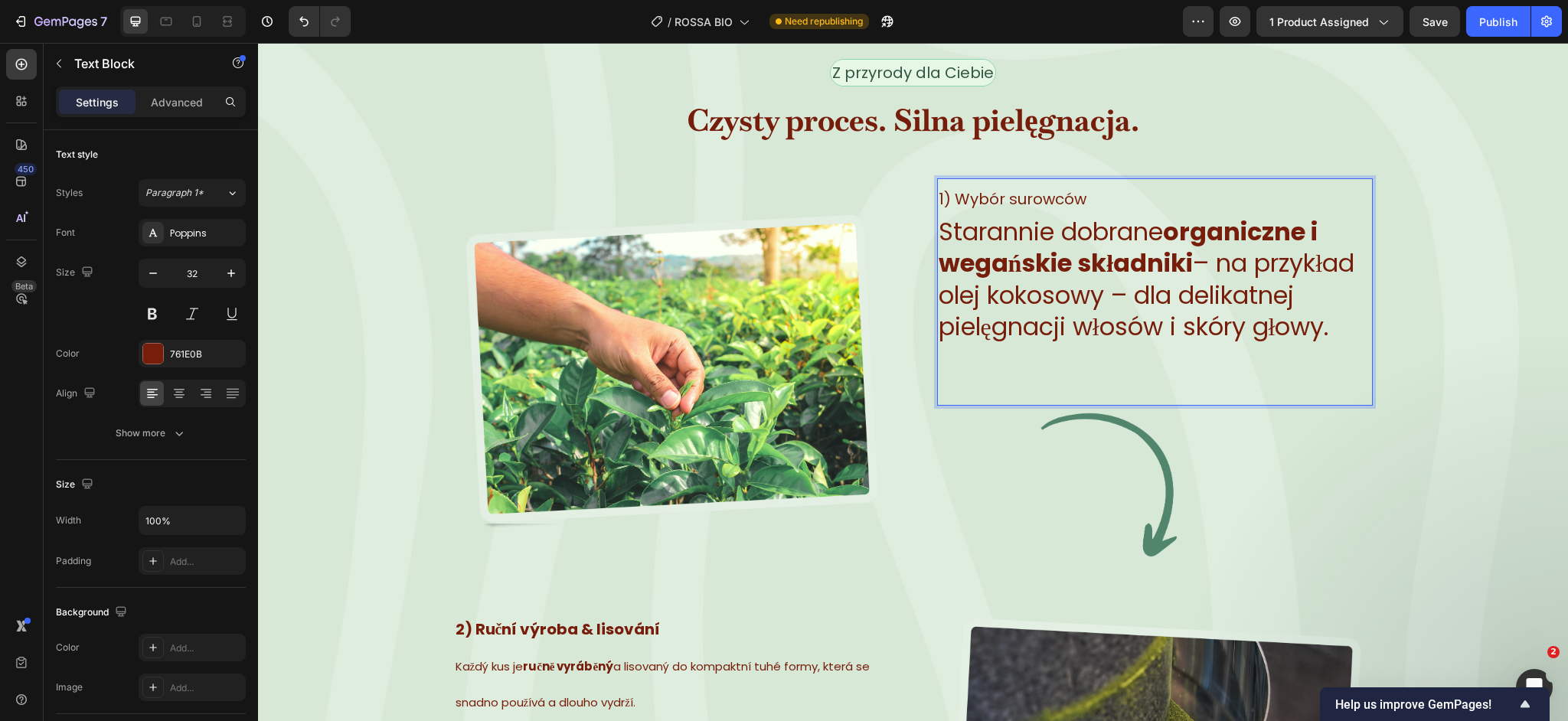
drag, startPoint x: 1343, startPoint y: 332, endPoint x: 941, endPoint y: 238, distance: 412.8
click at [941, 238] on p "Starannie dobrane organiczne i wegańskie składniki – na przykład olej kokosowy …" at bounding box center [1155, 280] width 433 height 127
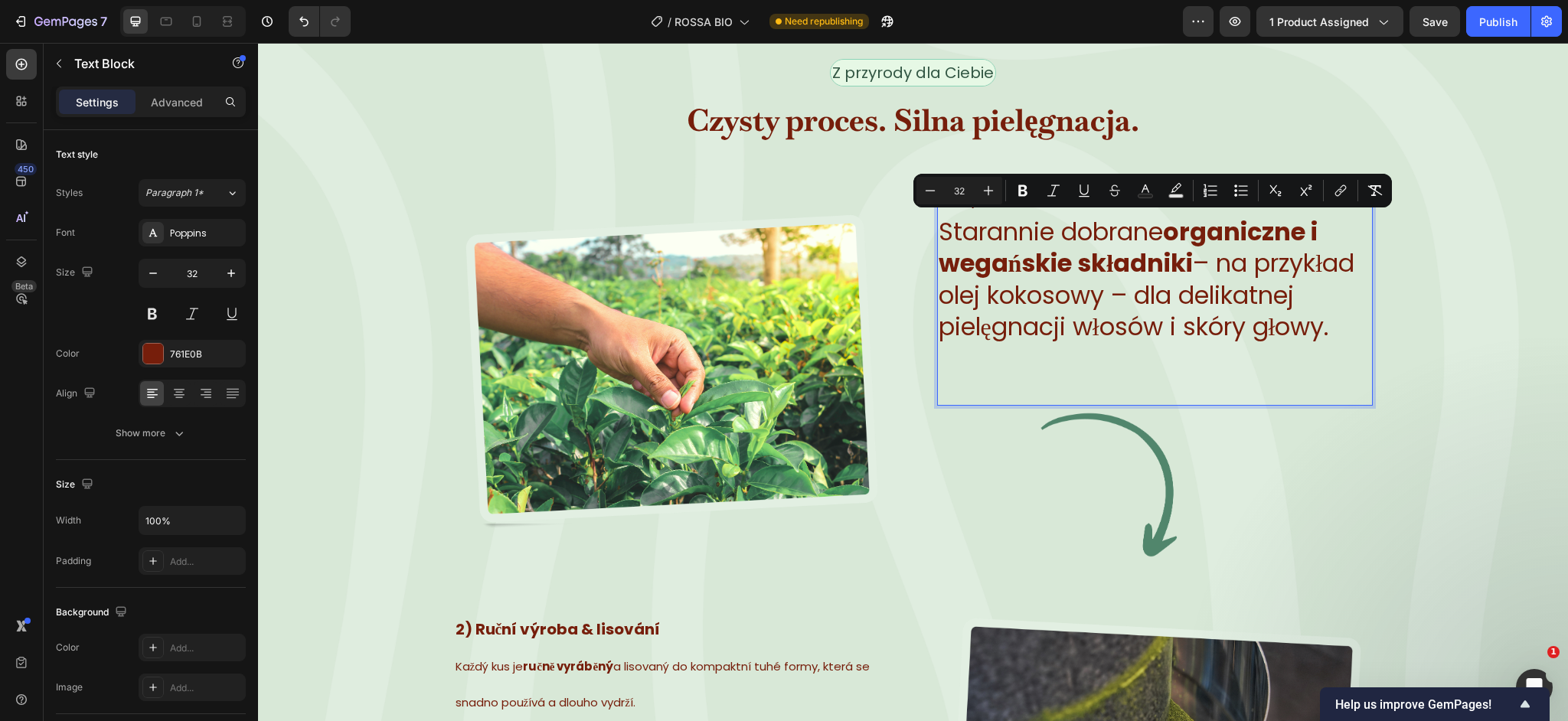
click at [963, 188] on input "32" at bounding box center [959, 190] width 30 height 19
type input "3"
type input "15"
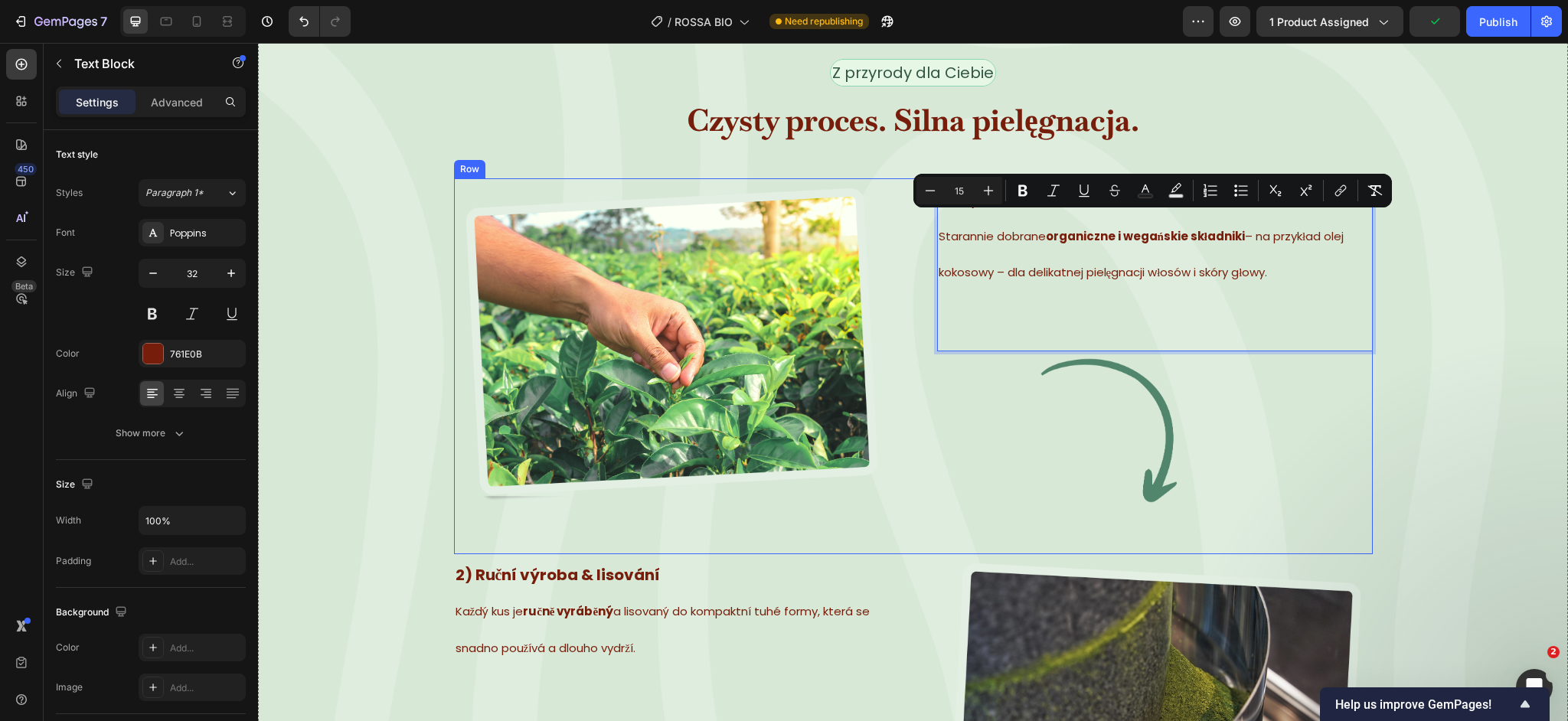
click at [923, 238] on div "Image 1) Wybór surowców Starannie dobrane organiczne i wegańskie składniki – na…" at bounding box center [913, 366] width 919 height 376
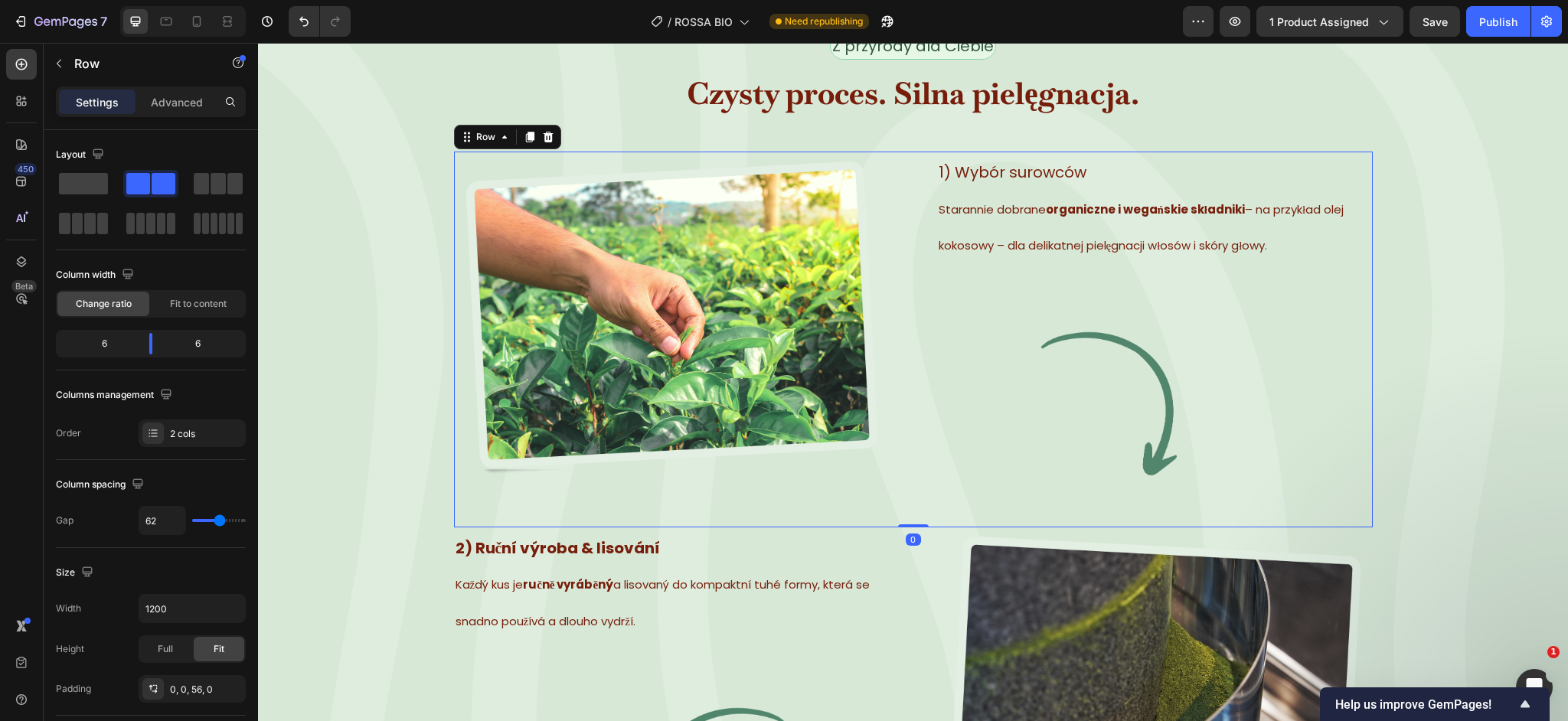
scroll to position [3443, 0]
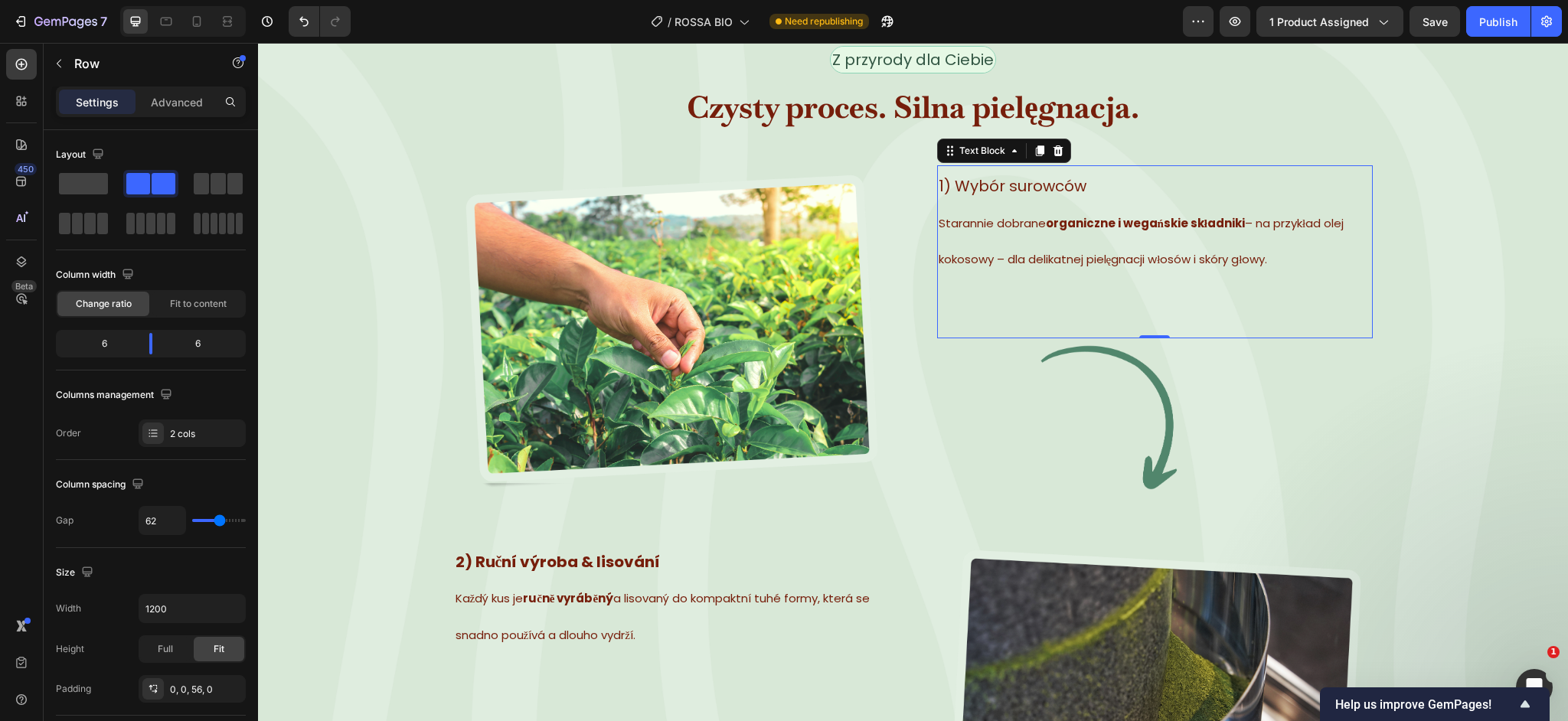
click at [1003, 189] on span "1) Wybór surowców" at bounding box center [1013, 186] width 148 height 21
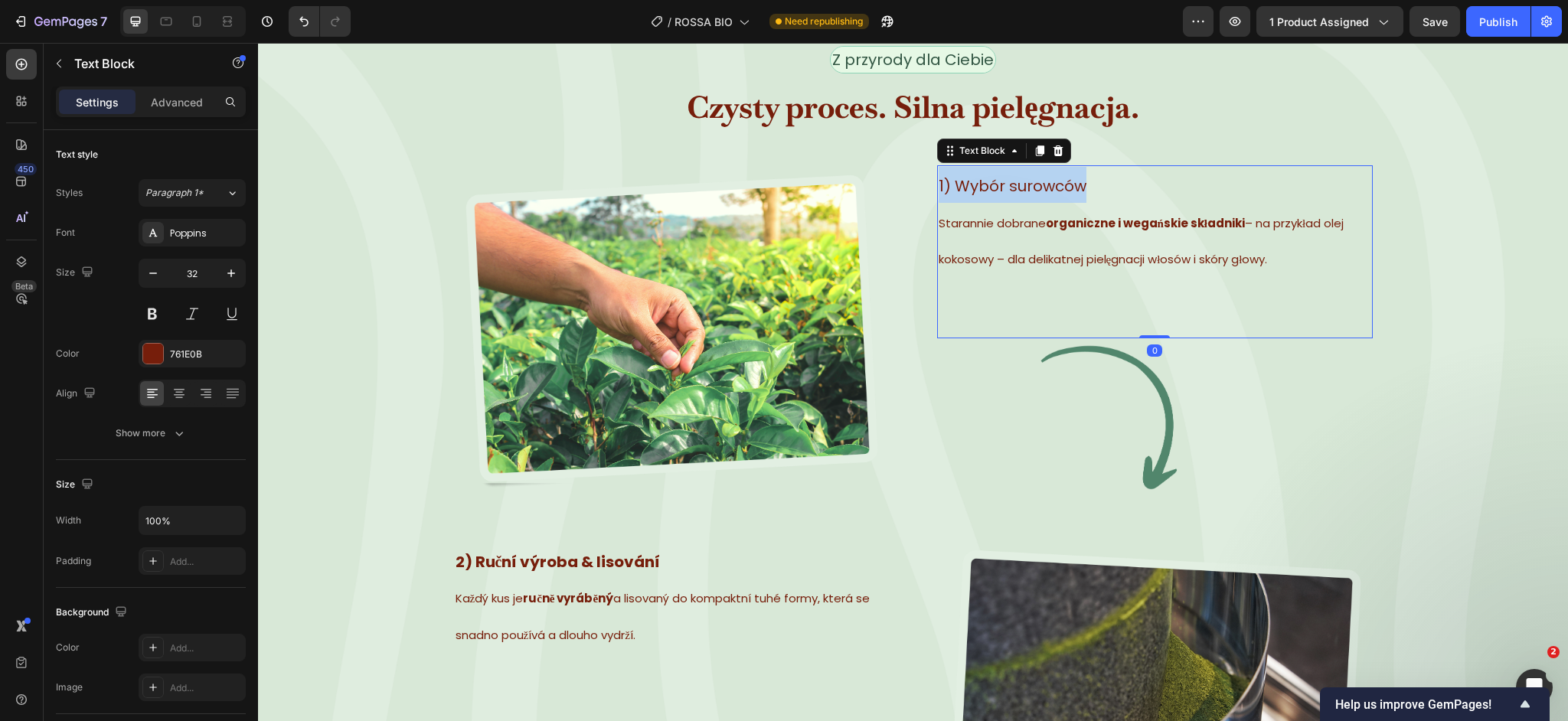
click at [1003, 189] on span "1) Wybór surowców" at bounding box center [1013, 186] width 148 height 21
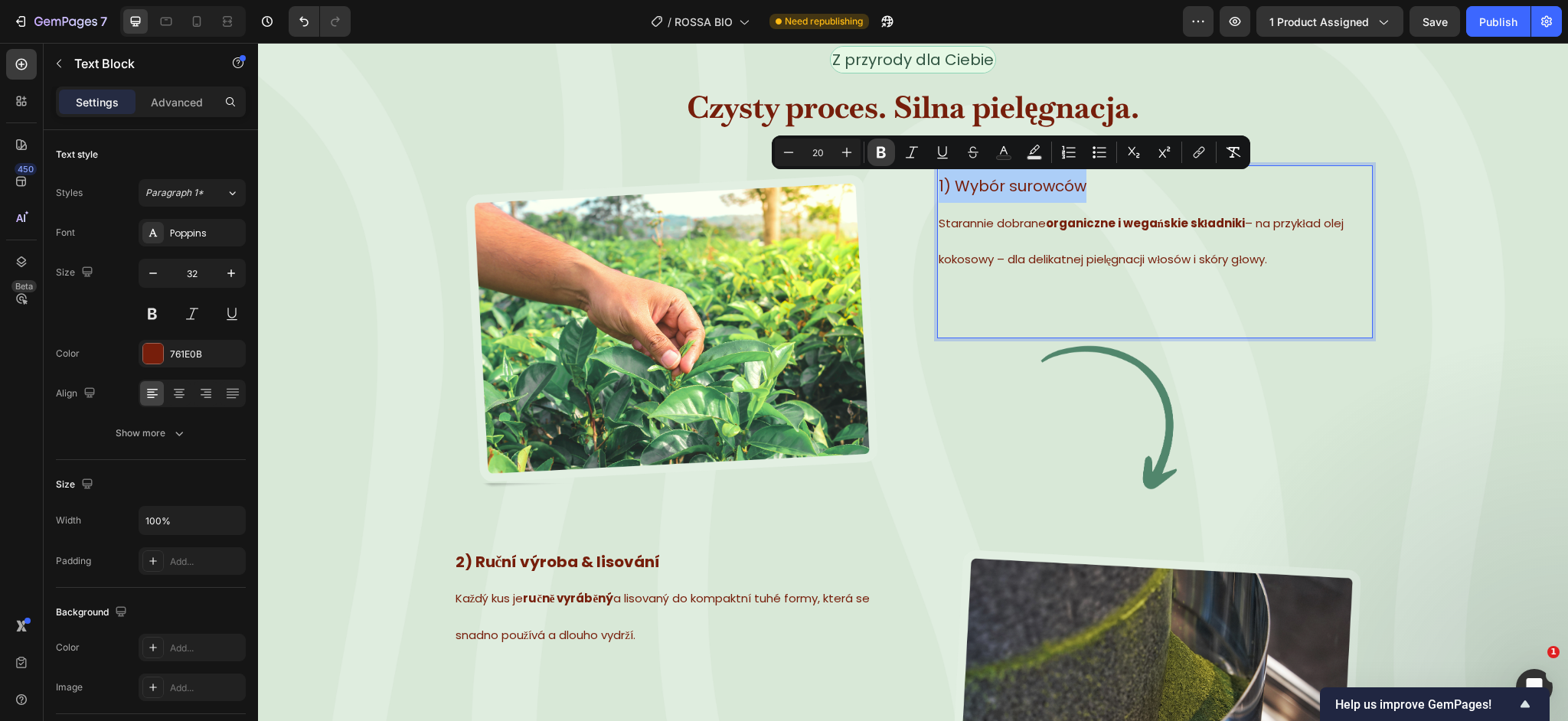
click at [877, 157] on icon "Editor contextual toolbar" at bounding box center [881, 153] width 9 height 12
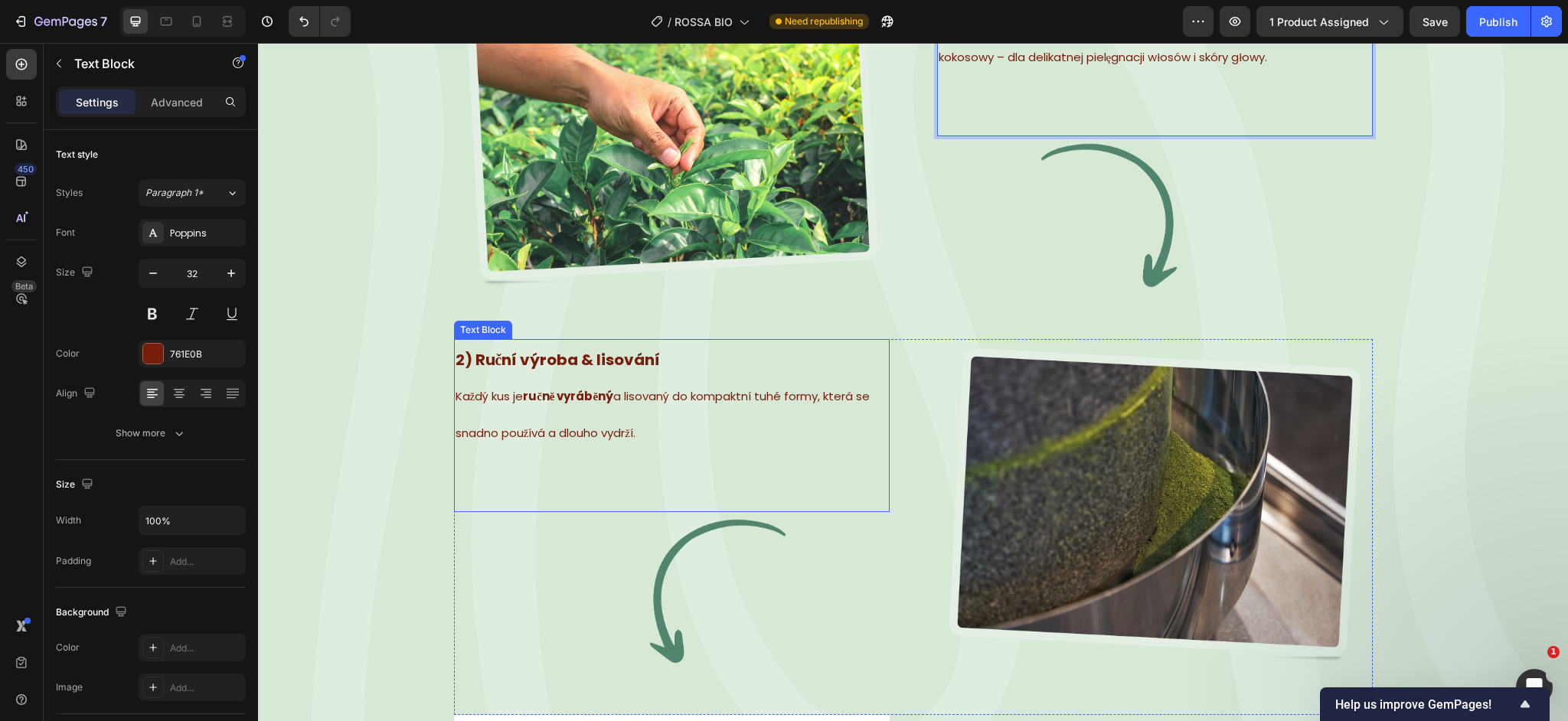
scroll to position [3653, 0]
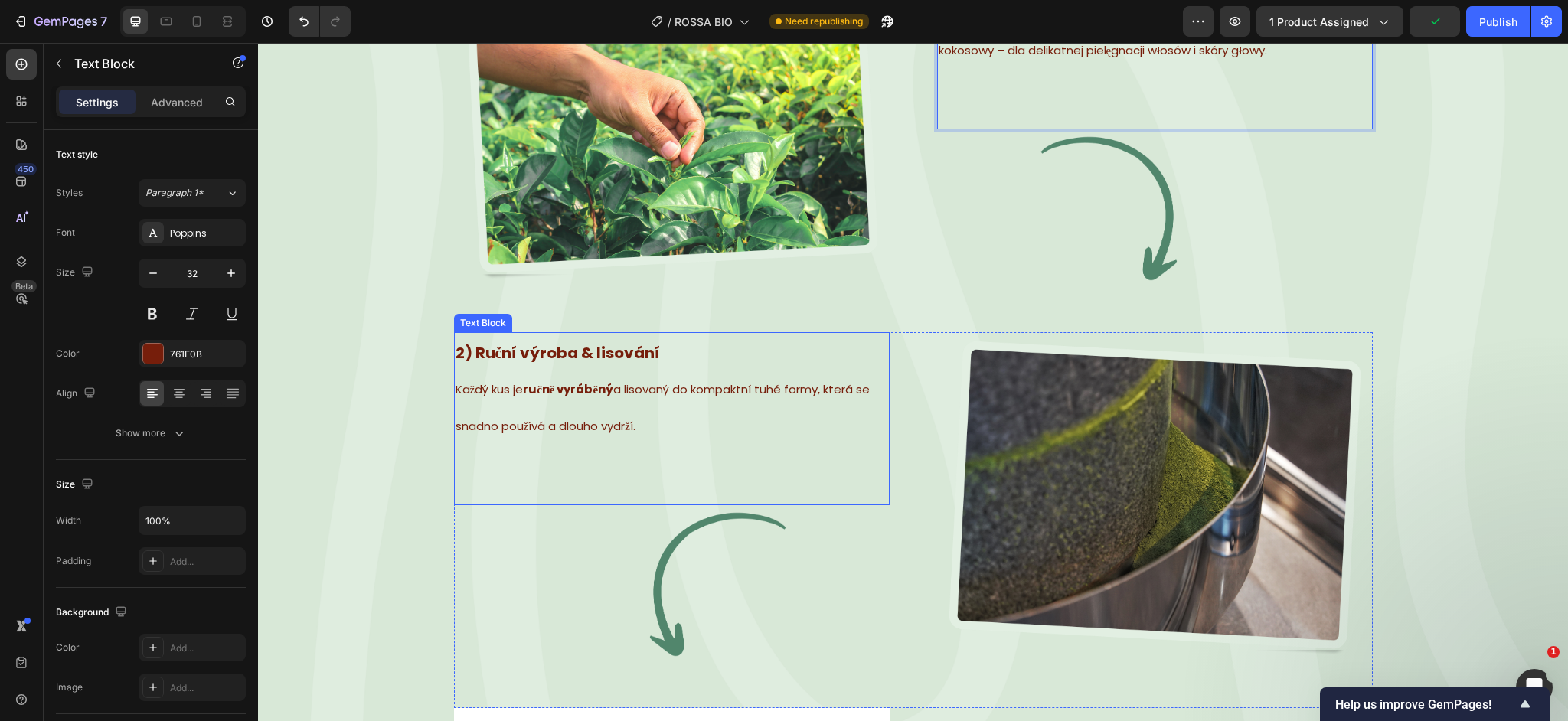
click at [653, 351] on strong "2) Ruční výroba & lisování" at bounding box center [557, 353] width 206 height 21
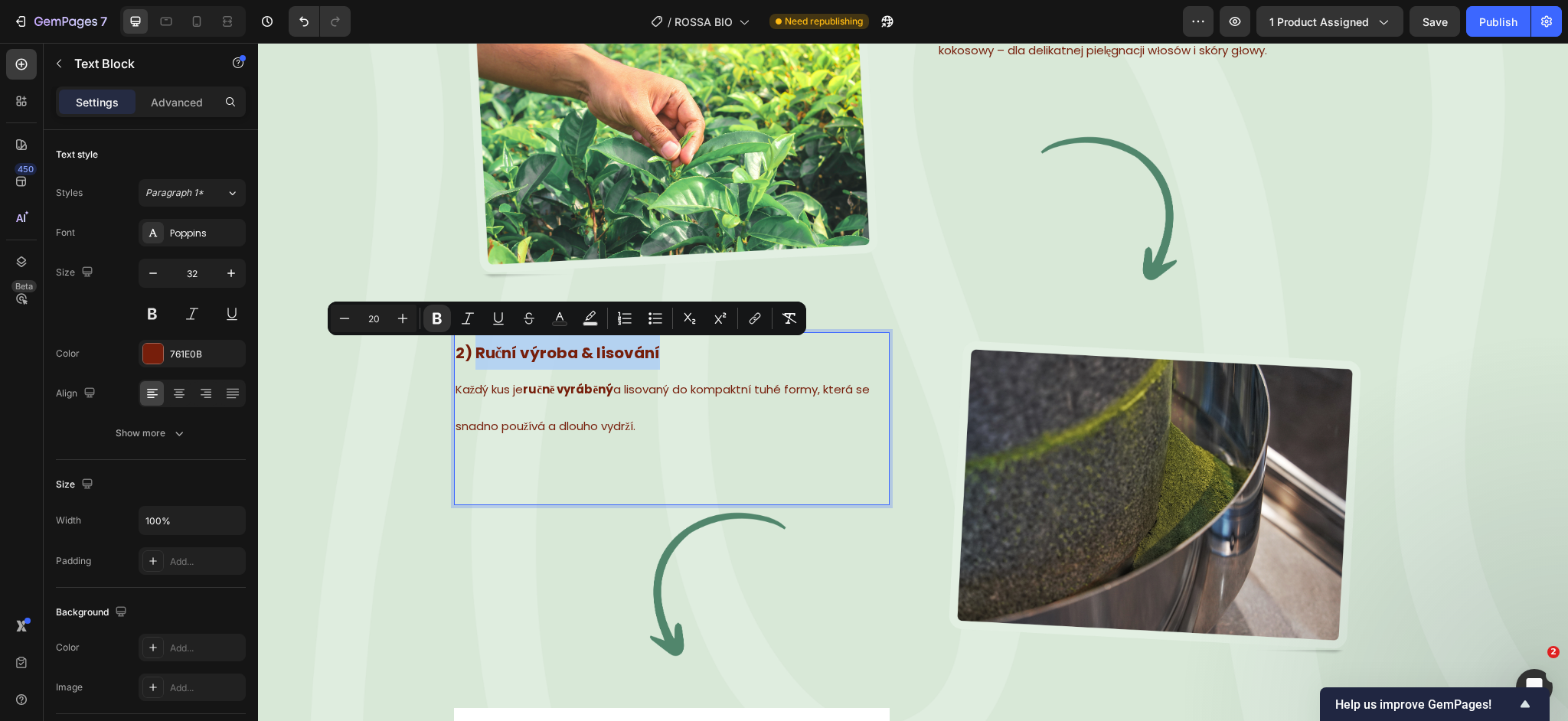
drag, startPoint x: 668, startPoint y: 348, endPoint x: 478, endPoint y: 354, distance: 190.1
click at [478, 354] on p "2) Ruční výroba & lisování" at bounding box center [671, 352] width 433 height 36
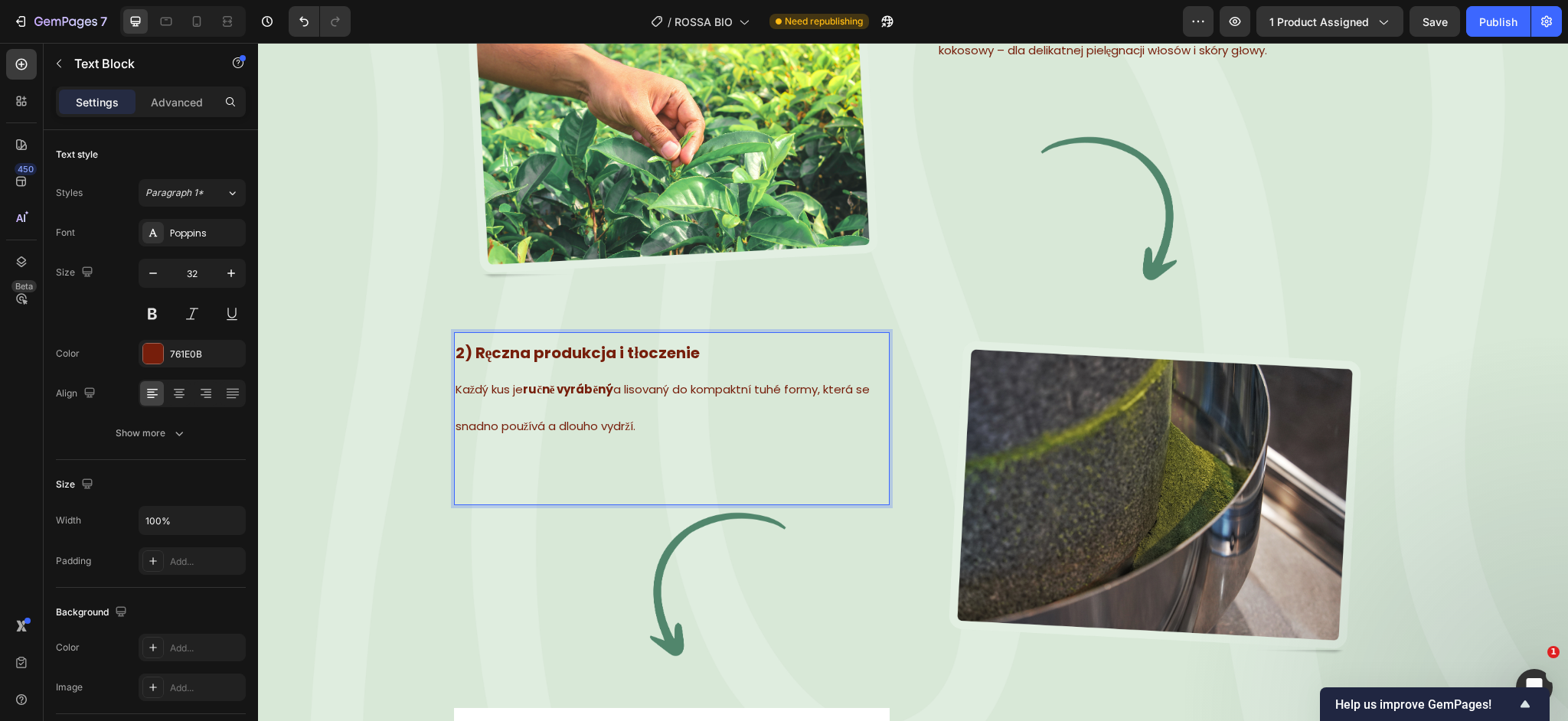
click at [646, 423] on p "Každý kus je ručně vyráběný a lisovaný do kompaktní tuhé formy, která se snadno…" at bounding box center [671, 405] width 433 height 73
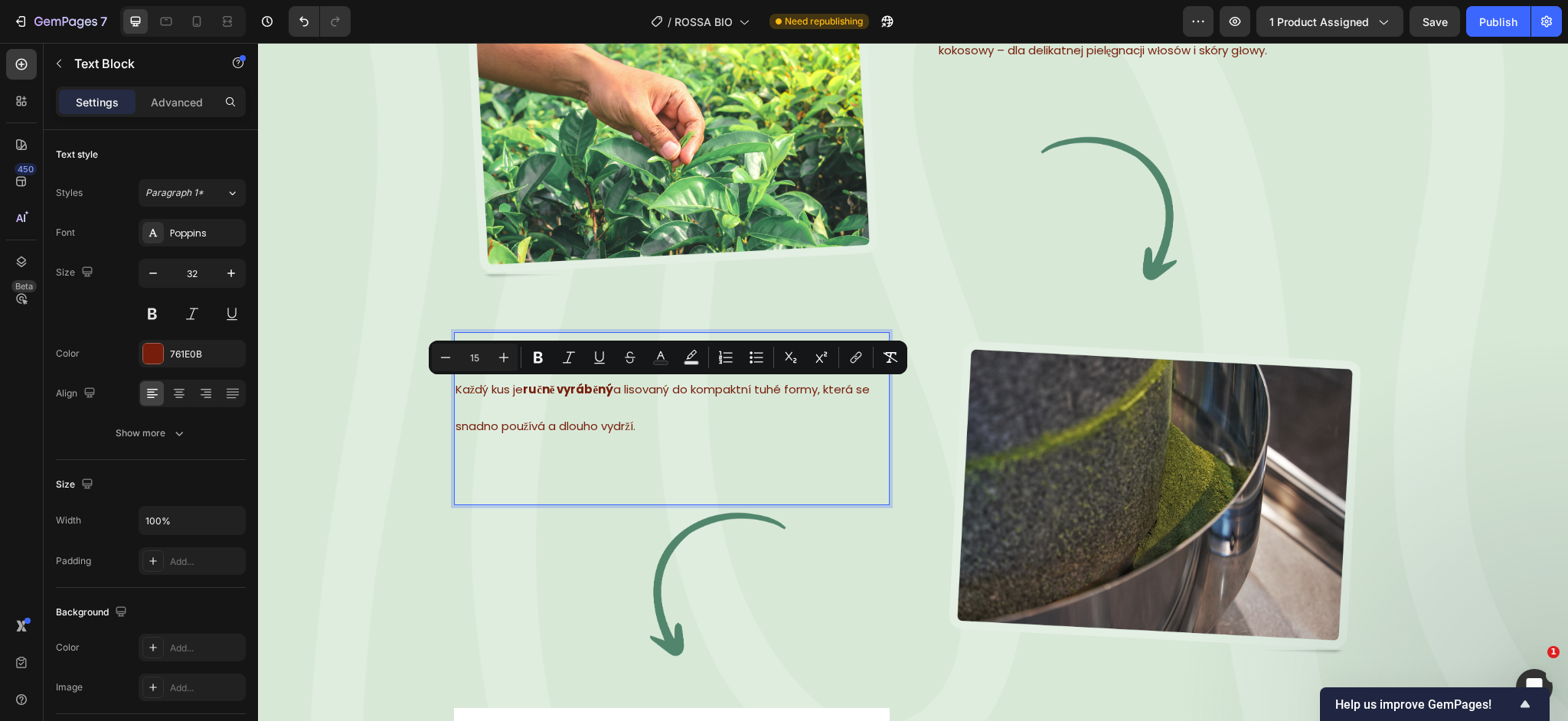
drag, startPoint x: 648, startPoint y: 424, endPoint x: 453, endPoint y: 392, distance: 197.6
click at [454, 392] on div "2) Ręczna produkcja i tłoczenie Každý kus je ručně vyráběný a lisovaný do kompa…" at bounding box center [671, 388] width 436 height 112
type input "32"
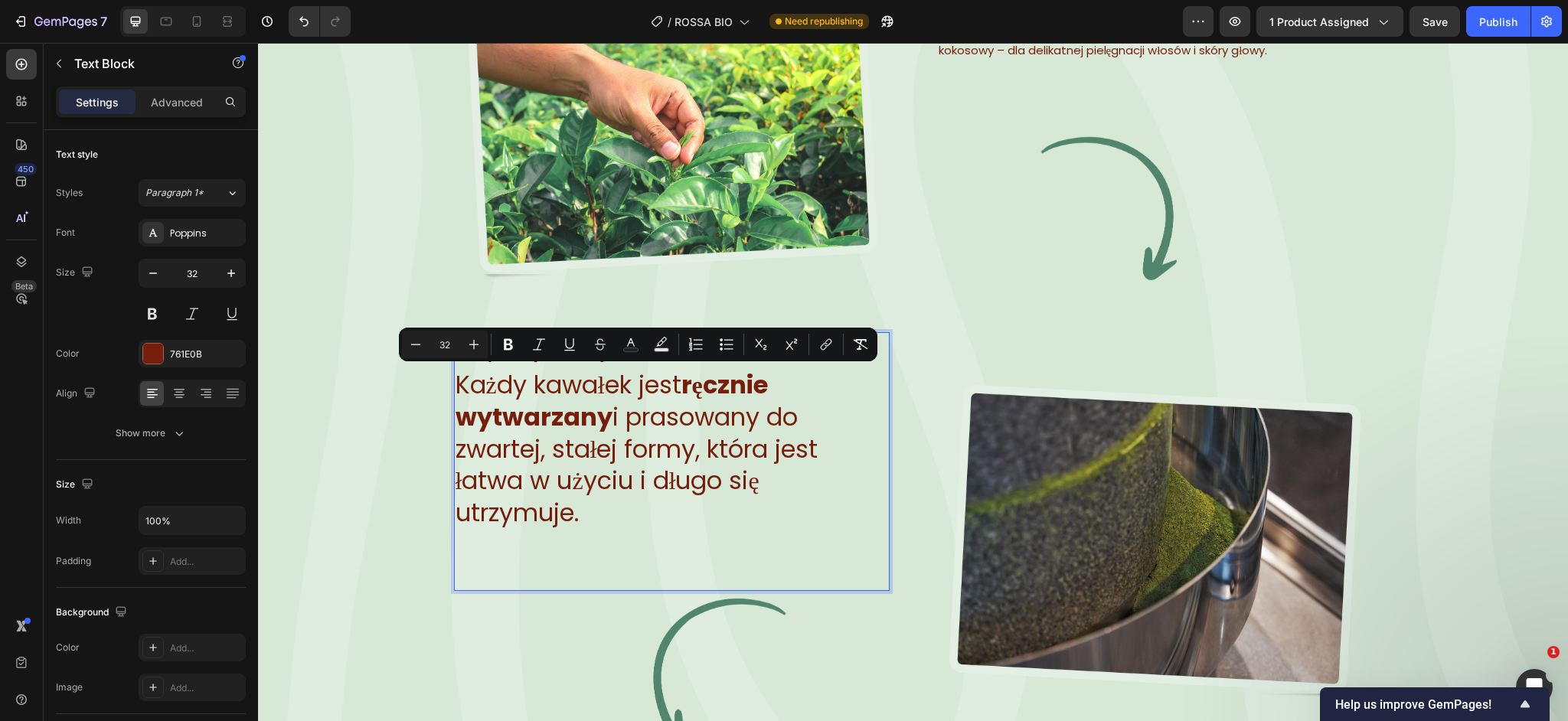
drag, startPoint x: 599, startPoint y: 513, endPoint x: 461, endPoint y: 395, distance: 181.6
click at [461, 395] on p "Każdy kawałek jest ręcznie wytwarzany i prasowany do zwartej, stałej formy, któ…" at bounding box center [671, 448] width 433 height 159
click at [455, 345] on input "32" at bounding box center [444, 344] width 30 height 19
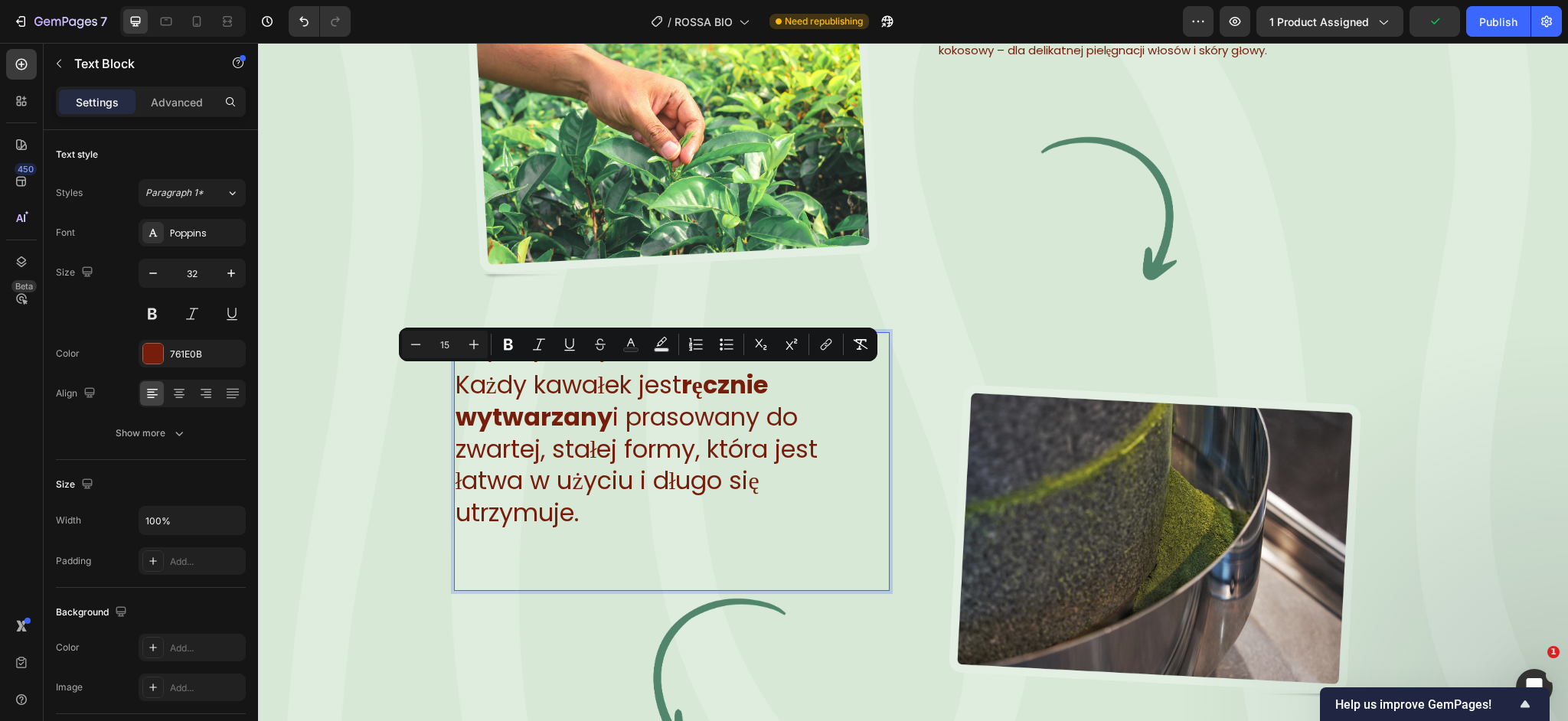
type input "15"
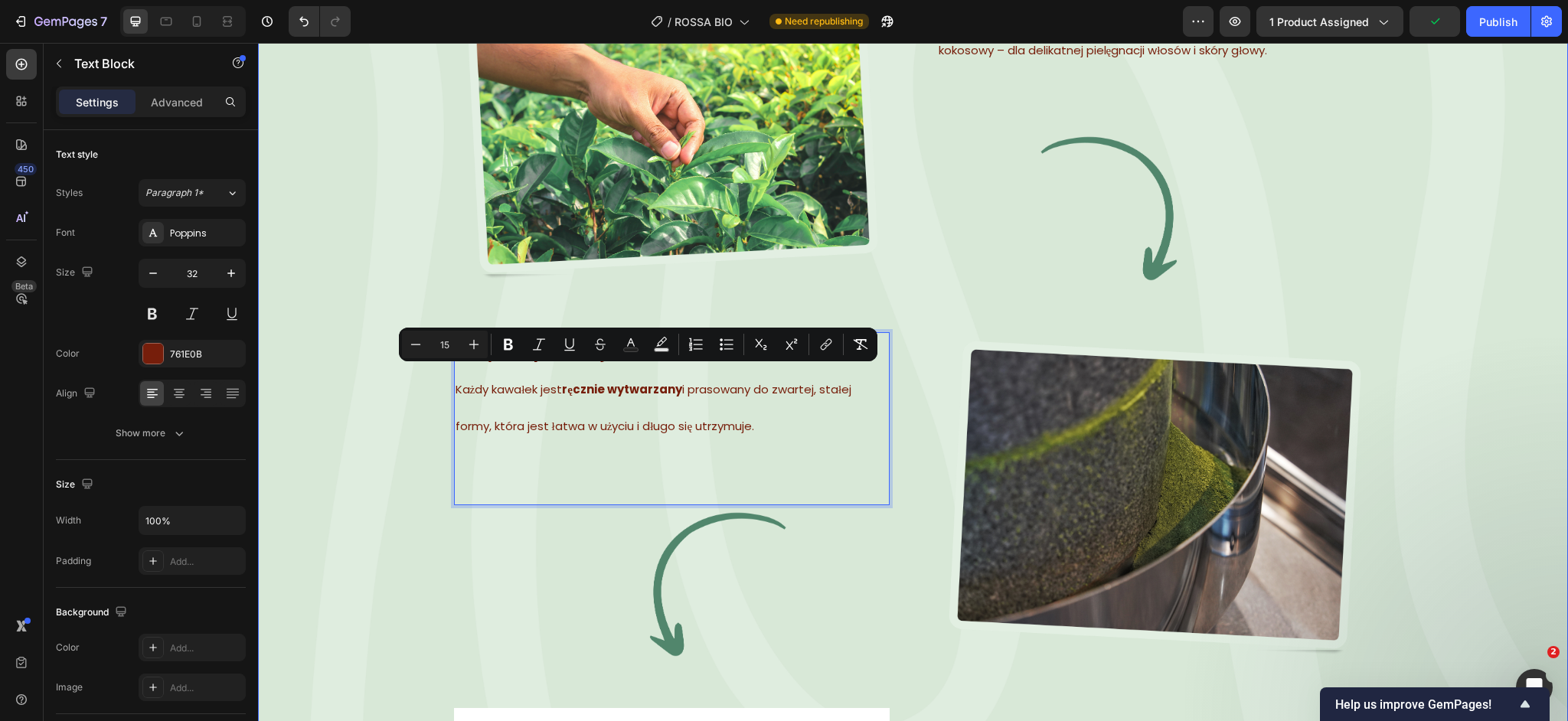
click at [412, 455] on div "Z przyrody dla Ciebie Text Block Row ⁠⁠⁠⁠⁠⁠⁠ Czysty proces. Silna pielęgnacja. …" at bounding box center [913, 490] width 1218 height 1307
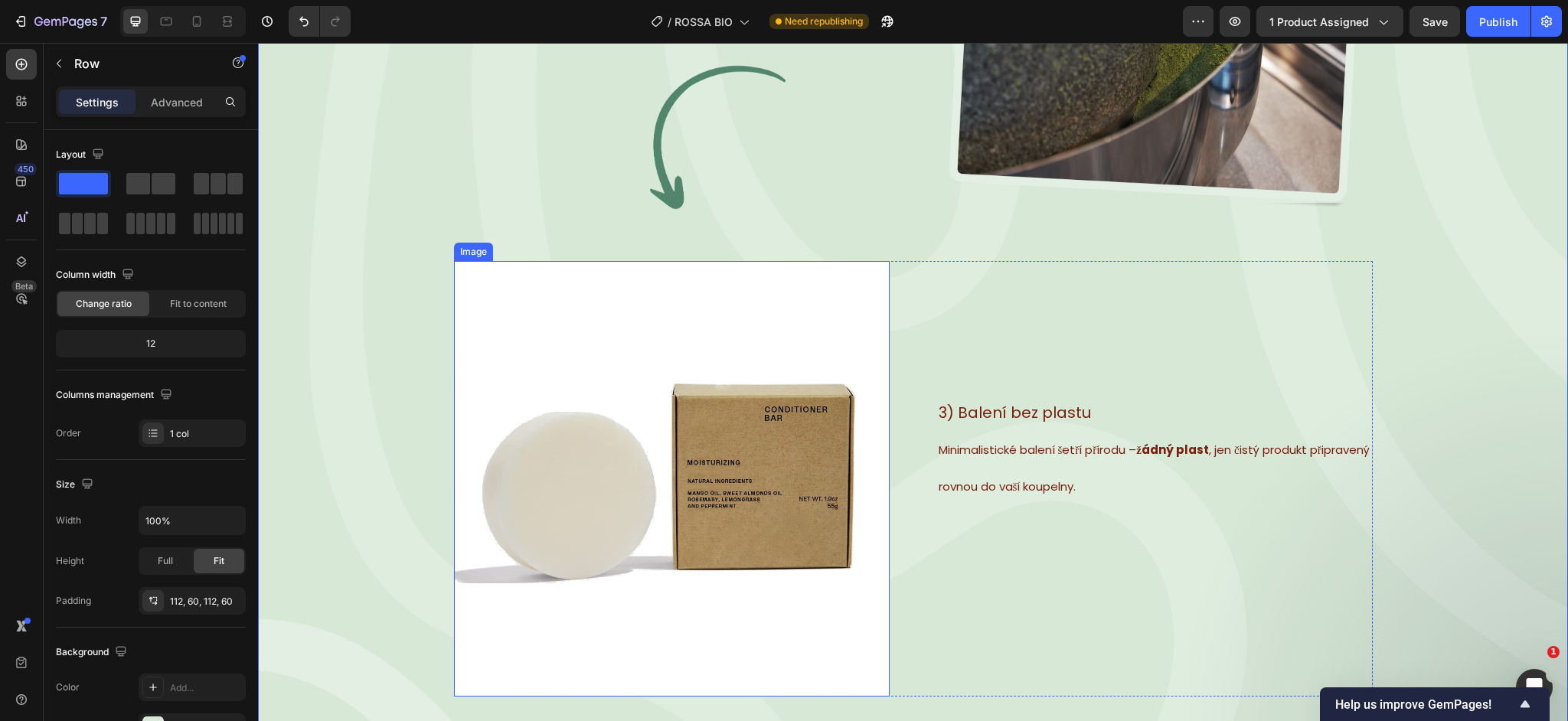
scroll to position [4170, 0]
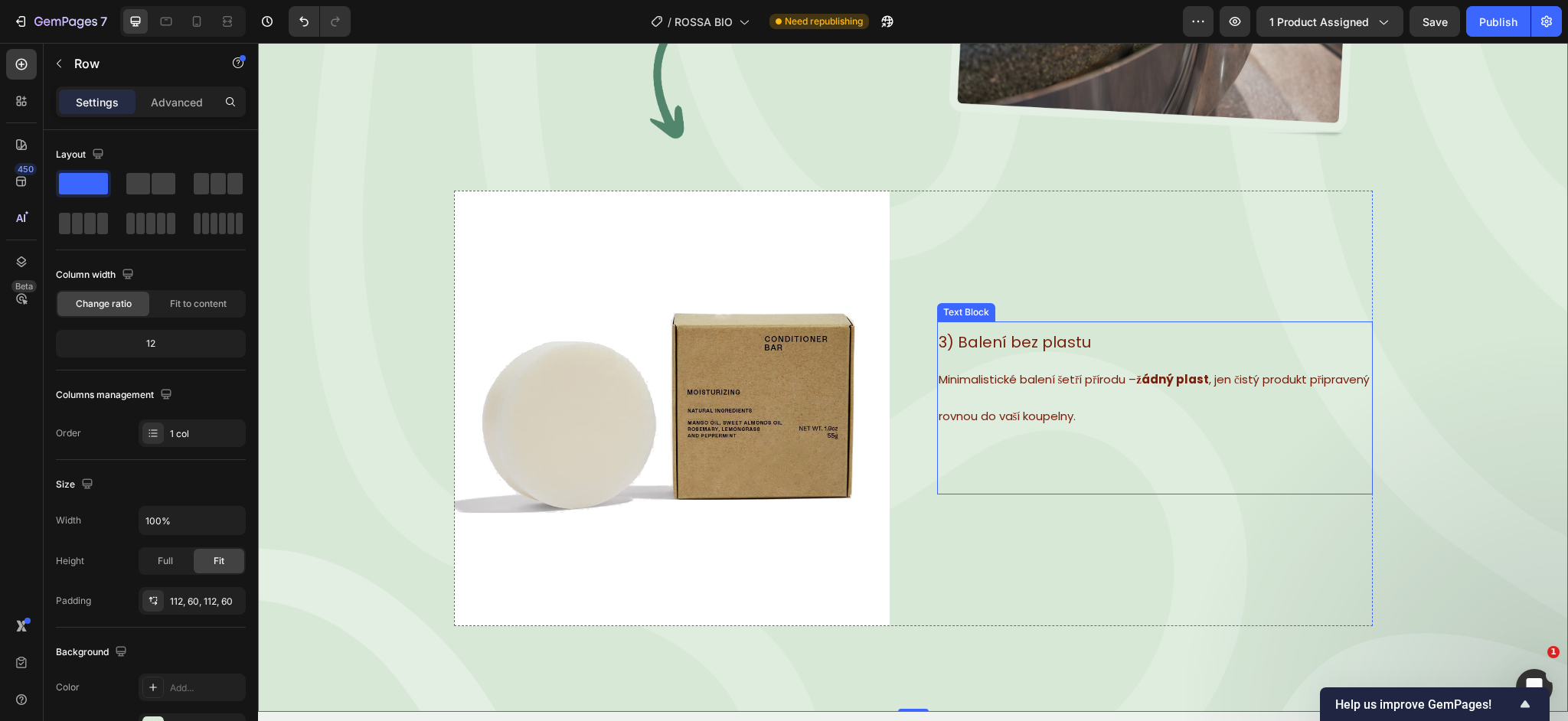
click at [991, 344] on span "3) Balení bez plastu" at bounding box center [1014, 342] width 152 height 21
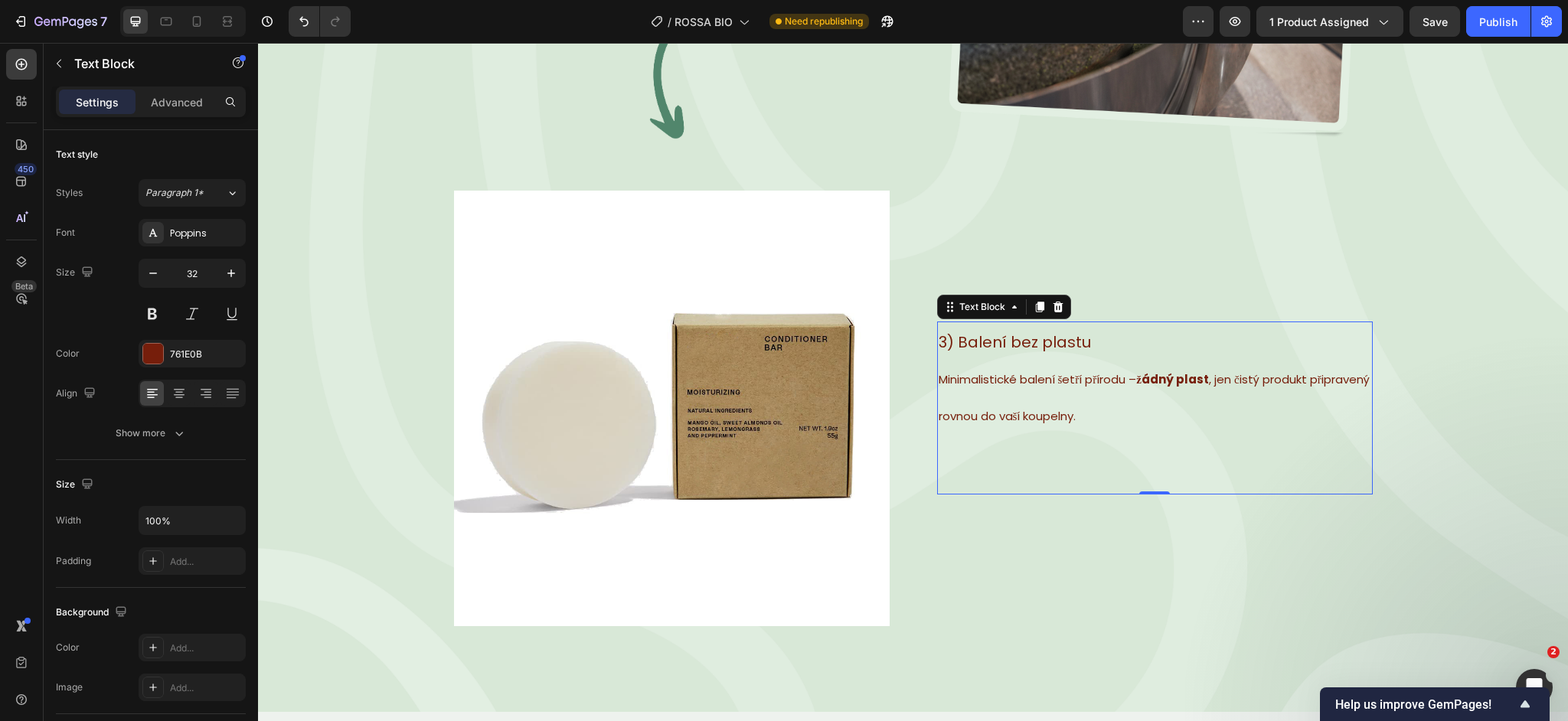
click at [981, 341] on span "3) Balení bez plastu" at bounding box center [1014, 342] width 152 height 21
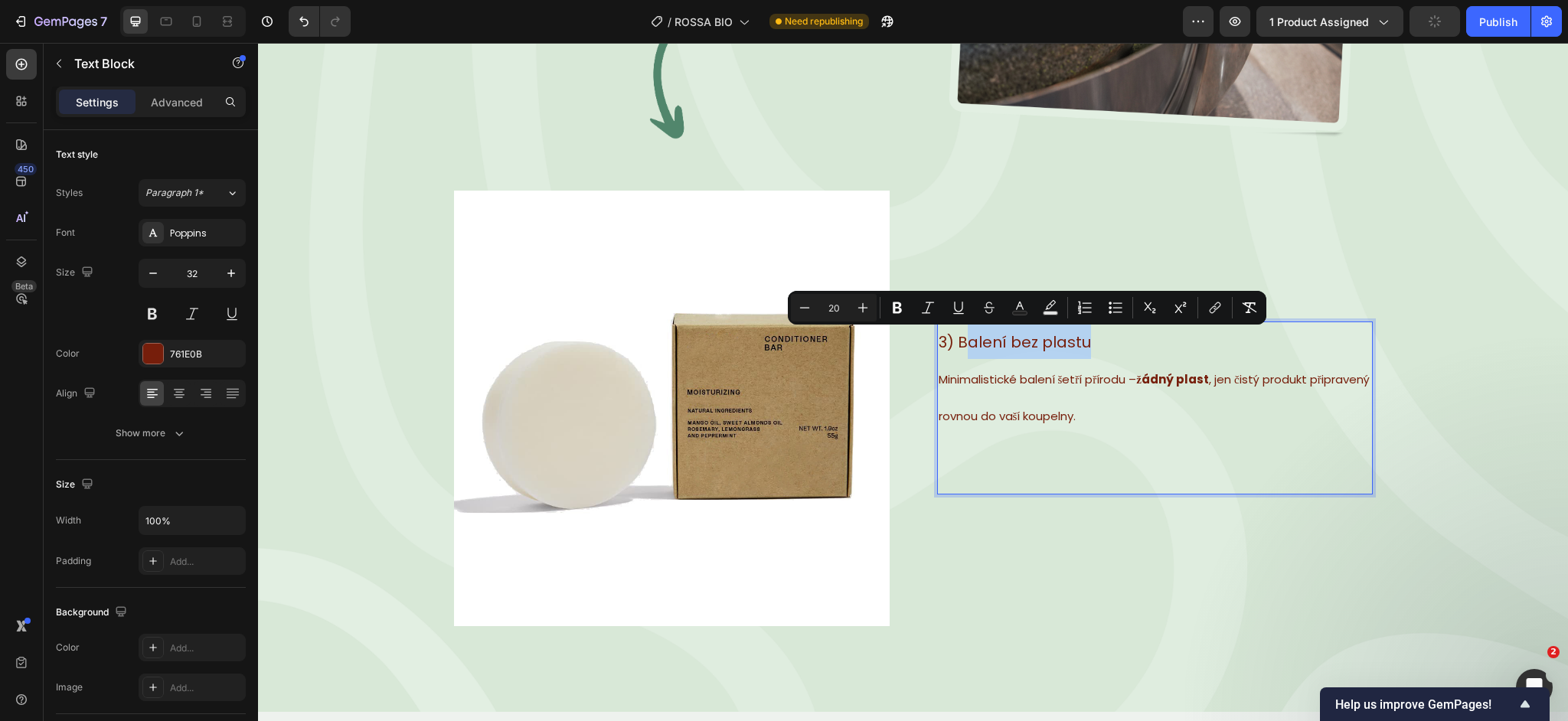
drag, startPoint x: 1120, startPoint y: 341, endPoint x: 957, endPoint y: 349, distance: 163.2
click at [959, 349] on p "3) Balení bez plastu" at bounding box center [1155, 341] width 433 height 36
click at [957, 349] on span "3) Balení bez plastu" at bounding box center [1014, 342] width 152 height 21
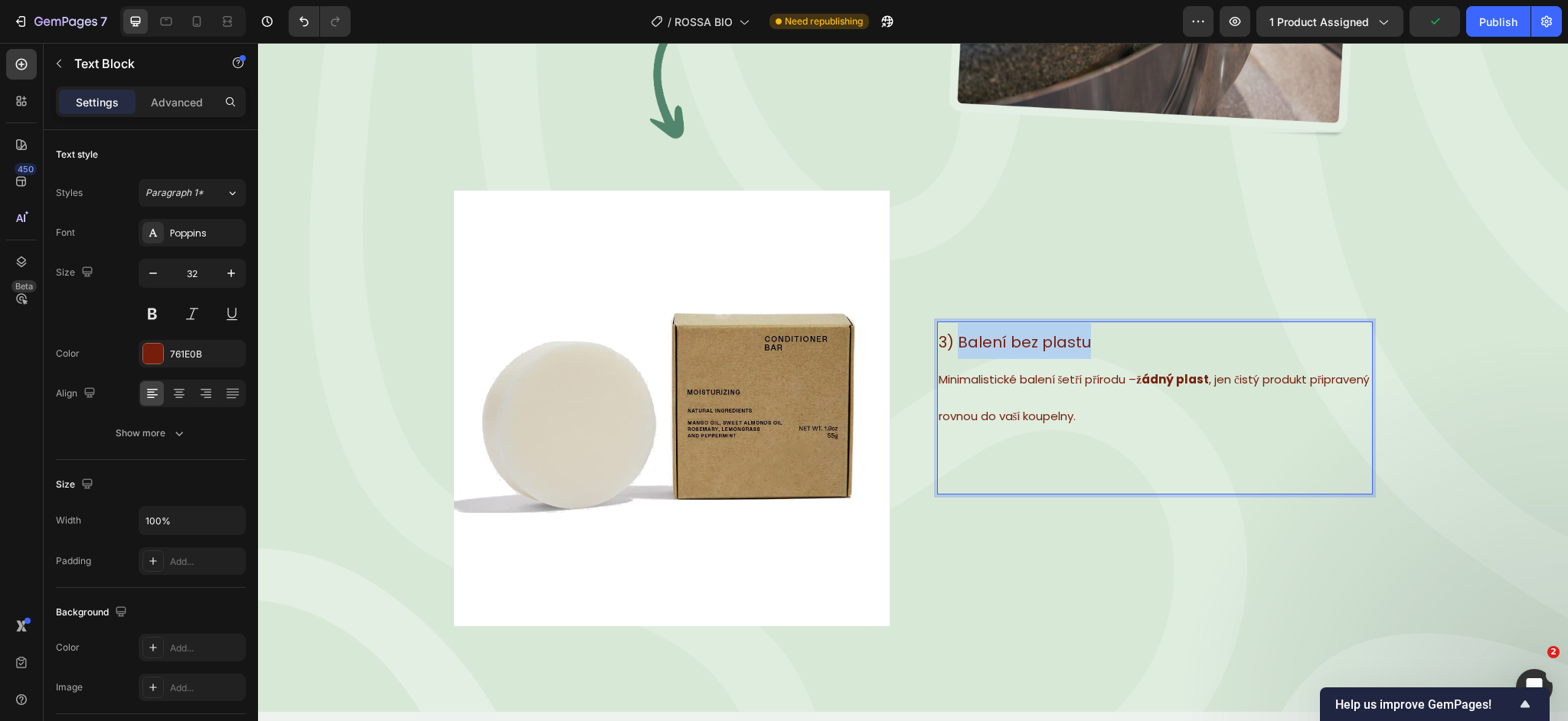
drag, startPoint x: 958, startPoint y: 348, endPoint x: 1096, endPoint y: 345, distance: 138.0
click at [1096, 345] on p "3) Balení bez plastu" at bounding box center [1155, 341] width 433 height 36
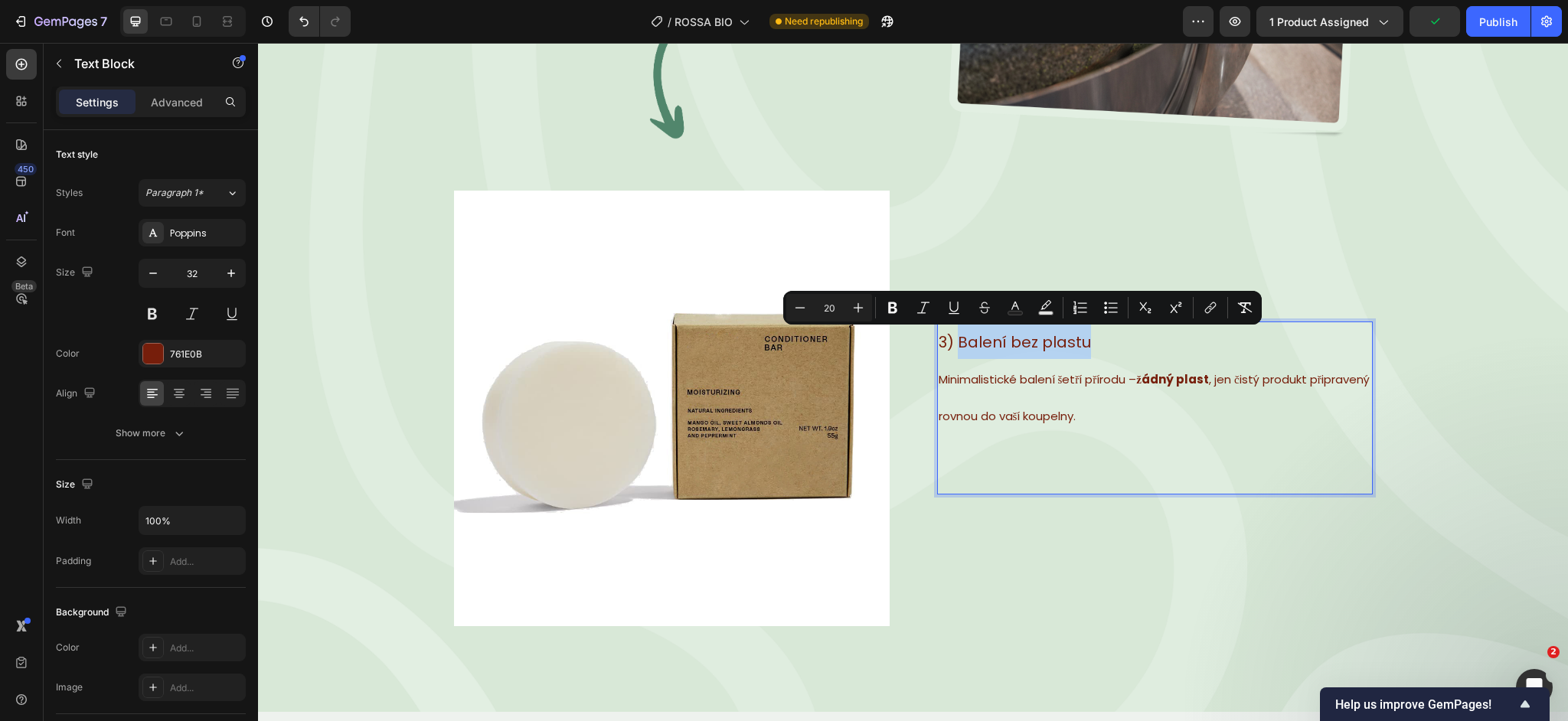
copy span "Balení bez plastu"
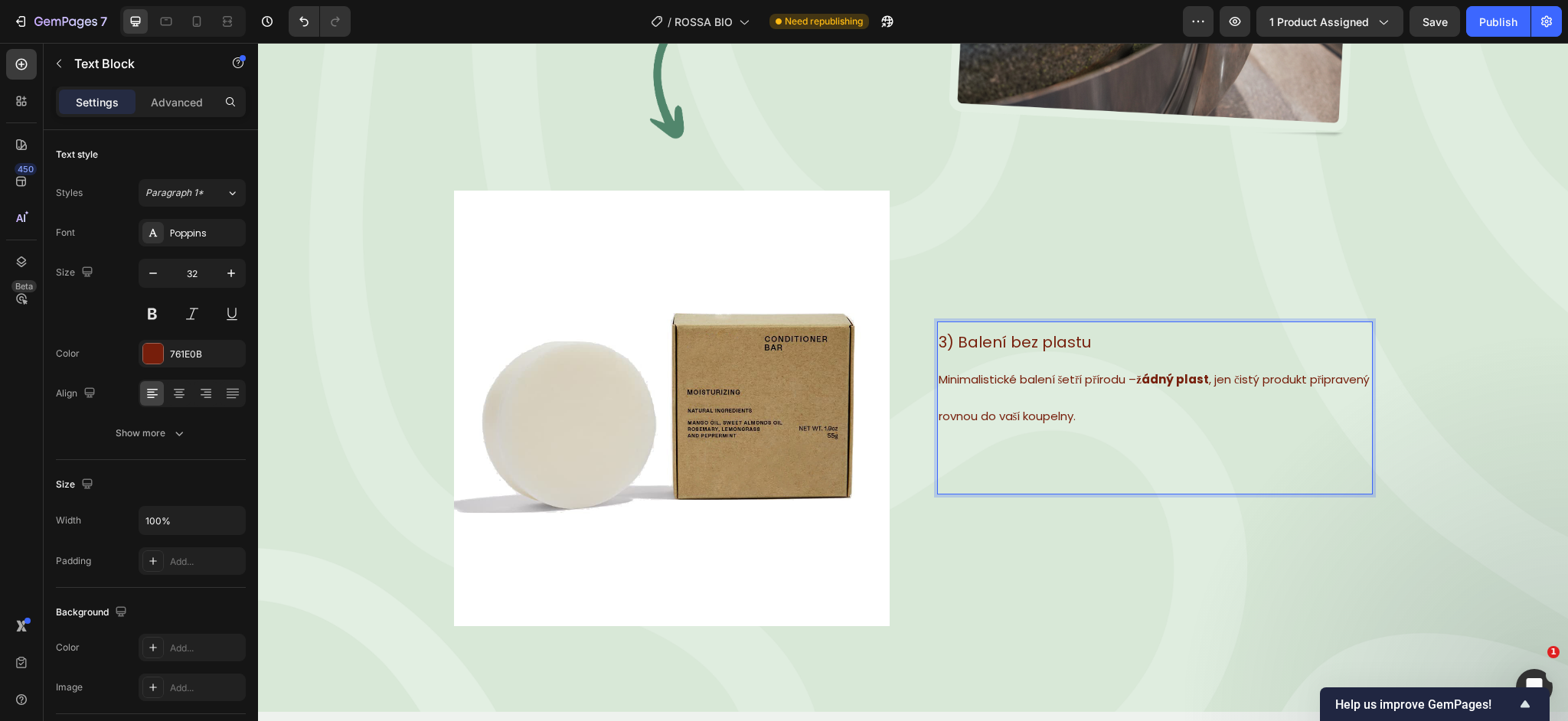
click at [1011, 399] on p "Minimalistické balení šetří přírodu – žádný plast , jen čistý produkt připraven…" at bounding box center [1155, 395] width 433 height 73
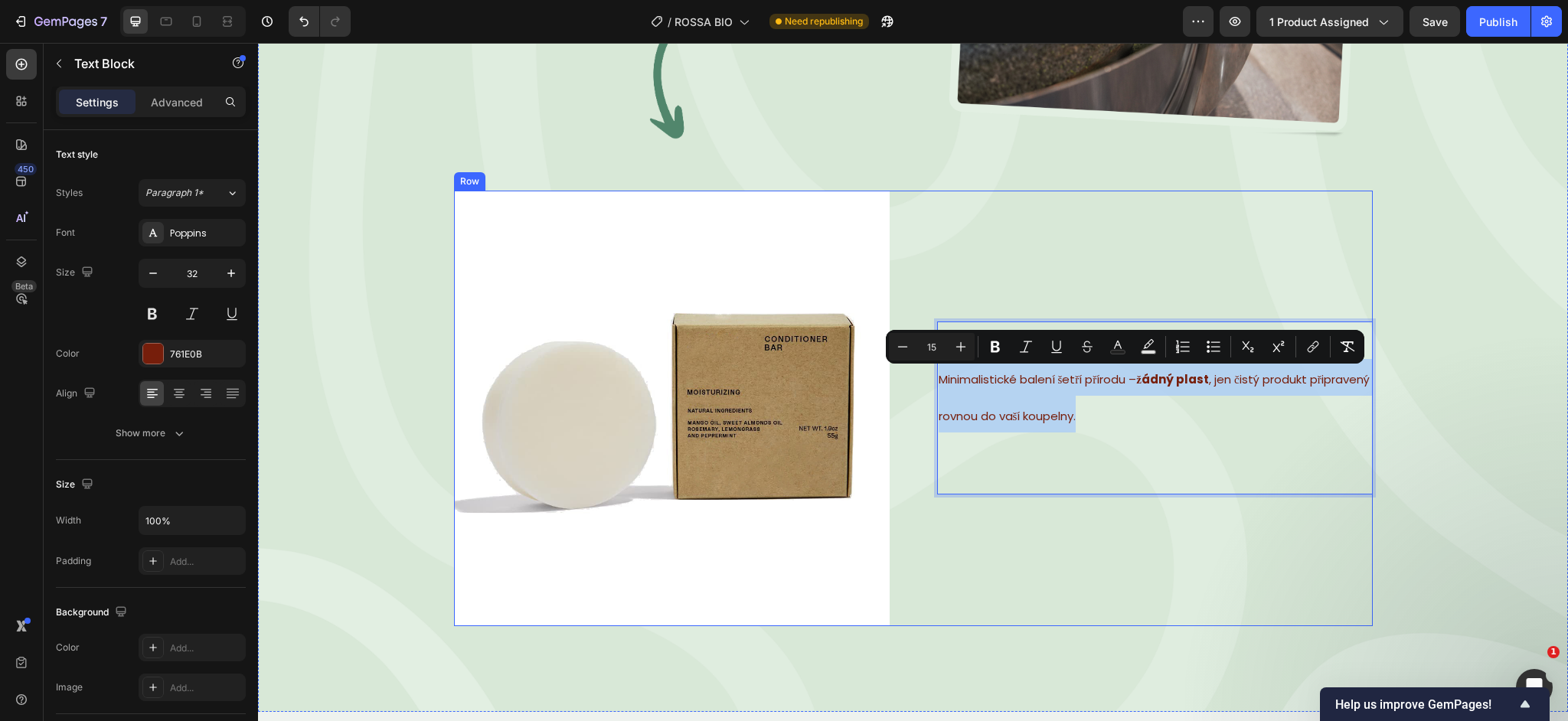
drag, startPoint x: 1163, startPoint y: 412, endPoint x: 932, endPoint y: 387, distance: 232.3
click at [932, 387] on div "Image 3) Balení bez plastu Minimalistické balení šetří přírodu – žádný plast , …" at bounding box center [913, 408] width 919 height 436
copy span "Minimalistické balení šetří přírodu – žádný plast , jen čistý produkt připraven…"
click at [1051, 383] on span "Minimalistické balení šetří přírodu – žádný plast , jen čistý produkt připraven…" at bounding box center [1154, 398] width 431 height 53
click at [1146, 437] on div "3) Balení bez plastu Minimalistické balení šetří přírodu – žádný plast , jen či…" at bounding box center [1155, 408] width 436 height 173
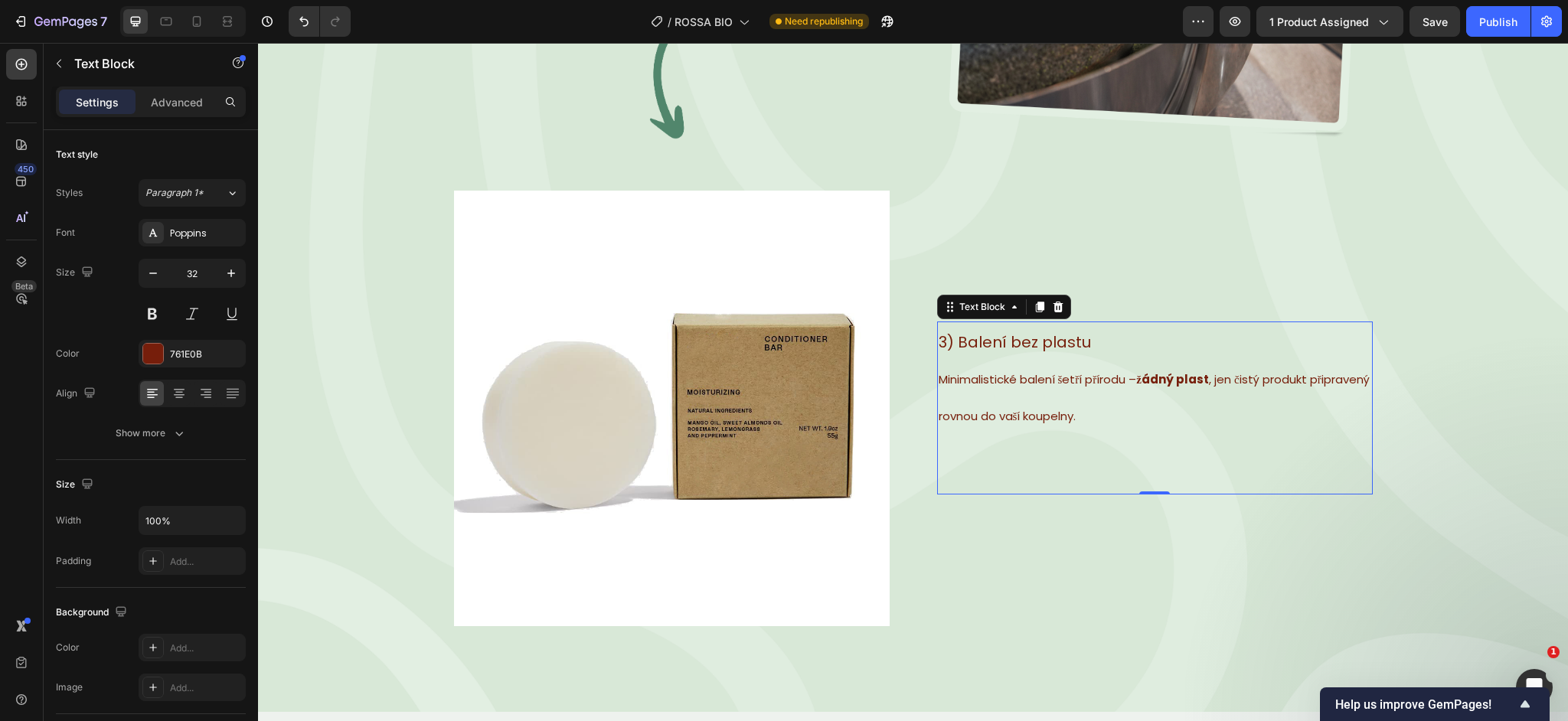
click at [1047, 343] on span "3) Balení bez plastu" at bounding box center [1014, 342] width 152 height 21
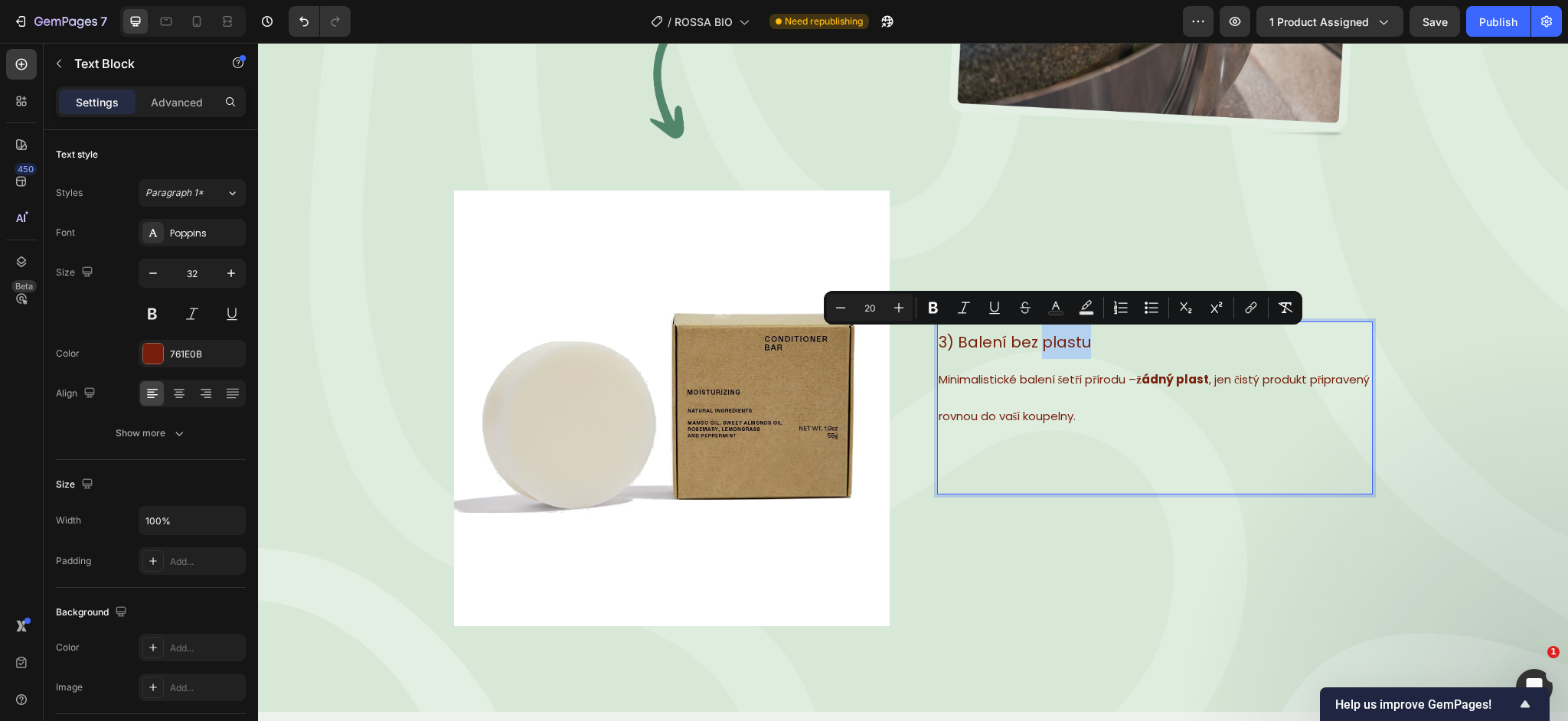
click at [1104, 341] on p "3) Balení bez plastu" at bounding box center [1155, 341] width 433 height 36
click at [1095, 341] on p "3) Balení bez plastu" at bounding box center [1155, 341] width 433 height 36
drag, startPoint x: 1092, startPoint y: 341, endPoint x: 958, endPoint y: 344, distance: 134.0
click at [958, 344] on p "3) Balení bez plastu" at bounding box center [1155, 341] width 433 height 36
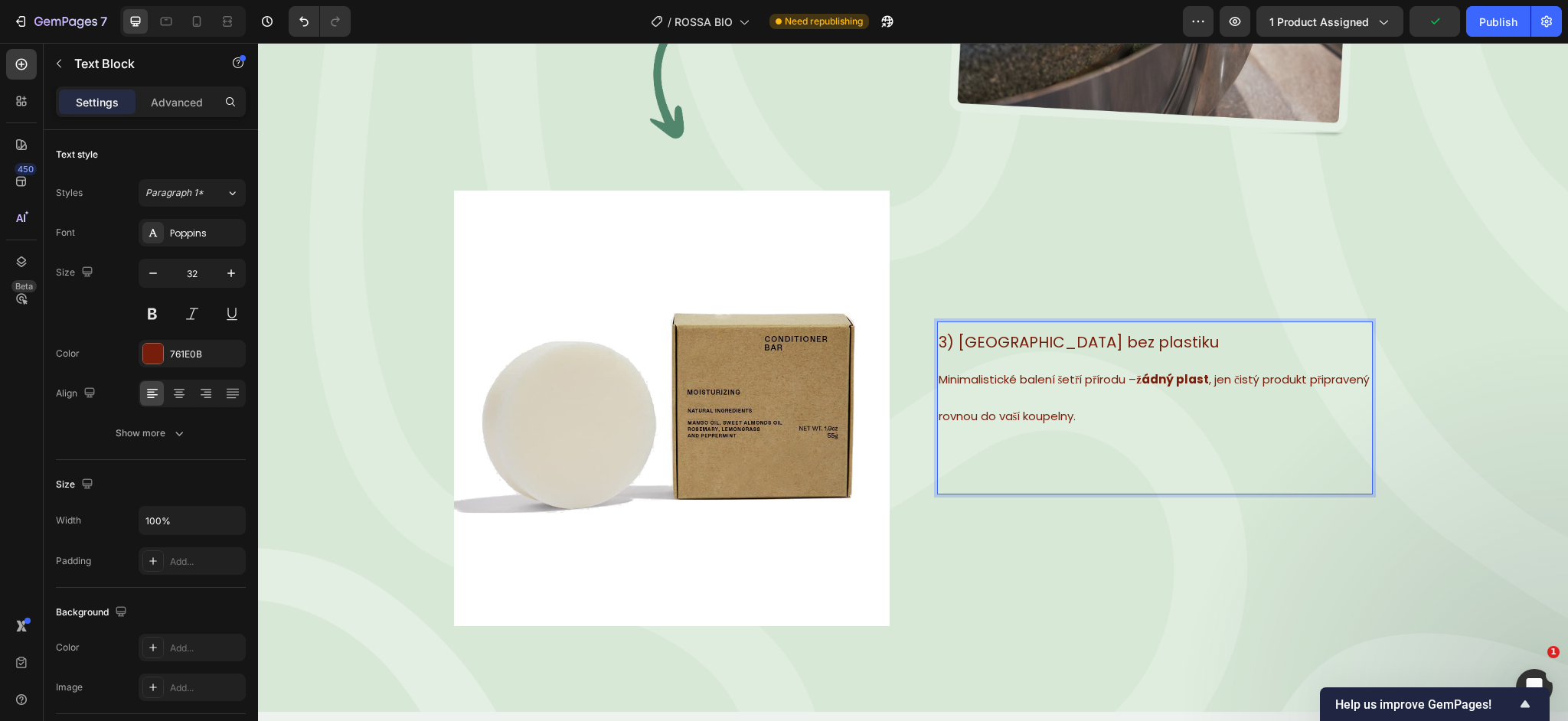
click at [1129, 406] on span "Minimalistické balení šetří přírodu – žádný plast , jen čistý produkt připraven…" at bounding box center [1154, 398] width 431 height 53
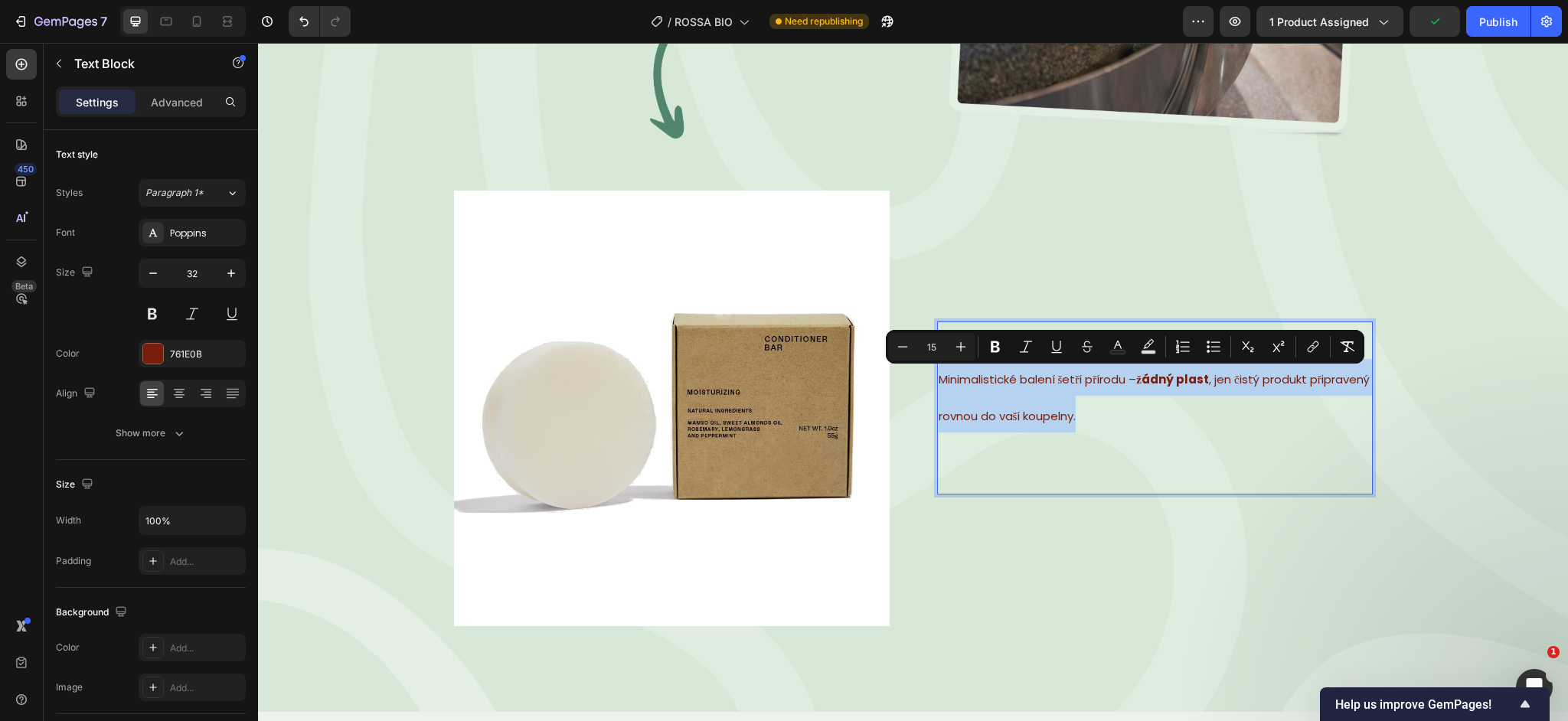
drag, startPoint x: 1154, startPoint y: 413, endPoint x: 938, endPoint y: 373, distance: 219.7
click at [938, 373] on p "Minimalistické balení šetří přírodu – žádný plast , jen čistý produkt připraven…" at bounding box center [1155, 395] width 433 height 73
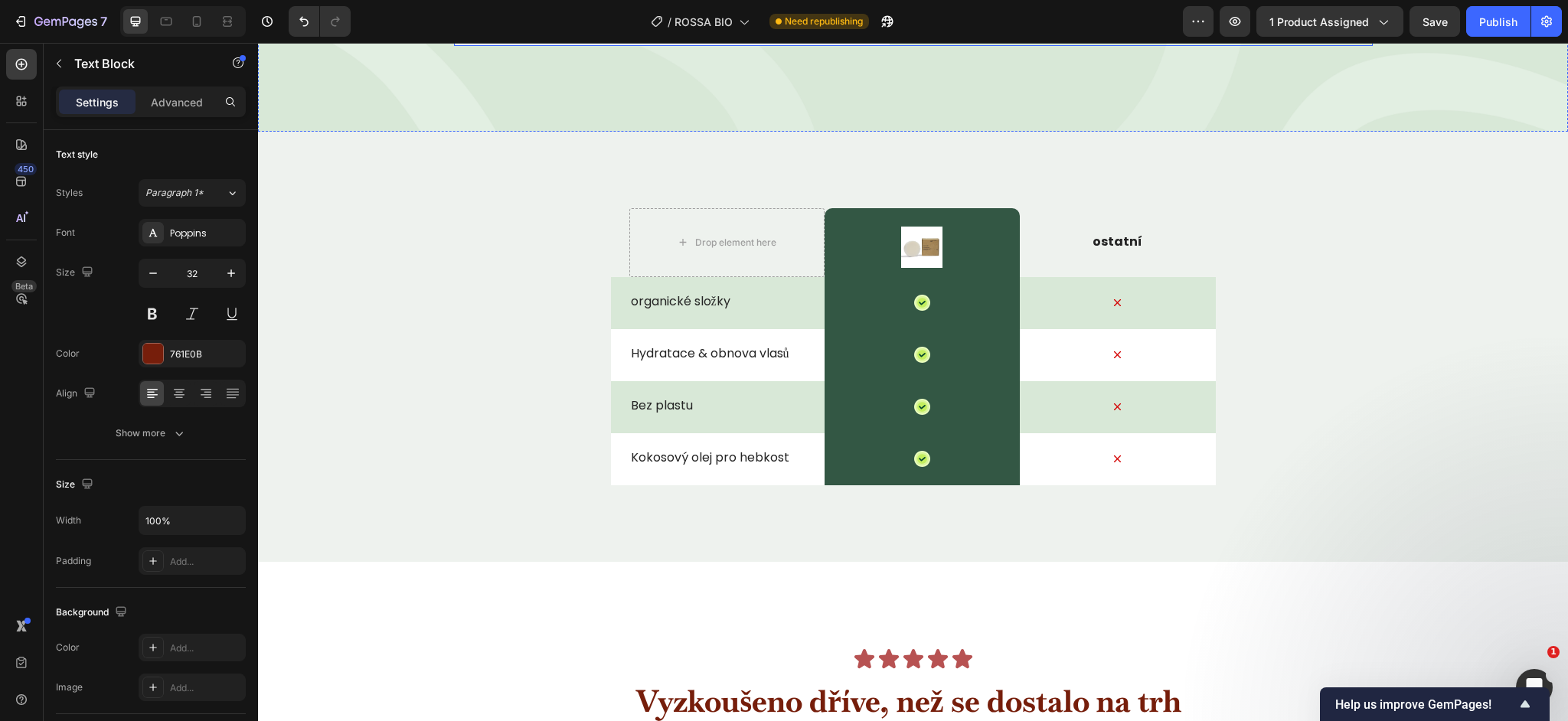
scroll to position [4753, 0]
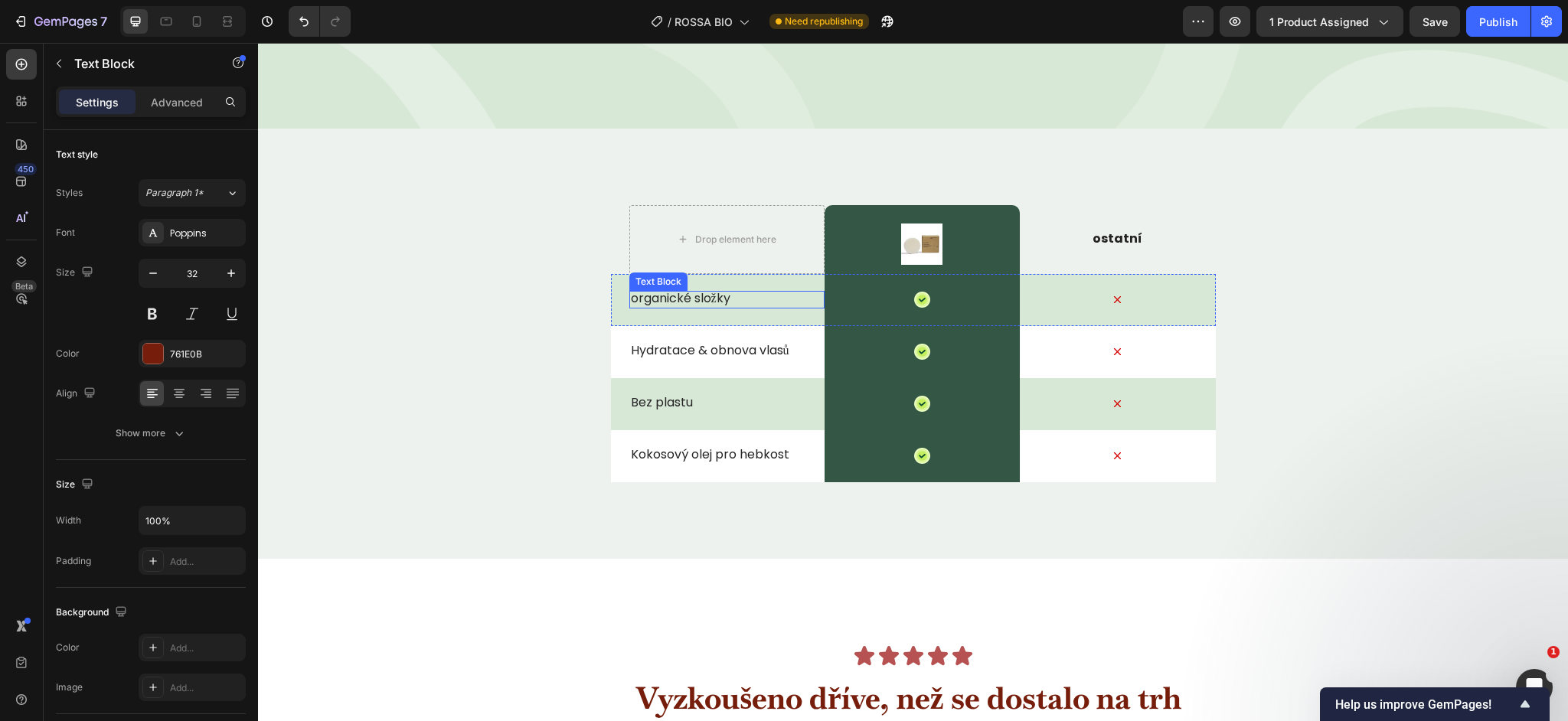
click at [700, 298] on p "organické složky" at bounding box center [726, 299] width 192 height 16
click at [704, 357] on p "Hydratace & obnova vlasů" at bounding box center [726, 351] width 192 height 16
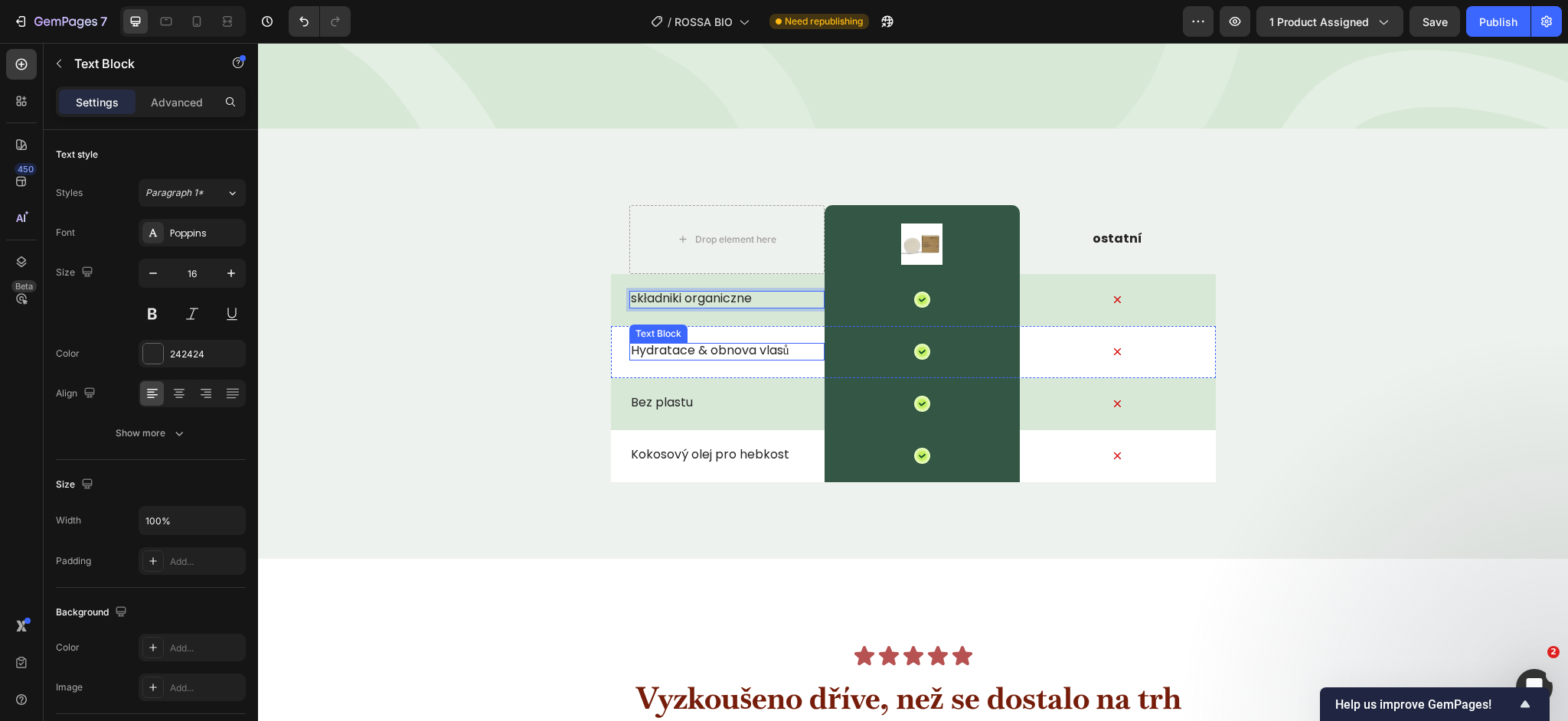
click at [704, 357] on p "Hydratace & obnova vlasů" at bounding box center [726, 351] width 192 height 16
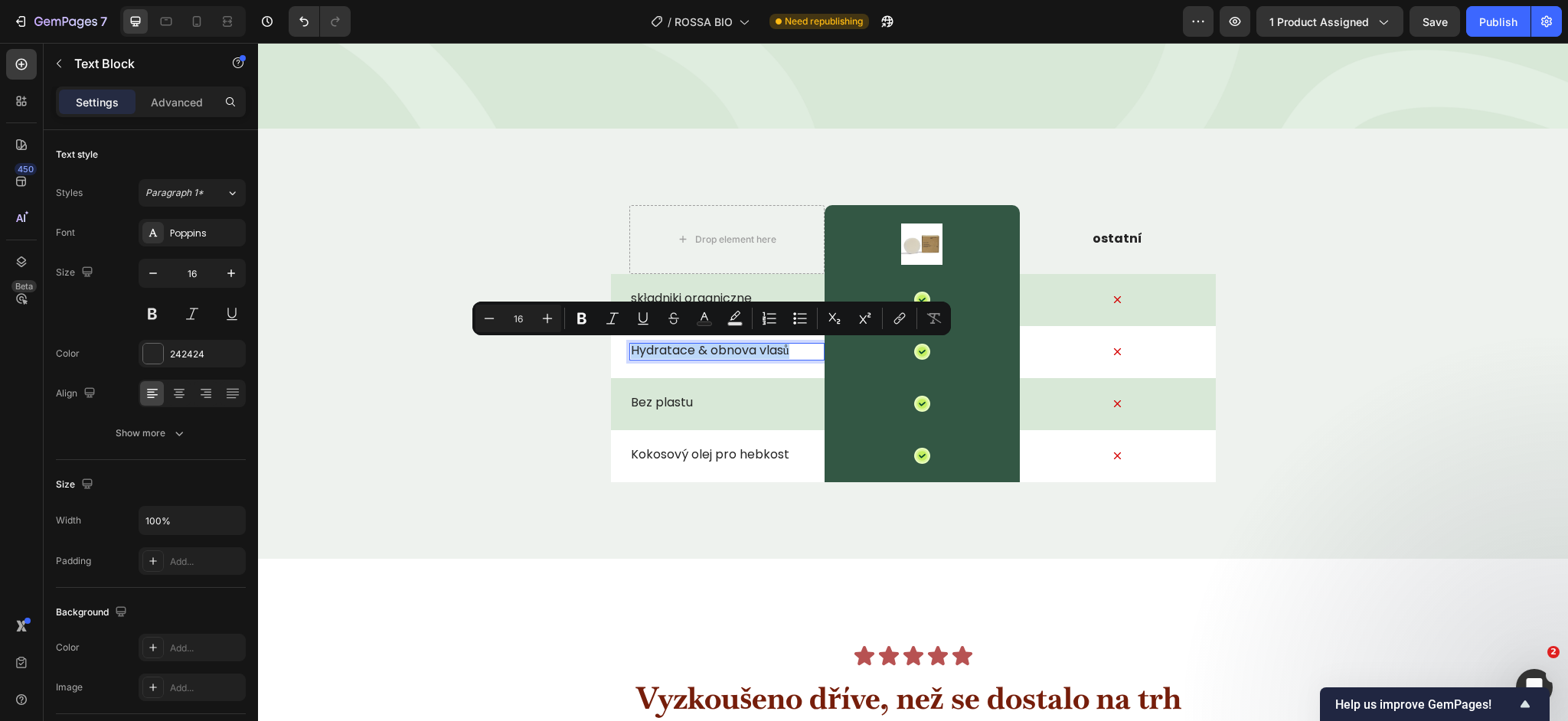
scroll to position [4745, 0]
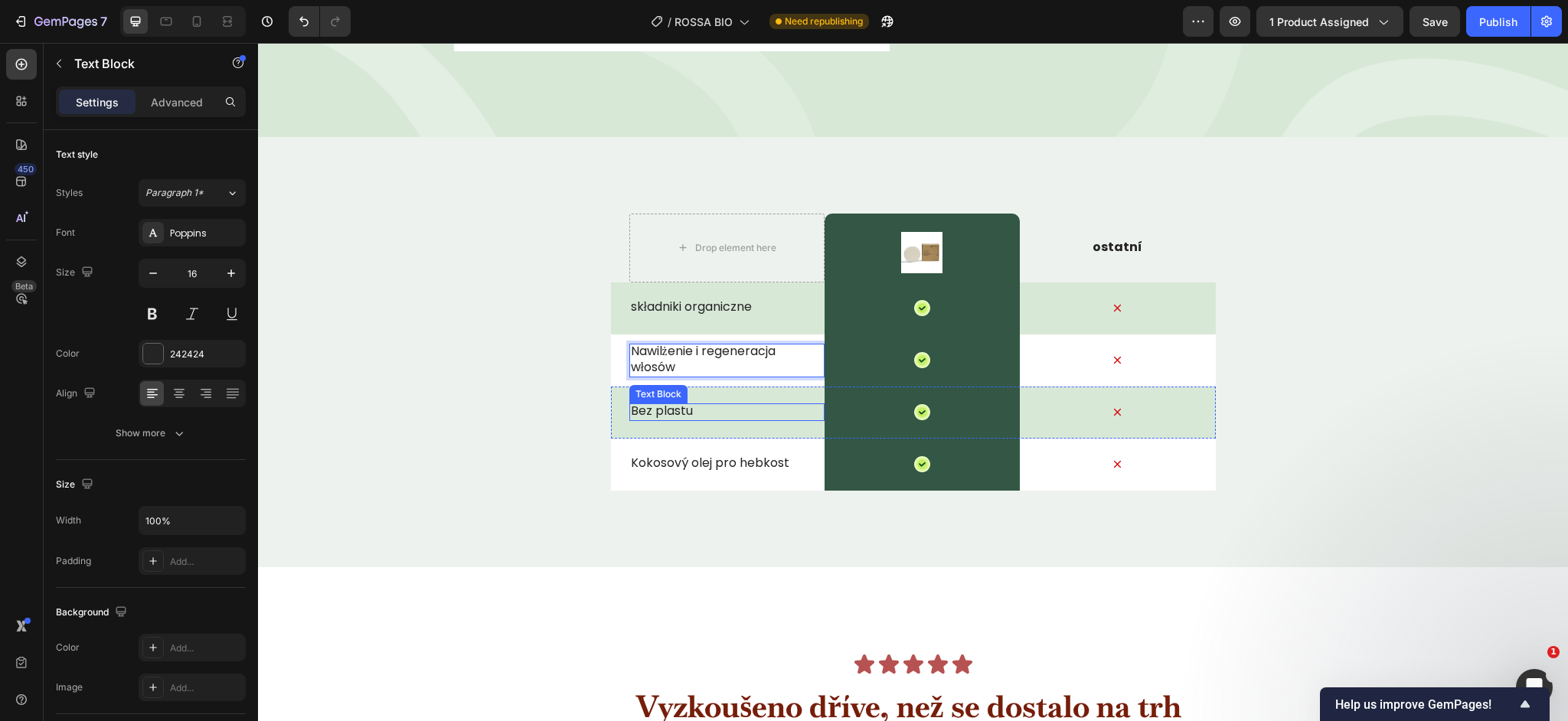
click at [679, 403] on p "Bez plastu" at bounding box center [726, 411] width 192 height 16
click at [680, 405] on p "Bez plastu" at bounding box center [726, 411] width 192 height 16
click at [698, 457] on p "Kokosový olej pro hebkost" at bounding box center [726, 463] width 192 height 16
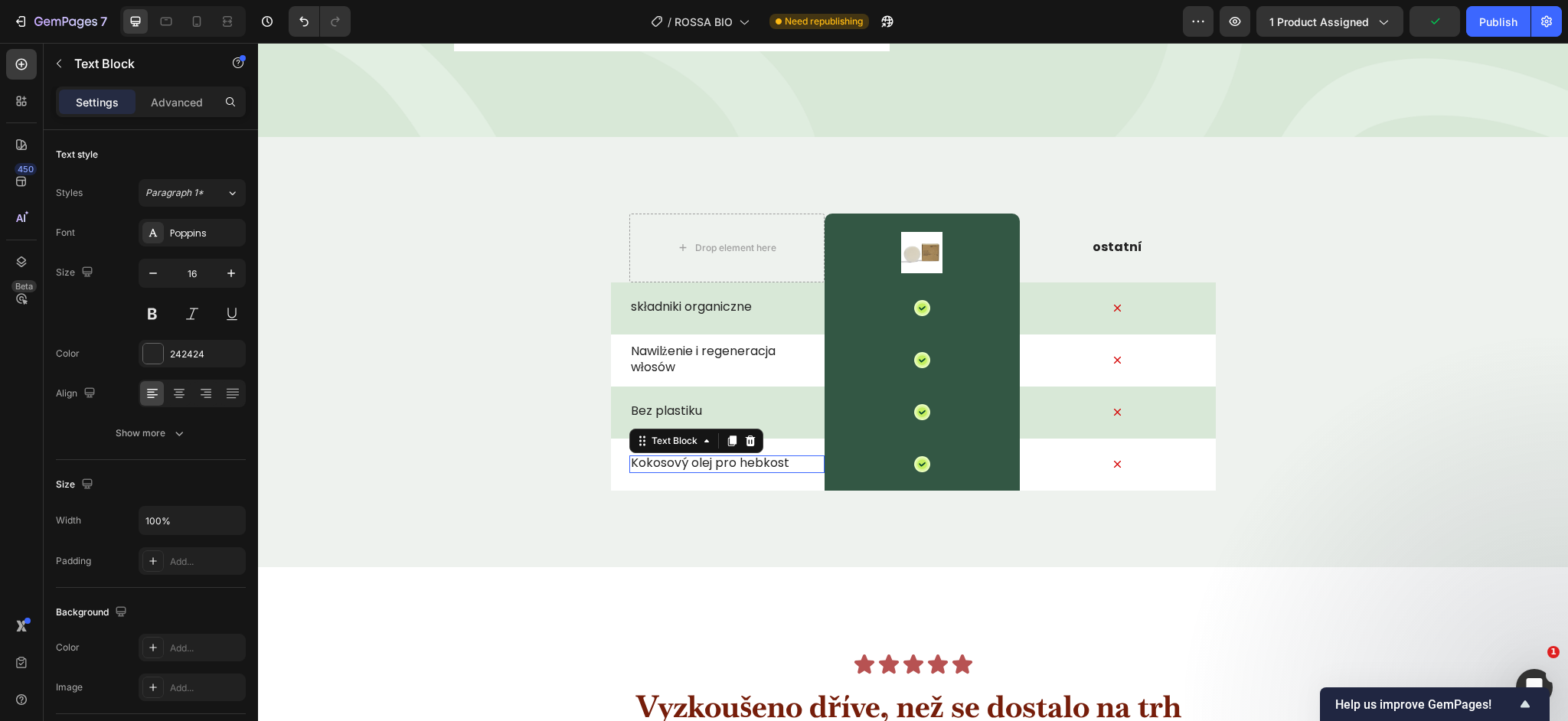
click at [698, 457] on p "Kokosový olej pro hebkost" at bounding box center [726, 463] width 192 height 16
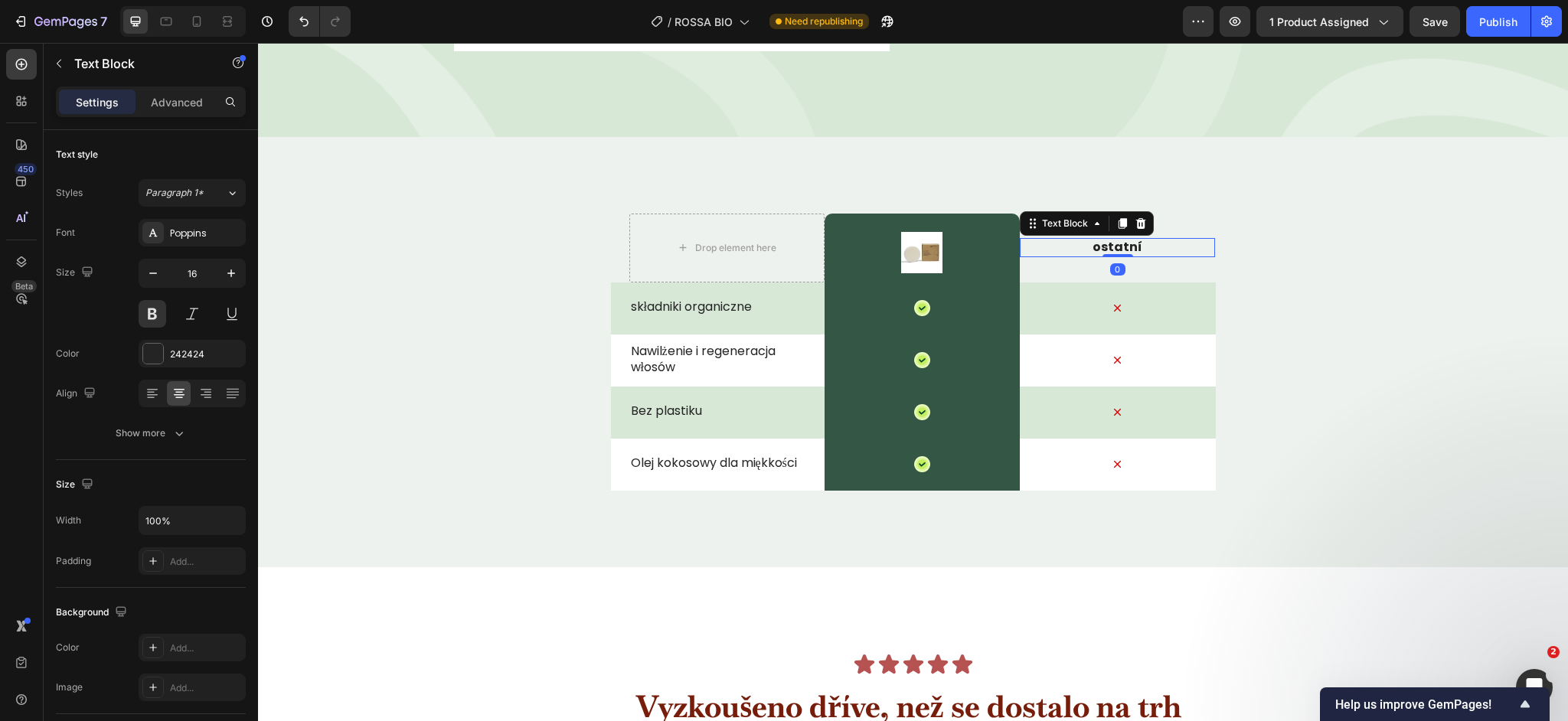
click at [1128, 247] on p "ostatní" at bounding box center [1117, 247] width 192 height 16
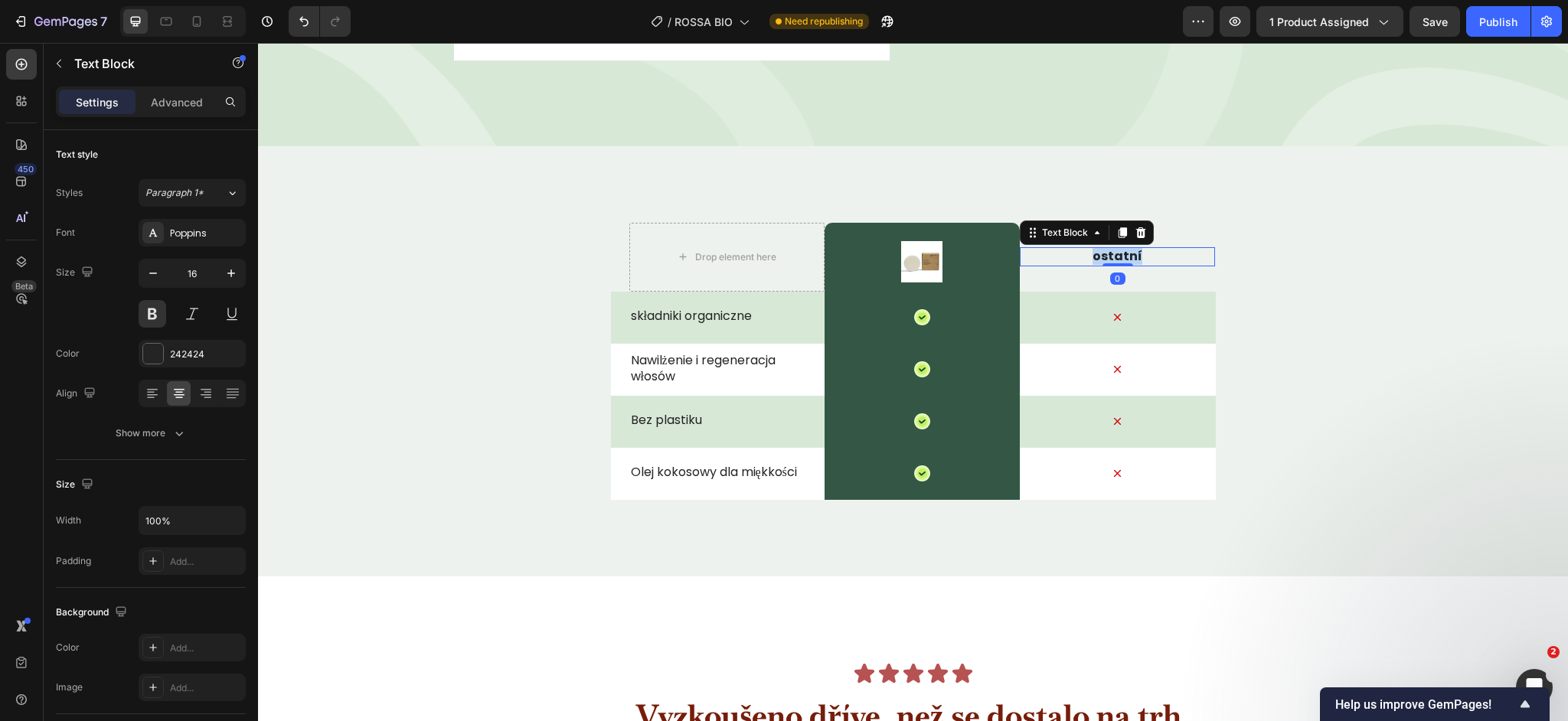
click at [1136, 258] on p "ostatní" at bounding box center [1117, 256] width 192 height 16
click at [1281, 276] on div "Drop element here Image Row inne Text Block 0 Row składniki organiczne Text Blo…" at bounding box center [913, 361] width 1310 height 277
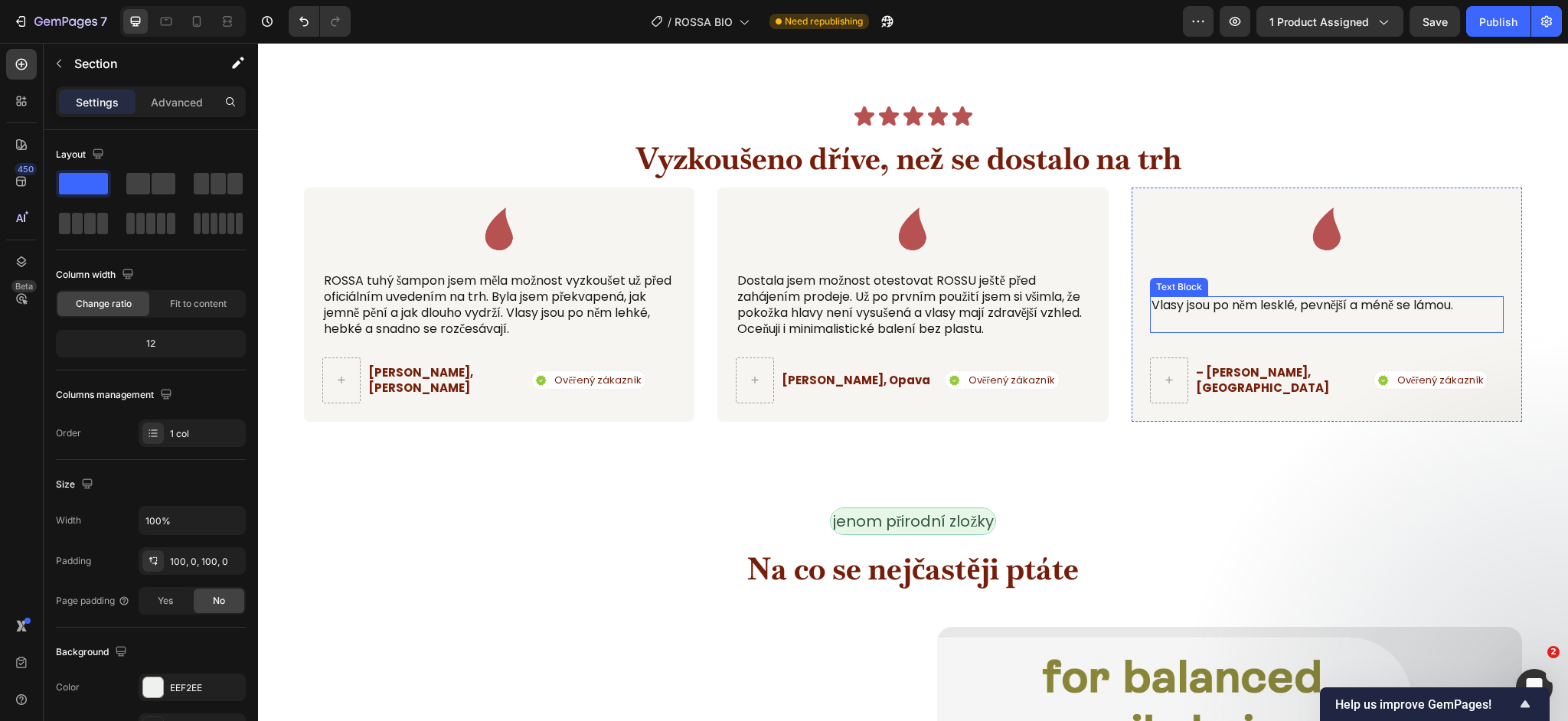
scroll to position [5294, 0]
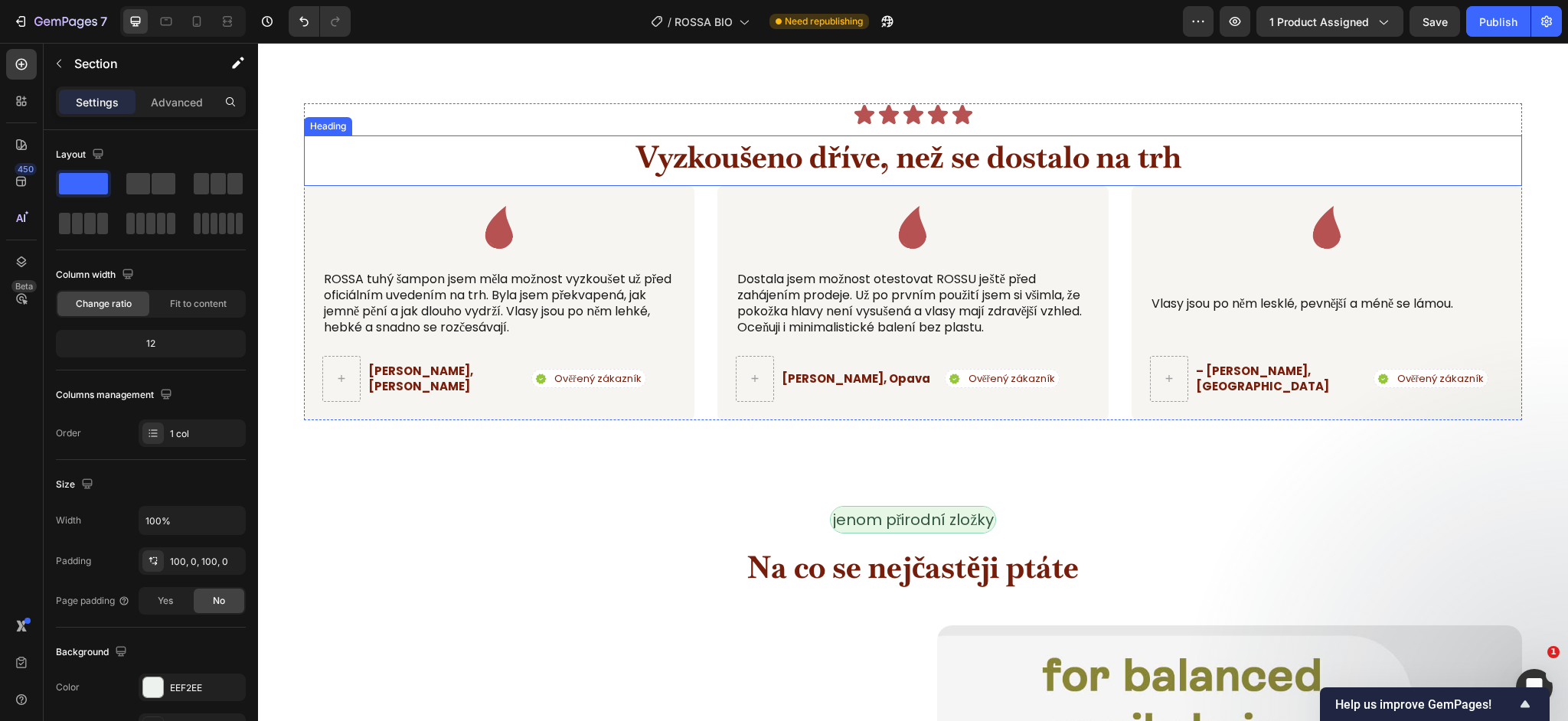
click at [838, 161] on strong "Vyzkoušeno dříve, než se dostalo na trh" at bounding box center [908, 157] width 545 height 40
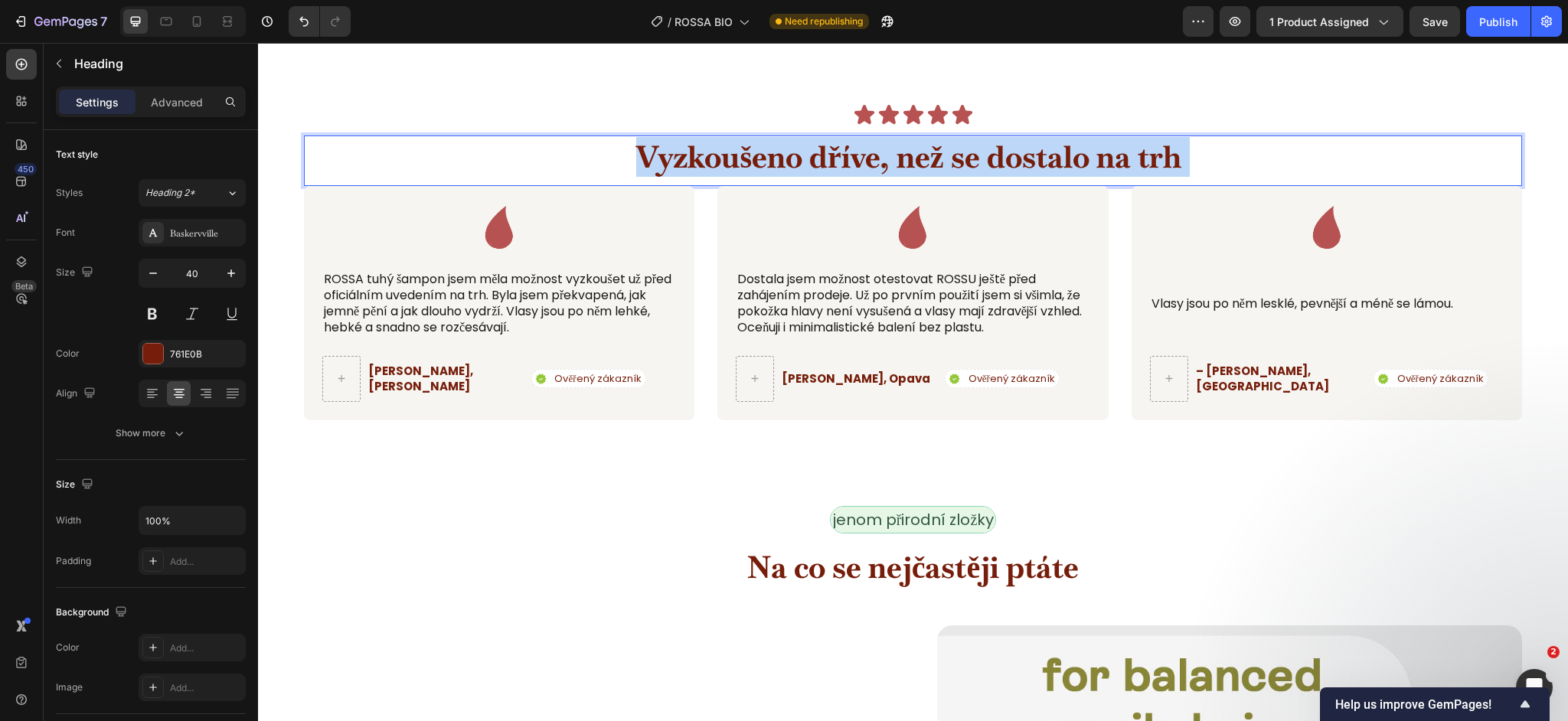
click at [838, 161] on strong "Vyzkoušeno dříve, než se dostalo na trh" at bounding box center [908, 157] width 545 height 40
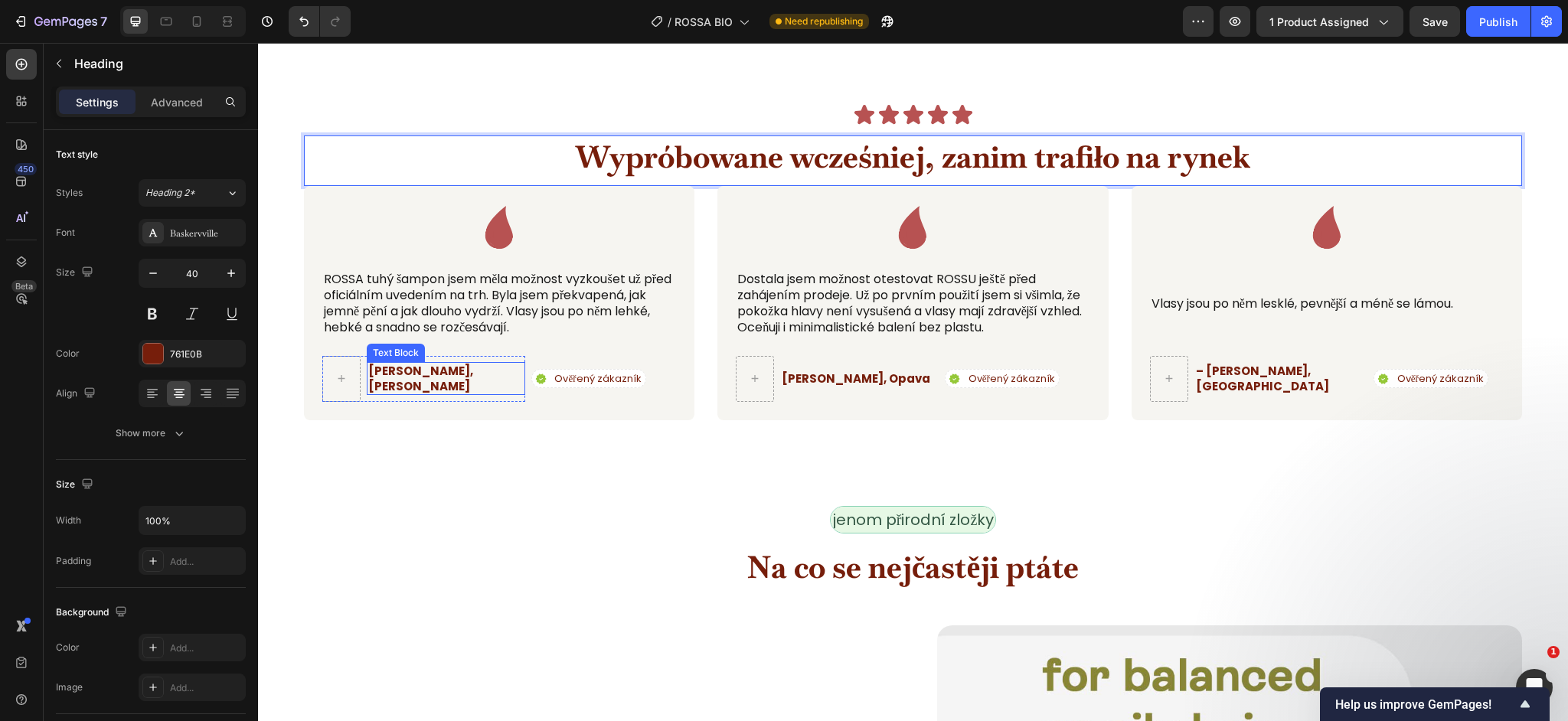
click at [416, 384] on p "Jana K., Jihlava" at bounding box center [445, 378] width 155 height 30
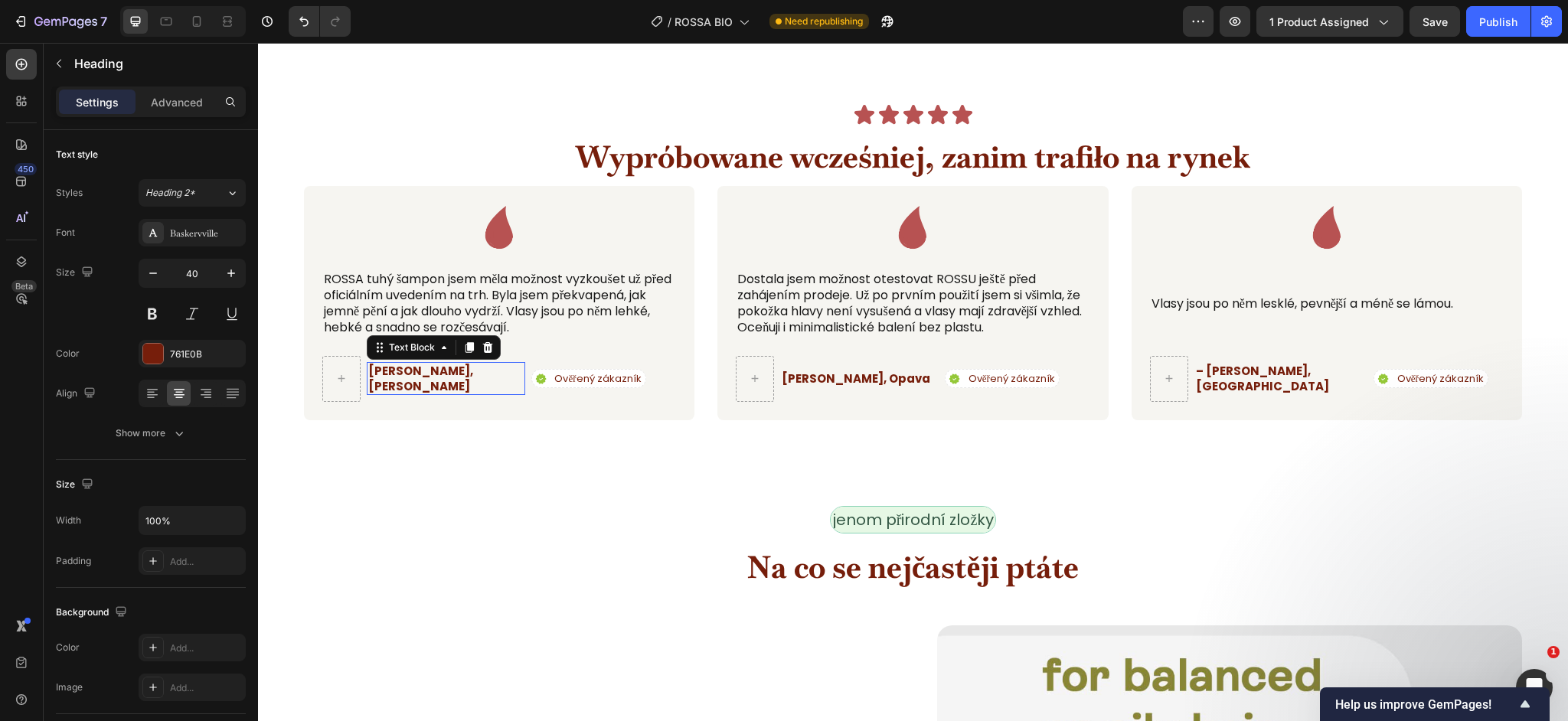
click at [416, 384] on p "Jana K., Jihlava" at bounding box center [445, 378] width 155 height 30
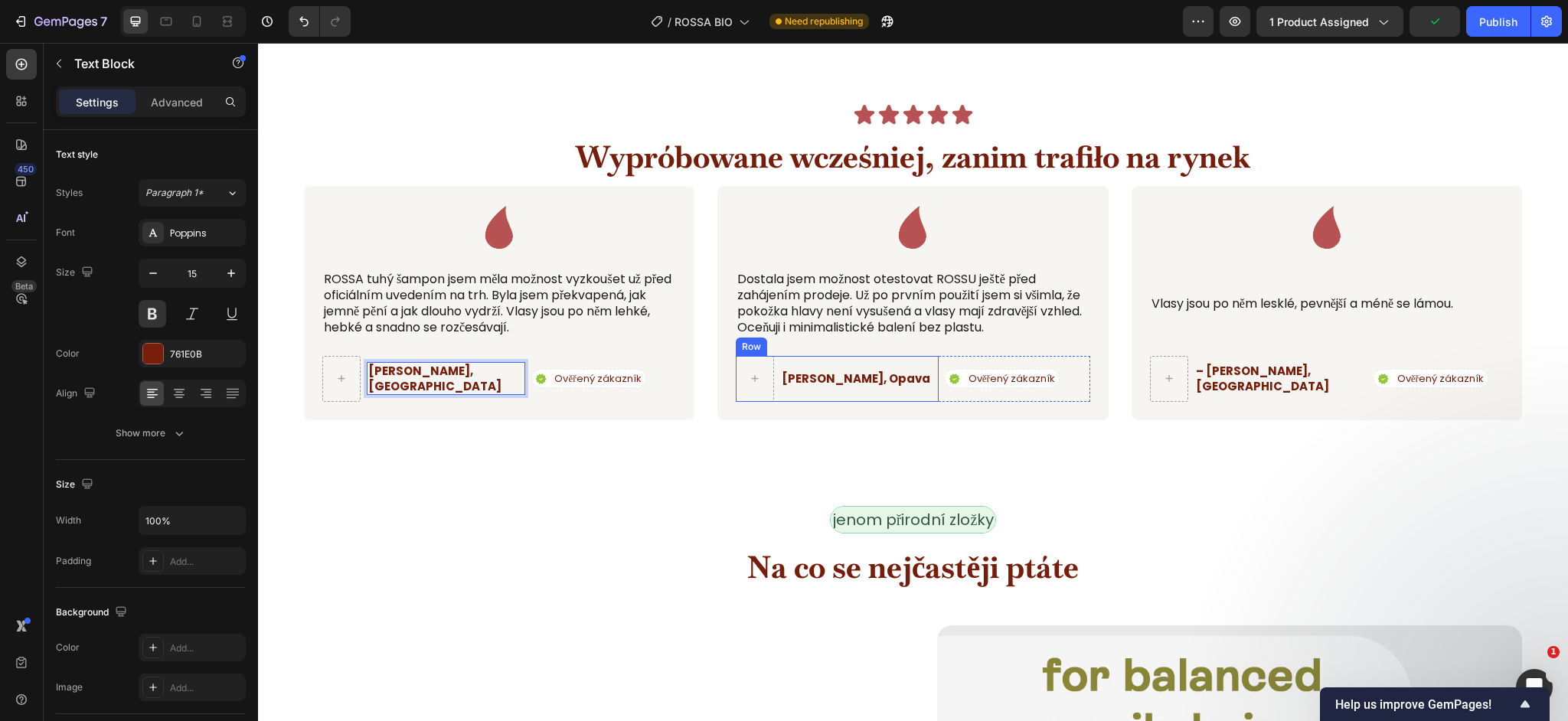
click at [838, 379] on p "Lucie M., Opava" at bounding box center [856, 379] width 148 height 16
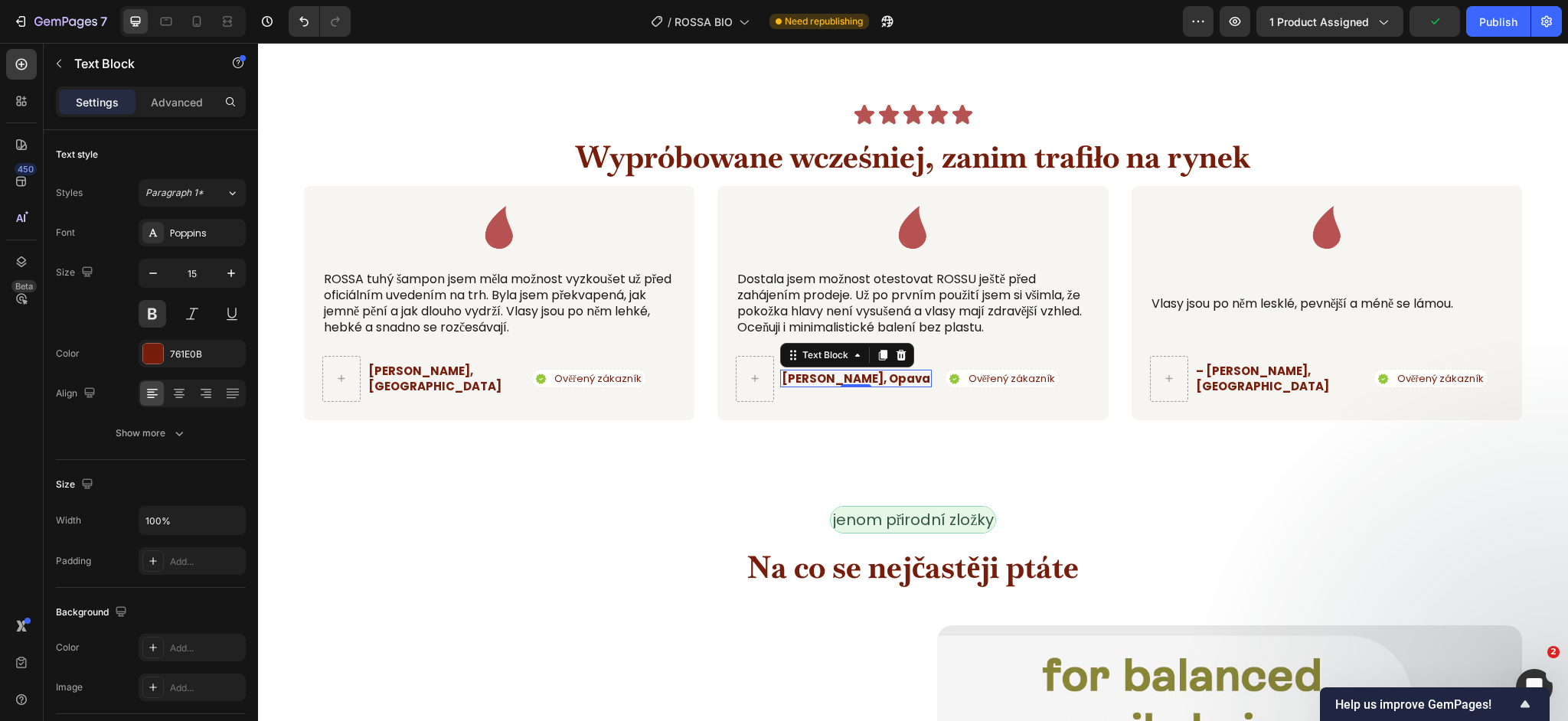
click at [838, 379] on p "Lucie M., Opava" at bounding box center [856, 379] width 148 height 16
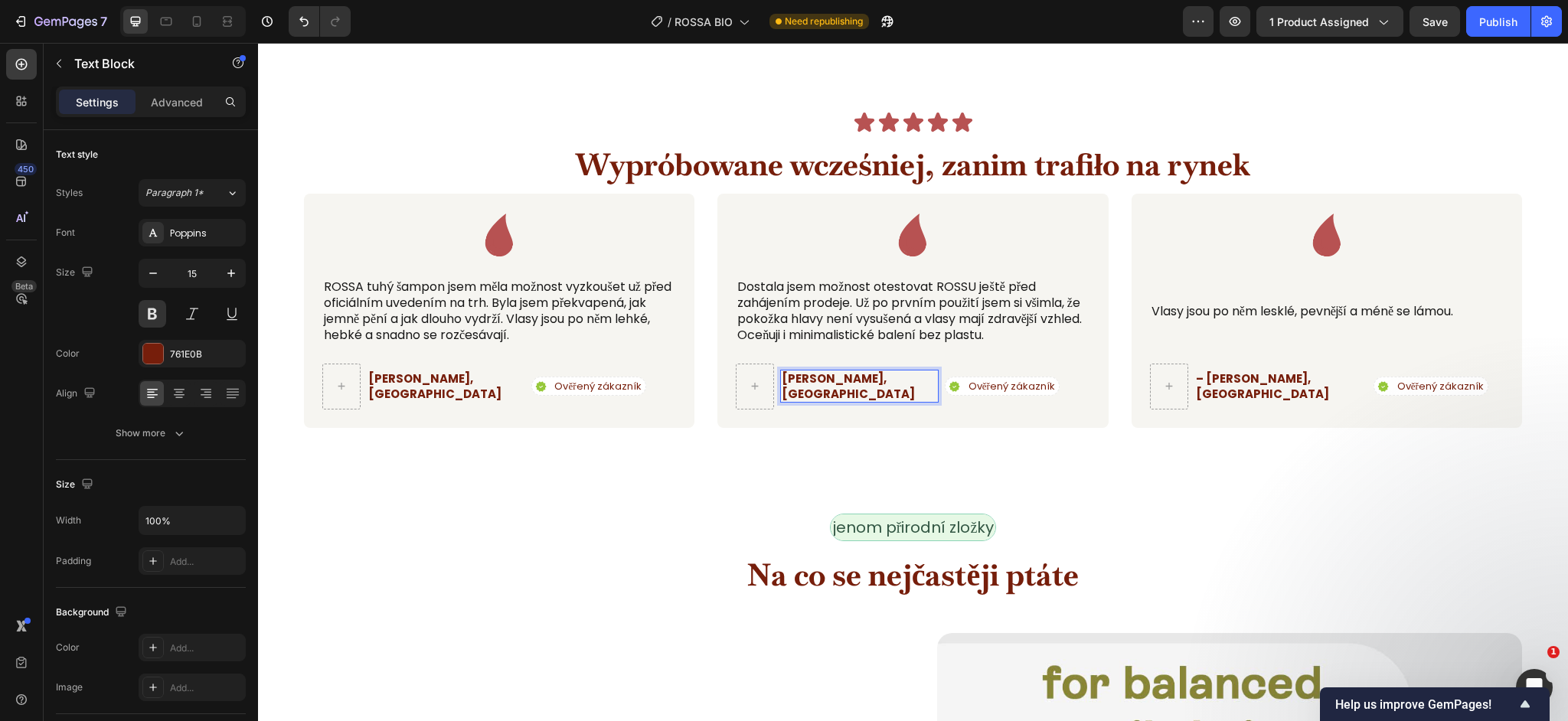
scroll to position [5294, 0]
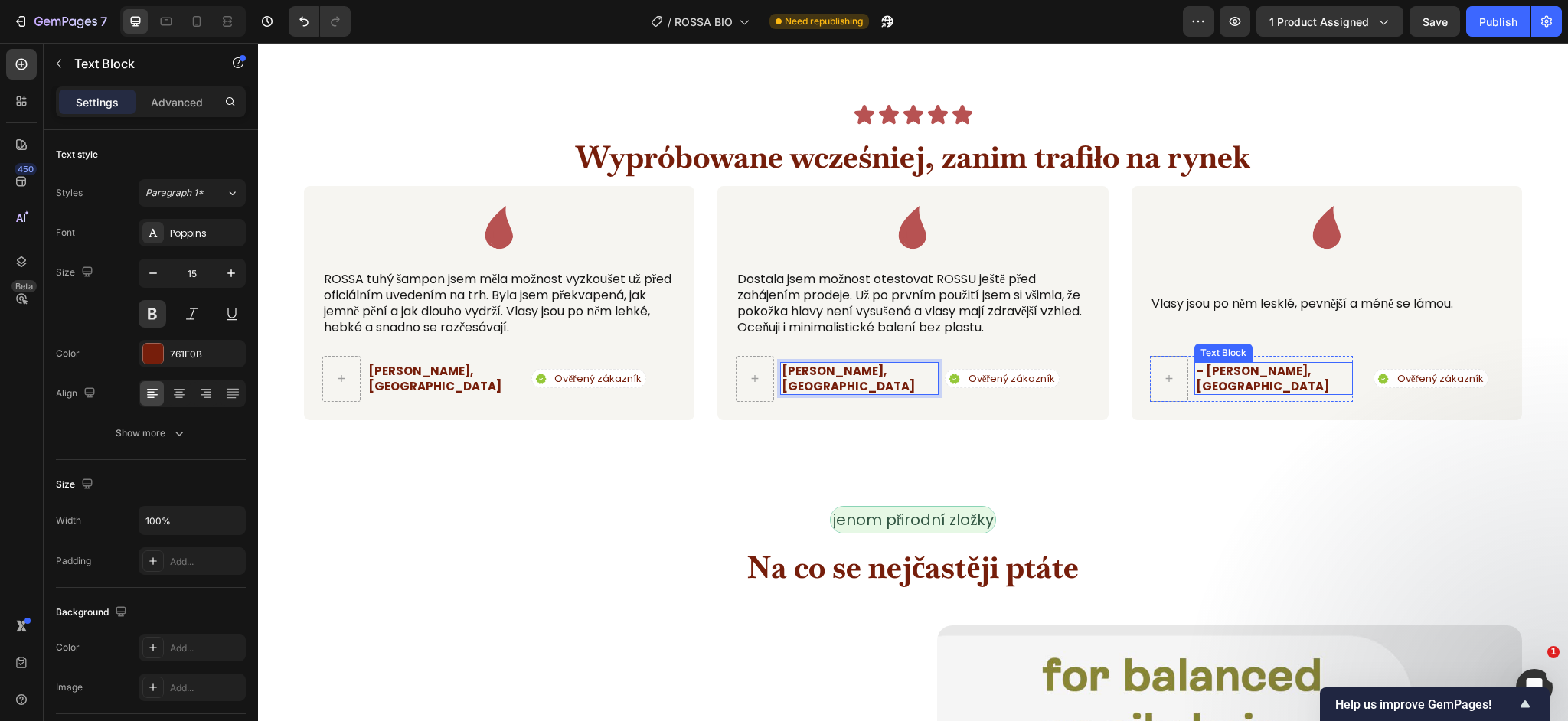
click at [1242, 381] on strong "– Petra N., Zlín" at bounding box center [1262, 378] width 134 height 31
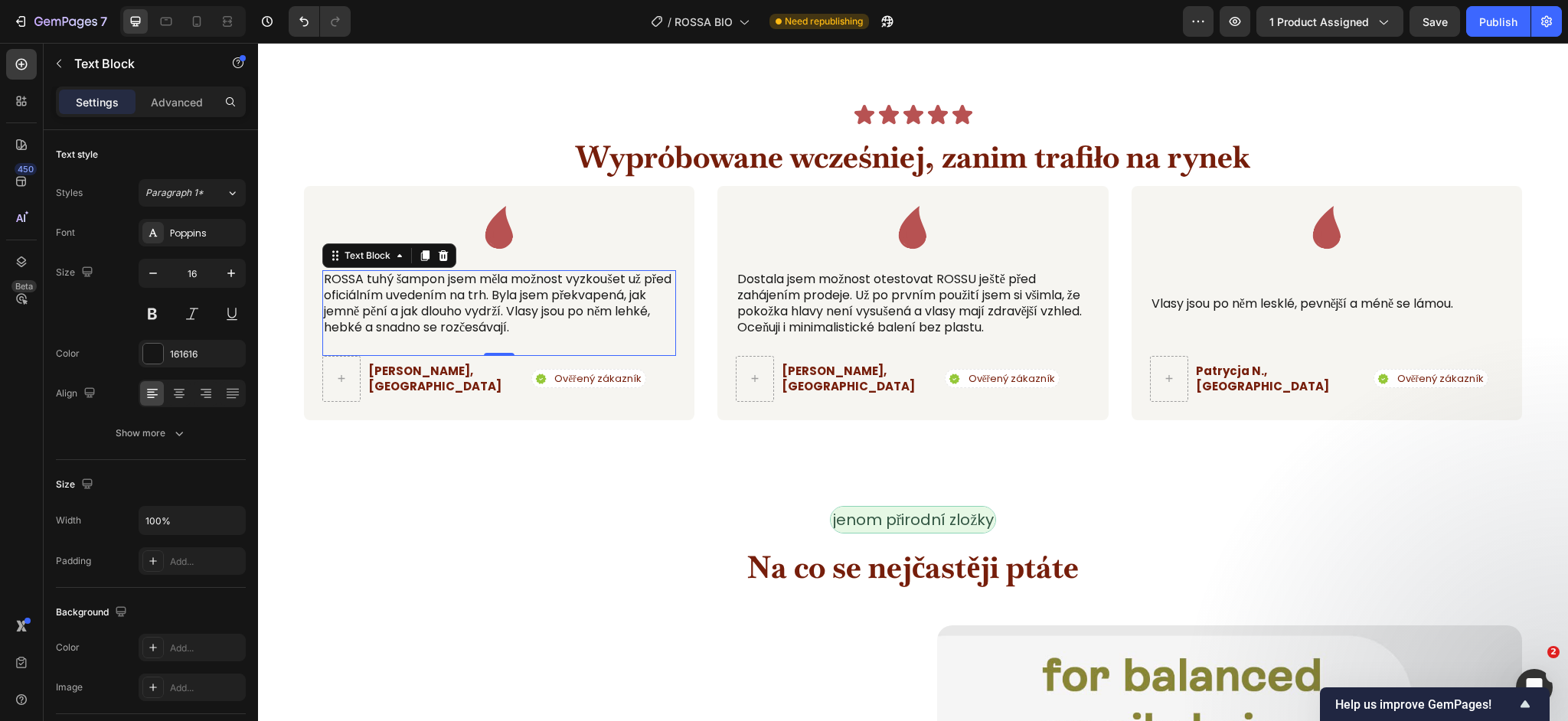
click at [523, 302] on p "ROSSA tuhý šampon jsem měla možnost vyzkoušet už před oficiálním uvedením na tr…" at bounding box center [499, 303] width 351 height 63
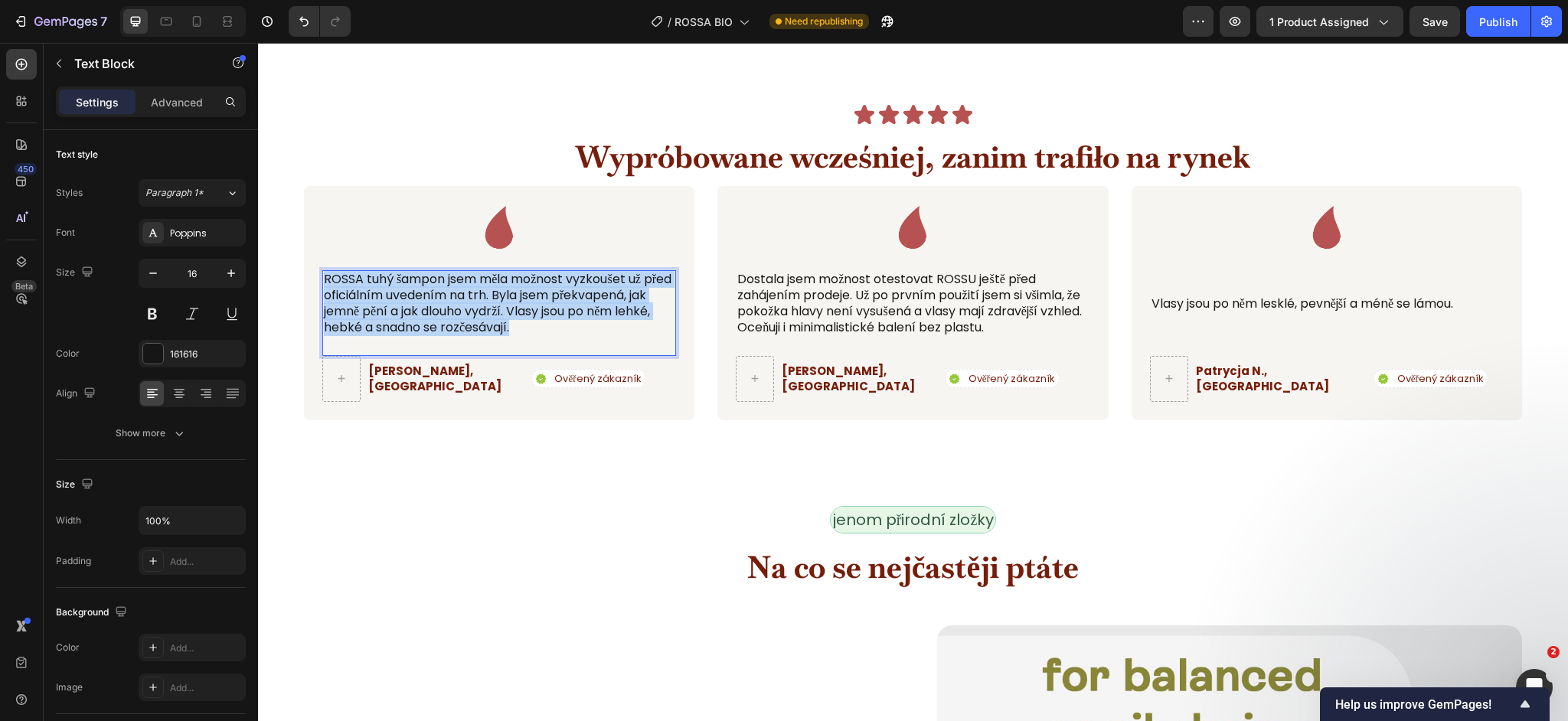
click at [523, 302] on p "ROSSA tuhý šampon jsem měla možnost vyzkoušet už před oficiálním uvedením na tr…" at bounding box center [499, 303] width 351 height 63
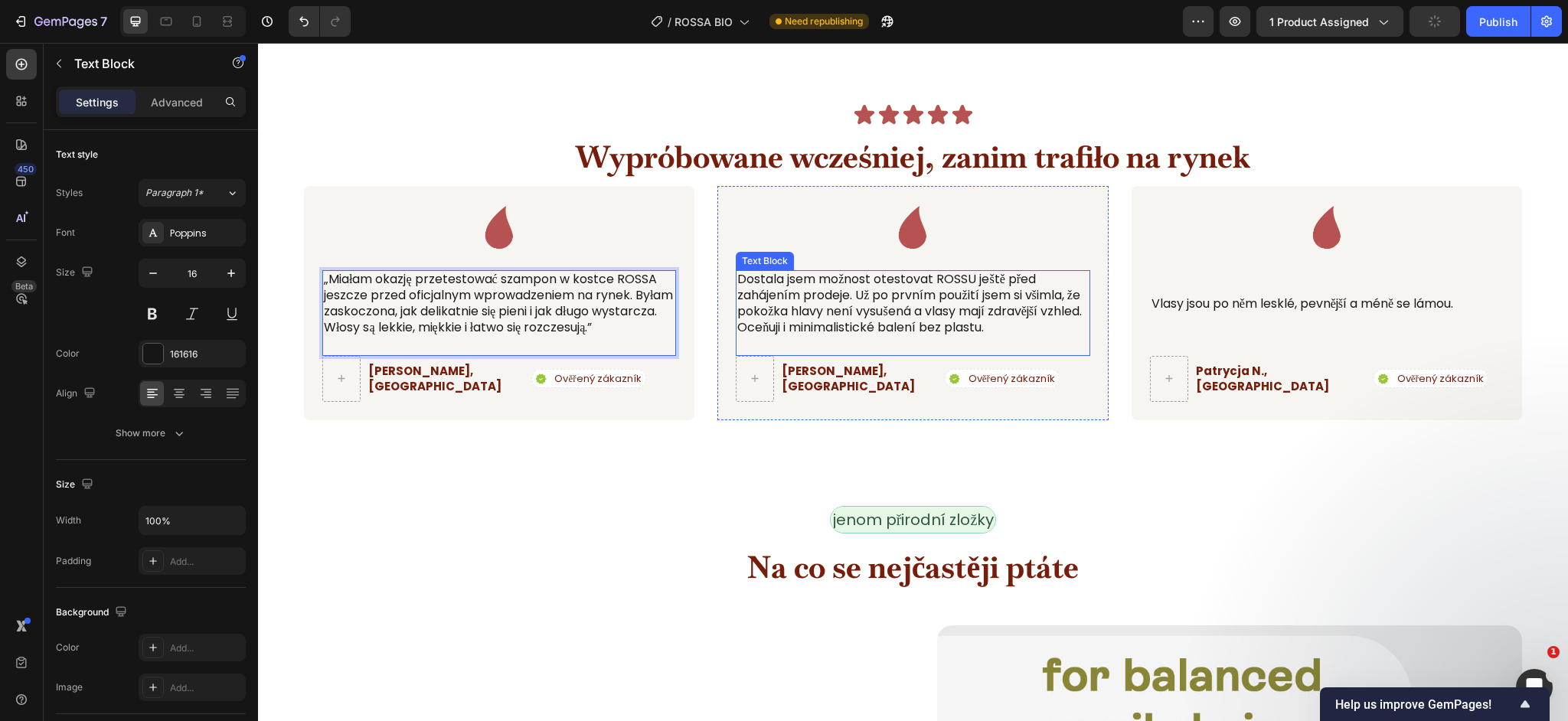
click at [848, 324] on p "Dostala jsem možnost otestovat ROSSU ještě před zahájením prodeje. Už po prvním…" at bounding box center [913, 303] width 351 height 63
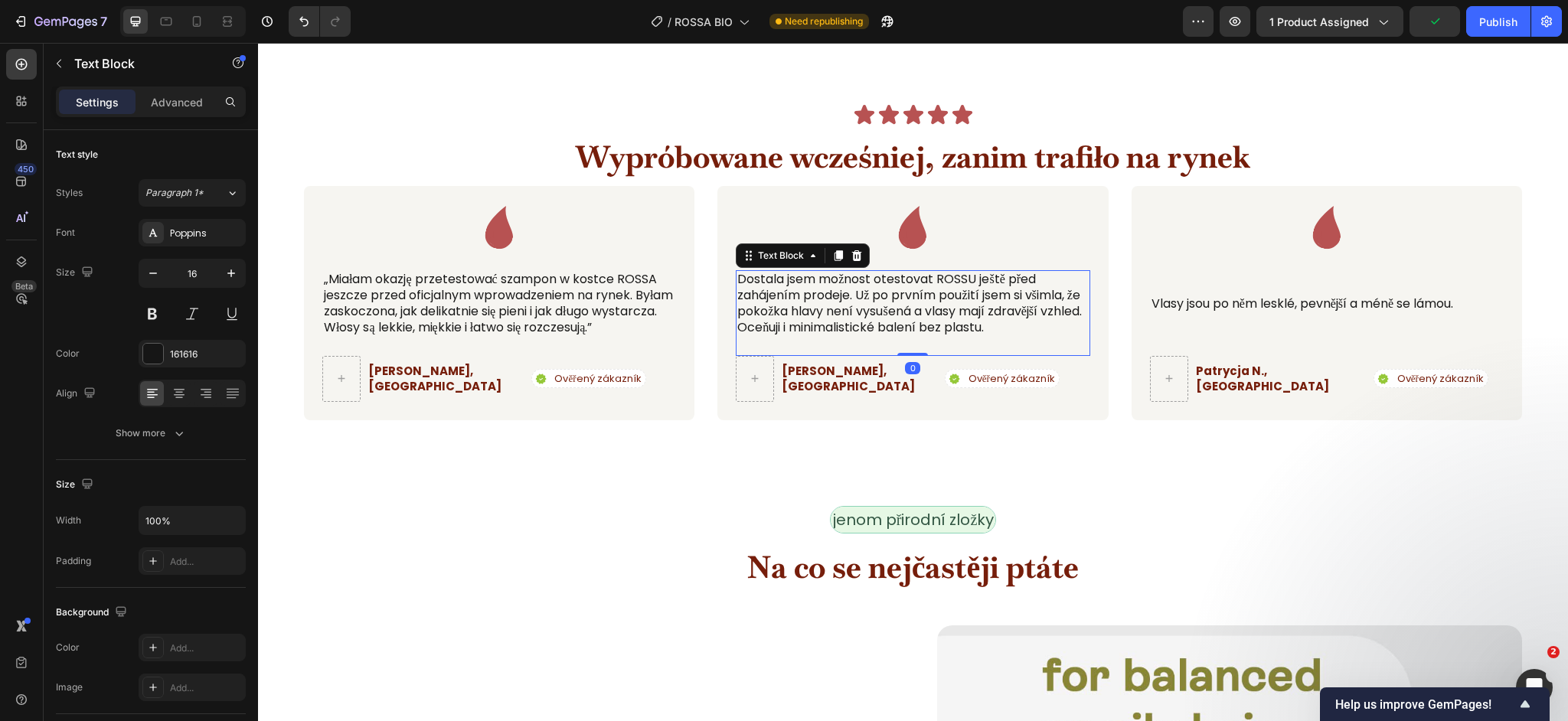
click at [848, 324] on p "Dostala jsem možnost otestovat ROSSU ještě před zahájením prodeje. Už po prvním…" at bounding box center [913, 303] width 351 height 63
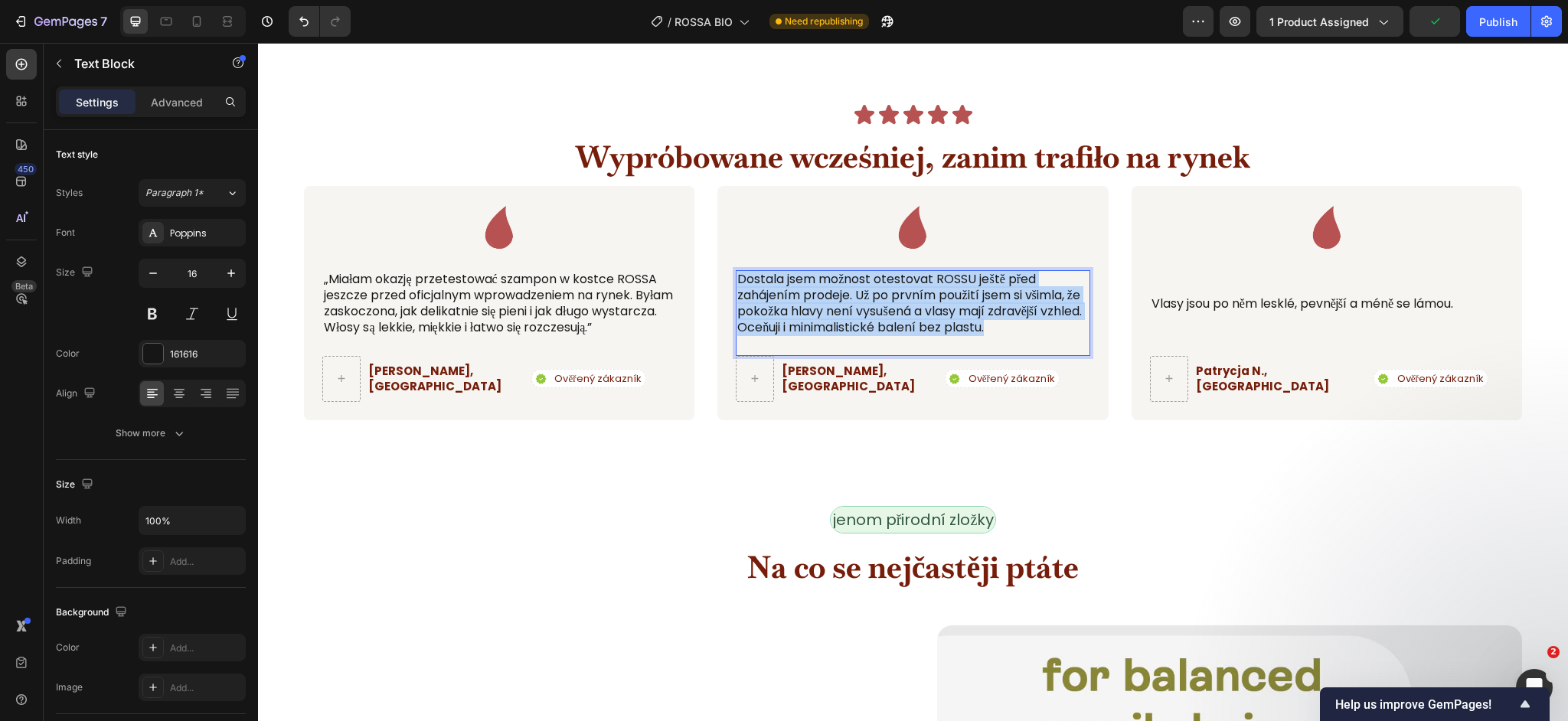
click at [848, 324] on p "Dostala jsem možnost otestovat ROSSU ještě před zahájením prodeje. Už po prvním…" at bounding box center [913, 303] width 351 height 63
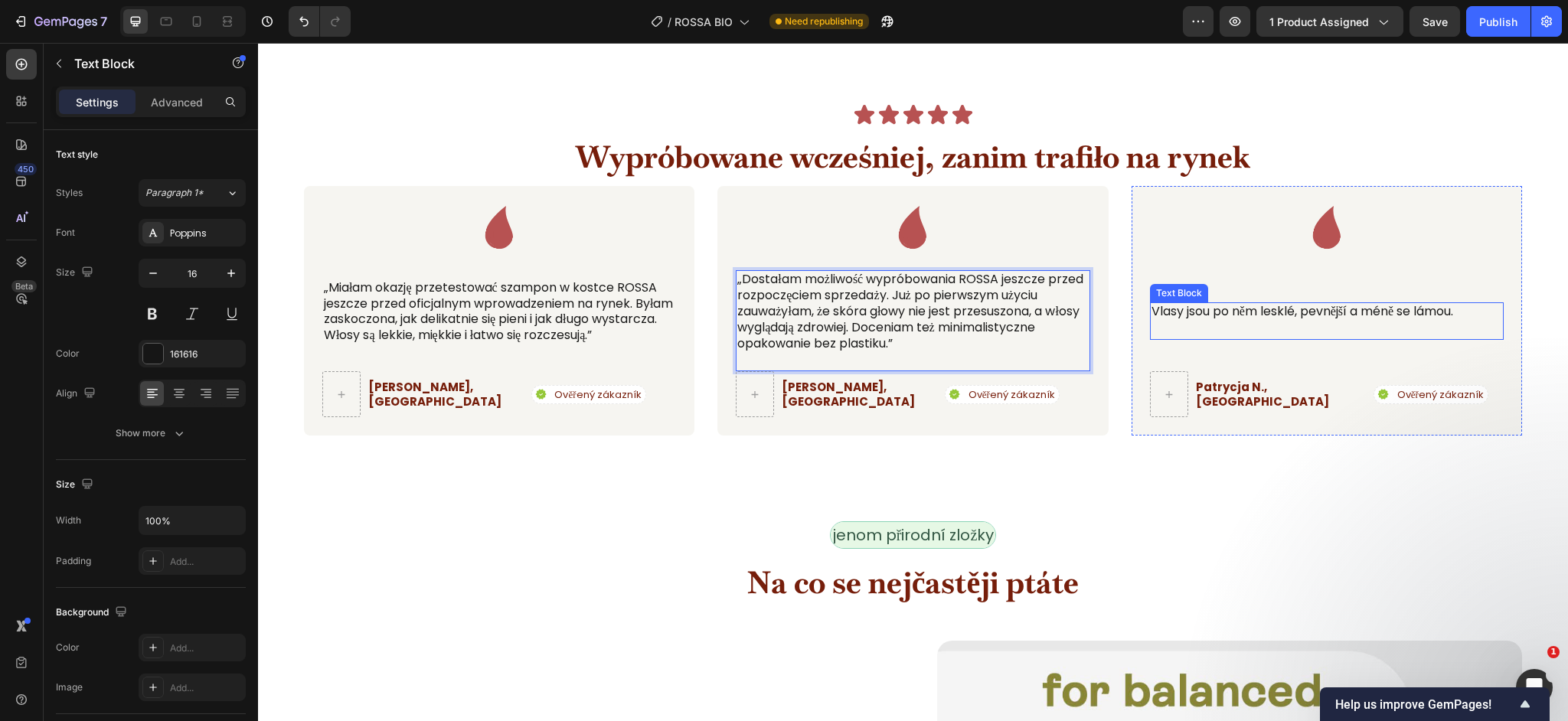
click at [1199, 309] on p "Vlasy jsou po něm lesklé, pevnější a méně se lámou." at bounding box center [1327, 312] width 351 height 16
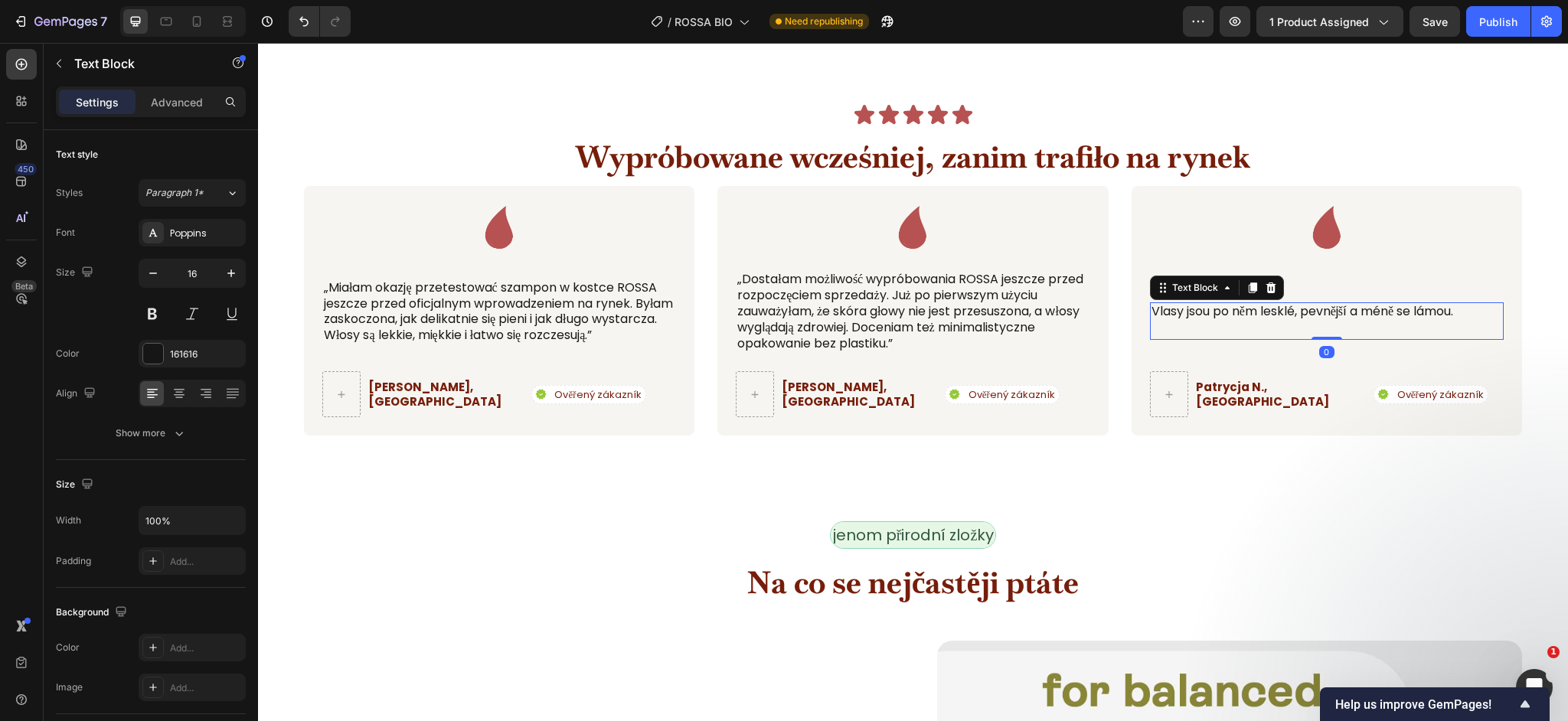
click at [1201, 309] on p "Vlasy jsou po něm lesklé, pevnější a méně se lámou." at bounding box center [1327, 312] width 351 height 16
click at [1202, 309] on p "Vlasy jsou po něm lesklé, pevnější a méně se lámou." at bounding box center [1327, 312] width 351 height 16
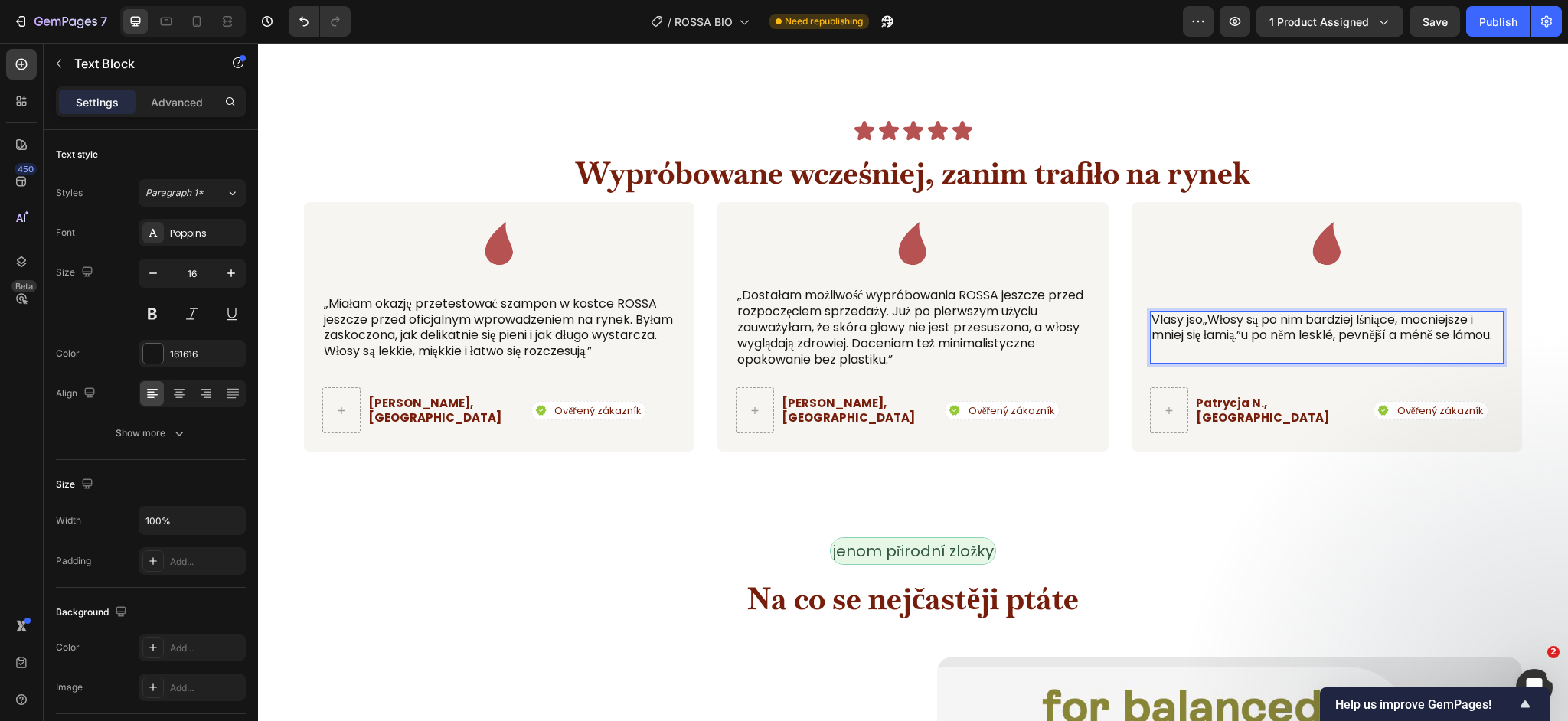
click at [1201, 321] on p "Vlasy jso„Włosy są po nim bardziej lśniące, mocniejsze i mniej się łamią.”u po …" at bounding box center [1327, 328] width 351 height 32
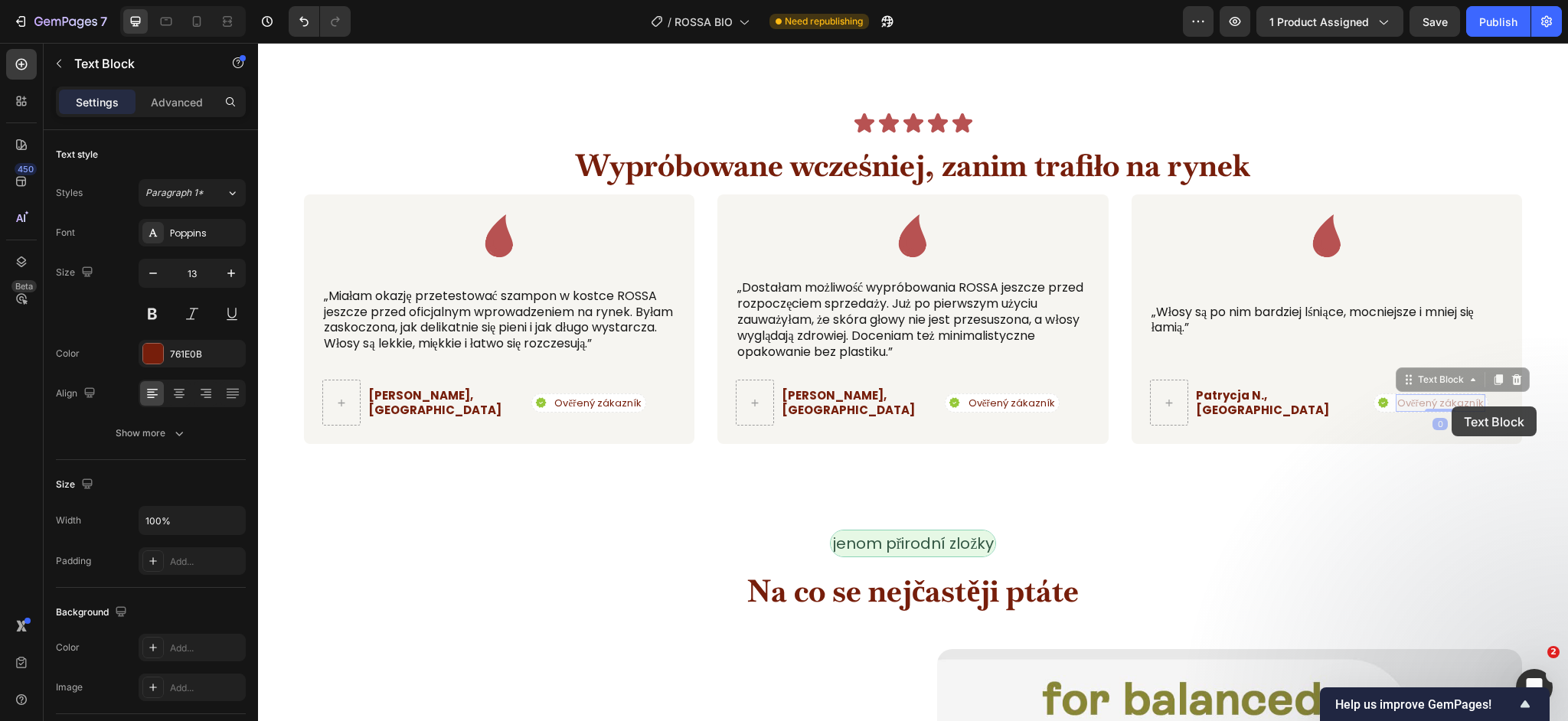
click at [258, 43] on p "Ověřený zákazník" at bounding box center [258, 43] width 0 height 0
click at [1452, 406] on p "Ověřený zákazník" at bounding box center [1440, 403] width 87 height 16
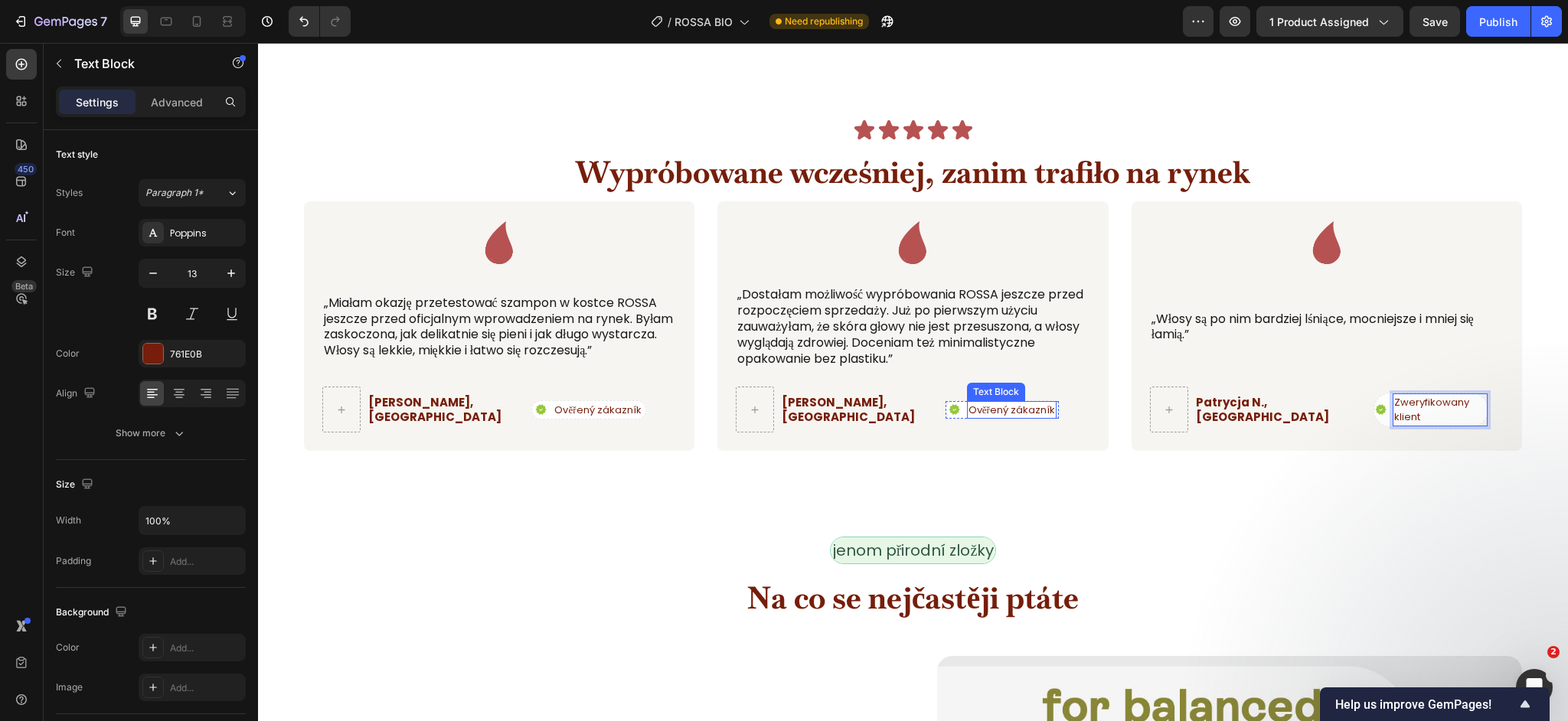
click at [1026, 412] on p "Ověřený zákazník" at bounding box center [1012, 410] width 87 height 16
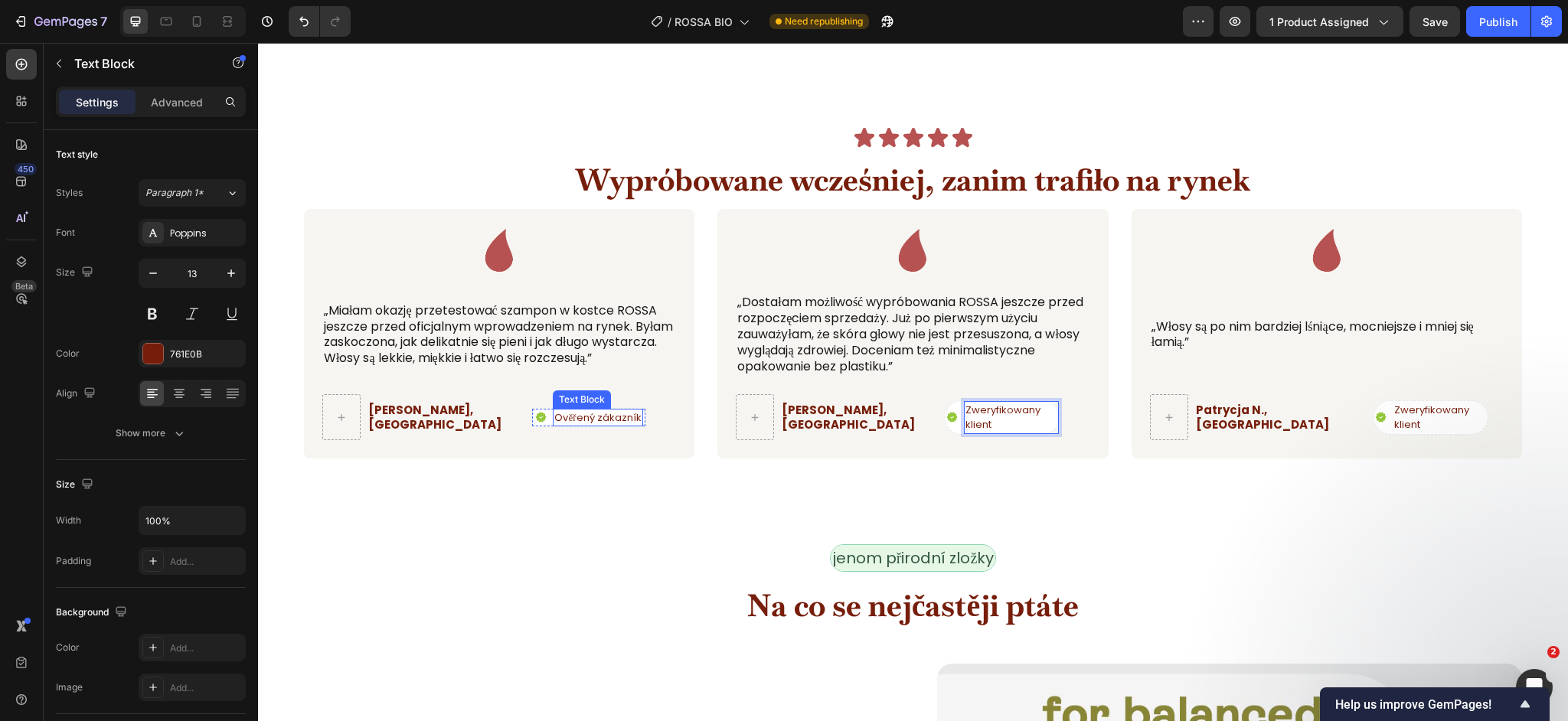
click at [619, 419] on p "Ověřený zákazník" at bounding box center [597, 418] width 87 height 16
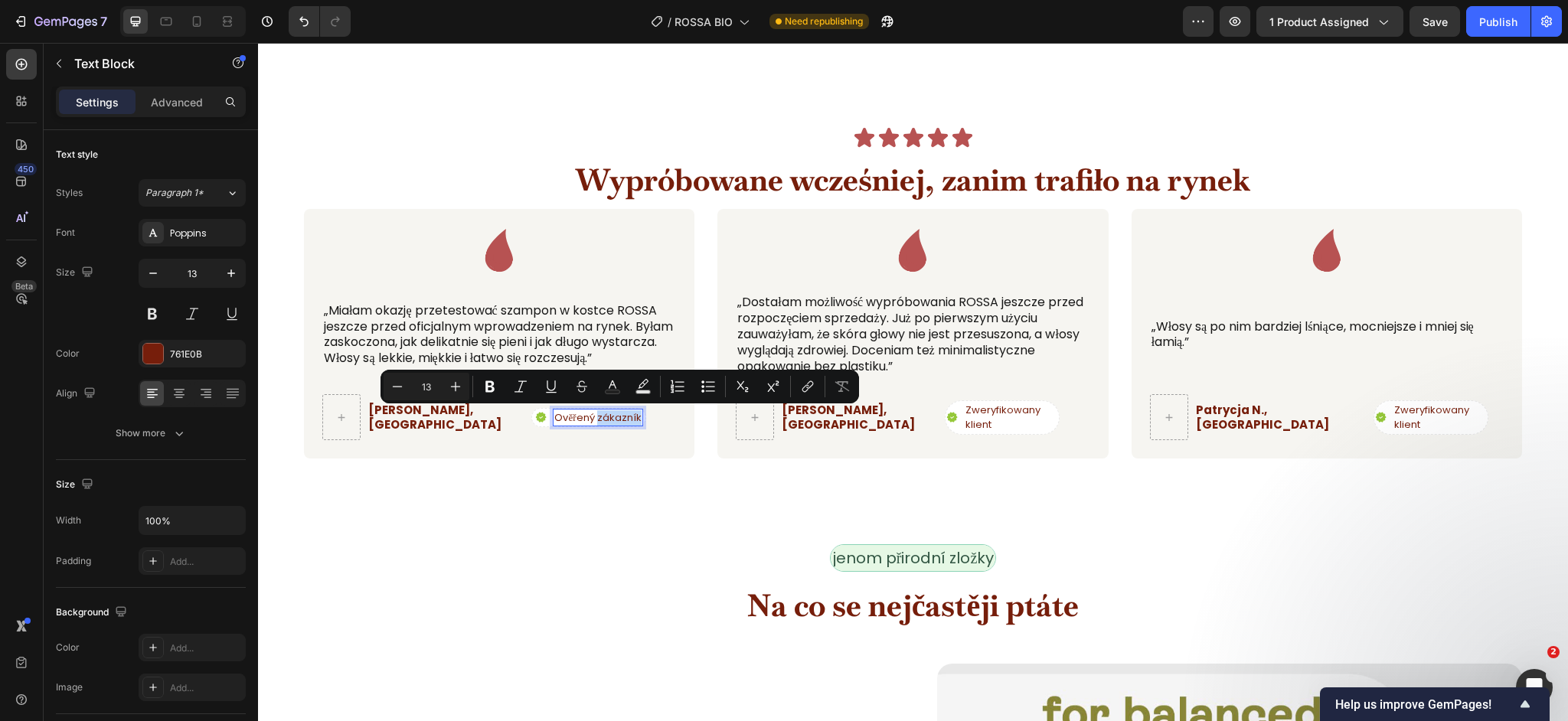
click at [619, 419] on p "Ověřený zákazník" at bounding box center [597, 418] width 87 height 16
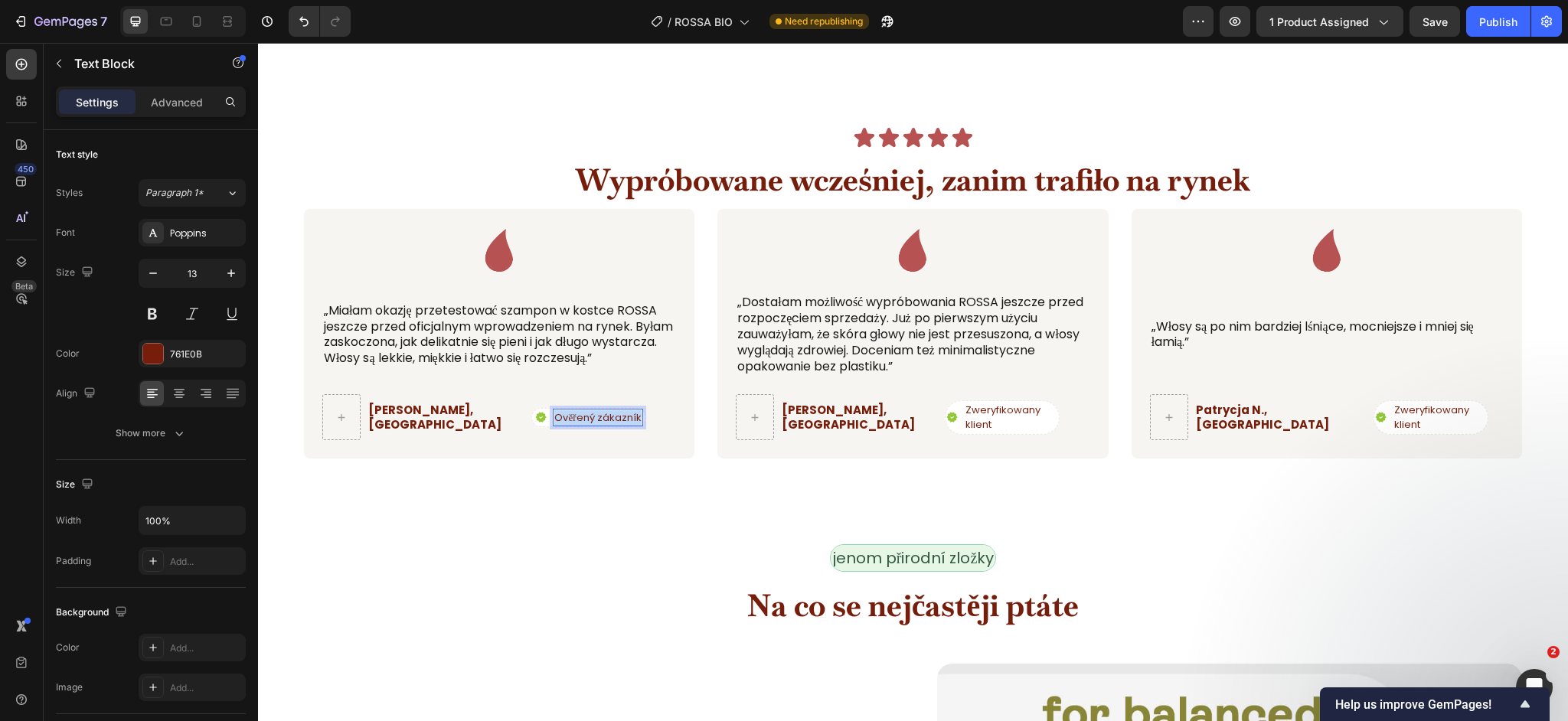
click at [619, 419] on p "Ověřený zákazník" at bounding box center [597, 418] width 87 height 16
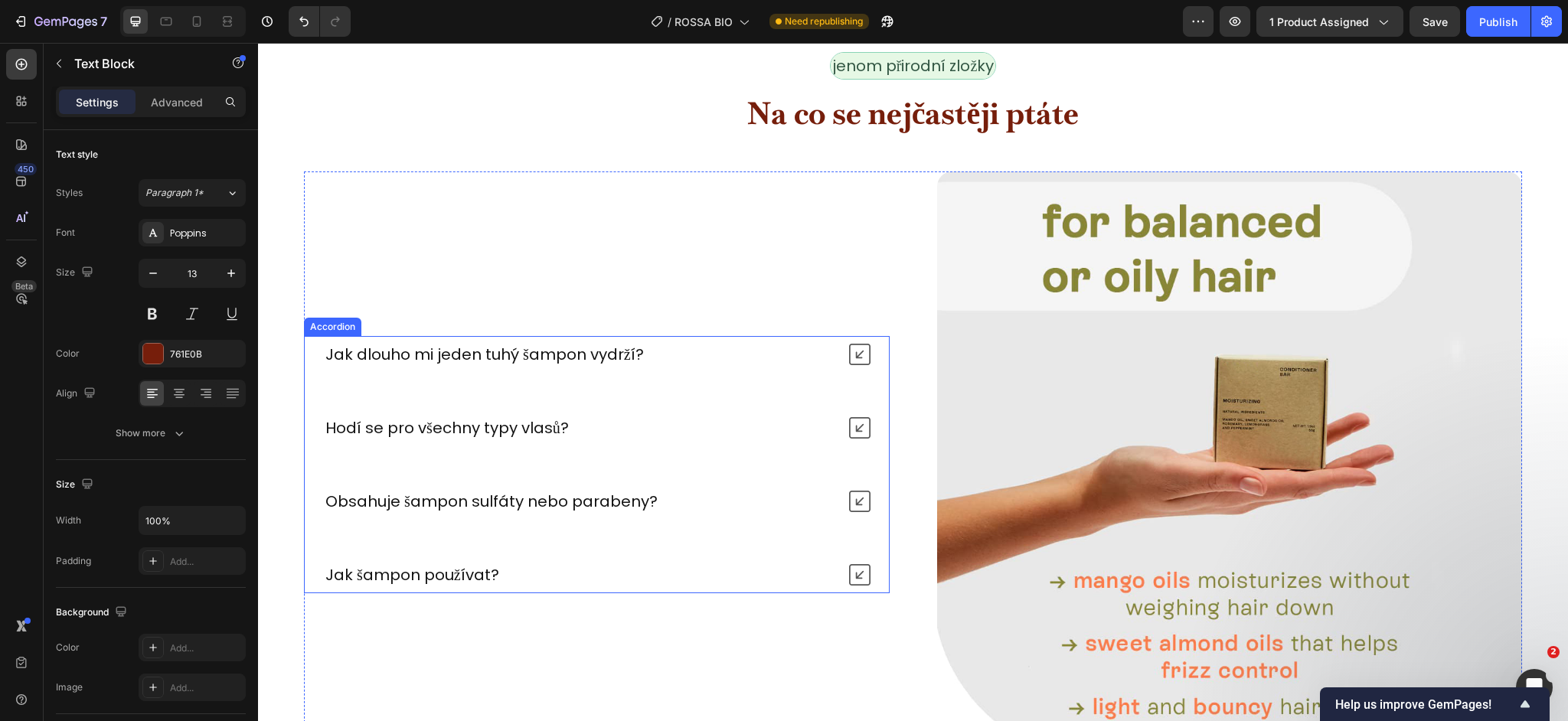
scroll to position [5764, 0]
click at [655, 369] on div "Jak dlouho mi jeden tuhý šampon vydrží?" at bounding box center [596, 353] width 584 height 37
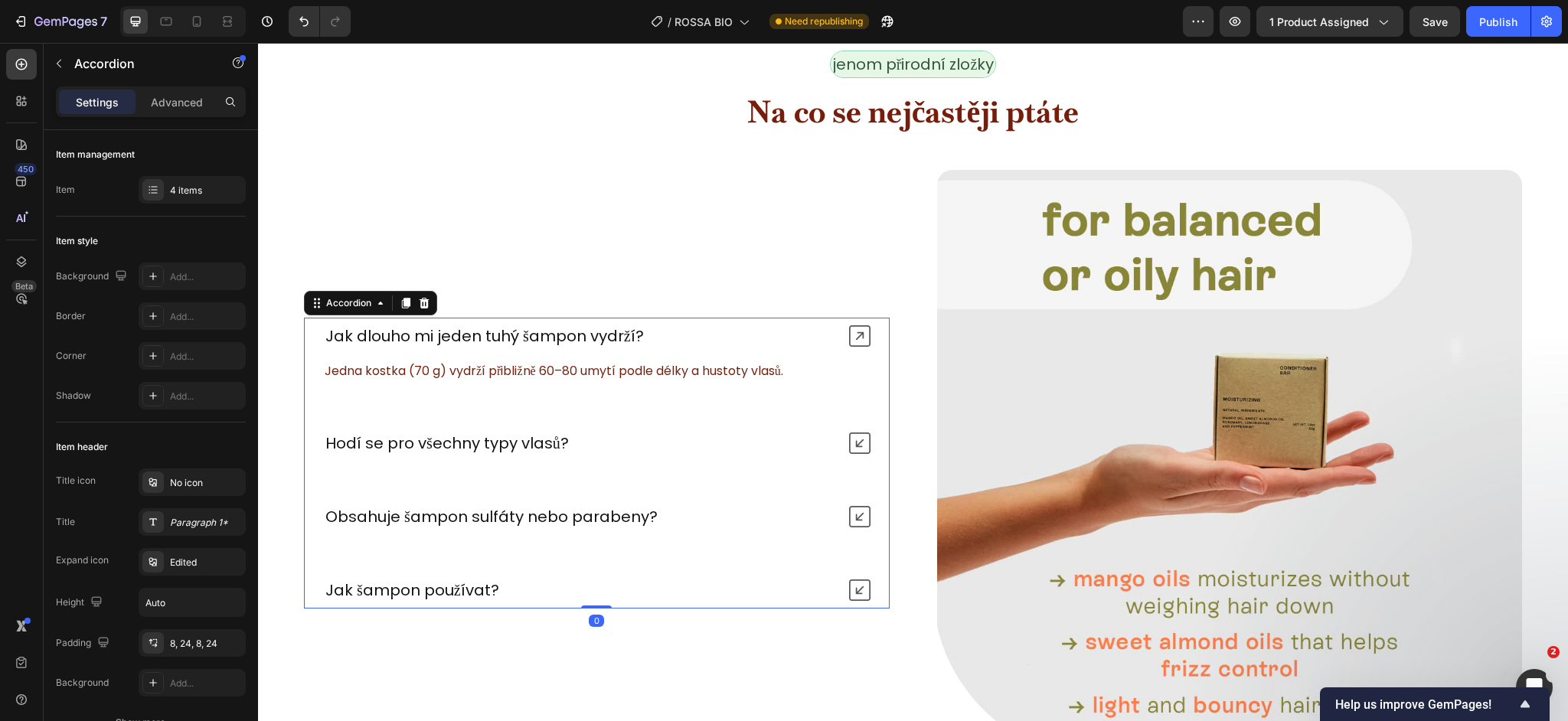
click at [619, 444] on div "Hodí se pro všechny typy vlasů?" at bounding box center [580, 442] width 514 height 24
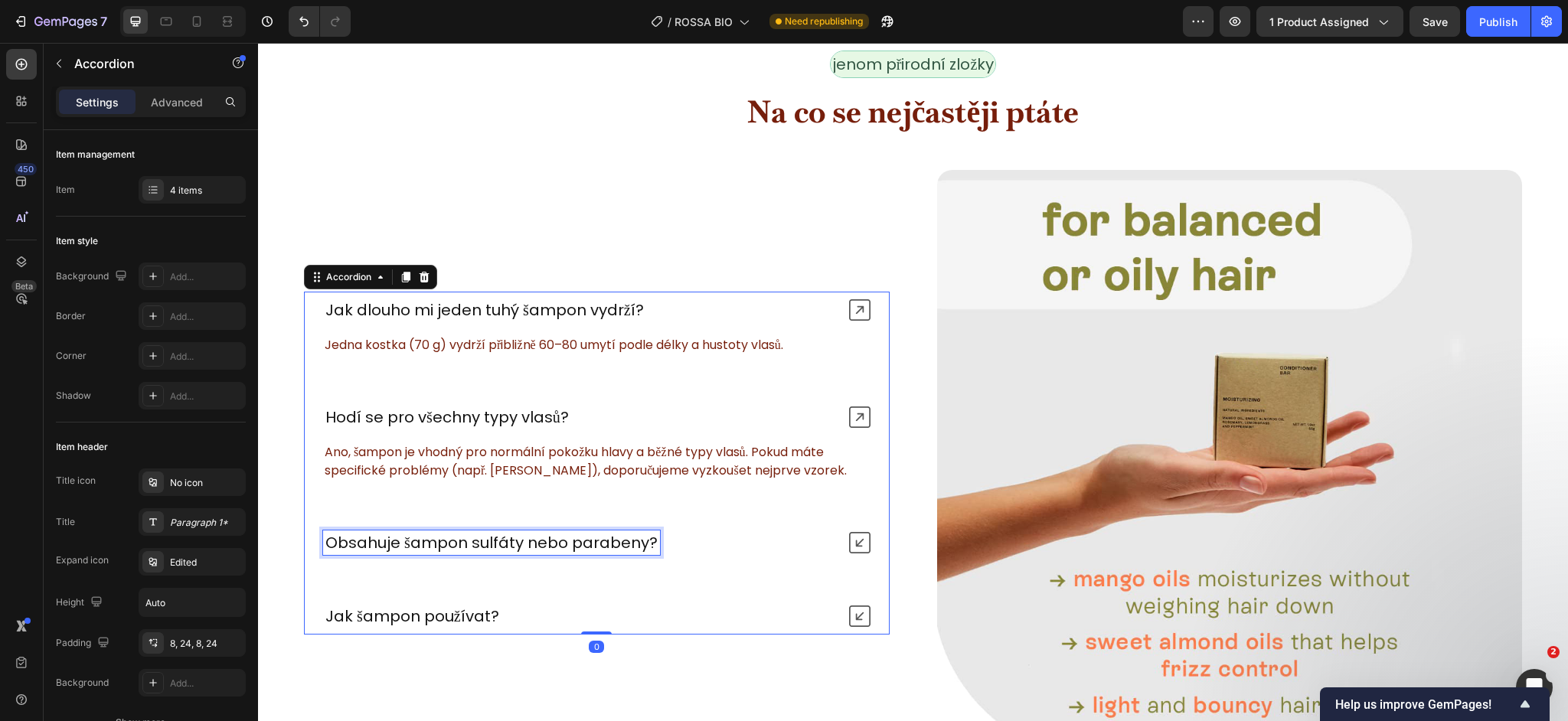
click at [651, 541] on p "Obsahuje šampon sulfáty nebo parabeny?" at bounding box center [491, 543] width 332 height 19
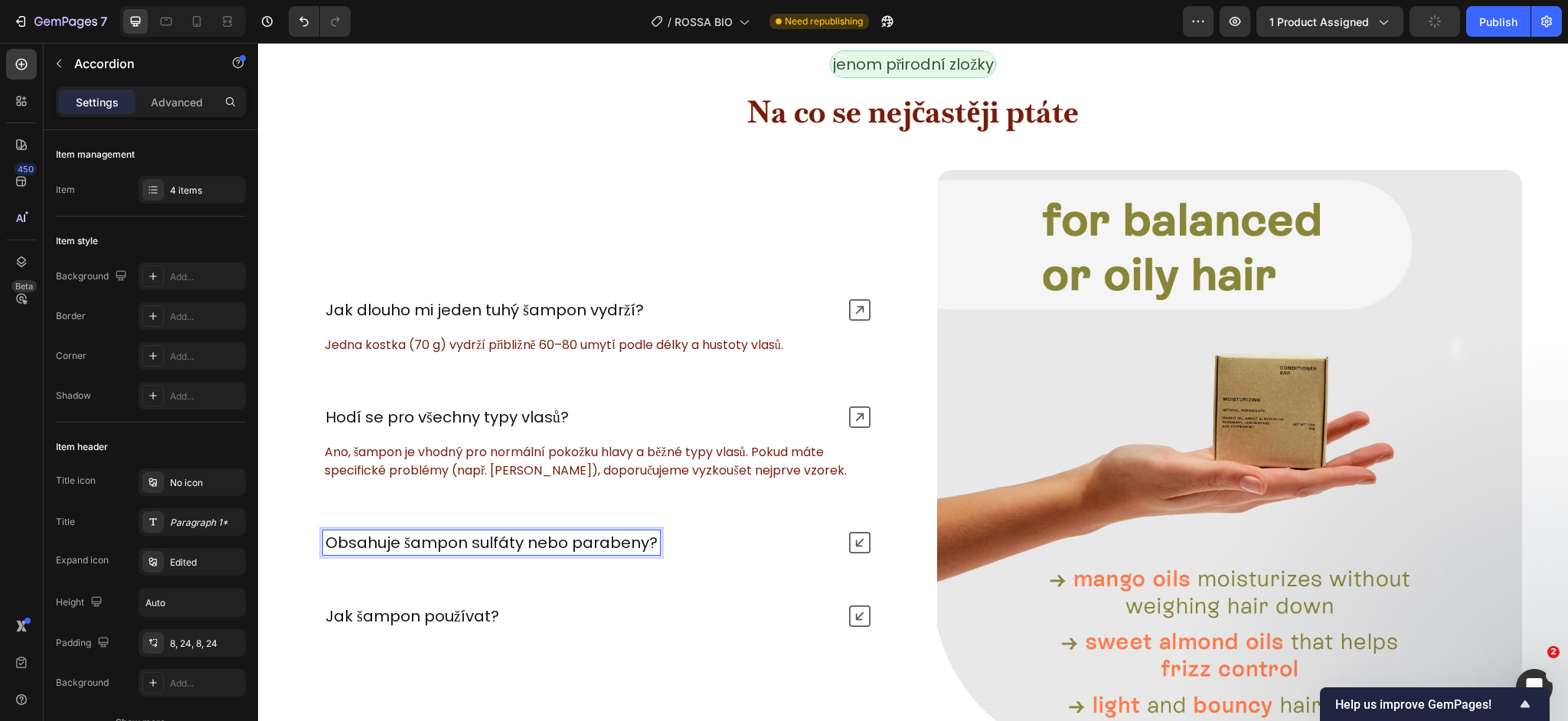
click at [728, 542] on div "Obsahuje šampon sulfáty nebo parabeny?" at bounding box center [580, 542] width 514 height 24
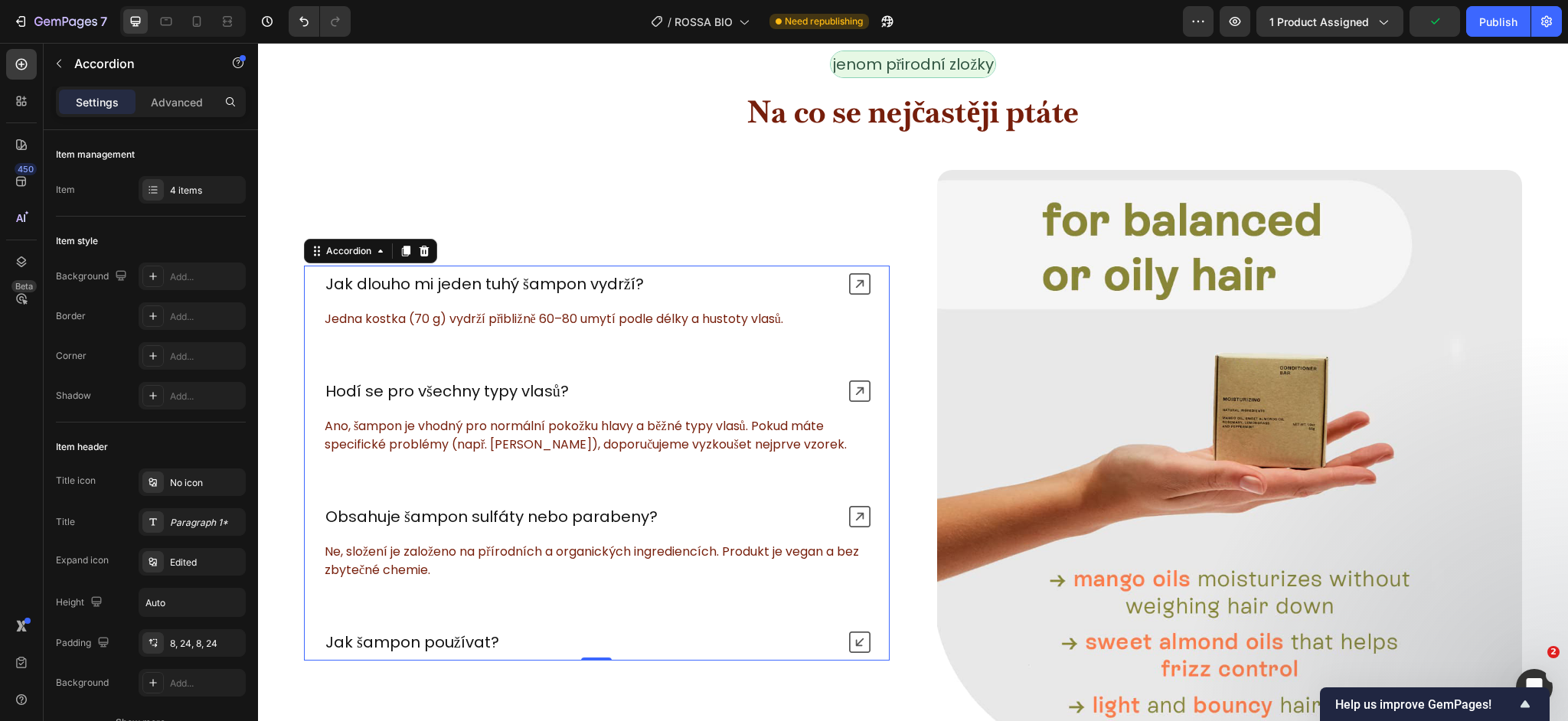
click at [658, 625] on div "Jak šampon používat?" at bounding box center [596, 642] width 584 height 37
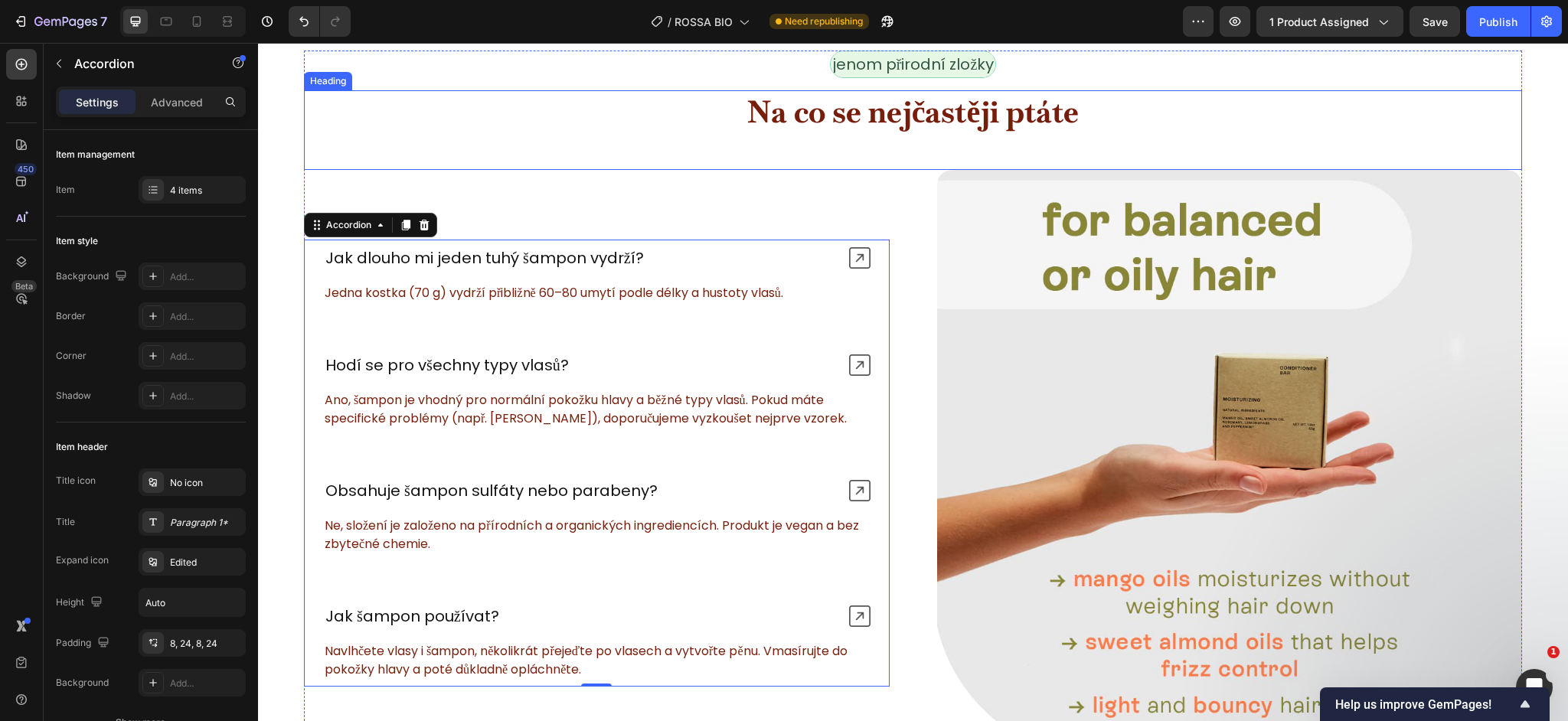
click at [916, 119] on strong "Na co se nejčastěji ptáte" at bounding box center [913, 111] width 332 height 40
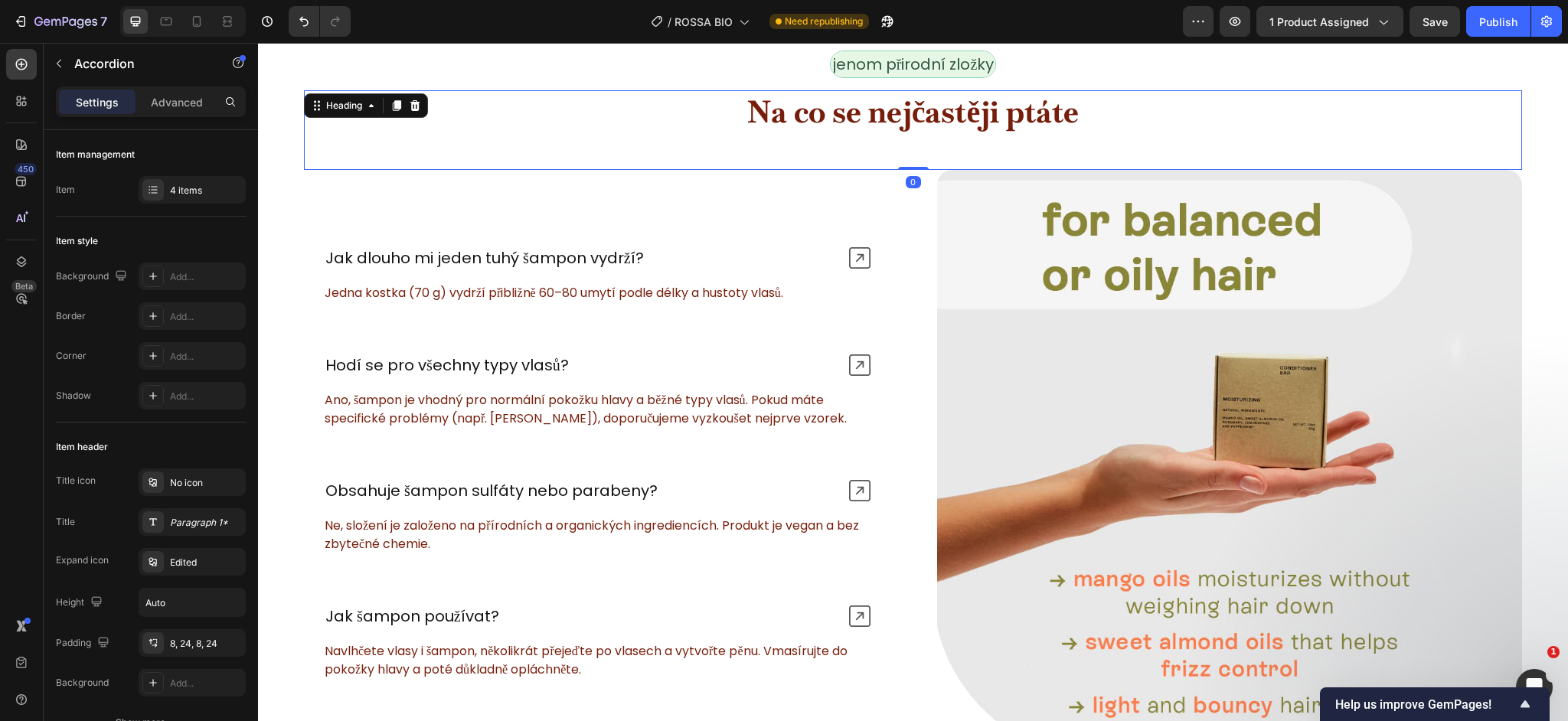
click at [916, 119] on strong "Na co se nejčastěji ptáte" at bounding box center [913, 111] width 332 height 40
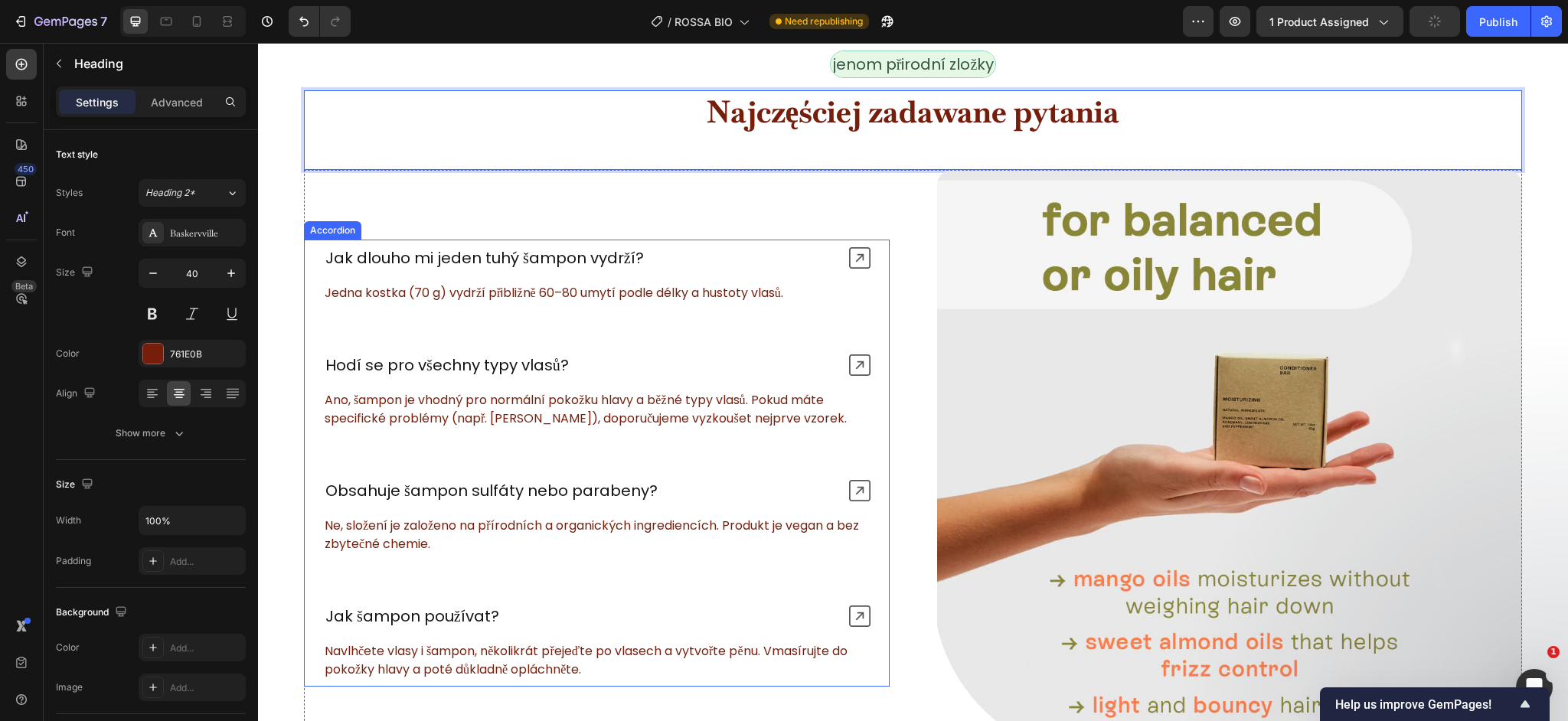
click at [559, 259] on p "Jak dlouho mi jeden tuhý šampon vydrží?" at bounding box center [484, 258] width 319 height 19
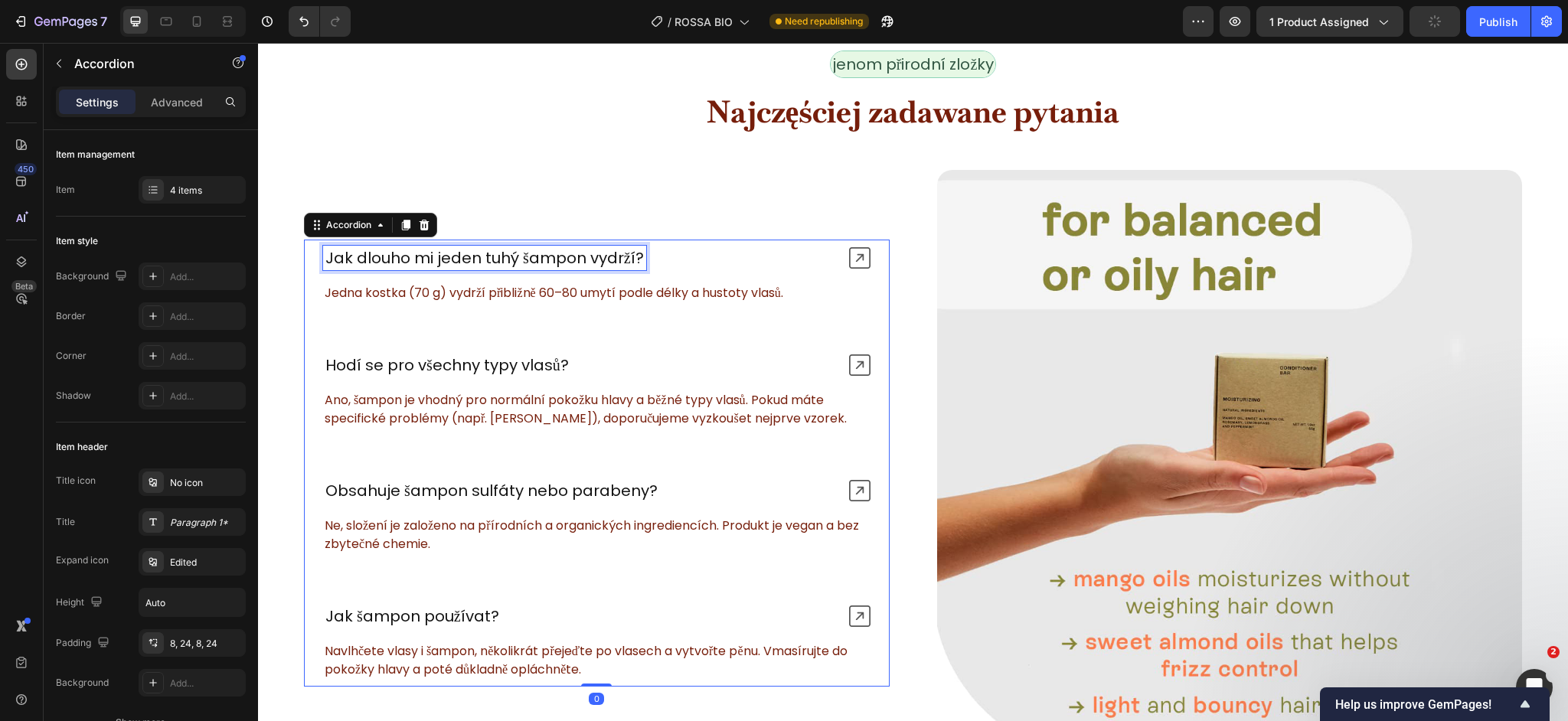
click at [559, 259] on p "Jak dlouho mi jeden tuhý šampon vydrží?" at bounding box center [484, 258] width 319 height 19
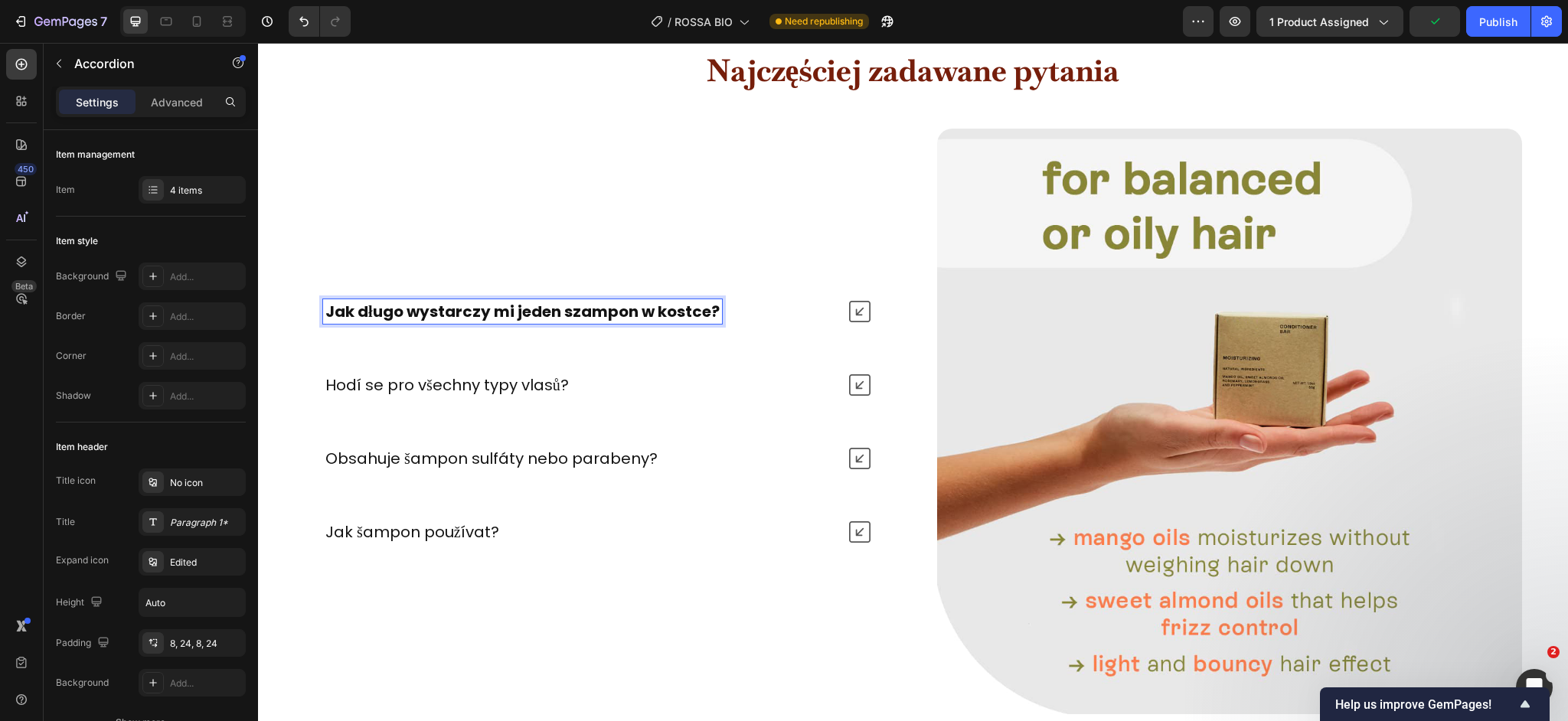
scroll to position [5860, 0]
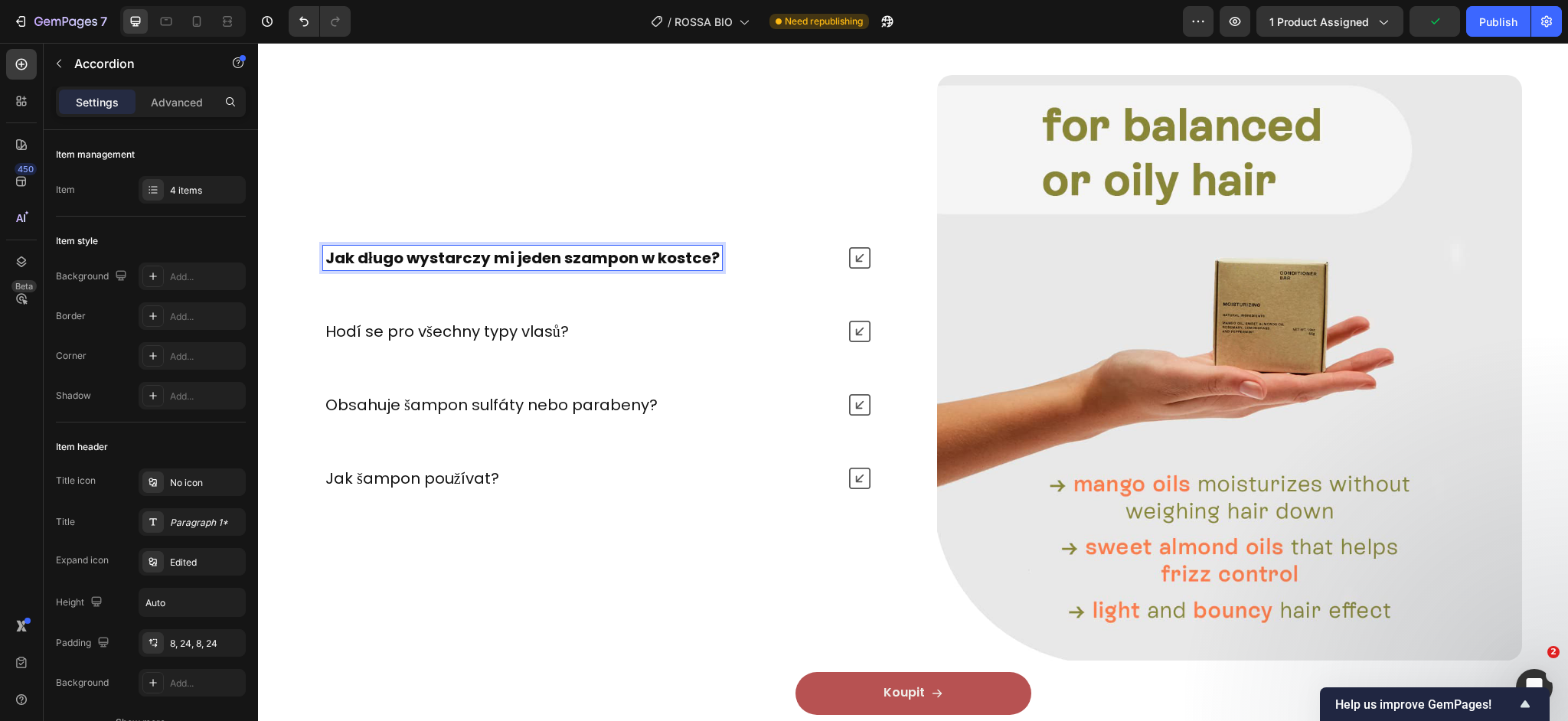
click at [495, 259] on strong "Jak długo wystarczy mi jeden szampon w kostce?" at bounding box center [522, 258] width 395 height 21
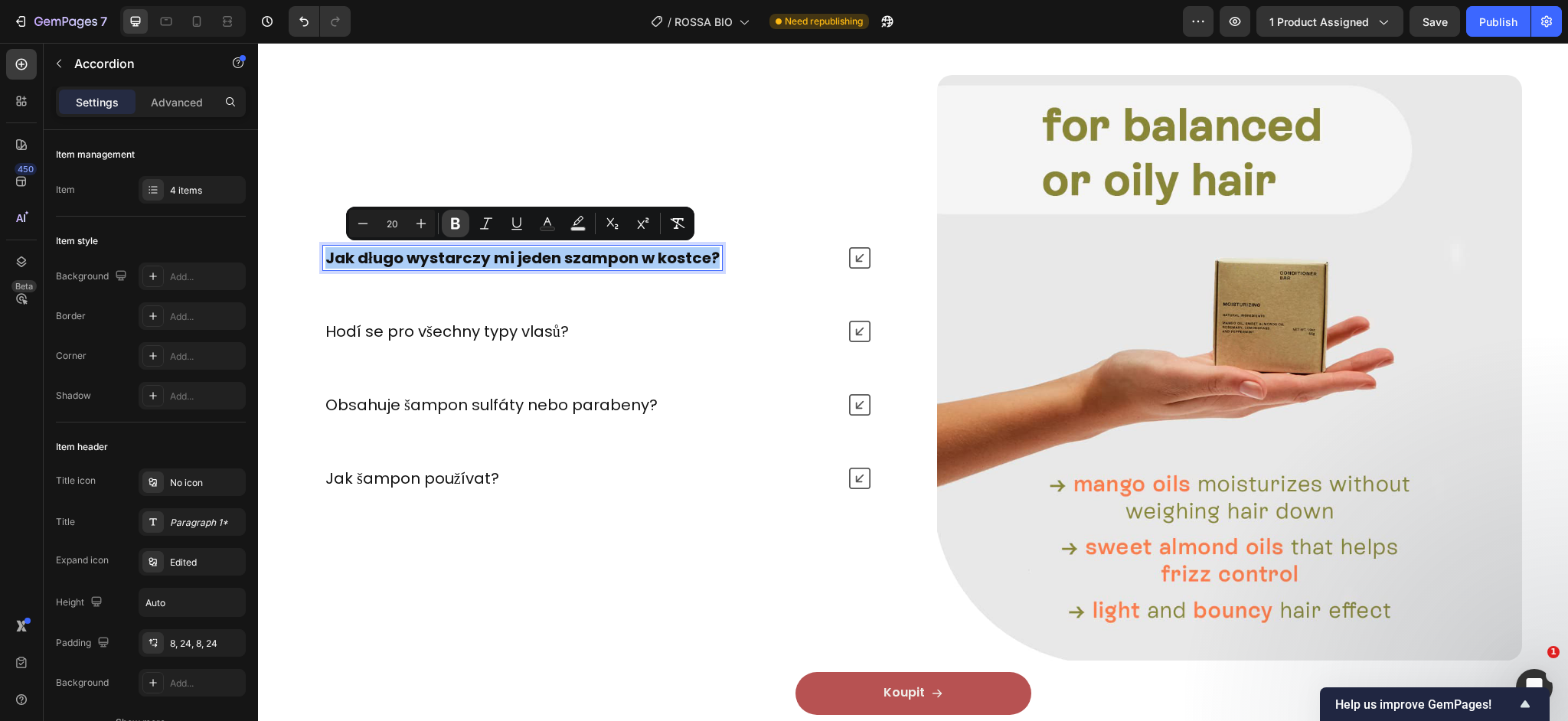
click at [458, 224] on icon "Editor contextual toolbar" at bounding box center [455, 224] width 9 height 12
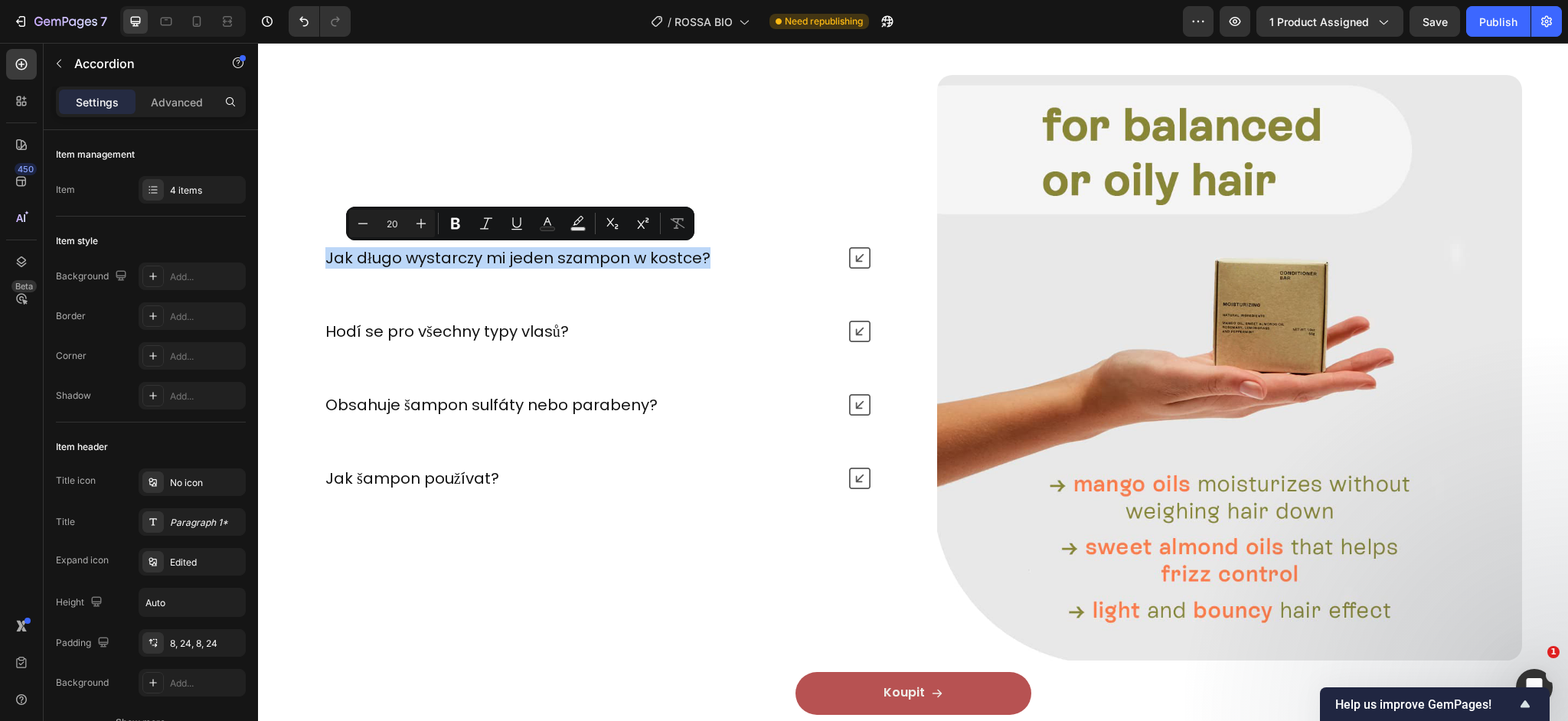
click at [807, 259] on div "Jak długo wystarczy mi jeden szampon w kostce?" at bounding box center [580, 257] width 514 height 24
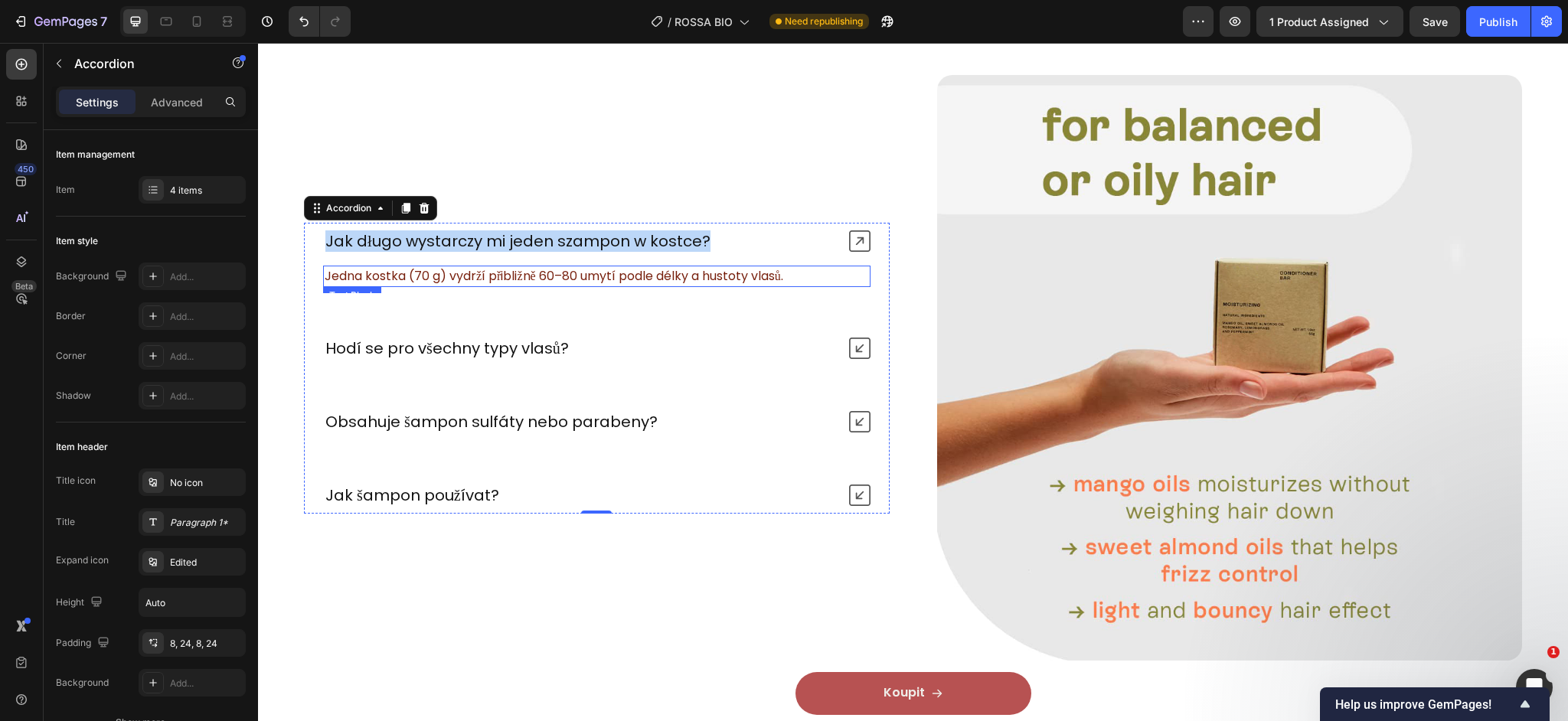
click at [507, 281] on p "Jedna kostka (70 g) vydrží přibližně 60–80 umytí podle délky a hustoty vlasů." at bounding box center [596, 276] width 545 height 19
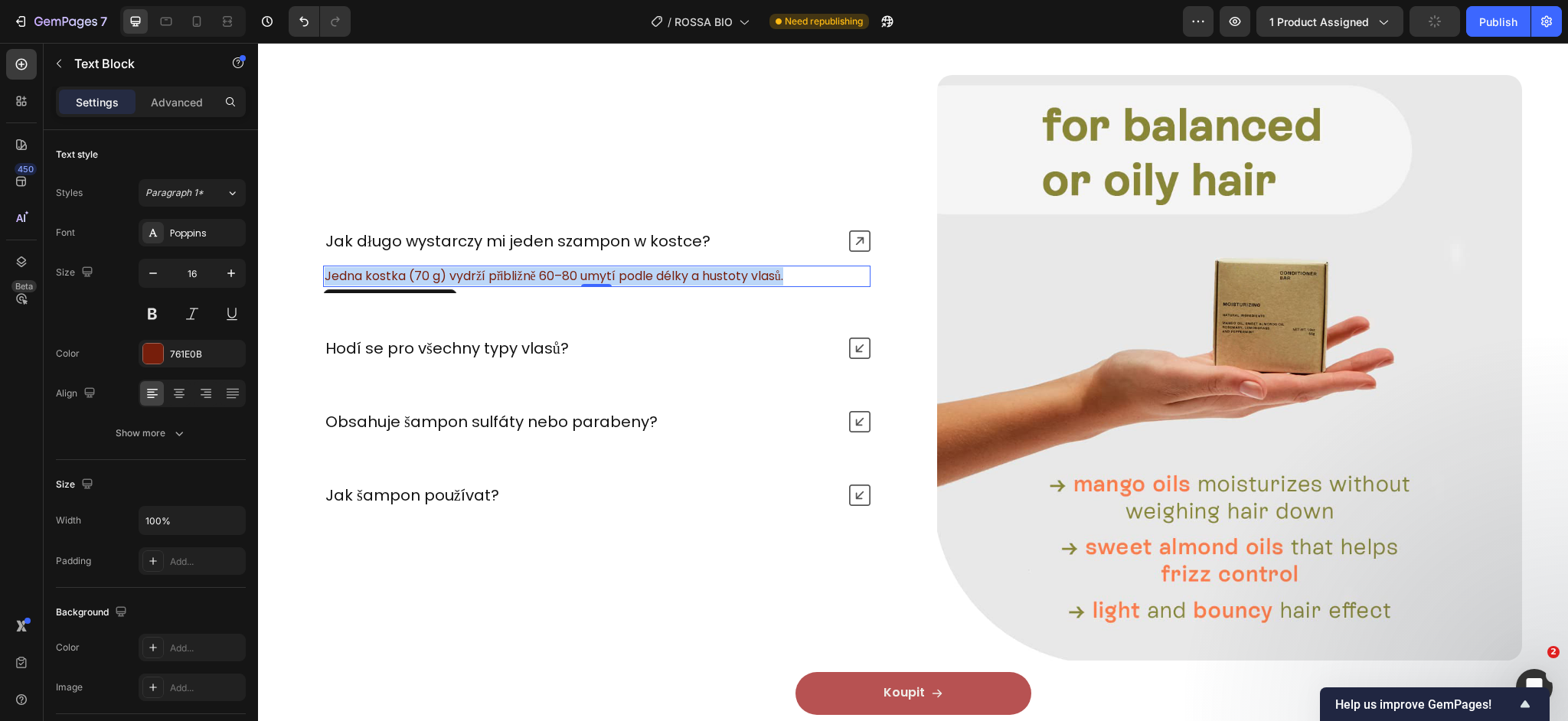
click at [507, 281] on p "Jedna kostka (70 g) vydrží přibližně 60–80 umytí podle délky a hustoty vlasů." at bounding box center [596, 276] width 545 height 19
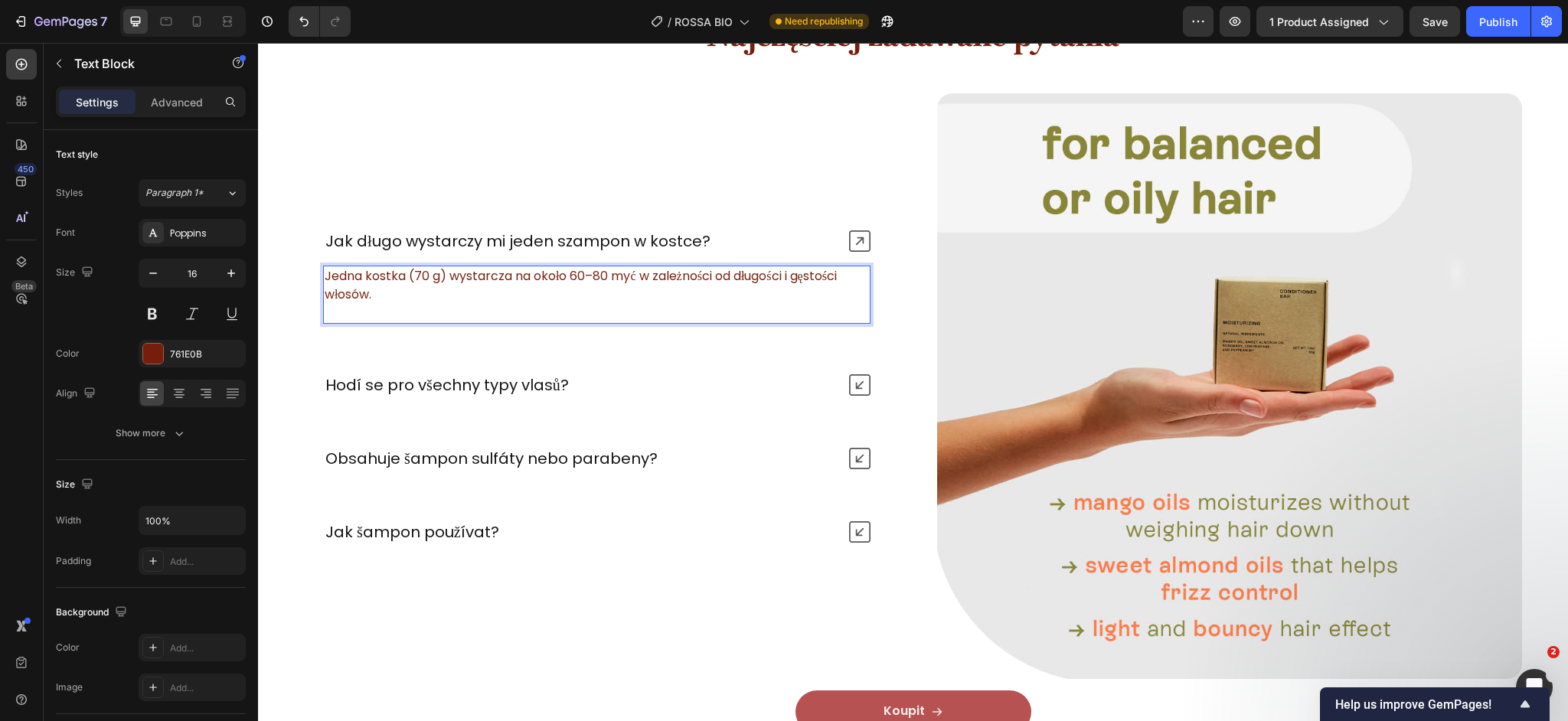
scroll to position [5850, 0]
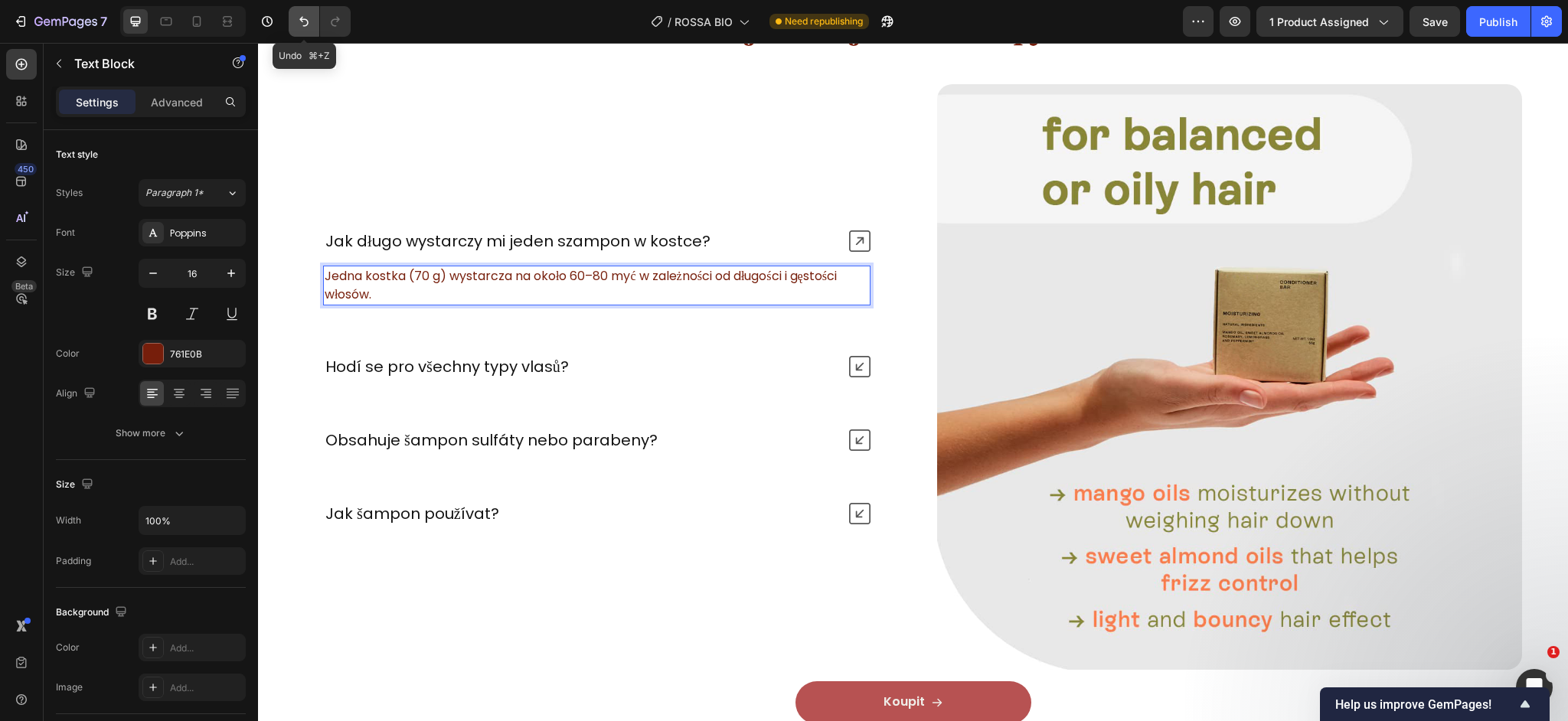
click at [298, 25] on icon "Undo/Redo" at bounding box center [304, 21] width 16 height 16
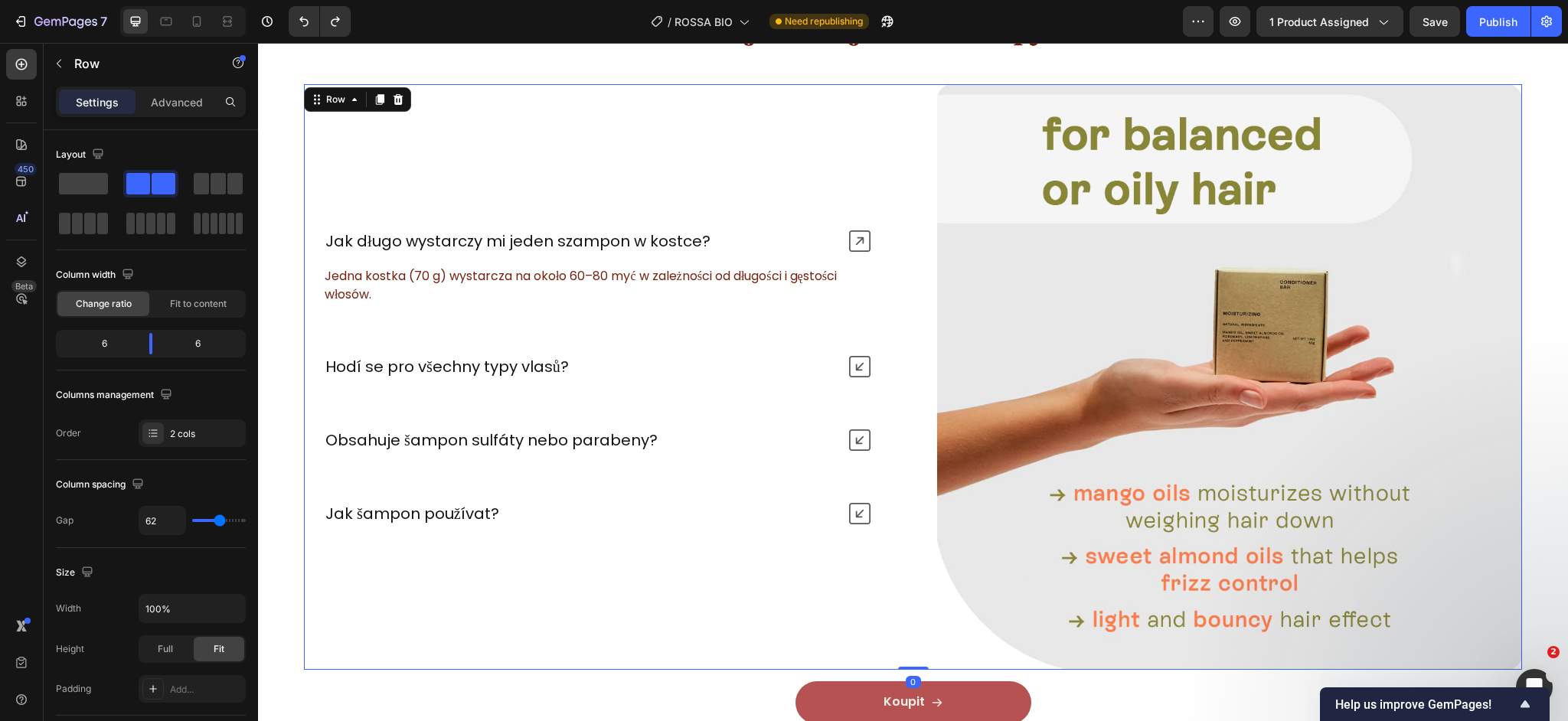
click at [369, 126] on div "Jak długo wystarczy mi jeden szampon w kostce? Jedna kostka (70 g) wystarcza na…" at bounding box center [596, 376] width 586 height 586
click at [296, 30] on button "Undo/Redo" at bounding box center [303, 20] width 30 height 30
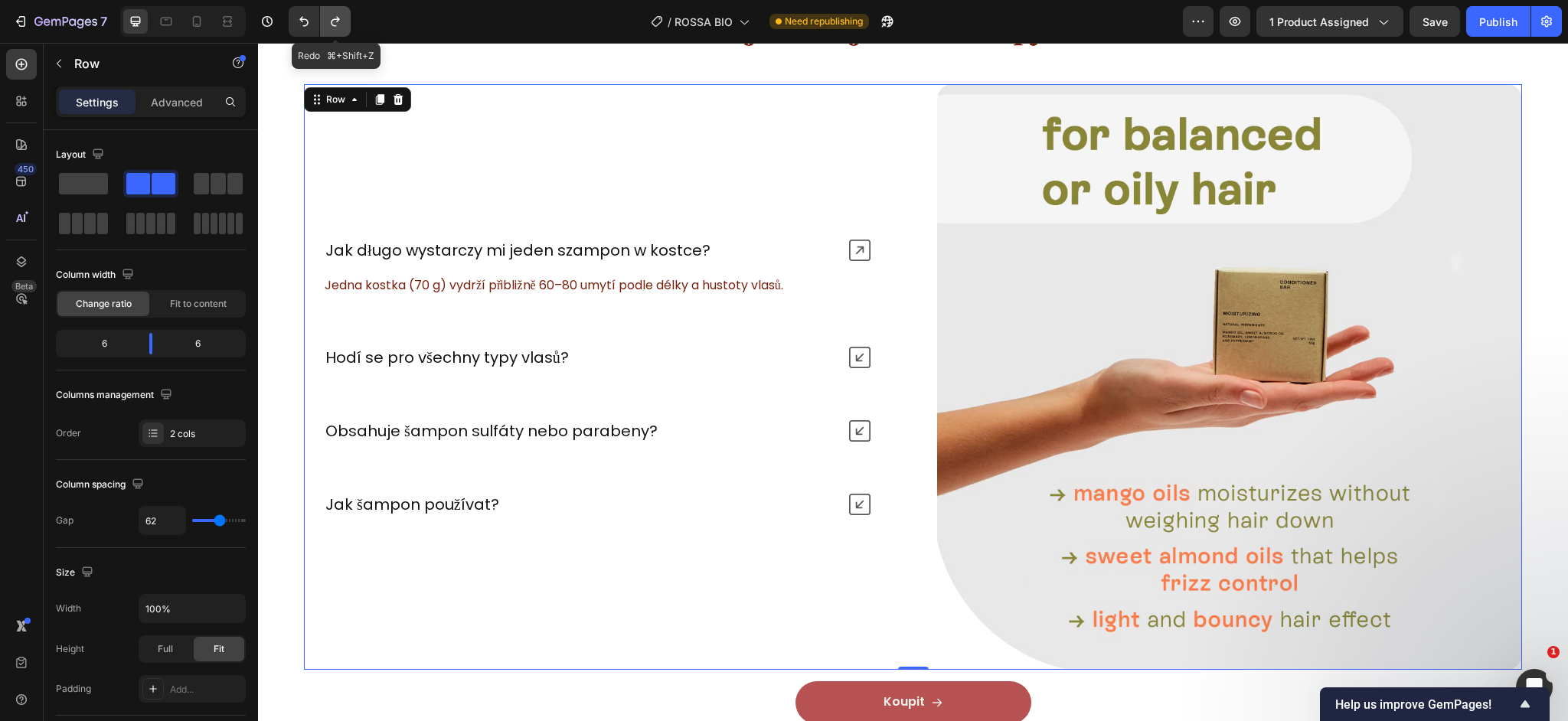
click at [339, 29] on button "Undo/Redo" at bounding box center [334, 20] width 30 height 30
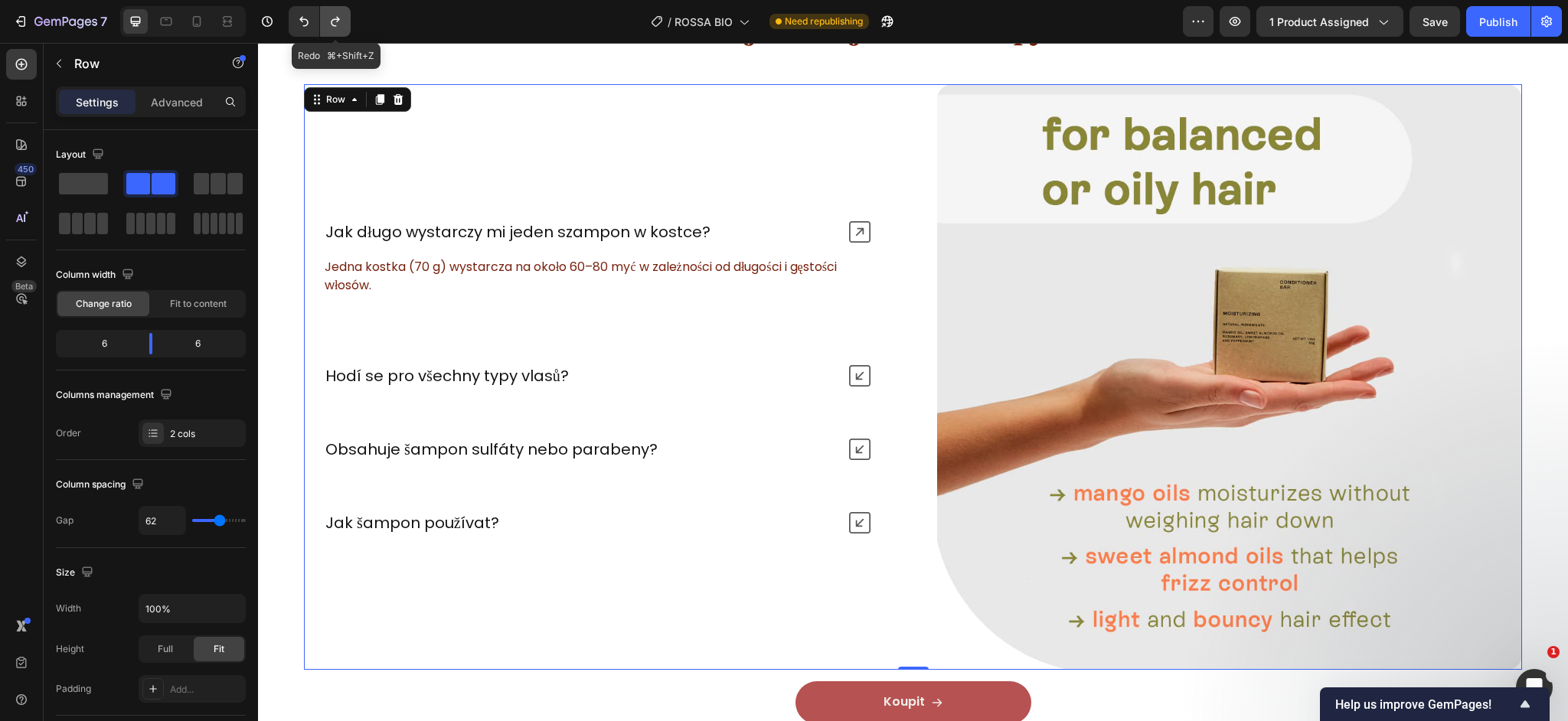
click at [339, 29] on button "Undo/Redo" at bounding box center [334, 20] width 30 height 30
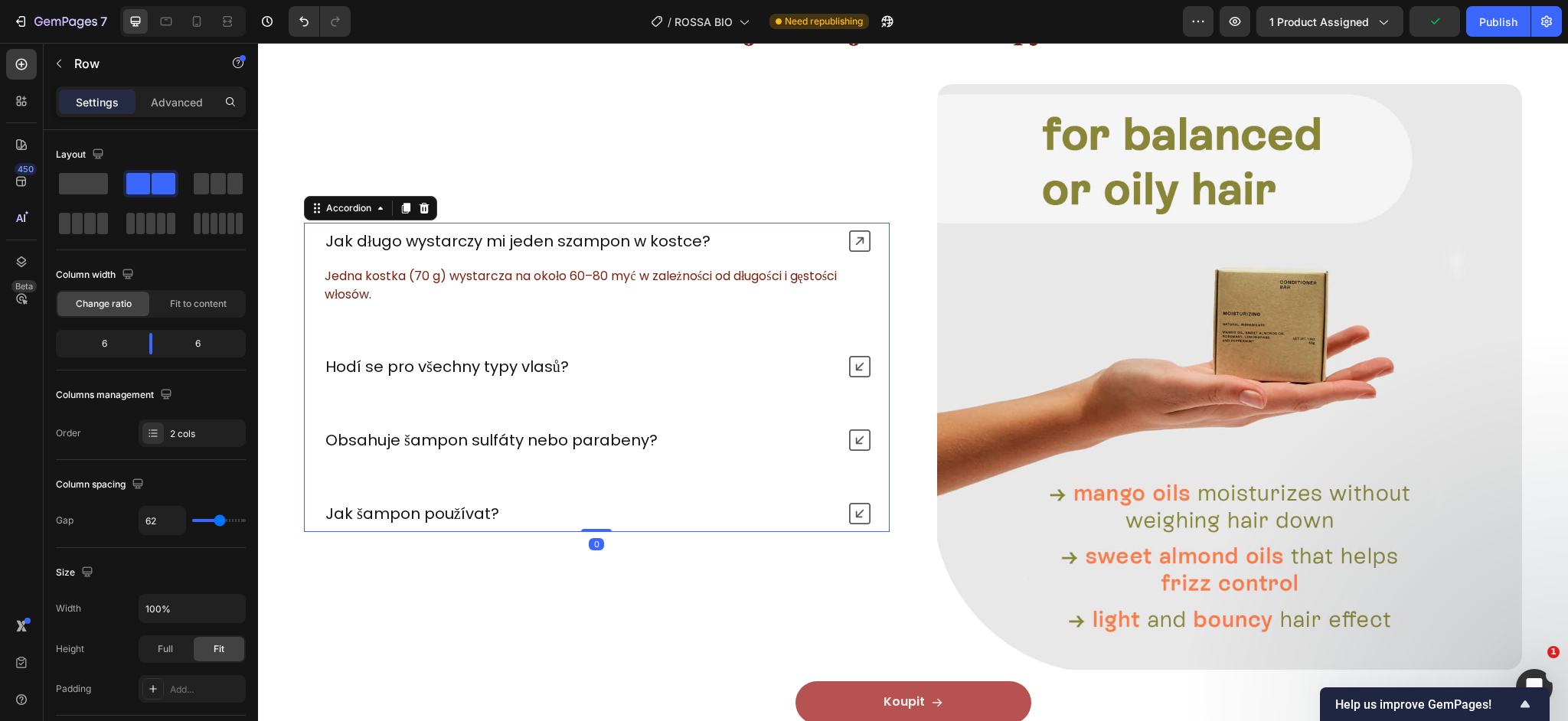
click at [495, 365] on p "Hodí se pro všechny typy vlasů?" at bounding box center [447, 366] width 244 height 19
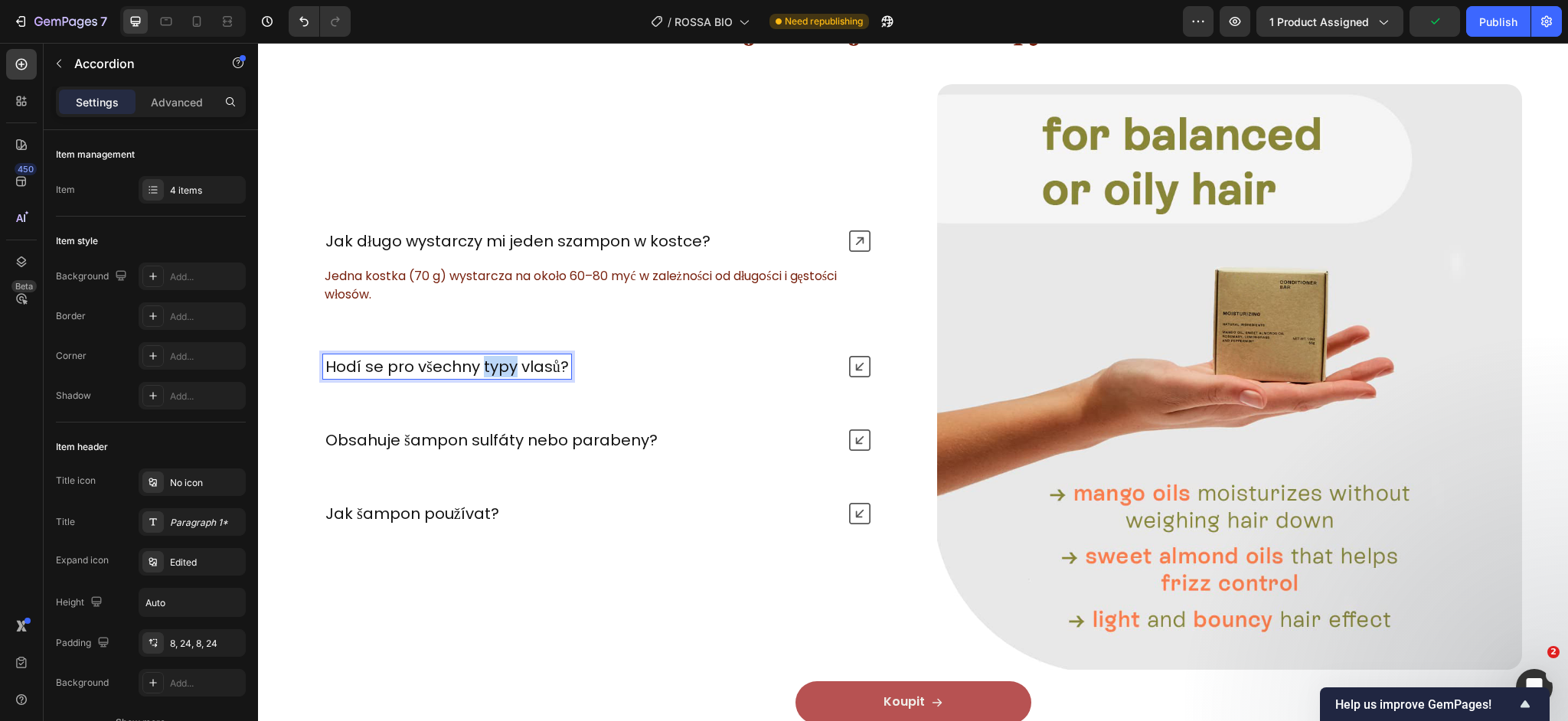
click at [491, 365] on p "Hodí se pro všechny typy vlasů?" at bounding box center [447, 366] width 244 height 19
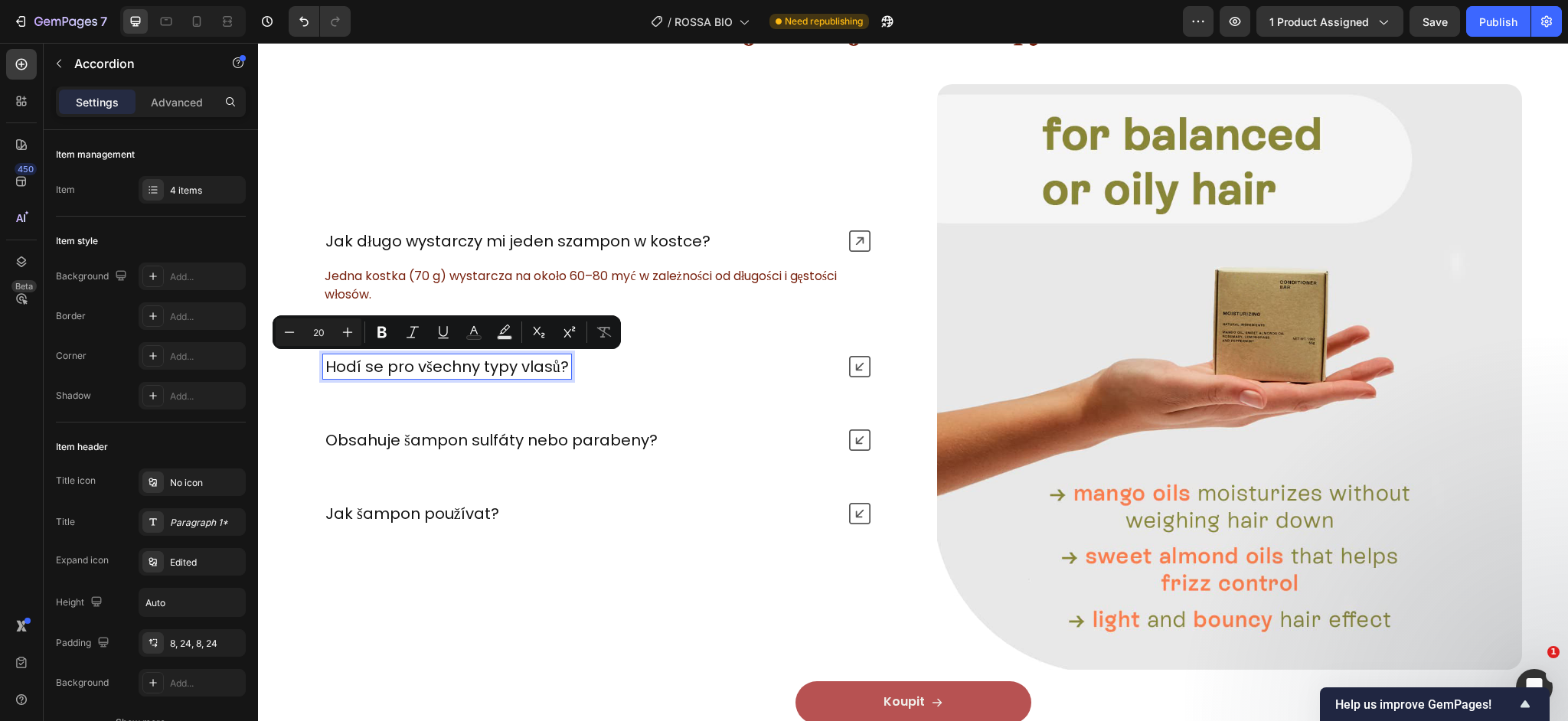
scroll to position [5840, 0]
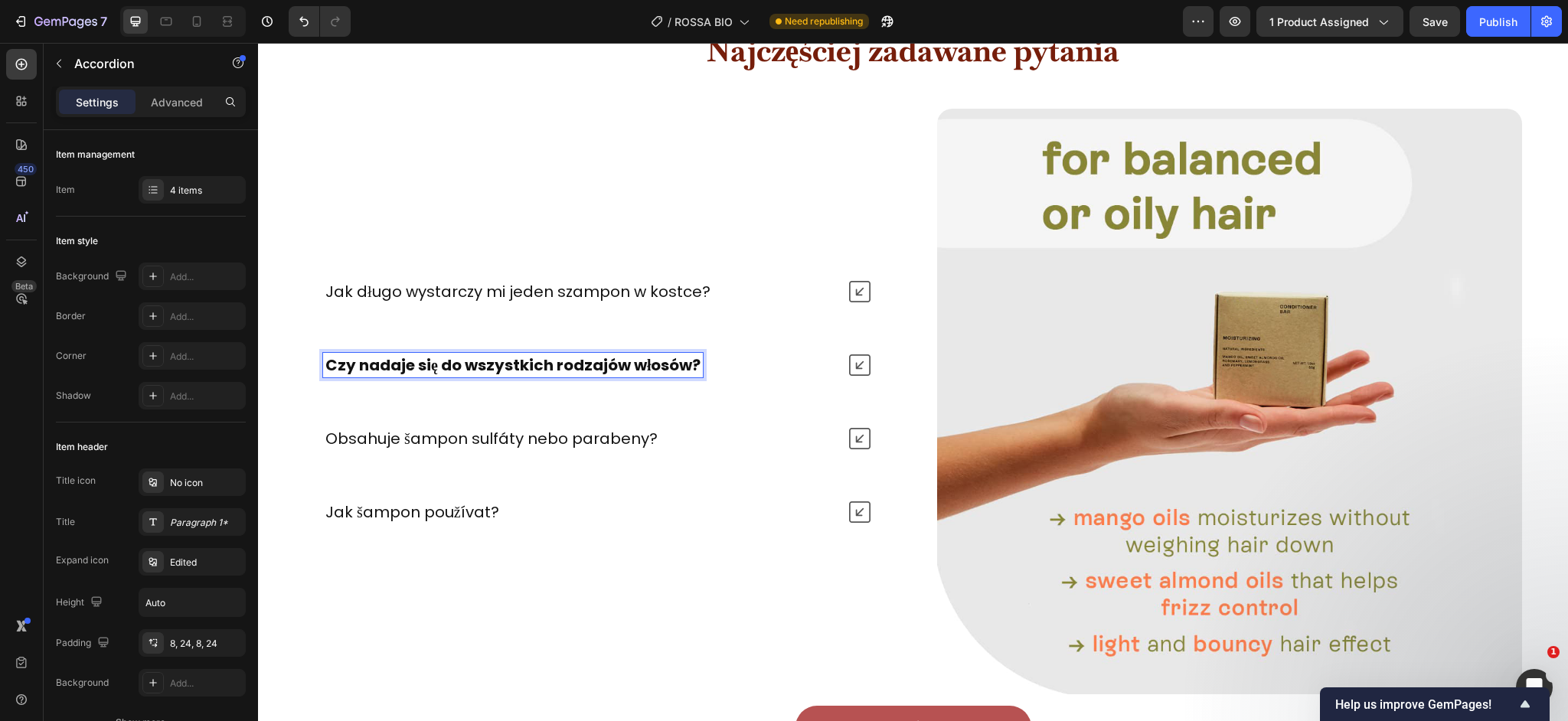
click at [609, 364] on strong "Czy nadaje się do wszystkich rodzajów włosów?" at bounding box center [513, 365] width 375 height 21
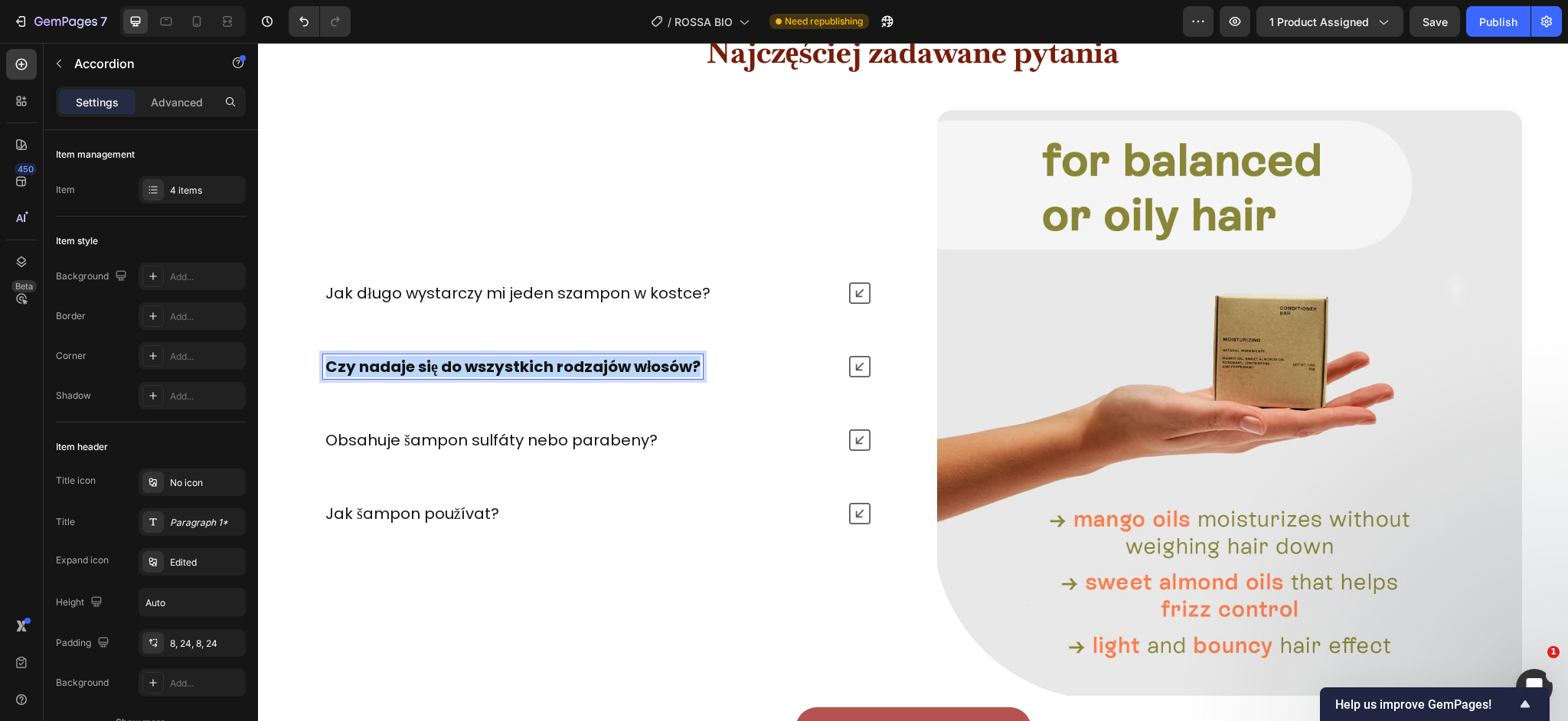
click at [609, 364] on strong "Czy nadaje się do wszystkich rodzajów włosów?" at bounding box center [513, 366] width 375 height 21
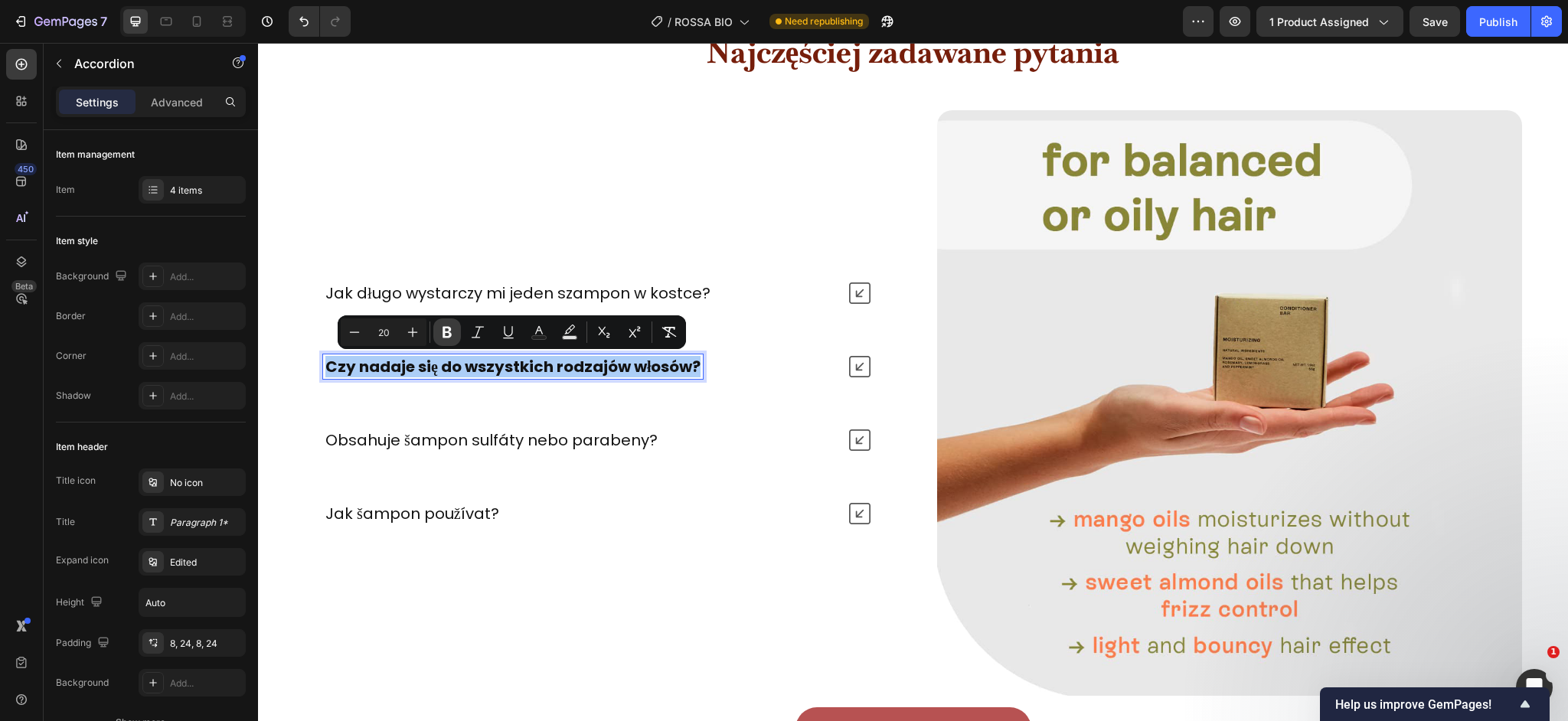
click at [440, 337] on icon "Editor contextual toolbar" at bounding box center [447, 332] width 16 height 16
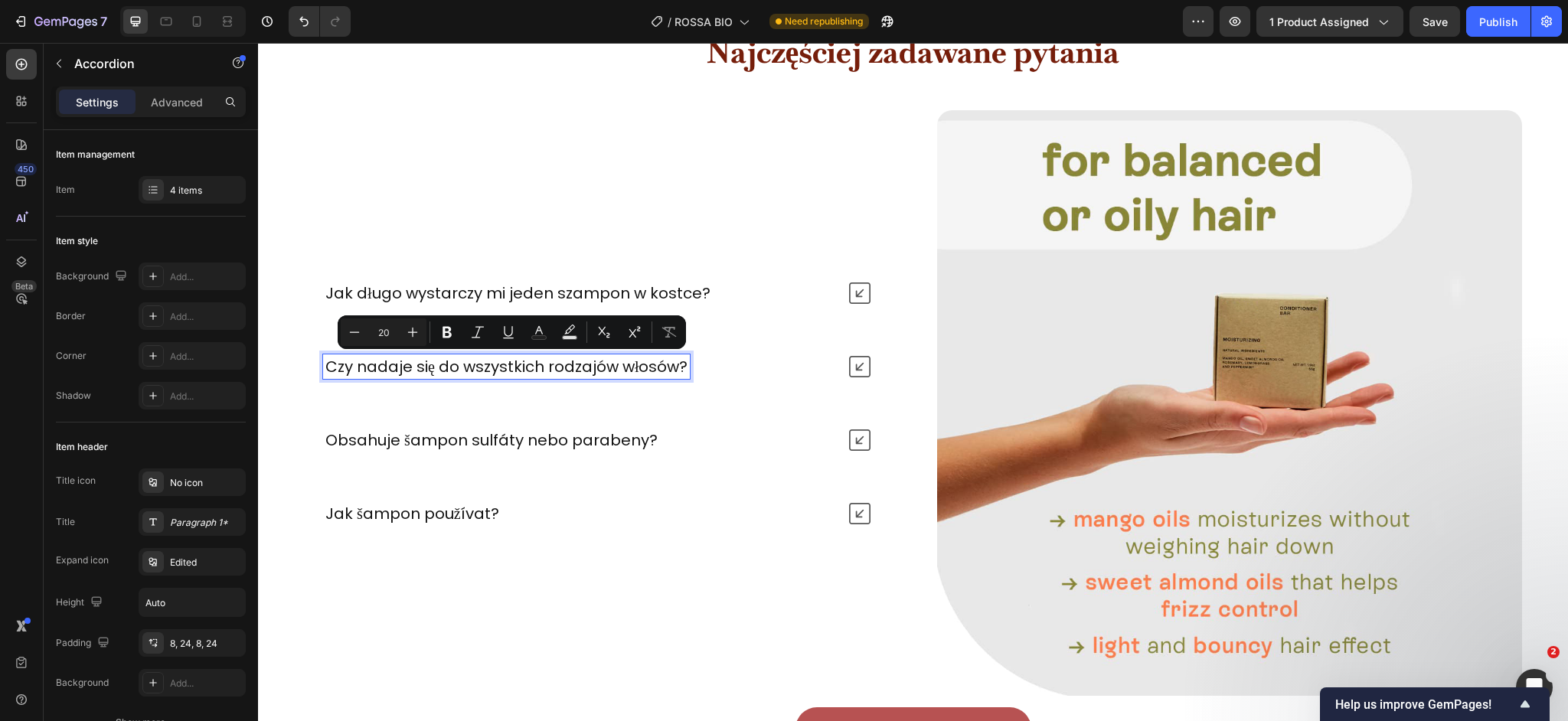
click at [758, 383] on div "Czy nadaje się do wszystkich rodzajów włosów?" at bounding box center [596, 366] width 584 height 37
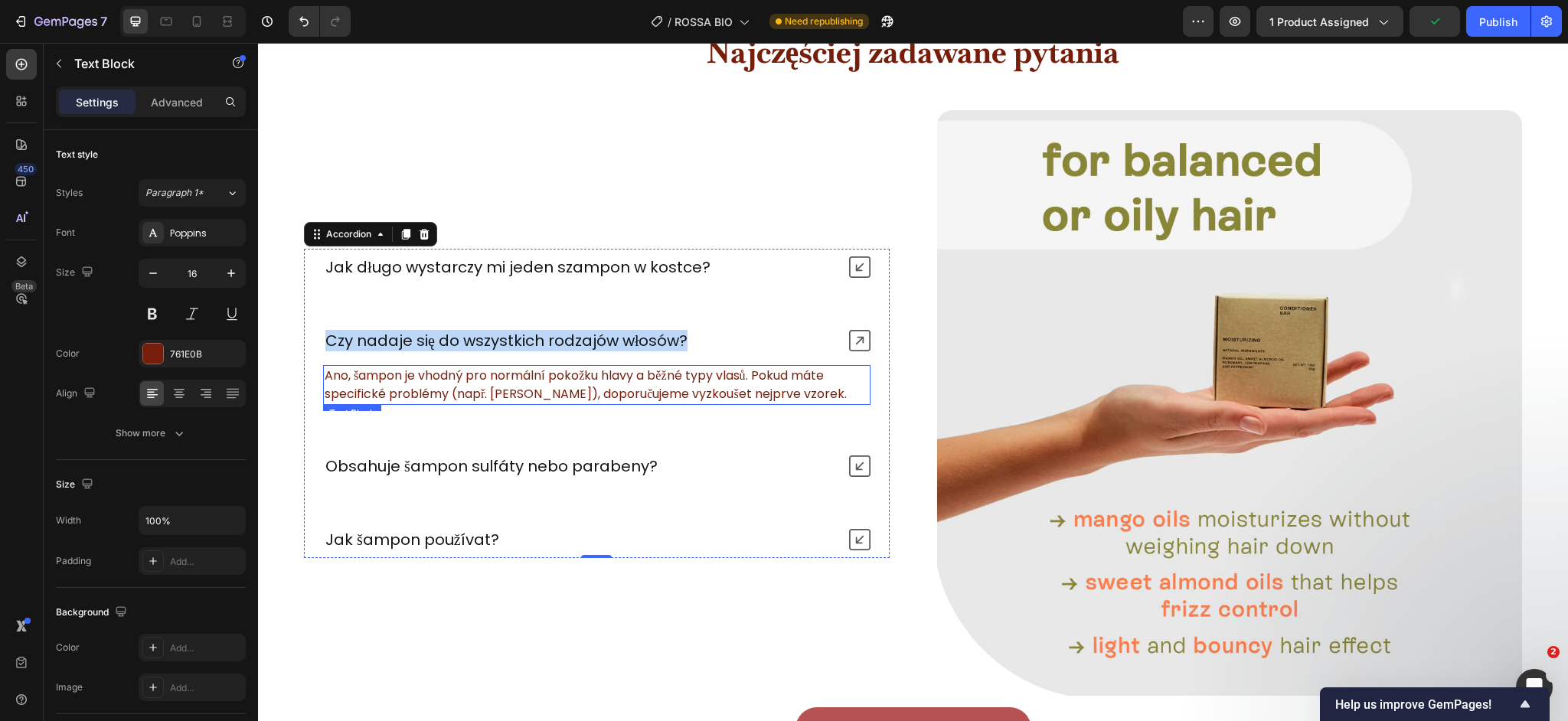
click at [563, 368] on p "Ano, šampon je vhodný pro normální pokožku hlavy a běžné typy vlasů. Pokud máte…" at bounding box center [596, 385] width 545 height 37
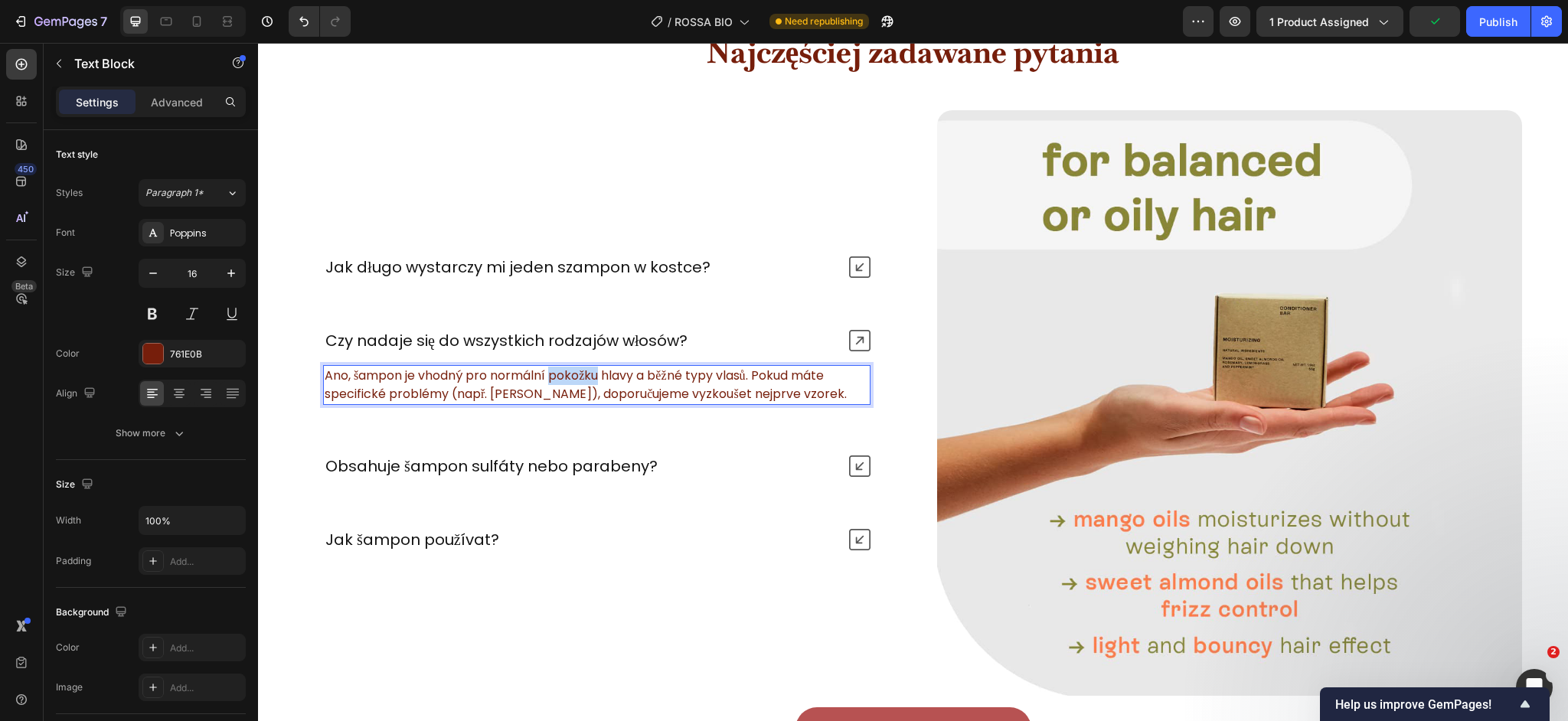
click at [563, 368] on p "Ano, šampon je vhodný pro normální pokožku hlavy a běžné typy vlasů. Pokud máte…" at bounding box center [596, 385] width 545 height 37
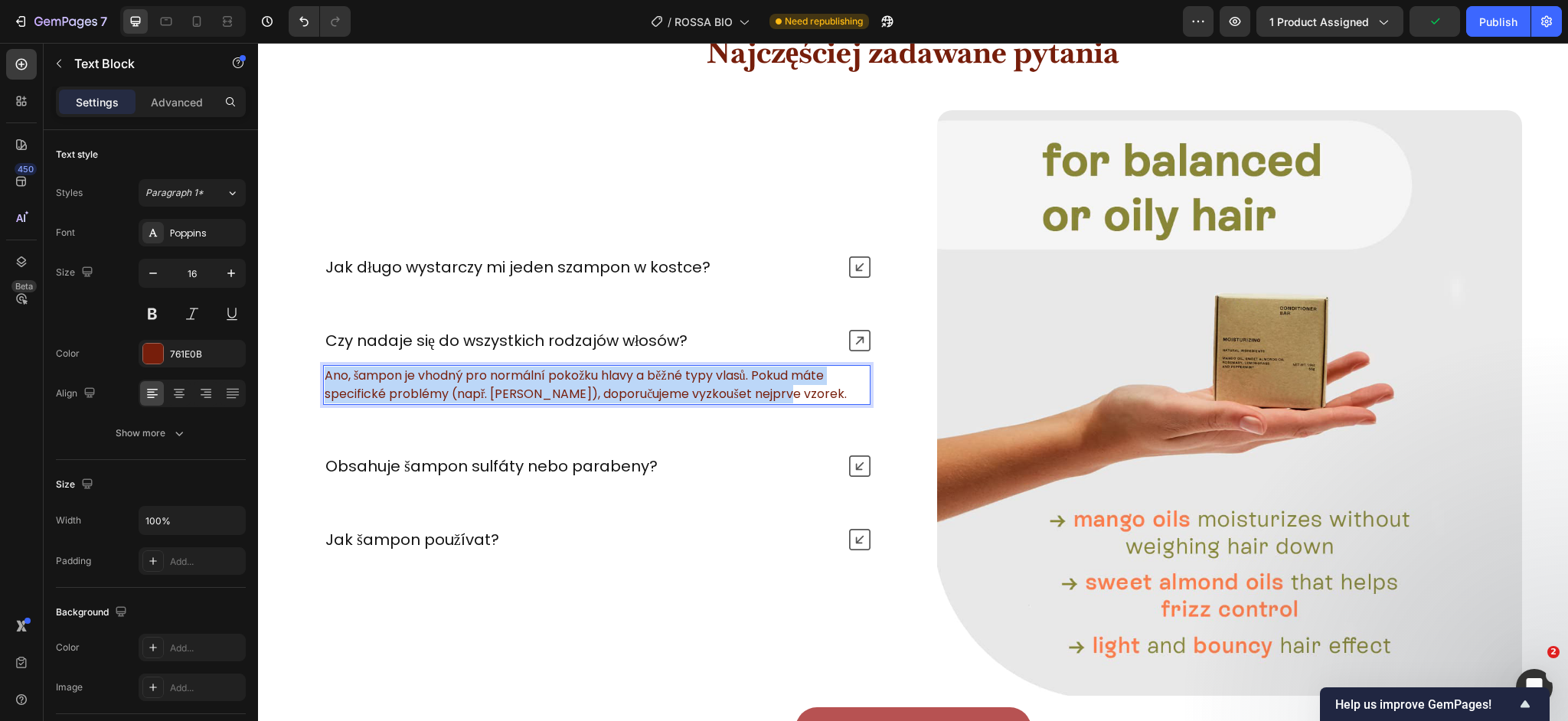
click at [563, 368] on p "Ano, šampon je vhodný pro normální pokožku hlavy a běžné typy vlasů. Pokud máte…" at bounding box center [596, 385] width 545 height 37
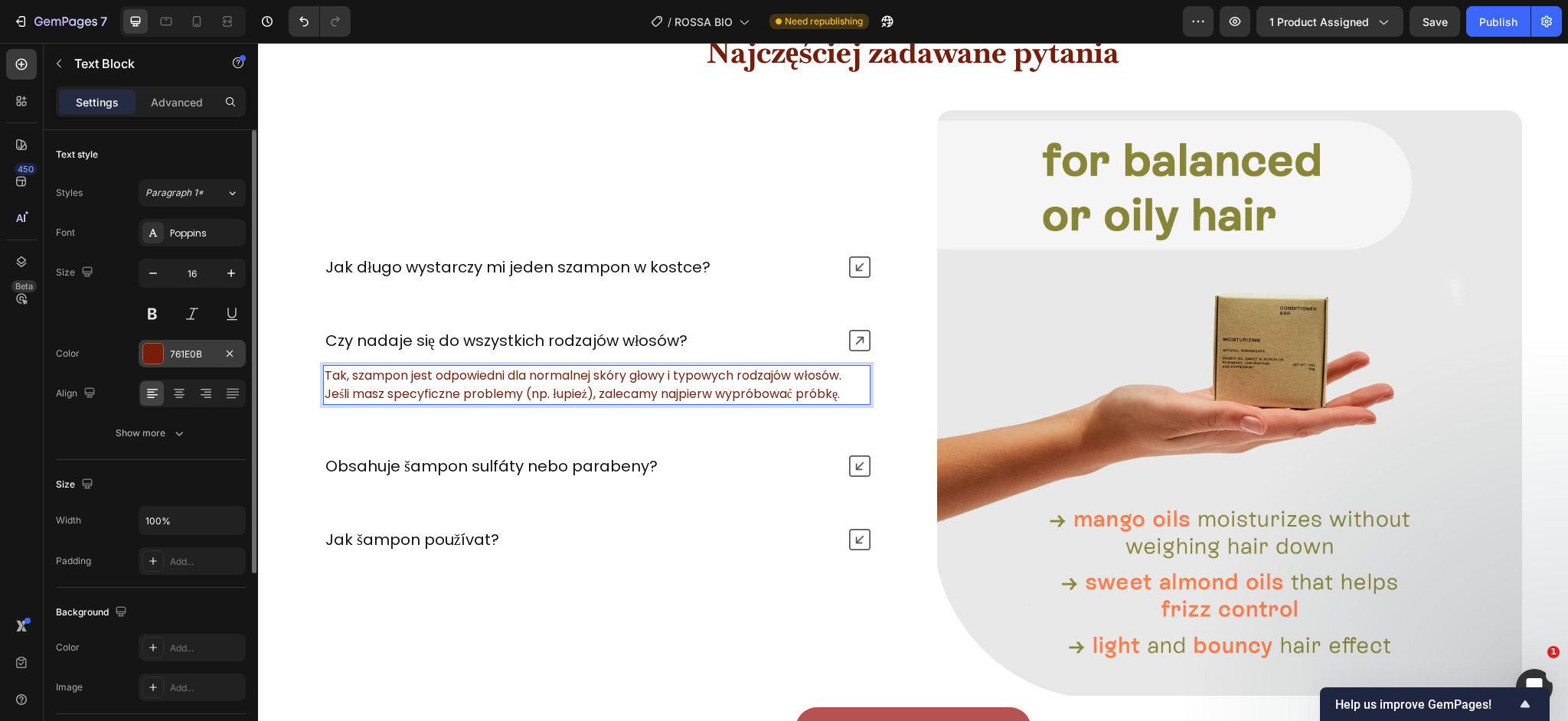
click at [187, 357] on div "761E0B" at bounding box center [192, 355] width 45 height 14
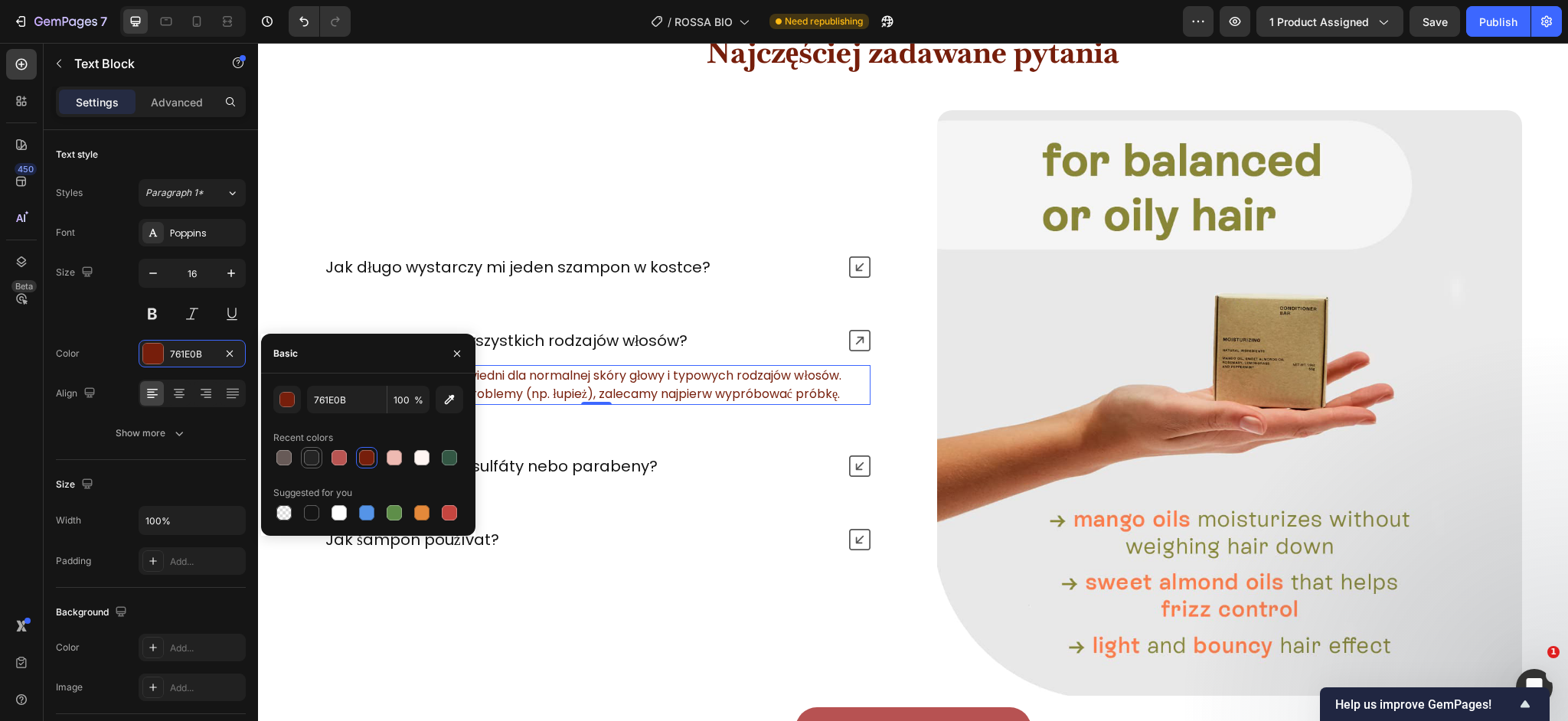
click at [309, 462] on div at bounding box center [312, 458] width 16 height 16
type input "242424"
click at [619, 463] on p "Obsahuje šampon sulfáty nebo parabeny?" at bounding box center [491, 466] width 332 height 19
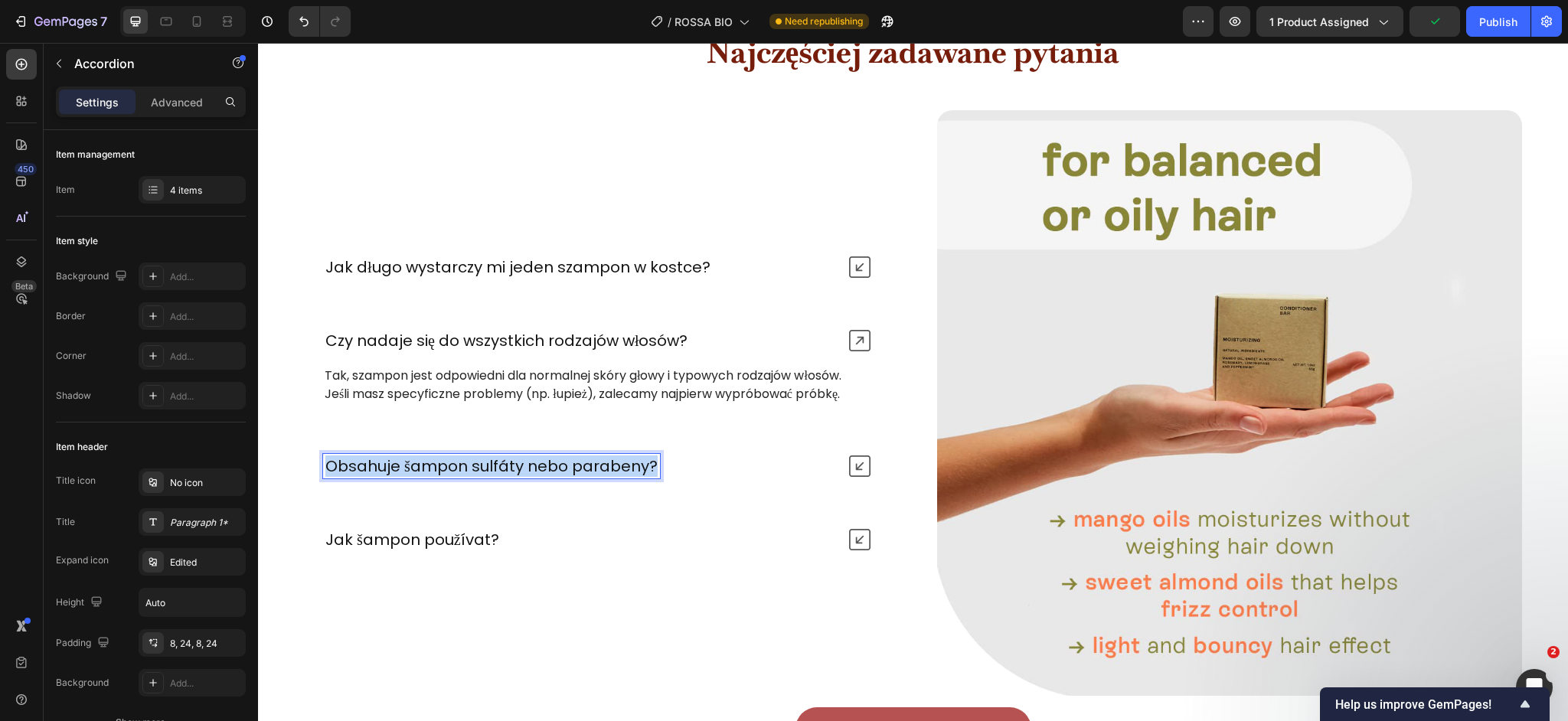
click at [565, 474] on p "Obsahuje šampon sulfáty nebo parabeny?" at bounding box center [491, 466] width 332 height 19
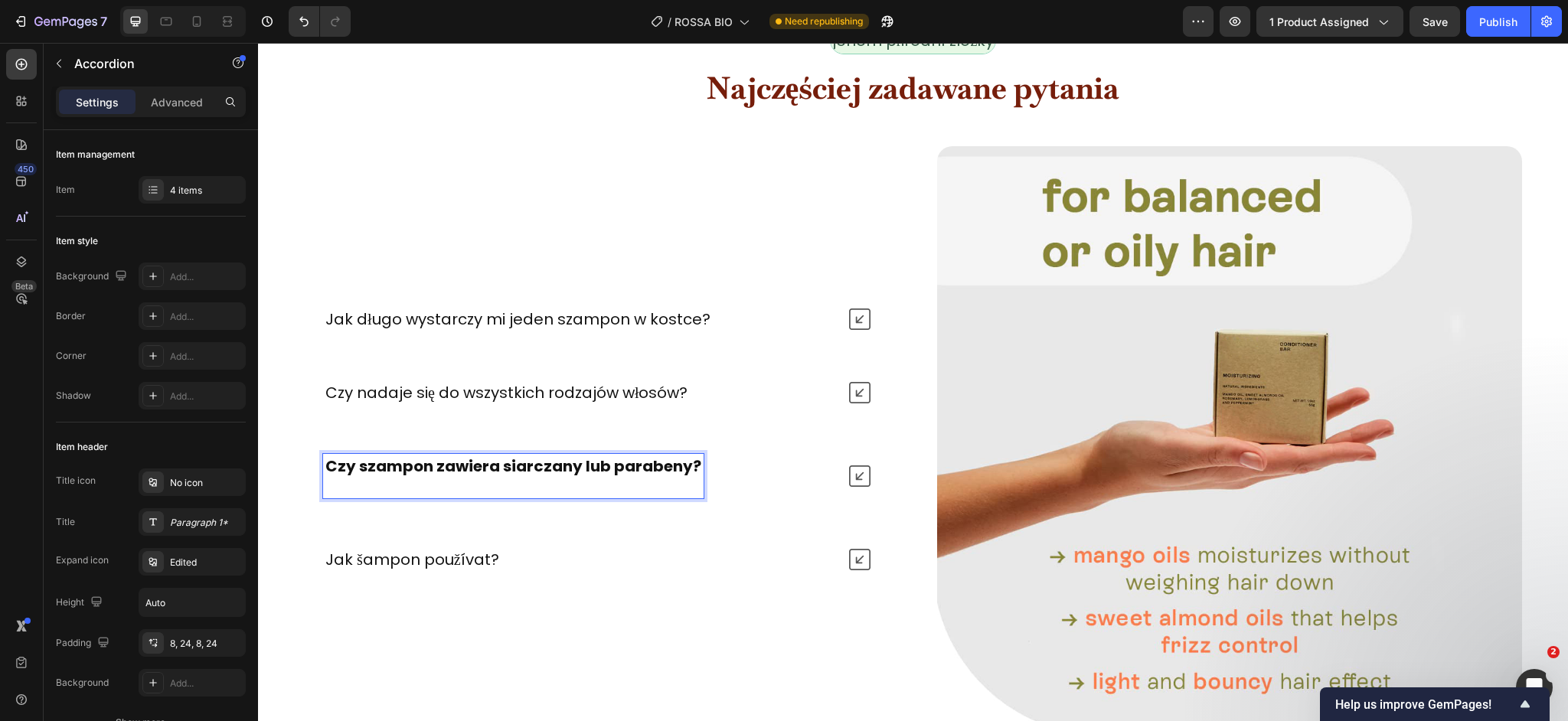
scroll to position [5798, 0]
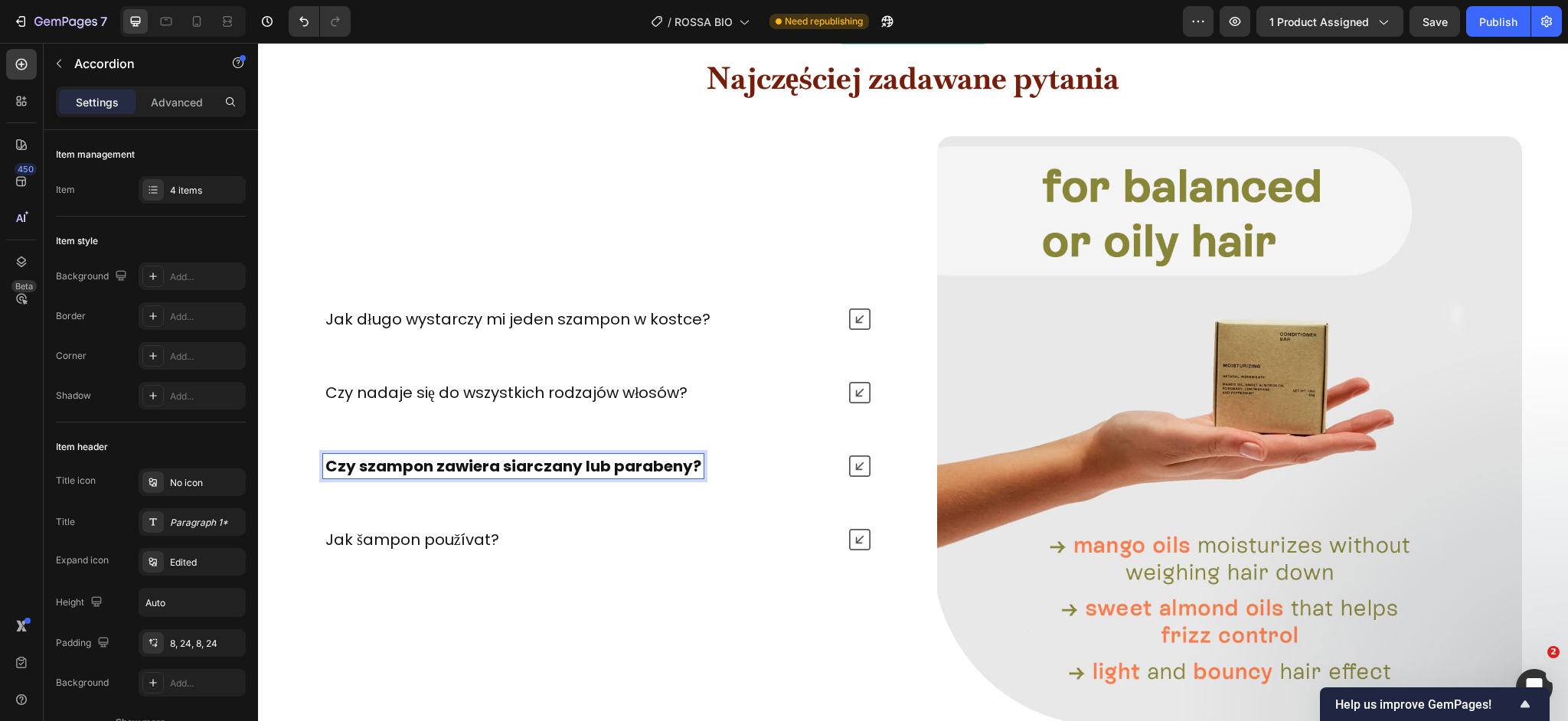
click at [655, 470] on strong "Czy szampon zawiera siarczany lub parabeny?" at bounding box center [514, 466] width 376 height 21
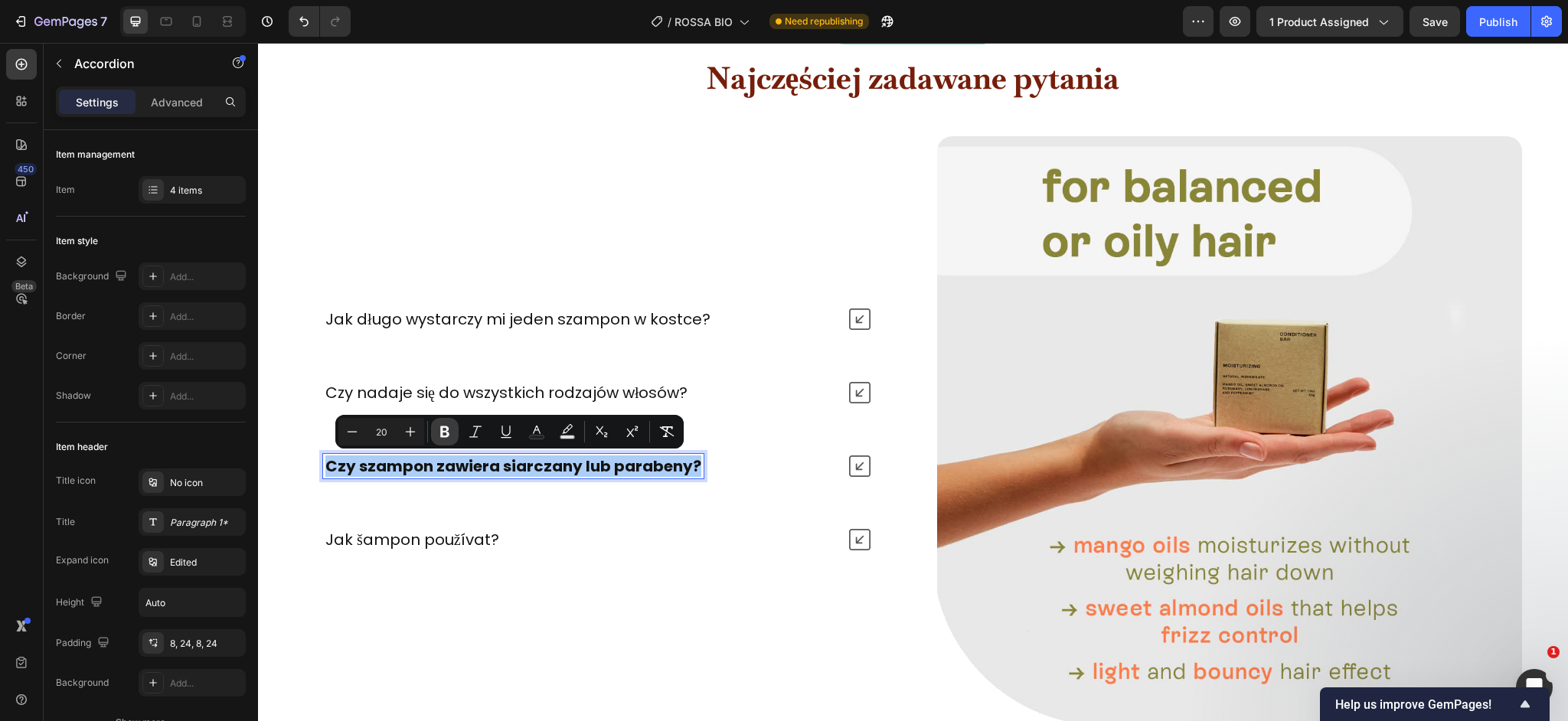
drag, startPoint x: 447, startPoint y: 436, endPoint x: 281, endPoint y: 408, distance: 168.3
click at [447, 436] on icon "Editor contextual toolbar" at bounding box center [444, 433] width 9 height 12
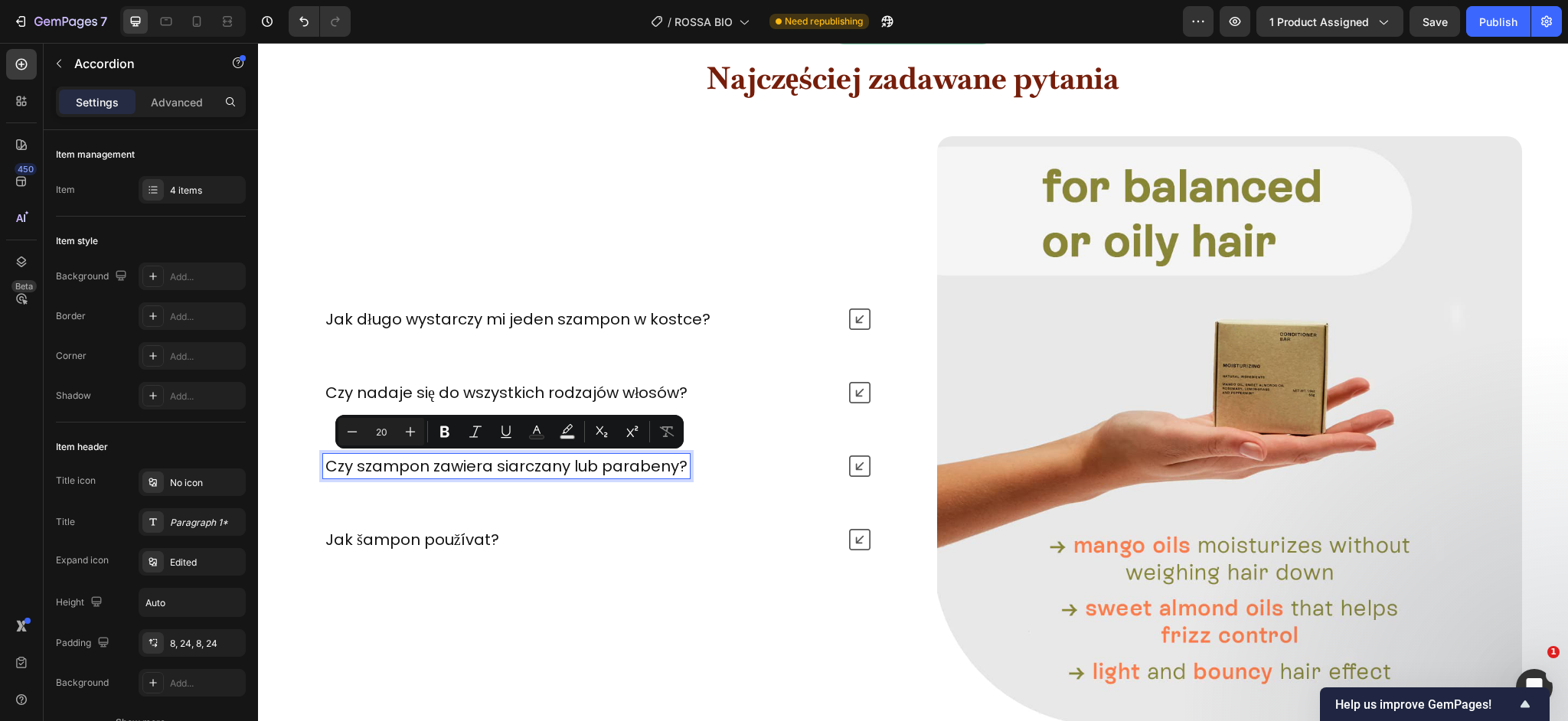
click at [790, 465] on div "Czy szampon zawiera siarczany lub parabeny?" at bounding box center [580, 466] width 514 height 24
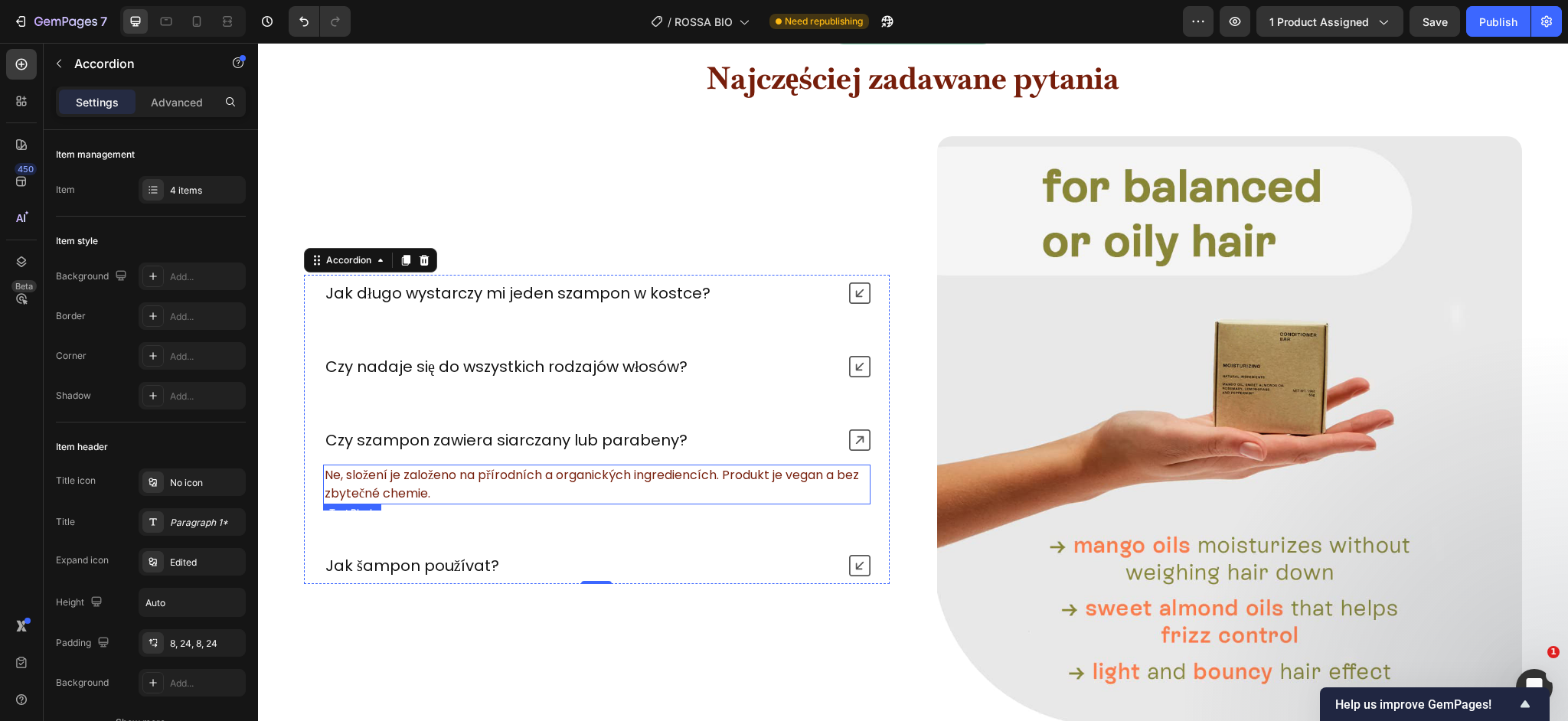
click at [545, 491] on p "Ne, složení je založeno na přírodních a organických ingrediencích. Produkt je v…" at bounding box center [596, 484] width 545 height 37
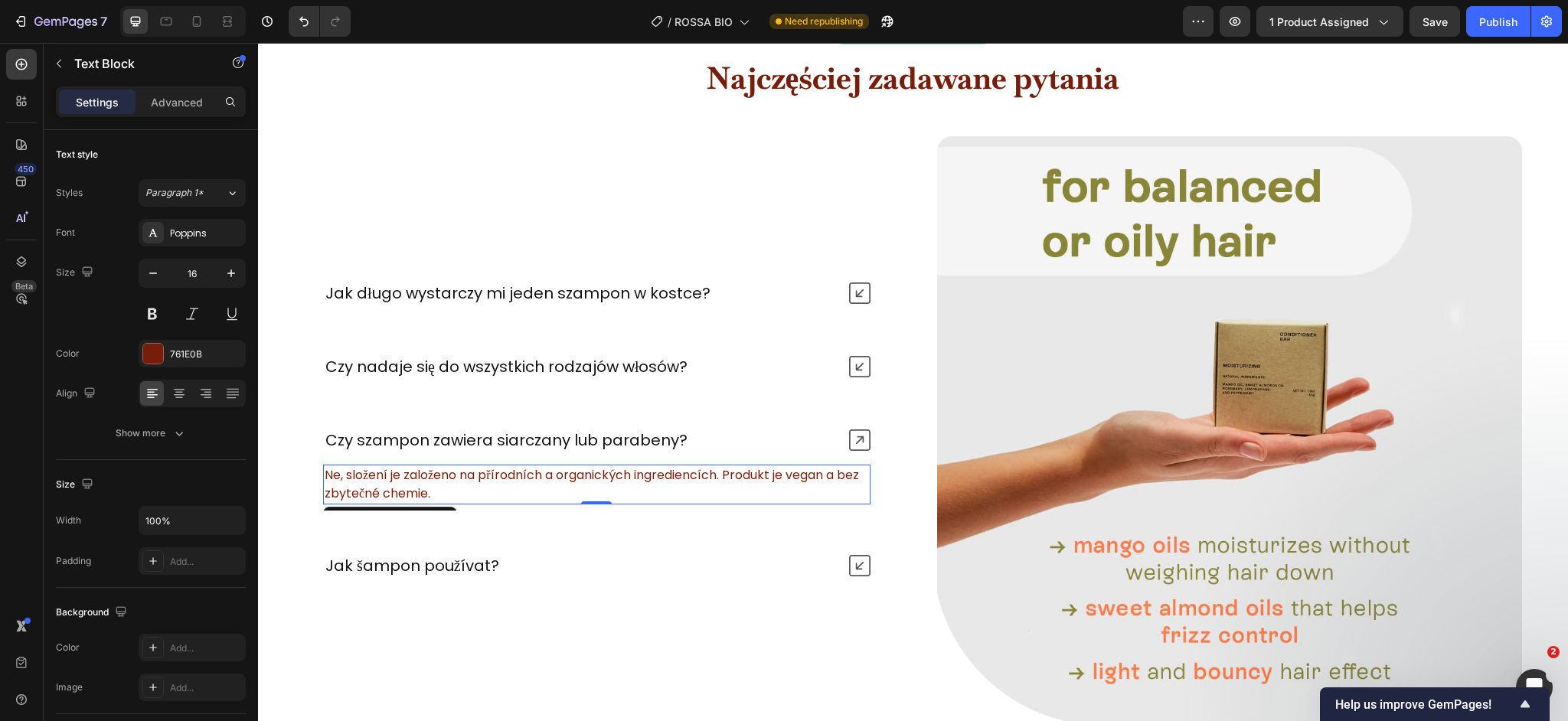
click at [545, 491] on p "Ne, složení je založeno na přírodních a organických ingrediencích. Produkt je v…" at bounding box center [596, 484] width 545 height 37
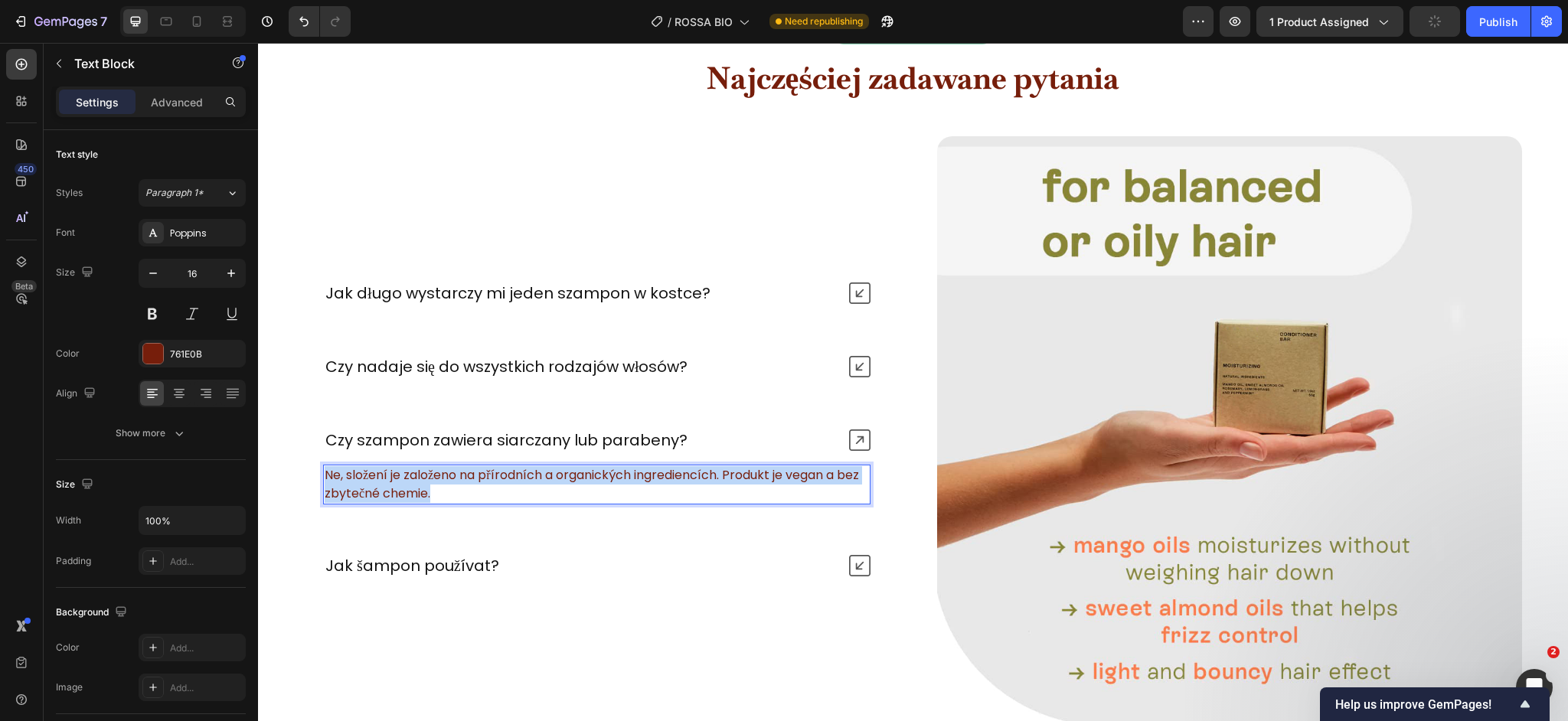
click at [545, 491] on p "Ne, složení je založeno na přírodních a organických ingrediencích. Produkt je v…" at bounding box center [596, 484] width 545 height 37
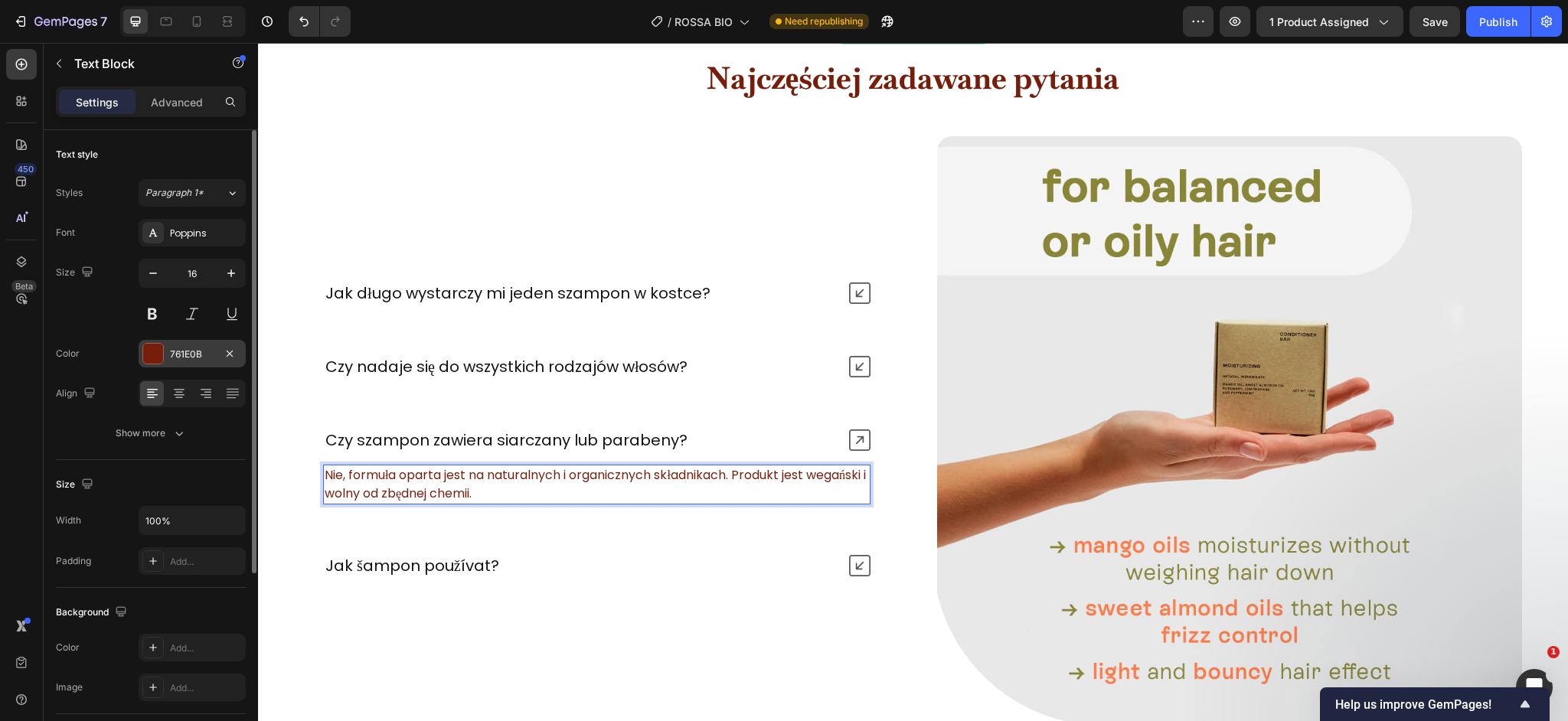
drag, startPoint x: 157, startPoint y: 345, endPoint x: 168, endPoint y: 355, distance: 14.9
click at [157, 345] on div at bounding box center [153, 354] width 19 height 19
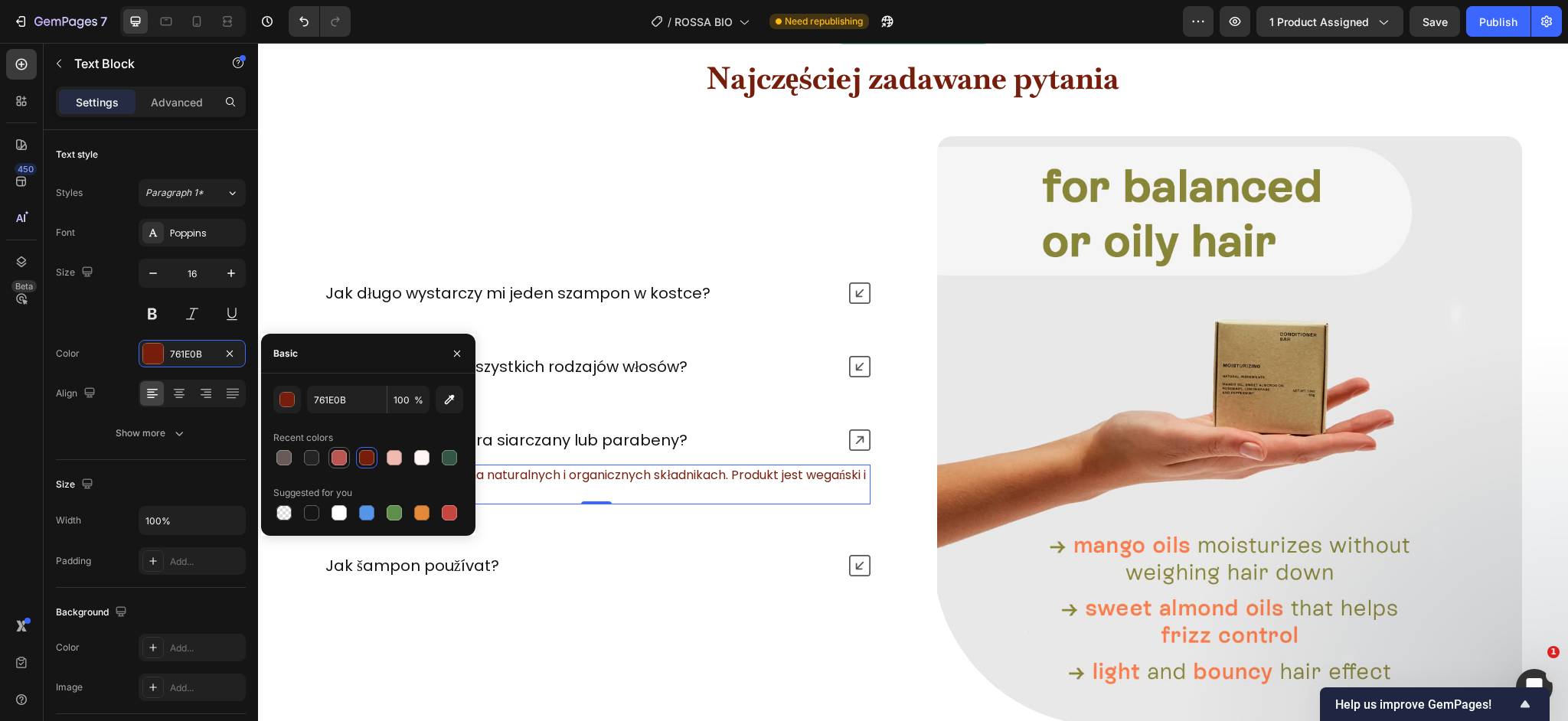
drag, startPoint x: 319, startPoint y: 463, endPoint x: 330, endPoint y: 463, distance: 11.0
click at [319, 463] on div at bounding box center [311, 457] width 19 height 19
type input "242424"
click at [598, 567] on div "Jak šampon používat?" at bounding box center [580, 565] width 514 height 24
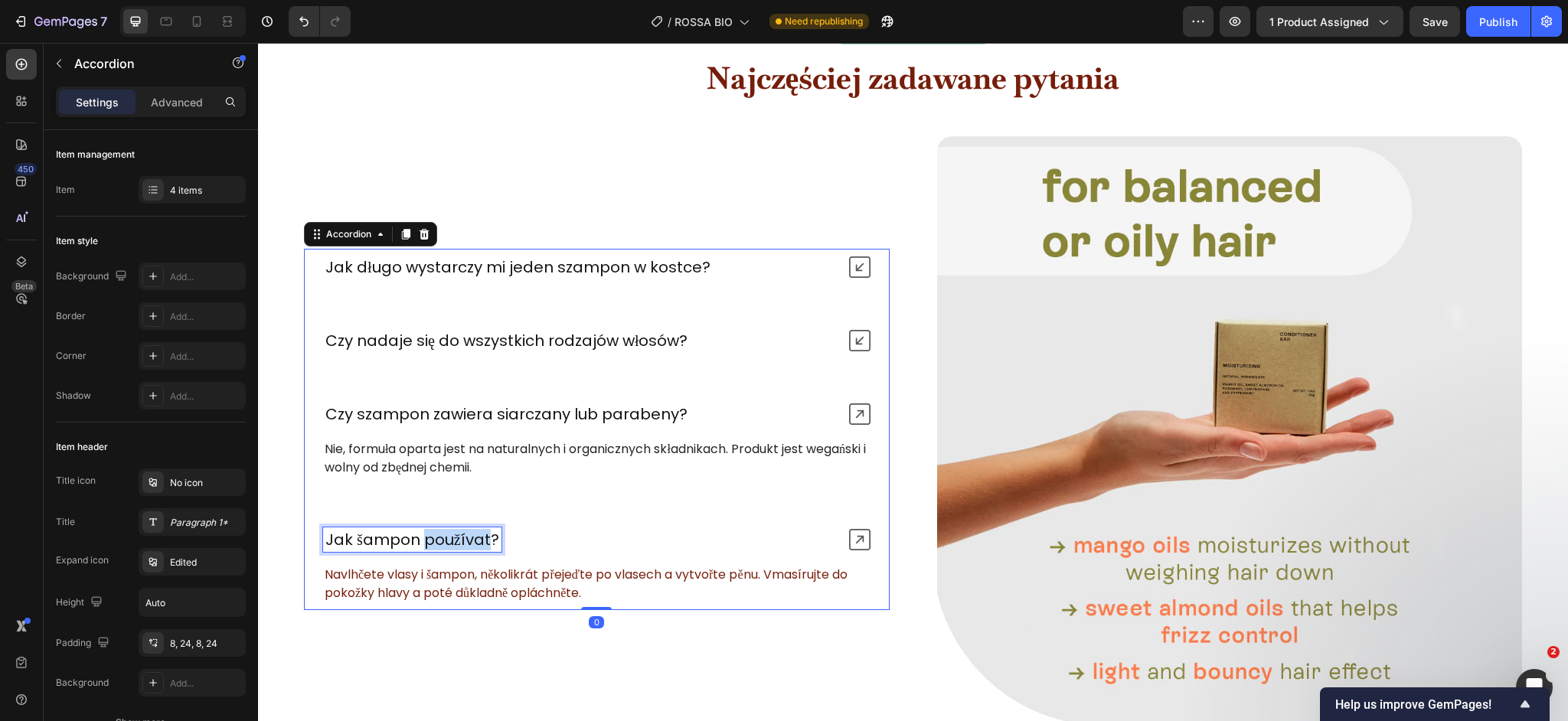
click at [460, 541] on p "Jak šampon používat?" at bounding box center [412, 540] width 173 height 19
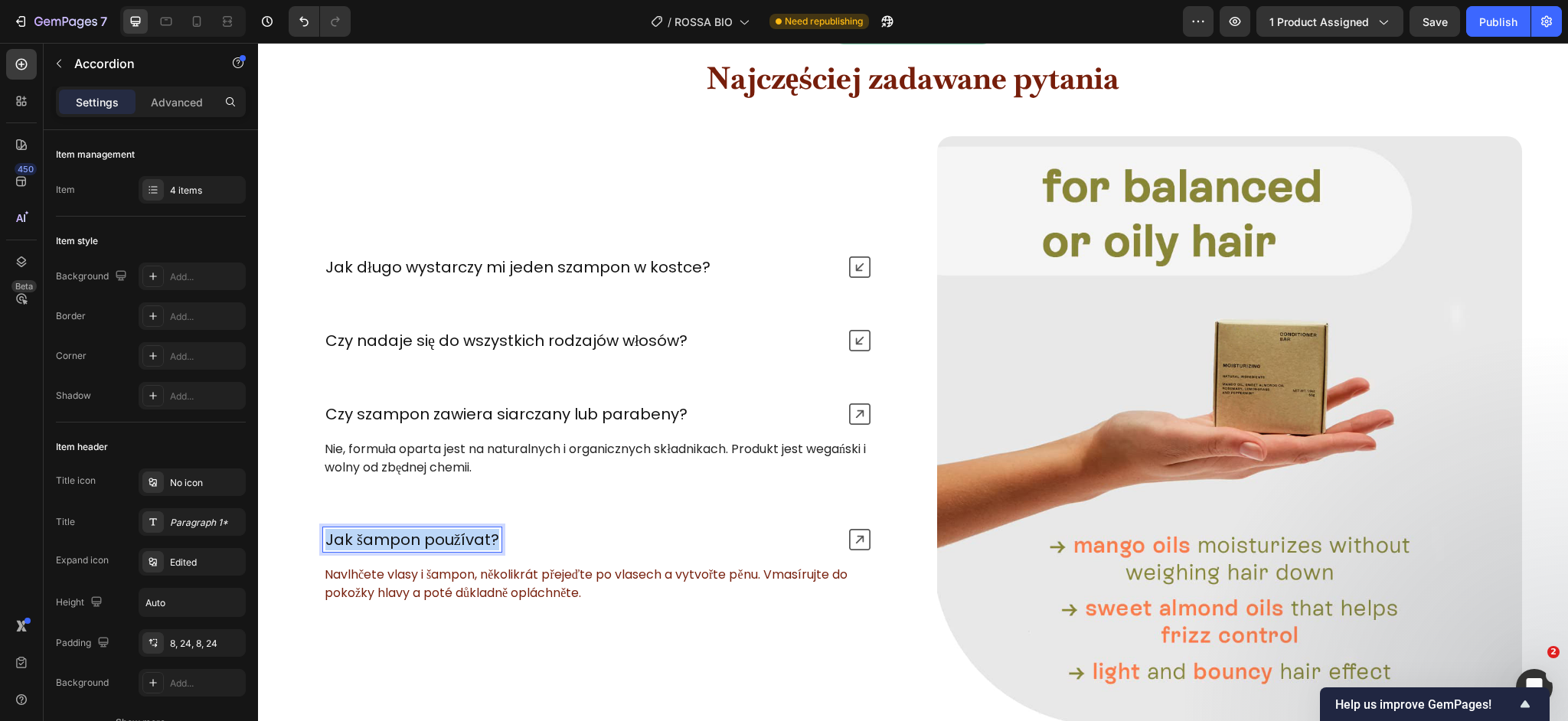
click at [460, 541] on p "Jak šampon používat?" at bounding box center [412, 540] width 173 height 19
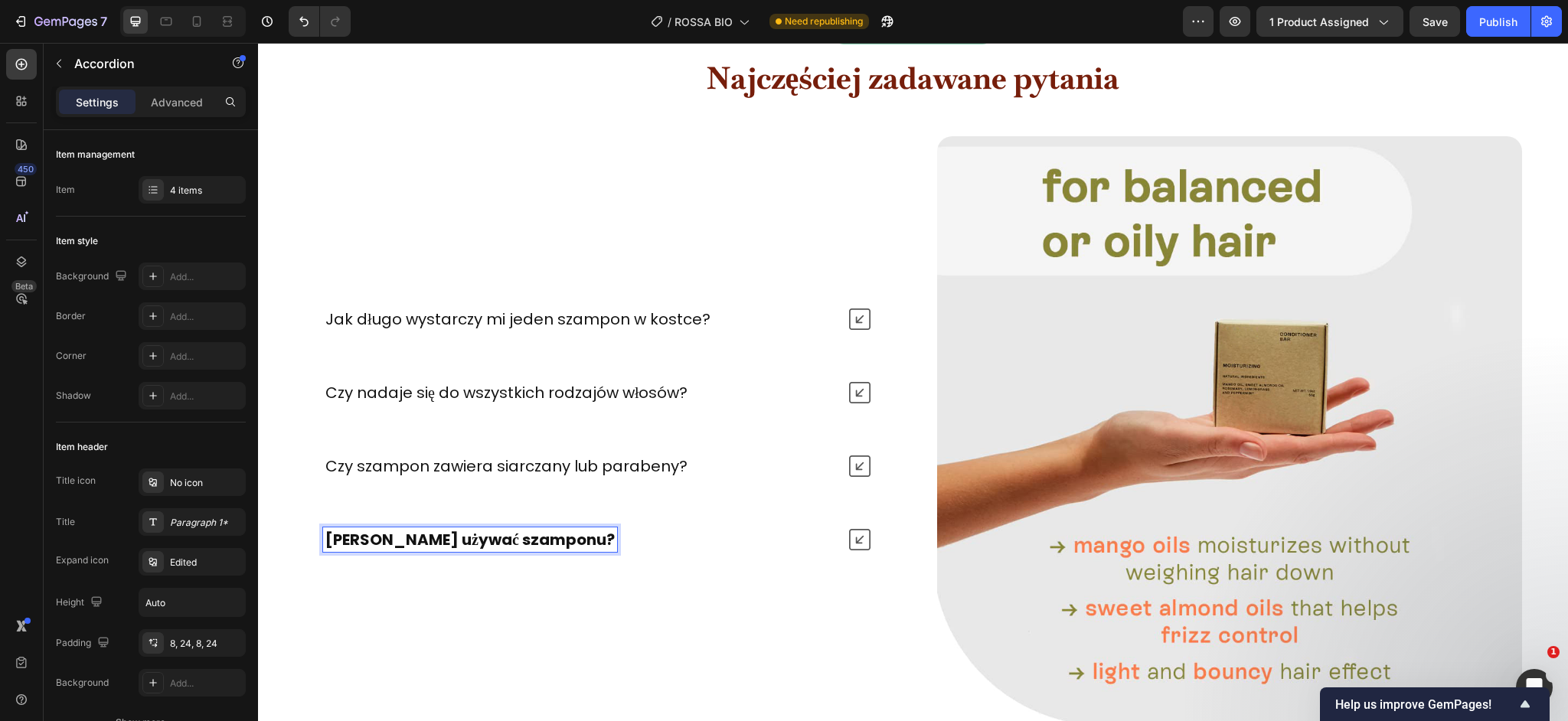
click at [502, 537] on strong "Jak używać szamponu?" at bounding box center [470, 540] width 289 height 21
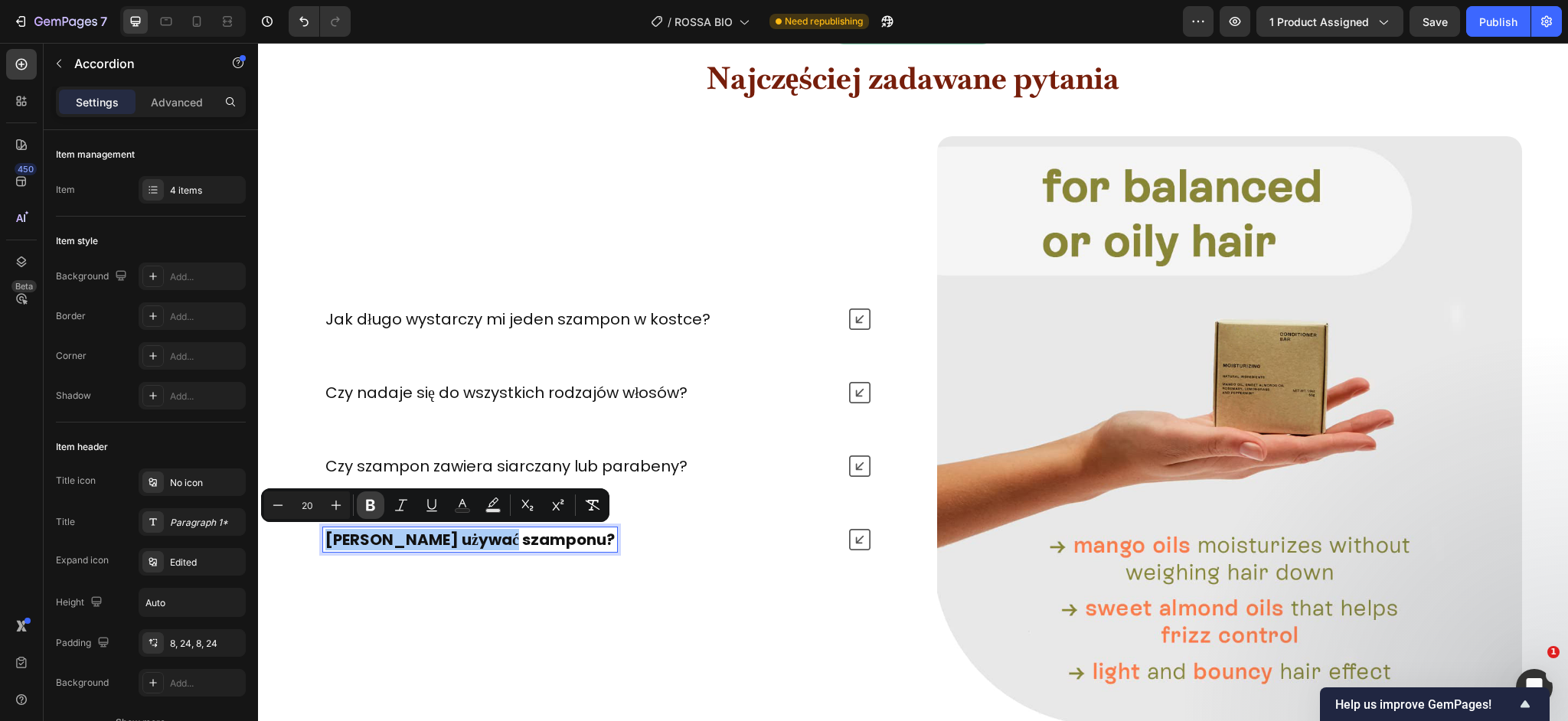
drag, startPoint x: 376, startPoint y: 509, endPoint x: 139, endPoint y: 434, distance: 248.6
click at [376, 509] on icon "Editor contextual toolbar" at bounding box center [370, 506] width 16 height 16
click at [669, 546] on div "Jak używać szamponu?" at bounding box center [580, 539] width 514 height 24
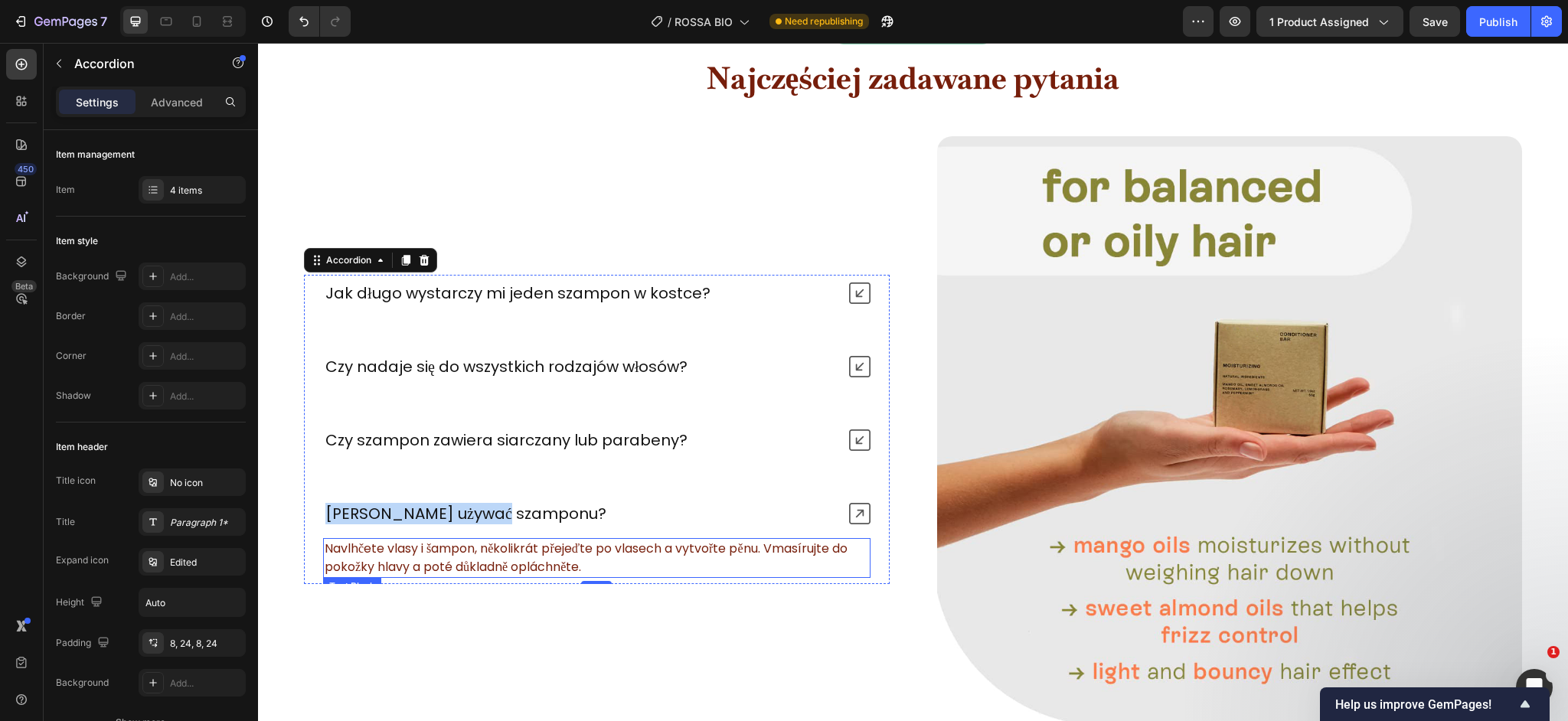
click at [527, 555] on p "Navlhčete vlasy i šampon, několikrát přejeďte po vlasech a vytvořte pěnu. Vmasí…" at bounding box center [596, 558] width 545 height 37
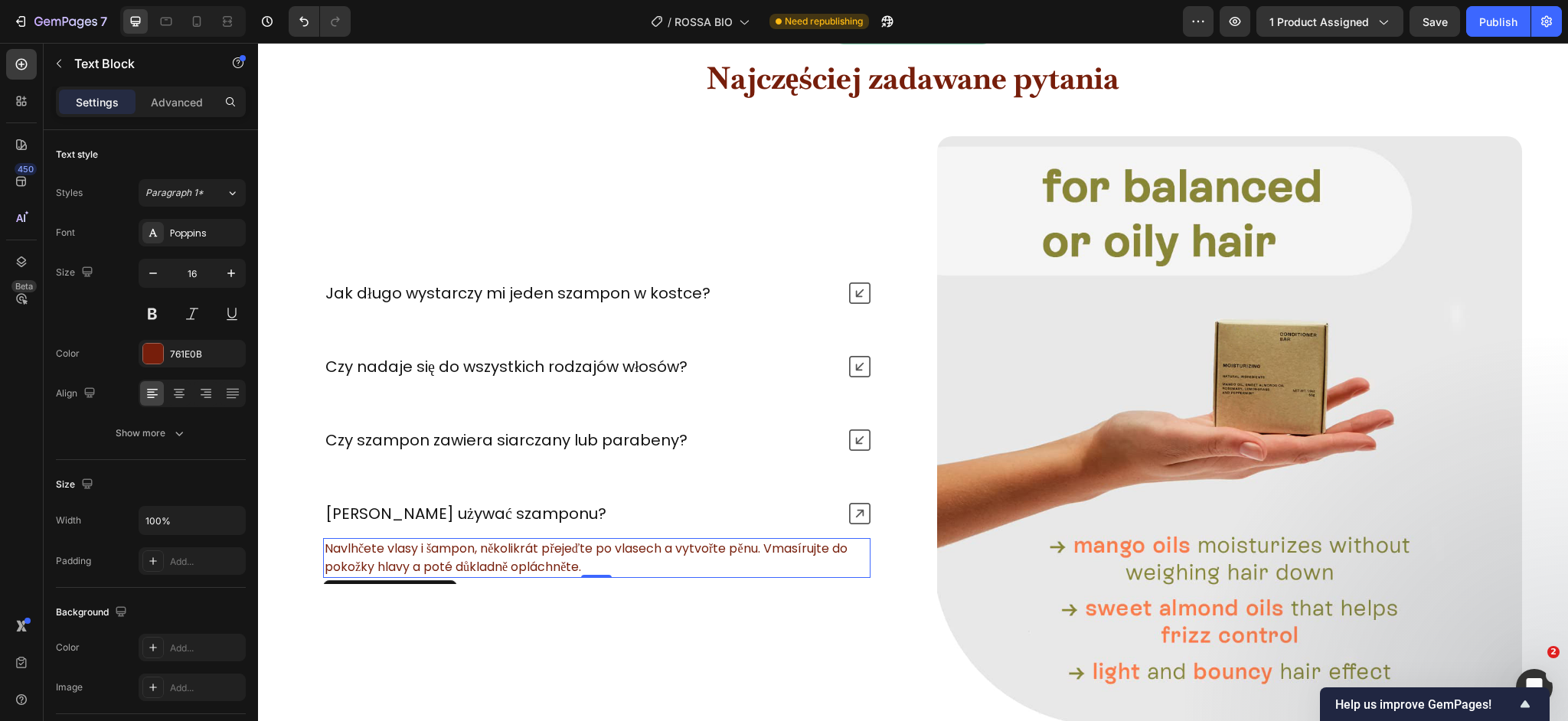
click at [527, 555] on p "Navlhčete vlasy i šampon, několikrát přejeďte po vlasech a vytvořte pěnu. Vmasí…" at bounding box center [596, 558] width 545 height 37
click at [179, 358] on div "761E0B" at bounding box center [192, 355] width 45 height 14
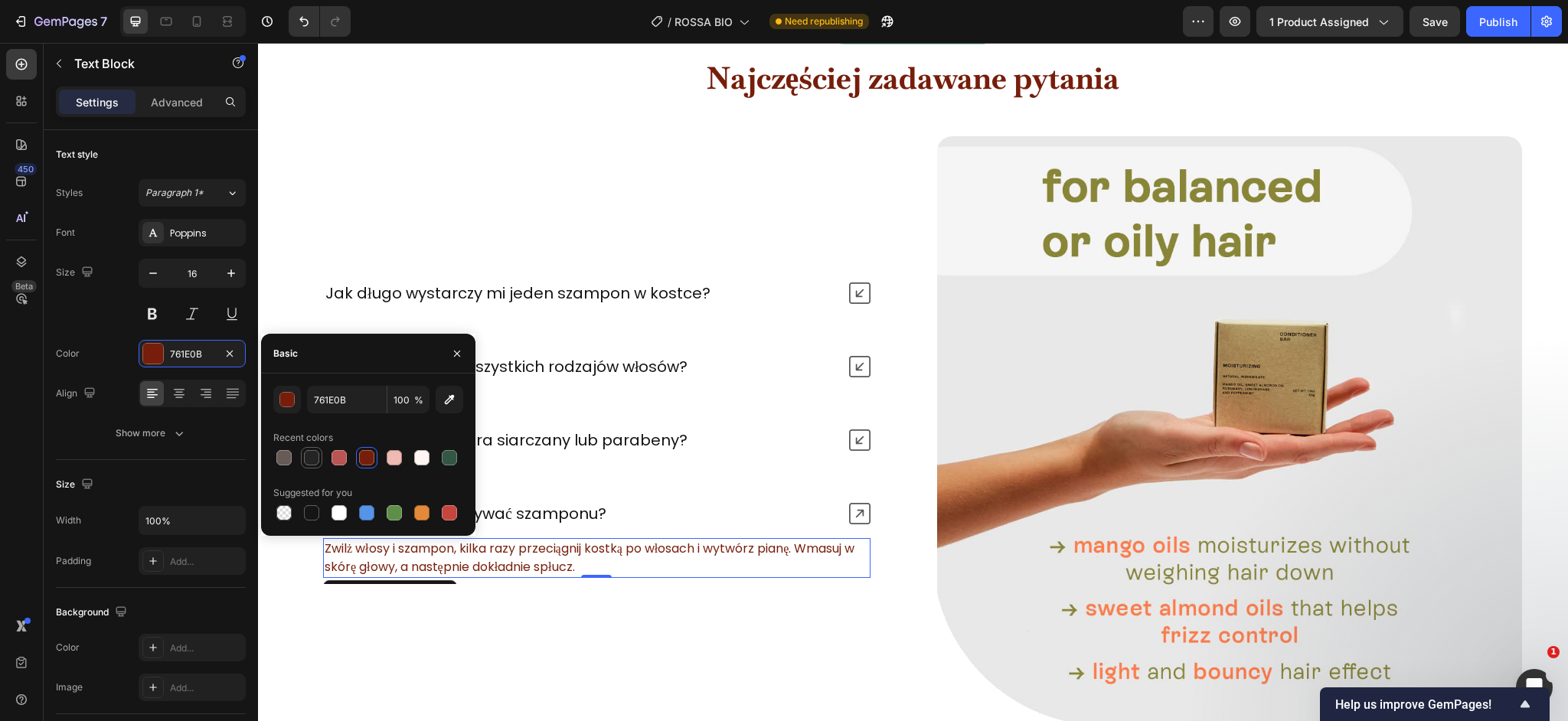
click at [316, 459] on div at bounding box center [312, 458] width 16 height 16
type input "242424"
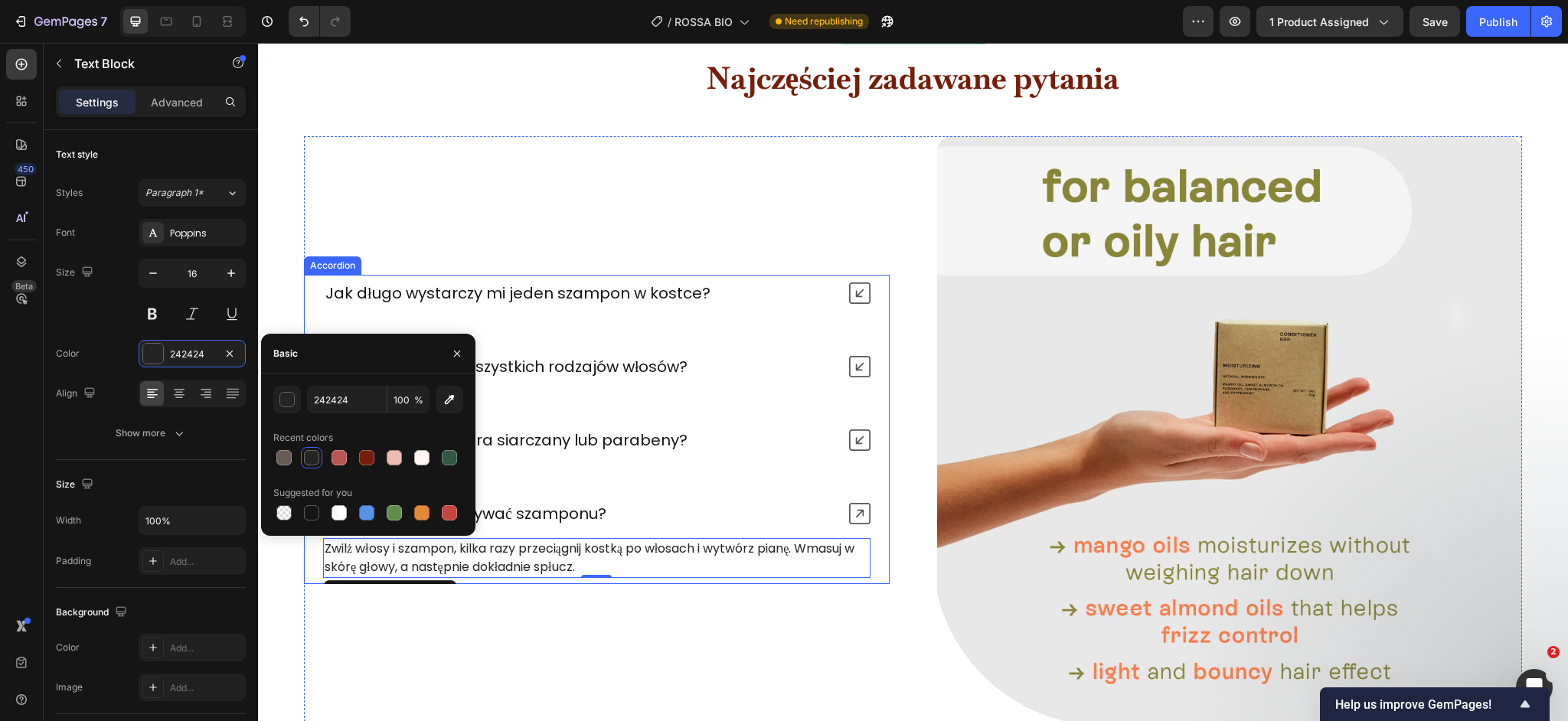
click at [727, 448] on div "Czy szampon zawiera siarczany lub parabeny?" at bounding box center [580, 439] width 514 height 24
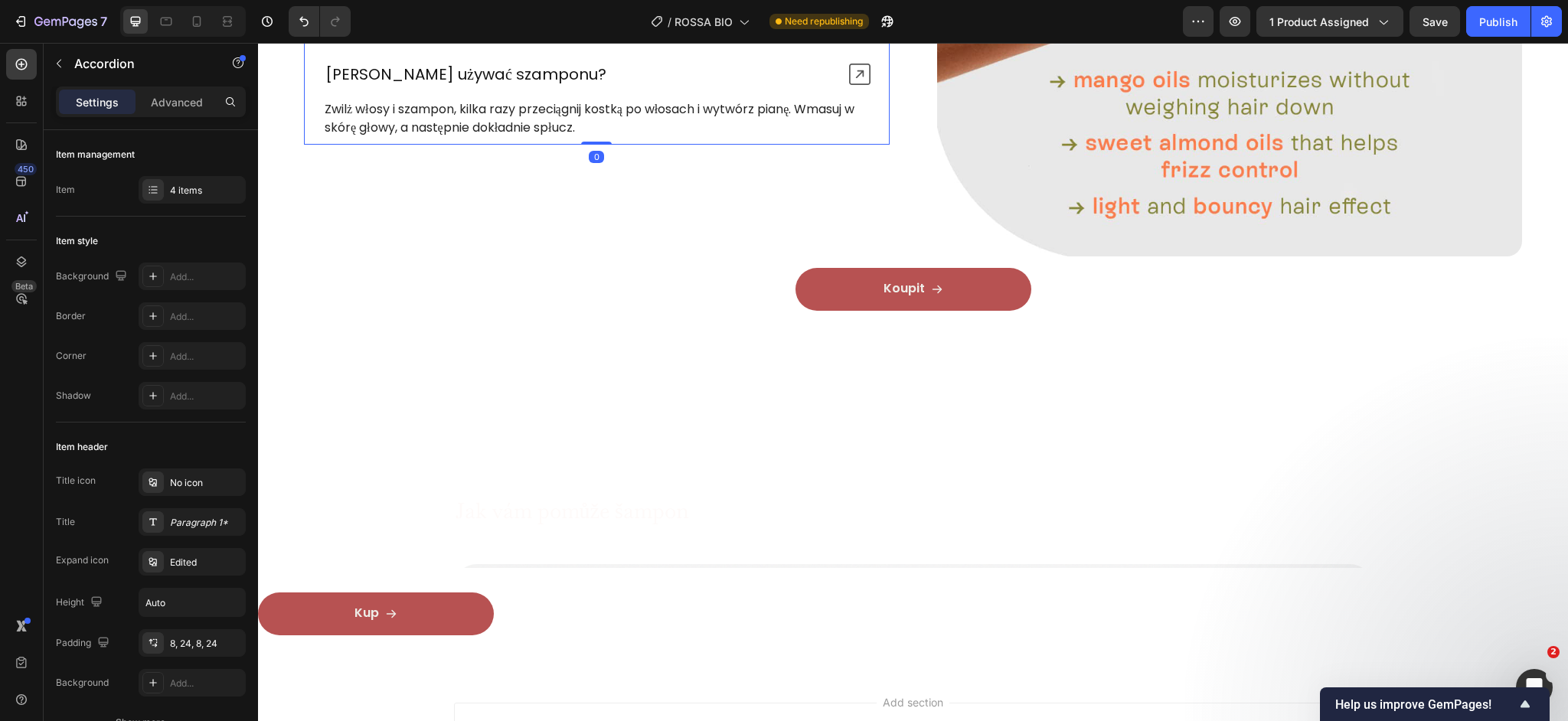
scroll to position [6311, 0]
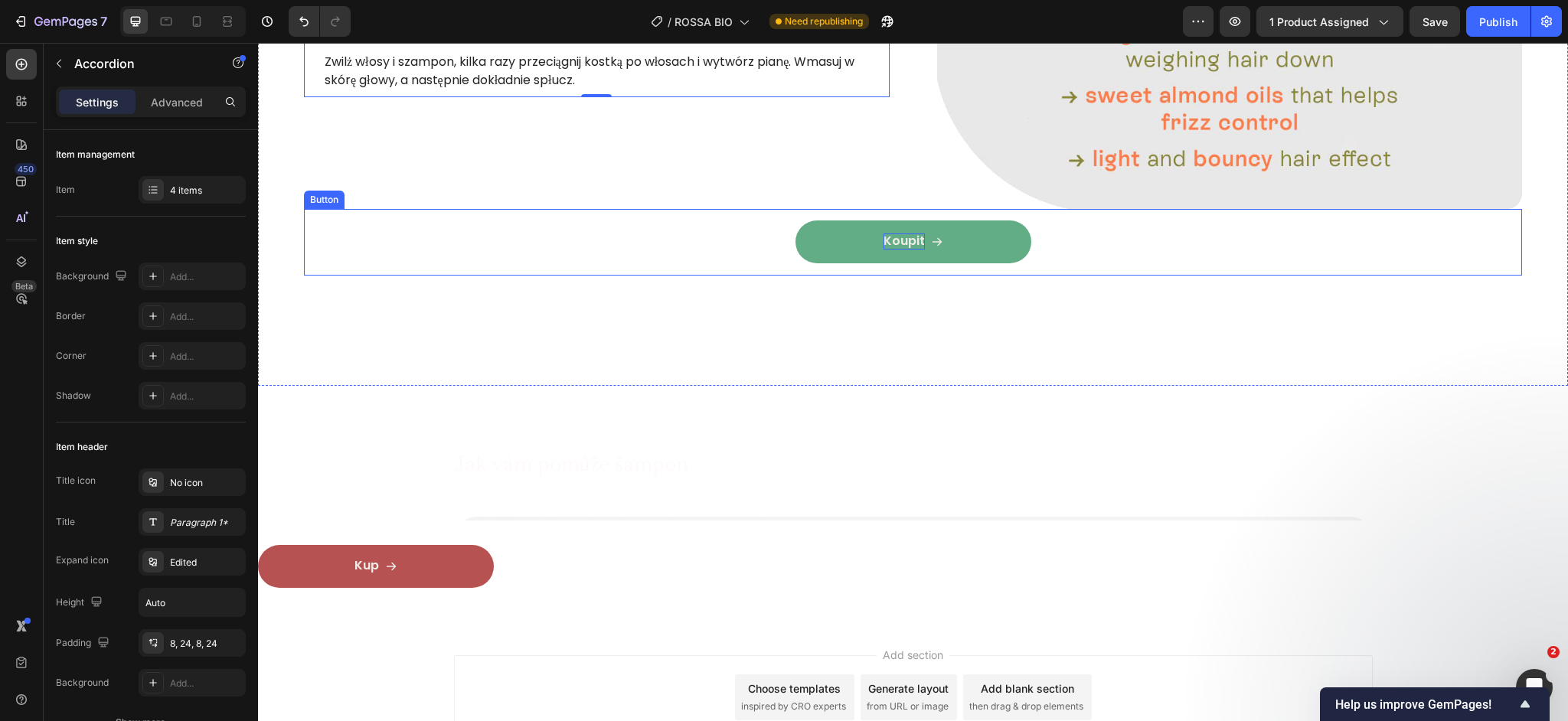
click at [901, 235] on p "Koupit" at bounding box center [904, 242] width 41 height 16
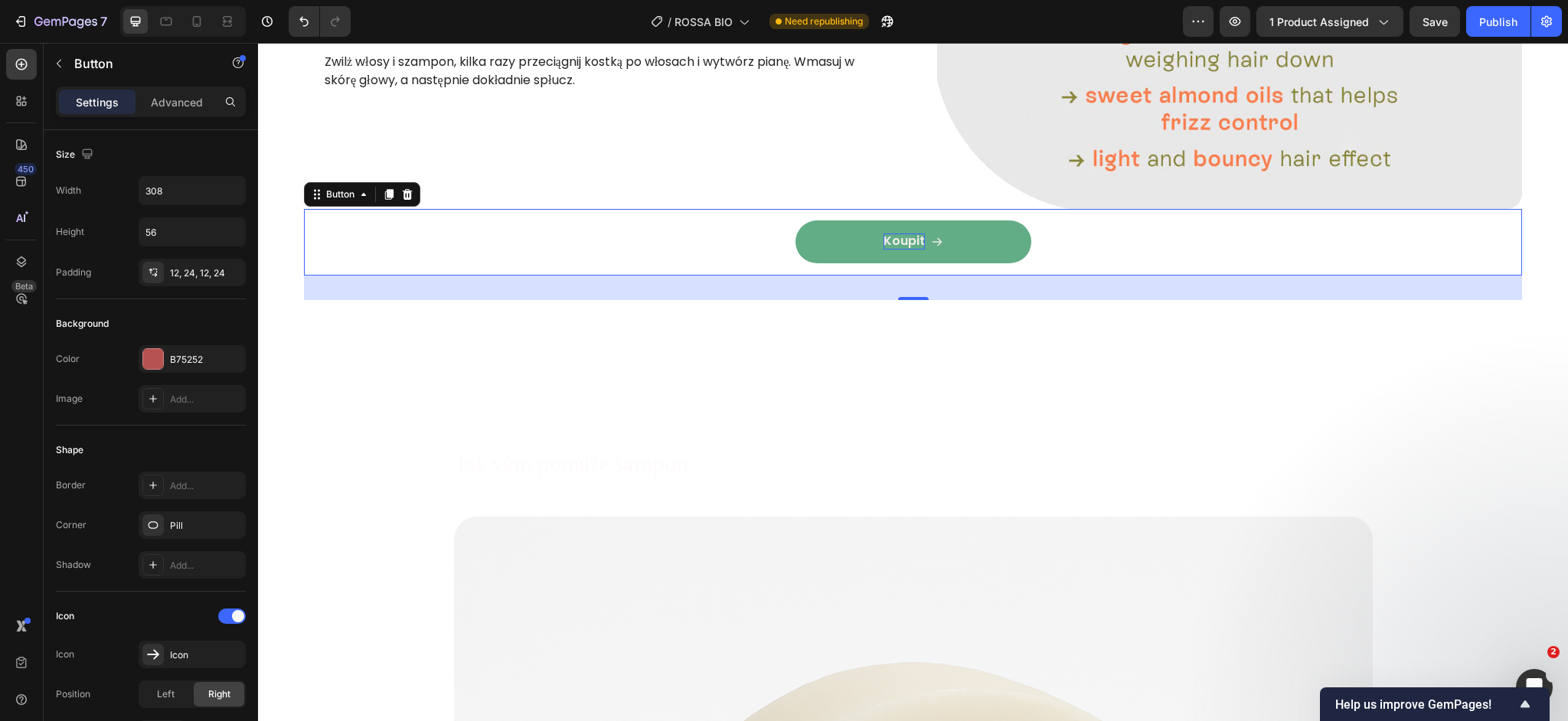
click at [901, 235] on p "Koupit" at bounding box center [904, 242] width 41 height 16
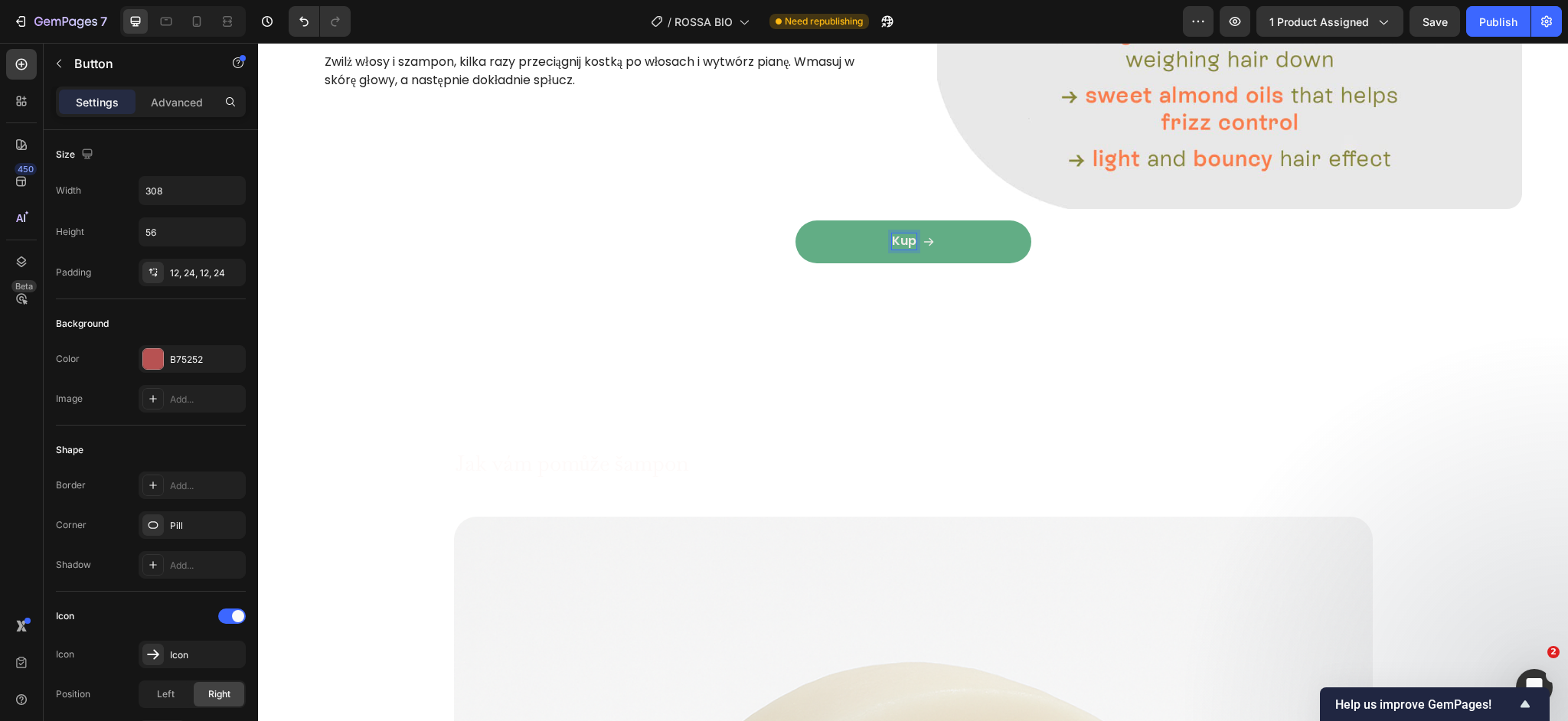
click at [584, 238] on div "Kup Button 32" at bounding box center [913, 242] width 1218 height 66
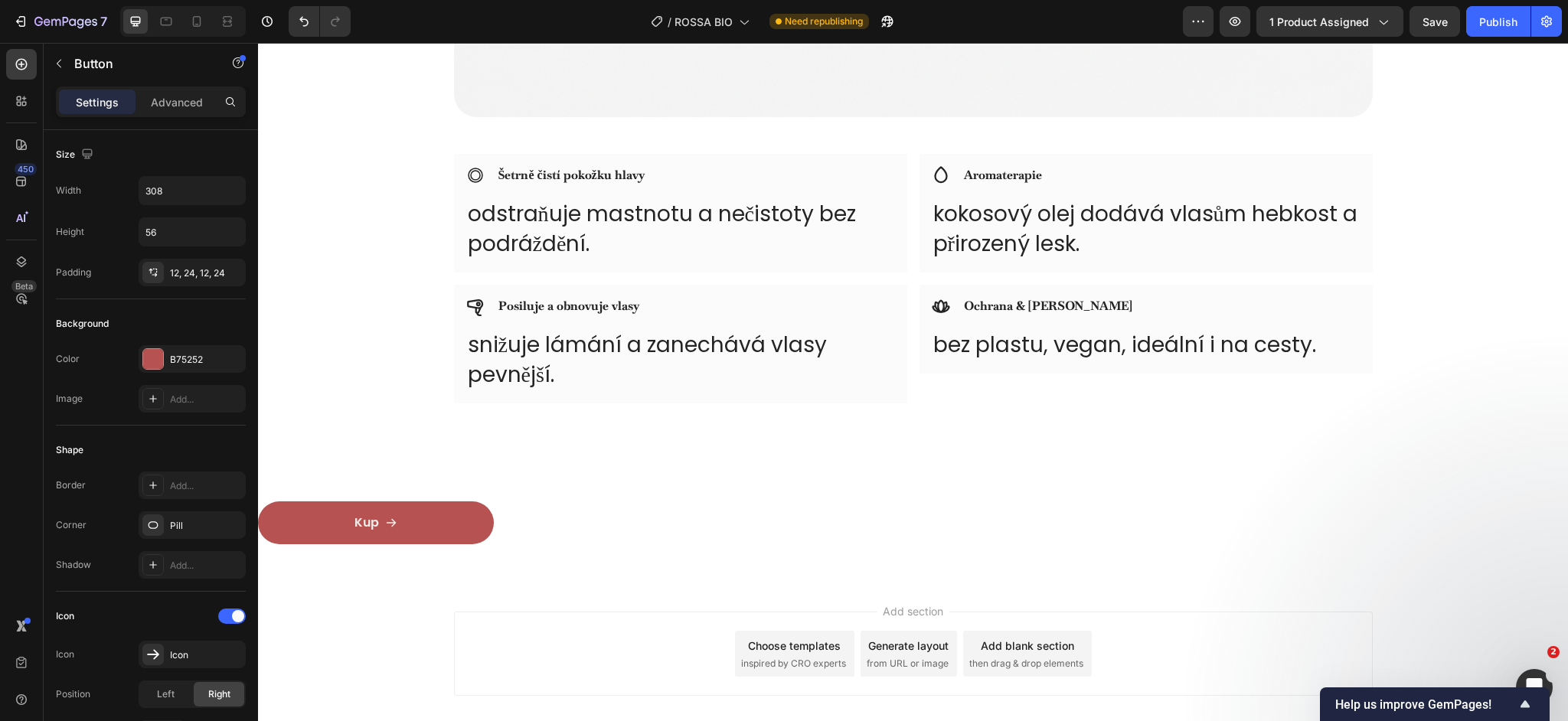
scroll to position [7630, 0]
click at [559, 171] on strong "Šetrně čistí pokožku hlavy" at bounding box center [571, 173] width 146 height 16
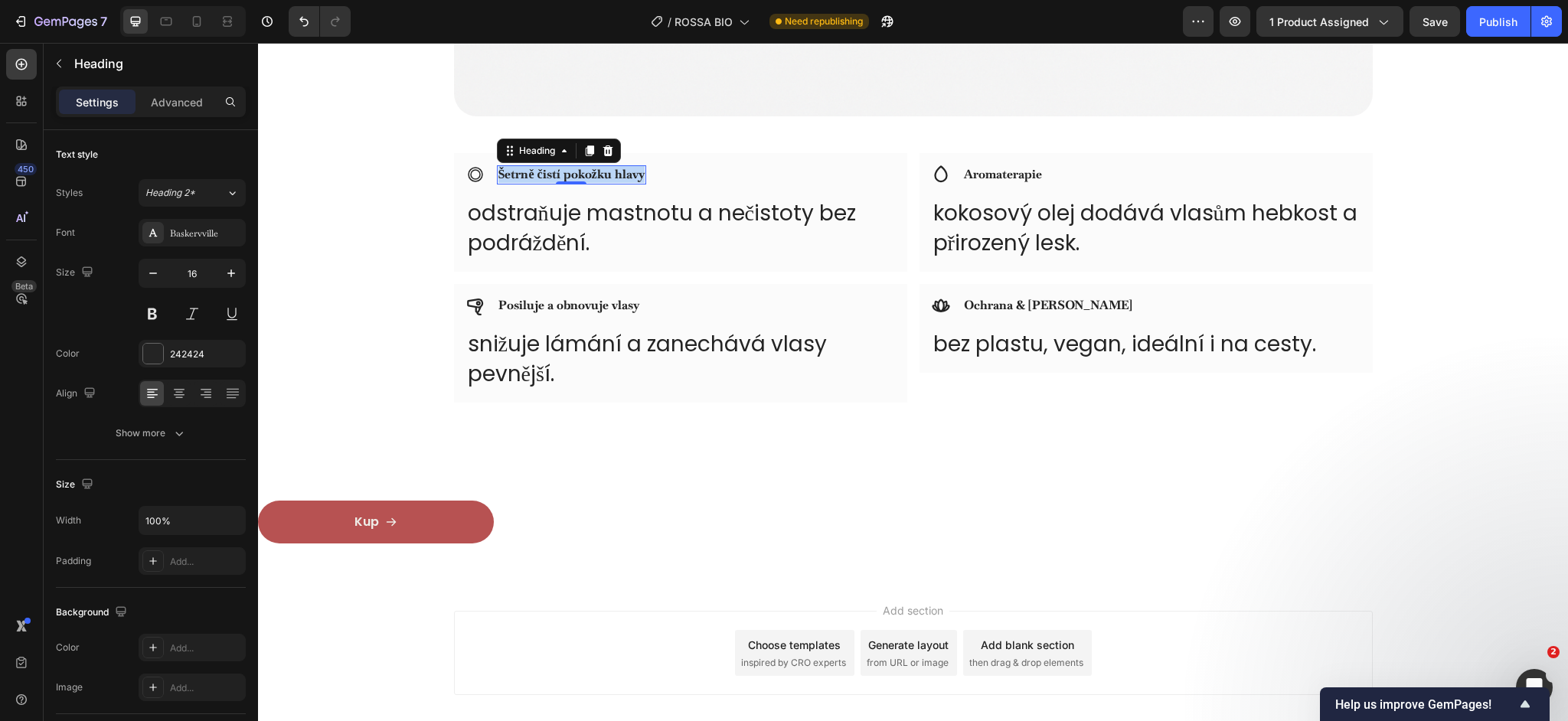
click at [559, 171] on strong "Šetrně čistí pokožku hlavy" at bounding box center [571, 173] width 146 height 16
click at [1043, 175] on div "Icon Aromaterapie Heading Row" at bounding box center [1146, 175] width 429 height 19
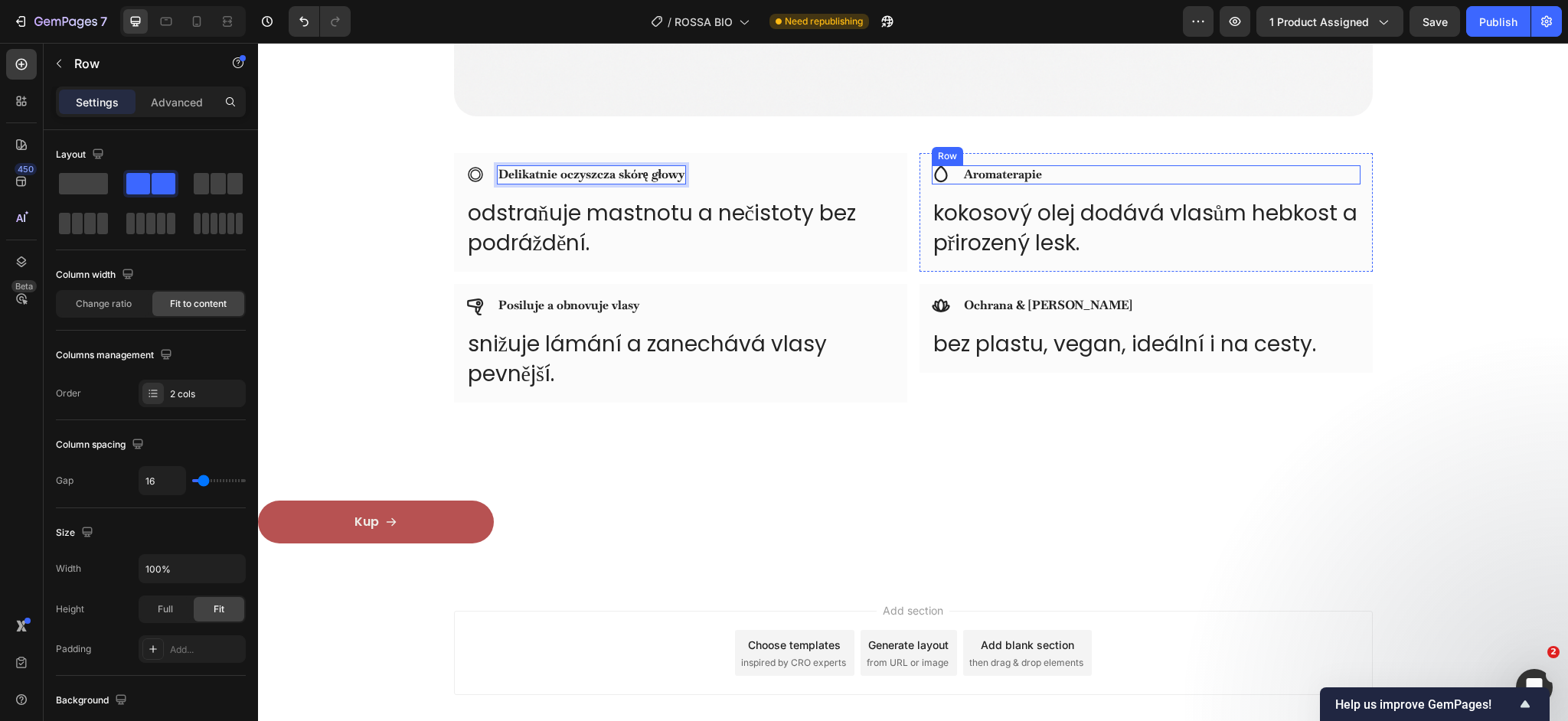
click at [1043, 175] on div "Icon Aromaterapie Heading Row" at bounding box center [1146, 175] width 429 height 19
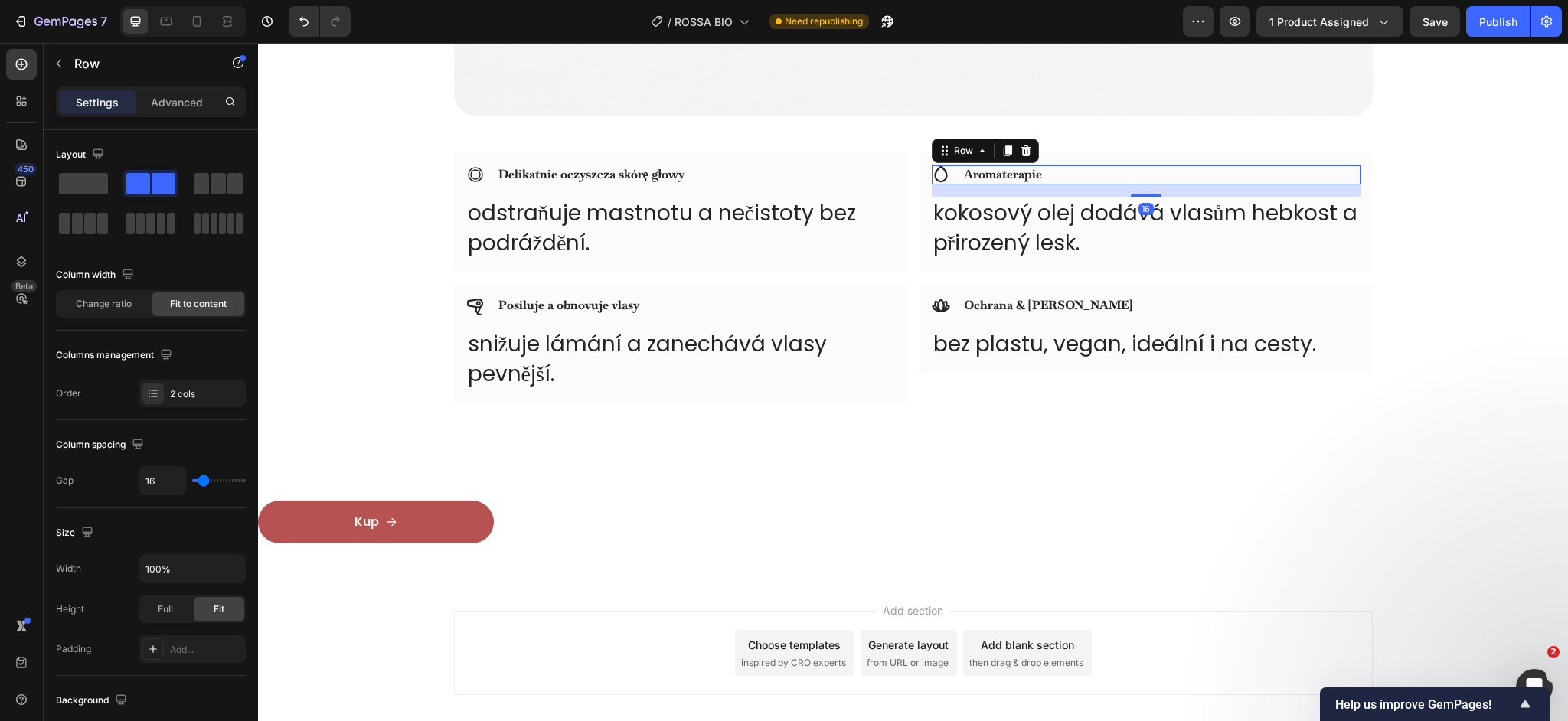
click at [1043, 175] on div "Icon Aromaterapie Heading Row 16" at bounding box center [1146, 175] width 429 height 19
click at [1037, 175] on strong "Aromaterapie" at bounding box center [1003, 173] width 78 height 16
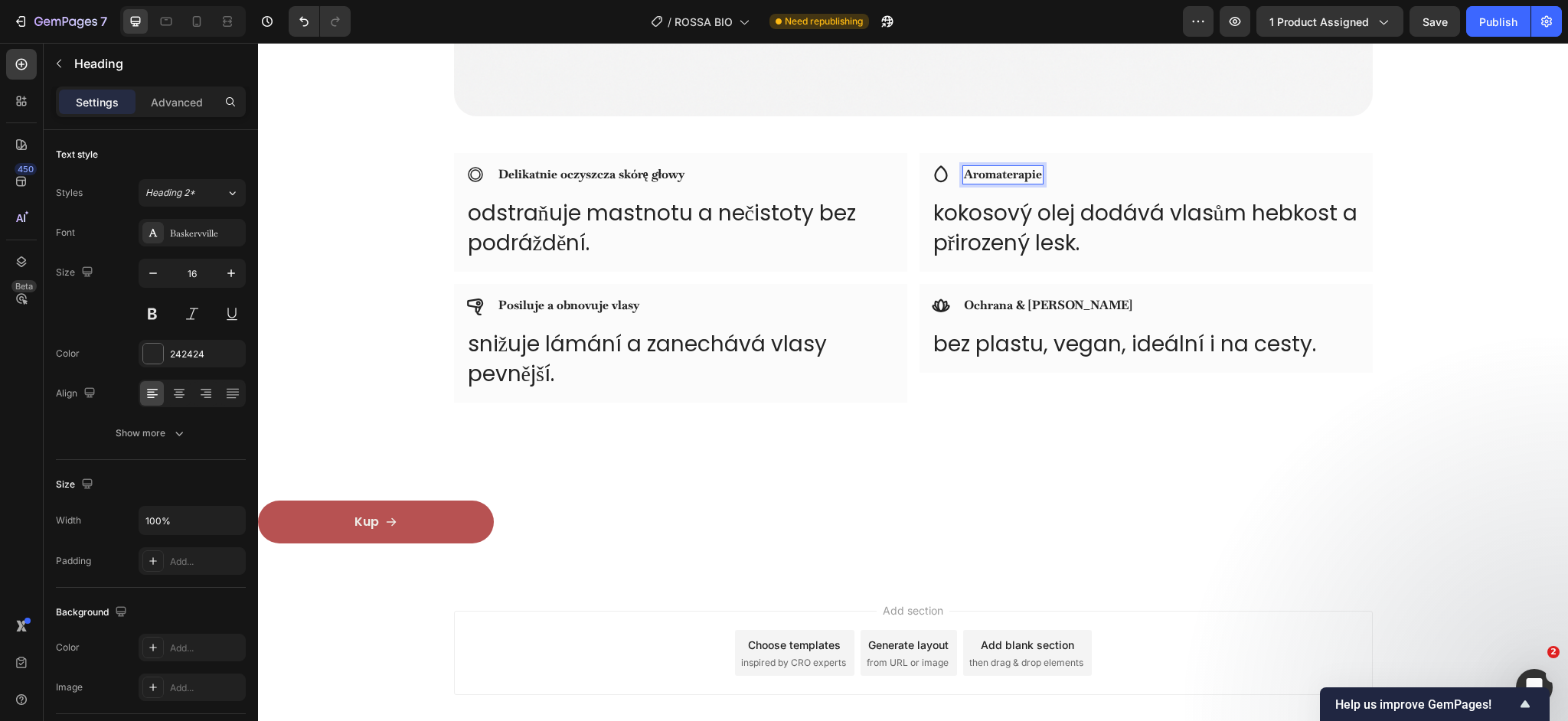
click at [1037, 175] on strong "Aromaterapie" at bounding box center [1003, 173] width 78 height 16
click at [1022, 222] on p "kokosový olej dodává vlasům hebkost a přirozený lesk." at bounding box center [1146, 227] width 426 height 59
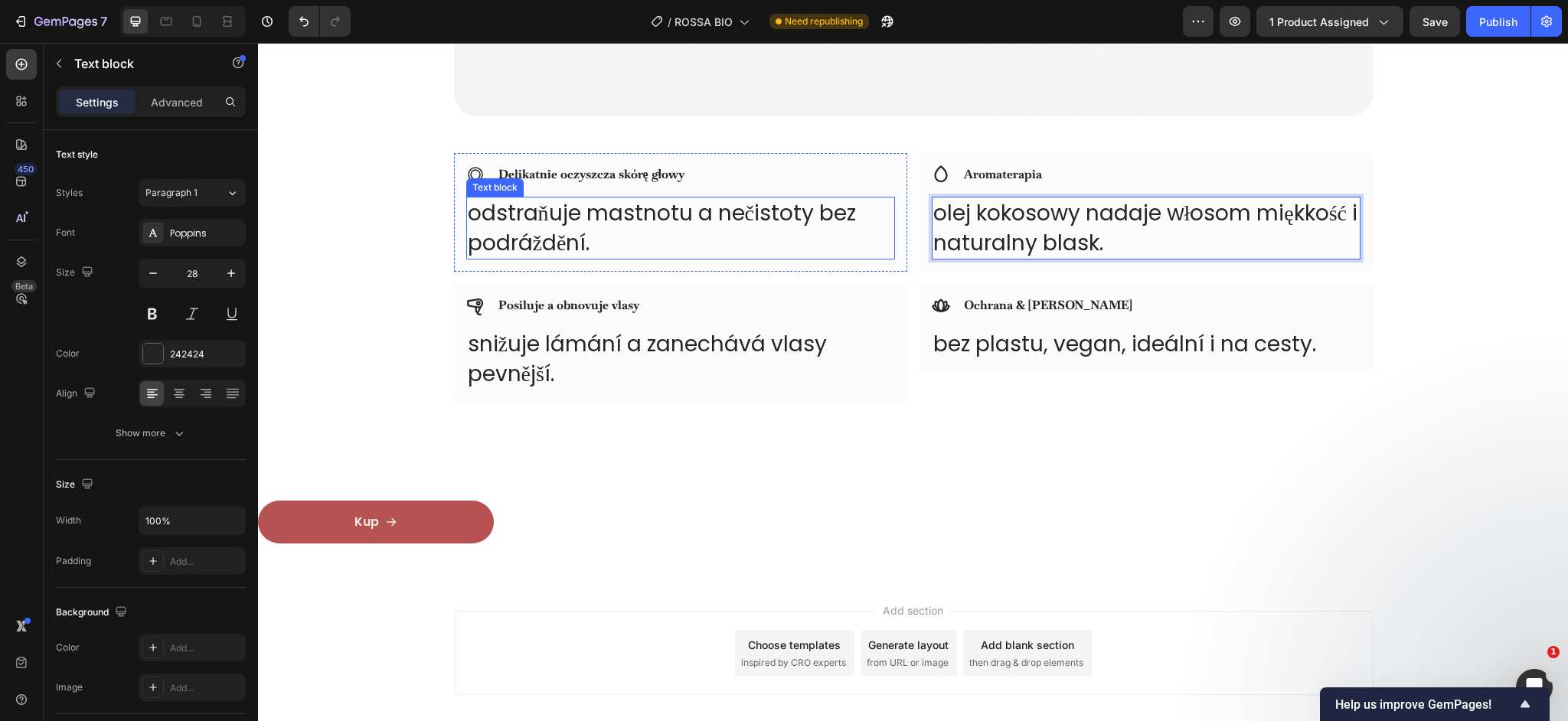
click at [569, 219] on p "odstraňuje mastnotu a nečistoty bez podráždění." at bounding box center [680, 227] width 426 height 59
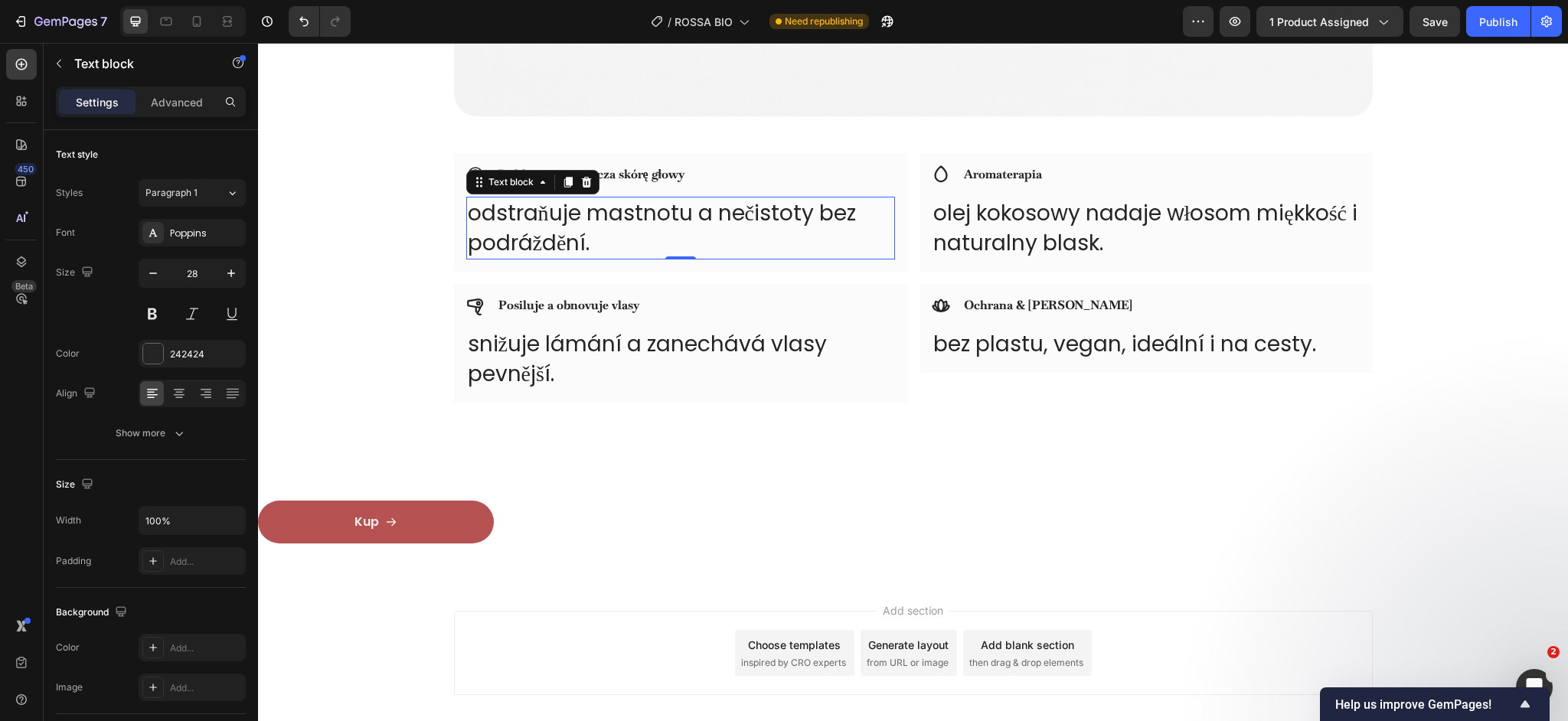
click at [569, 219] on p "odstraňuje mastnotu a nečistoty bez podráždění." at bounding box center [680, 227] width 426 height 59
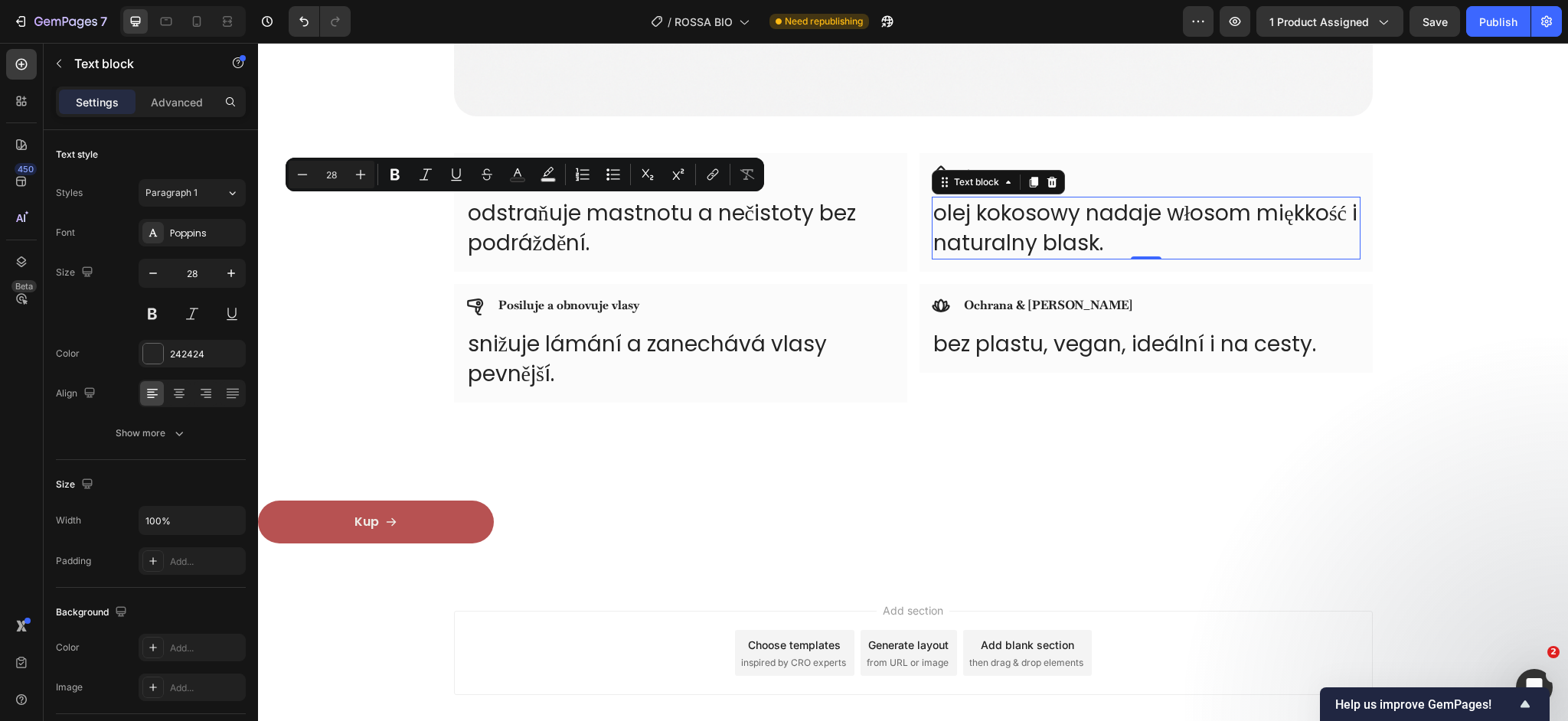
click at [1005, 216] on p "olej kokosowy nadaje włosom miękkość i naturalny blask." at bounding box center [1146, 227] width 426 height 59
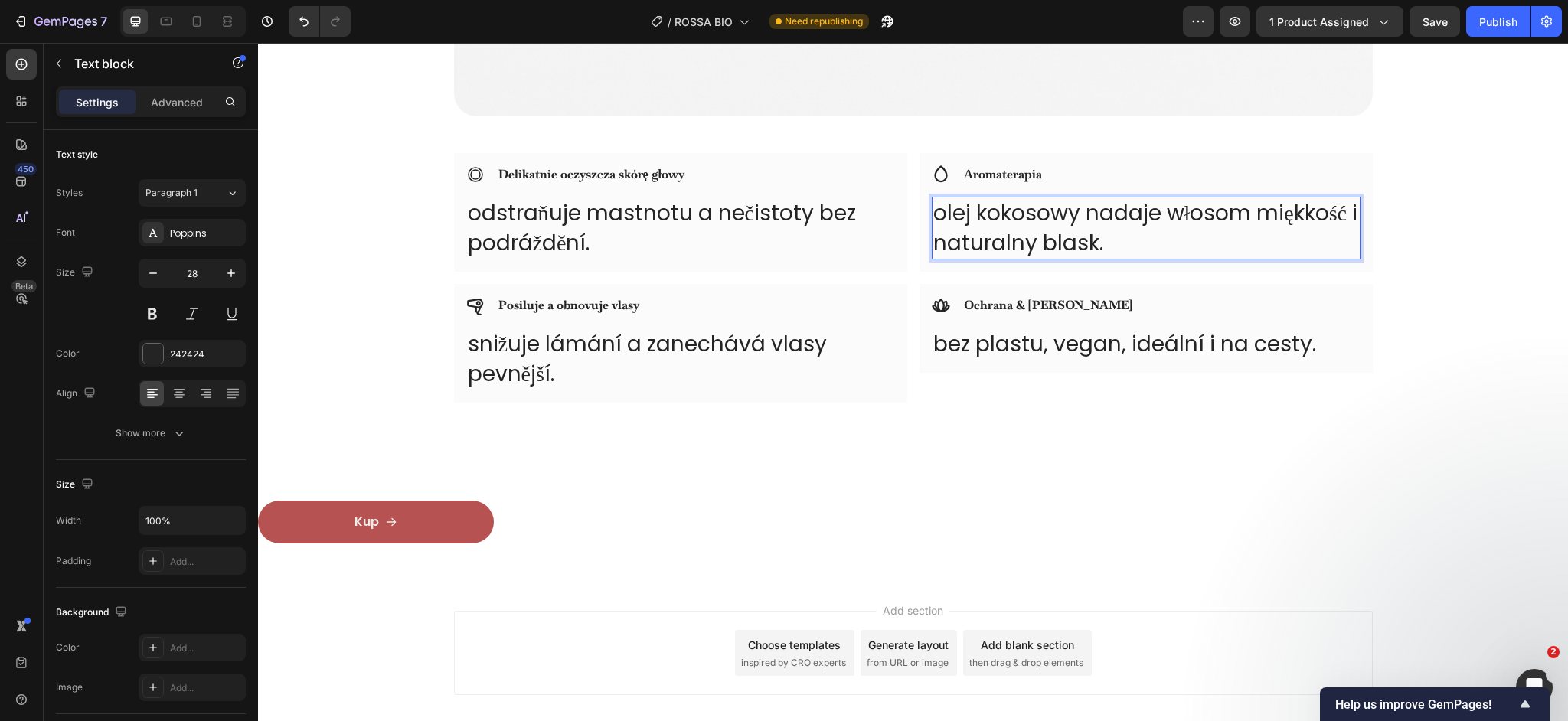
click at [1005, 216] on p "olej kokosowy nadaje włosom miękkość i naturalny blask." at bounding box center [1146, 227] width 426 height 59
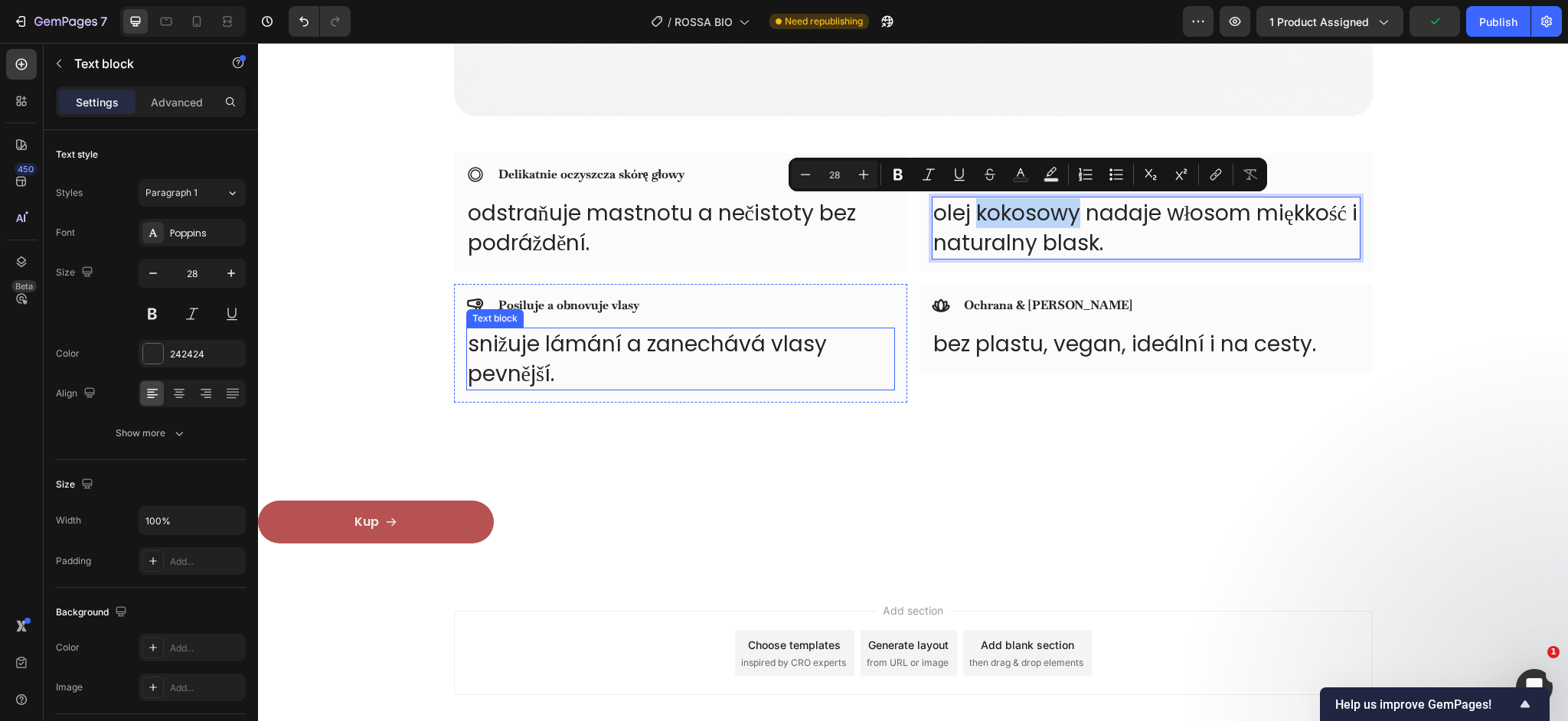
click at [568, 370] on p "snižuje lámání a zanechává vlasy pevnější." at bounding box center [680, 359] width 426 height 59
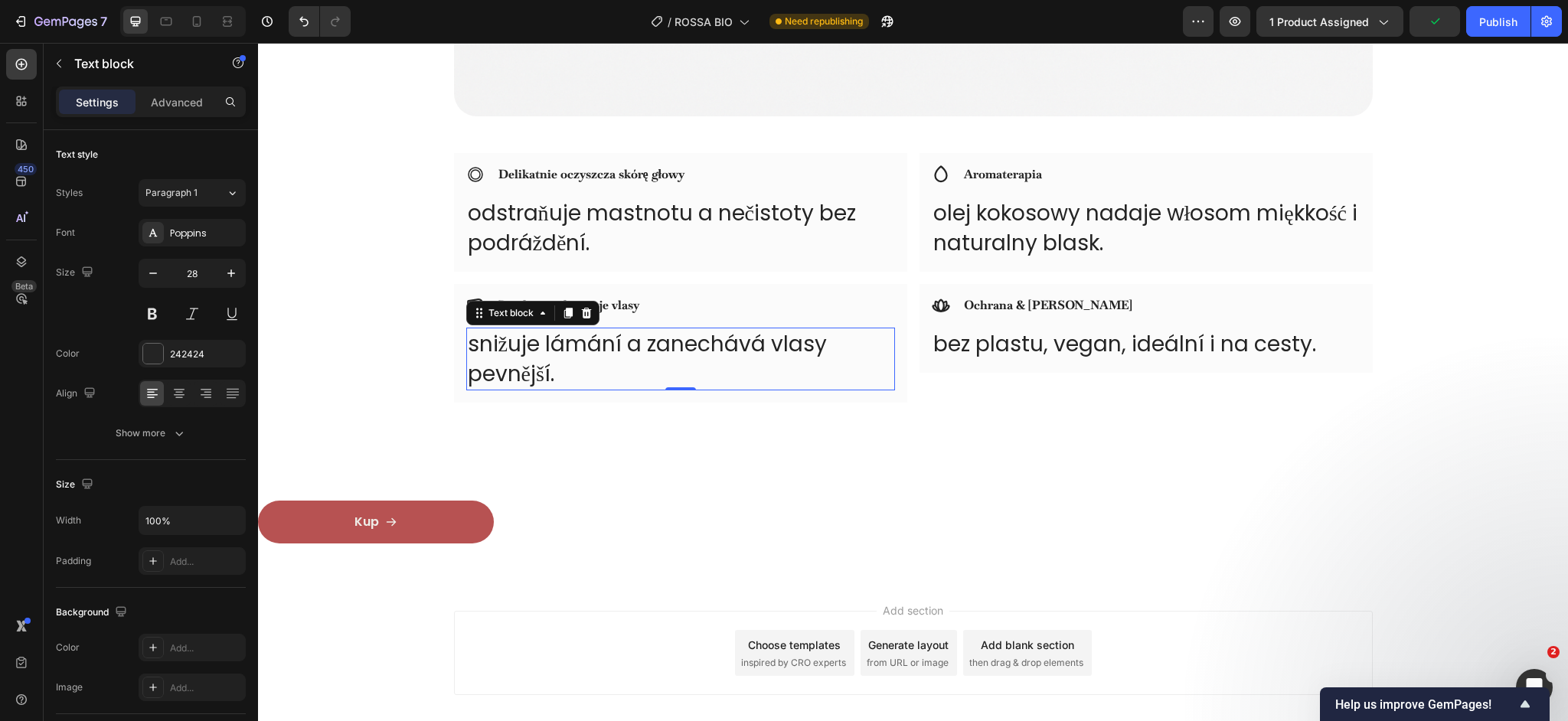
click at [568, 370] on p "snižuje lámání a zanechává vlasy pevnější." at bounding box center [680, 359] width 426 height 59
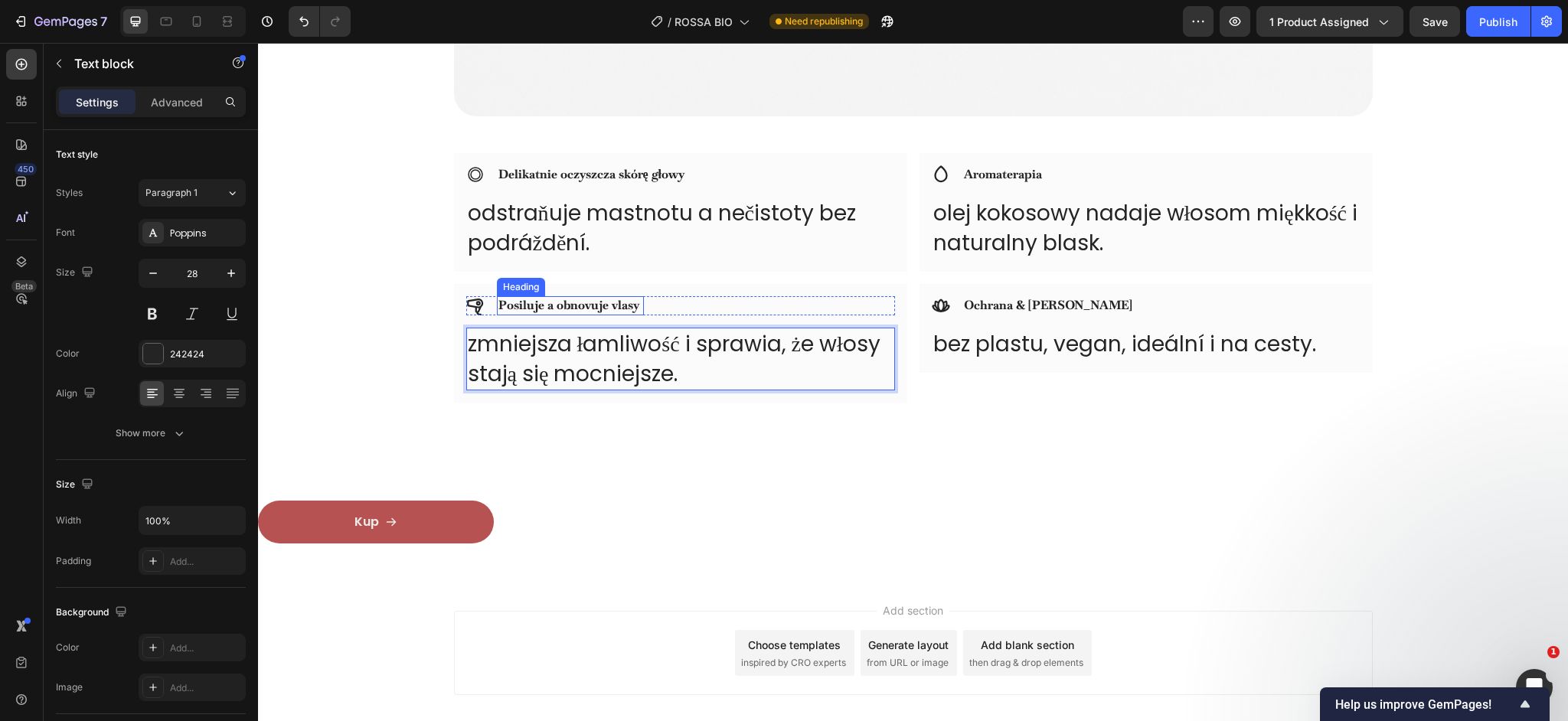
click at [639, 306] on h3 "Posiluje a obnovuje vlasy" at bounding box center [570, 306] width 147 height 19
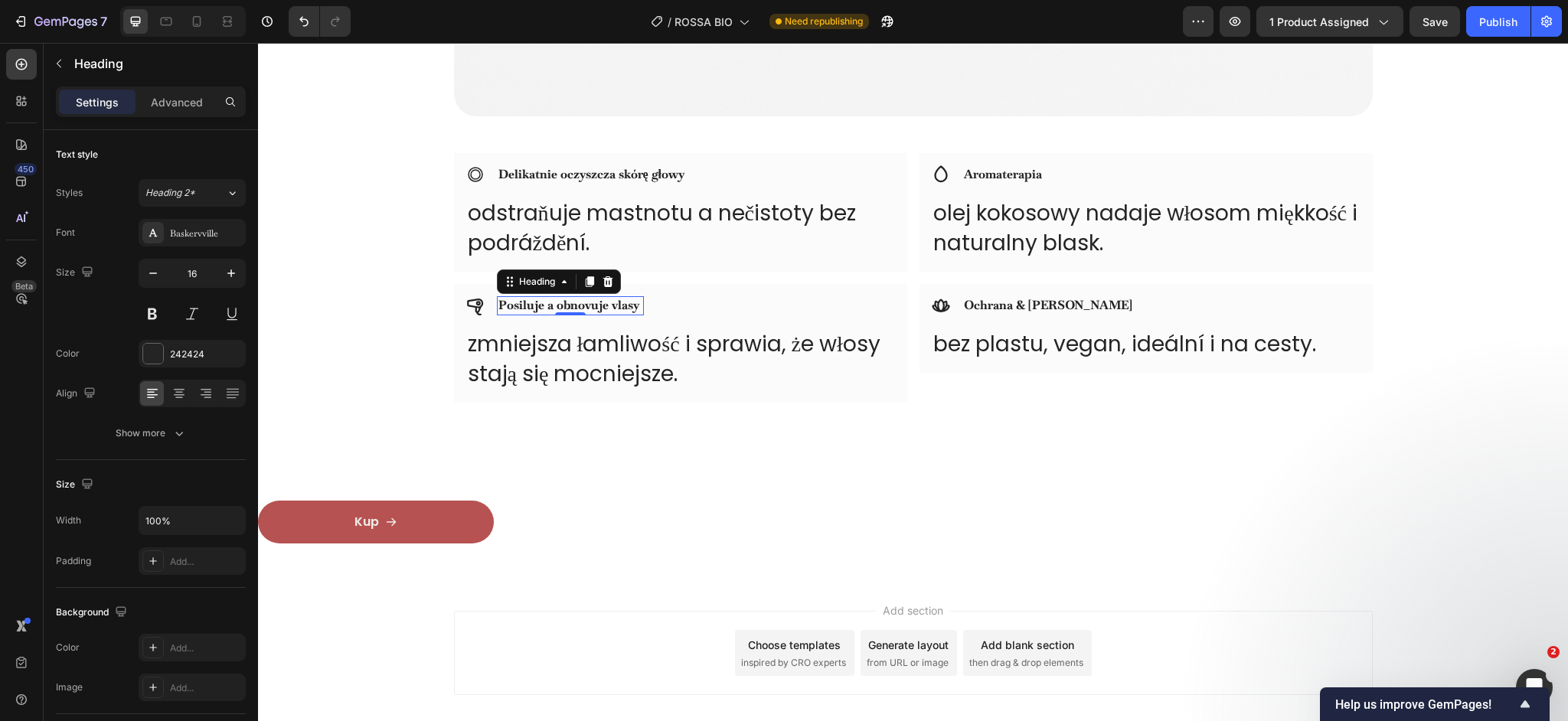
click at [639, 306] on h3 "Posiluje a obnovuje vlasy" at bounding box center [570, 306] width 147 height 19
click at [639, 306] on p "Posiluje a obnovuje vlasy" at bounding box center [570, 306] width 144 height 16
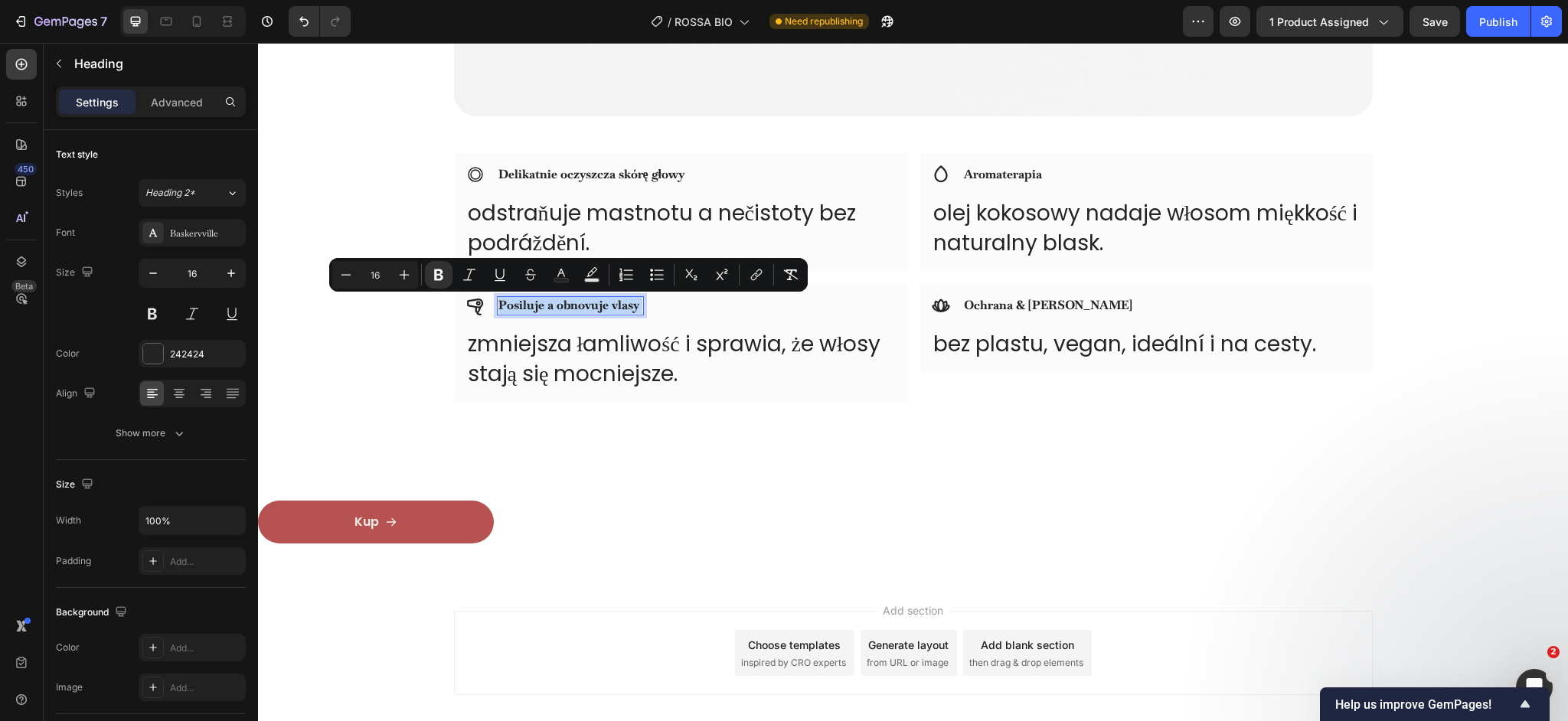
click at [639, 306] on h3 "Posiluje a obnovuje vlasy" at bounding box center [570, 306] width 147 height 19
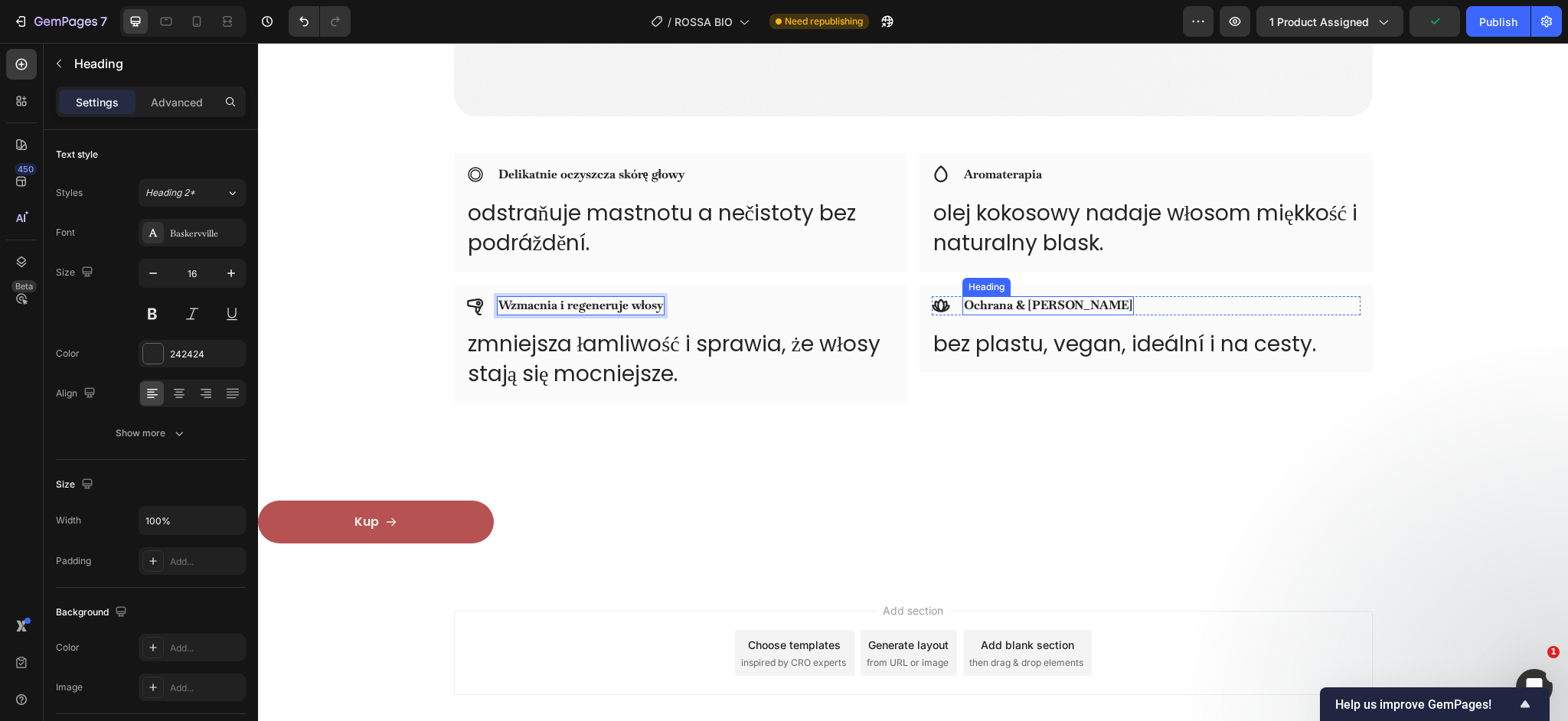
click at [1001, 305] on strong "Ochrana & vitalita" at bounding box center [1048, 305] width 169 height 16
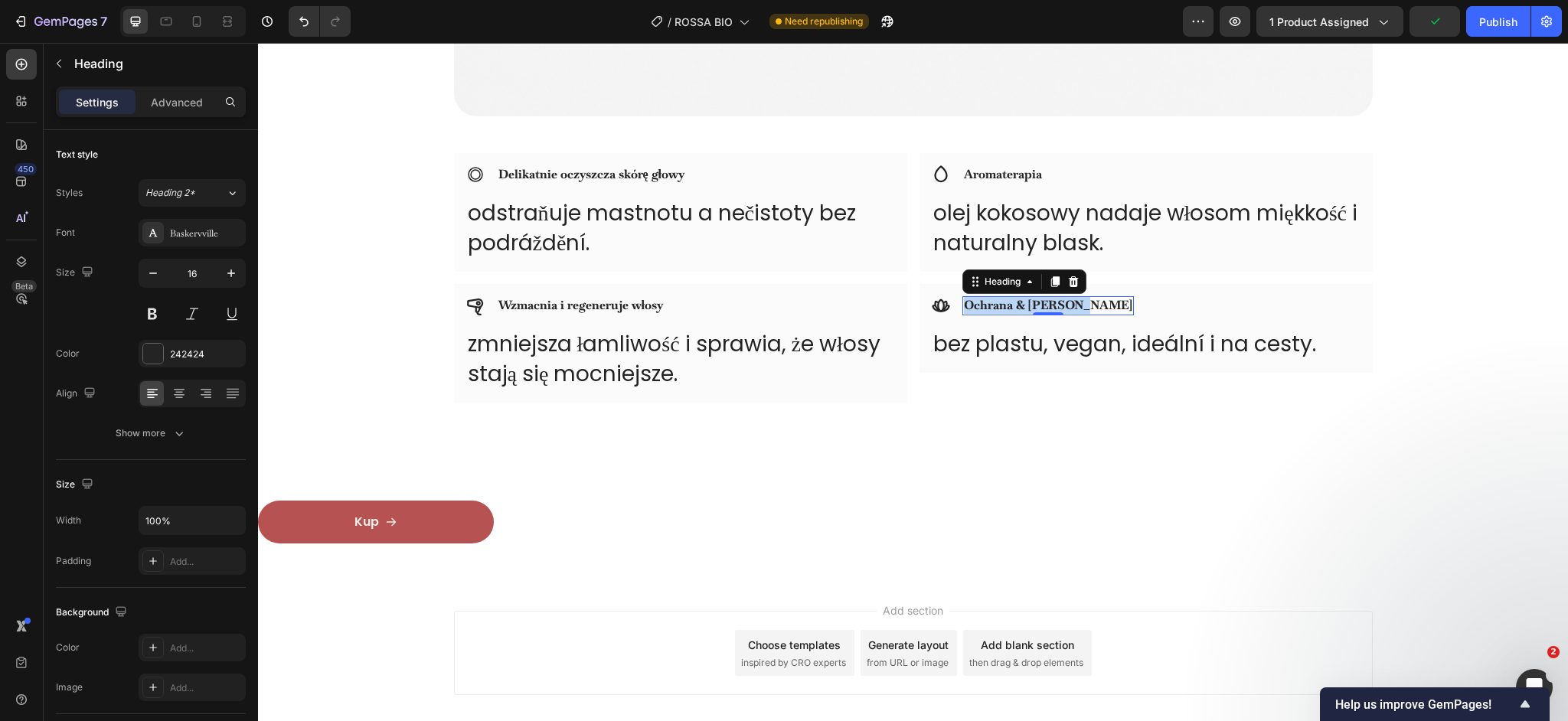
click at [1001, 305] on strong "Ochrana & vitalita" at bounding box center [1048, 305] width 169 height 16
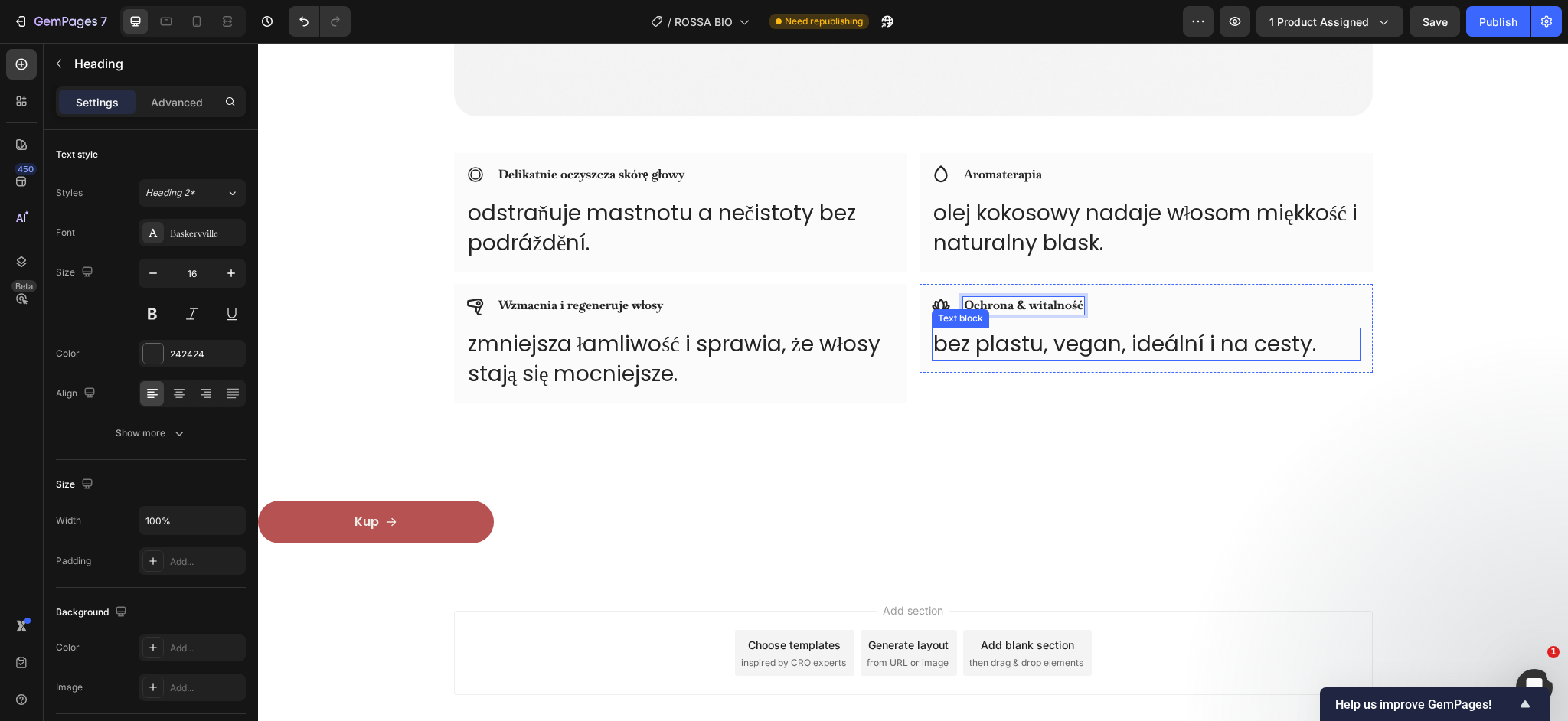
click at [1040, 352] on p "bez plastu, vegan, ideální i na cesty." at bounding box center [1146, 344] width 426 height 30
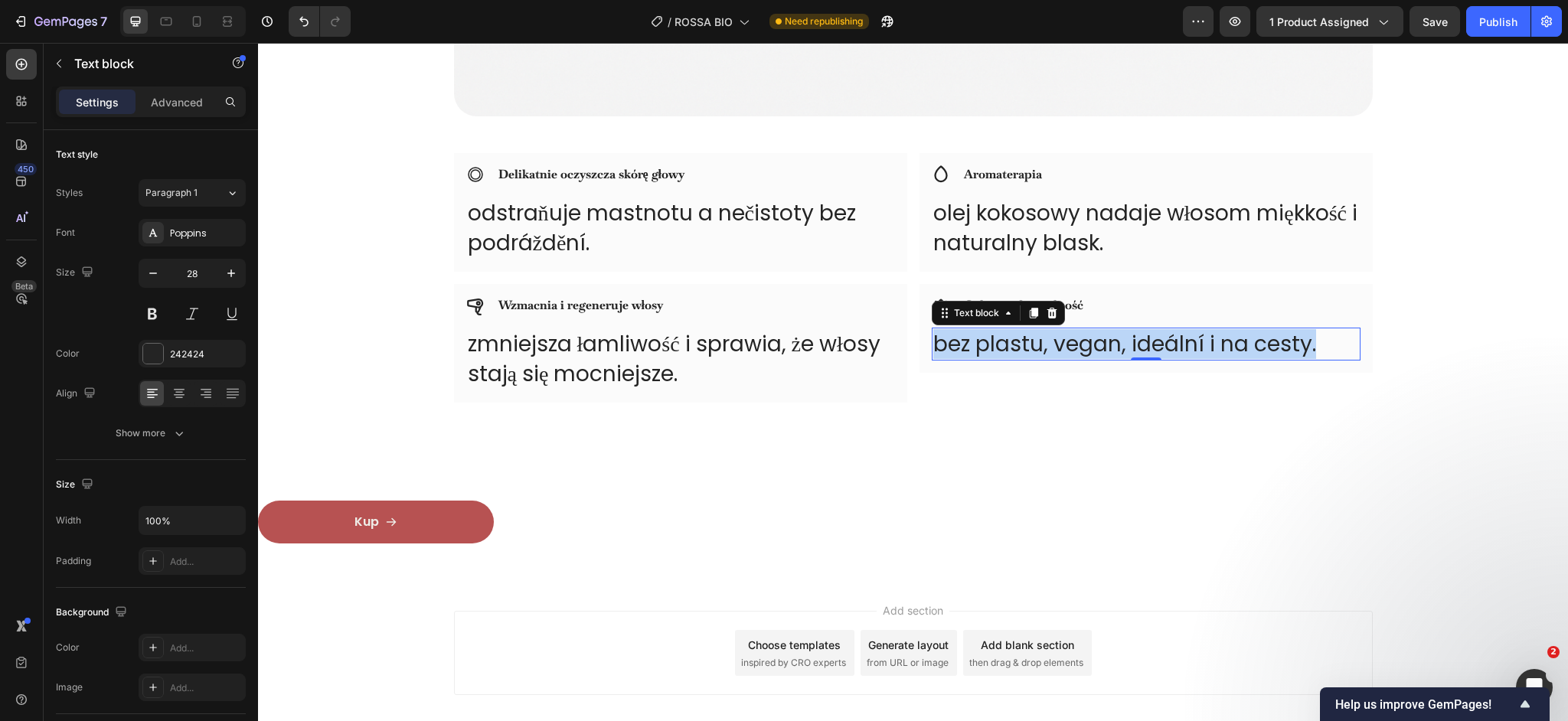
click at [1040, 352] on p "bez plastu, vegan, ideální i na cesty." at bounding box center [1146, 344] width 426 height 30
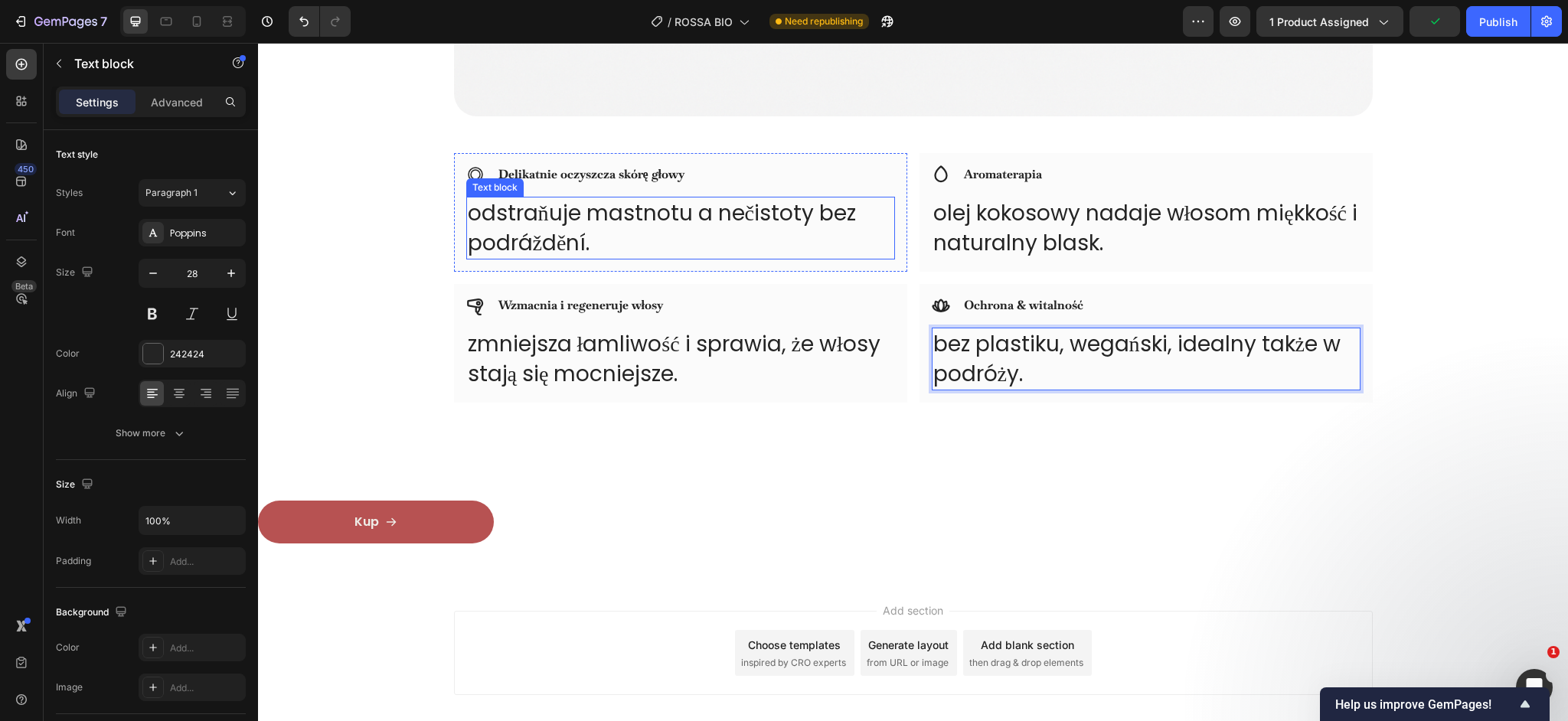
click at [527, 242] on p "odstraňuje mastnotu a nečistoty bez podráždění." at bounding box center [680, 227] width 426 height 59
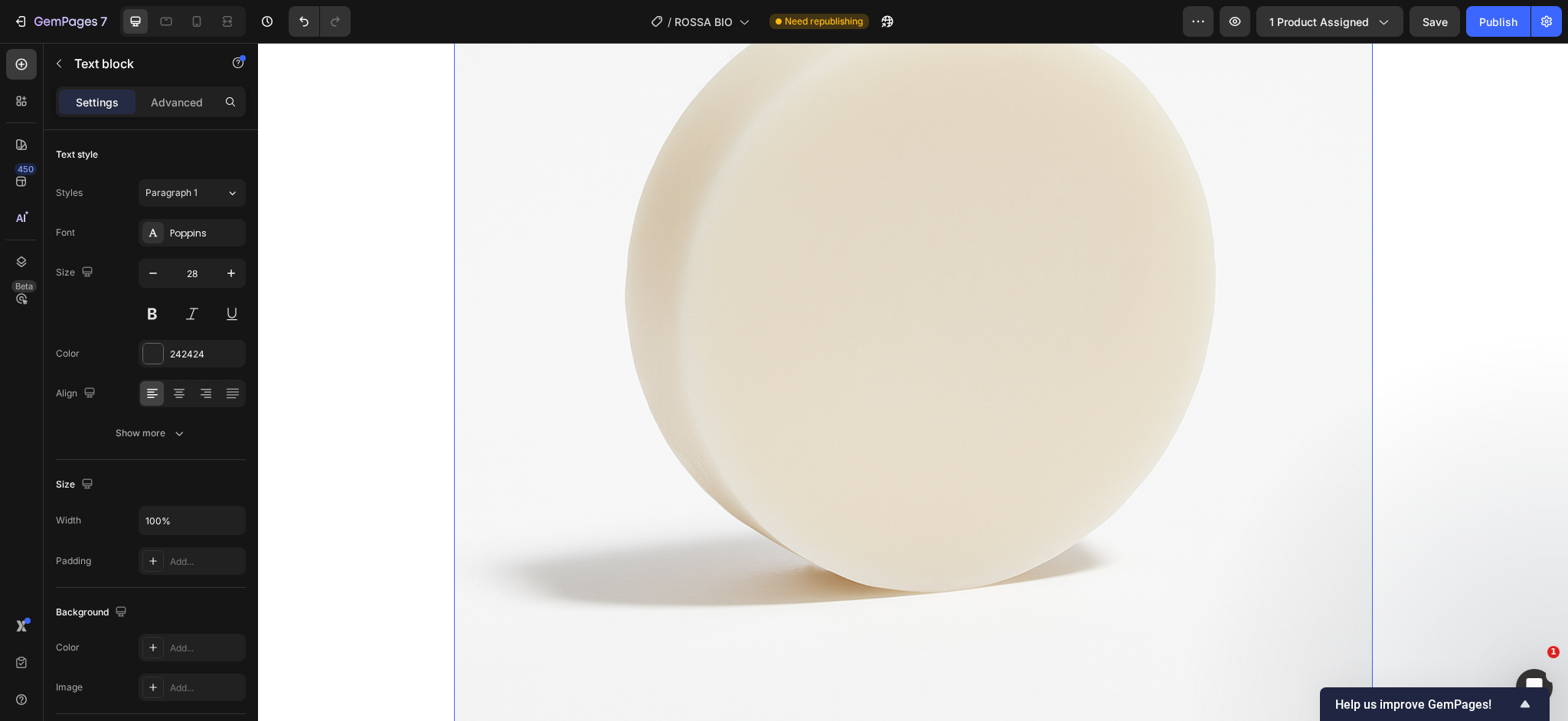
scroll to position [6992, 0]
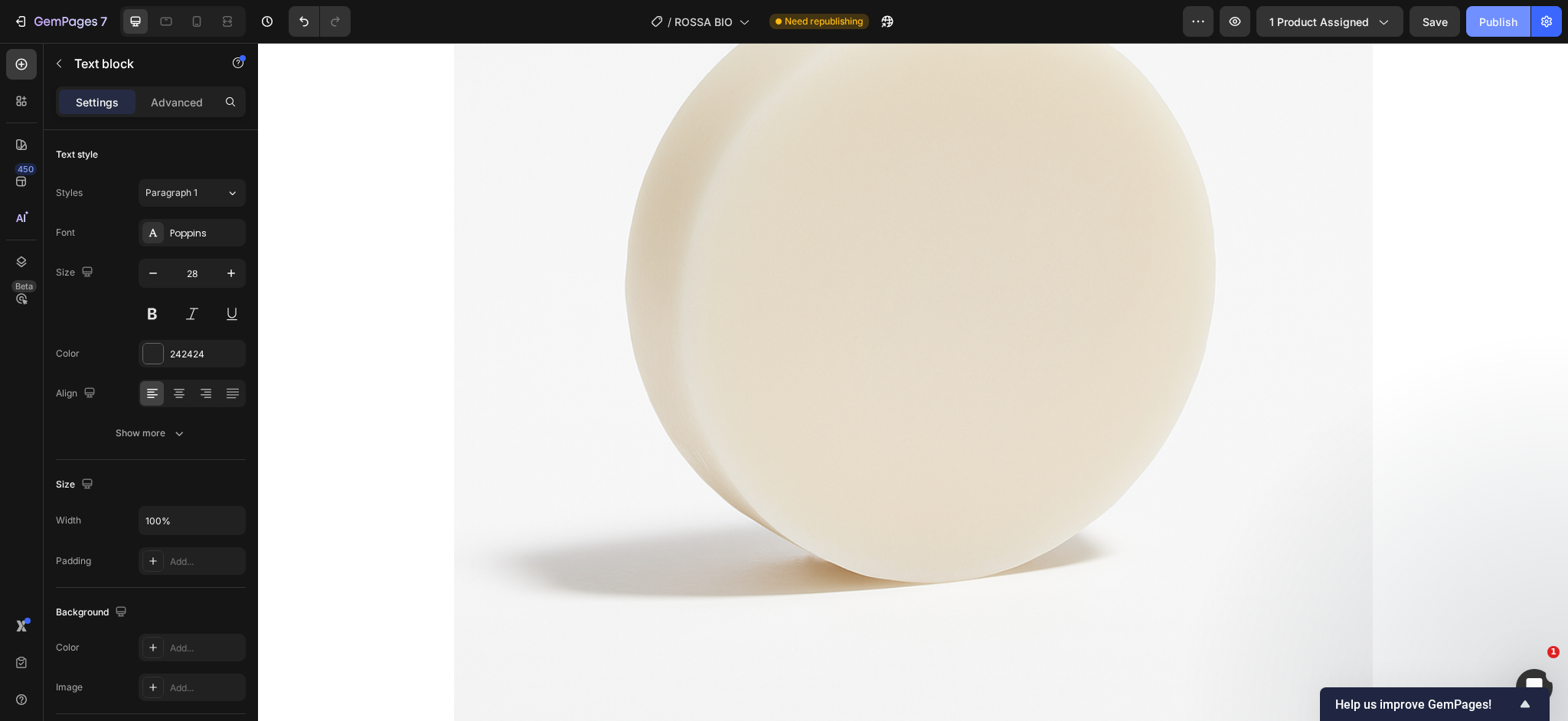
drag, startPoint x: 1473, startPoint y: 34, endPoint x: 798, endPoint y: 195, distance: 693.9
click at [1473, 34] on button "Publish" at bounding box center [1499, 20] width 64 height 30
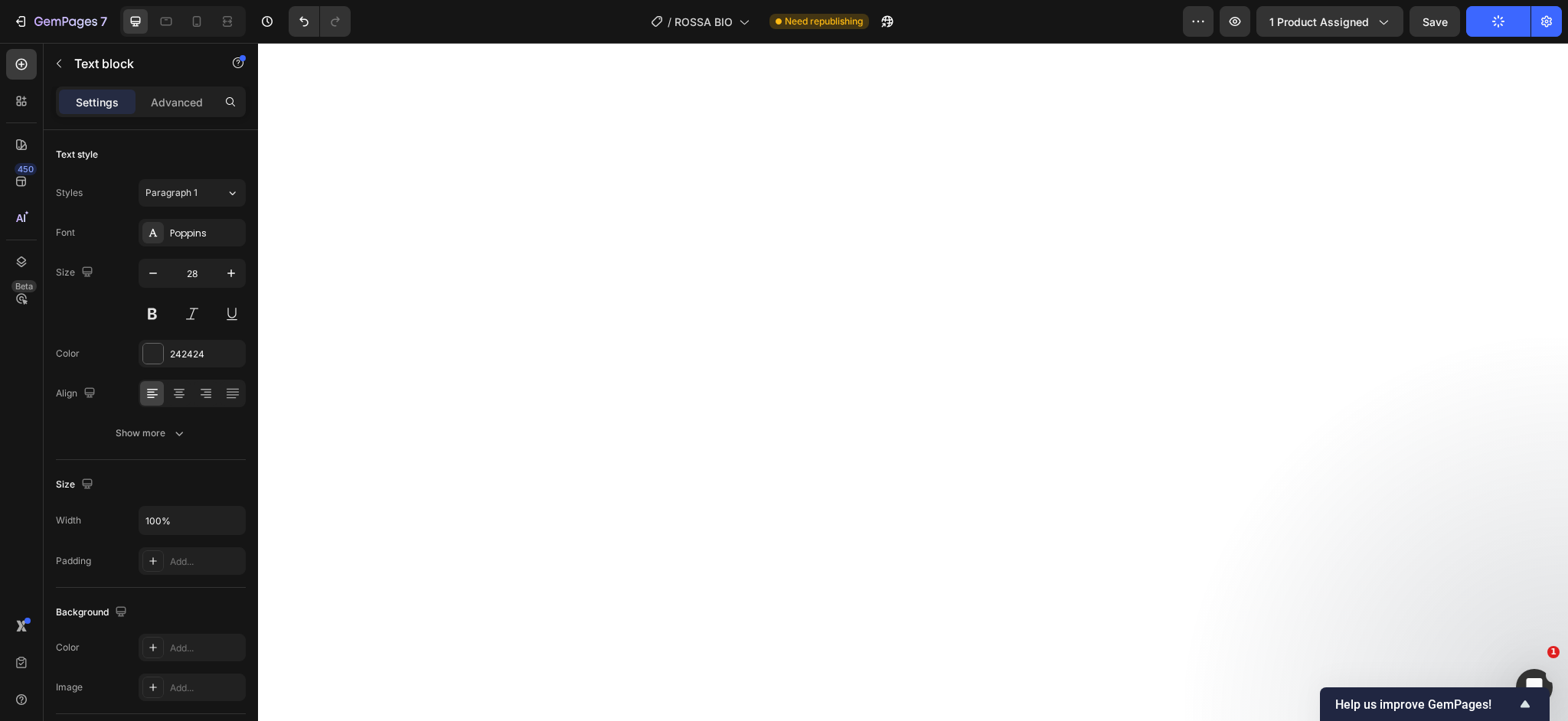
scroll to position [3949, 0]
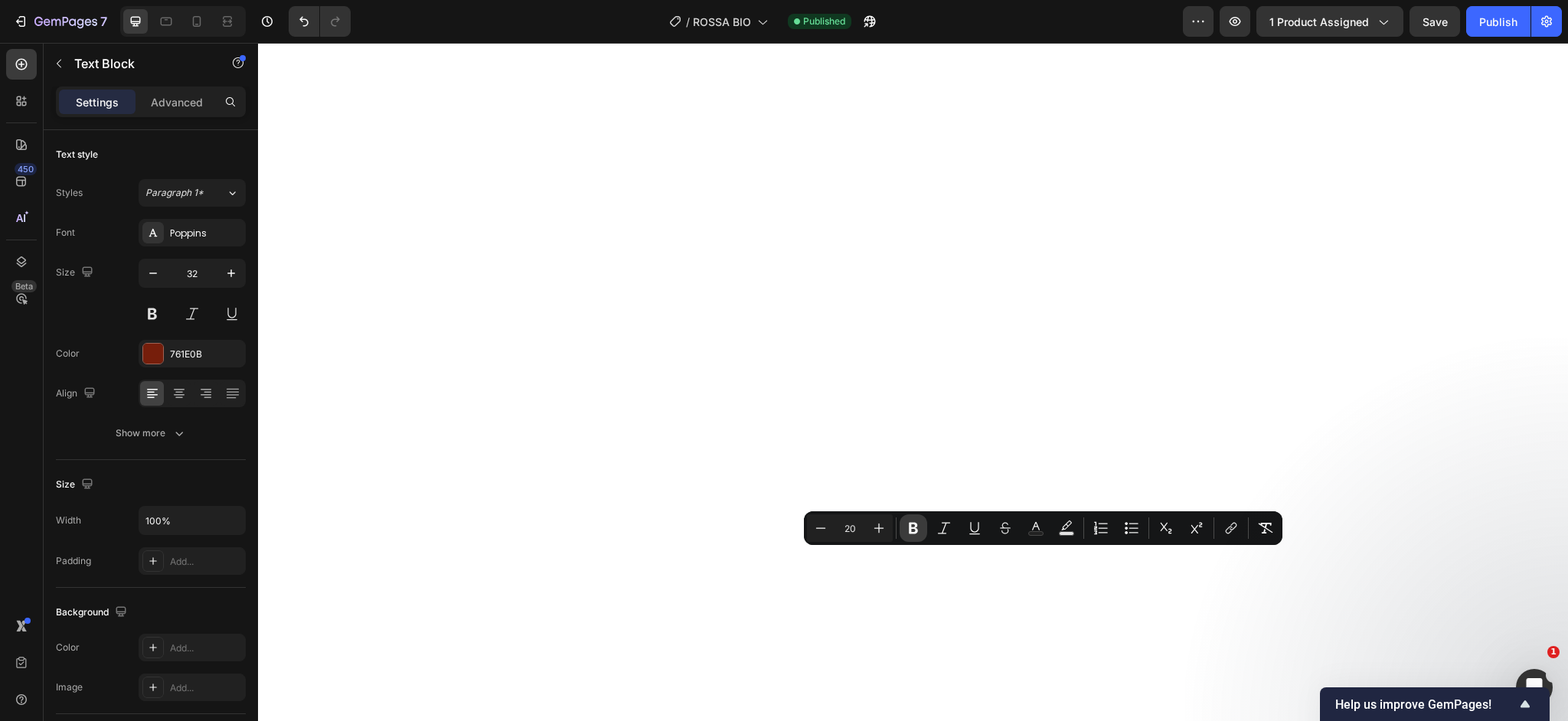
click at [911, 531] on icon "Editor contextual toolbar" at bounding box center [913, 528] width 16 height 16
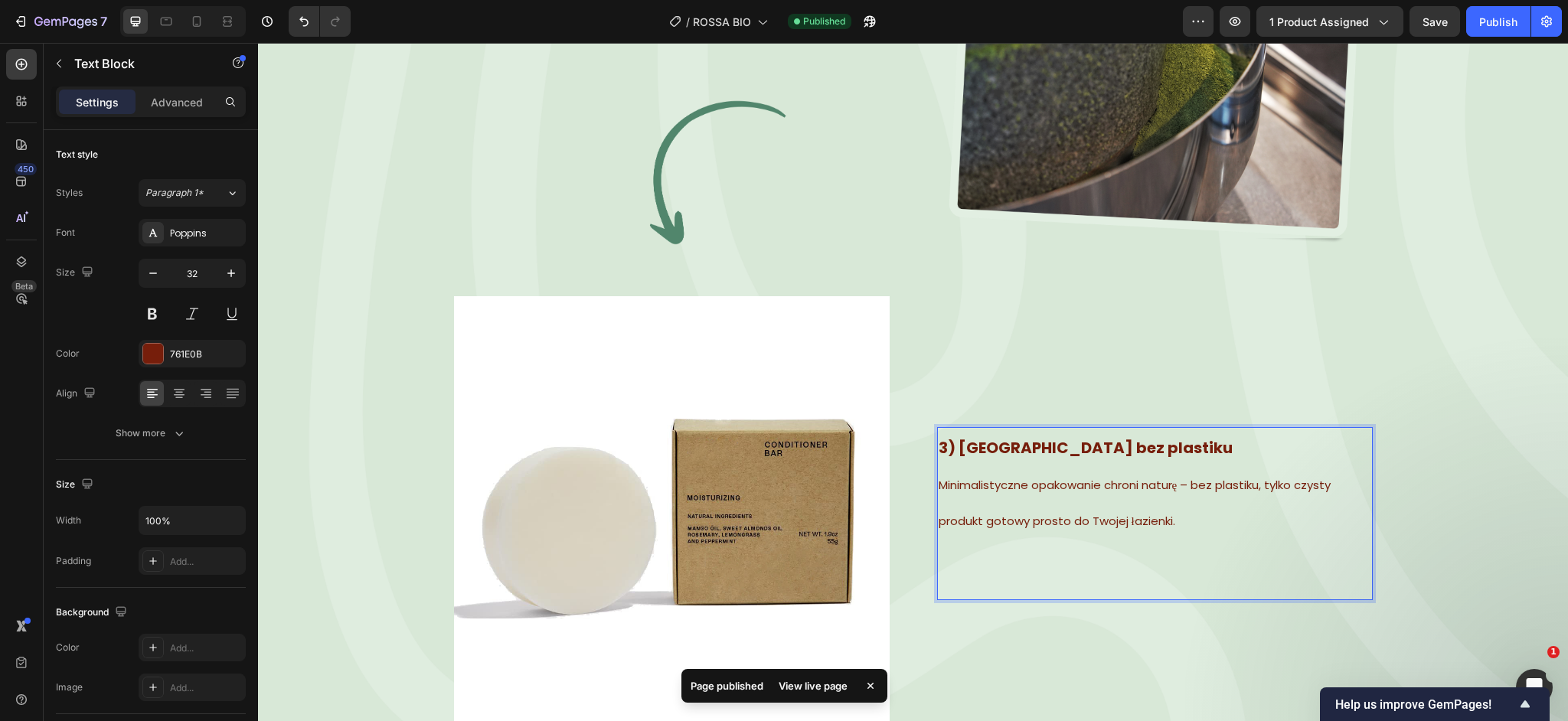
scroll to position [2982, 0]
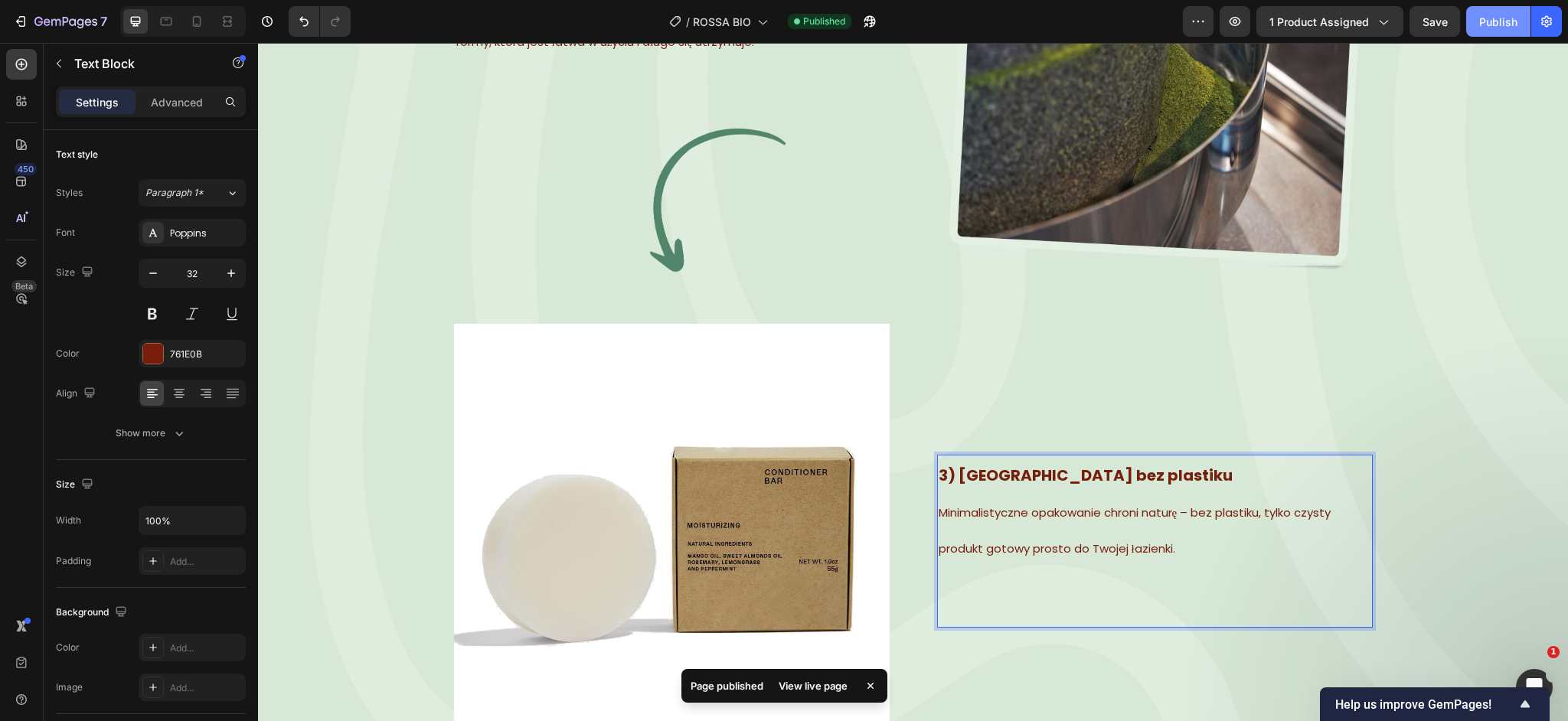
click at [1492, 16] on div "Publish" at bounding box center [1498, 21] width 38 height 16
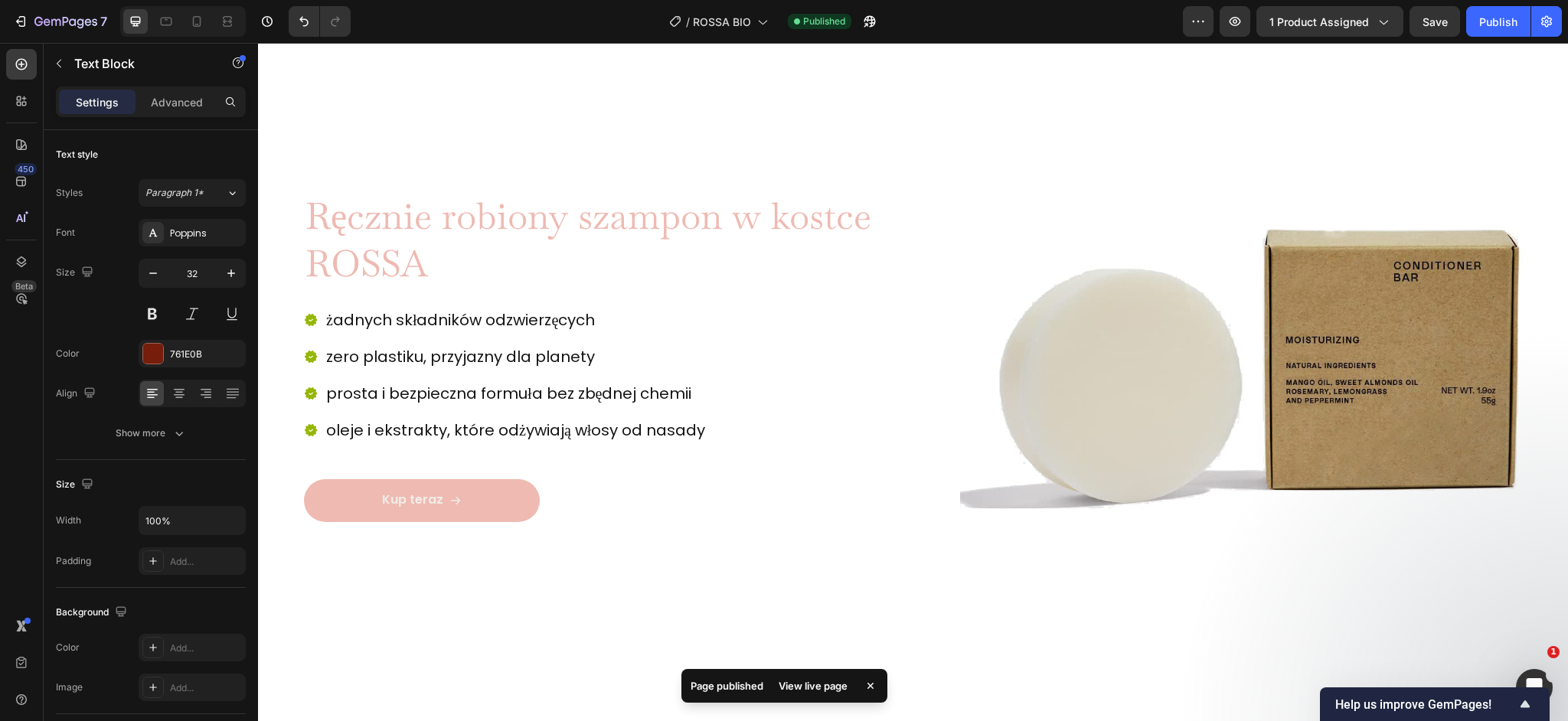
scroll to position [0, 0]
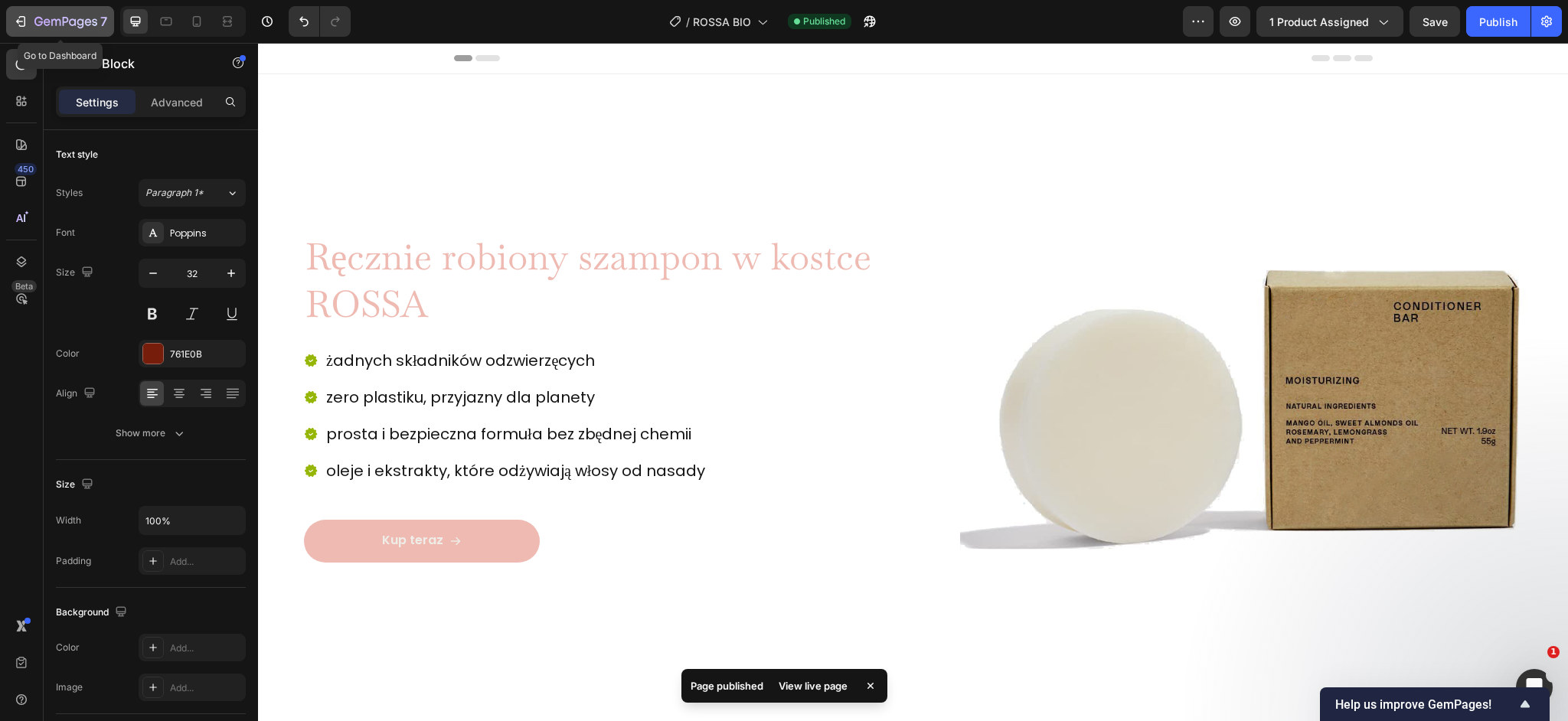
click at [72, 23] on icon "button" at bounding box center [65, 21] width 62 height 13
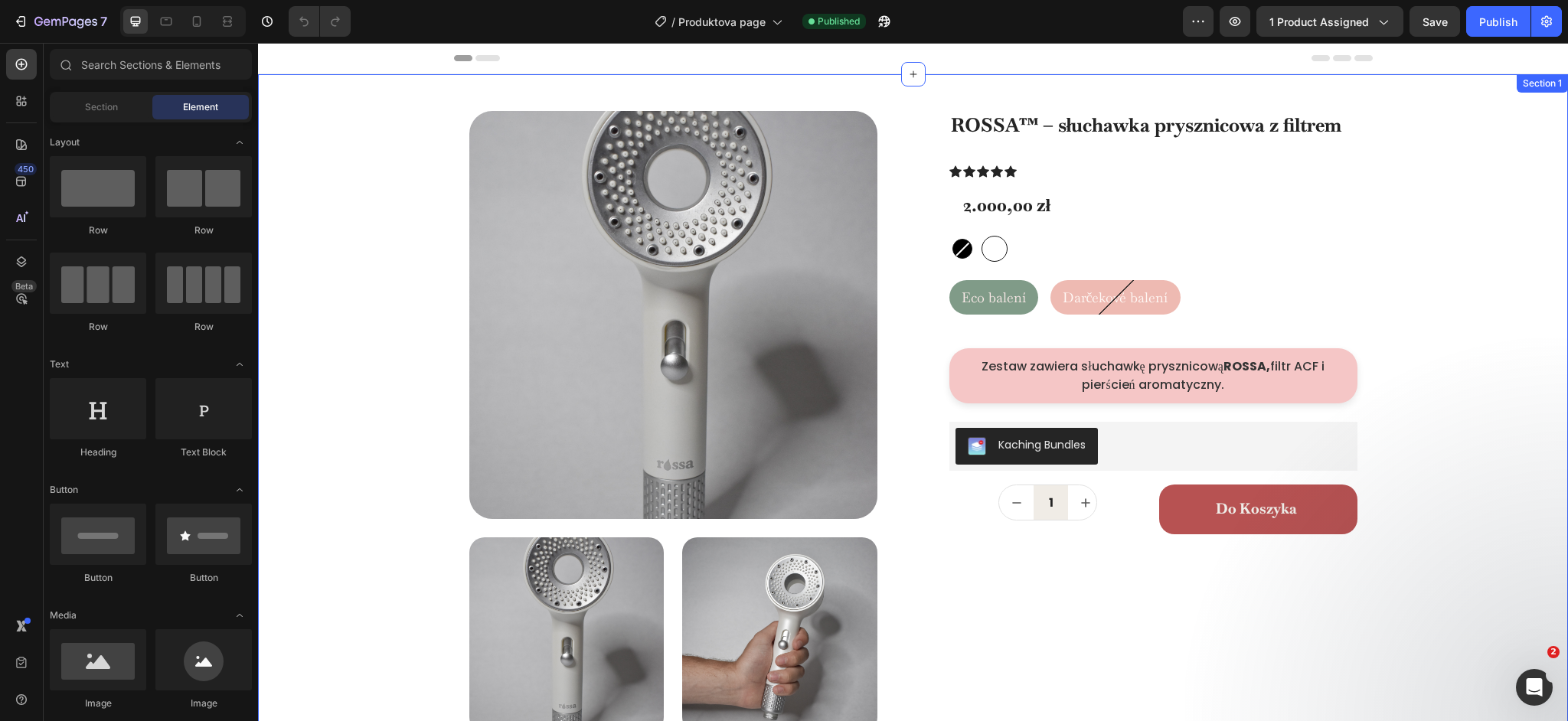
click at [373, 360] on div "Product Images Row ROSSA™ – słuchawka prysznicowa z filtrem Product Title Icon …" at bounding box center [913, 616] width 1310 height 1084
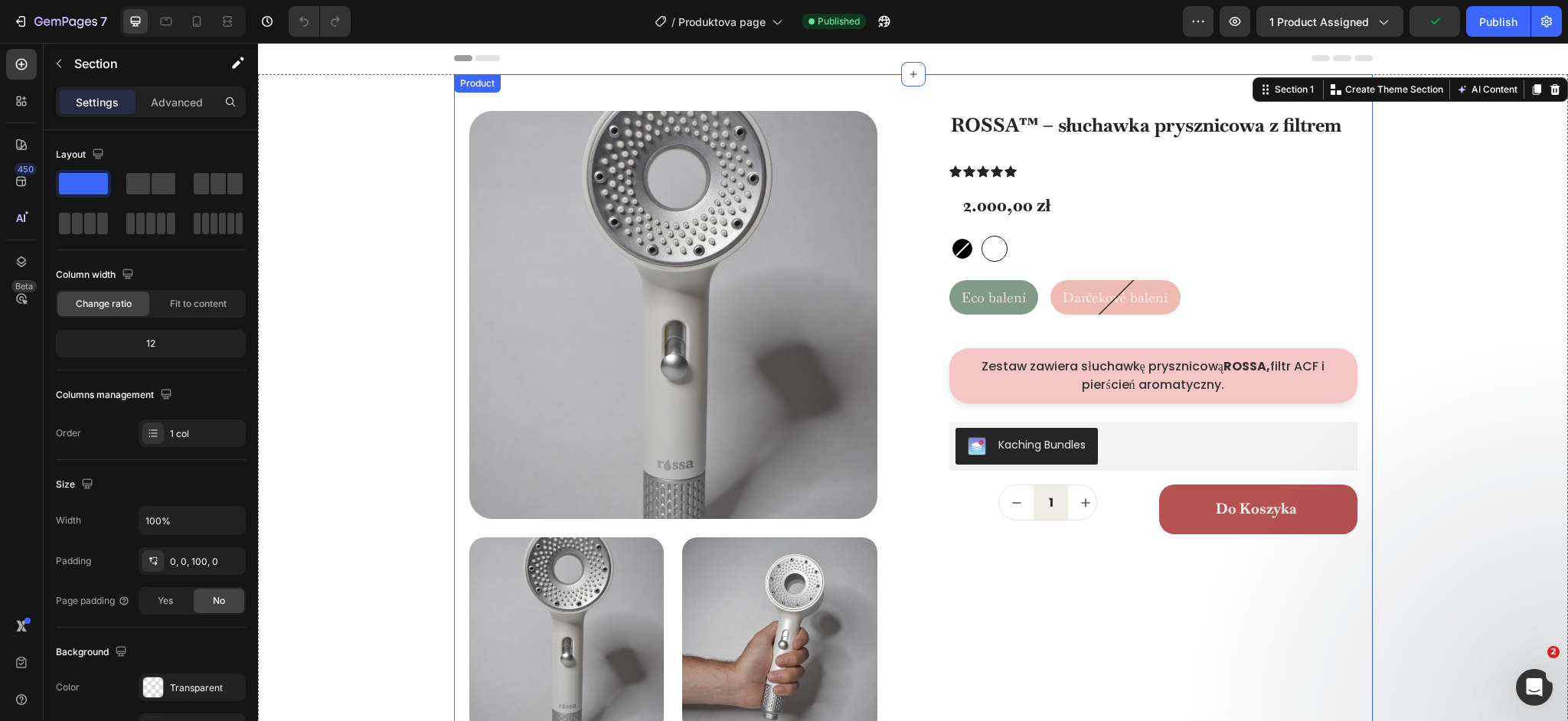
click at [912, 223] on div "Product Images Row ROSSA™ – słuchawka prysznicowa z filtrem Product Title Icon …" at bounding box center [913, 616] width 919 height 1084
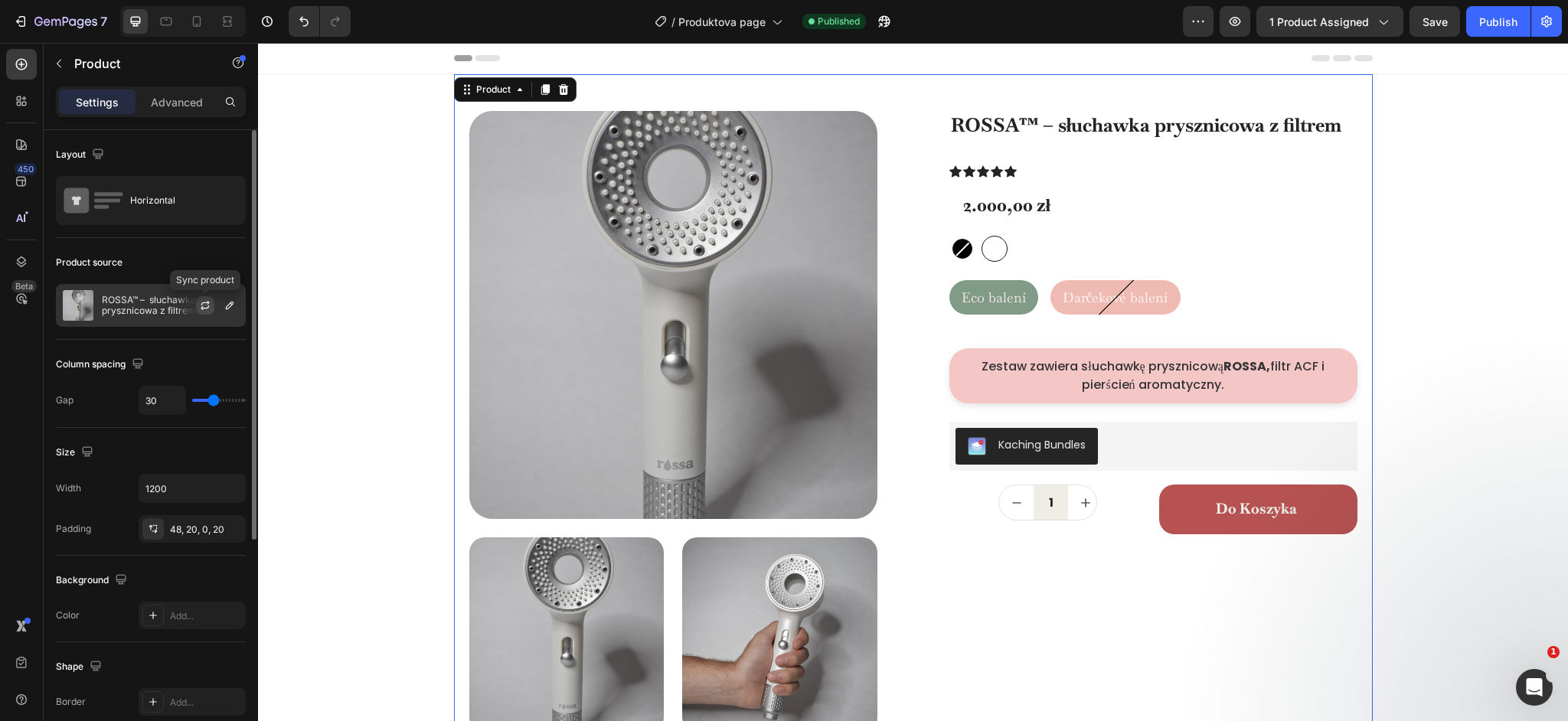
click at [201, 304] on icon "button" at bounding box center [205, 305] width 13 height 13
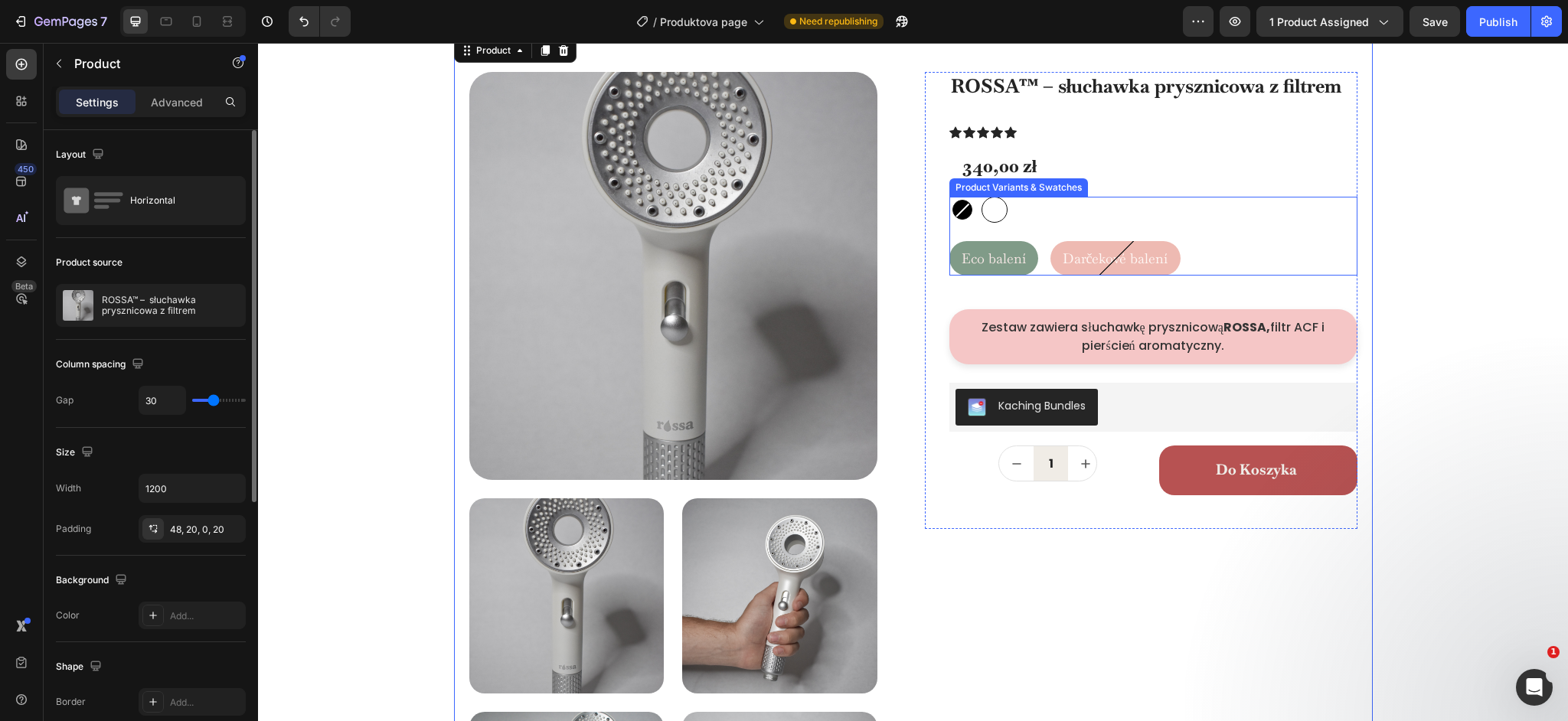
click at [997, 267] on span "Eco balení" at bounding box center [994, 258] width 64 height 18
click at [949, 241] on input "Eco balení Eco balení Eco balení" at bounding box center [948, 241] width 1 height 1
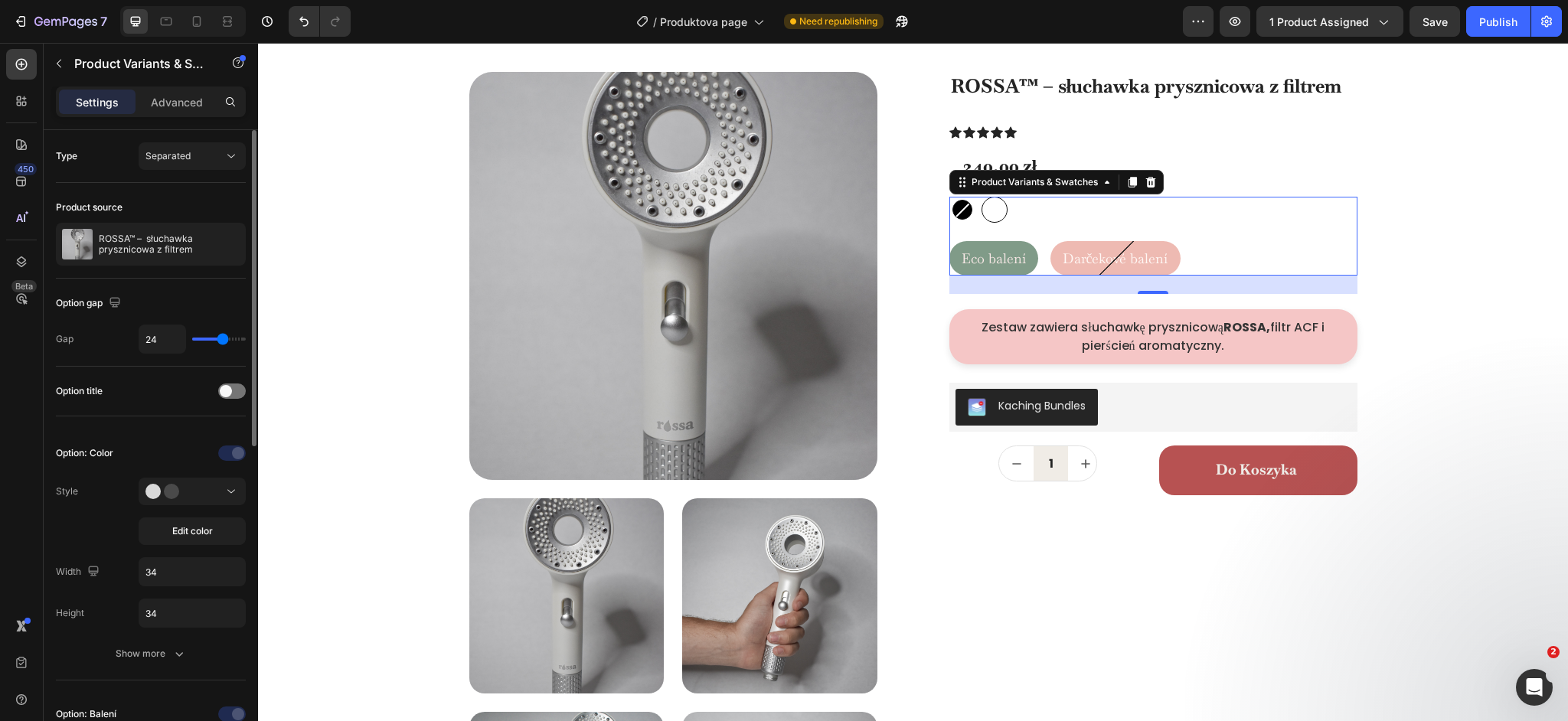
click at [1054, 236] on div "Black Black White White Eco balení Eco balení Eco balení Darčekové balení Darče…" at bounding box center [1153, 236] width 408 height 79
click at [48, 28] on icon "button" at bounding box center [65, 21] width 62 height 13
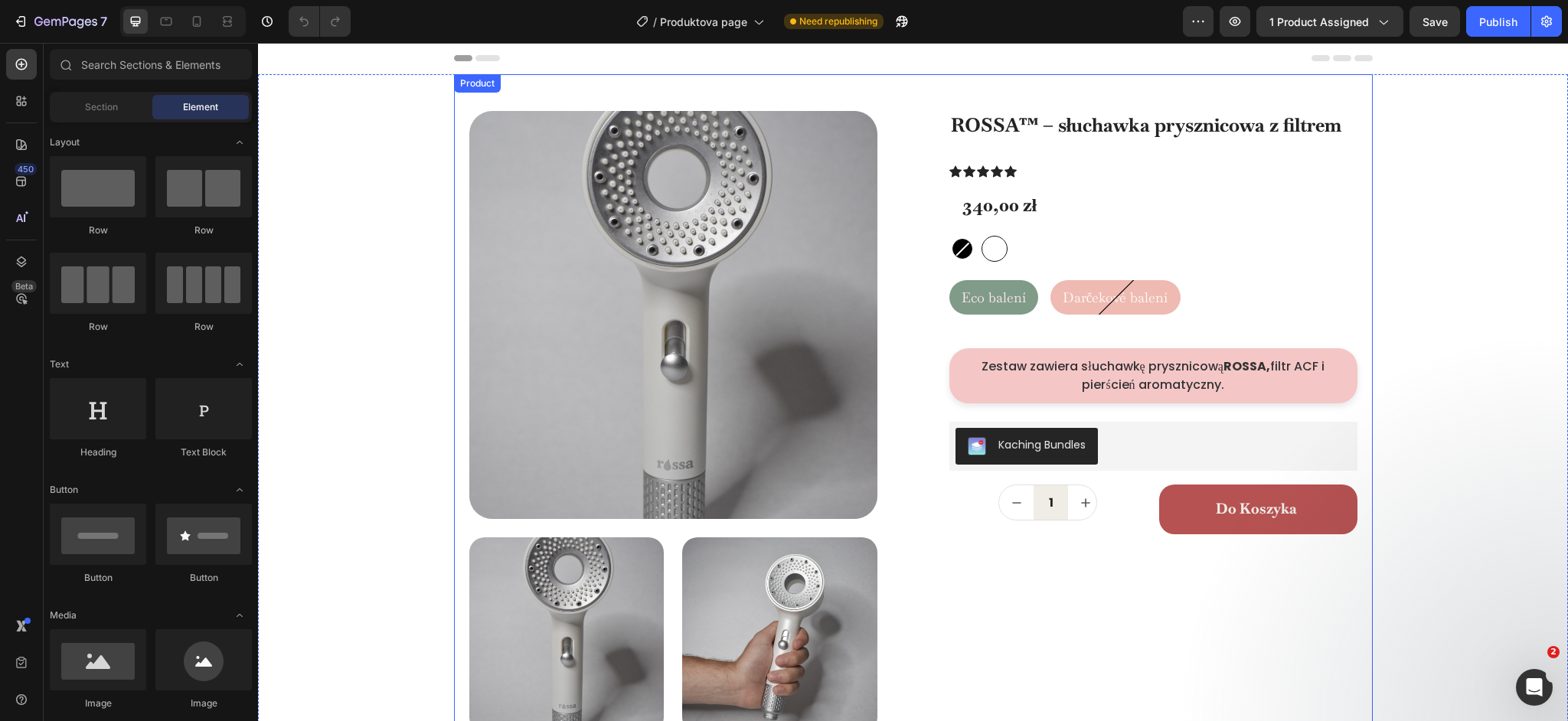
click at [918, 307] on div "Product Images Row ROSSA™ – słuchawka prysznicowa z filtrem Product Title Icon …" at bounding box center [913, 616] width 919 height 1084
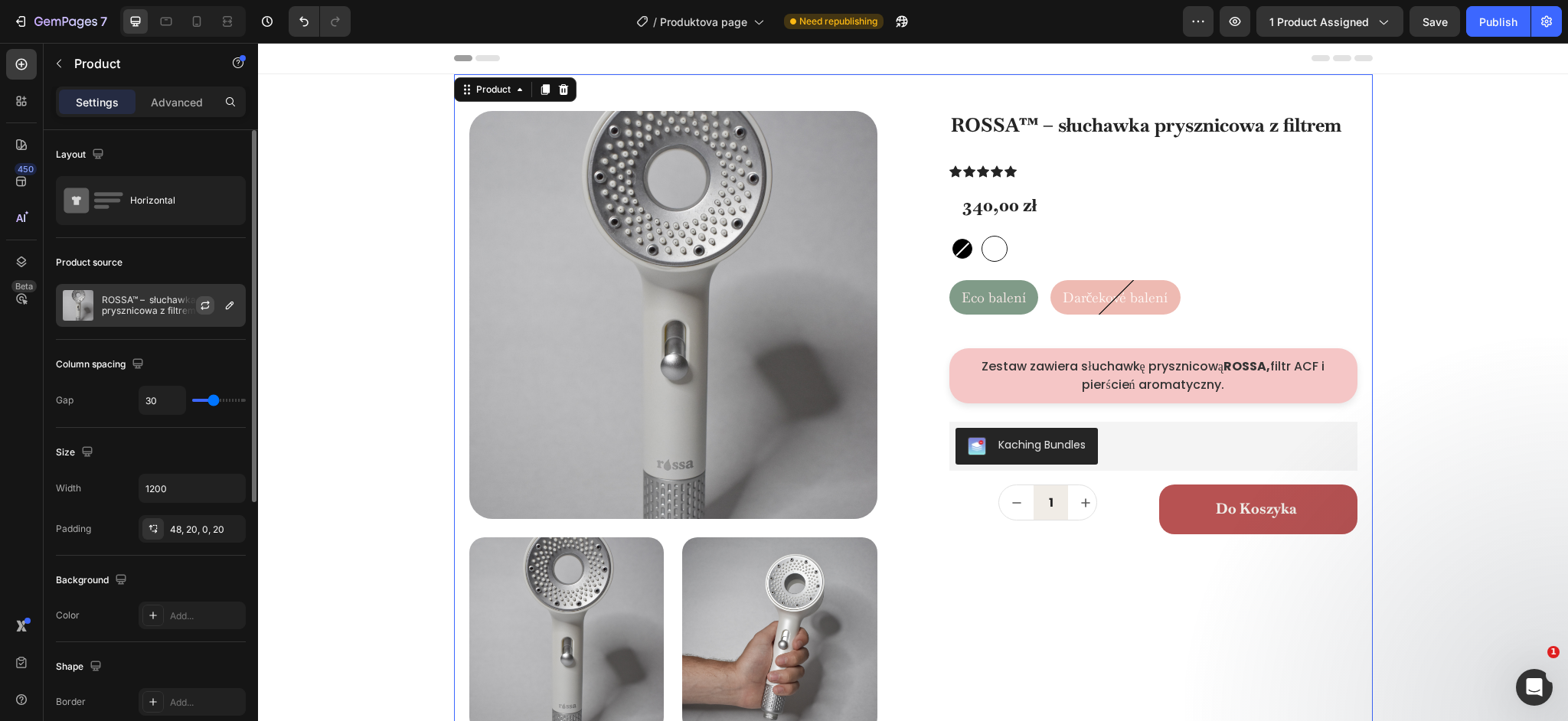
click at [210, 307] on icon "button" at bounding box center [205, 305] width 13 height 13
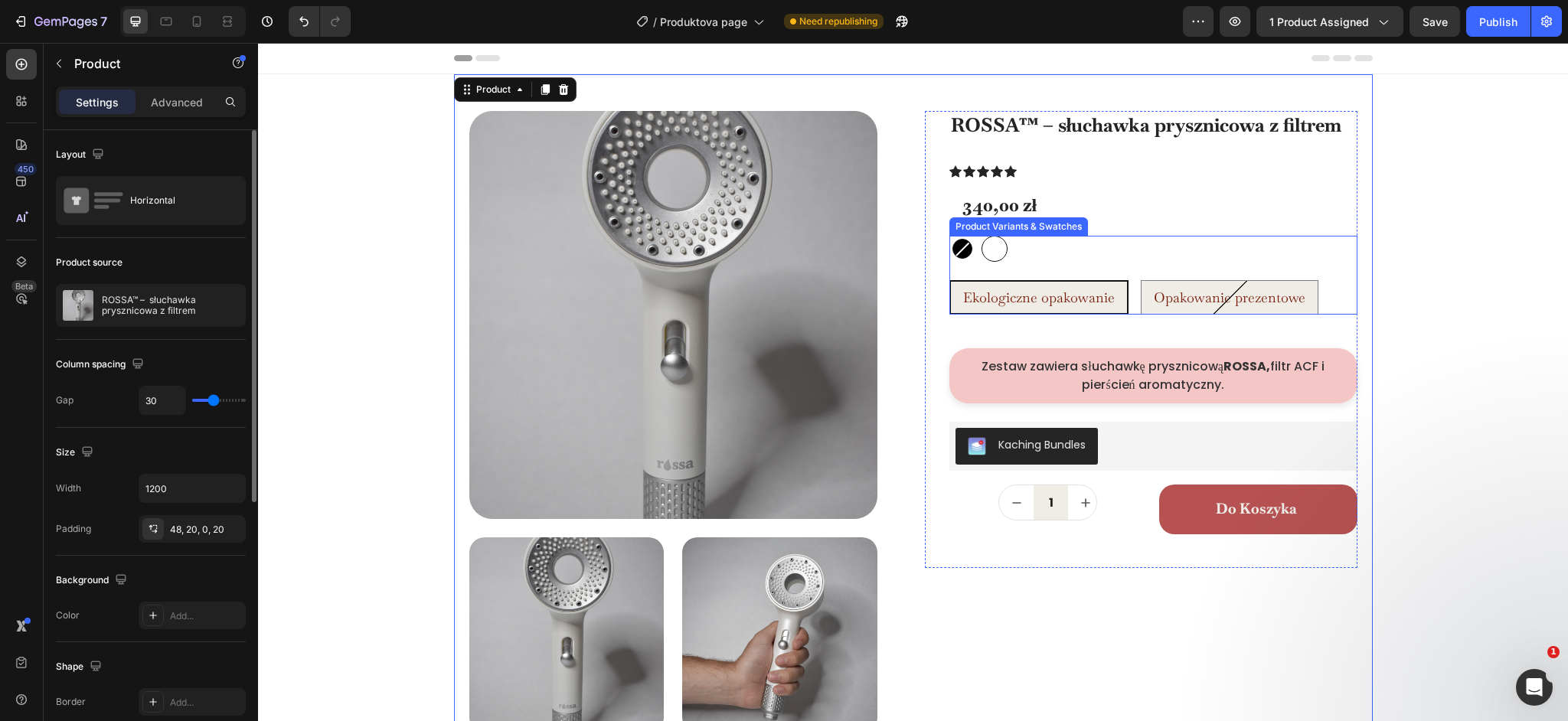
click at [1034, 290] on span "Ekologiczne opakowanie" at bounding box center [1039, 297] width 152 height 18
click at [949, 281] on input "Ekologiczne opakowanie Ekologiczne opakowanie Ekologiczne opakowanie" at bounding box center [948, 280] width 1 height 1
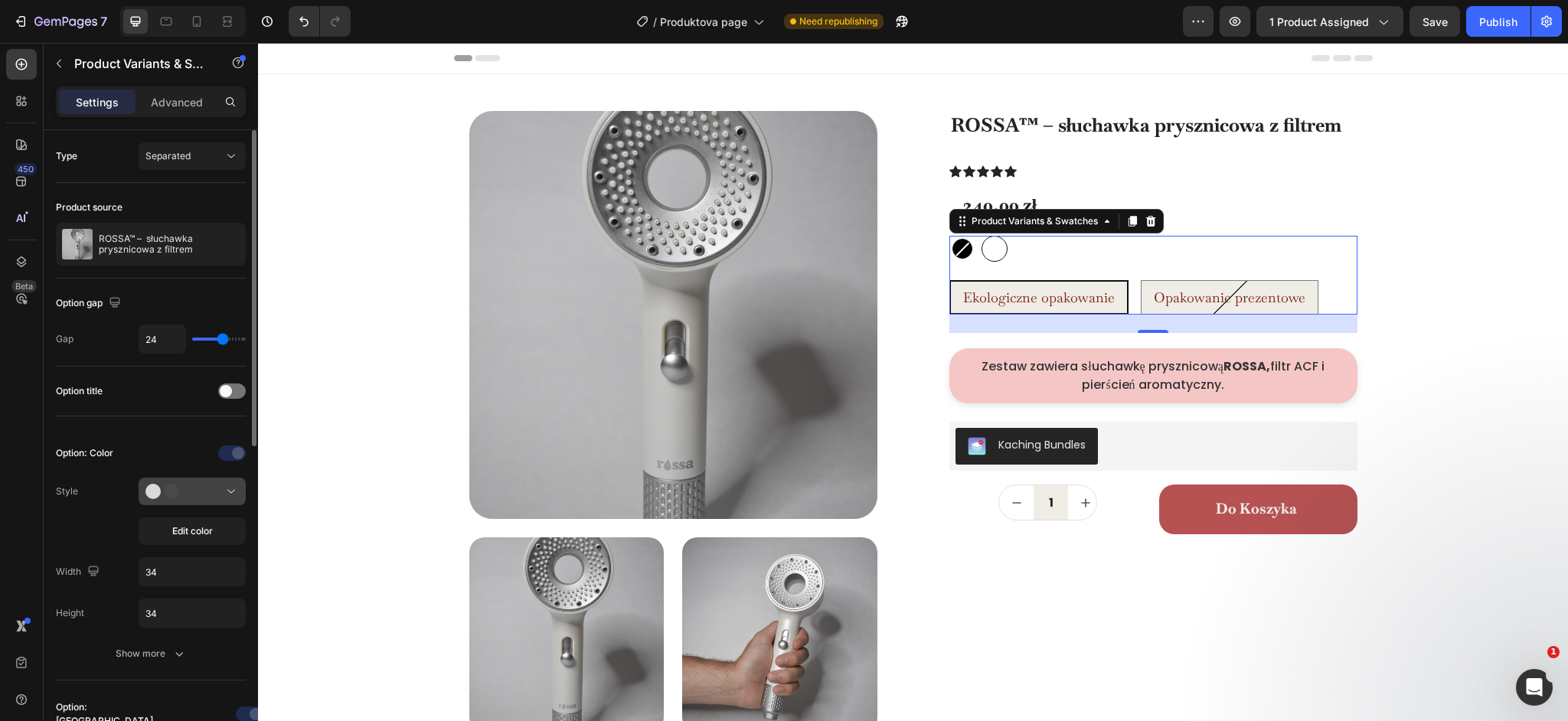
click at [184, 487] on icon at bounding box center [168, 492] width 46 height 16
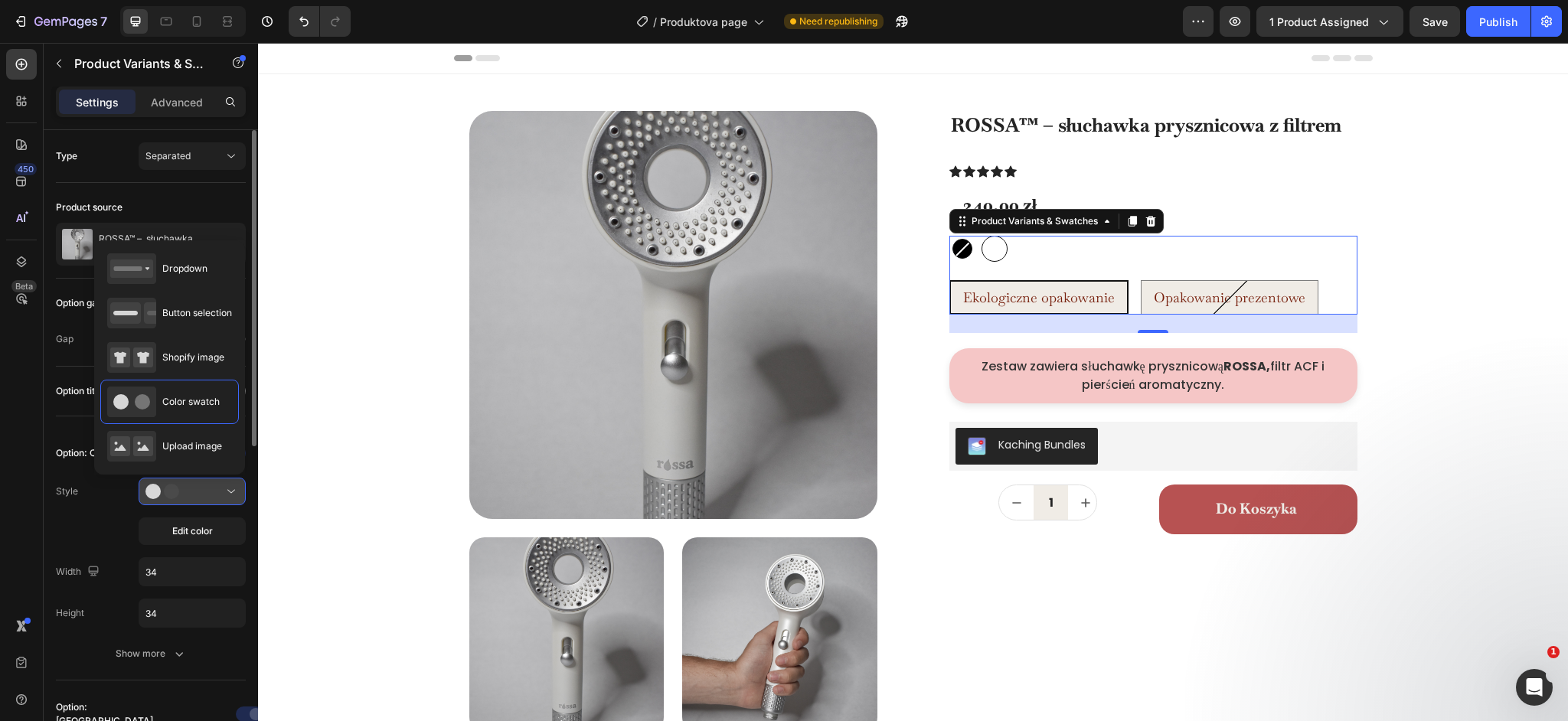
click at [188, 487] on icon at bounding box center [168, 492] width 46 height 16
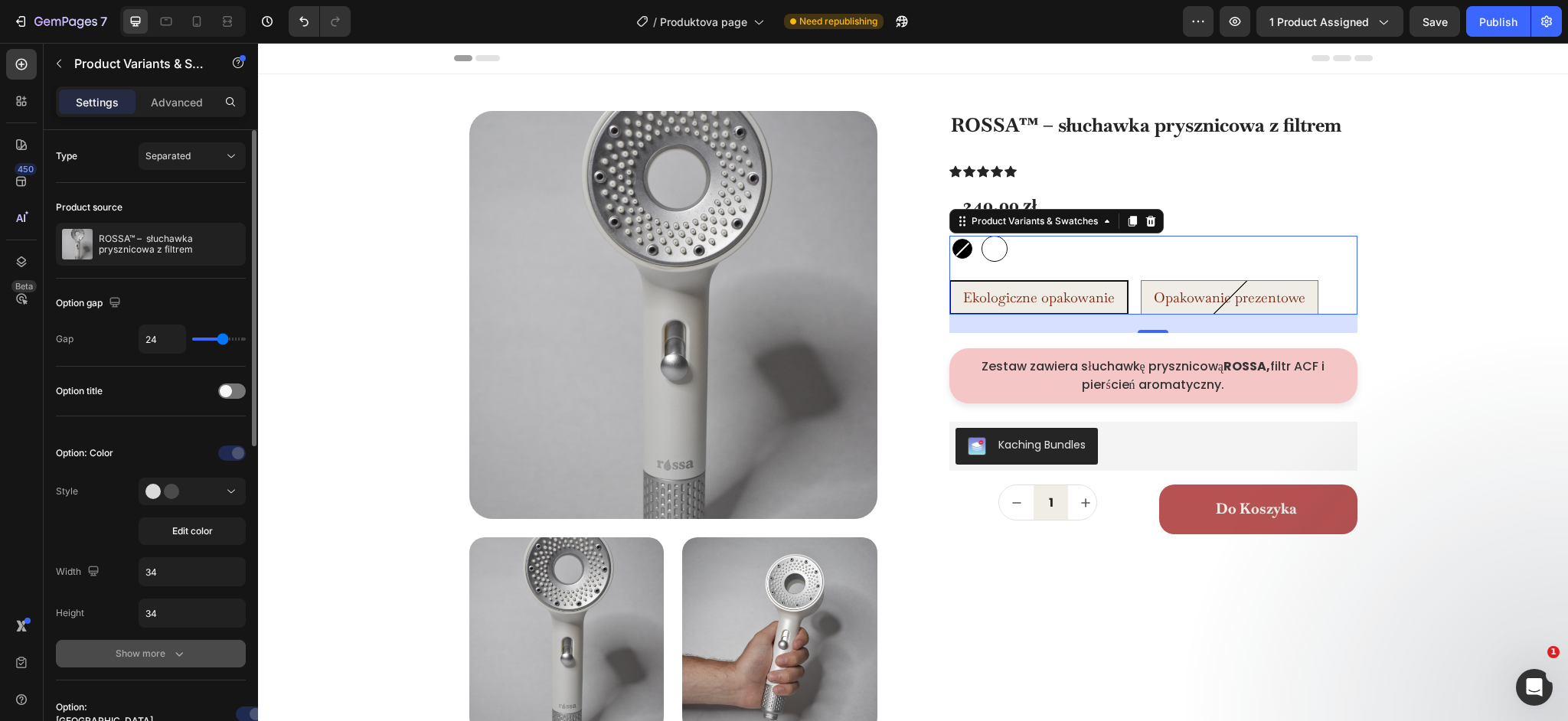
click at [162, 650] on div "Show more" at bounding box center [151, 654] width 71 height 16
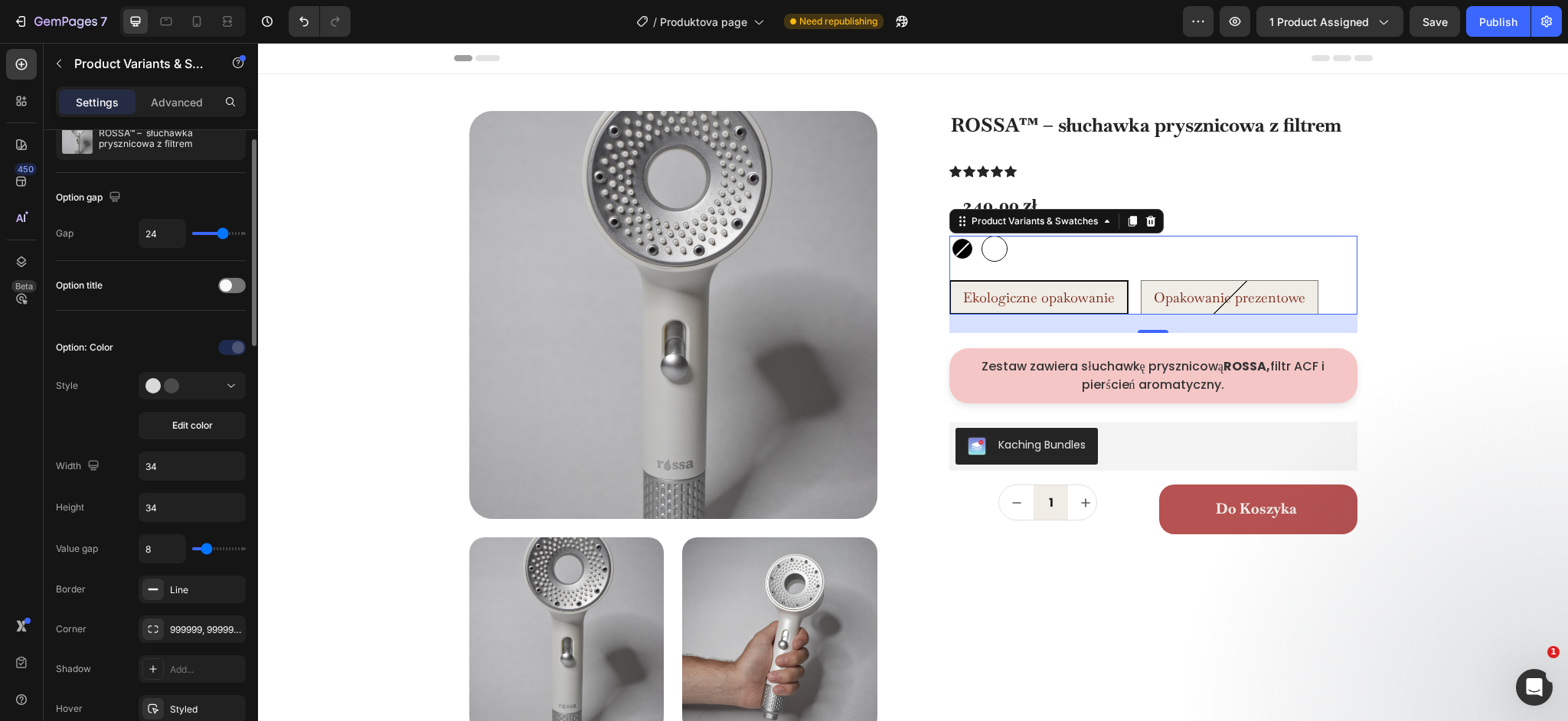
scroll to position [141, 0]
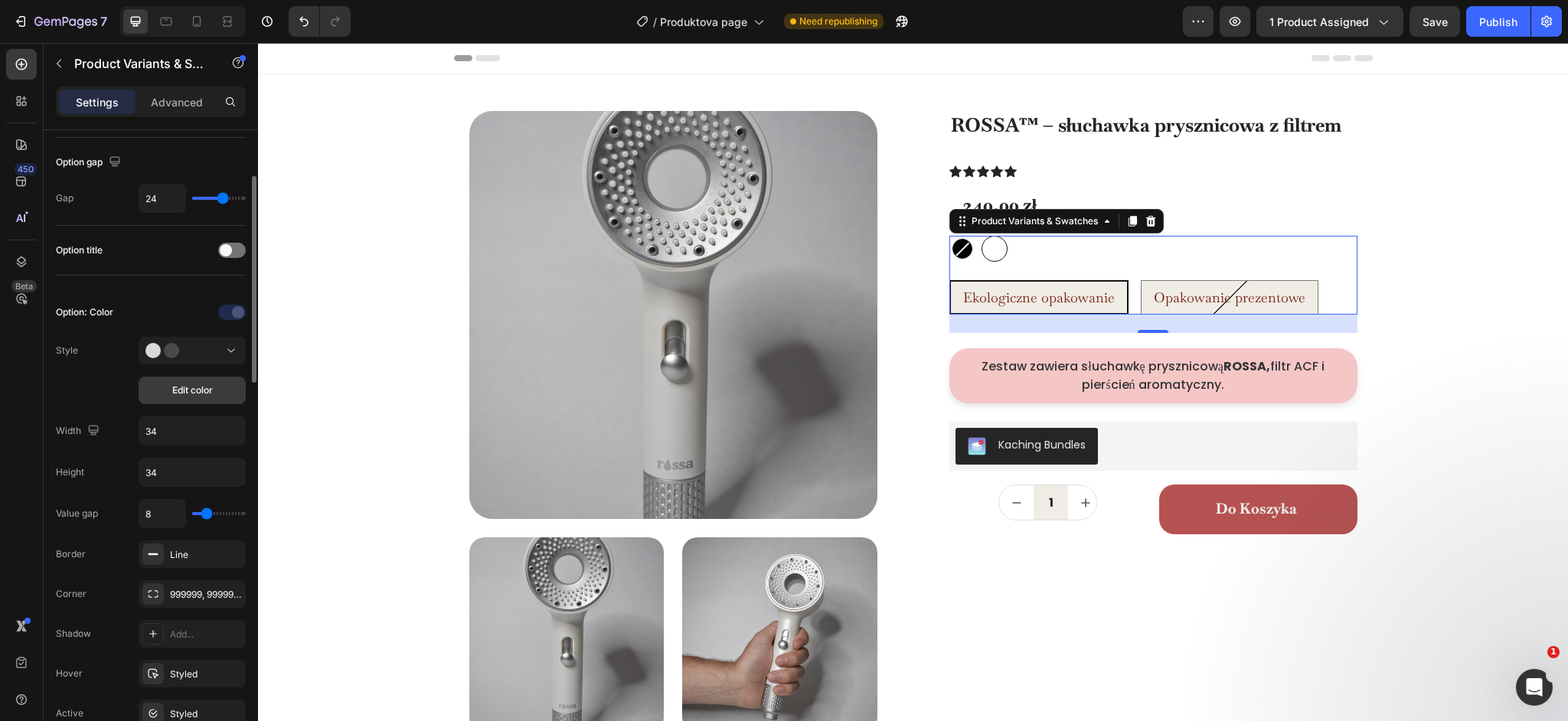
click at [181, 388] on span "Edit color" at bounding box center [193, 391] width 41 height 14
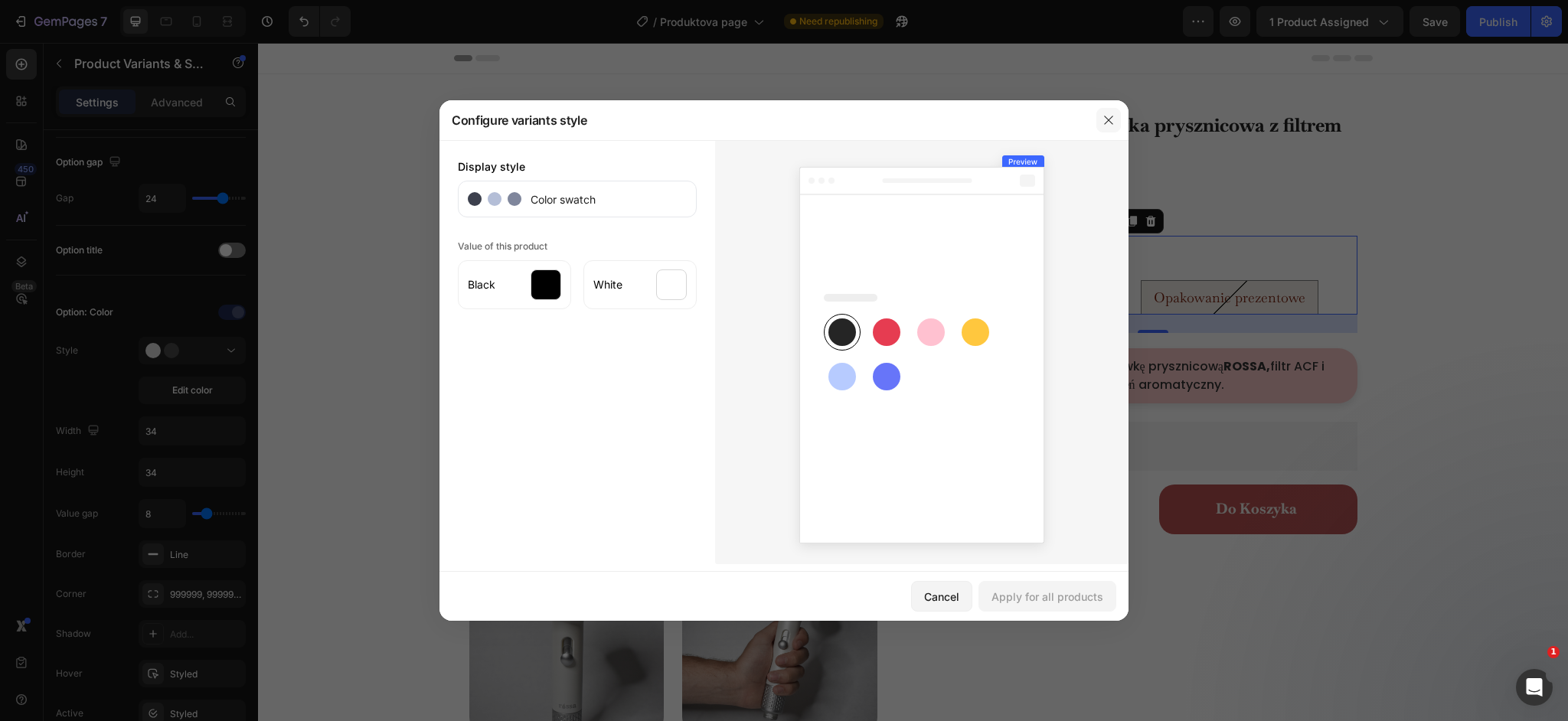
click at [1108, 121] on icon "button" at bounding box center [1108, 120] width 13 height 13
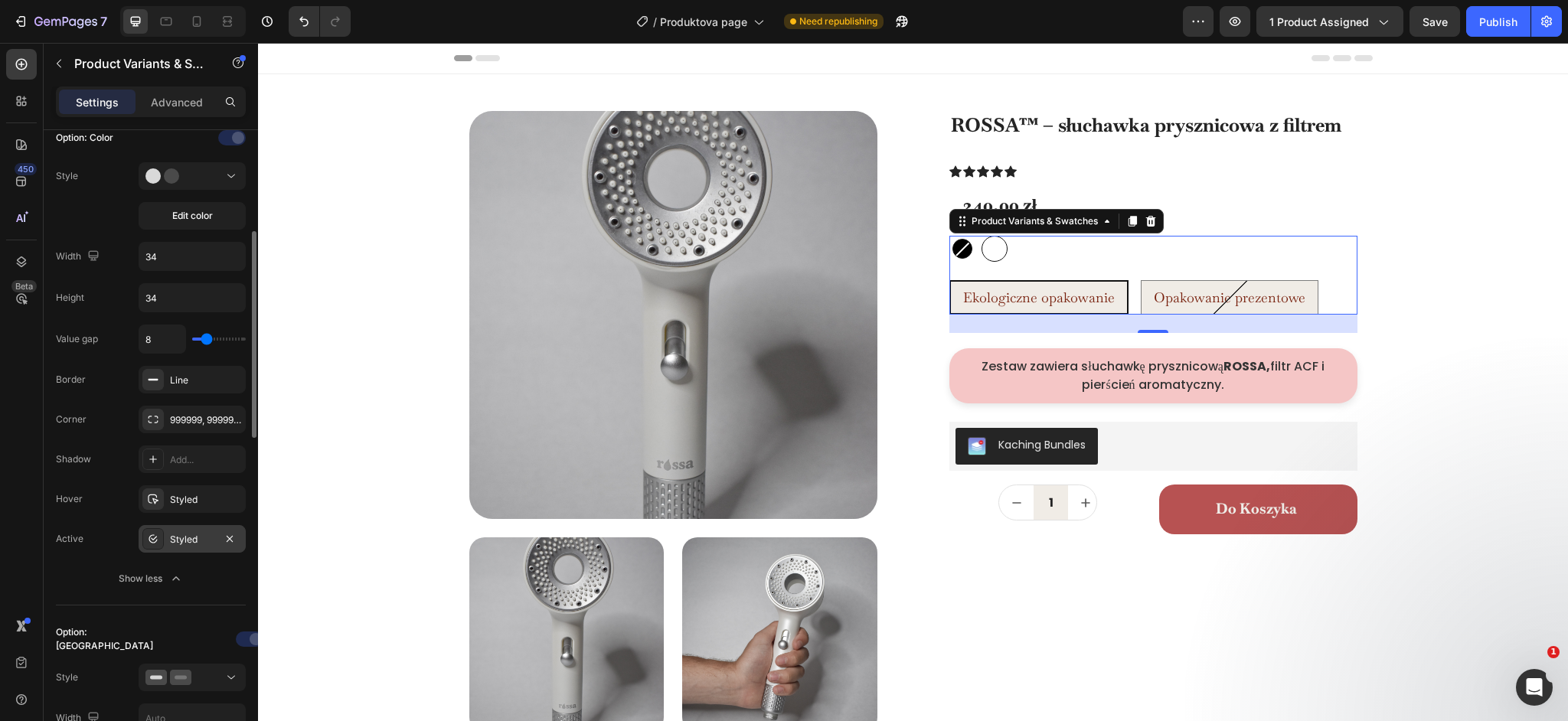
scroll to position [316, 0]
click at [173, 502] on div "Styled" at bounding box center [192, 499] width 45 height 14
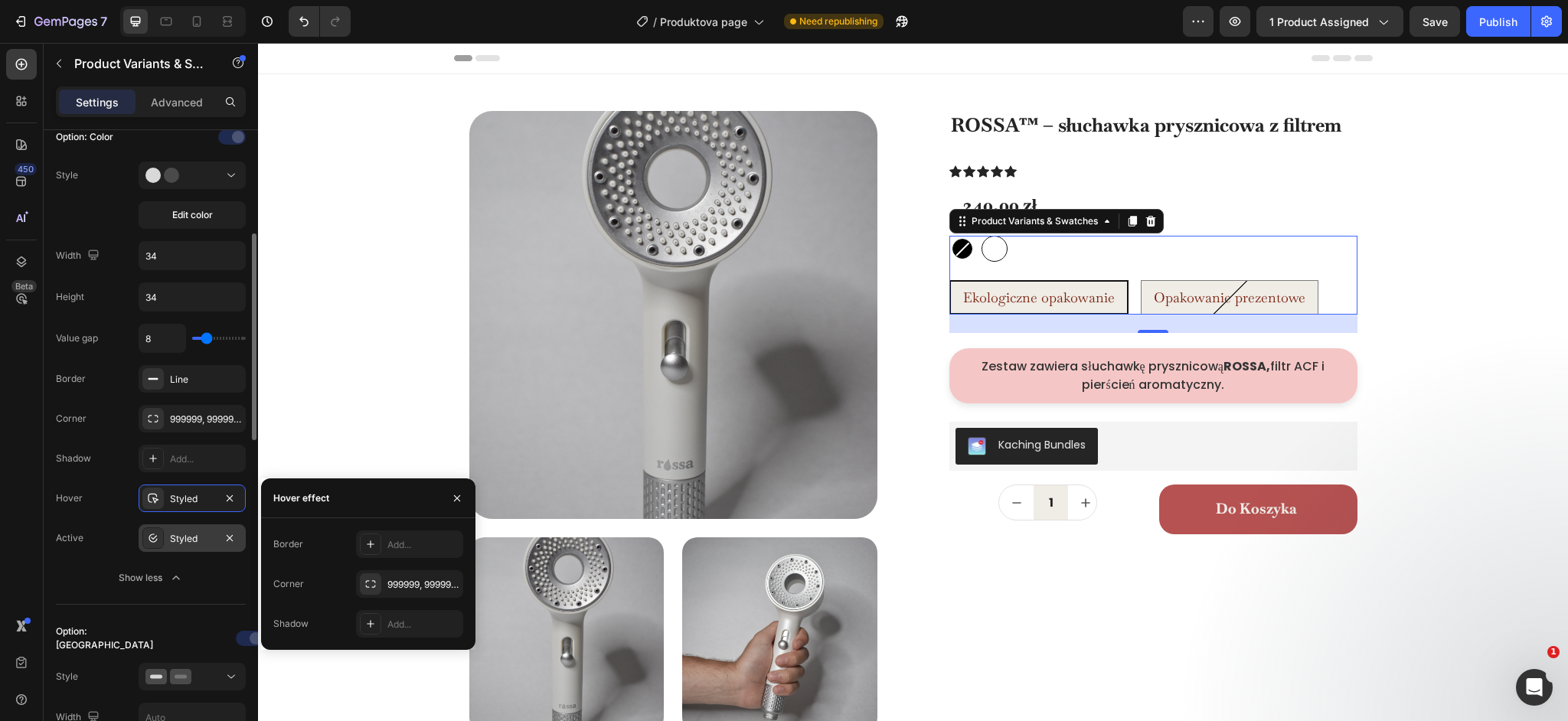
click at [158, 543] on icon at bounding box center [153, 538] width 13 height 13
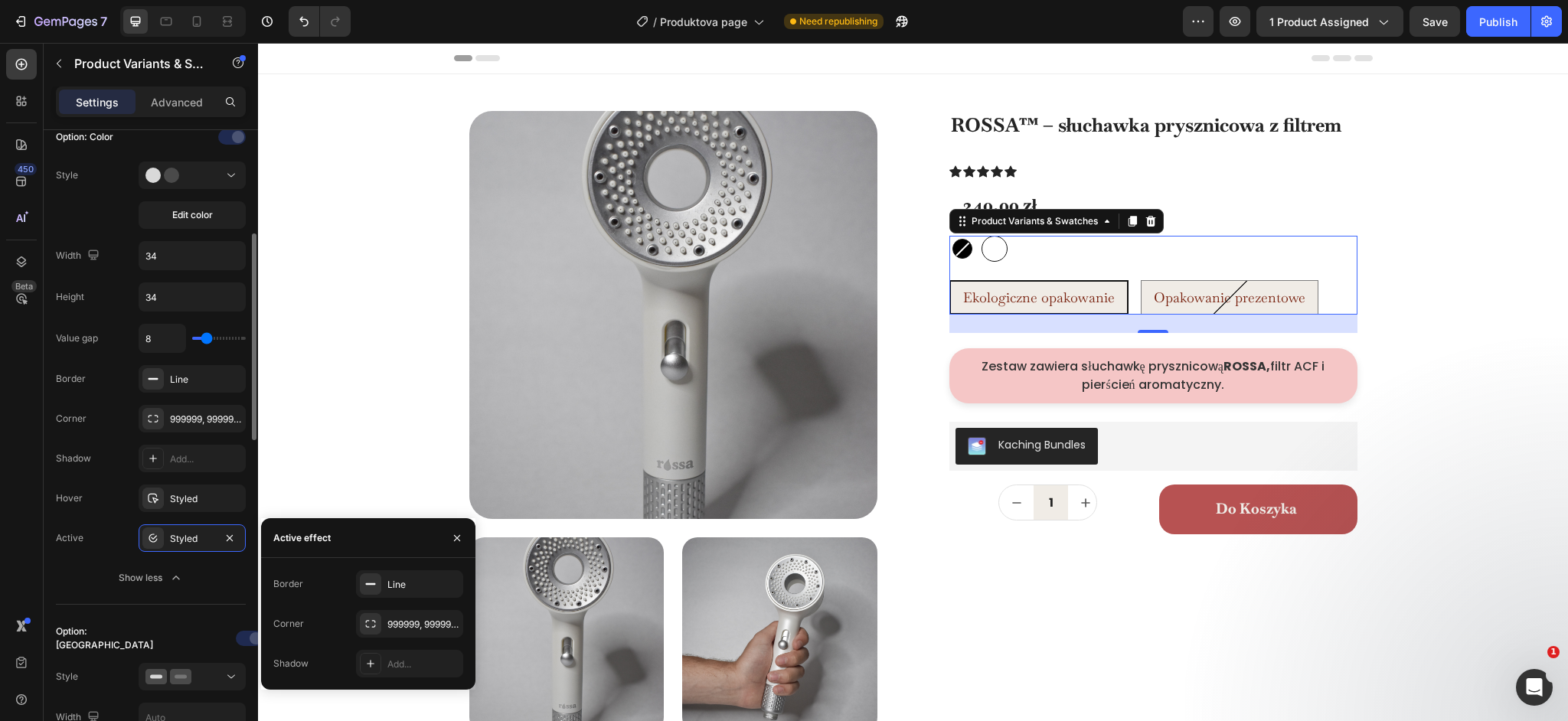
click at [95, 435] on div "Value gap 8 Border Line Corner 999999, 999999, 999999, 999999 Shadow Add... Hov…" at bounding box center [150, 457] width 190 height 268
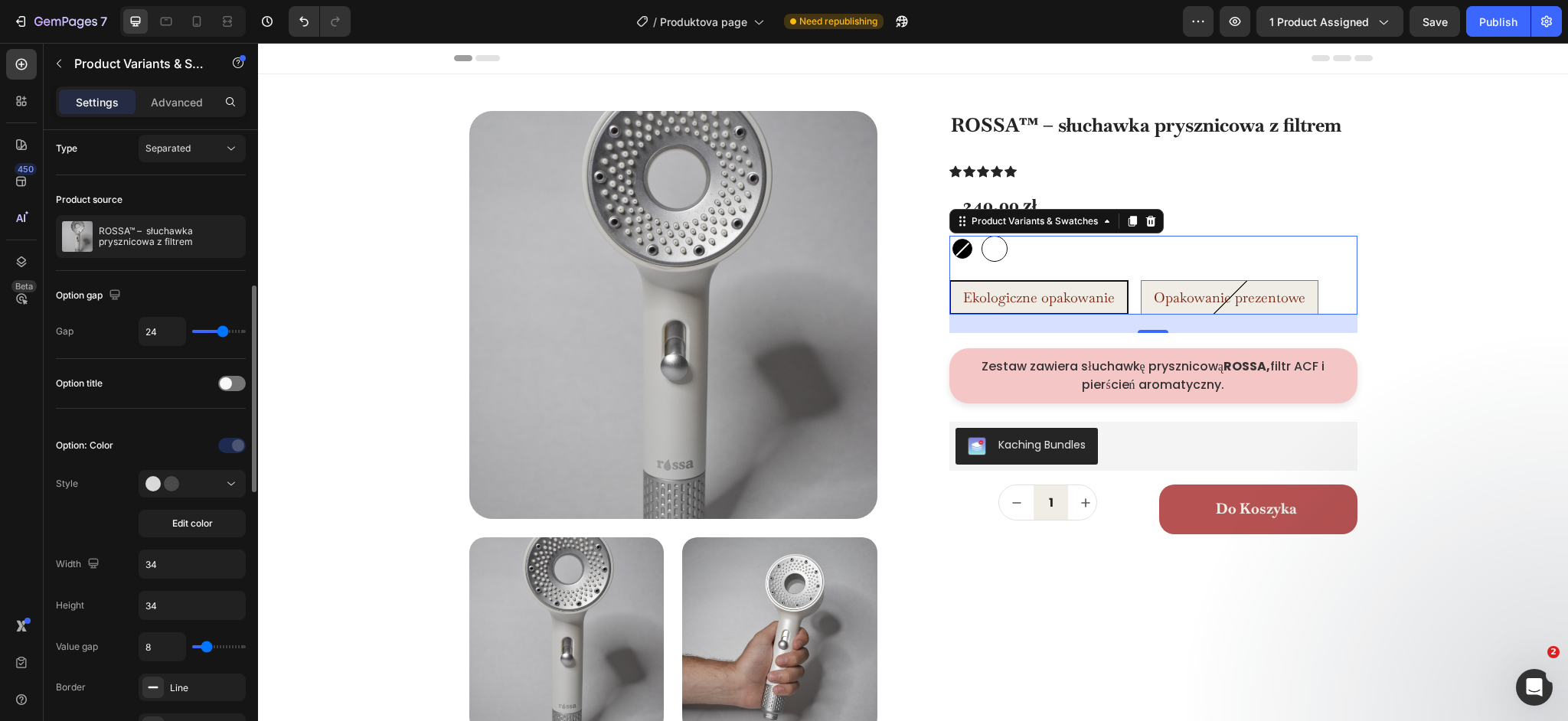
scroll to position [0, 0]
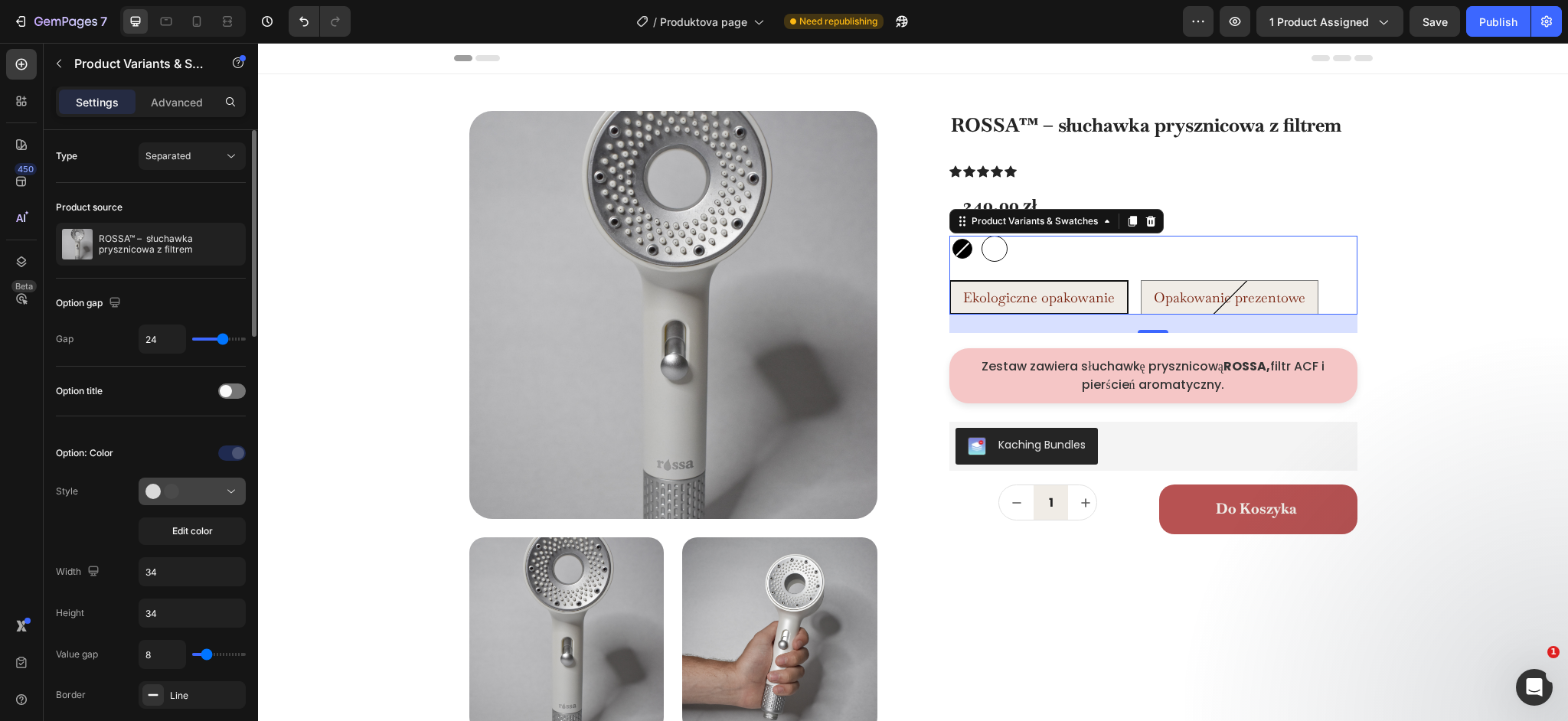
click at [170, 495] on circle at bounding box center [172, 492] width 16 height 16
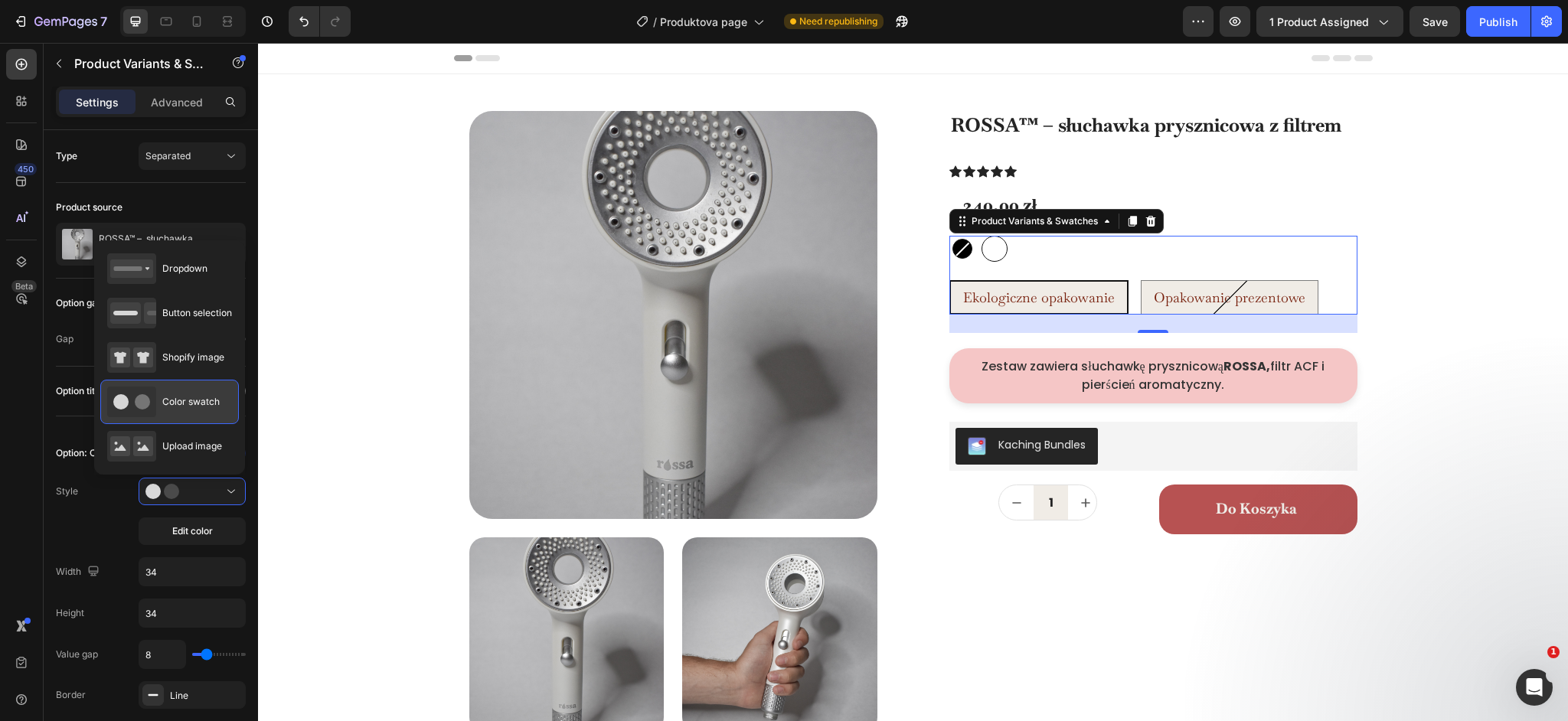
click at [169, 405] on span "Color swatch" at bounding box center [191, 401] width 57 height 14
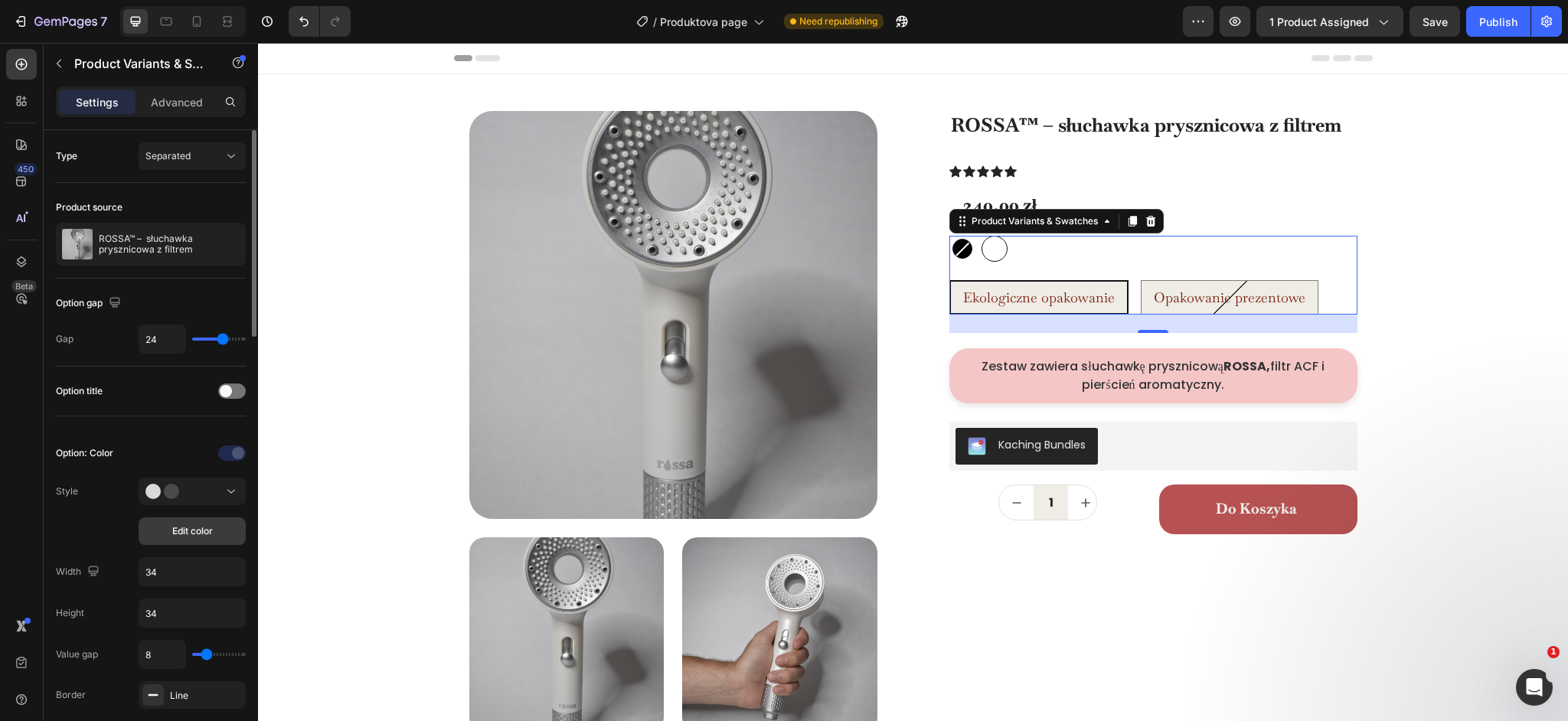
click at [205, 528] on span "Edit color" at bounding box center [193, 531] width 41 height 14
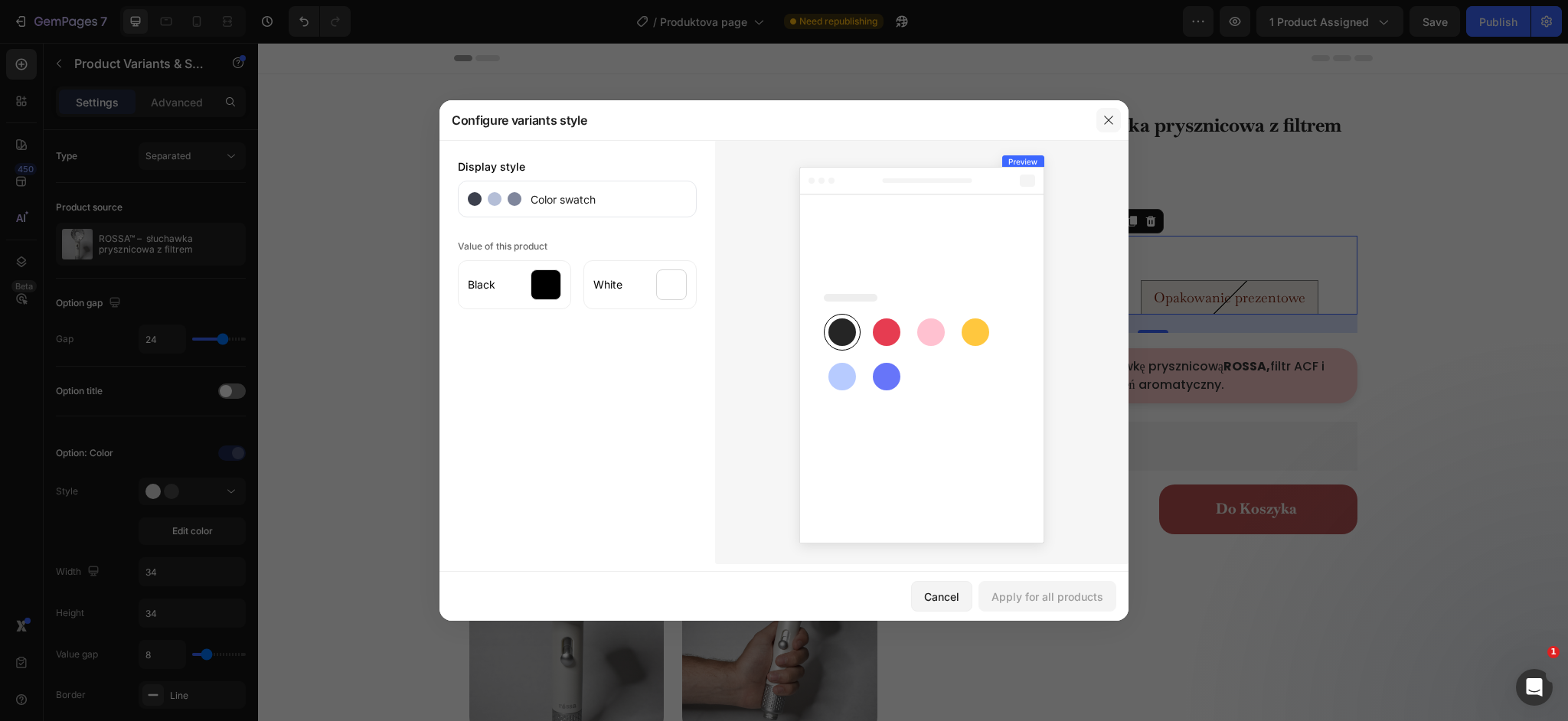
click at [1116, 117] on button "button" at bounding box center [1108, 120] width 24 height 24
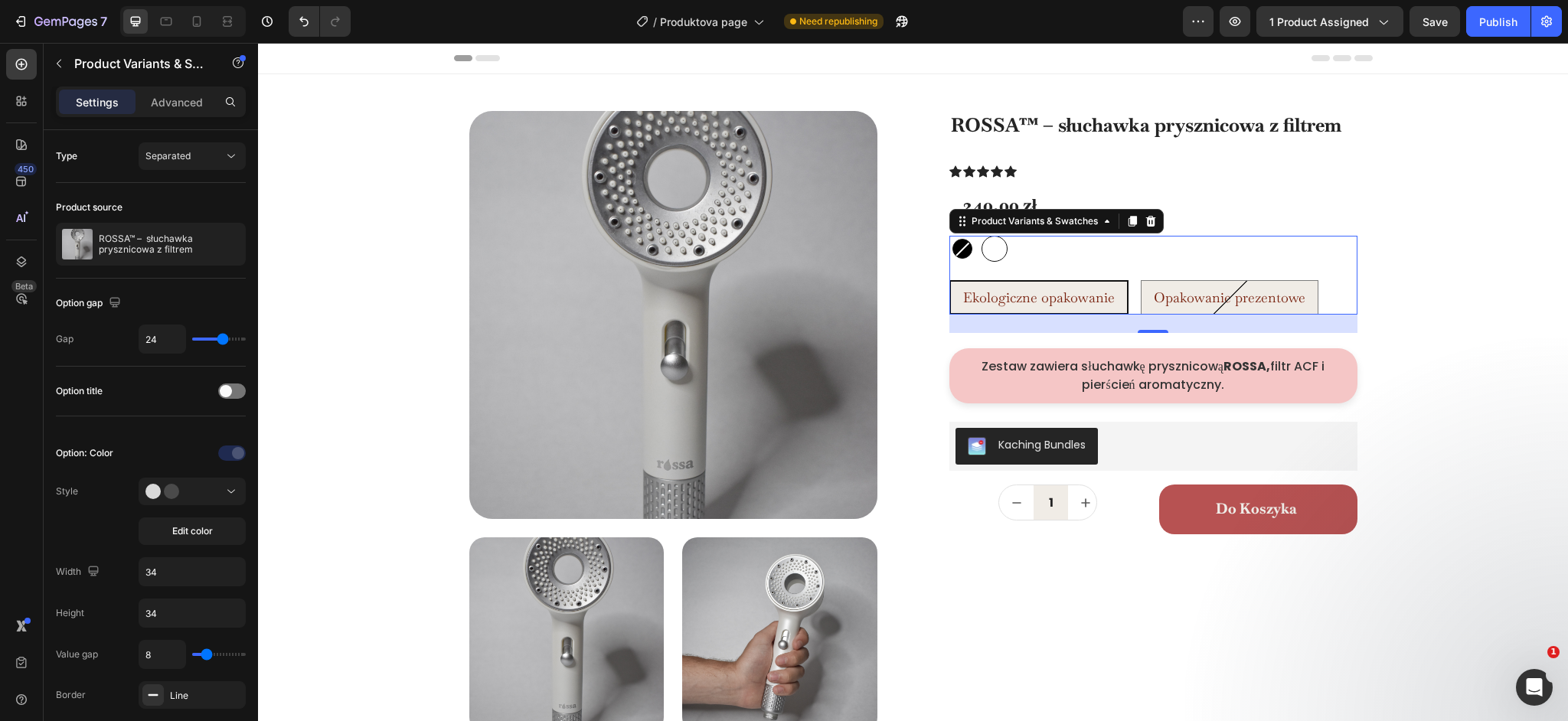
click at [1074, 302] on span "Ekologiczne opakowanie" at bounding box center [1039, 297] width 152 height 18
click at [949, 281] on input "Ekologiczne opakowanie Ekologiczne opakowanie Ekologiczne opakowanie" at bounding box center [948, 280] width 1 height 1
click at [1154, 299] on span "Opakowanie prezentowe" at bounding box center [1230, 297] width 152 height 18
click at [1141, 281] on input "Opakowanie prezentowe Opakowanie prezentowe Opakowanie prezentowe" at bounding box center [1140, 280] width 1 height 1
radio input "true"
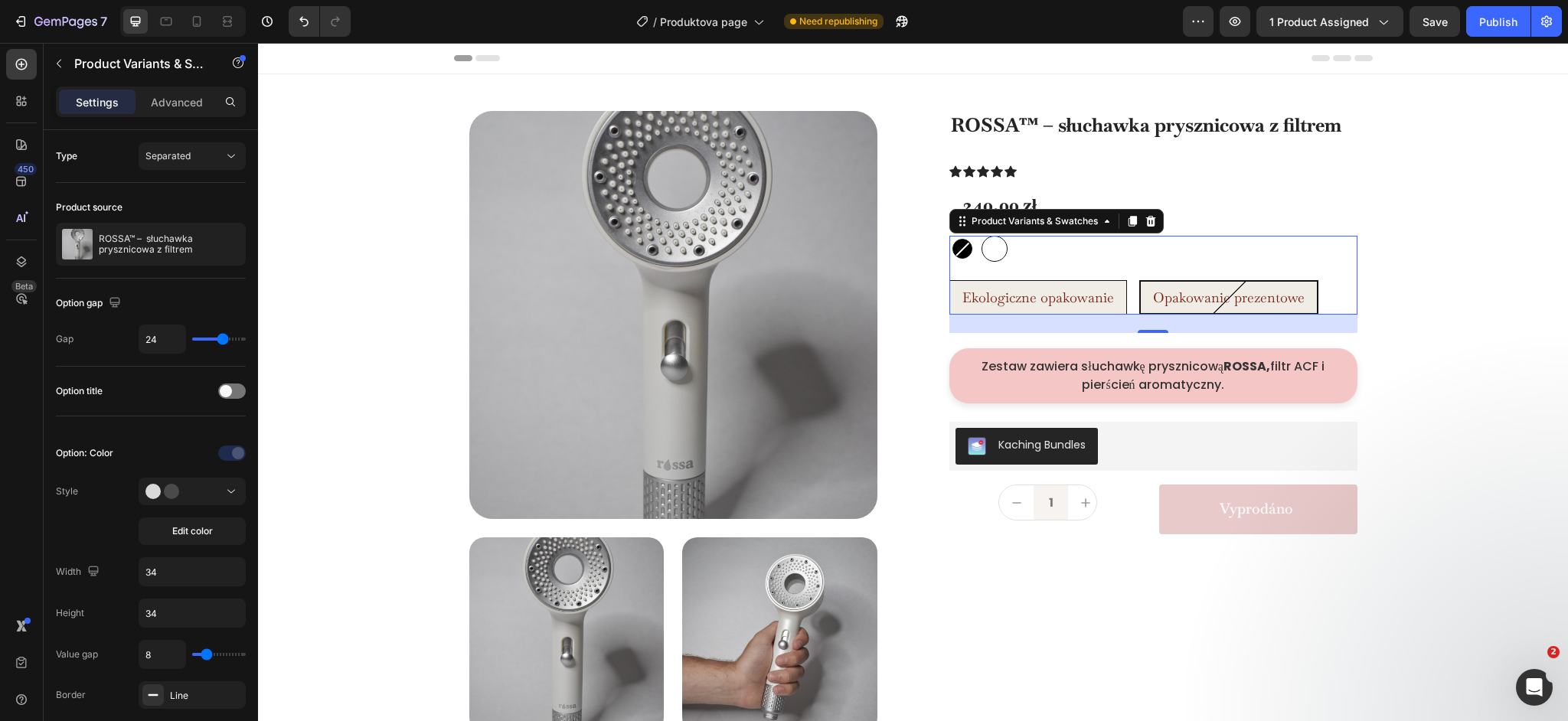
click at [1100, 302] on span "Ekologiczne opakowanie" at bounding box center [1039, 297] width 152 height 18
click at [949, 281] on input "Ekologiczne opakowanie Ekologiczne opakowanie Ekologiczne opakowanie" at bounding box center [948, 280] width 1 height 1
radio input "true"
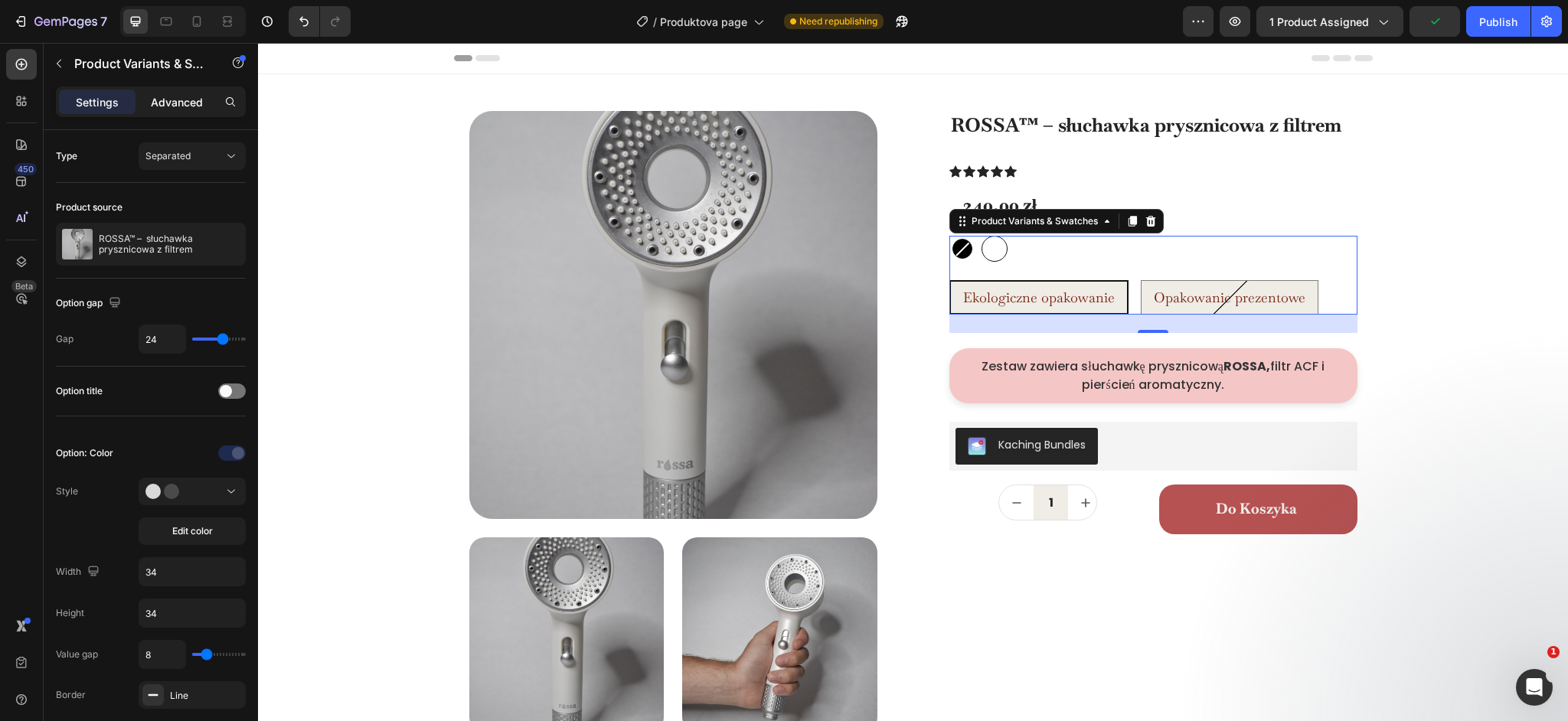
click at [182, 109] on p "Advanced" at bounding box center [176, 102] width 52 height 16
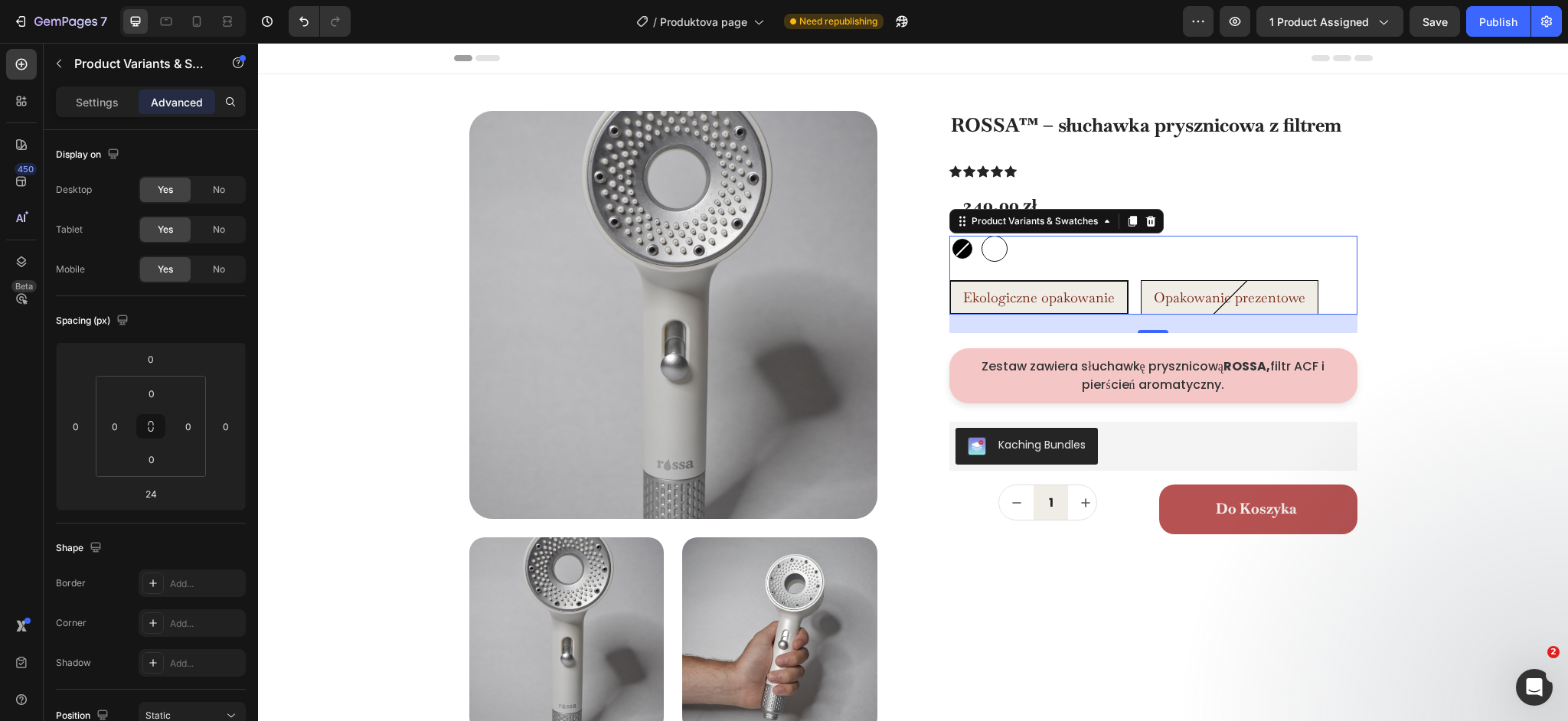
click at [1256, 302] on span "Opakowanie prezentowe" at bounding box center [1230, 297] width 152 height 18
click at [1141, 281] on input "Opakowanie prezentowe Opakowanie prezentowe Opakowanie prezentowe" at bounding box center [1140, 280] width 1 height 1
radio input "true"
click at [1088, 298] on span "Ekologiczne opakowanie" at bounding box center [1039, 297] width 152 height 18
click at [949, 281] on input "Ekologiczne opakowanie Ekologiczne opakowanie Ekologiczne opakowanie" at bounding box center [948, 280] width 1 height 1
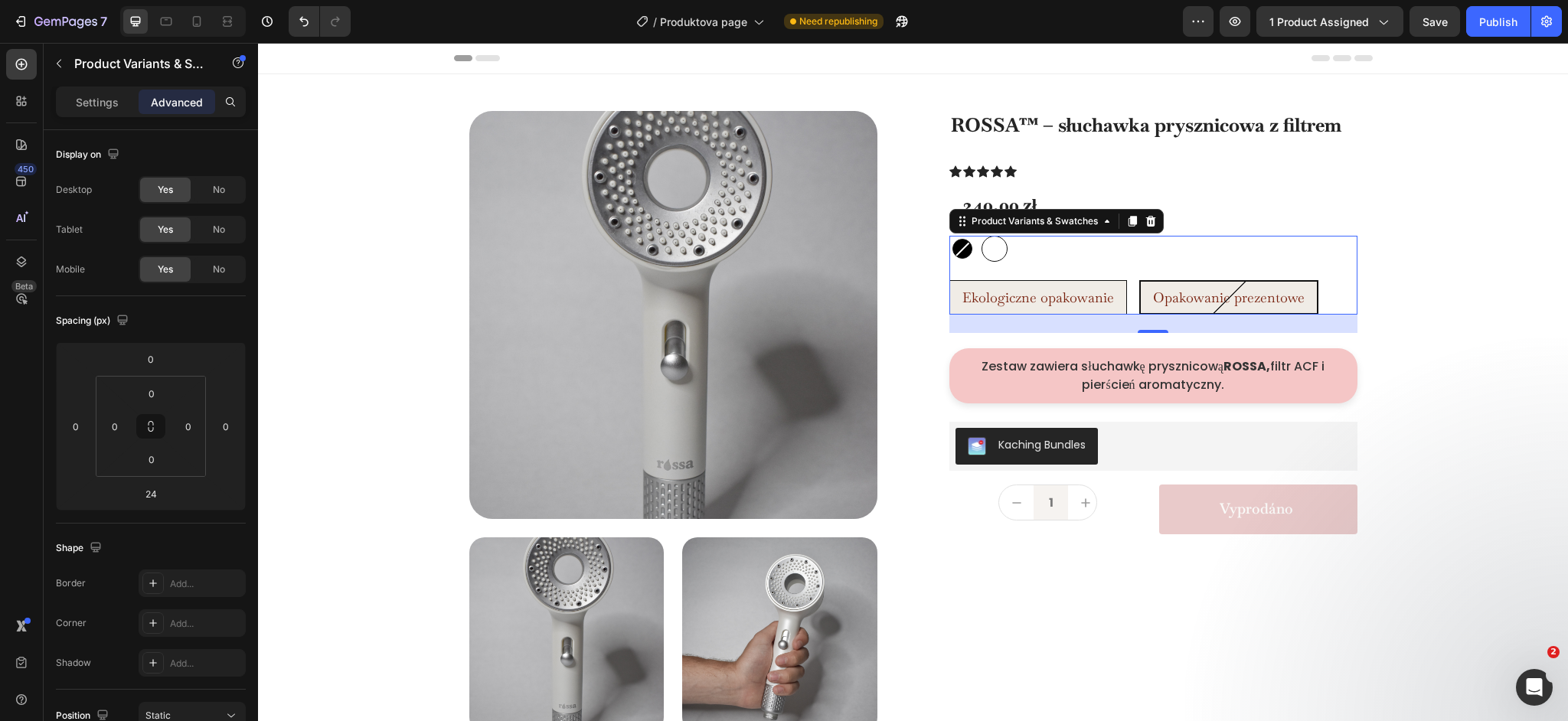
radio input "true"
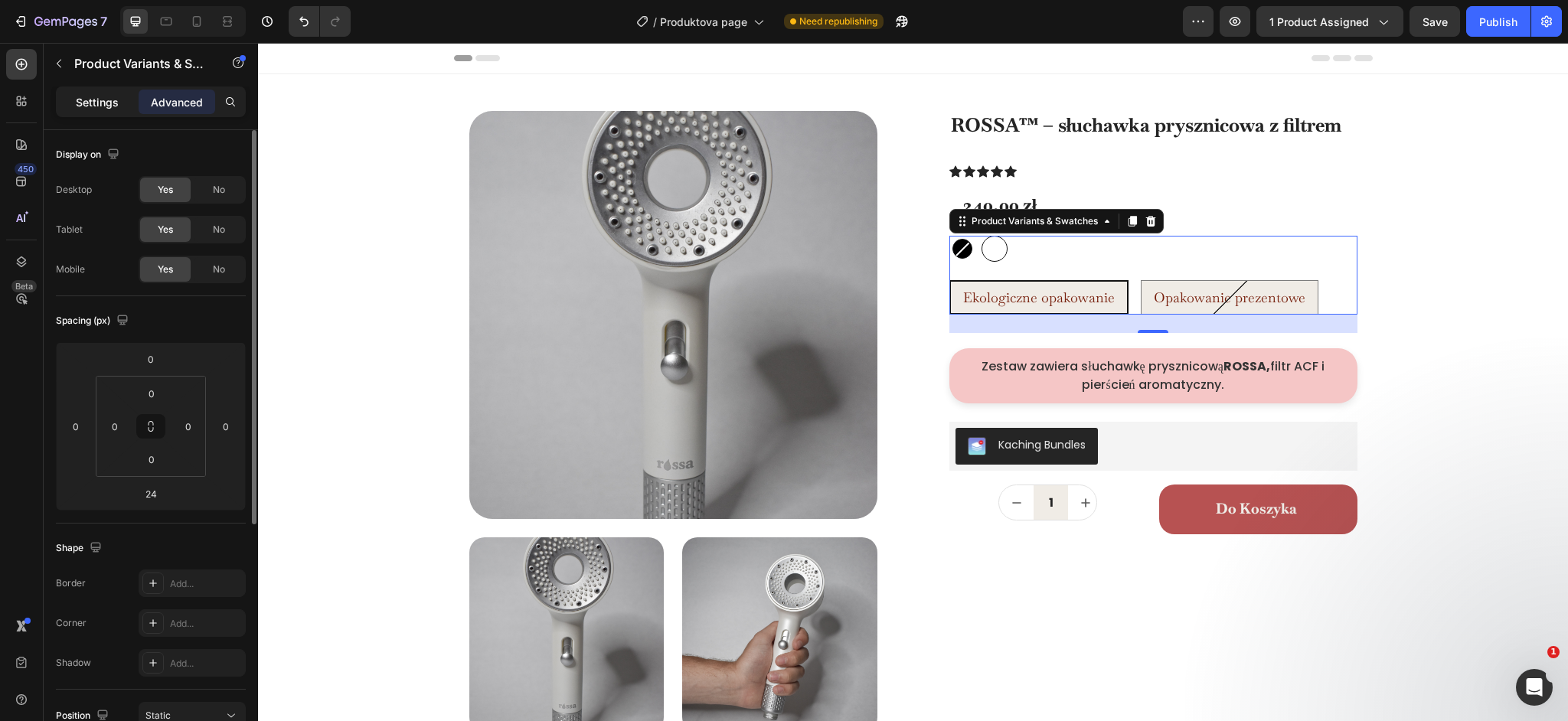
click at [97, 91] on div "Settings" at bounding box center [96, 101] width 77 height 24
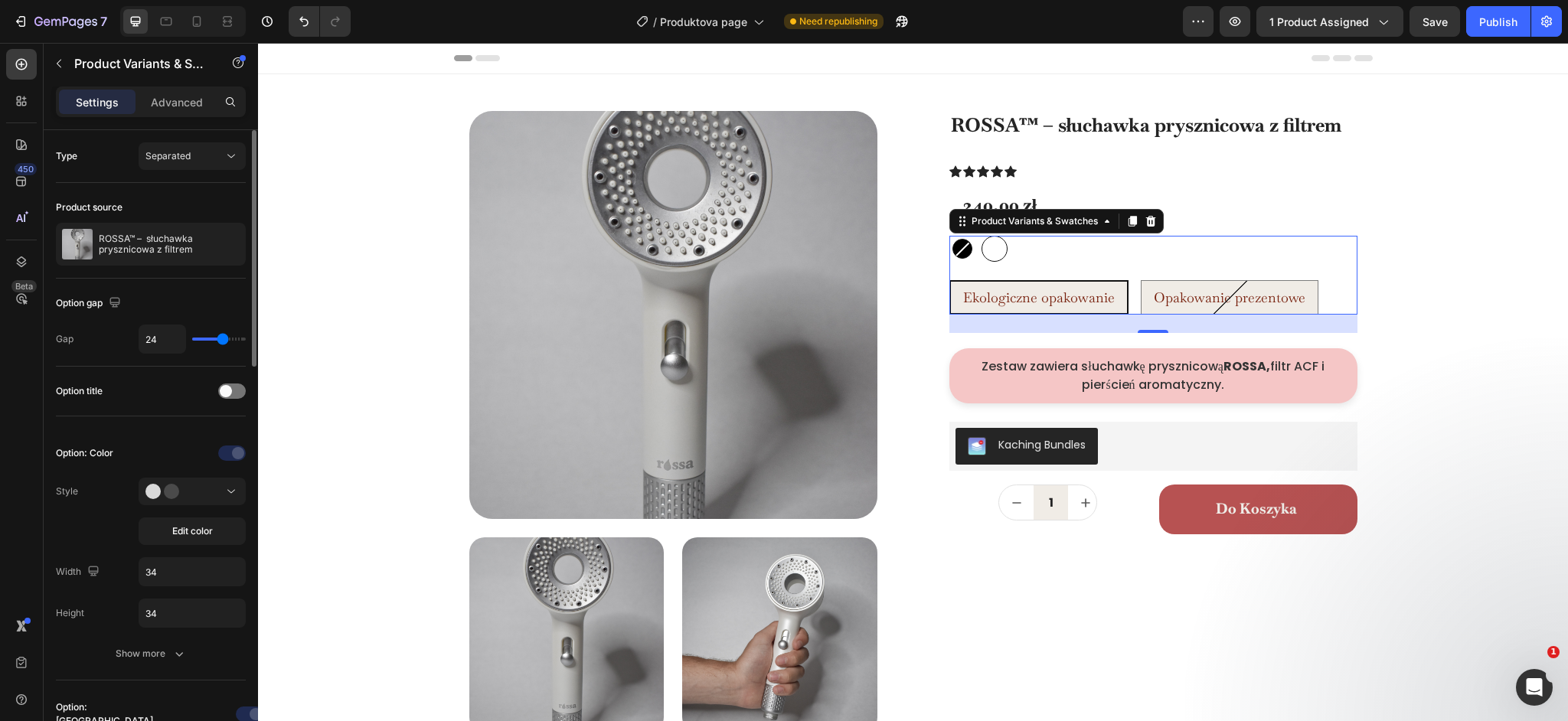
scroll to position [27, 0]
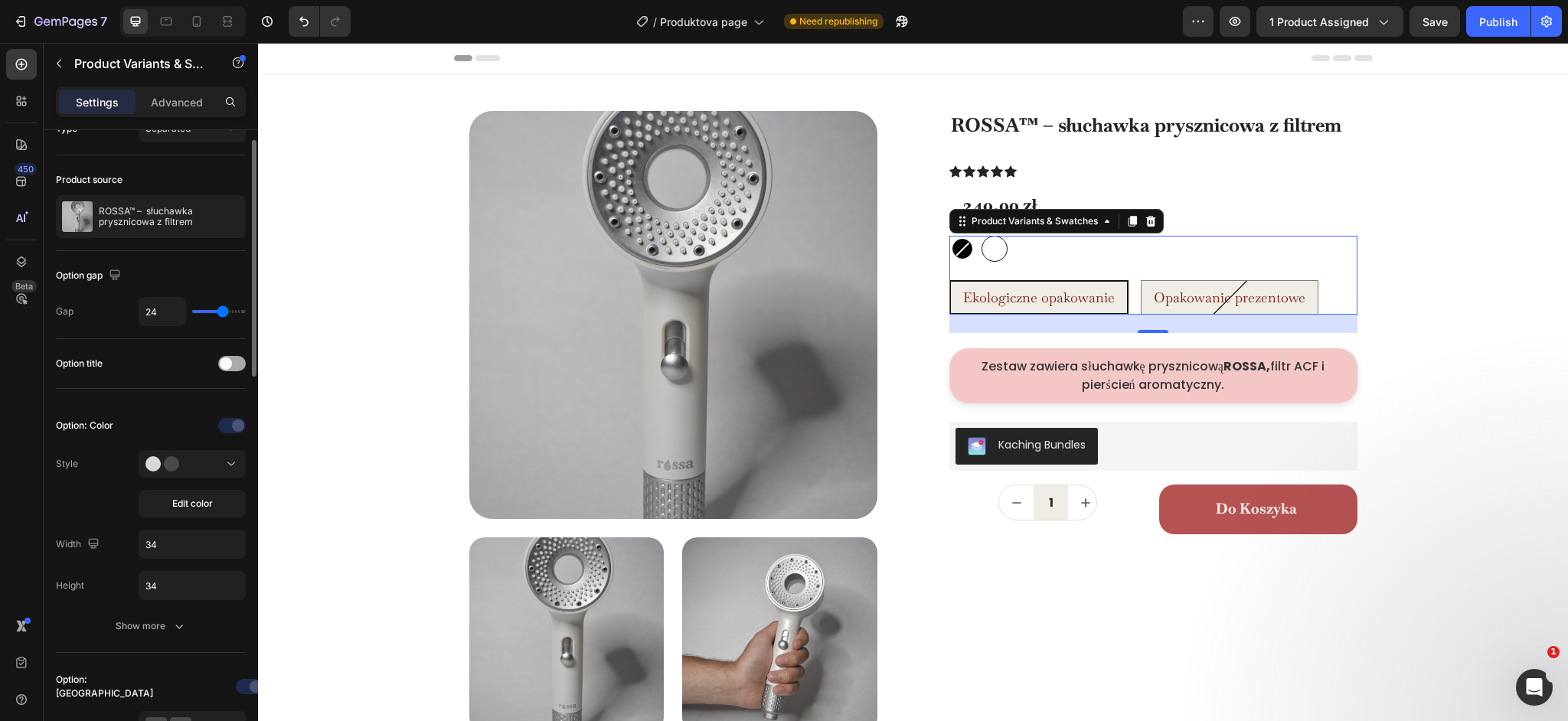
click at [230, 364] on span at bounding box center [225, 363] width 13 height 13
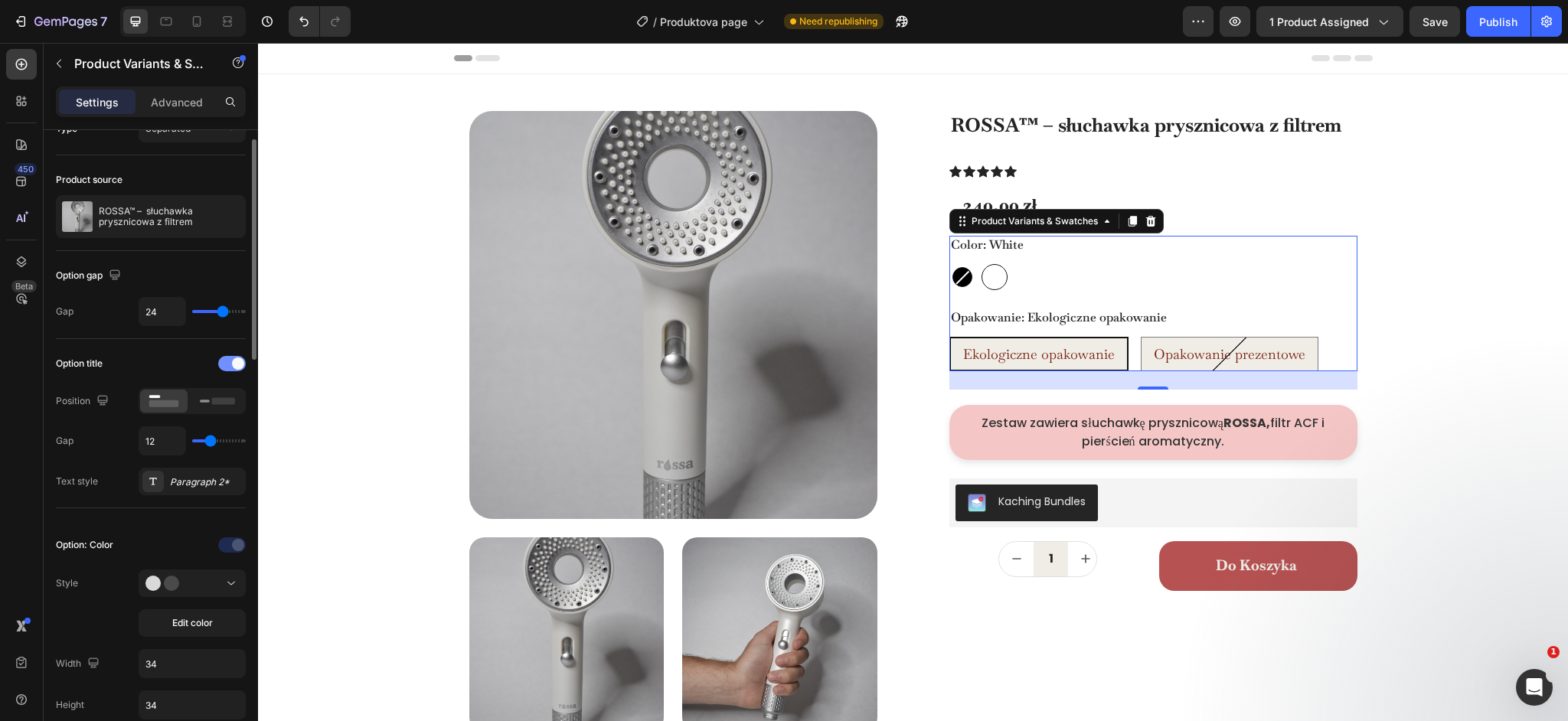
click at [230, 364] on div at bounding box center [232, 363] width 27 height 16
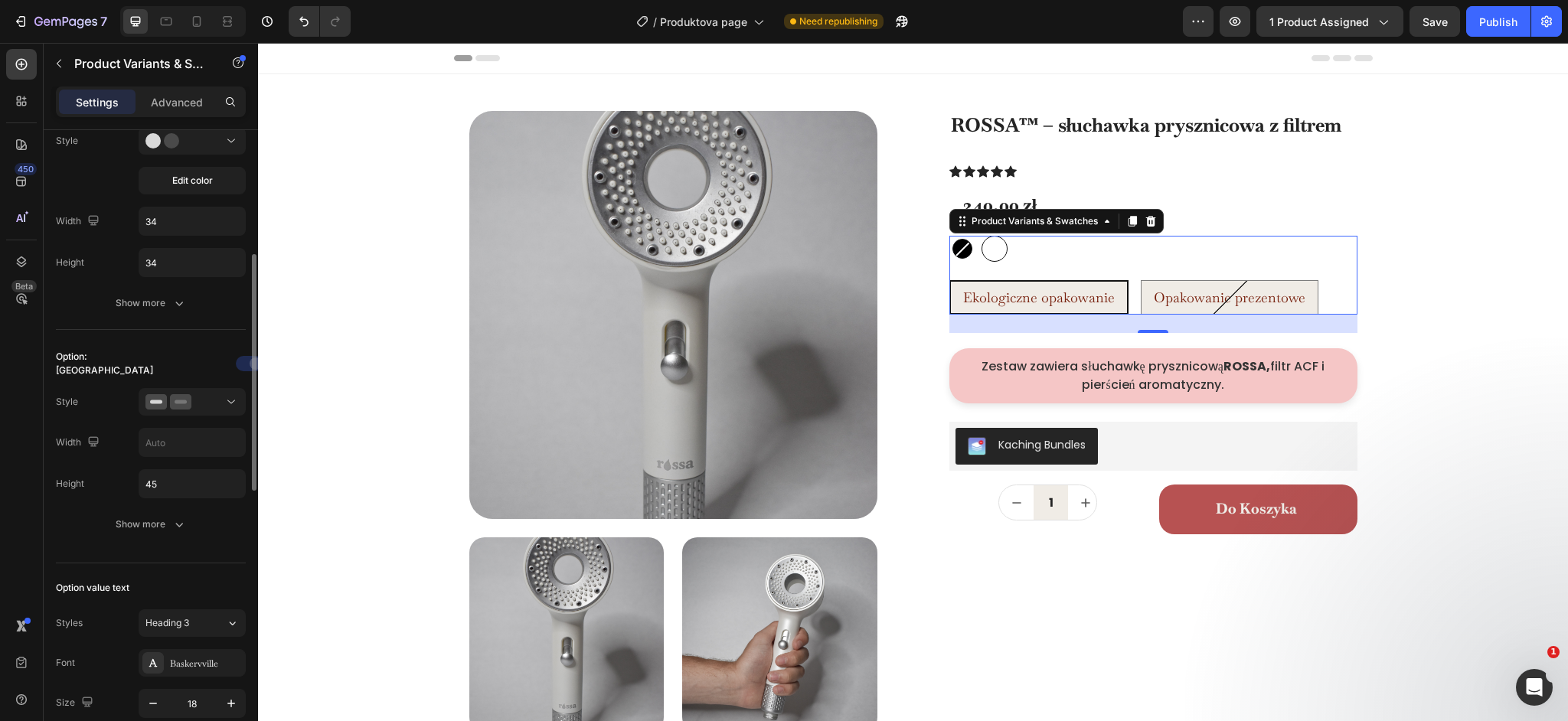
scroll to position [352, 0]
click at [141, 532] on button "Show more" at bounding box center [150, 523] width 190 height 27
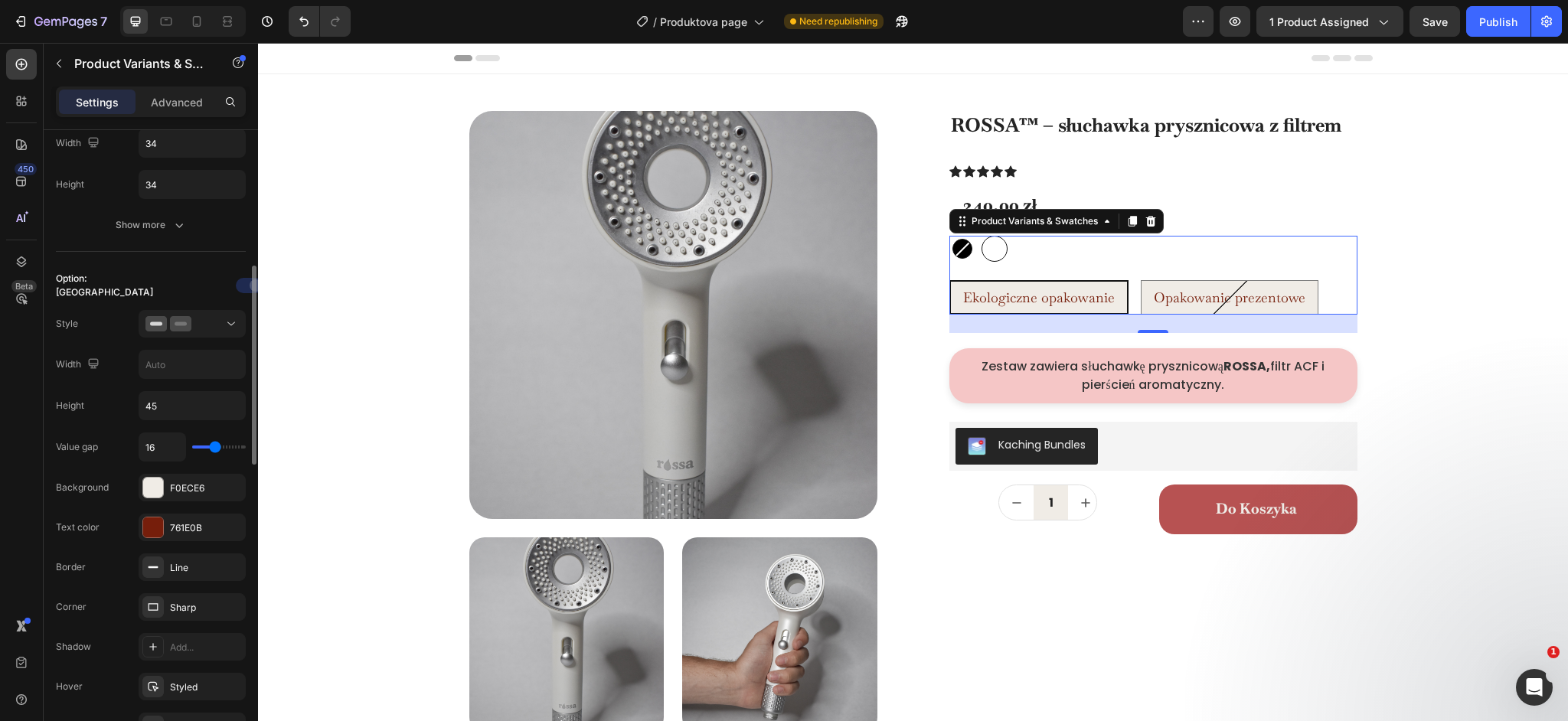
scroll to position [430, 0]
click at [164, 495] on div "F0ECE6" at bounding box center [192, 487] width 107 height 27
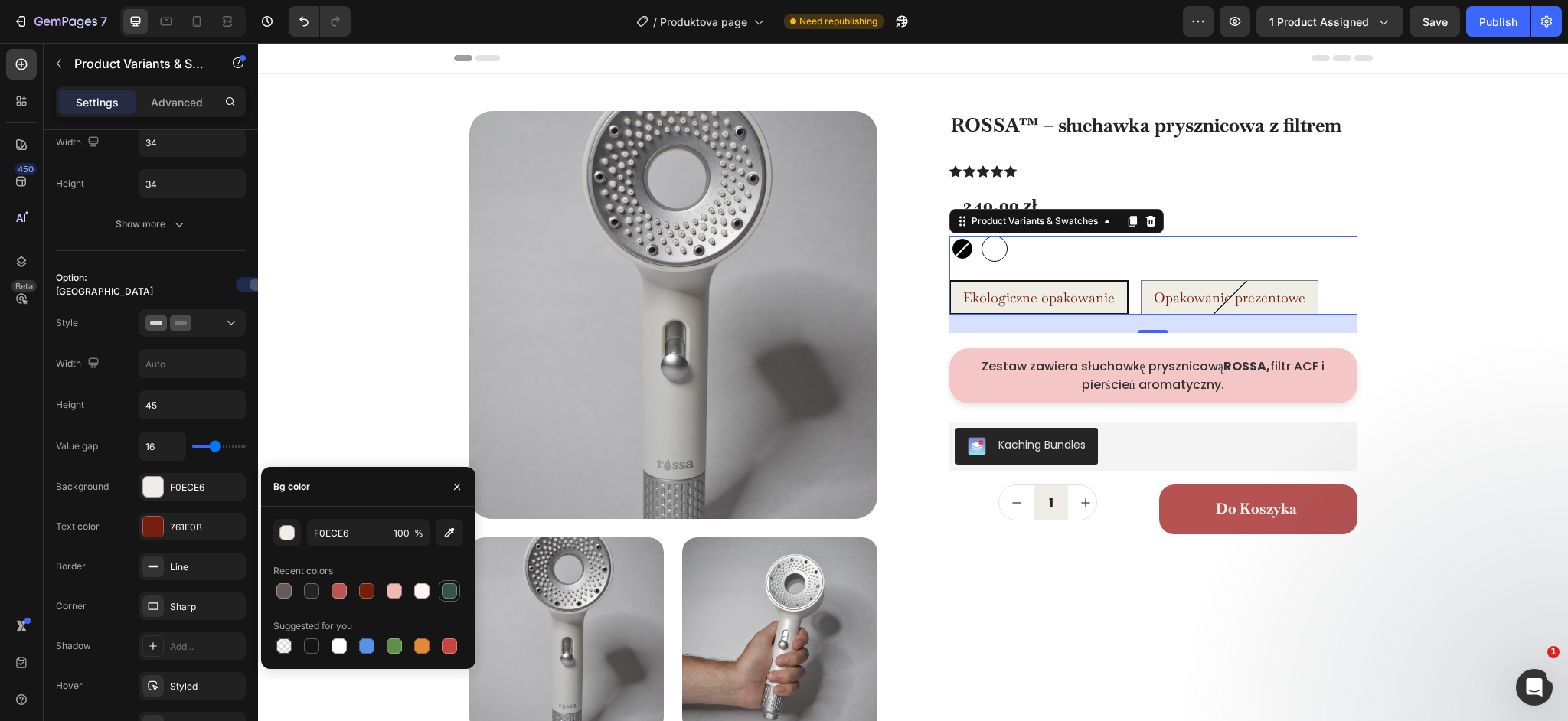
click at [445, 588] on div at bounding box center [449, 591] width 16 height 16
click at [336, 587] on div at bounding box center [339, 591] width 16 height 16
type input "B95552"
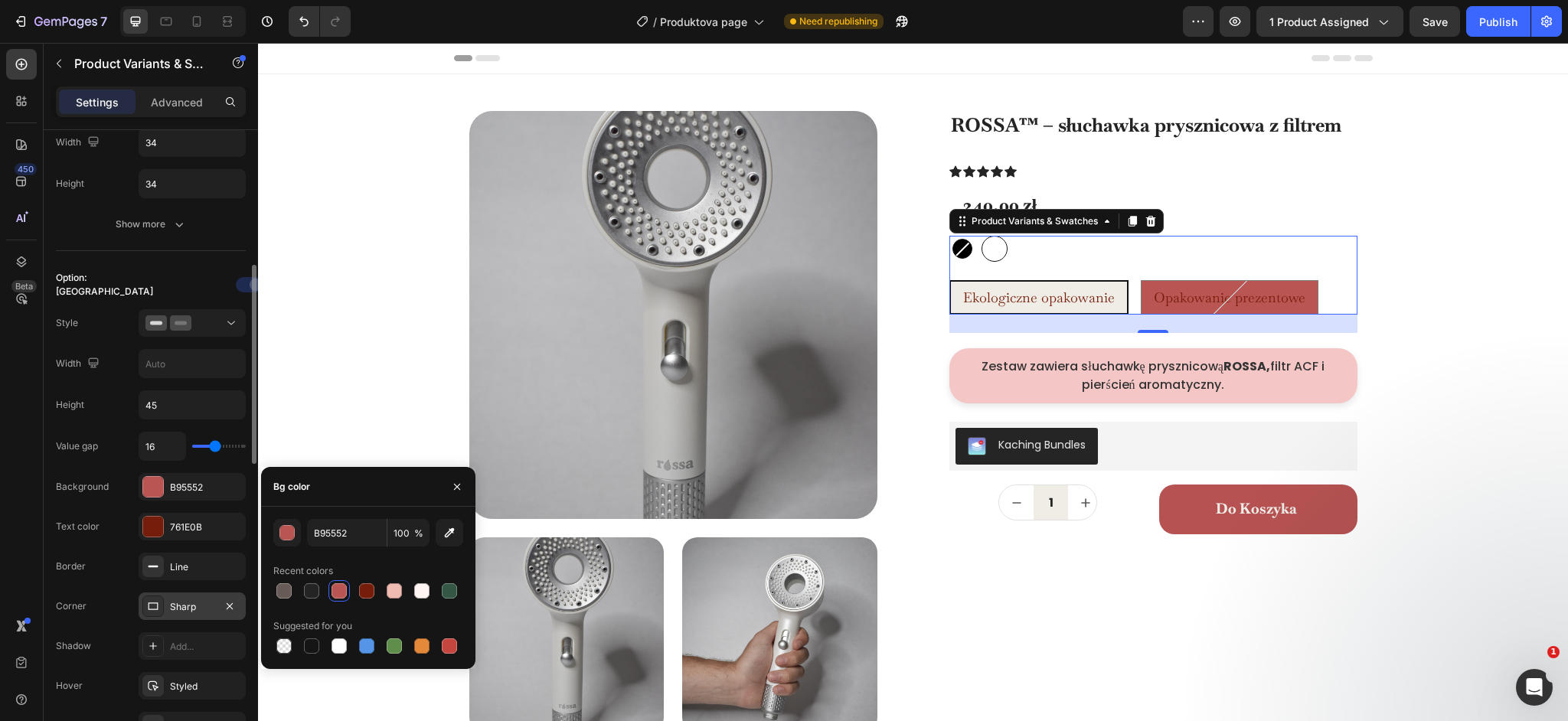
click at [168, 605] on div "Sharp" at bounding box center [192, 606] width 107 height 27
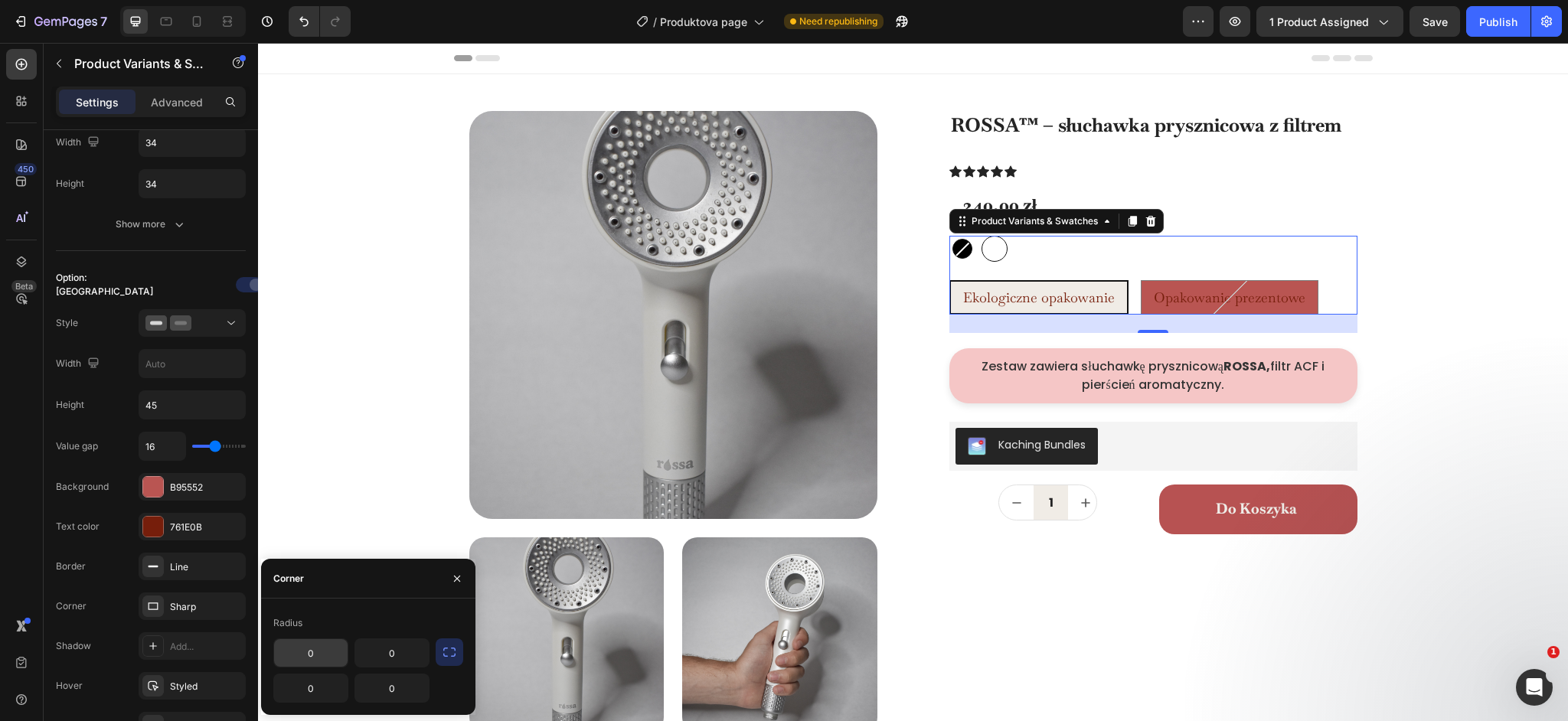
click at [327, 652] on input "0" at bounding box center [310, 653] width 73 height 27
type input "30"
click at [440, 659] on button "button" at bounding box center [449, 652] width 27 height 27
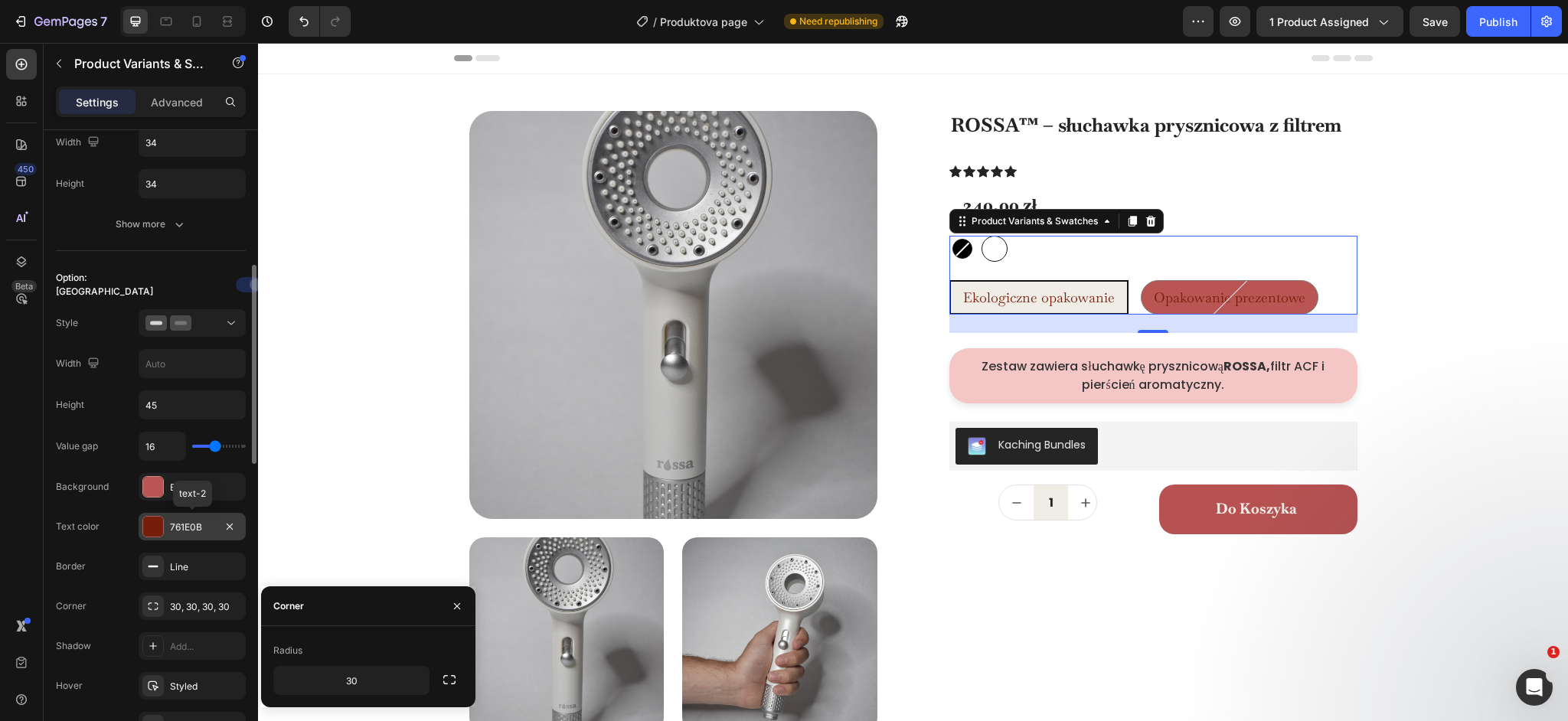
click at [173, 523] on div "761E0B" at bounding box center [192, 527] width 45 height 14
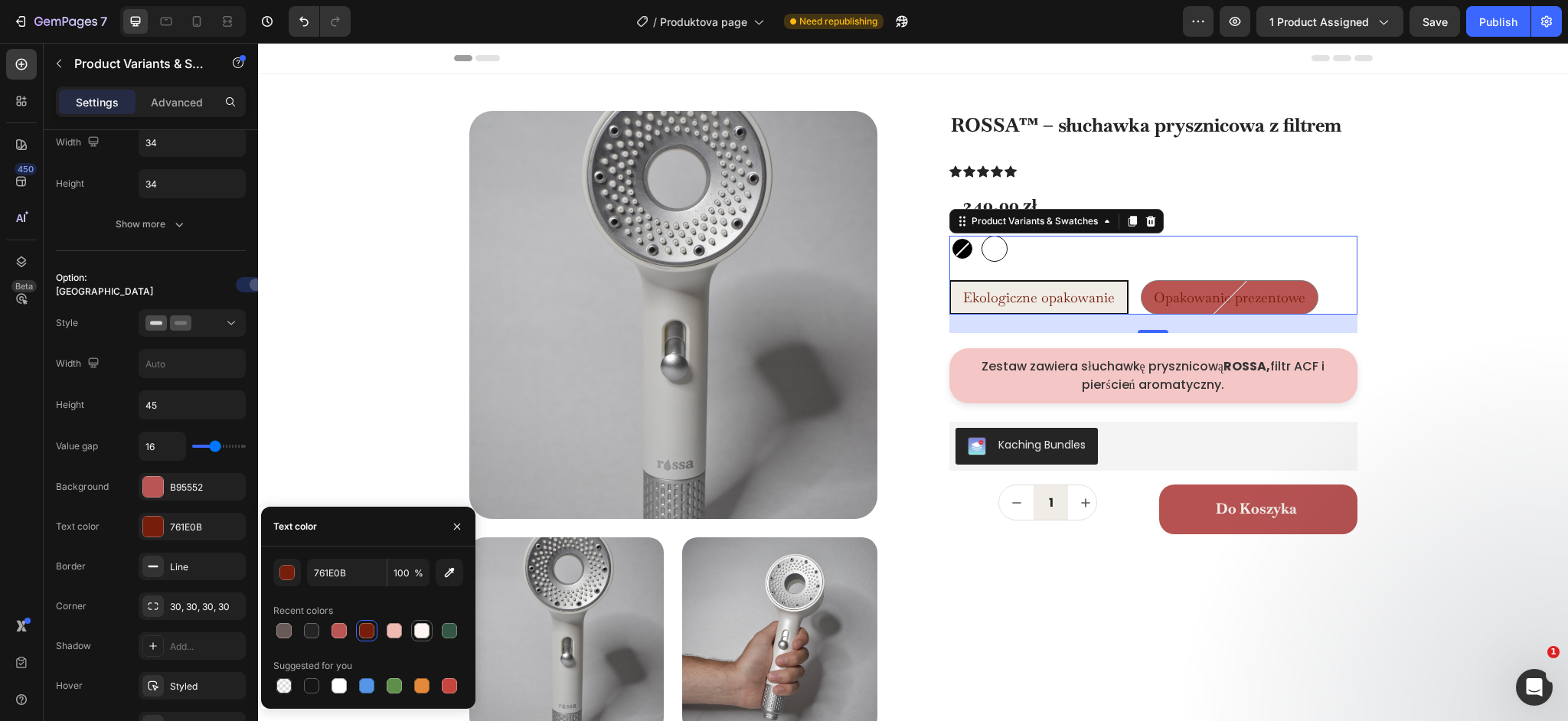
click at [412, 629] on div at bounding box center [421, 630] width 19 height 19
type input "FFF5F2"
click at [230, 569] on icon "button" at bounding box center [229, 566] width 13 height 13
click at [184, 562] on div "Add..." at bounding box center [206, 567] width 72 height 14
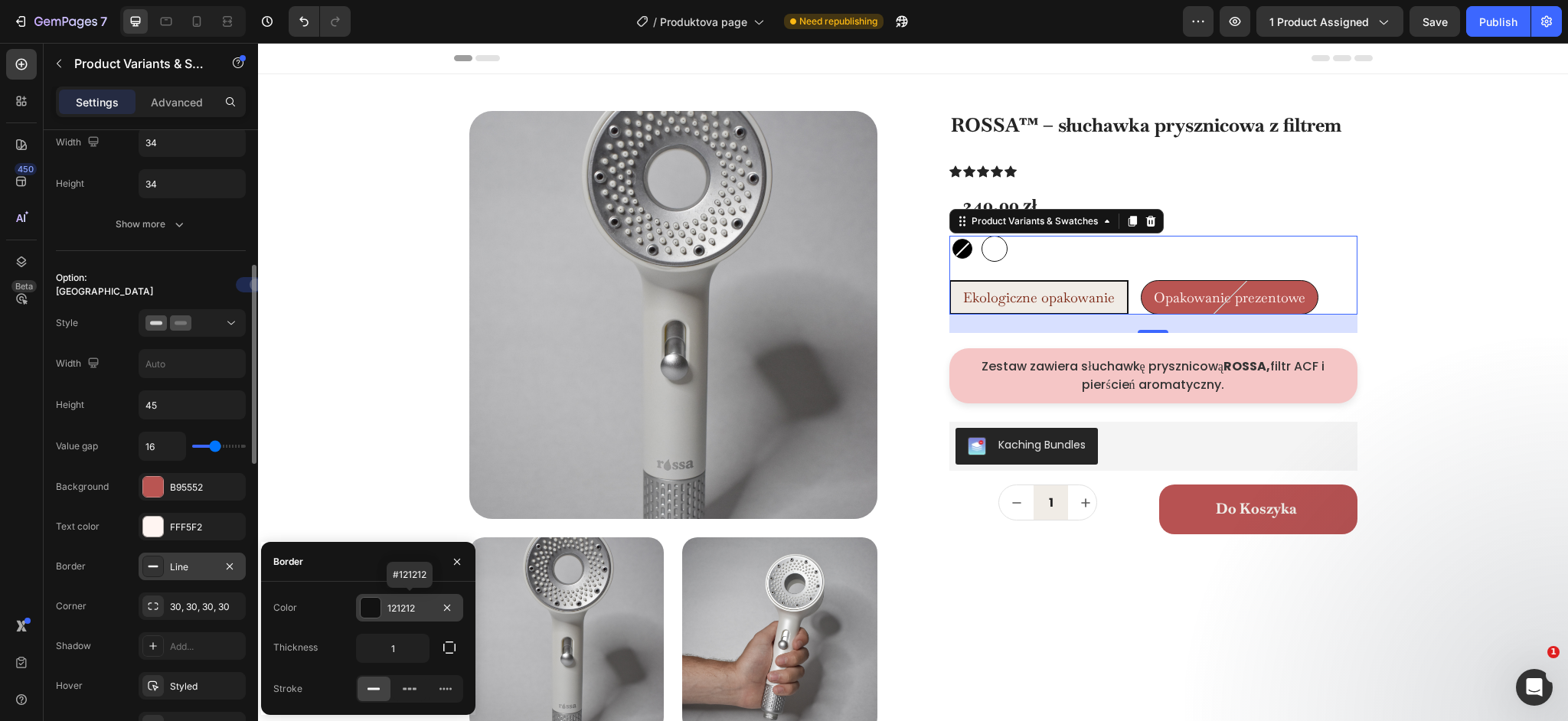
click at [392, 605] on div "121212" at bounding box center [410, 609] width 45 height 14
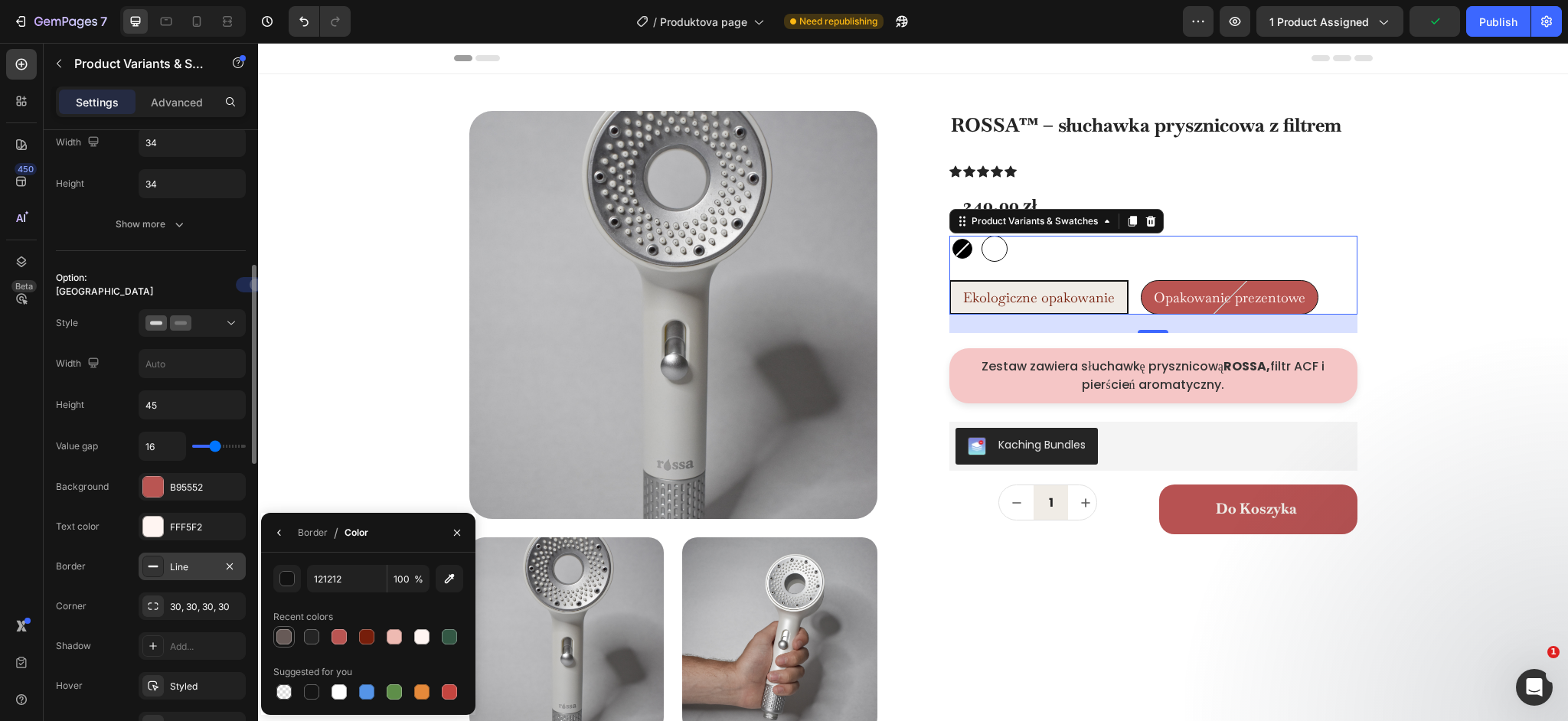
click at [284, 638] on div at bounding box center [285, 637] width 16 height 16
type input "675A57"
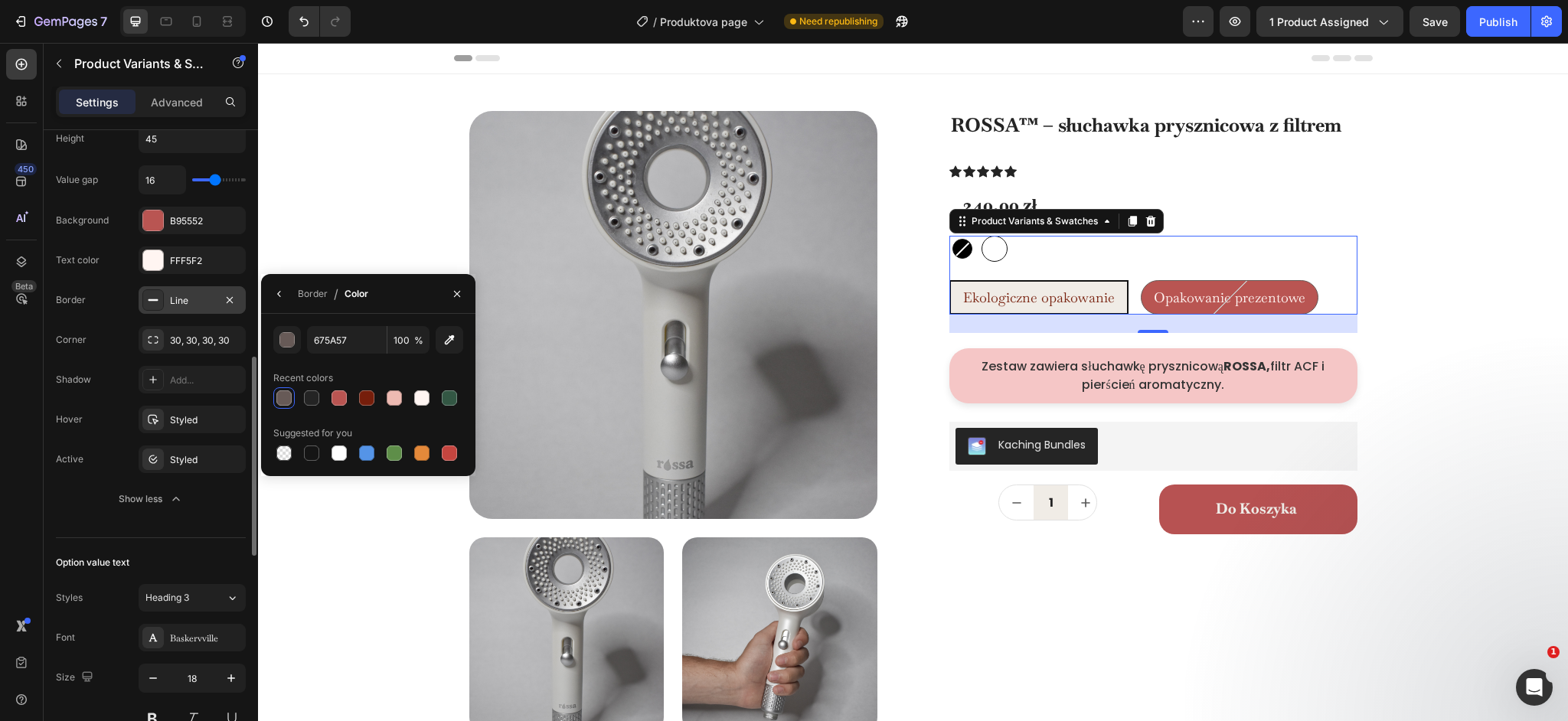
scroll to position [702, 0]
click at [183, 455] on div "Styled" at bounding box center [192, 454] width 45 height 14
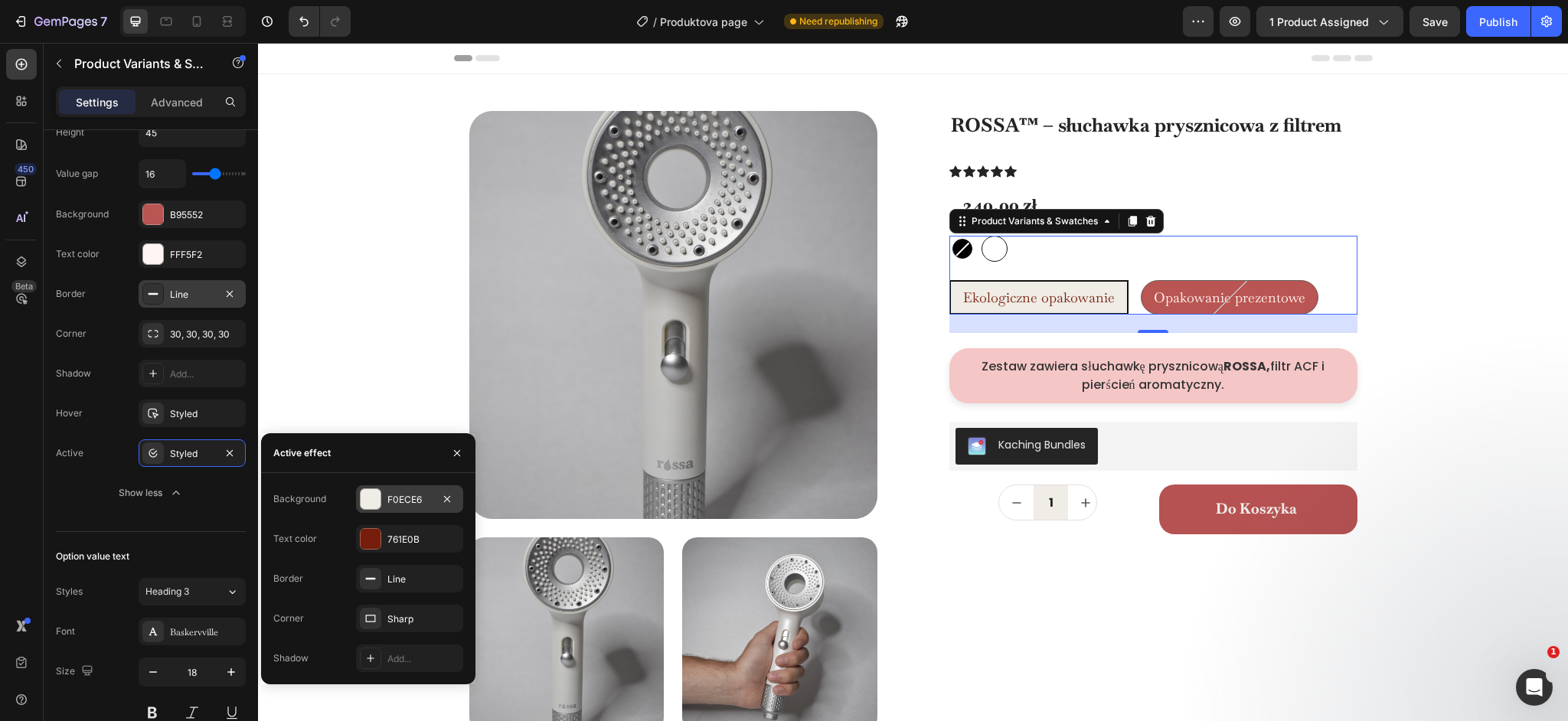
click at [384, 506] on div "F0ECE6" at bounding box center [409, 499] width 107 height 27
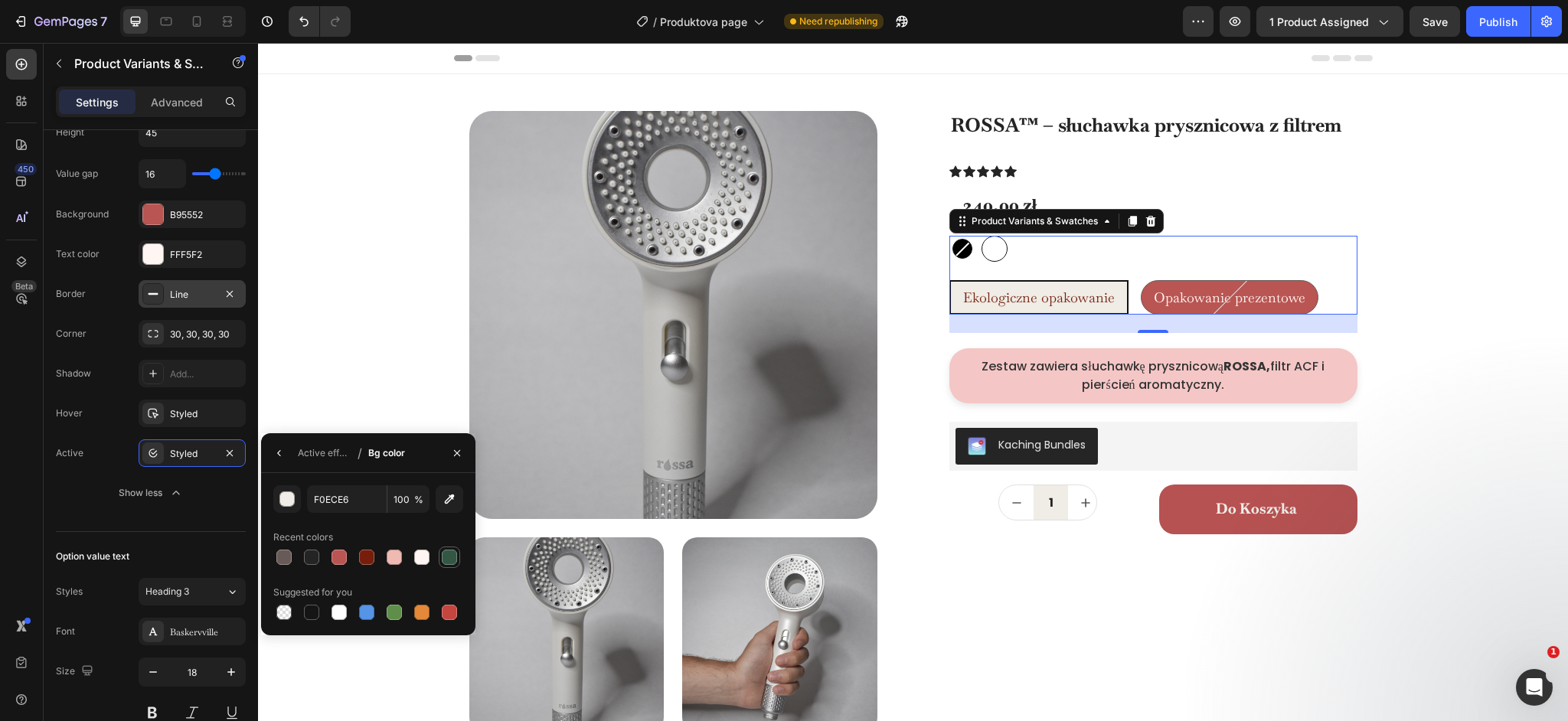
click at [452, 555] on div at bounding box center [449, 557] width 16 height 16
click at [395, 617] on div at bounding box center [395, 613] width 16 height 16
type input "5E8E49"
click at [271, 455] on button "button" at bounding box center [279, 453] width 24 height 24
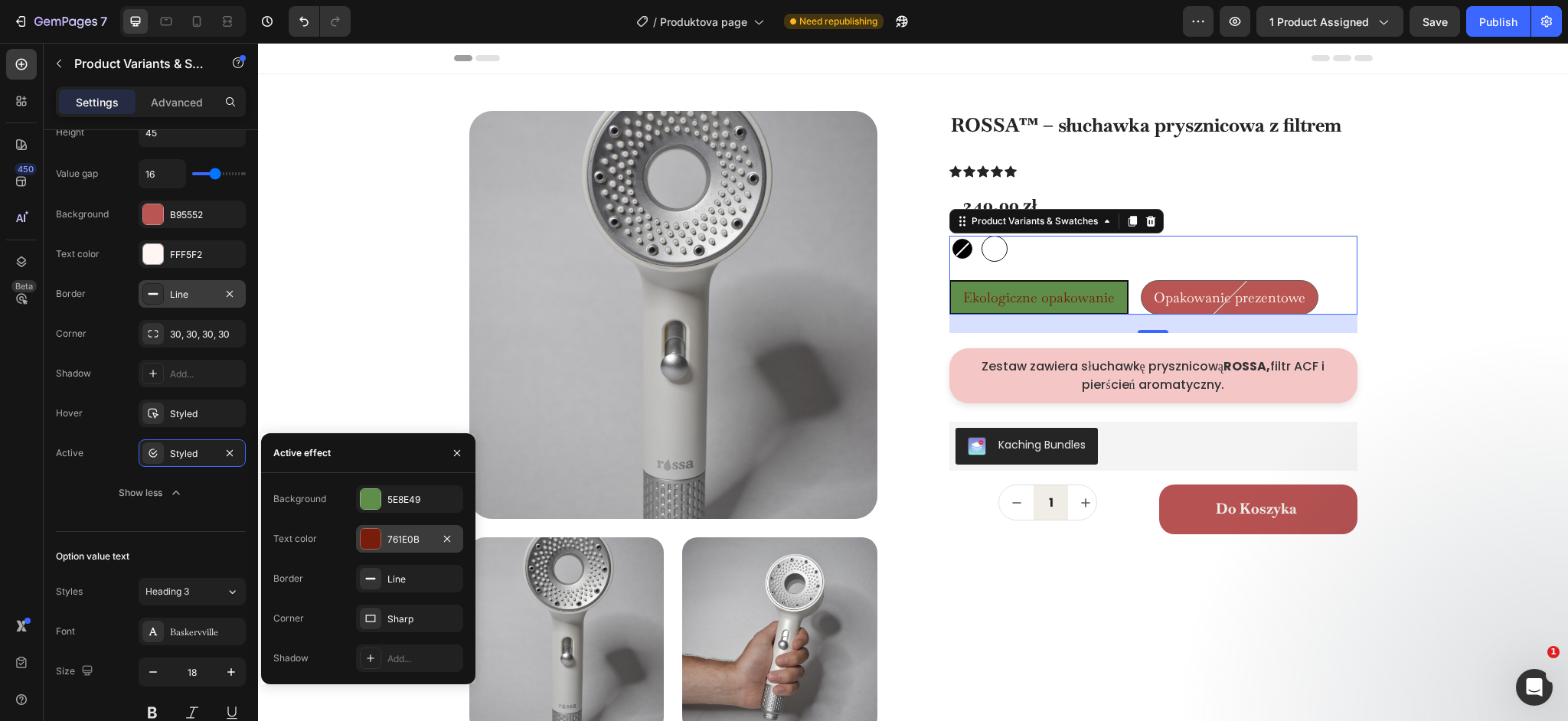
click at [379, 549] on div at bounding box center [370, 539] width 21 height 21
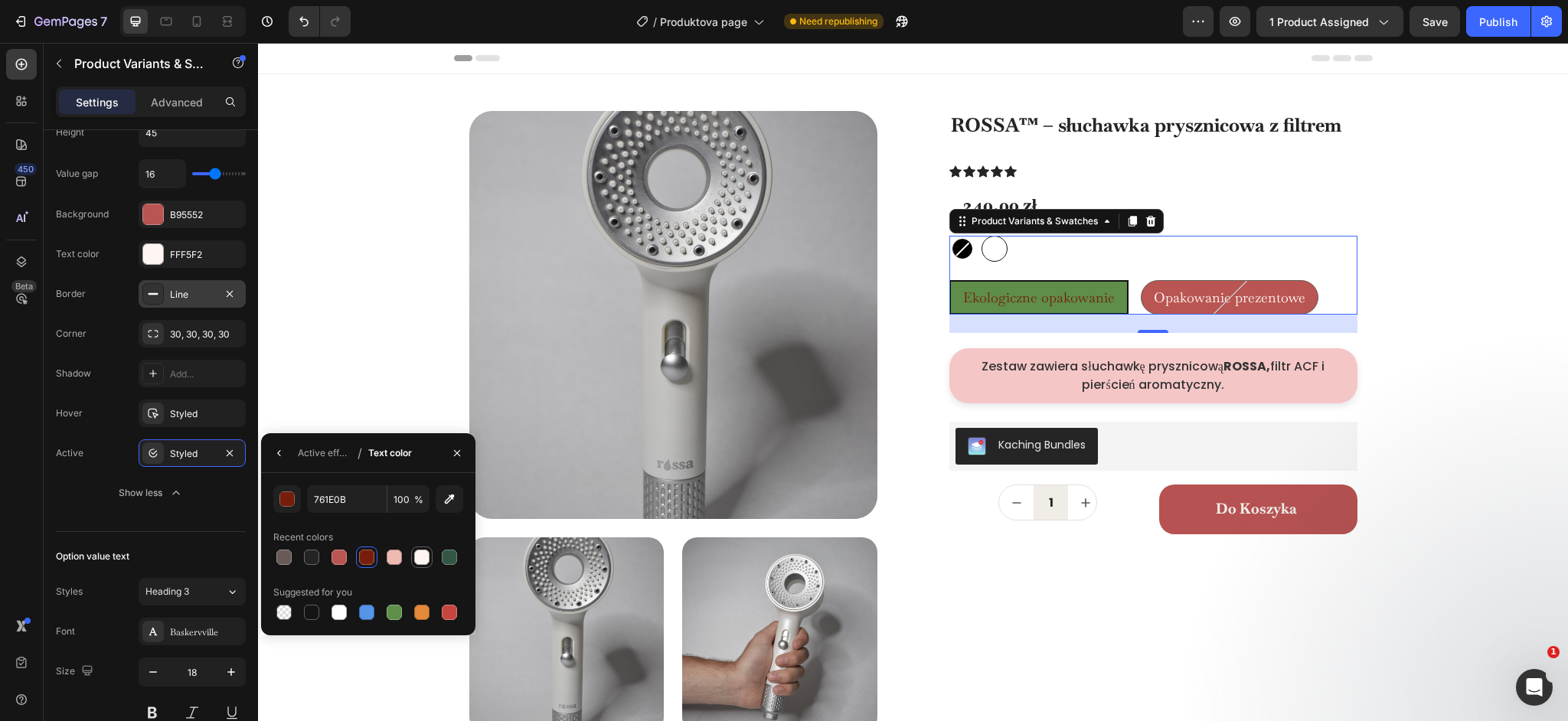
click at [423, 555] on div at bounding box center [422, 557] width 16 height 16
type input "FFF5F2"
click at [285, 457] on icon "button" at bounding box center [279, 453] width 13 height 13
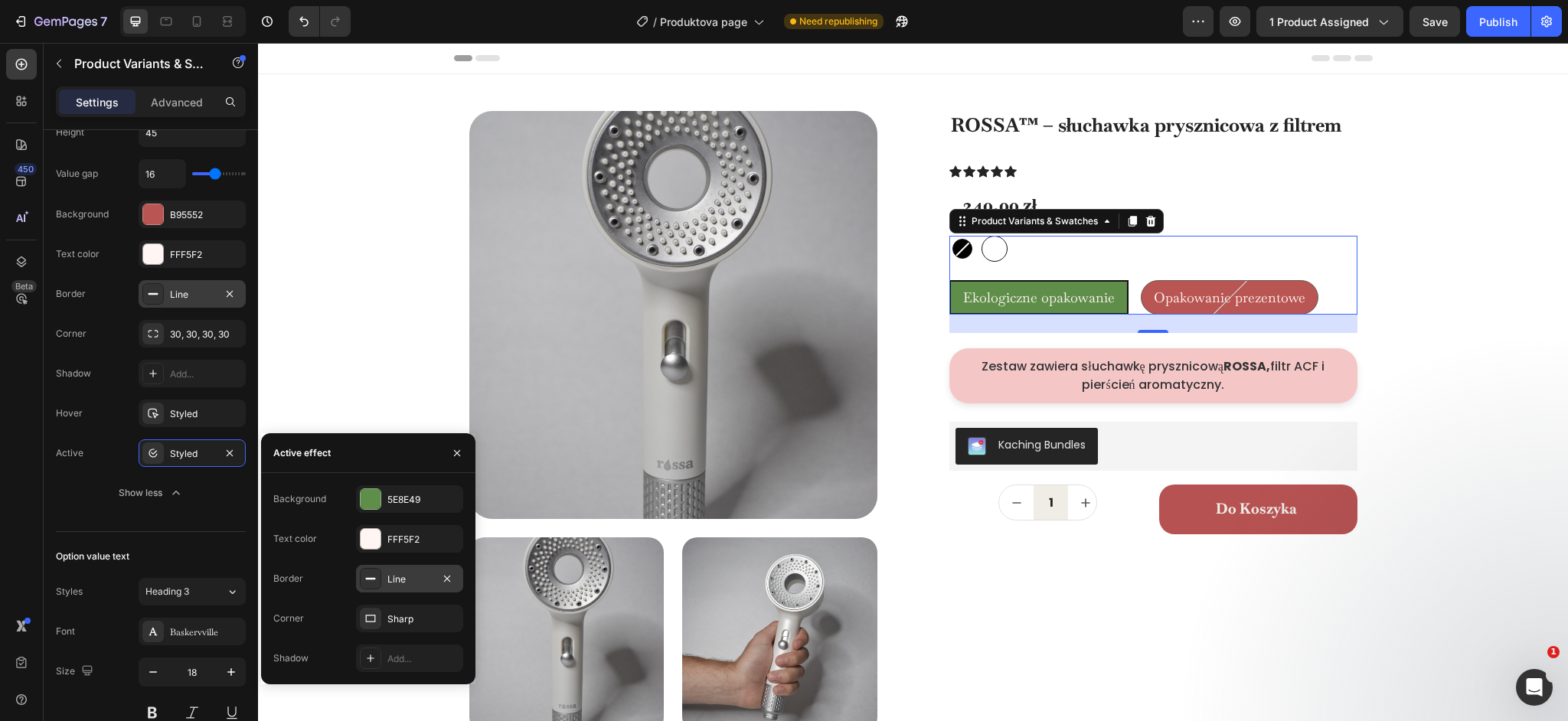
click at [400, 581] on div "Line" at bounding box center [410, 580] width 45 height 14
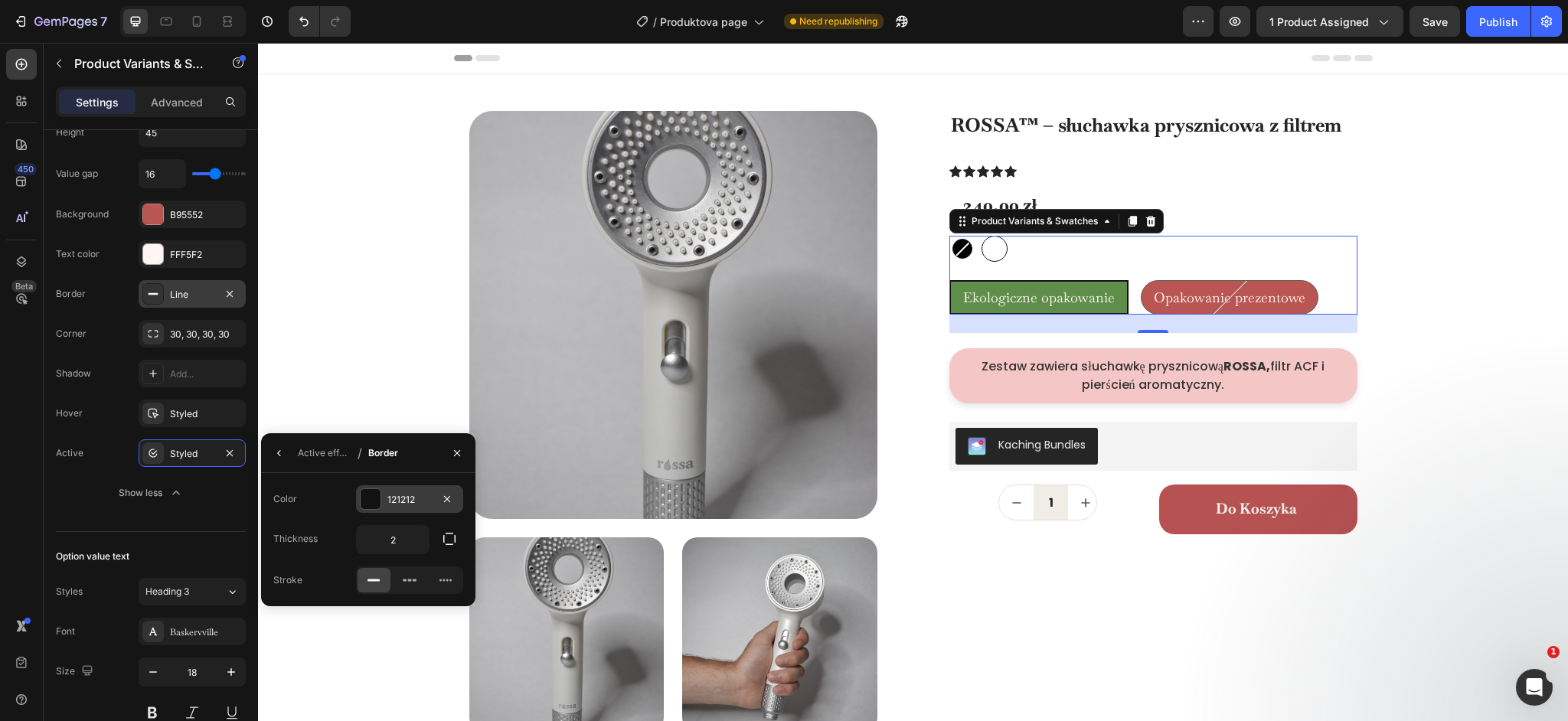
click at [374, 505] on div at bounding box center [370, 499] width 19 height 19
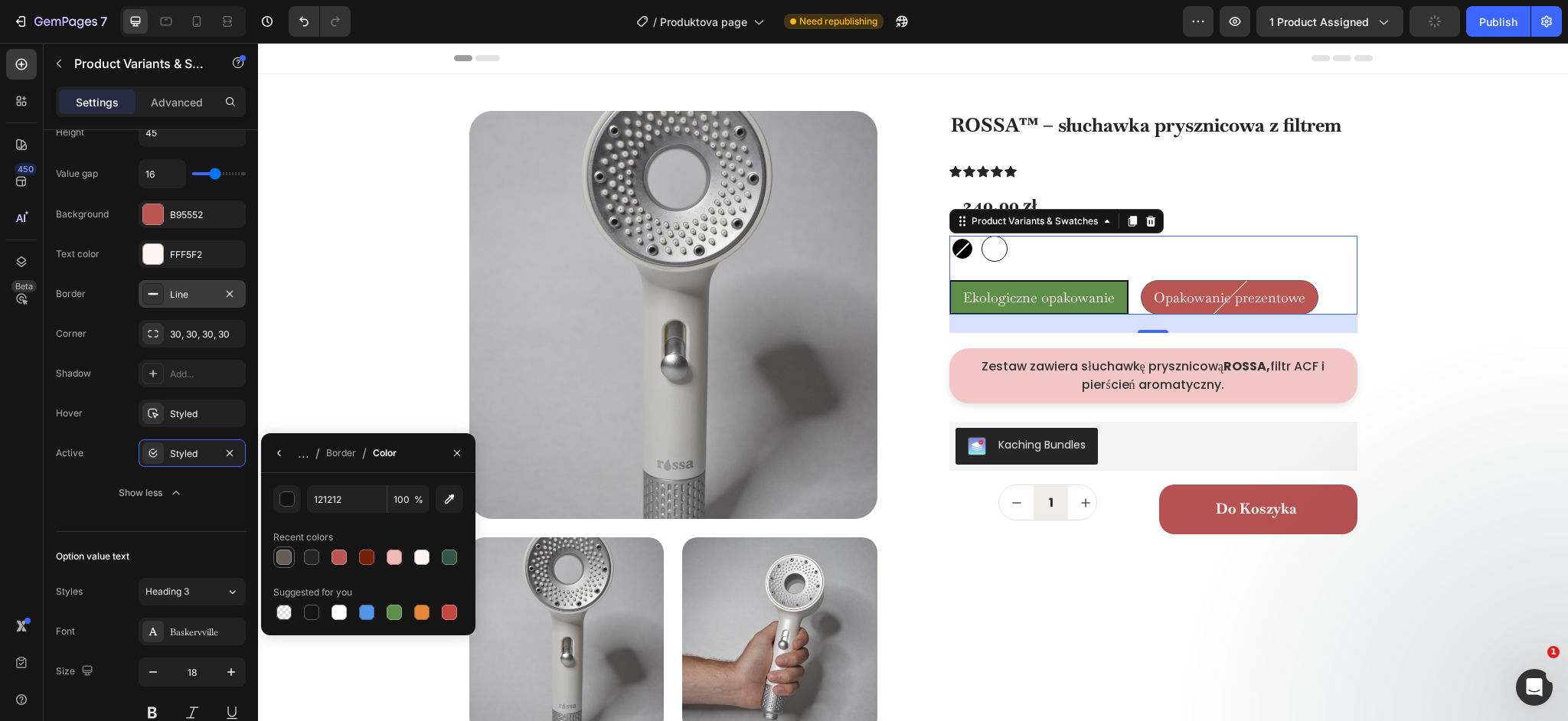
click at [286, 556] on div at bounding box center [285, 557] width 16 height 16
type input "675A57"
click at [281, 456] on icon "button" at bounding box center [279, 453] width 13 height 13
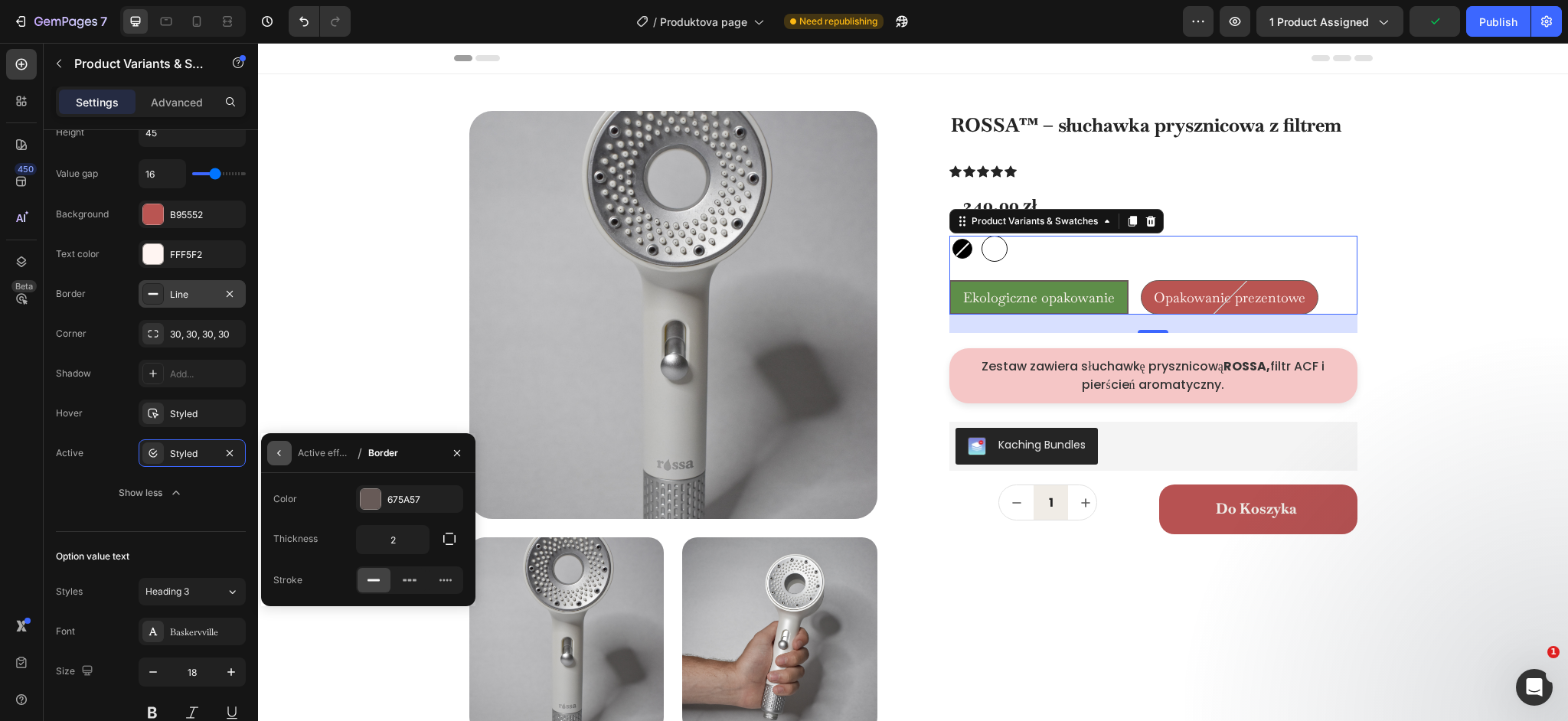
click at [281, 456] on icon "button" at bounding box center [279, 453] width 13 height 13
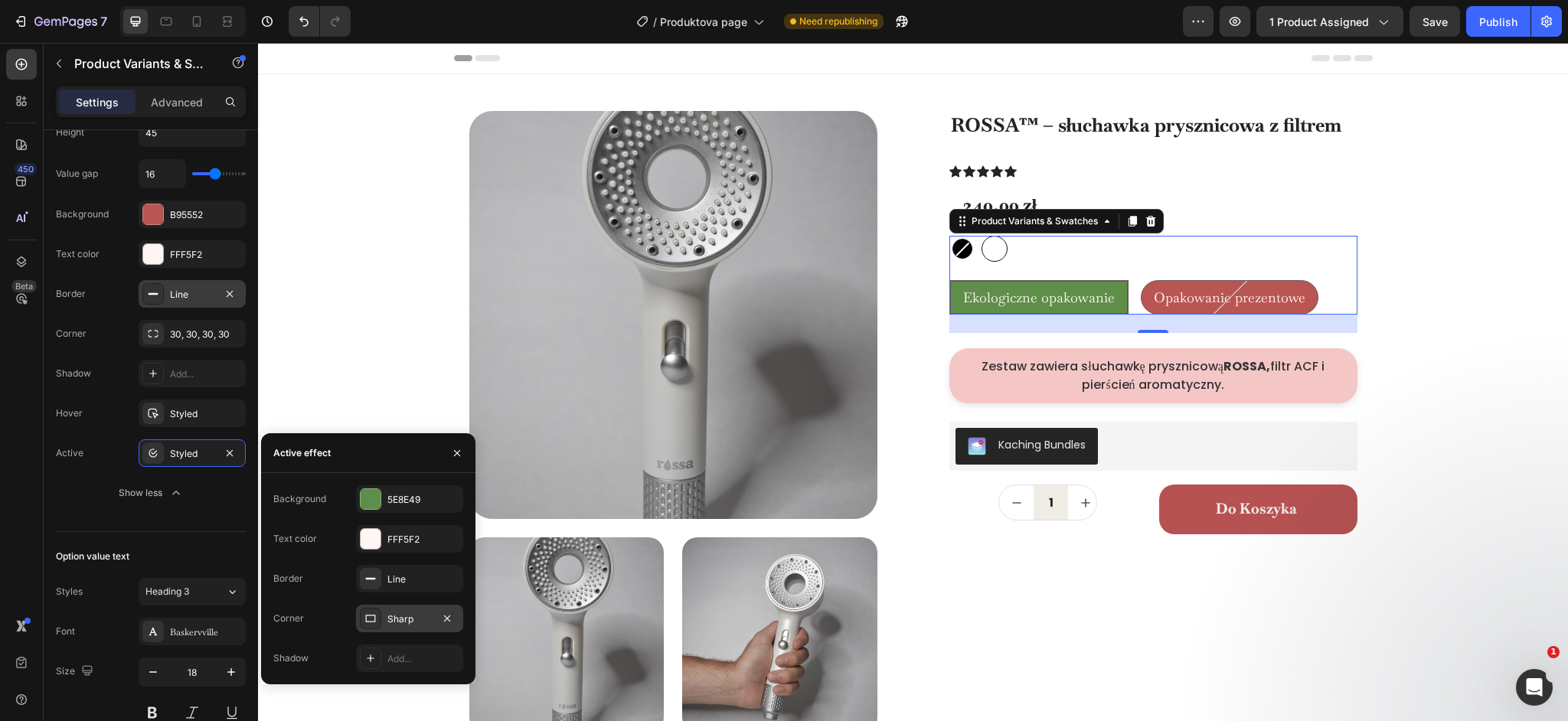
click at [402, 620] on div "Sharp" at bounding box center [410, 620] width 45 height 14
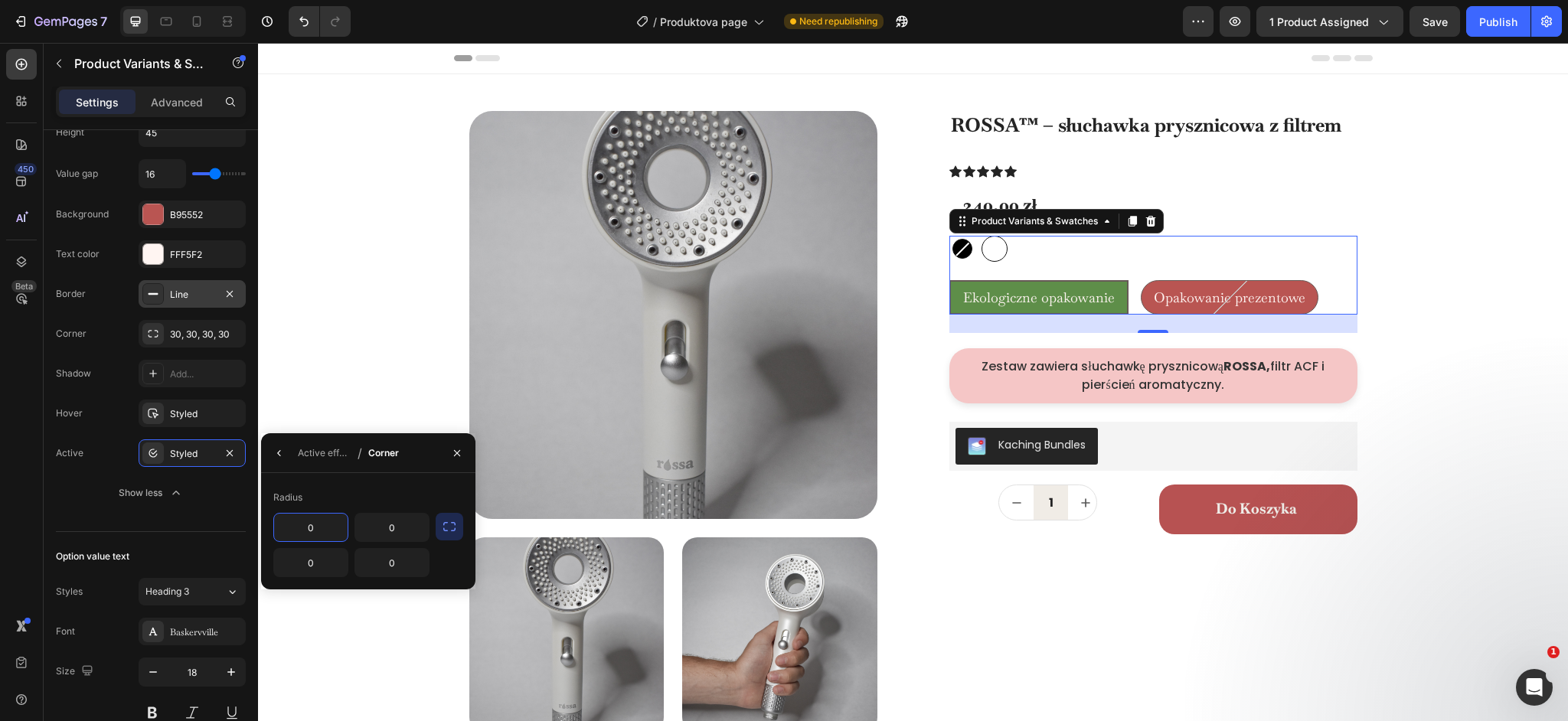
click at [324, 527] on input "0" at bounding box center [310, 527] width 73 height 27
type input "30"
click at [446, 527] on icon "button" at bounding box center [449, 527] width 16 height 16
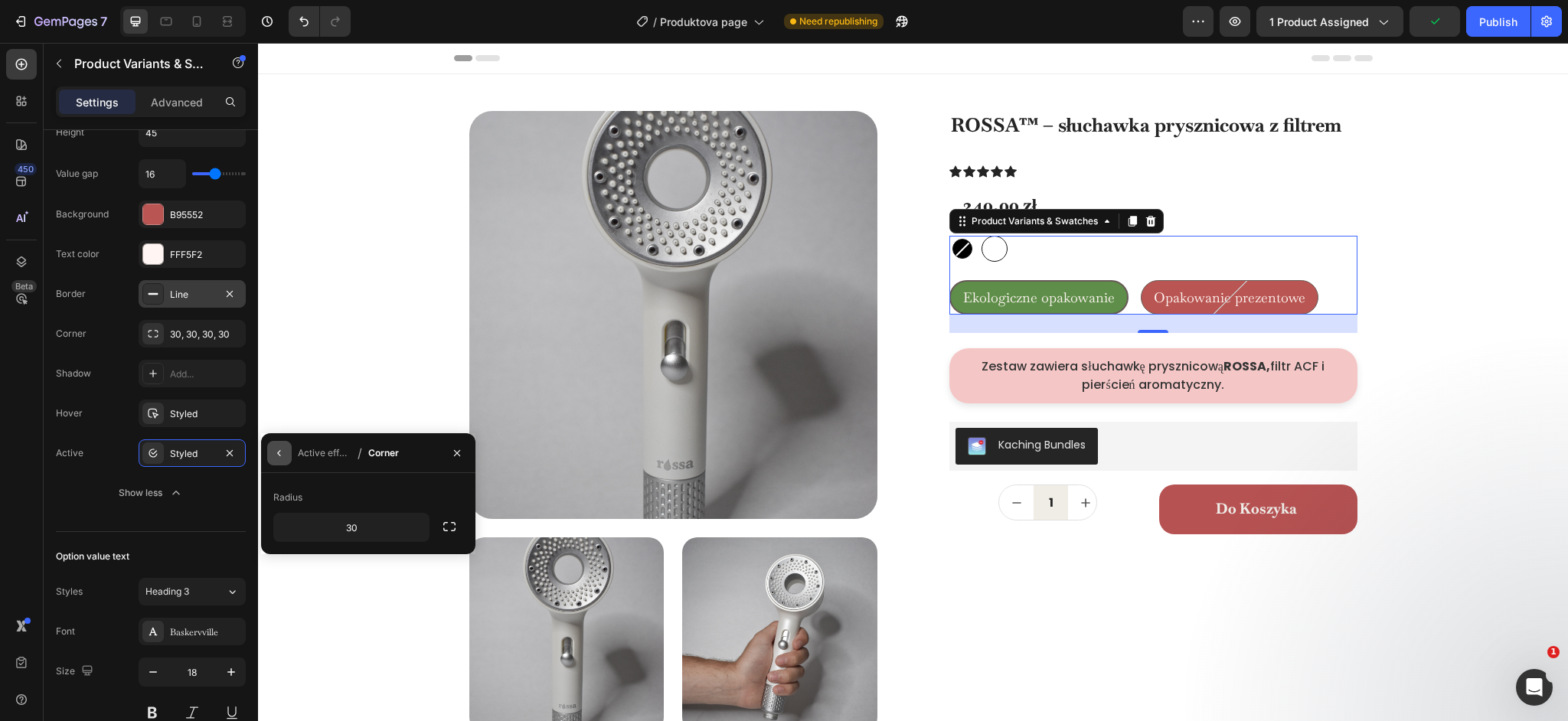
click at [283, 449] on icon "button" at bounding box center [279, 453] width 13 height 13
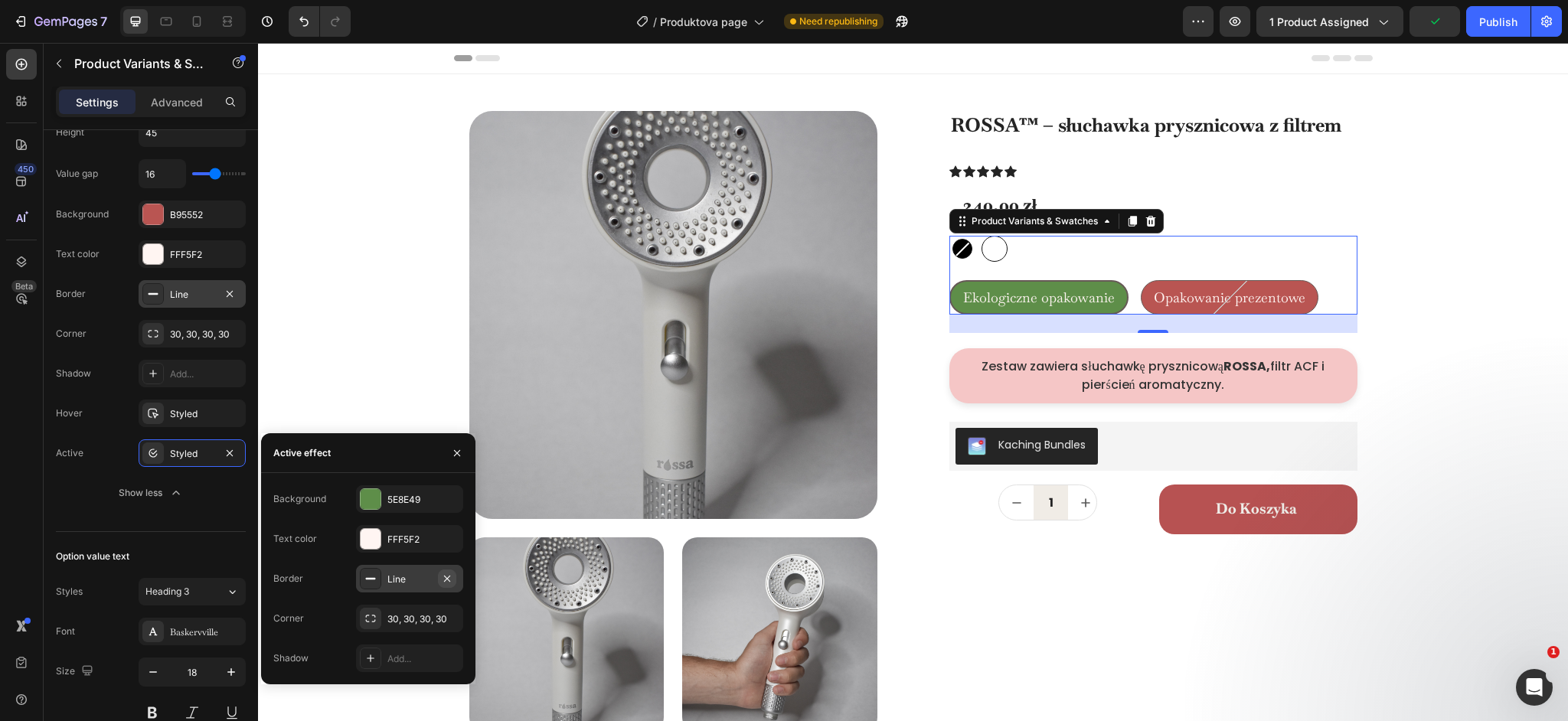
click at [447, 573] on icon "button" at bounding box center [447, 579] width 13 height 13
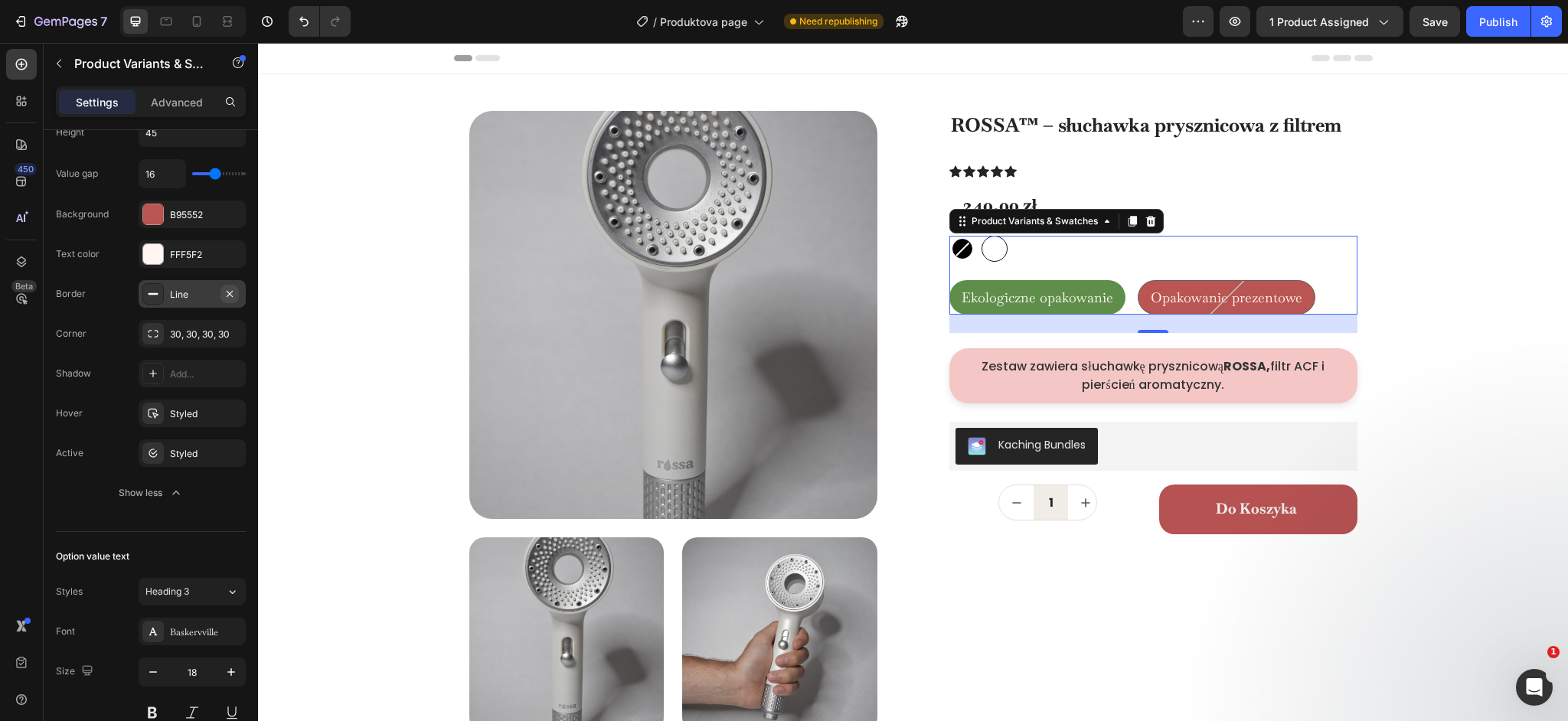
click at [228, 294] on icon "button" at bounding box center [230, 293] width 6 height 6
click at [1498, 19] on div "Publish" at bounding box center [1498, 21] width 38 height 16
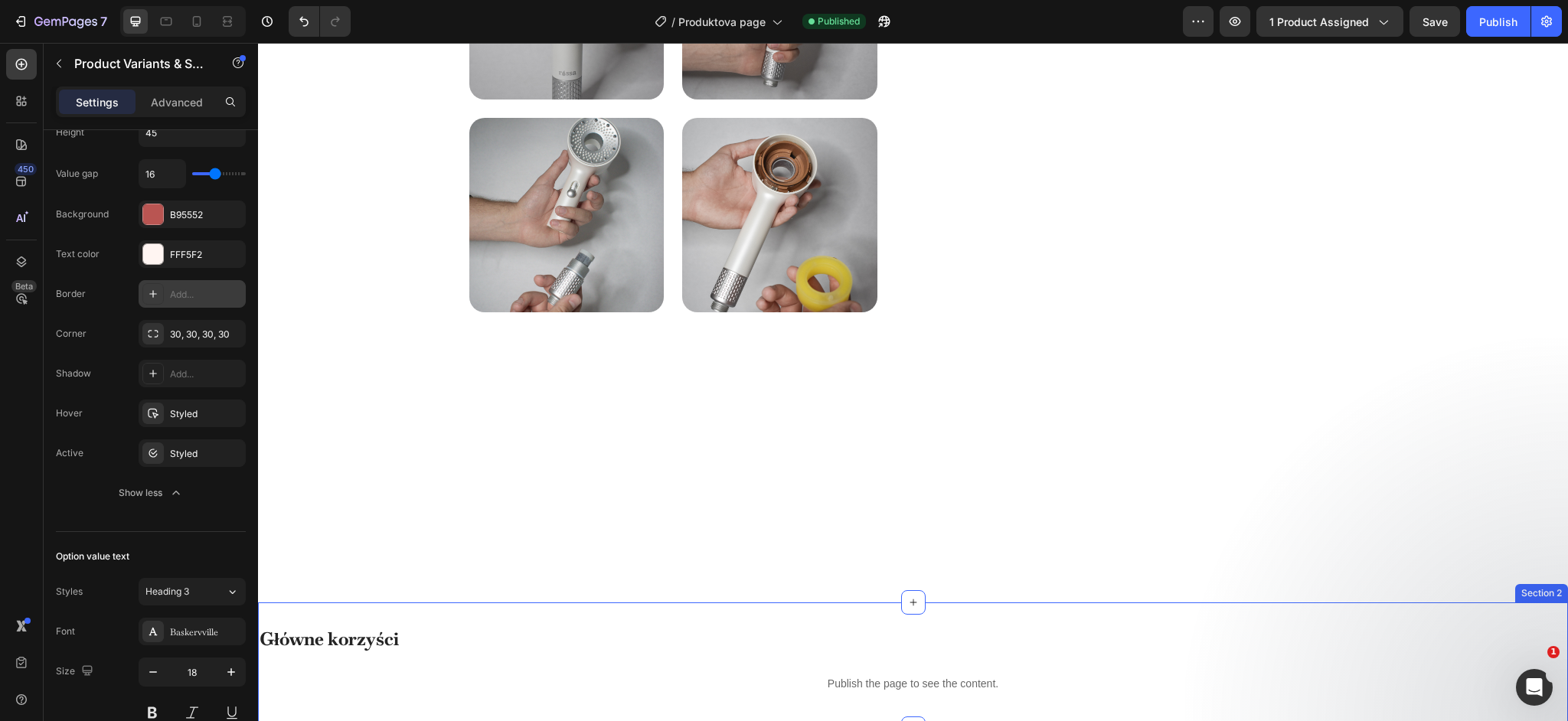
scroll to position [0, 0]
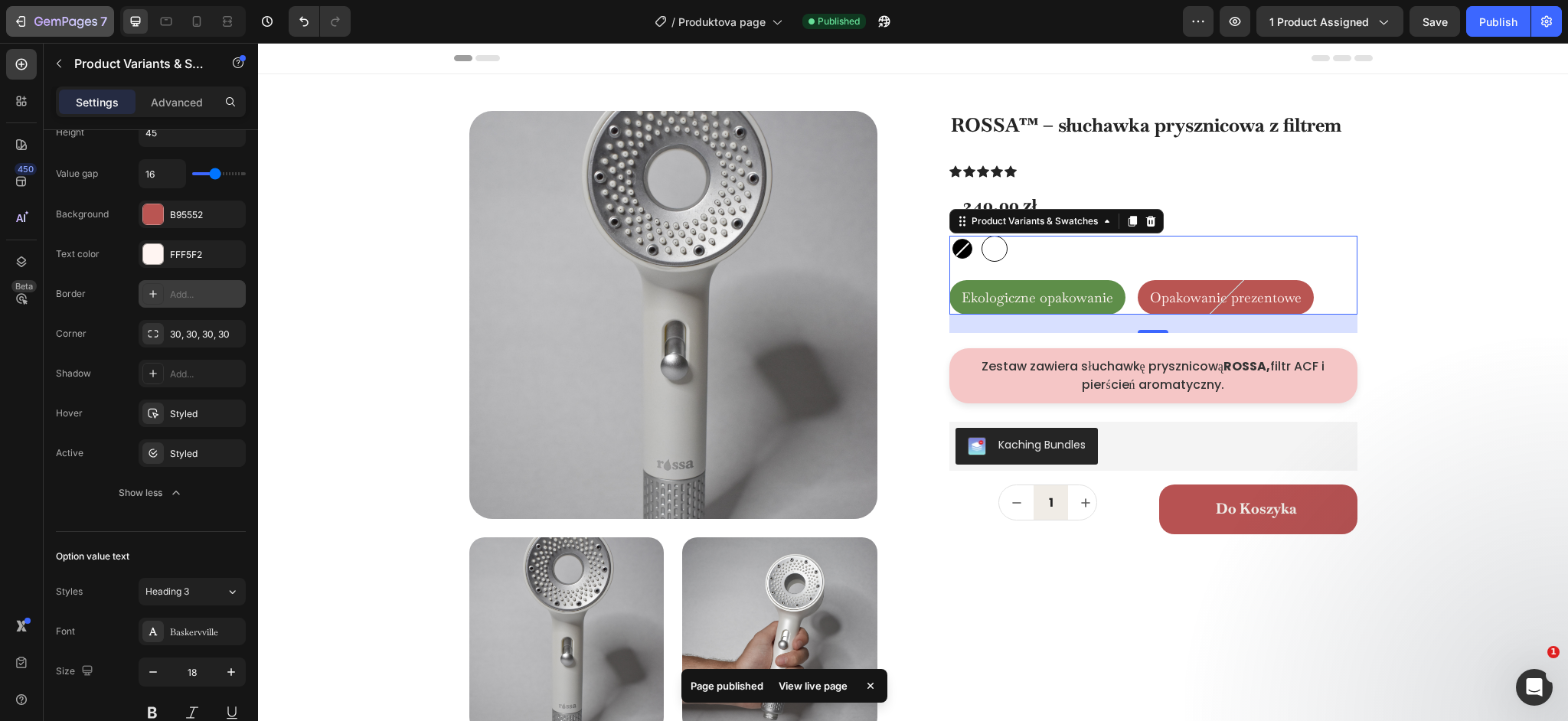
click at [80, 28] on icon "button" at bounding box center [65, 21] width 62 height 13
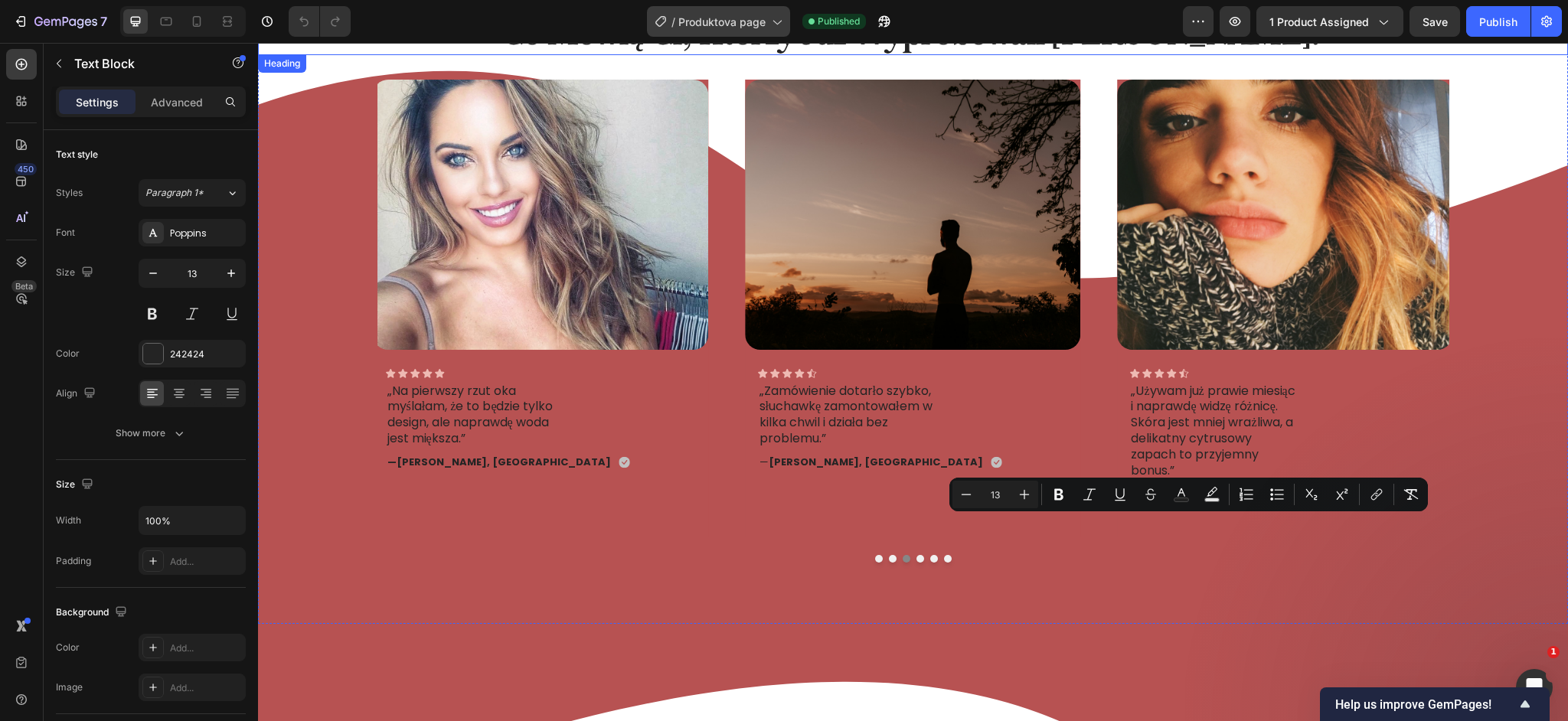
scroll to position [5707, 0]
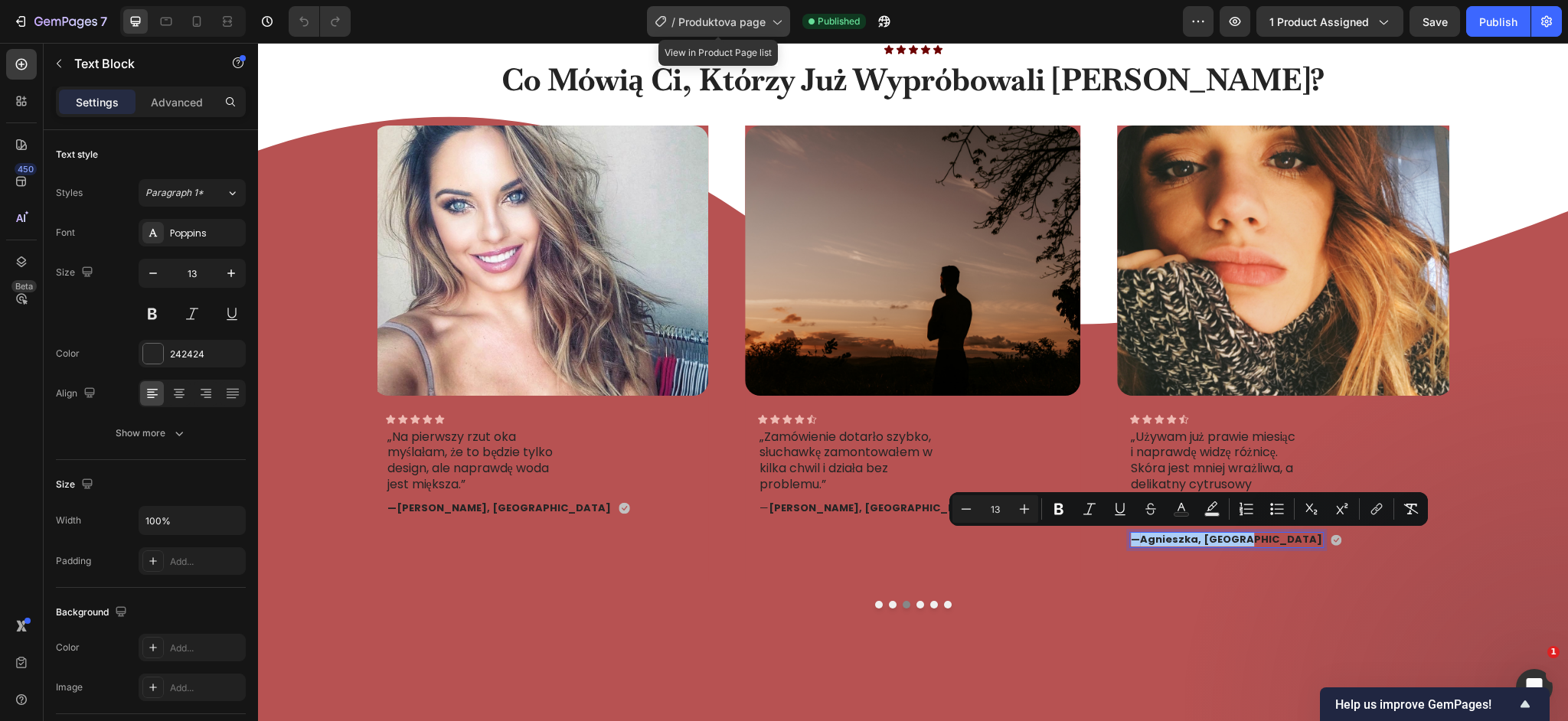
click at [732, 17] on span "Produktova page" at bounding box center [722, 21] width 88 height 16
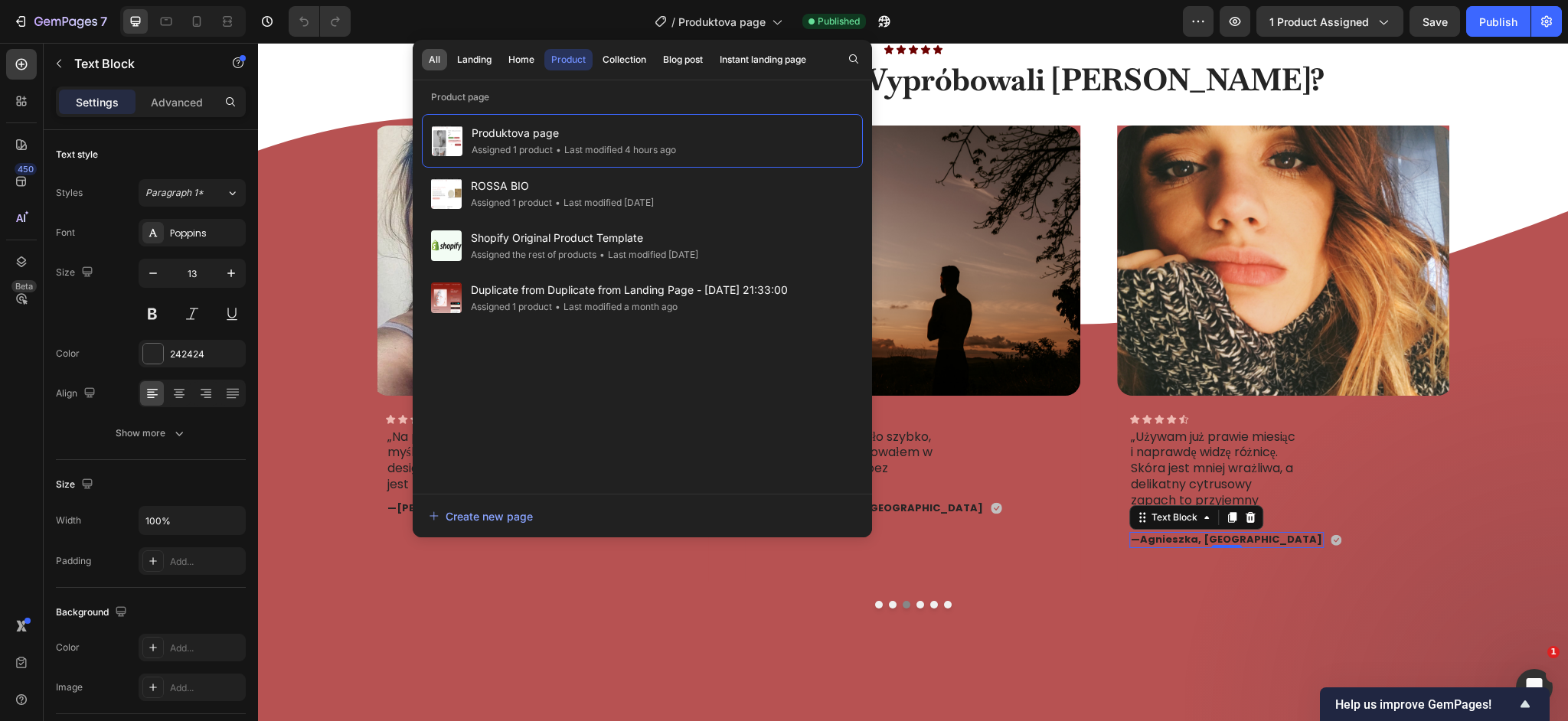
click at [441, 61] on button "All" at bounding box center [435, 59] width 25 height 21
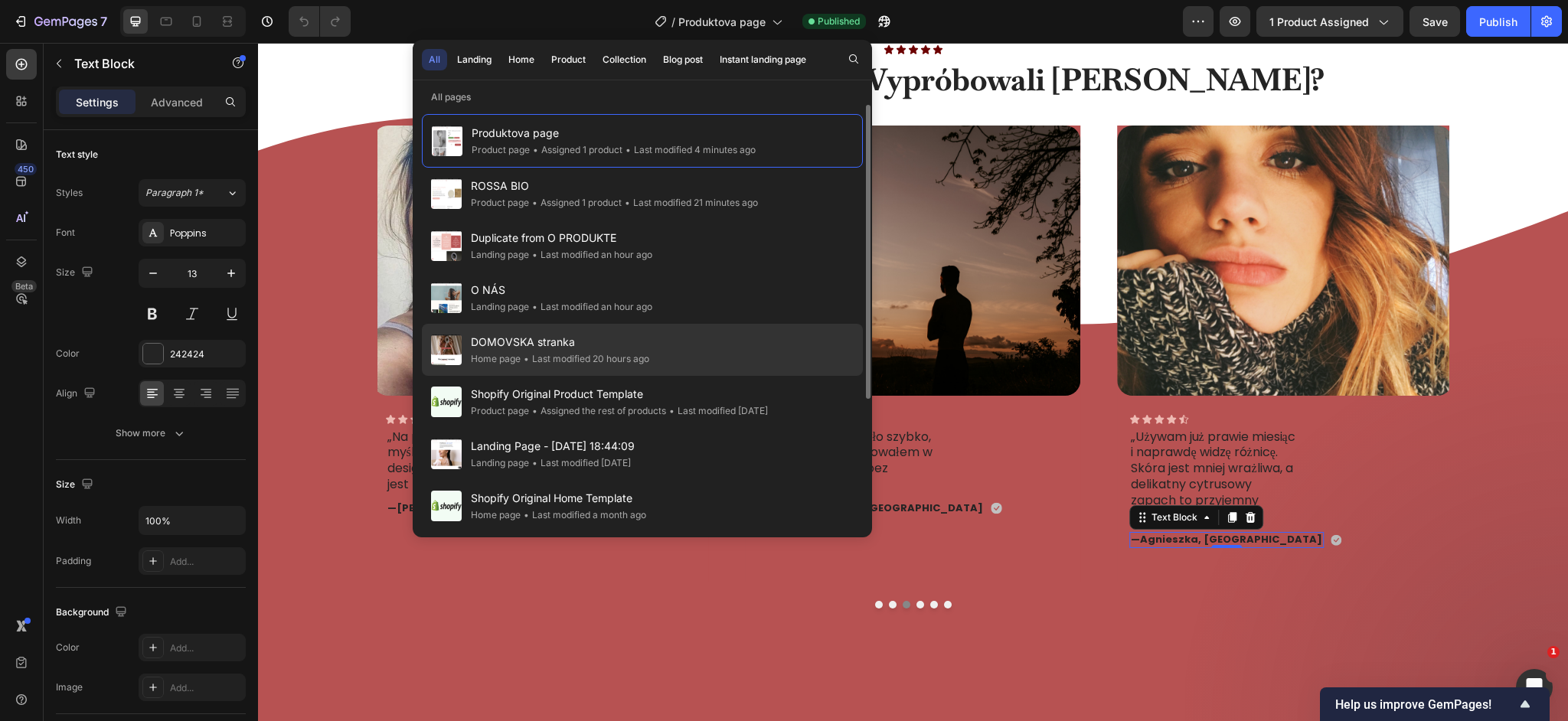
click at [530, 344] on span "DOMOVSKA stranka" at bounding box center [559, 342] width 178 height 19
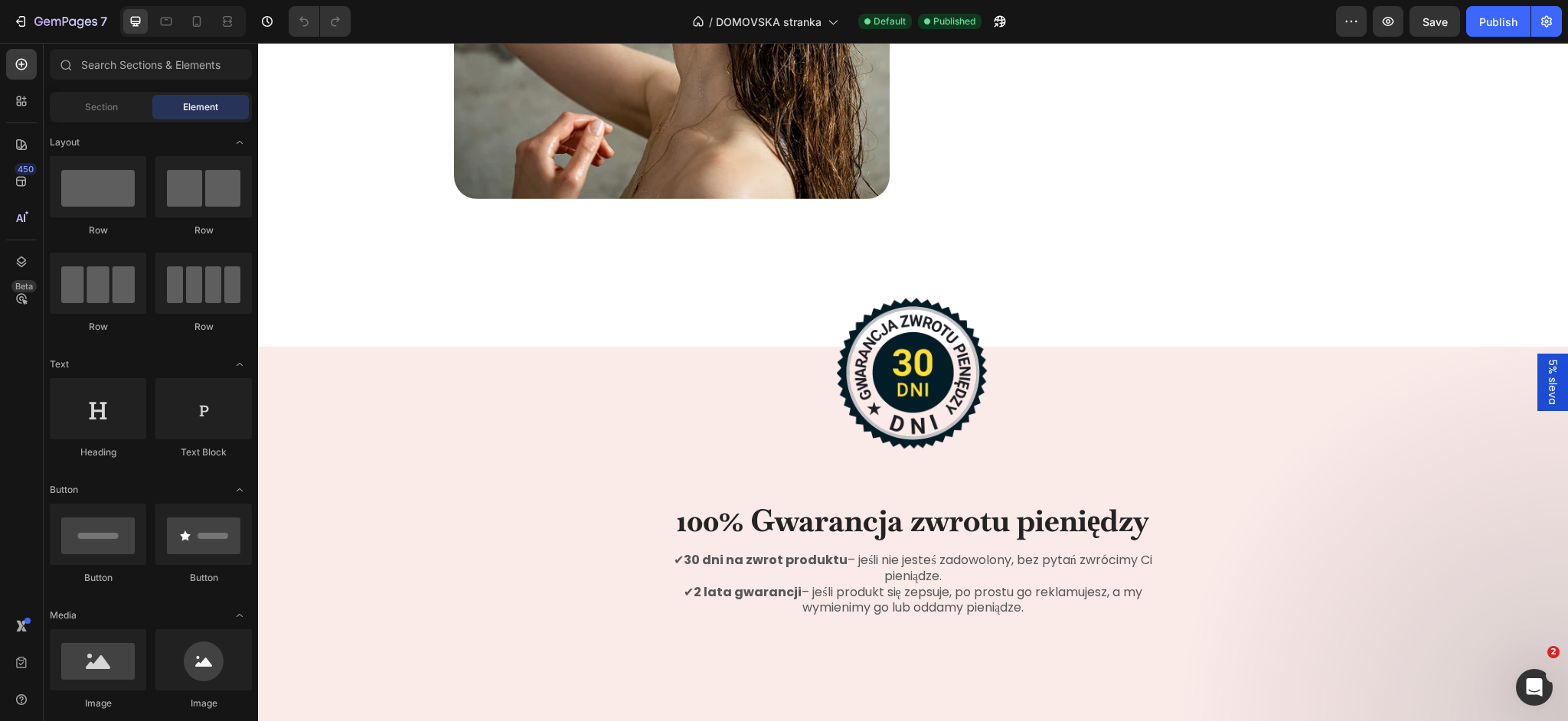
scroll to position [1295, 0]
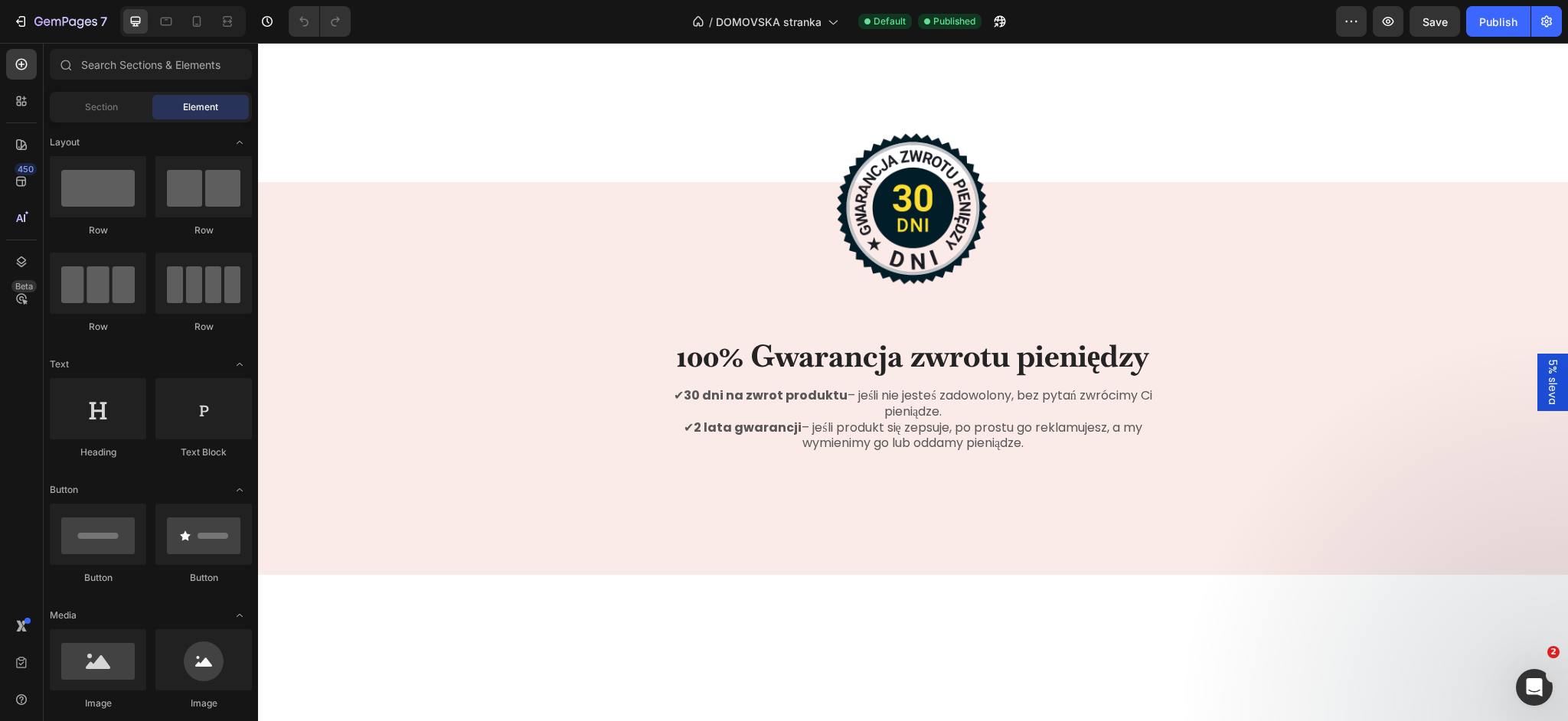
click at [1561, 373] on div "5% sleva" at bounding box center [1552, 382] width 30 height 57
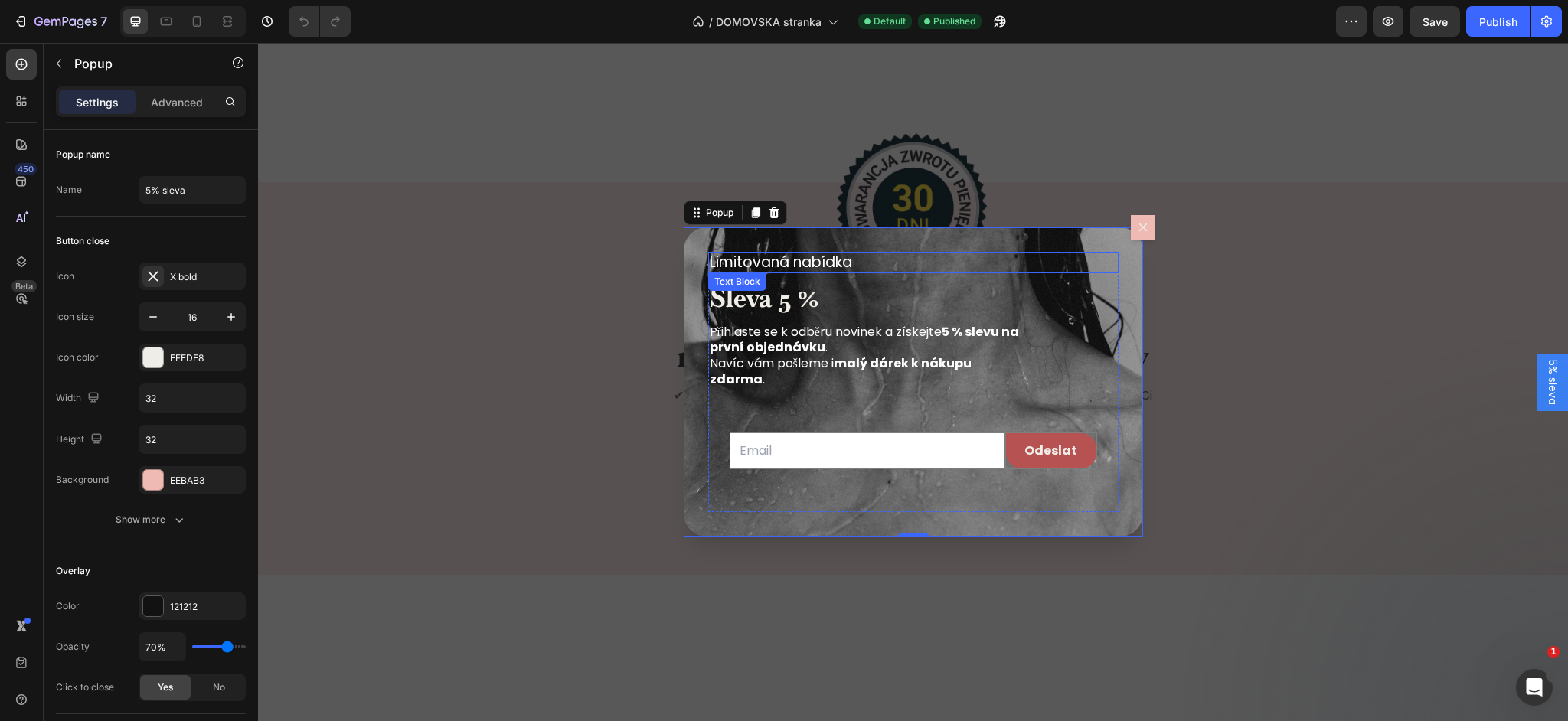
click at [781, 263] on p "Limitovaná nabídka" at bounding box center [868, 263] width 319 height 19
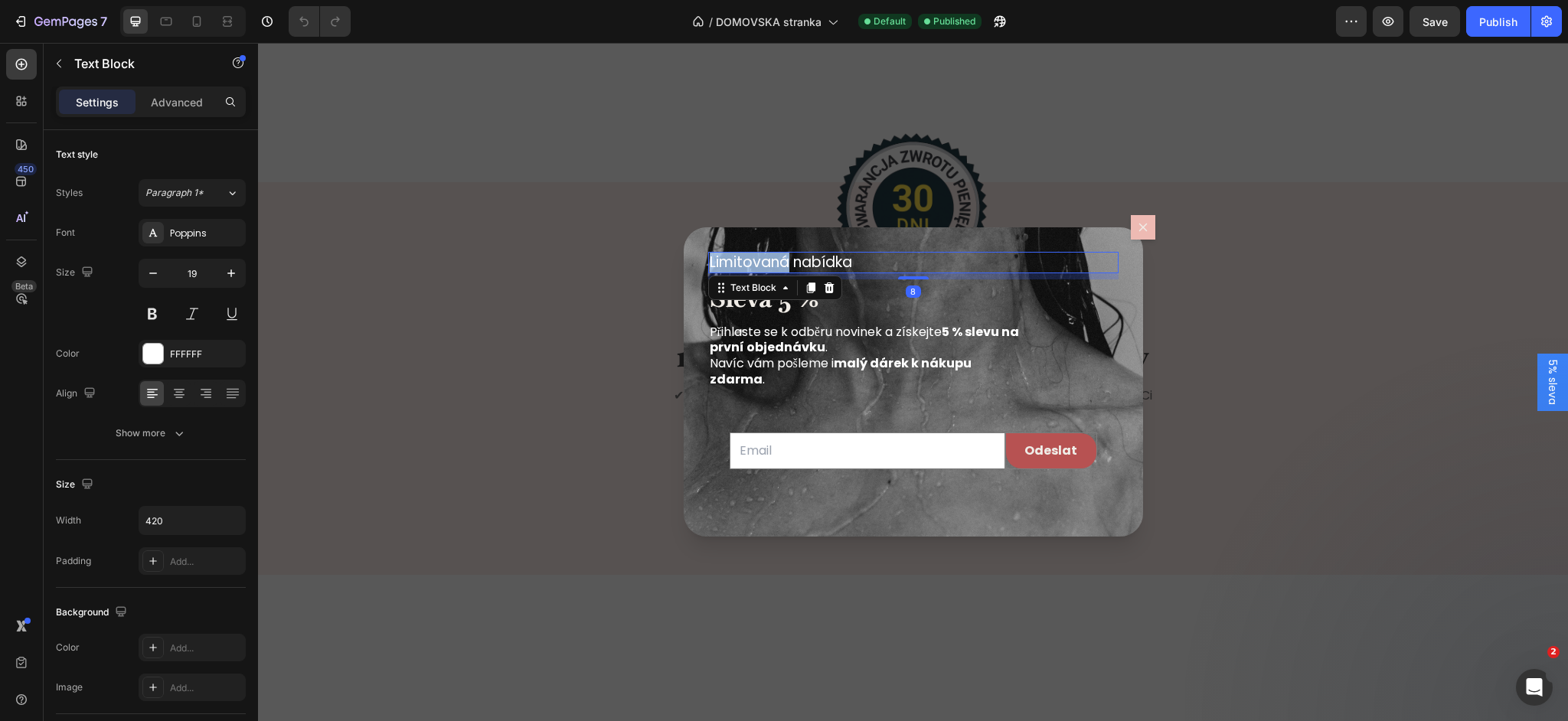
click at [781, 262] on p "Limitovaná nabídka" at bounding box center [868, 263] width 319 height 19
click at [813, 296] on h2 "Sleva 5 %" at bounding box center [913, 298] width 410 height 37
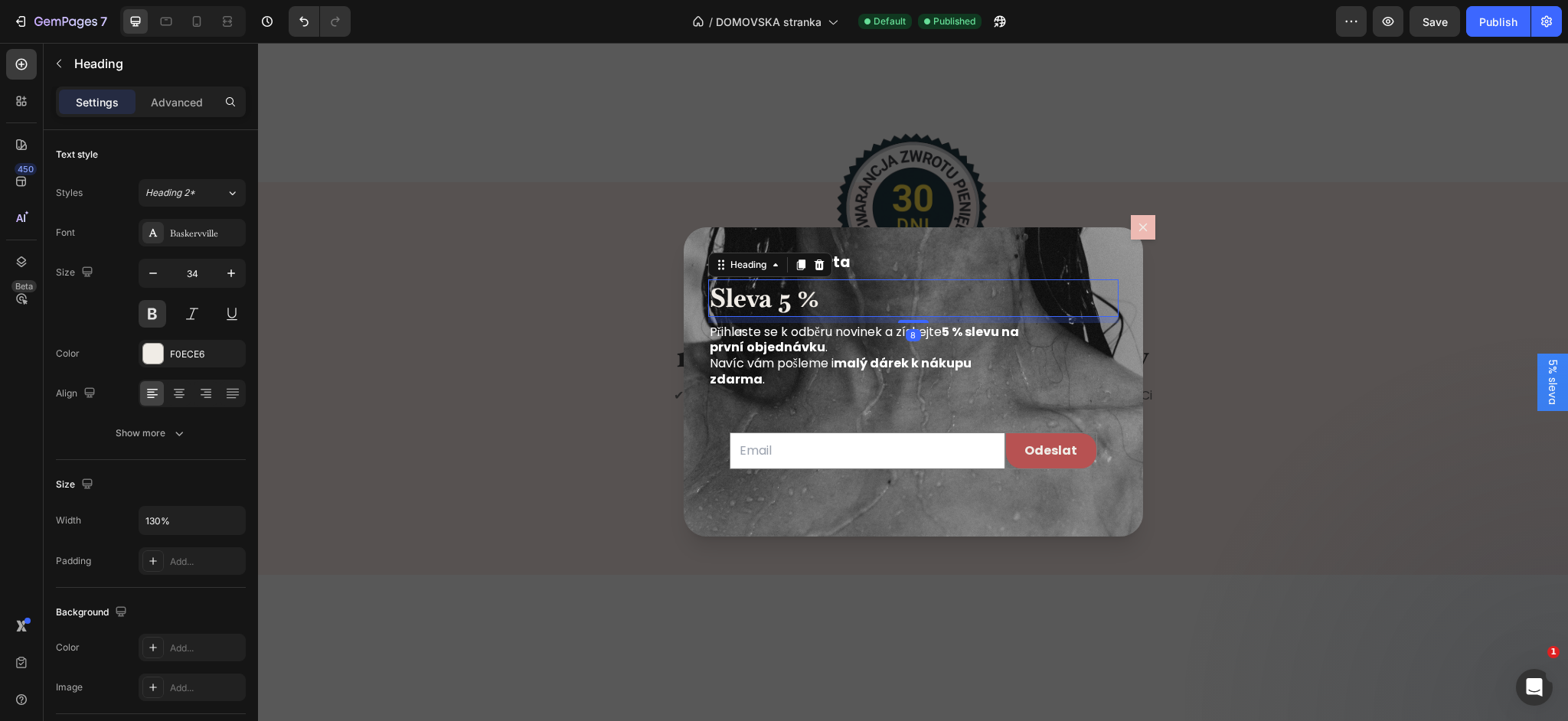
click at [813, 296] on h2 "Sleva 5 %" at bounding box center [913, 298] width 410 height 37
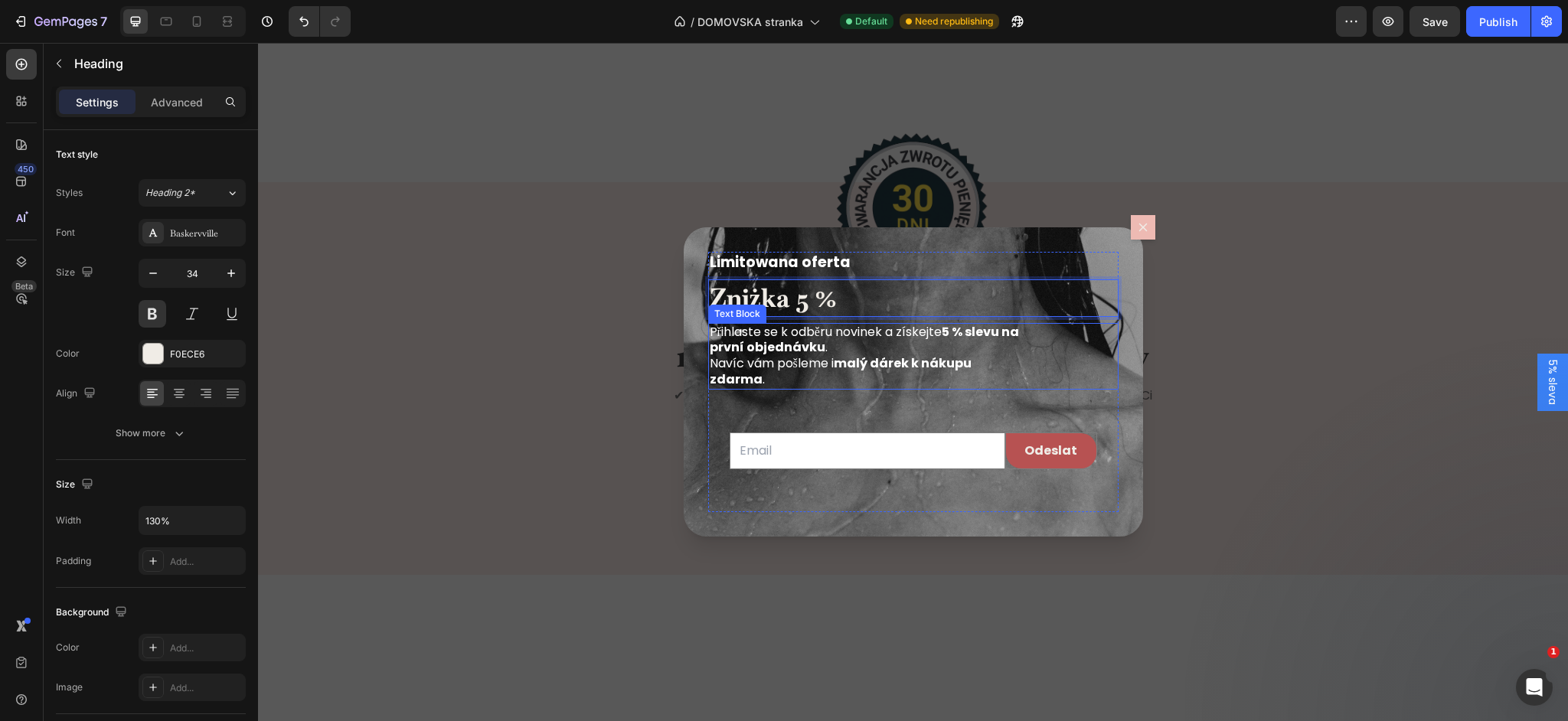
click at [756, 343] on strong "5 % slevu na první objednávku" at bounding box center [863, 340] width 309 height 34
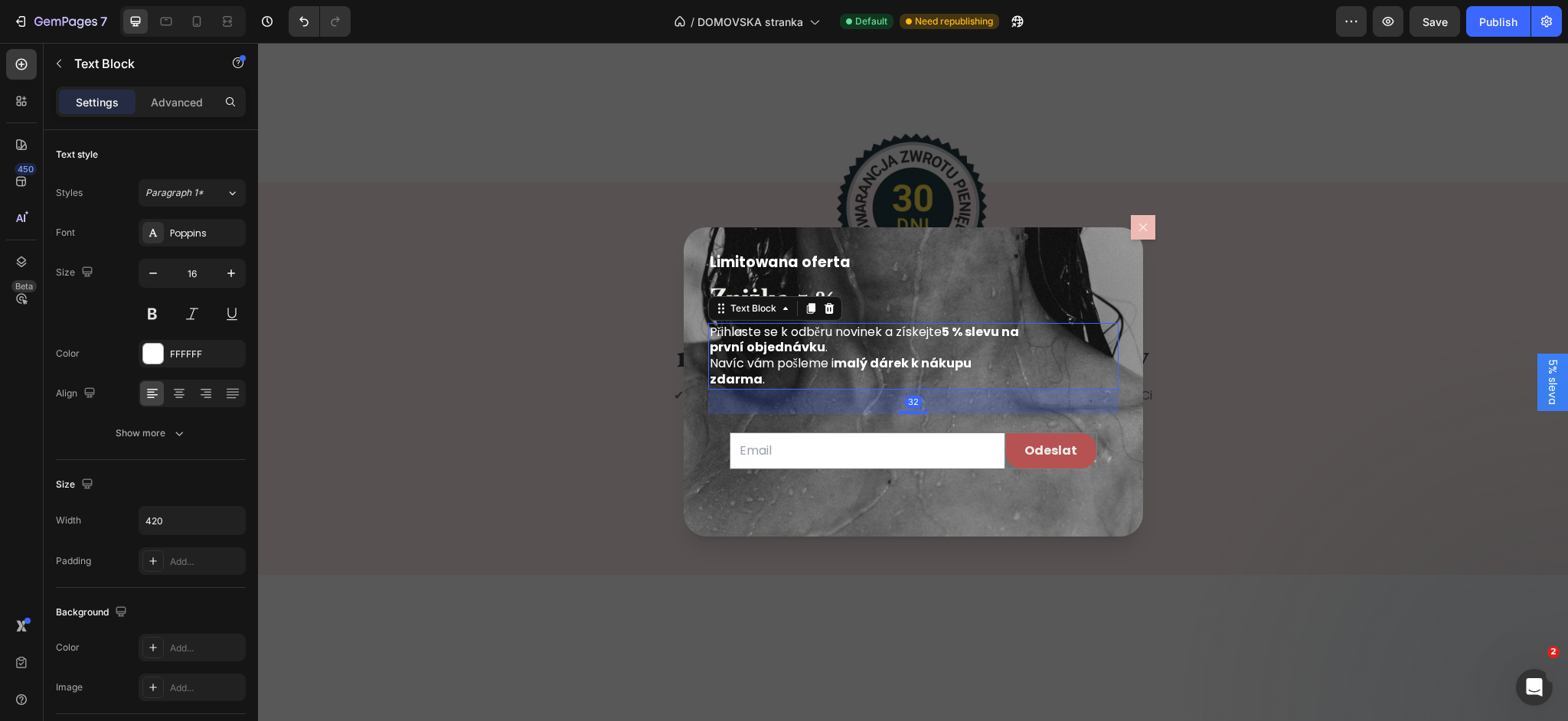
click at [756, 343] on strong "5 % slevu na první objednávku" at bounding box center [863, 340] width 309 height 34
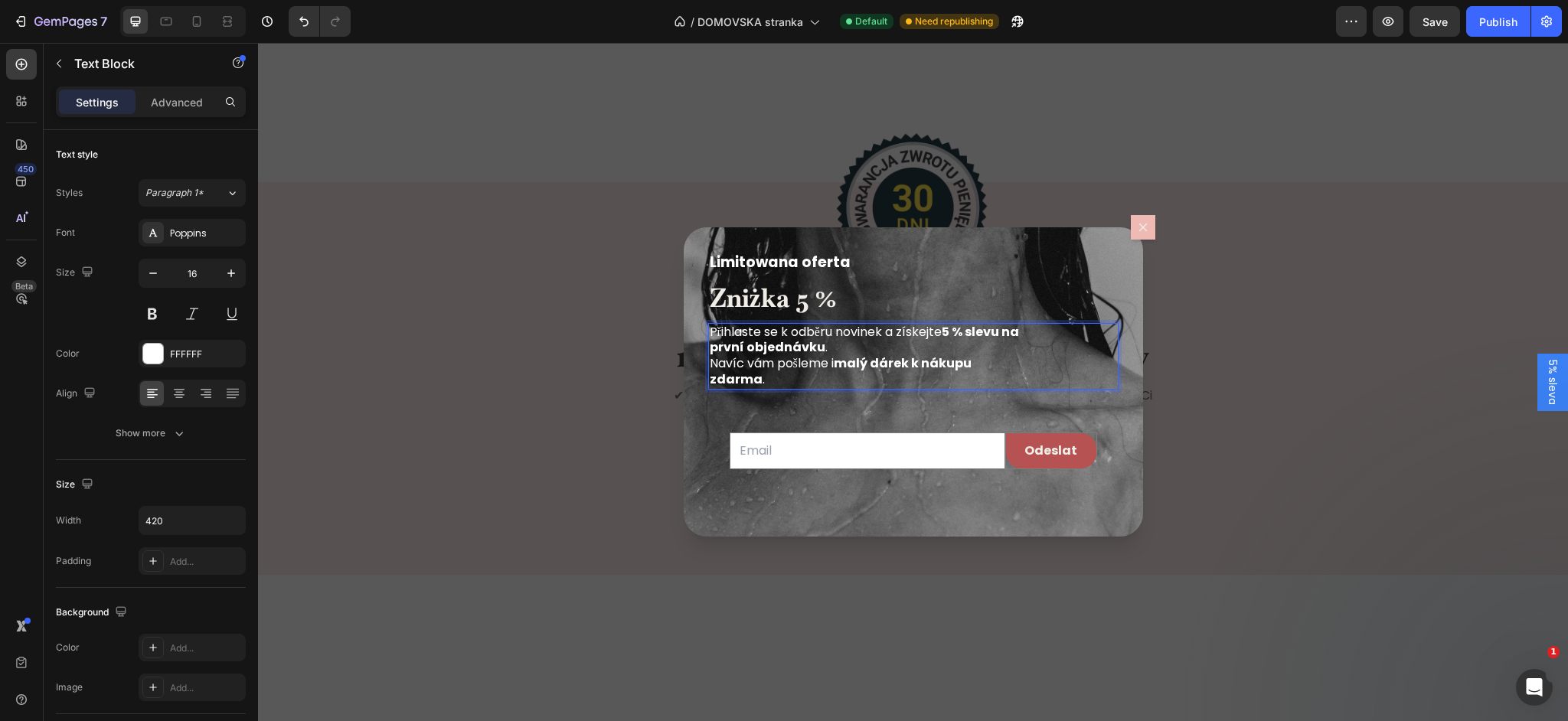
click at [777, 375] on p "Přihlaste se k odběru novinek a získejte 5 % slevu na první objednávku . Navíc …" at bounding box center [868, 356] width 319 height 63
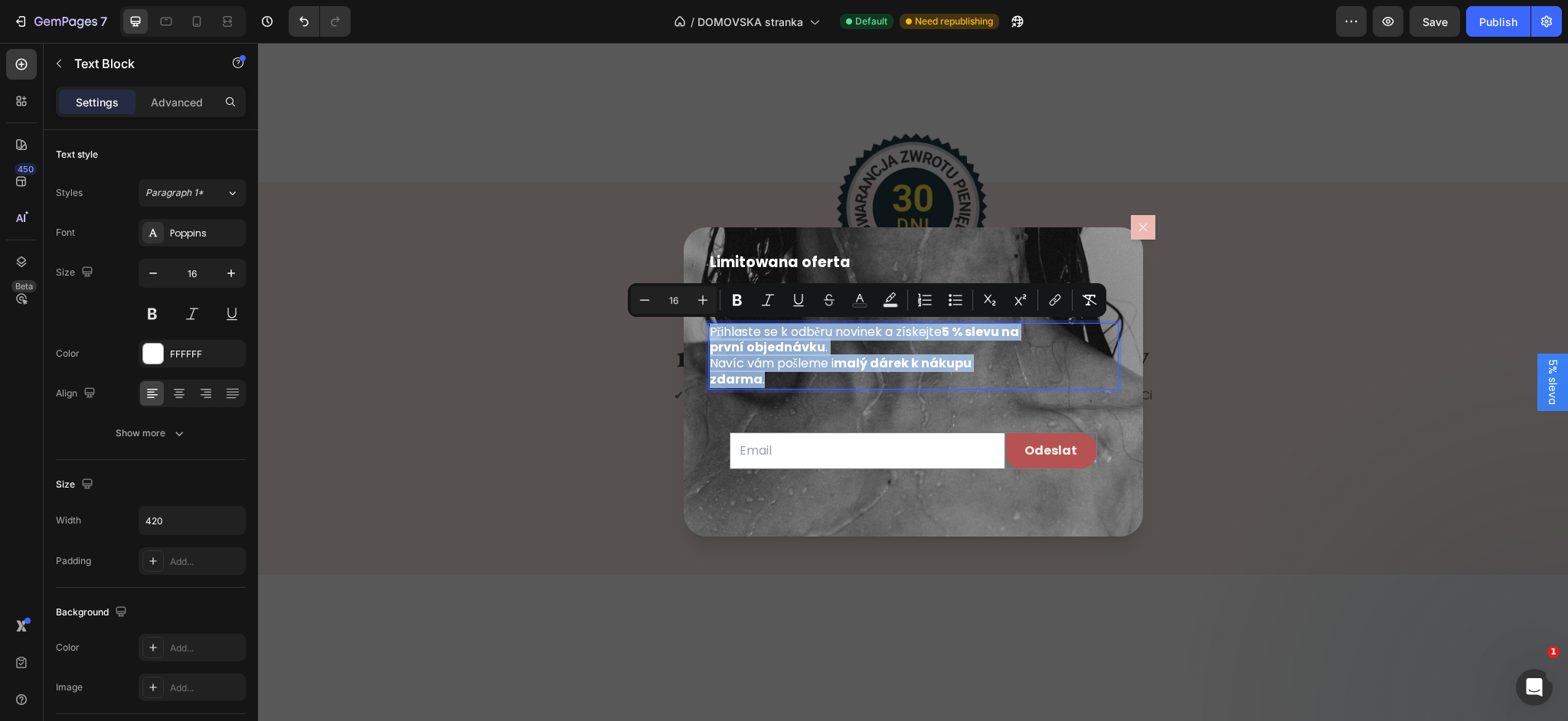
drag, startPoint x: 774, startPoint y: 377, endPoint x: 710, endPoint y: 323, distance: 83.7
click at [710, 324] on p "Přihlaste se k odběru novinek a získejte 5 % slevu na první objednávku . Navíc …" at bounding box center [868, 356] width 319 height 63
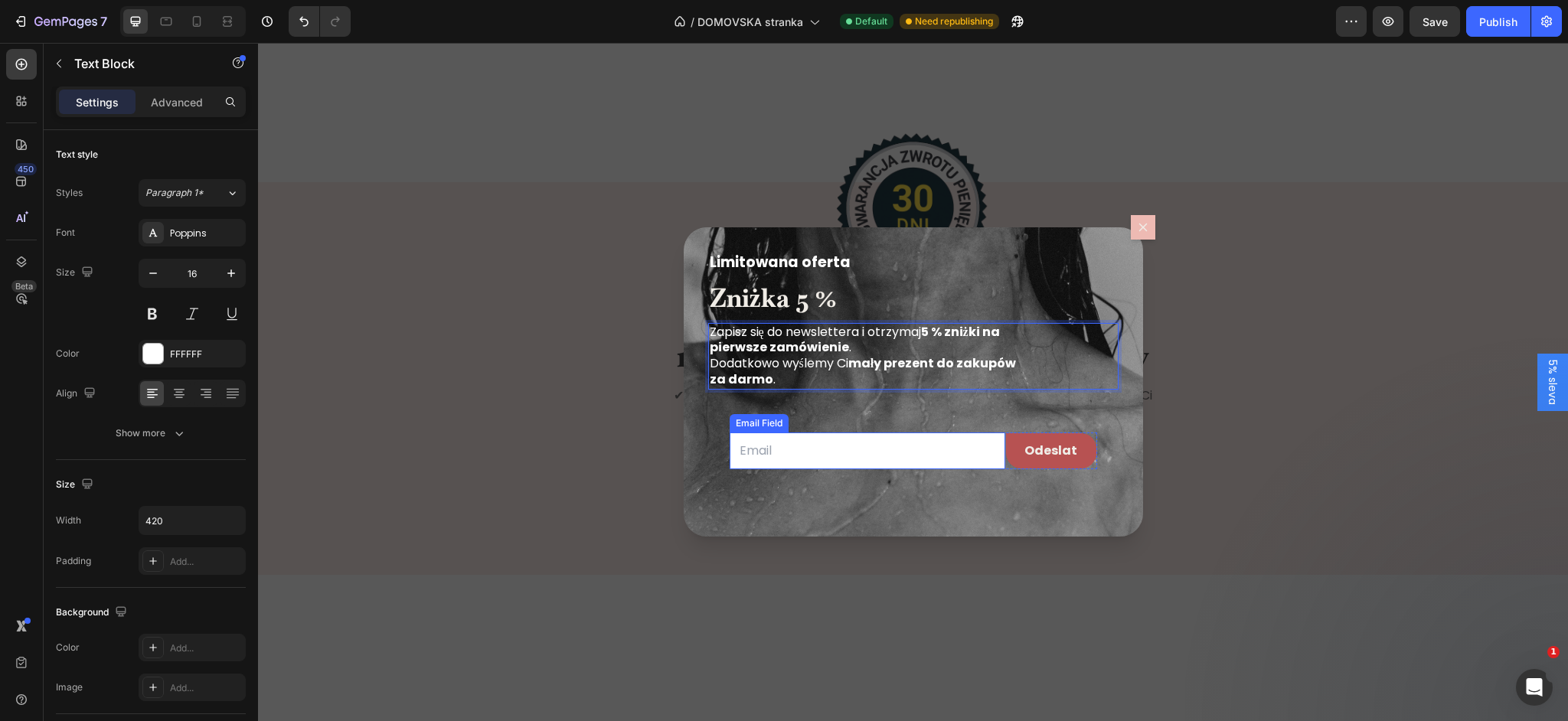
click at [807, 448] on input "Dialog body" at bounding box center [867, 451] width 276 height 37
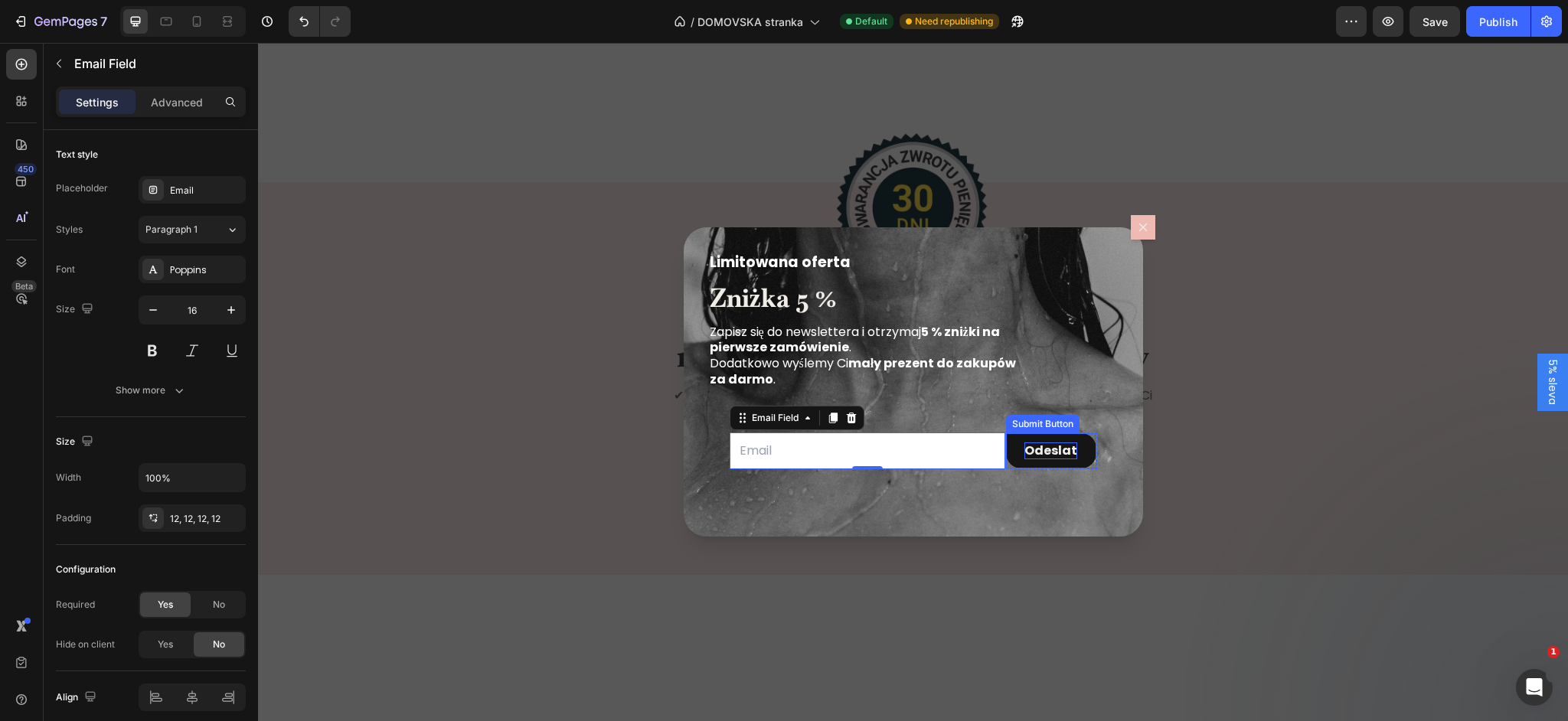
click at [1048, 449] on strong "Odeslat" at bounding box center [1051, 450] width 53 height 17
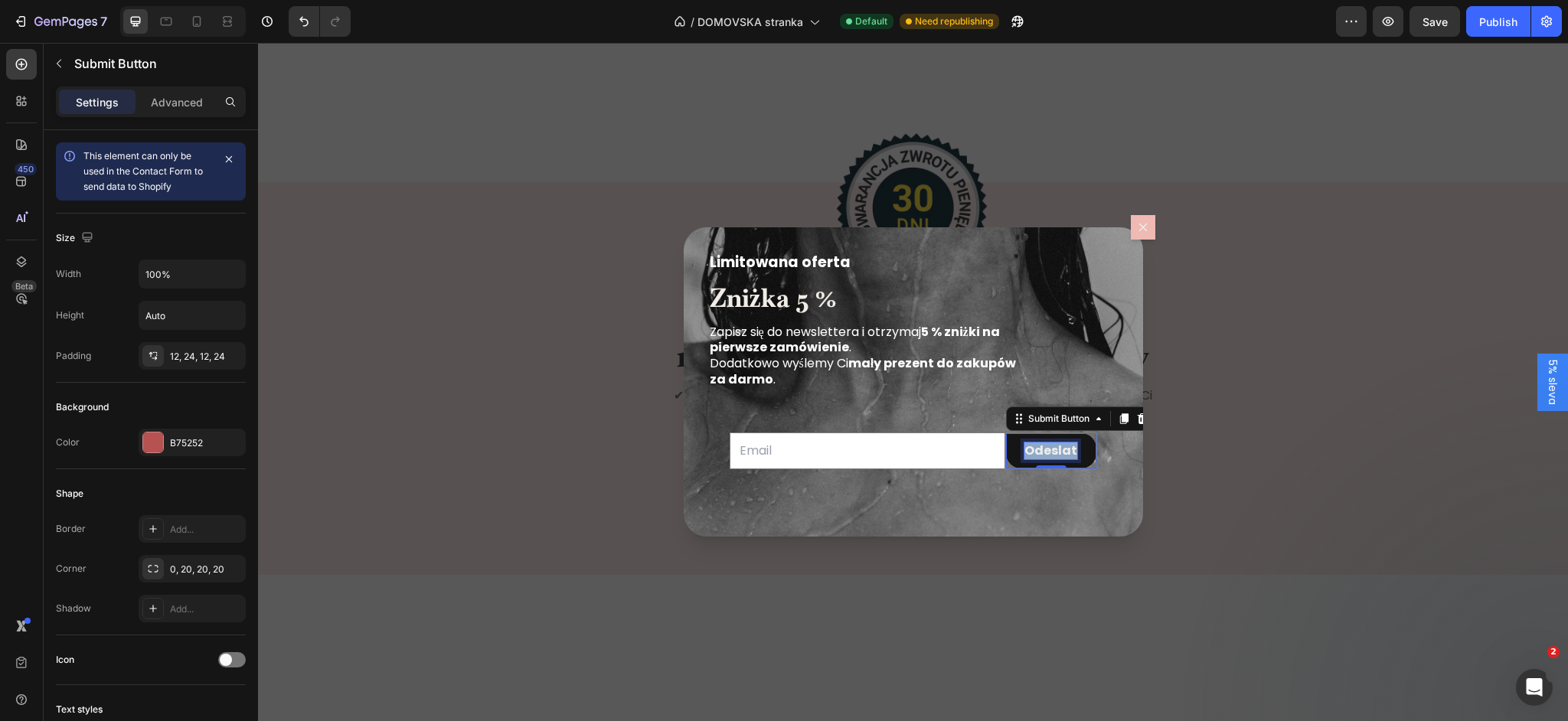
click at [1049, 449] on strong "Odeslat" at bounding box center [1051, 450] width 53 height 18
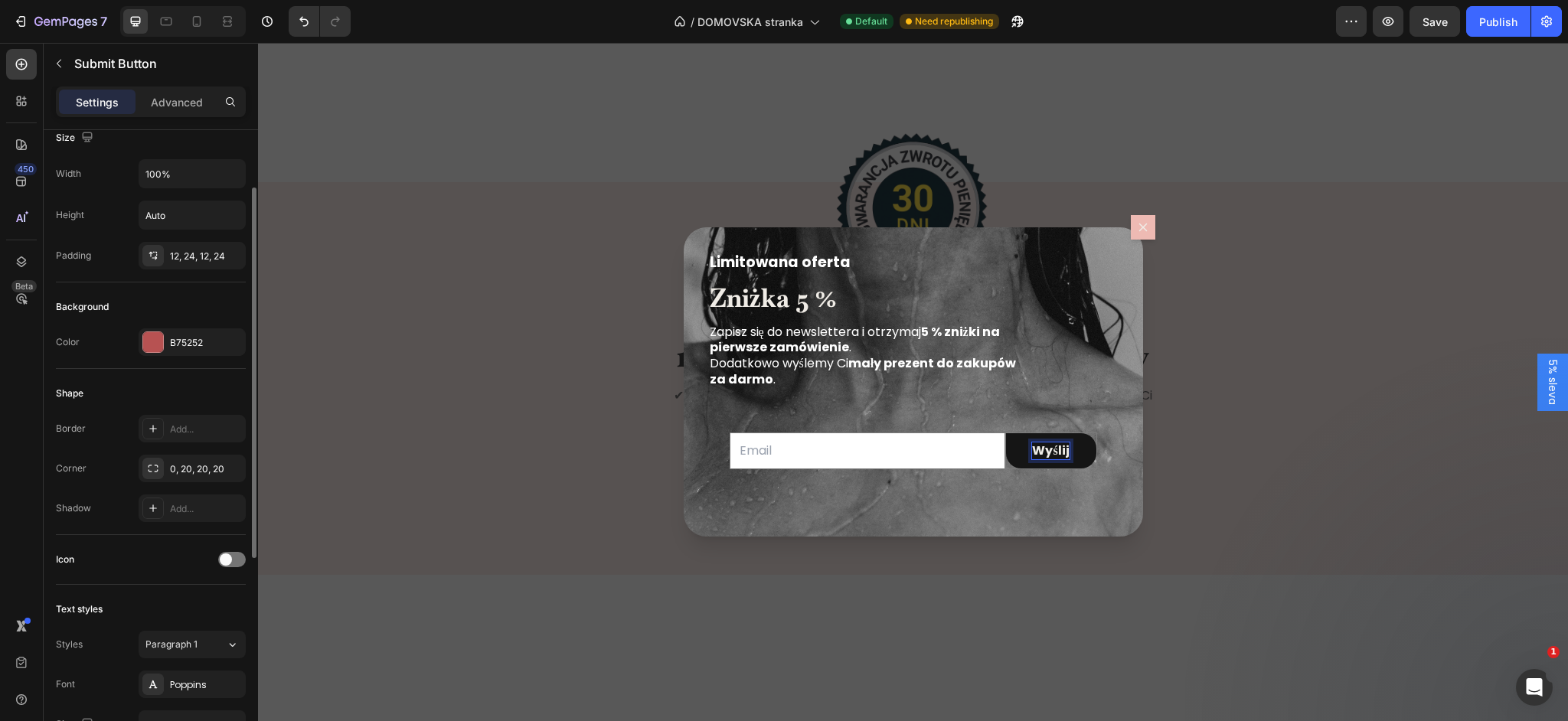
scroll to position [105, 0]
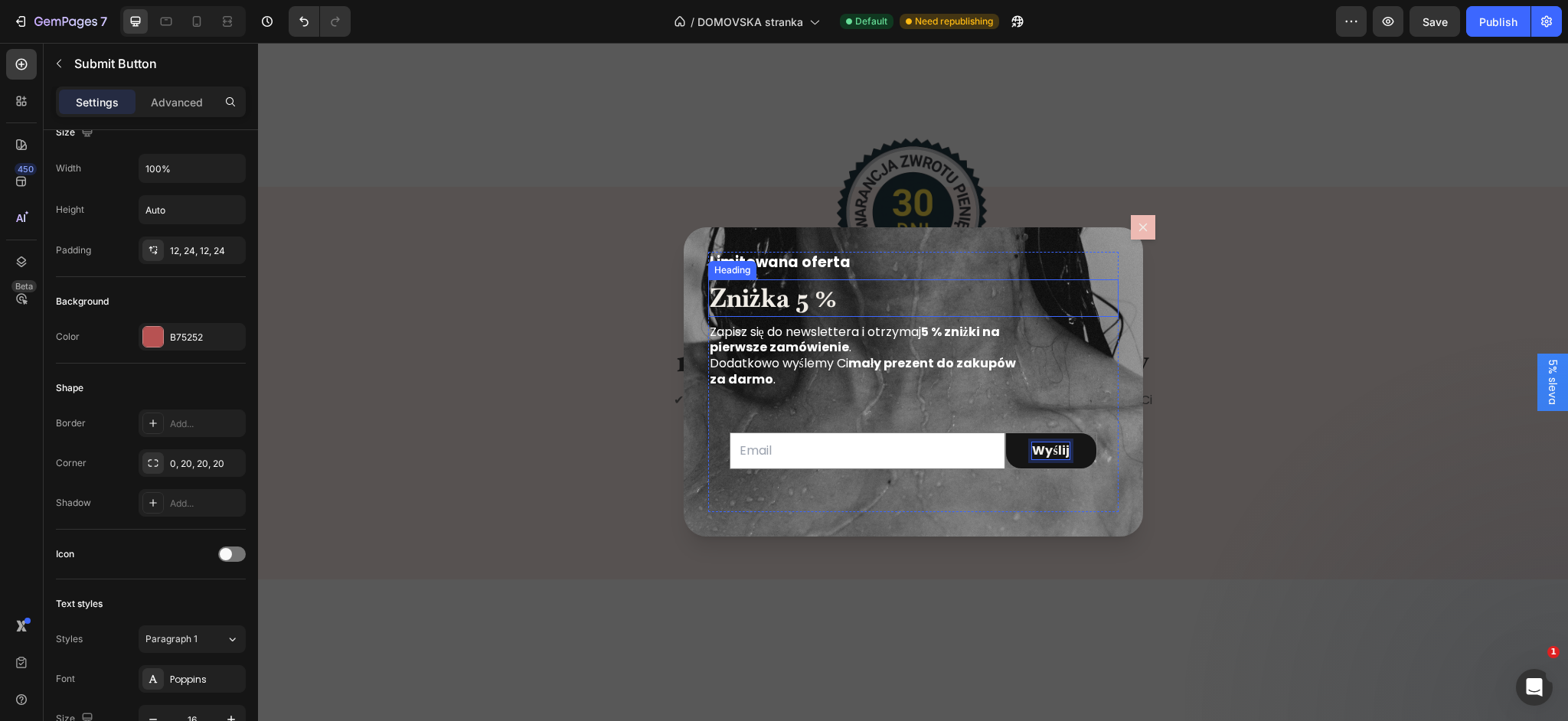
click at [743, 297] on strong "Zniżka 5 %" at bounding box center [773, 297] width 127 height 34
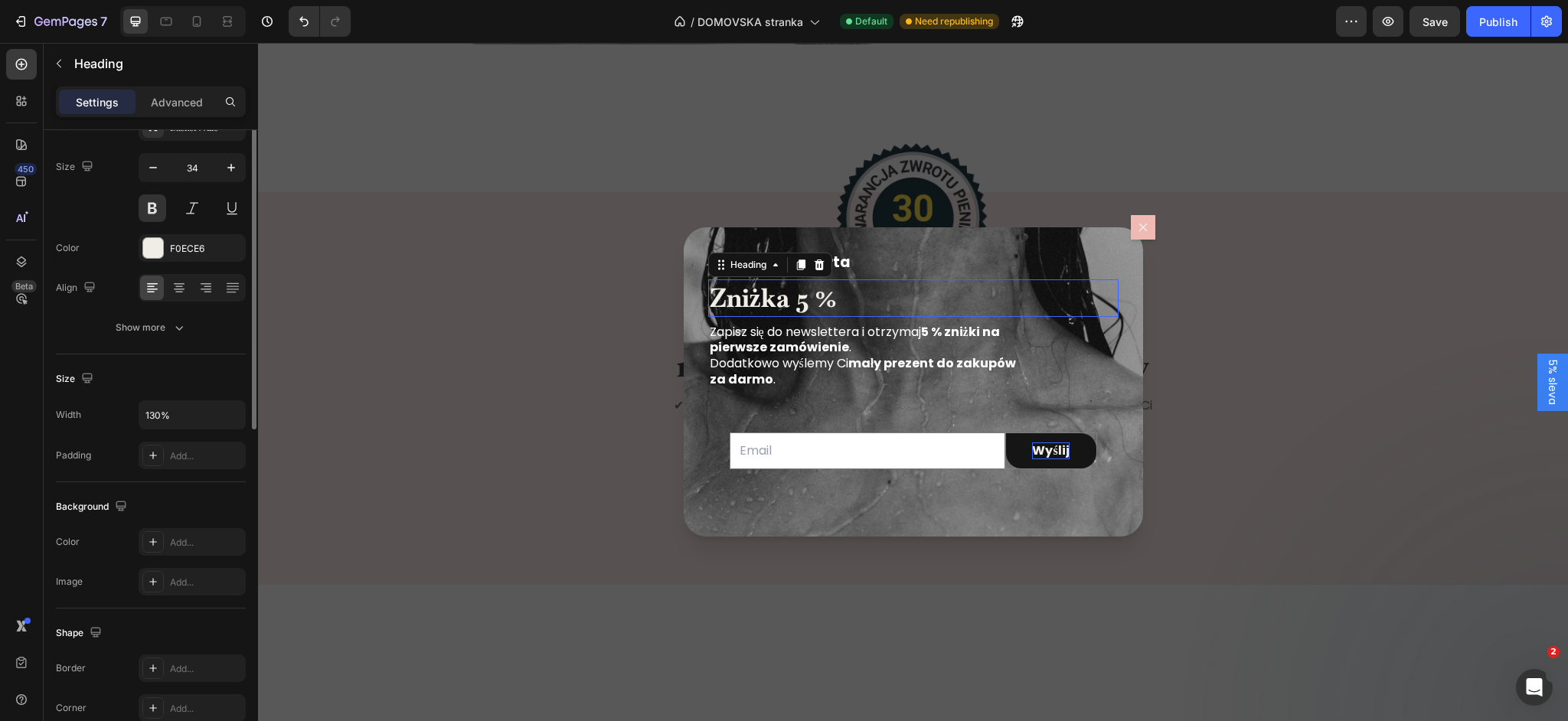
scroll to position [0, 0]
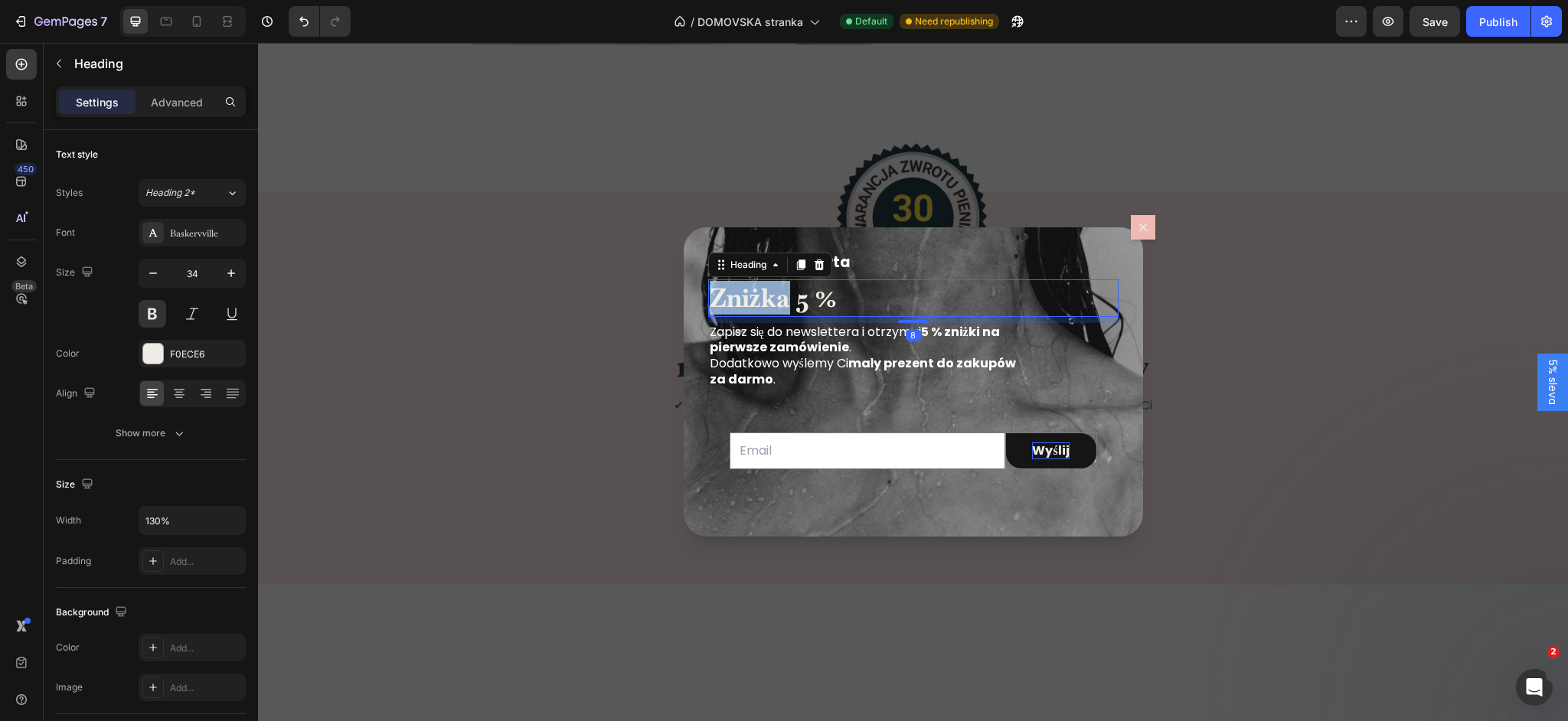
click at [748, 297] on strong "Zniżka 5 %" at bounding box center [773, 297] width 127 height 34
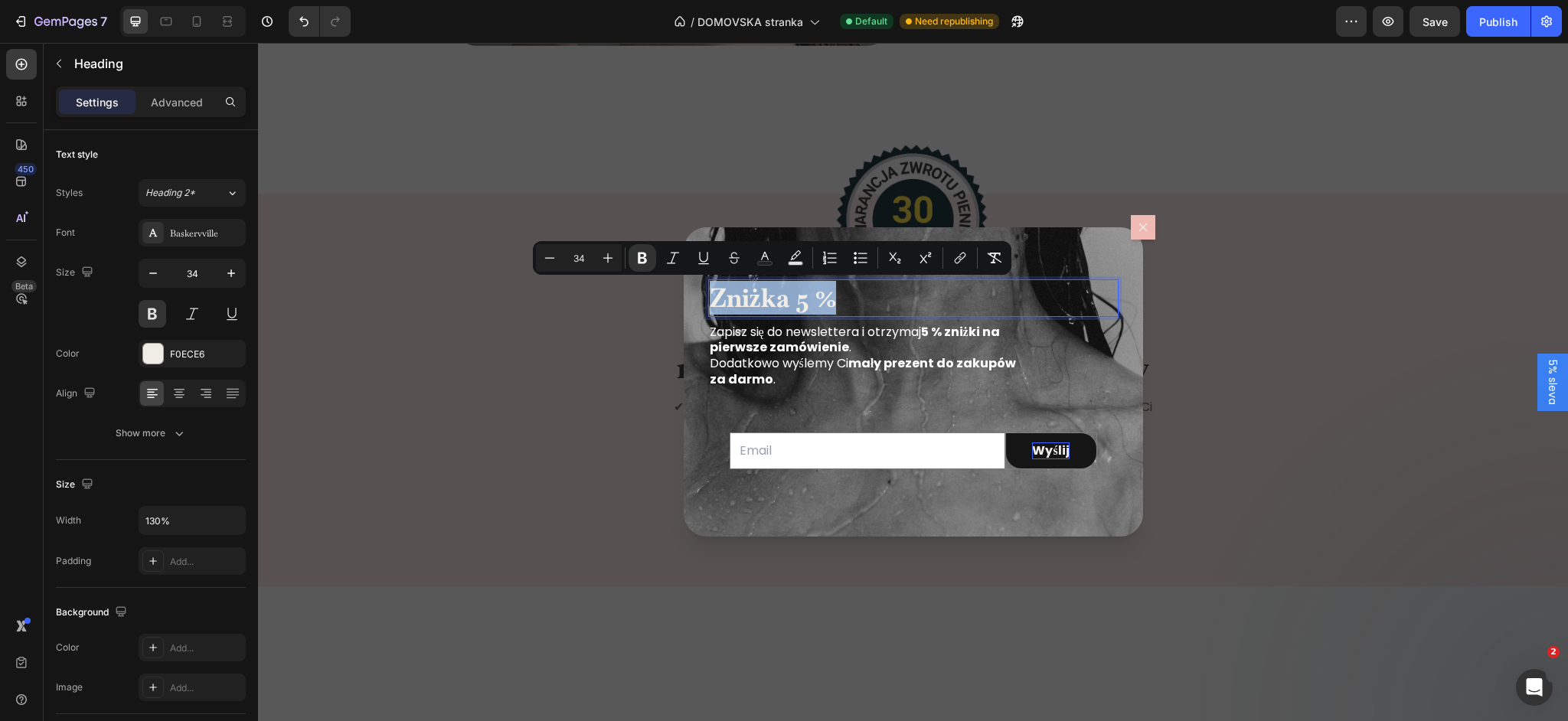
copy strong "Zniżka 5 %"
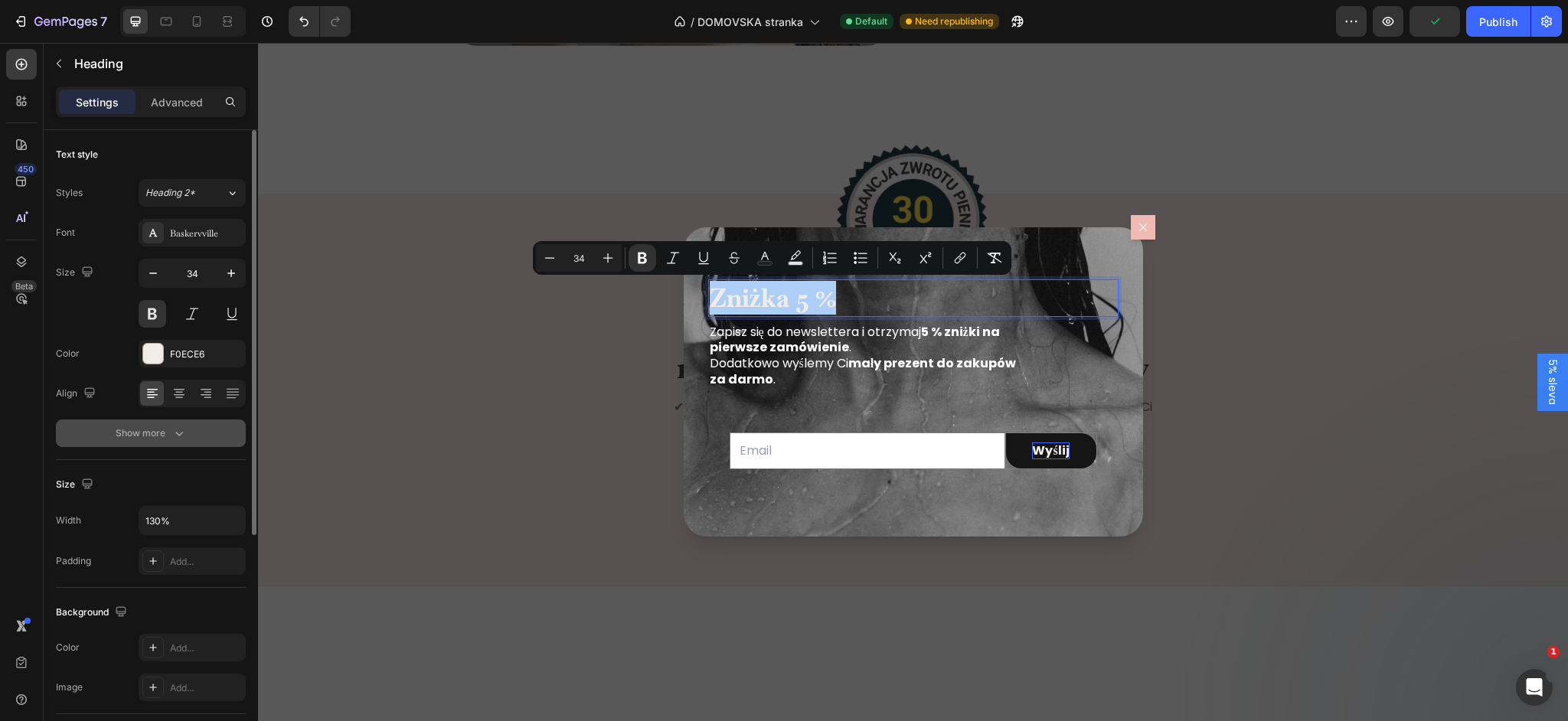
click at [85, 430] on button "Show more" at bounding box center [150, 434] width 190 height 27
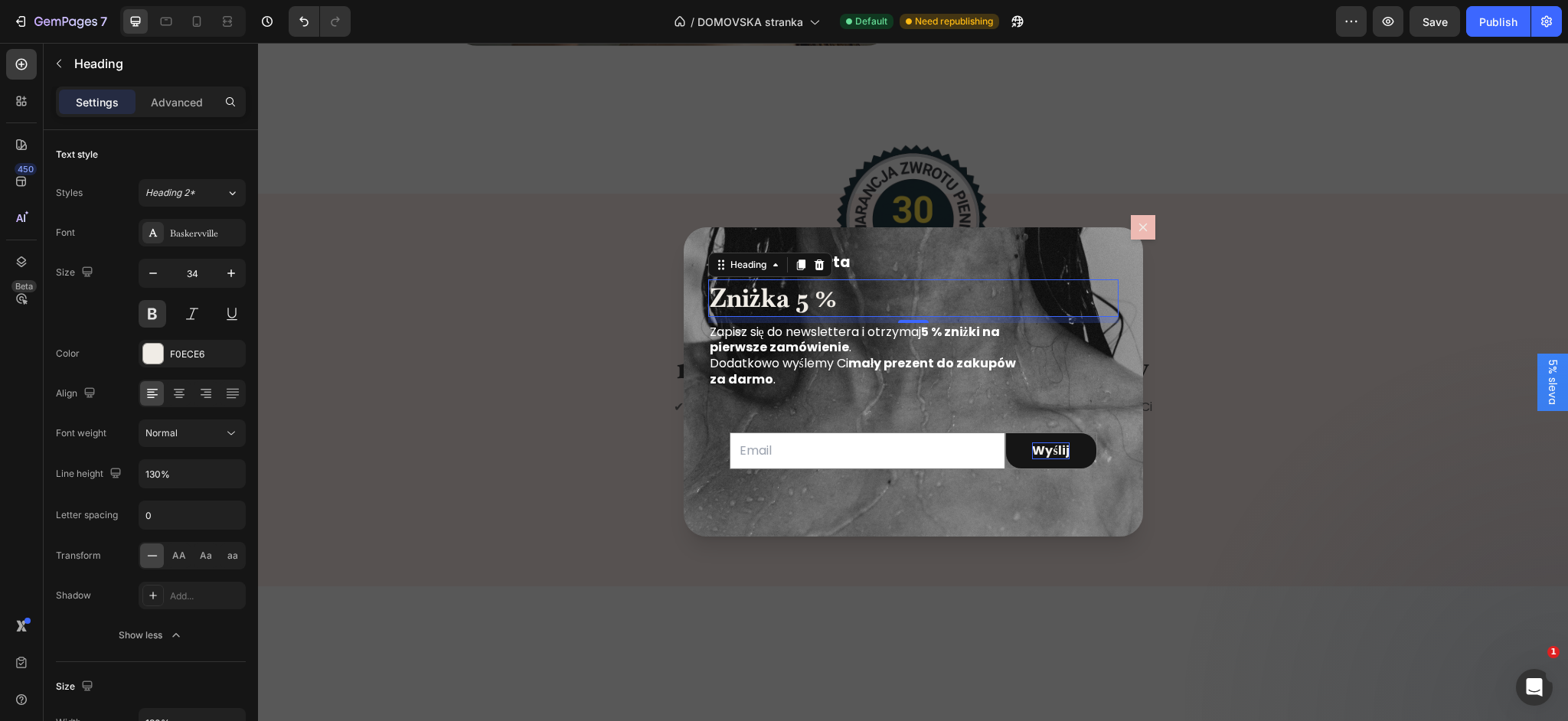
click at [1548, 378] on span "5% sleva" at bounding box center [1553, 382] width 16 height 45
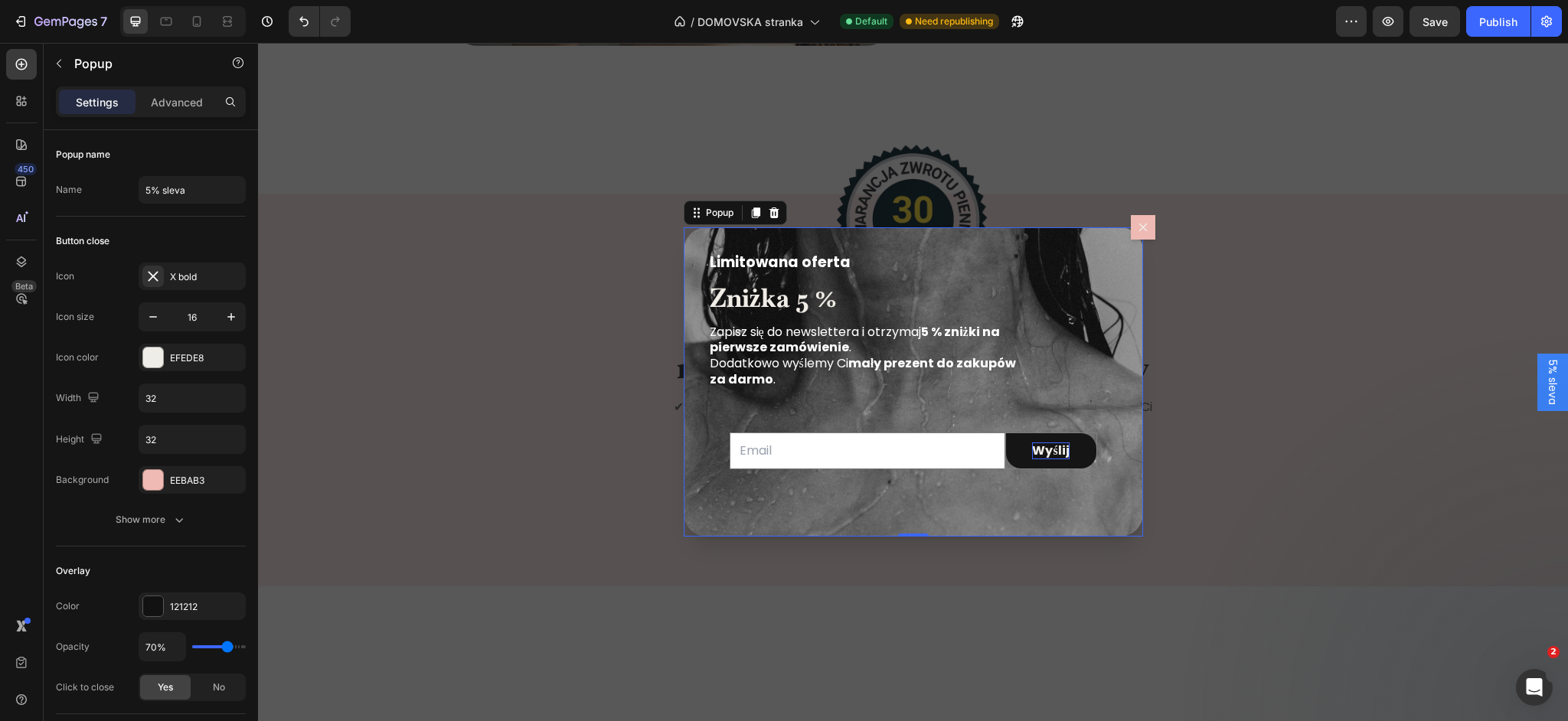
click at [1552, 379] on span "5% sleva" at bounding box center [1553, 382] width 16 height 45
click at [190, 191] on input "5% sleva" at bounding box center [192, 190] width 107 height 27
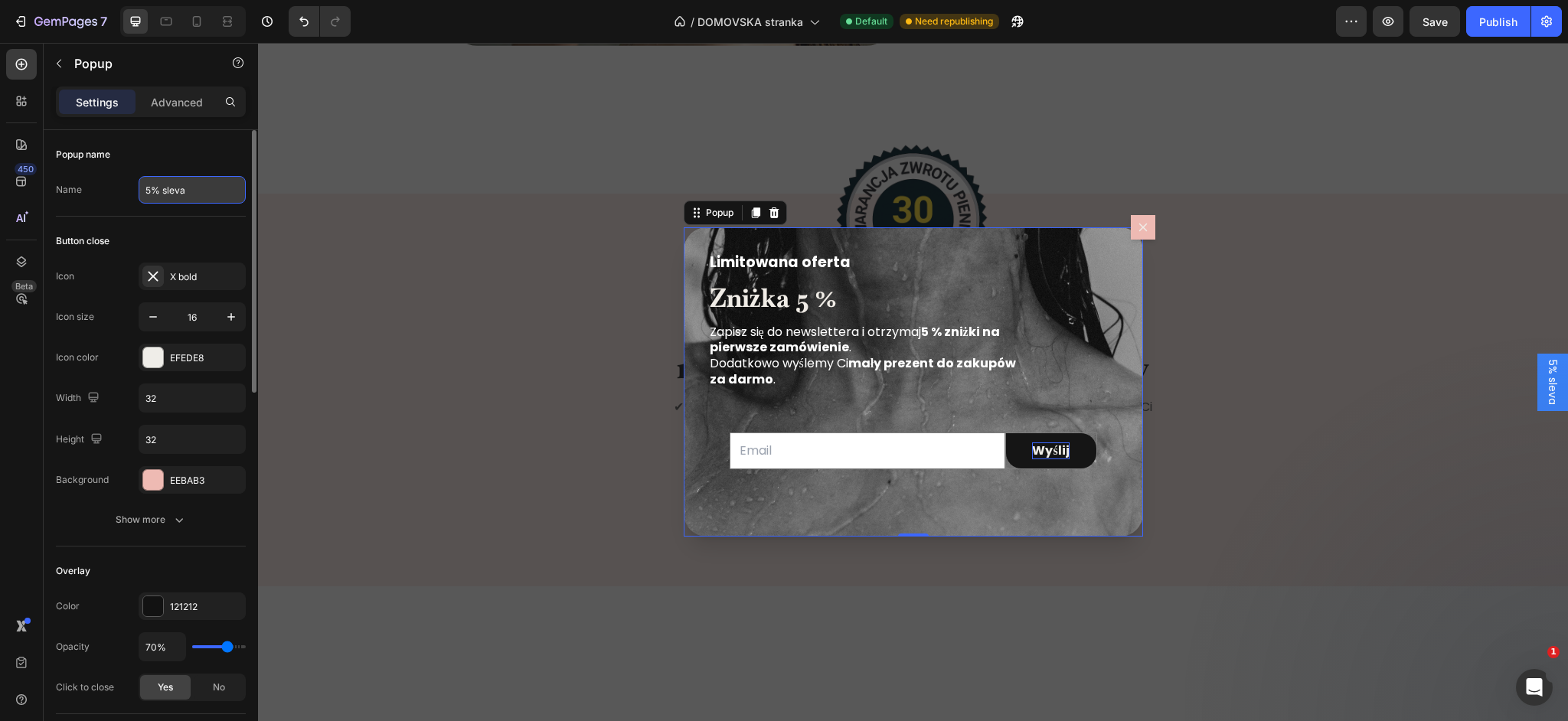
click at [190, 195] on input "5% sleva" at bounding box center [192, 190] width 107 height 27
click at [180, 193] on input "5% sleva" at bounding box center [192, 187] width 107 height 27
paste input "Zniżka 5 %"
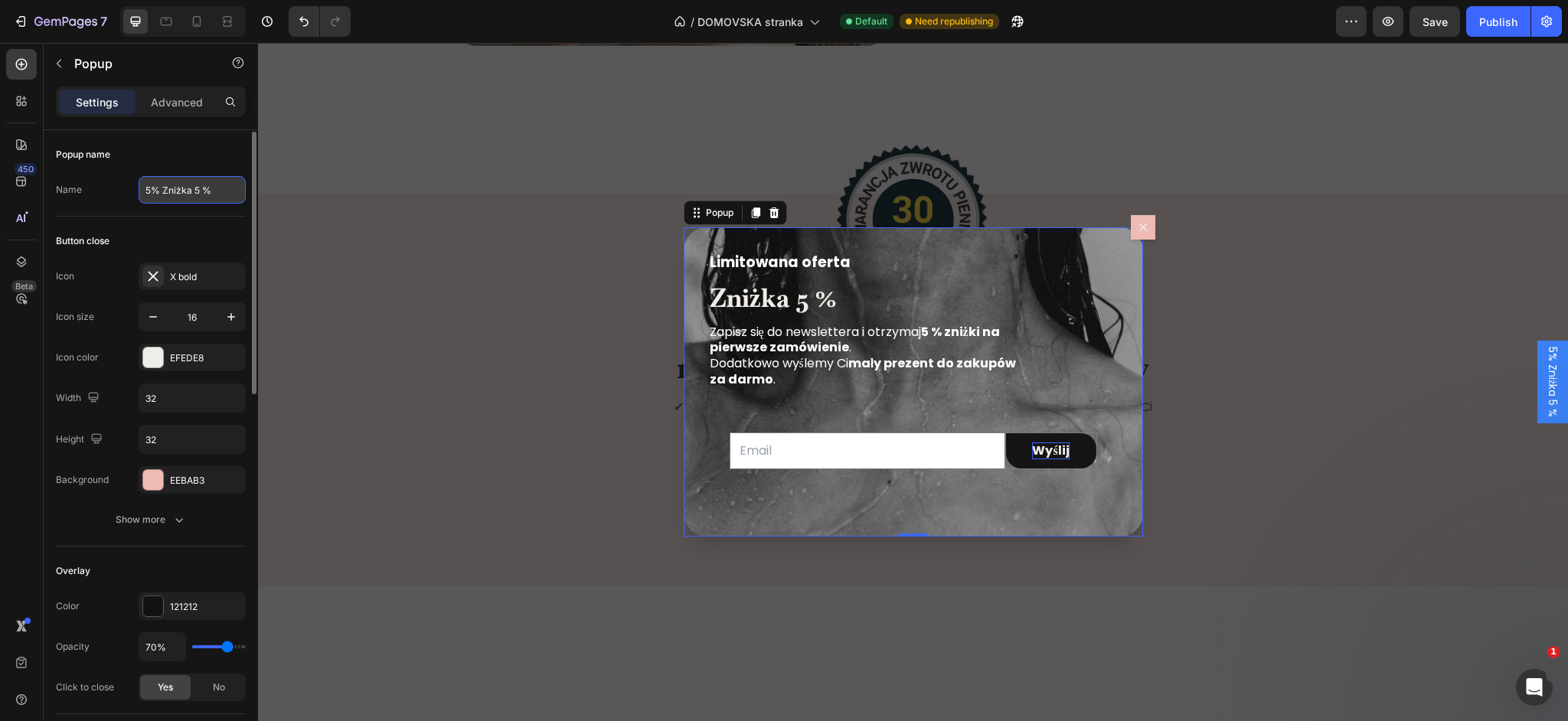
scroll to position [2, 0]
type input "5% Zniżka"
click at [1503, 24] on div "Publish" at bounding box center [1498, 21] width 38 height 16
